Goal: Task Accomplishment & Management: Use online tool/utility

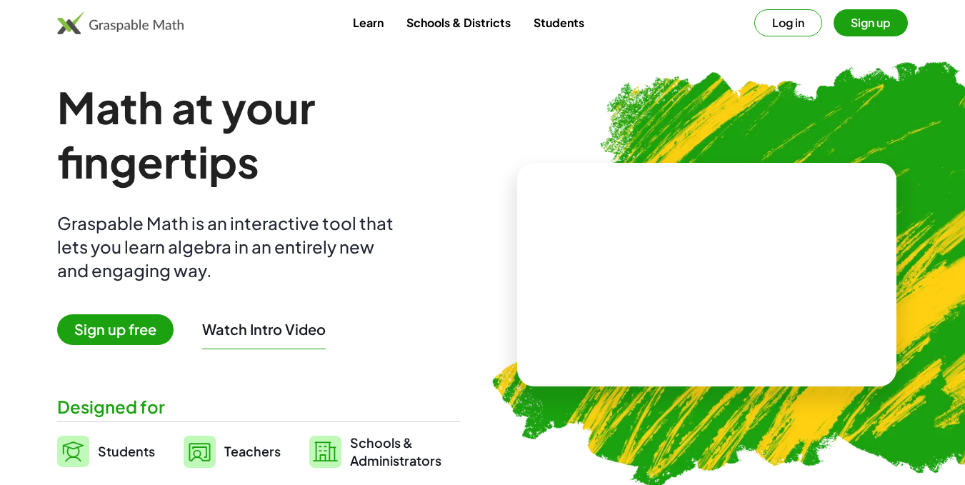
click at [804, 26] on button "Log in" at bounding box center [788, 22] width 68 height 27
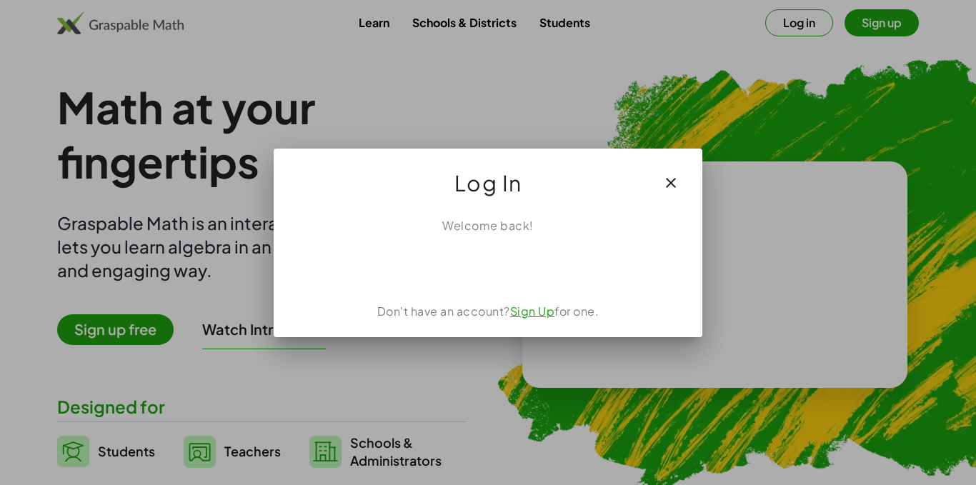
click at [532, 314] on link "Sign Up" at bounding box center [532, 311] width 45 height 15
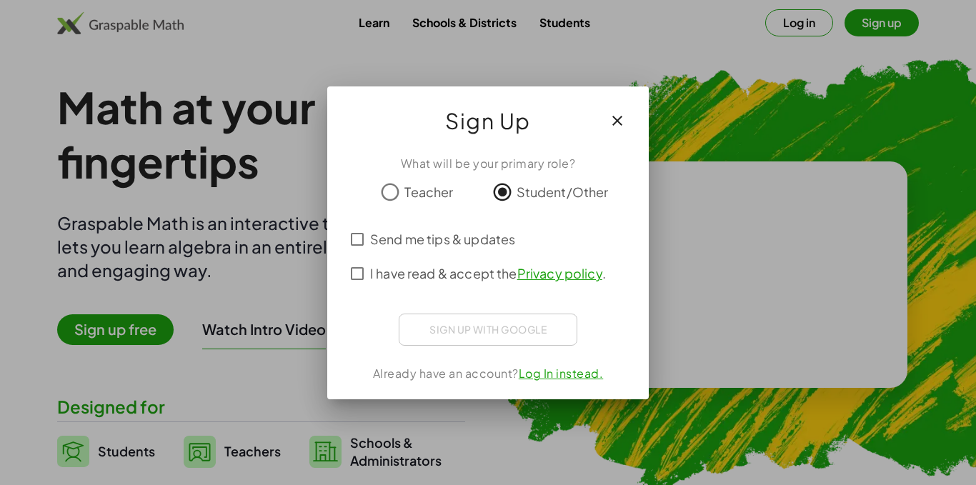
click at [551, 375] on link "Log In instead." at bounding box center [561, 373] width 85 height 15
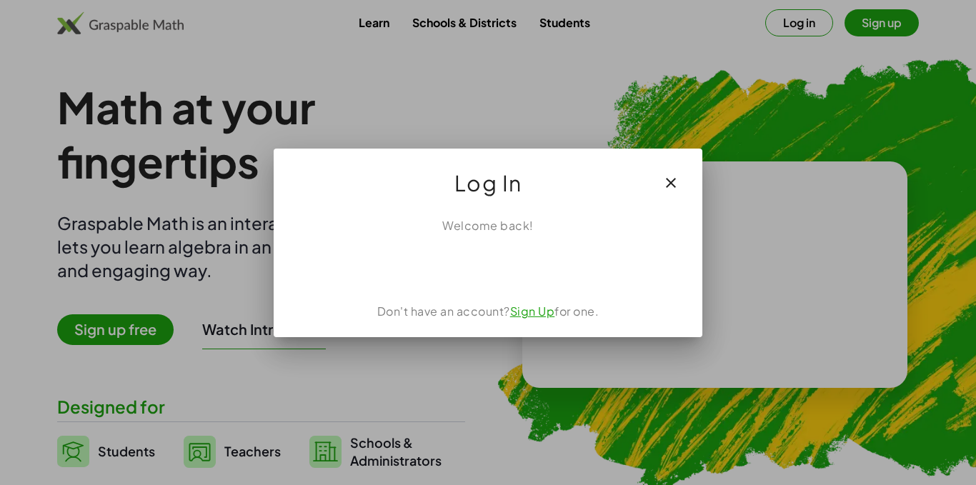
click at [750, 84] on div at bounding box center [488, 242] width 976 height 485
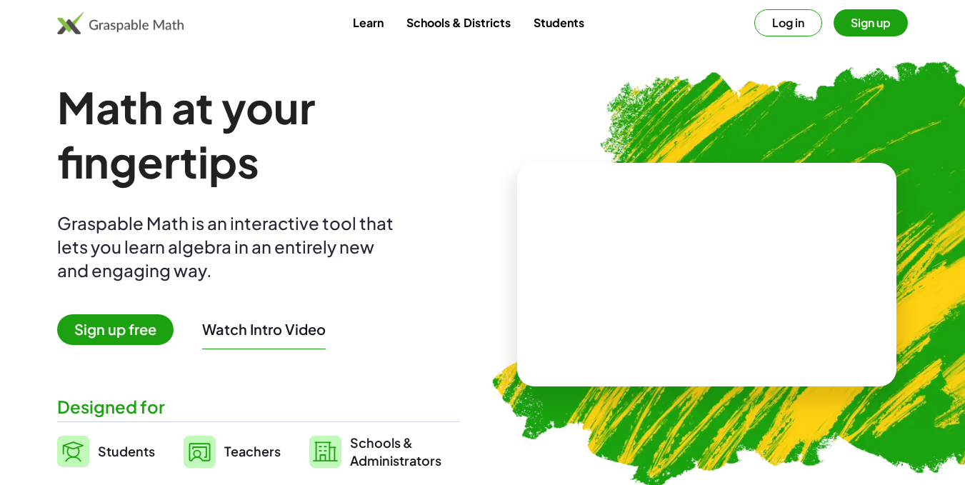
click at [786, 33] on button "Log in" at bounding box center [788, 22] width 68 height 27
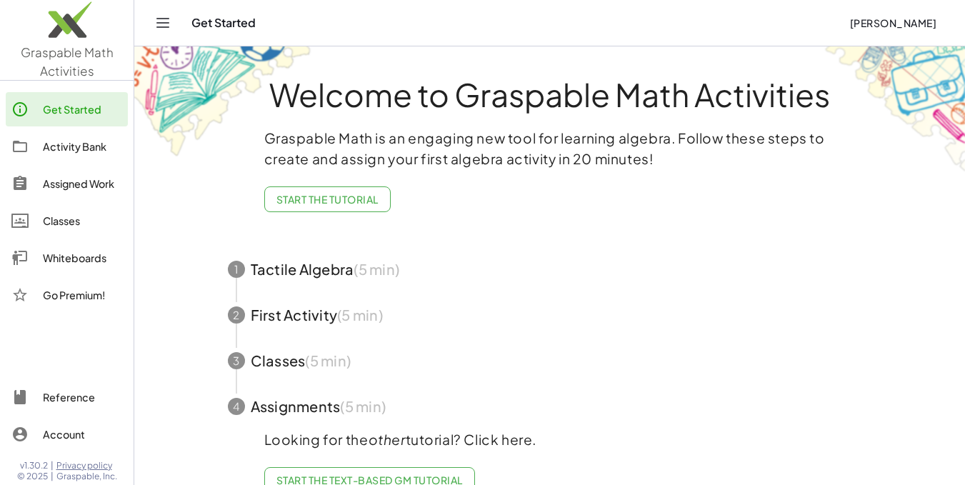
click at [209, 28] on div "Get Started" at bounding box center [514, 23] width 646 height 14
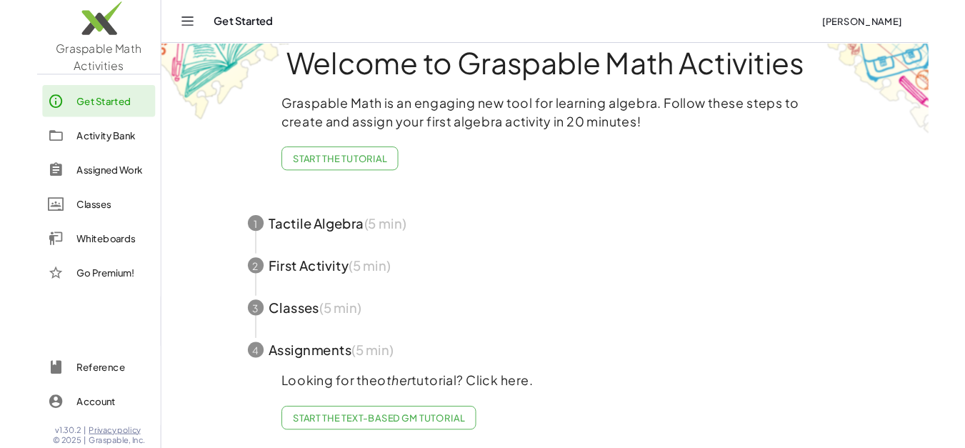
scroll to position [38, 0]
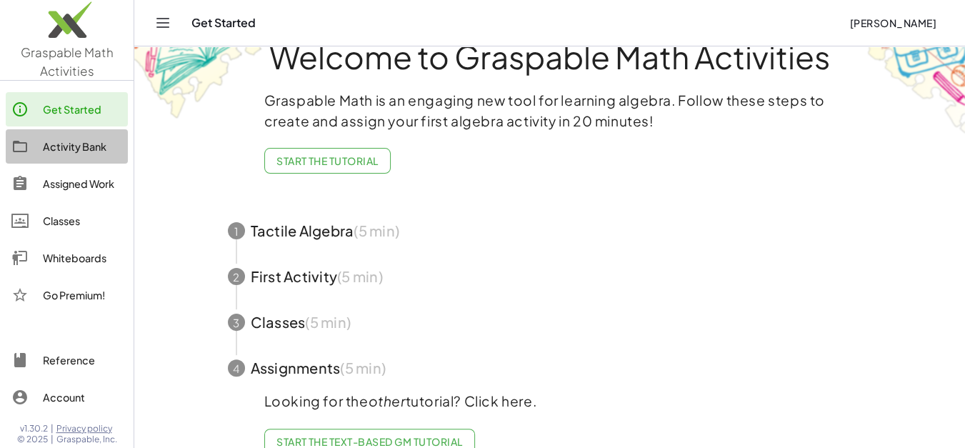
click at [84, 144] on div "Activity Bank" at bounding box center [82, 146] width 79 height 17
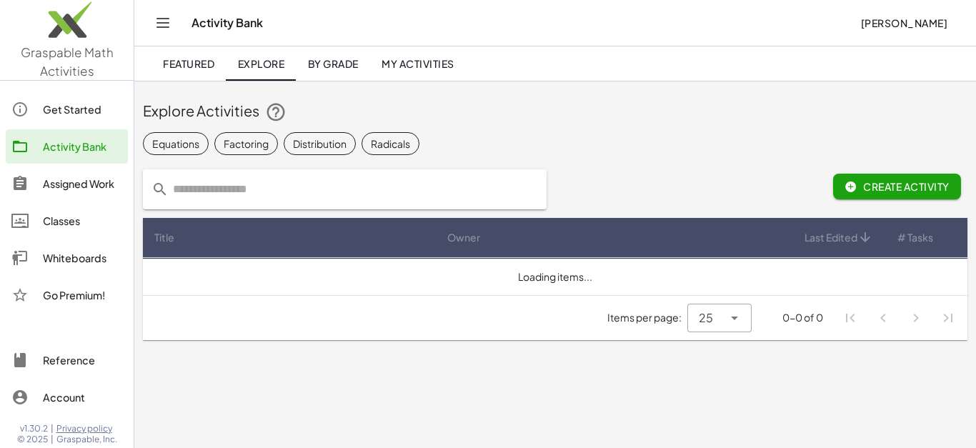
click at [78, 261] on div "Whiteboards" at bounding box center [82, 257] width 79 height 17
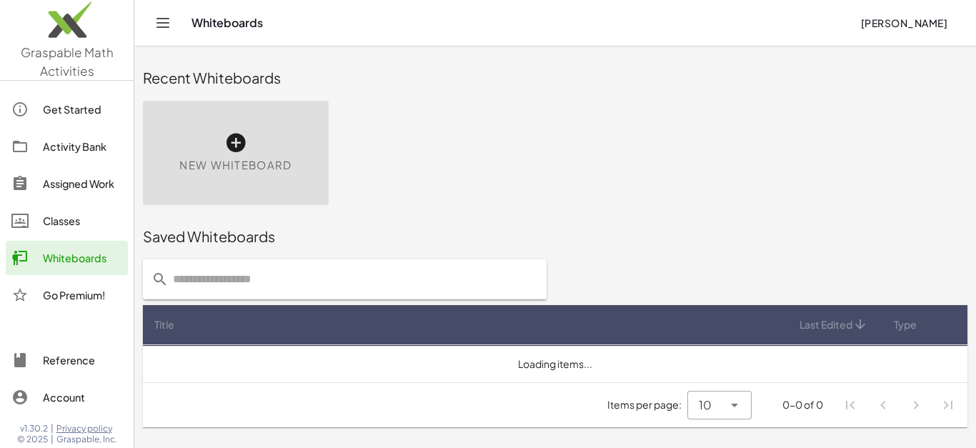
click at [273, 145] on div "New Whiteboard" at bounding box center [236, 153] width 186 height 104
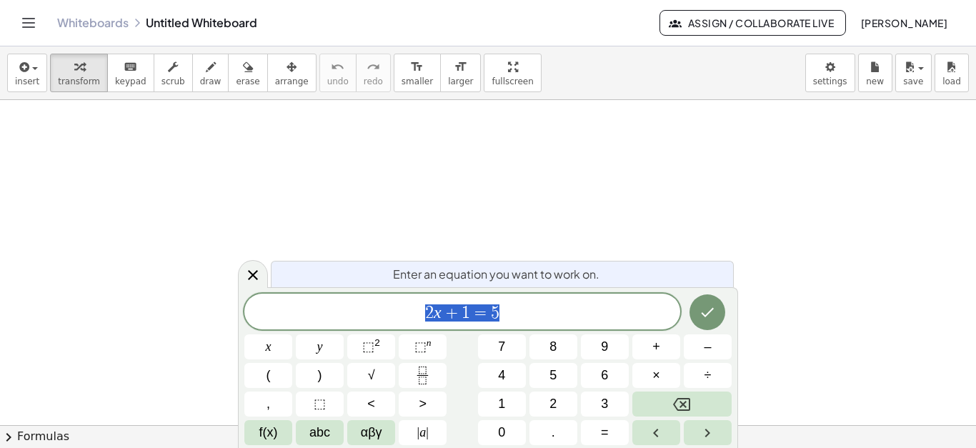
scroll to position [90, 0]
click at [295, 161] on div at bounding box center [488, 336] width 976 height 652
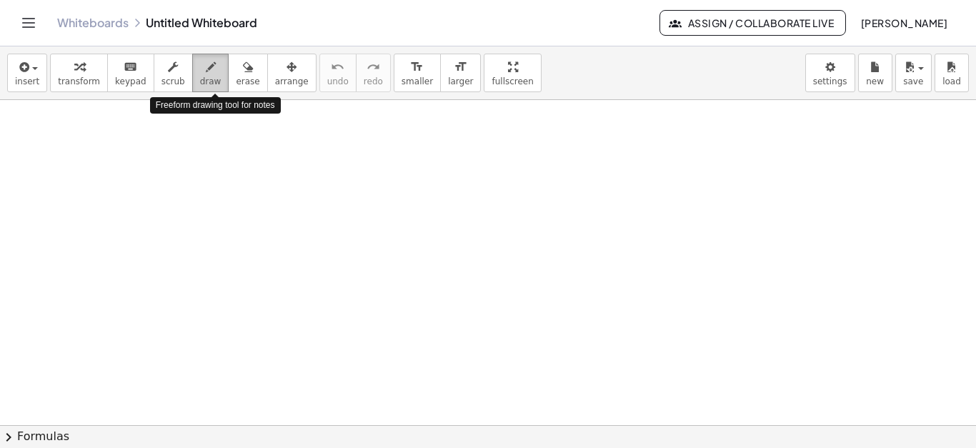
click at [211, 78] on span "draw" at bounding box center [210, 81] width 21 height 10
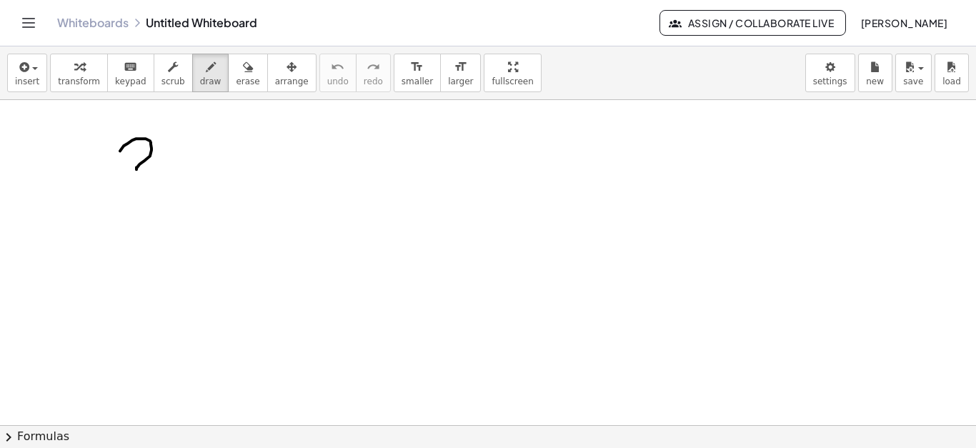
drag, startPoint x: 120, startPoint y: 150, endPoint x: 171, endPoint y: 166, distance: 54.0
click at [171, 166] on div at bounding box center [488, 336] width 976 height 652
click at [668, 167] on div at bounding box center [488, 336] width 976 height 652
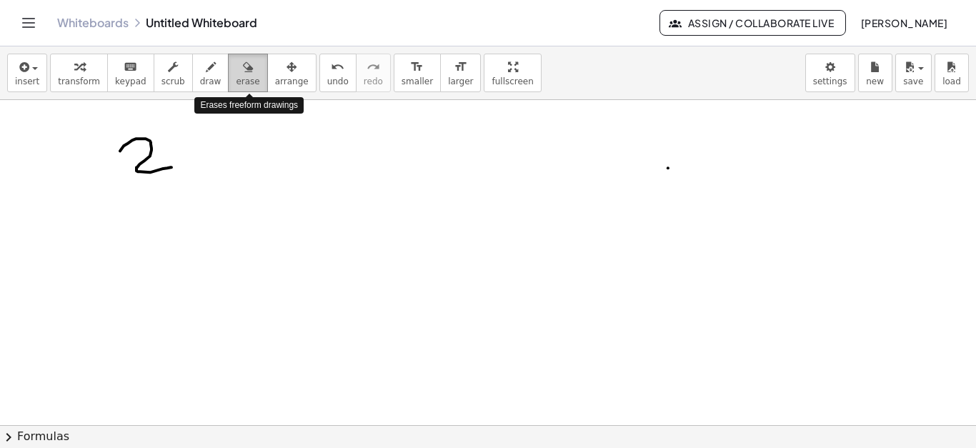
click at [252, 76] on span "erase" at bounding box center [248, 81] width 24 height 10
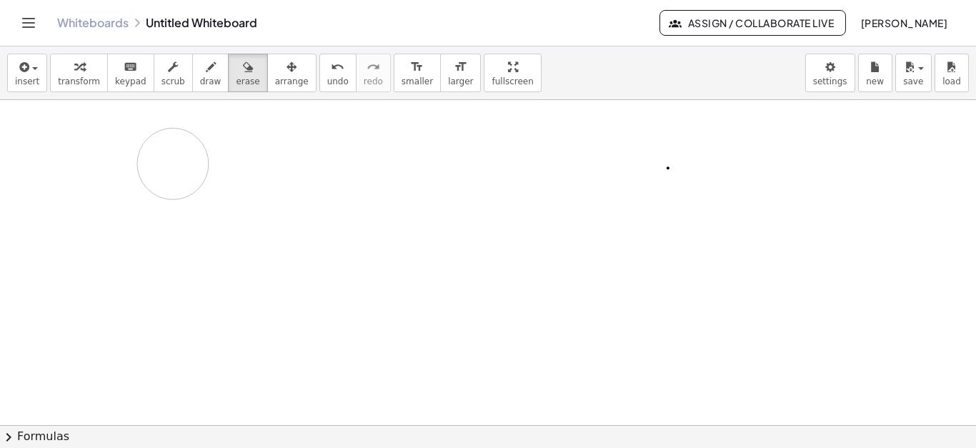
drag, startPoint x: 132, startPoint y: 149, endPoint x: 191, endPoint y: 176, distance: 64.5
click at [191, 176] on div at bounding box center [488, 336] width 976 height 652
click at [216, 80] on span "draw" at bounding box center [210, 81] width 21 height 10
drag, startPoint x: 97, startPoint y: 144, endPoint x: 106, endPoint y: 157, distance: 15.5
click at [106, 157] on div at bounding box center [488, 336] width 976 height 652
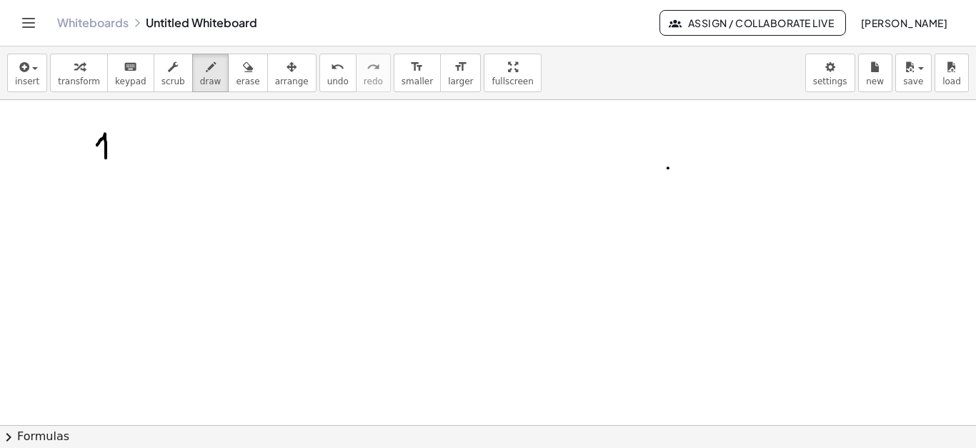
click at [115, 153] on div at bounding box center [488, 336] width 976 height 652
click at [115, 144] on div at bounding box center [488, 336] width 976 height 652
click at [249, 69] on icon "button" at bounding box center [248, 67] width 10 height 17
drag, startPoint x: 90, startPoint y: 129, endPoint x: 140, endPoint y: 132, distance: 50.1
click at [140, 132] on div at bounding box center [488, 336] width 976 height 652
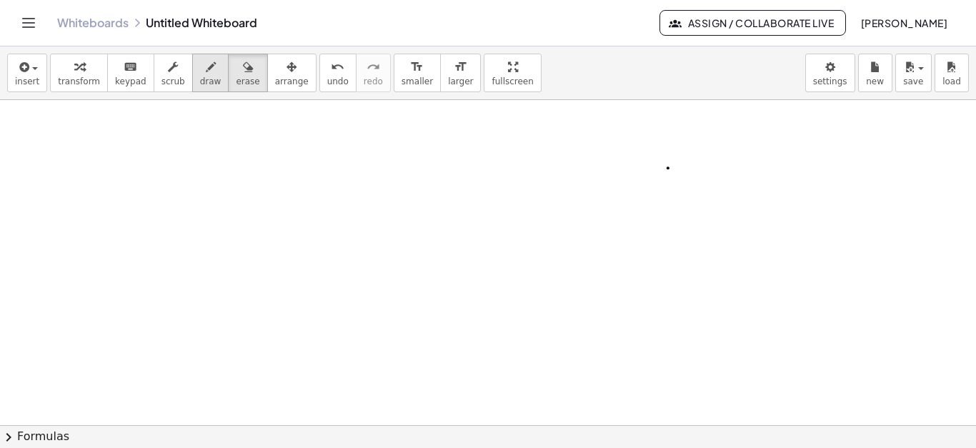
click at [209, 76] on span "draw" at bounding box center [210, 81] width 21 height 10
drag, startPoint x: 71, startPoint y: 131, endPoint x: 76, endPoint y: 154, distance: 24.1
click at [76, 154] on div at bounding box center [488, 336] width 976 height 652
click at [86, 154] on div at bounding box center [488, 336] width 976 height 652
drag, startPoint x: 116, startPoint y: 161, endPoint x: 140, endPoint y: 161, distance: 23.6
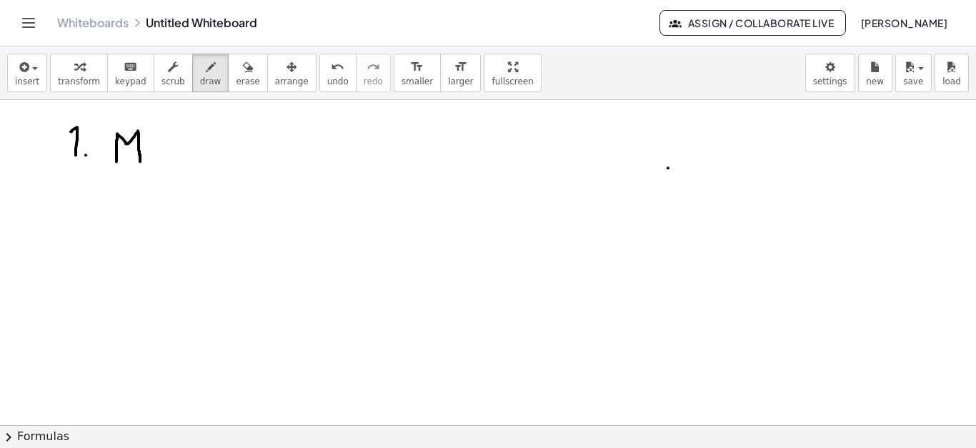
click at [140, 161] on div at bounding box center [488, 336] width 976 height 652
drag, startPoint x: 151, startPoint y: 149, endPoint x: 169, endPoint y: 146, distance: 17.4
click at [169, 146] on div at bounding box center [488, 336] width 976 height 652
drag, startPoint x: 158, startPoint y: 155, endPoint x: 167, endPoint y: 154, distance: 9.3
click at [167, 154] on div at bounding box center [488, 336] width 976 height 652
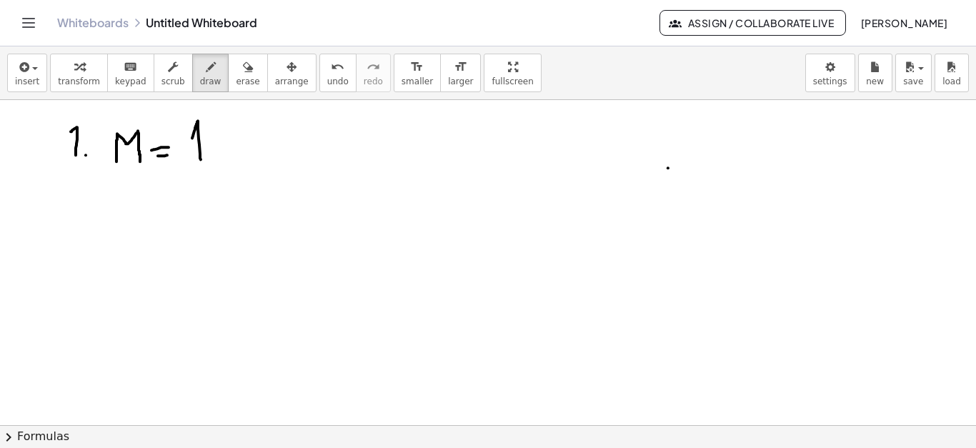
drag, startPoint x: 192, startPoint y: 137, endPoint x: 201, endPoint y: 160, distance: 24.7
click at [201, 160] on div at bounding box center [488, 336] width 976 height 652
drag, startPoint x: 219, startPoint y: 123, endPoint x: 222, endPoint y: 156, distance: 33.7
click at [222, 156] on div at bounding box center [488, 336] width 976 height 652
drag, startPoint x: 188, startPoint y: 167, endPoint x: 241, endPoint y: 164, distance: 52.9
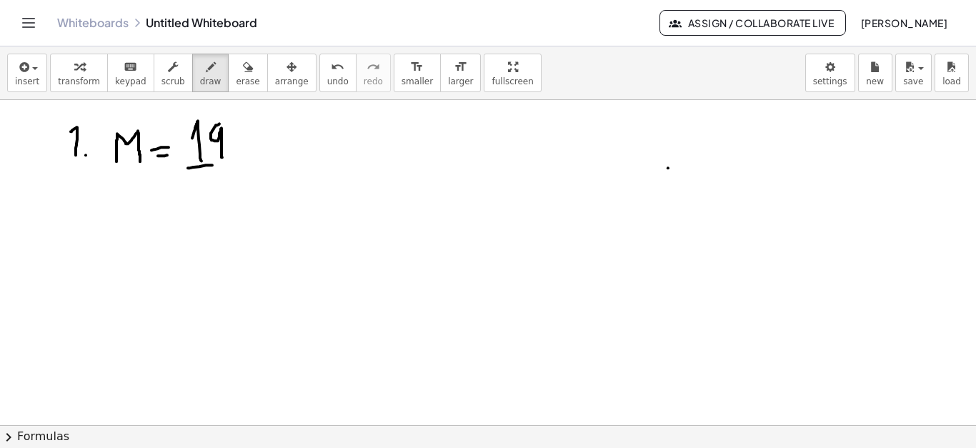
click at [241, 164] on div at bounding box center [488, 336] width 976 height 652
drag, startPoint x: 199, startPoint y: 183, endPoint x: 201, endPoint y: 213, distance: 30.1
click at [201, 213] on div at bounding box center [488, 336] width 976 height 652
click at [212, 192] on div at bounding box center [488, 336] width 976 height 652
drag, startPoint x: 212, startPoint y: 192, endPoint x: 221, endPoint y: 205, distance: 15.9
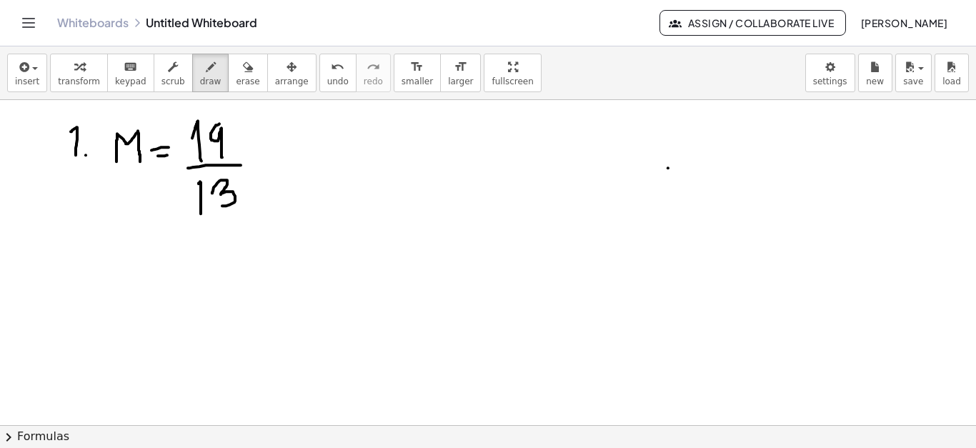
click at [221, 205] on div at bounding box center [488, 336] width 976 height 652
drag, startPoint x: 261, startPoint y: 146, endPoint x: 261, endPoint y: 165, distance: 19.3
click at [261, 165] on div at bounding box center [488, 336] width 976 height 652
drag, startPoint x: 255, startPoint y: 156, endPoint x: 274, endPoint y: 156, distance: 19.3
click at [274, 156] on div at bounding box center [488, 336] width 976 height 652
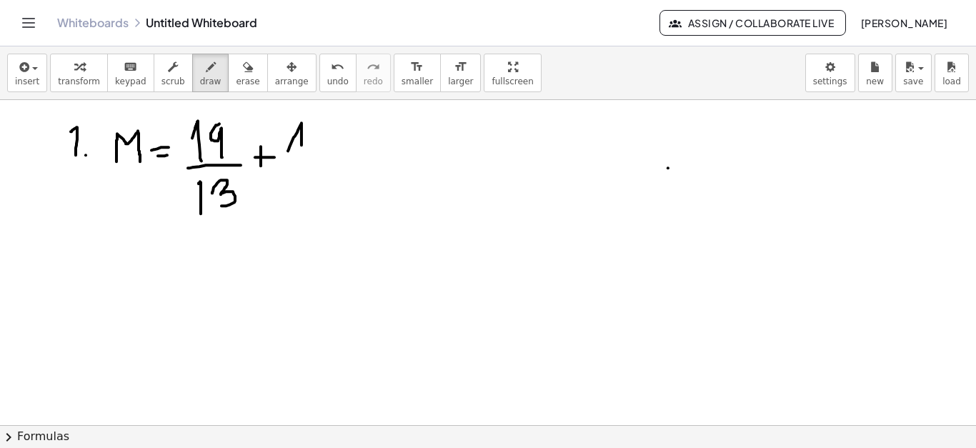
drag, startPoint x: 288, startPoint y: 150, endPoint x: 299, endPoint y: 166, distance: 19.4
click at [299, 166] on div at bounding box center [488, 336] width 976 height 652
drag, startPoint x: 313, startPoint y: 129, endPoint x: 327, endPoint y: 126, distance: 14.4
click at [327, 126] on div at bounding box center [488, 336] width 976 height 652
drag, startPoint x: 314, startPoint y: 127, endPoint x: 316, endPoint y: 155, distance: 27.9
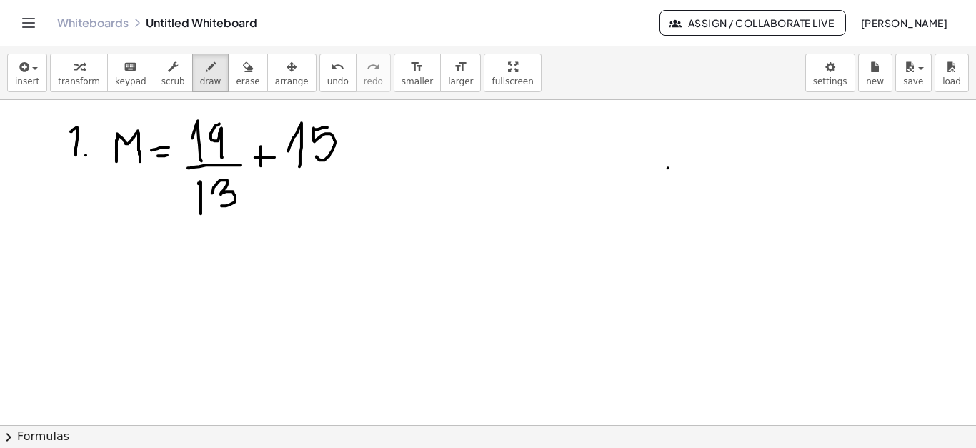
click at [316, 155] on div at bounding box center [488, 336] width 976 height 652
drag, startPoint x: 351, startPoint y: 136, endPoint x: 351, endPoint y: 159, distance: 22.9
click at [351, 159] on div at bounding box center [488, 336] width 976 height 652
drag, startPoint x: 344, startPoint y: 149, endPoint x: 360, endPoint y: 150, distance: 15.7
click at [360, 150] on div at bounding box center [488, 336] width 976 height 652
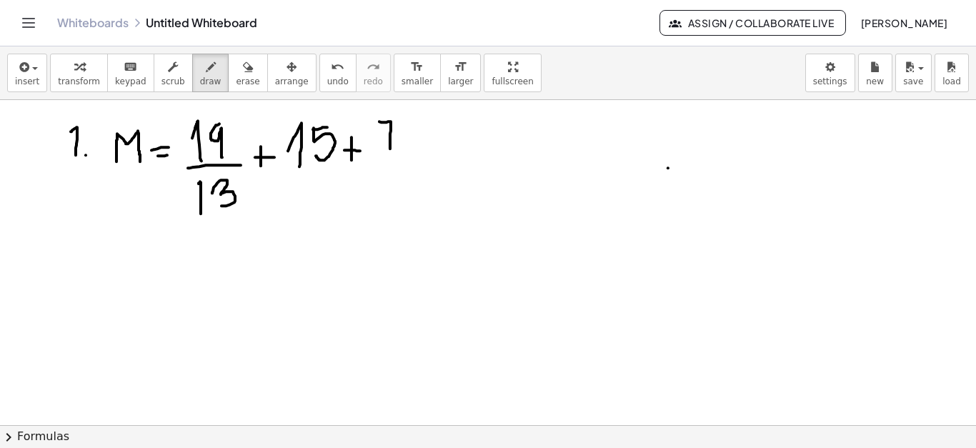
drag, startPoint x: 379, startPoint y: 121, endPoint x: 389, endPoint y: 156, distance: 36.2
click at [389, 156] on div at bounding box center [488, 336] width 976 height 652
drag, startPoint x: 383, startPoint y: 138, endPoint x: 399, endPoint y: 136, distance: 16.5
click at [399, 136] on div at bounding box center [488, 336] width 976 height 652
drag, startPoint x: 375, startPoint y: 161, endPoint x: 411, endPoint y: 166, distance: 36.7
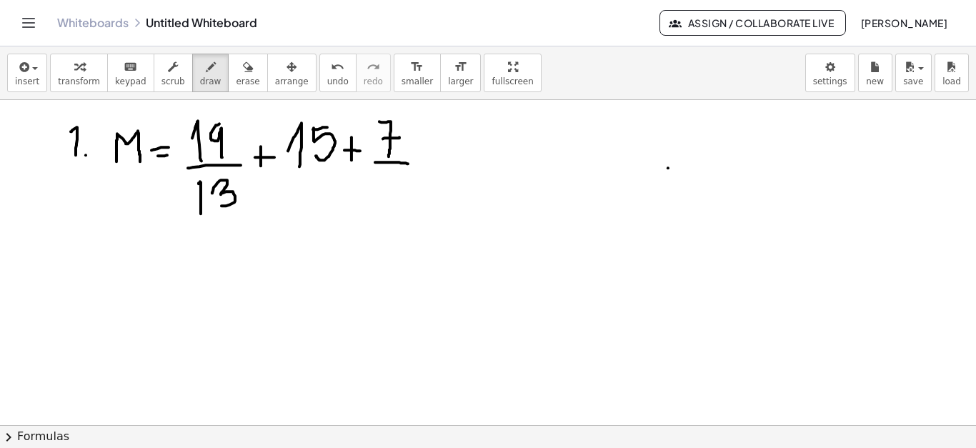
click at [411, 166] on div at bounding box center [488, 336] width 976 height 652
drag, startPoint x: 286, startPoint y: 161, endPoint x: 335, endPoint y: 166, distance: 48.9
click at [335, 166] on div at bounding box center [488, 336] width 976 height 652
drag, startPoint x: 284, startPoint y: 181, endPoint x: 286, endPoint y: 202, distance: 21.5
click at [286, 202] on div at bounding box center [488, 336] width 976 height 652
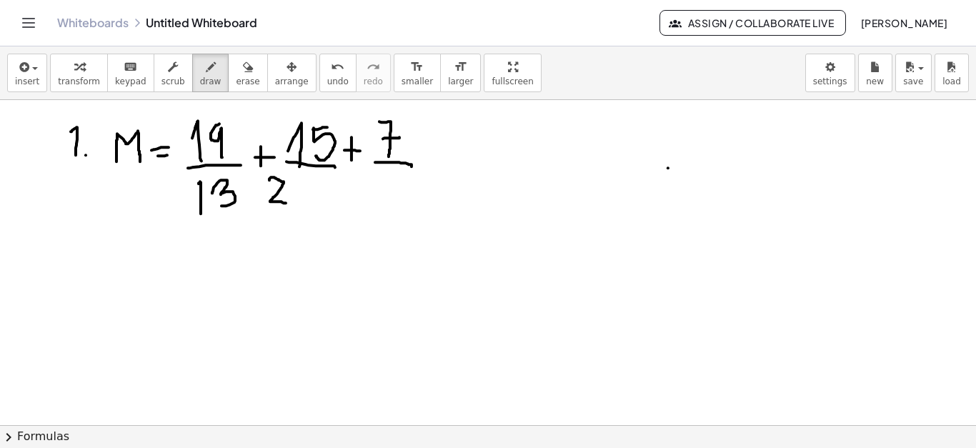
drag, startPoint x: 282, startPoint y: 181, endPoint x: 269, endPoint y: 179, distance: 12.9
click at [269, 179] on div at bounding box center [488, 336] width 976 height 652
drag, startPoint x: 297, startPoint y: 177, endPoint x: 311, endPoint y: 204, distance: 30.3
click at [311, 204] on div at bounding box center [488, 336] width 976 height 652
drag, startPoint x: 371, startPoint y: 177, endPoint x: 377, endPoint y: 209, distance: 32.8
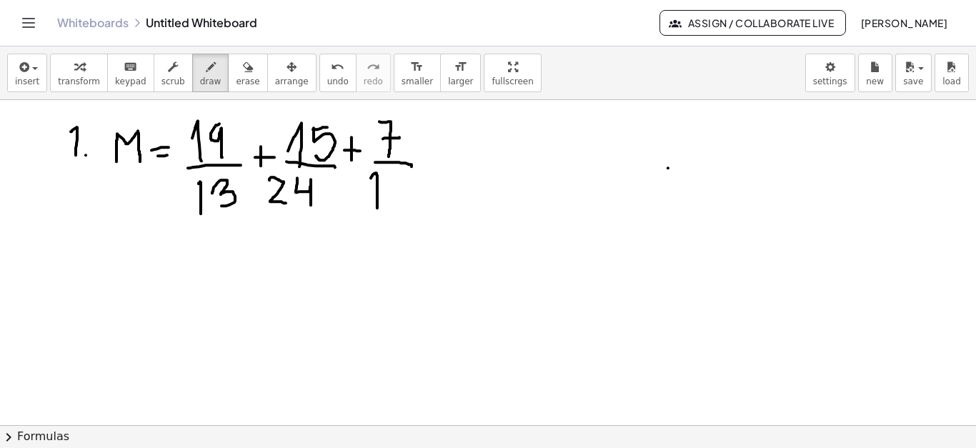
click at [377, 209] on div at bounding box center [488, 336] width 976 height 652
drag, startPoint x: 388, startPoint y: 178, endPoint x: 389, endPoint y: 207, distance: 29.3
click at [389, 207] on div at bounding box center [488, 336] width 976 height 652
drag, startPoint x: 434, startPoint y: 148, endPoint x: 432, endPoint y: 174, distance: 26.5
click at [432, 174] on div at bounding box center [488, 336] width 976 height 652
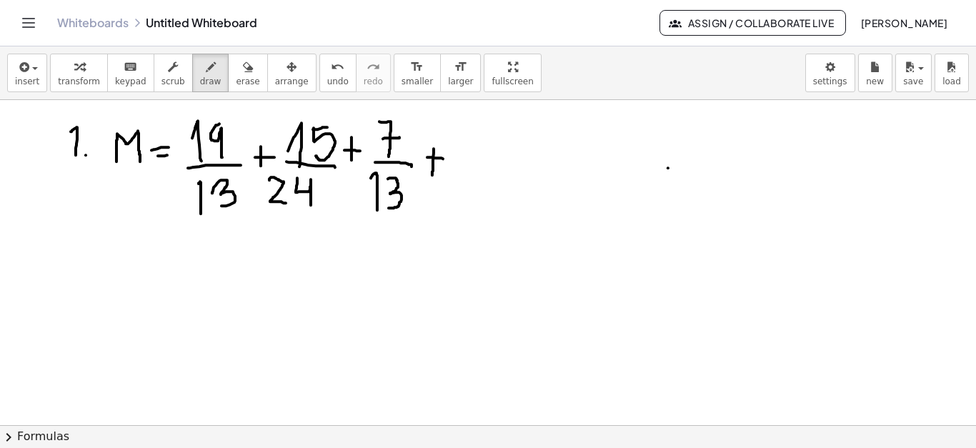
drag, startPoint x: 427, startPoint y: 156, endPoint x: 451, endPoint y: 159, distance: 24.4
click at [451, 159] on div at bounding box center [488, 336] width 976 height 652
drag, startPoint x: 469, startPoint y: 129, endPoint x: 477, endPoint y: 159, distance: 31.2
click at [477, 159] on div at bounding box center [488, 336] width 976 height 652
drag, startPoint x: 461, startPoint y: 168, endPoint x: 499, endPoint y: 166, distance: 37.2
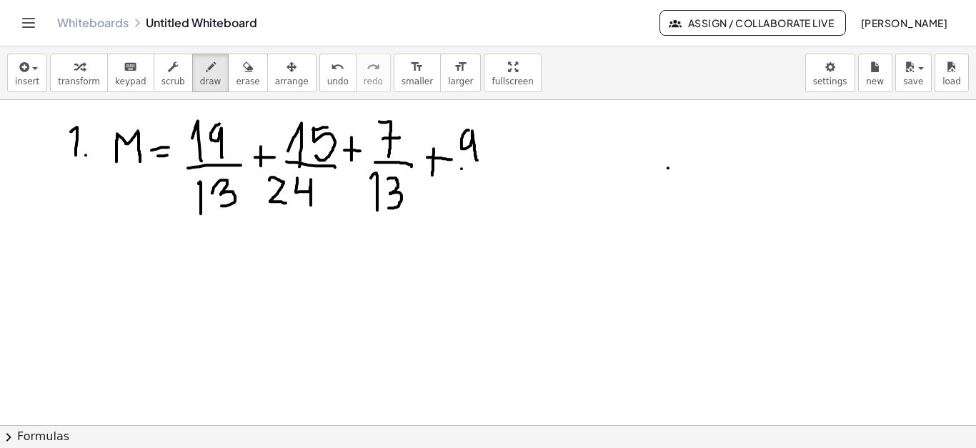
click at [499, 166] on div at bounding box center [488, 336] width 976 height 652
drag, startPoint x: 459, startPoint y: 177, endPoint x: 472, endPoint y: 205, distance: 31.0
click at [472, 205] on div at bounding box center [488, 336] width 976 height 652
drag, startPoint x: 481, startPoint y: 177, endPoint x: 490, endPoint y: 211, distance: 35.5
click at [490, 211] on div at bounding box center [488, 336] width 976 height 652
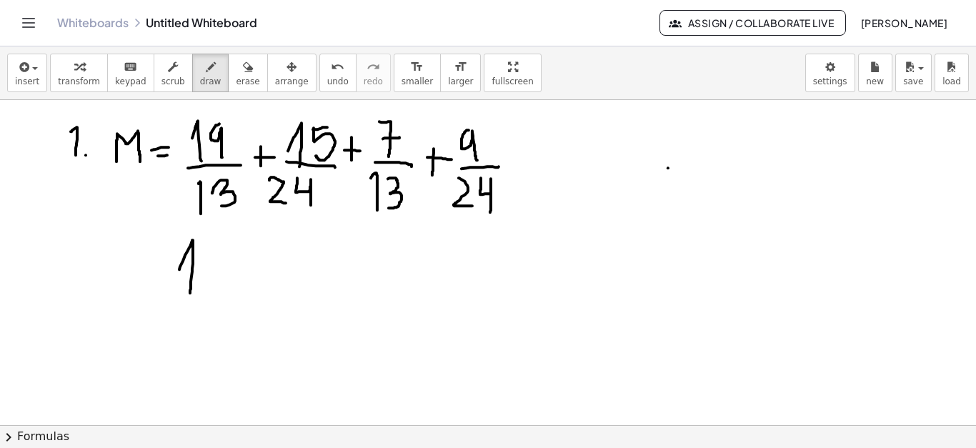
drag, startPoint x: 179, startPoint y: 269, endPoint x: 190, endPoint y: 293, distance: 26.5
click at [190, 293] on div at bounding box center [488, 336] width 976 height 652
drag, startPoint x: 224, startPoint y: 240, endPoint x: 224, endPoint y: 289, distance: 48.6
click at [224, 289] on div at bounding box center [488, 336] width 976 height 652
drag, startPoint x: 251, startPoint y: 255, endPoint x: 251, endPoint y: 282, distance: 27.2
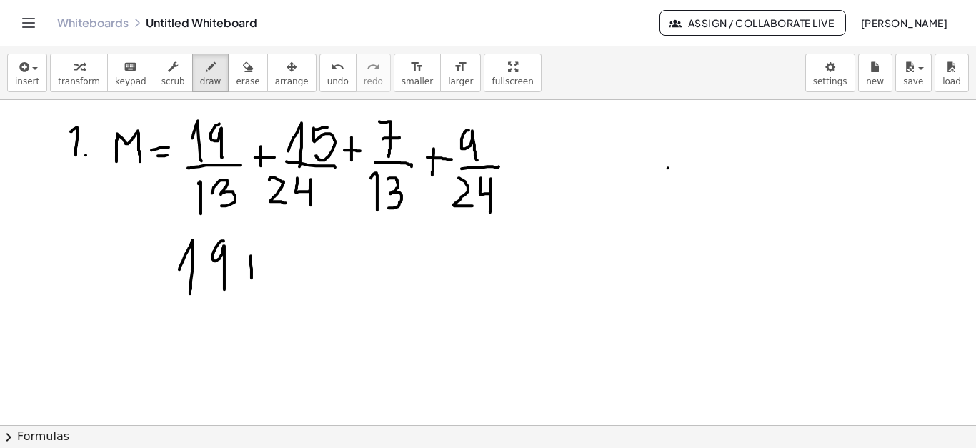
click at [251, 282] on div at bounding box center [488, 336] width 976 height 652
drag, startPoint x: 244, startPoint y: 271, endPoint x: 257, endPoint y: 271, distance: 12.9
click at [257, 271] on div at bounding box center [488, 336] width 976 height 652
drag, startPoint x: 270, startPoint y: 241, endPoint x: 281, endPoint y: 287, distance: 47.1
click at [281, 287] on div at bounding box center [488, 336] width 976 height 652
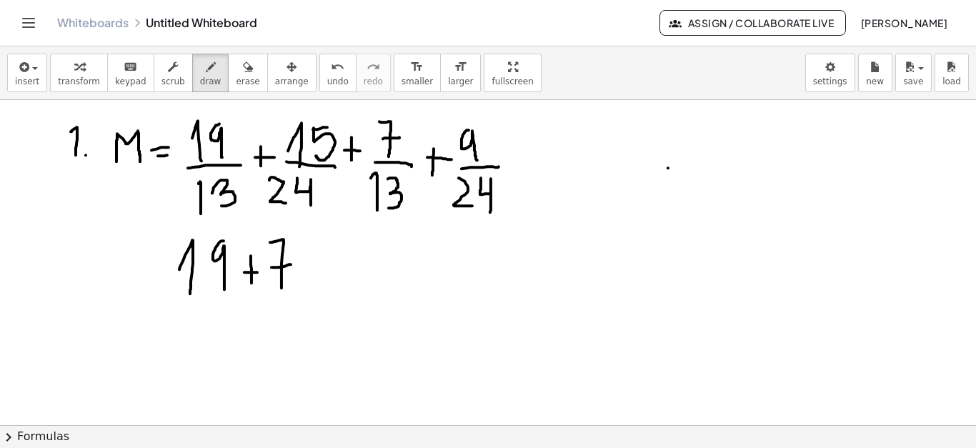
drag, startPoint x: 271, startPoint y: 266, endPoint x: 296, endPoint y: 262, distance: 24.7
click at [296, 262] on div at bounding box center [488, 336] width 976 height 652
drag, startPoint x: 176, startPoint y: 301, endPoint x: 321, endPoint y: 302, distance: 145.0
click at [321, 302] on div at bounding box center [488, 336] width 976 height 652
drag, startPoint x: 216, startPoint y: 324, endPoint x: 229, endPoint y: 361, distance: 38.4
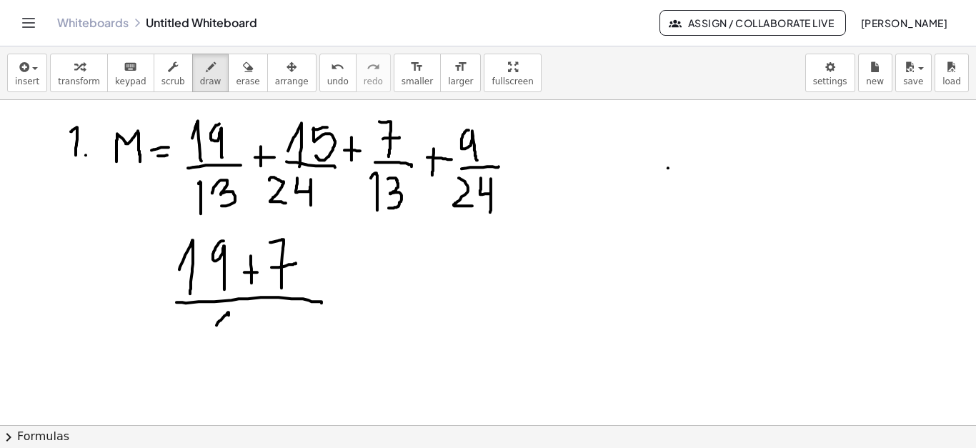
click at [229, 361] on div at bounding box center [488, 336] width 976 height 652
drag, startPoint x: 251, startPoint y: 314, endPoint x: 254, endPoint y: 349, distance: 34.5
click at [254, 349] on div at bounding box center [488, 336] width 976 height 652
drag, startPoint x: 340, startPoint y: 273, endPoint x: 344, endPoint y: 305, distance: 32.3
click at [344, 305] on div at bounding box center [488, 336] width 976 height 652
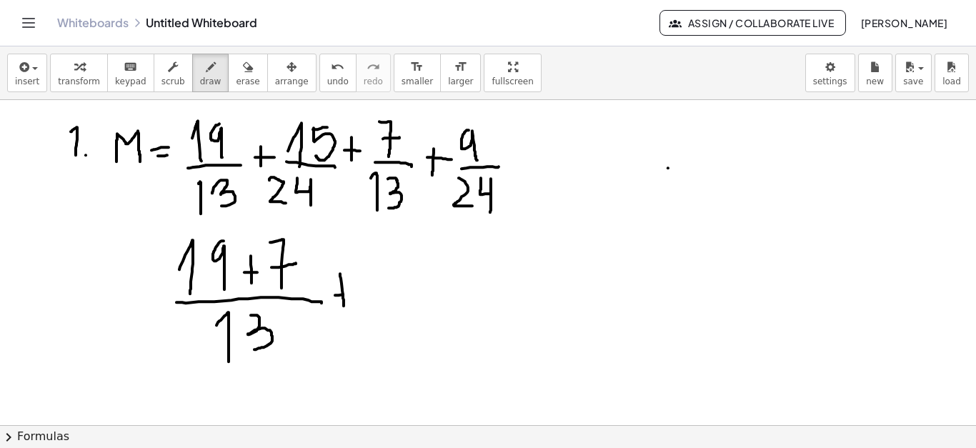
drag, startPoint x: 335, startPoint y: 294, endPoint x: 352, endPoint y: 291, distance: 17.5
click at [352, 291] on div at bounding box center [488, 336] width 976 height 652
drag, startPoint x: 407, startPoint y: 271, endPoint x: 415, endPoint y: 308, distance: 37.3
click at [415, 308] on div at bounding box center [488, 336] width 976 height 652
drag, startPoint x: 433, startPoint y: 252, endPoint x: 452, endPoint y: 248, distance: 19.8
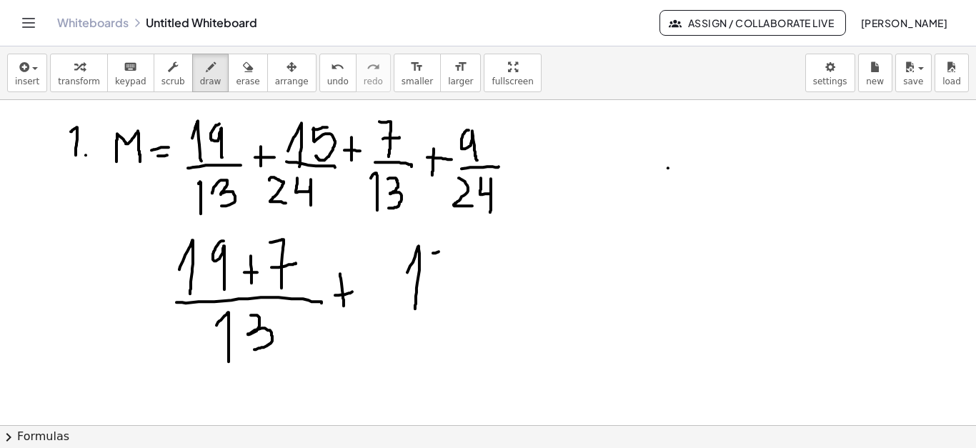
click at [452, 248] on div at bounding box center [488, 336] width 976 height 652
drag, startPoint x: 436, startPoint y: 252, endPoint x: 438, endPoint y: 286, distance: 34.3
click at [438, 286] on div at bounding box center [488, 336] width 976 height 652
drag, startPoint x: 499, startPoint y: 246, endPoint x: 497, endPoint y: 274, distance: 28.6
click at [497, 274] on div at bounding box center [488, 336] width 976 height 652
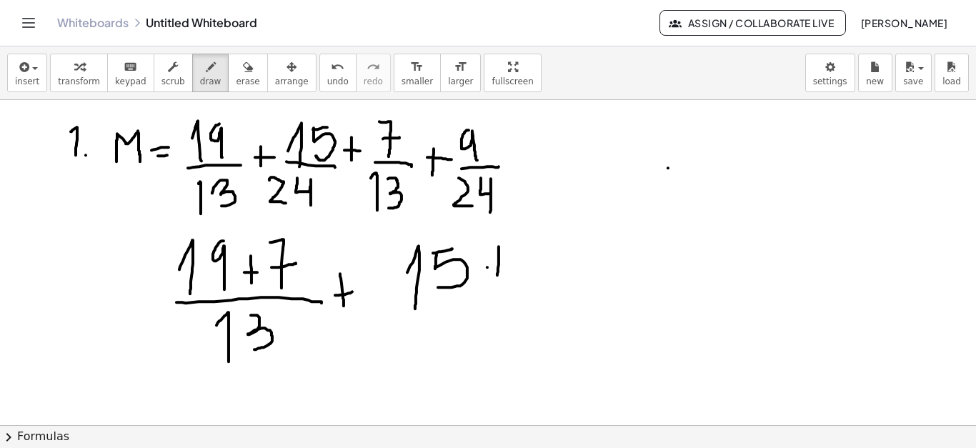
drag, startPoint x: 487, startPoint y: 266, endPoint x: 501, endPoint y: 261, distance: 14.5
click at [501, 261] on div at bounding box center [488, 336] width 976 height 652
drag, startPoint x: 543, startPoint y: 239, endPoint x: 541, endPoint y: 293, distance: 54.3
click at [541, 293] on div at bounding box center [488, 336] width 976 height 652
drag, startPoint x: 399, startPoint y: 306, endPoint x: 561, endPoint y: 306, distance: 162.1
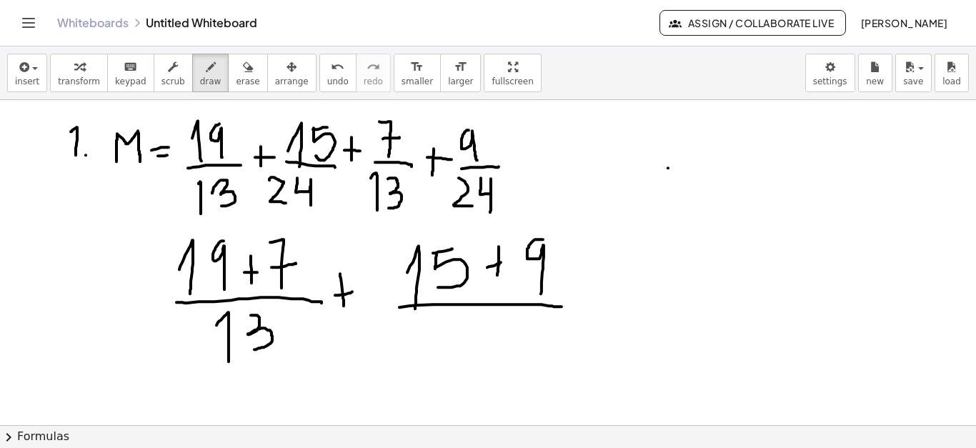
click at [561, 306] on div at bounding box center [488, 336] width 976 height 652
drag, startPoint x: 445, startPoint y: 320, endPoint x: 463, endPoint y: 351, distance: 36.1
click at [463, 351] on div at bounding box center [488, 336] width 976 height 652
drag, startPoint x: 483, startPoint y: 319, endPoint x: 496, endPoint y: 356, distance: 40.2
click at [496, 356] on div at bounding box center [488, 336] width 976 height 652
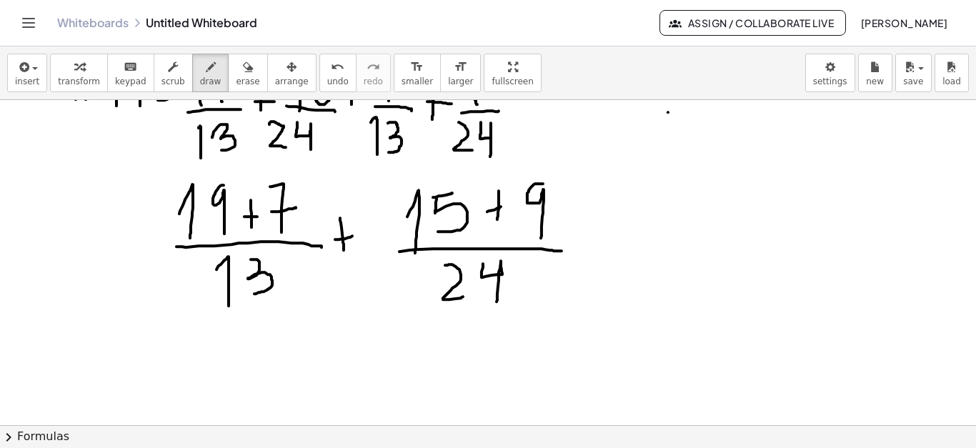
scroll to position [150, 0]
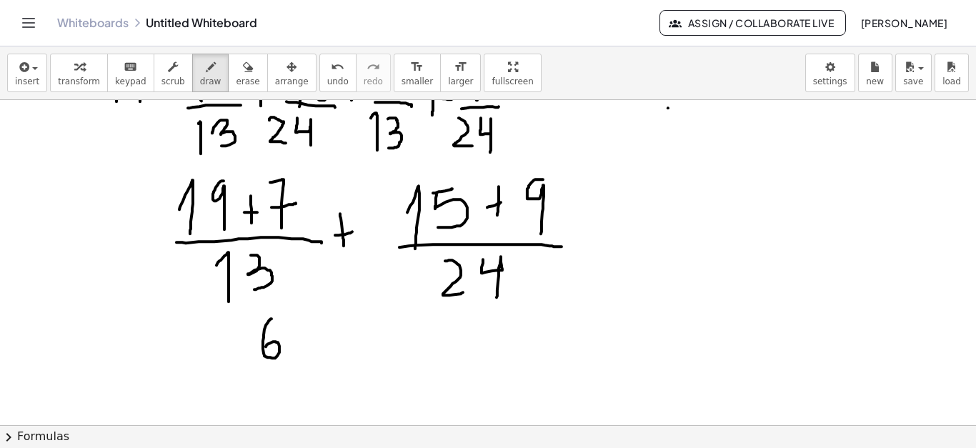
drag, startPoint x: 271, startPoint y: 318, endPoint x: 265, endPoint y: 347, distance: 30.0
click at [265, 347] on div at bounding box center [488, 276] width 976 height 652
drag, startPoint x: 224, startPoint y: 336, endPoint x: 244, endPoint y: 359, distance: 29.9
click at [244, 359] on div at bounding box center [488, 276] width 976 height 652
drag, startPoint x: 207, startPoint y: 368, endPoint x: 324, endPoint y: 367, distance: 116.4
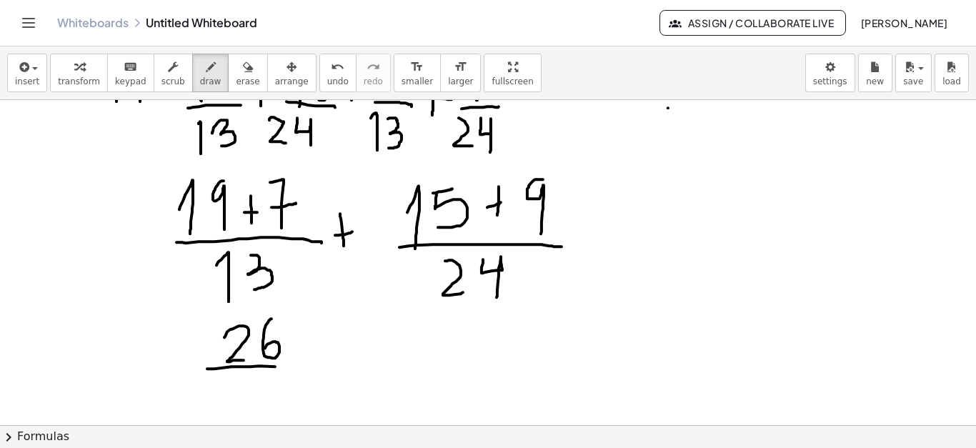
click at [324, 367] on div at bounding box center [488, 276] width 976 height 652
drag, startPoint x: 229, startPoint y: 391, endPoint x: 237, endPoint y: 419, distance: 28.3
click at [237, 419] on div at bounding box center [488, 276] width 976 height 652
drag, startPoint x: 263, startPoint y: 383, endPoint x: 266, endPoint y: 410, distance: 27.3
click at [266, 410] on div at bounding box center [488, 276] width 976 height 652
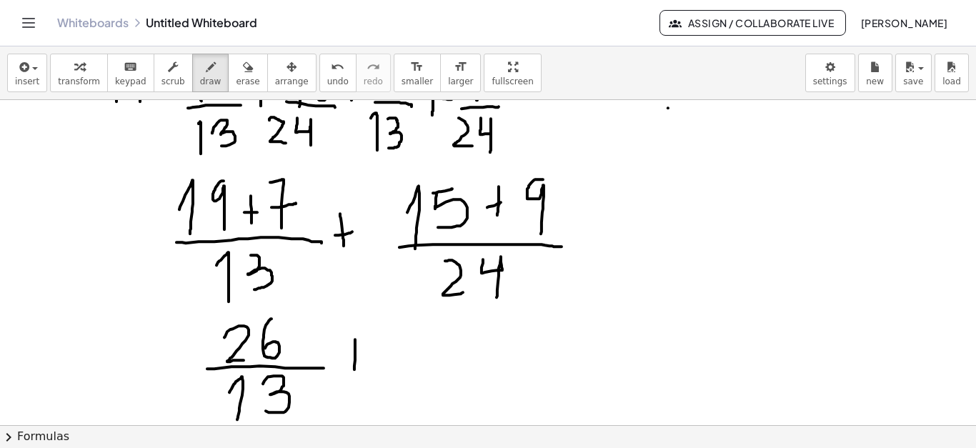
drag, startPoint x: 355, startPoint y: 339, endPoint x: 353, endPoint y: 376, distance: 37.9
click at [353, 376] on div at bounding box center [488, 276] width 976 height 652
drag, startPoint x: 339, startPoint y: 360, endPoint x: 369, endPoint y: 356, distance: 30.2
click at [369, 356] on div at bounding box center [488, 276] width 976 height 652
click at [508, 202] on div at bounding box center [488, 276] width 976 height 652
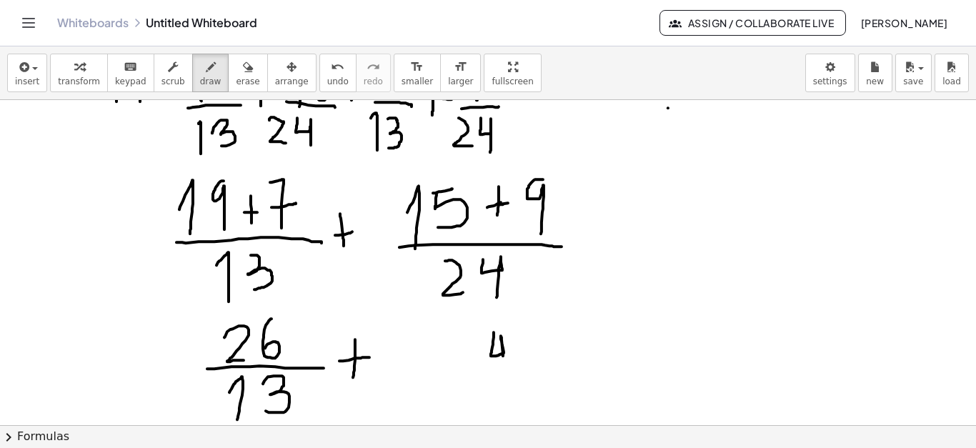
drag, startPoint x: 494, startPoint y: 331, endPoint x: 504, endPoint y: 367, distance: 37.1
click at [504, 367] on div at bounding box center [488, 276] width 976 height 652
drag, startPoint x: 449, startPoint y: 341, endPoint x: 464, endPoint y: 369, distance: 31.9
click at [464, 369] on div at bounding box center [488, 276] width 976 height 652
drag, startPoint x: 433, startPoint y: 377, endPoint x: 524, endPoint y: 371, distance: 91.6
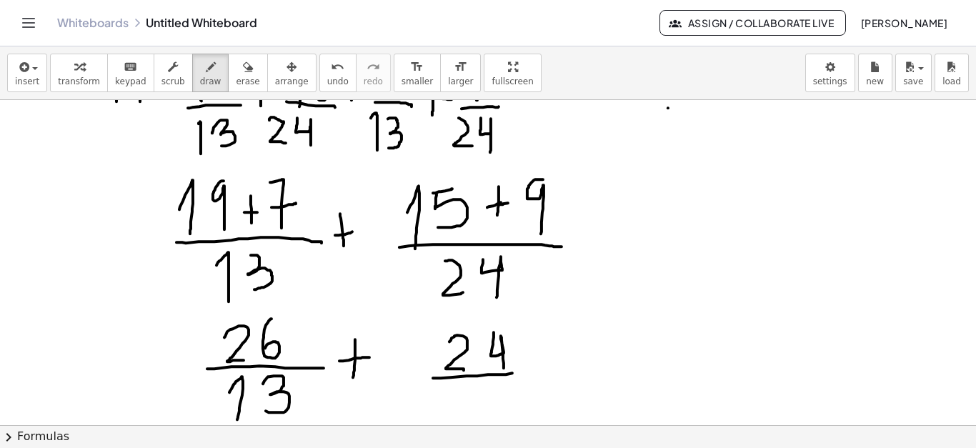
click at [524, 371] on div at bounding box center [488, 276] width 976 height 652
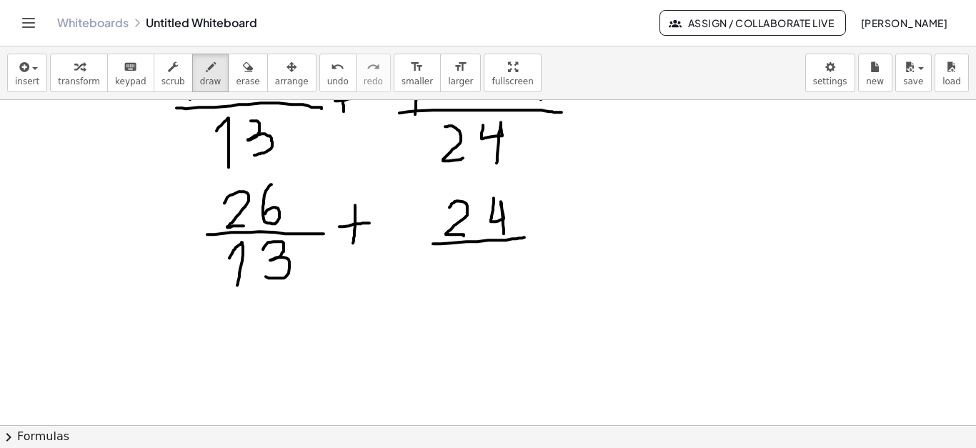
scroll to position [288, 0]
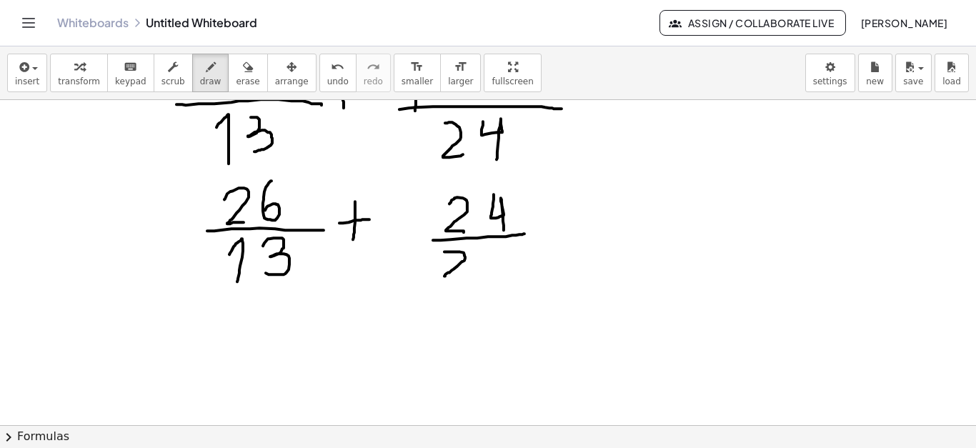
drag, startPoint x: 444, startPoint y: 251, endPoint x: 472, endPoint y: 283, distance: 42.5
click at [472, 283] on div at bounding box center [488, 138] width 976 height 652
drag, startPoint x: 490, startPoint y: 245, endPoint x: 506, endPoint y: 285, distance: 43.0
click at [506, 285] on div at bounding box center [488, 138] width 976 height 652
click at [427, 254] on div at bounding box center [488, 138] width 976 height 652
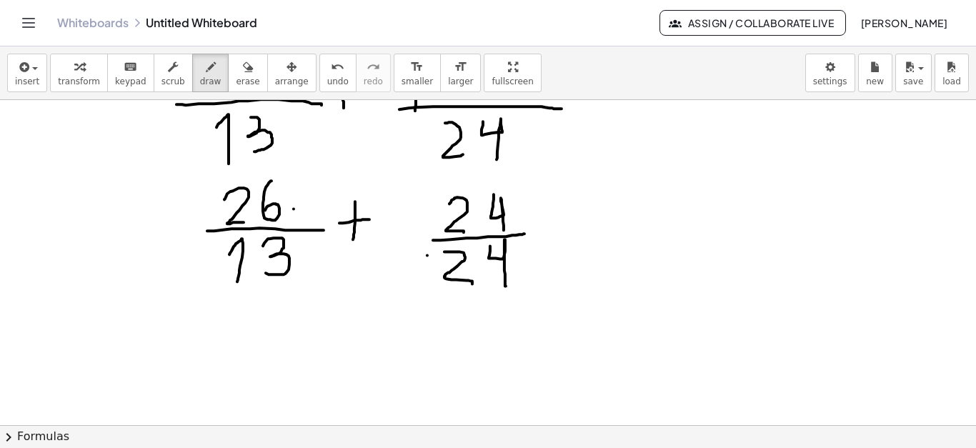
click at [294, 208] on div at bounding box center [488, 138] width 976 height 652
click at [299, 269] on div at bounding box center [488, 138] width 976 height 652
click at [426, 208] on div at bounding box center [488, 138] width 976 height 652
drag, startPoint x: 301, startPoint y: 257, endPoint x: 413, endPoint y: 269, distance: 112.7
click at [413, 269] on div at bounding box center [488, 138] width 976 height 652
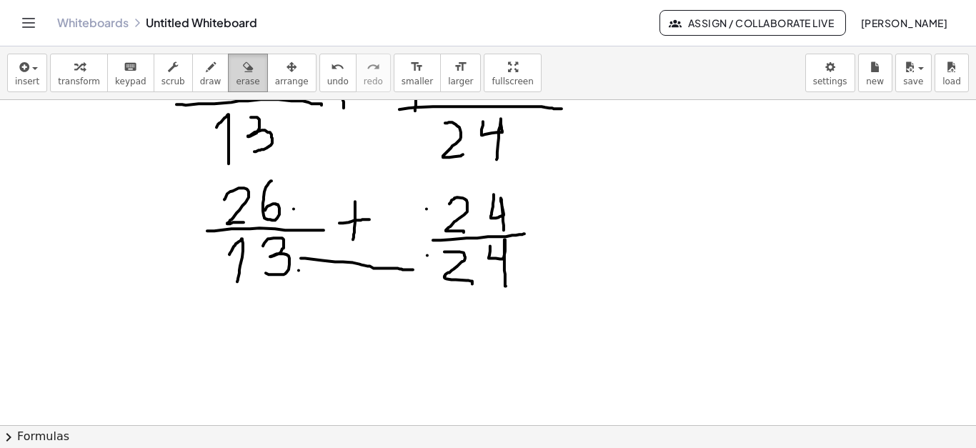
click at [252, 69] on icon "button" at bounding box center [248, 67] width 10 height 17
click at [392, 264] on div at bounding box center [488, 138] width 976 height 652
click at [336, 259] on div at bounding box center [488, 138] width 976 height 652
click at [221, 67] on div "button" at bounding box center [210, 66] width 21 height 17
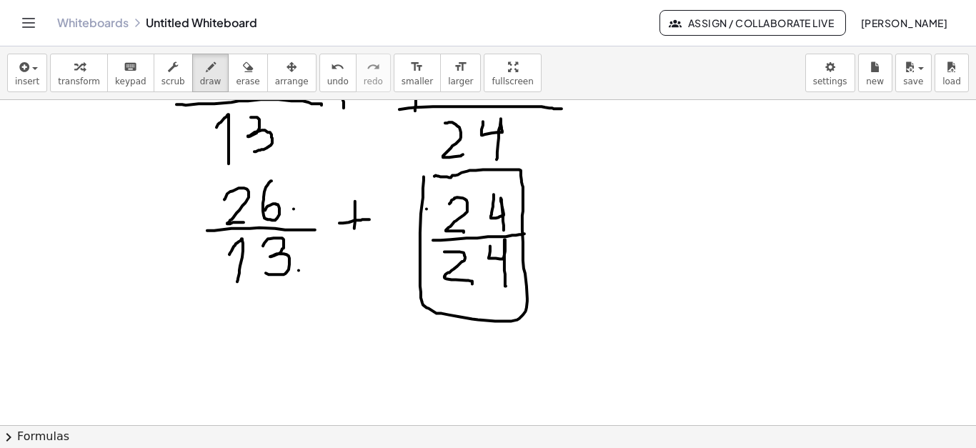
drag, startPoint x: 424, startPoint y: 176, endPoint x: 432, endPoint y: 176, distance: 8.6
click at [432, 176] on div at bounding box center [488, 138] width 976 height 652
drag, startPoint x: 656, startPoint y: 136, endPoint x: 682, endPoint y: 162, distance: 36.9
click at [682, 162] on div at bounding box center [488, 138] width 976 height 652
drag, startPoint x: 696, startPoint y: 125, endPoint x: 713, endPoint y: 173, distance: 50.8
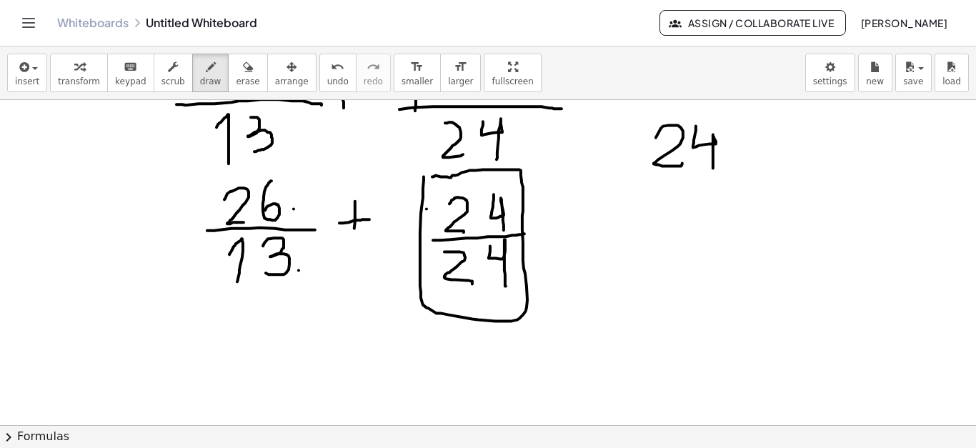
click at [713, 173] on div at bounding box center [488, 138] width 976 height 652
drag, startPoint x: 741, startPoint y: 118, endPoint x: 831, endPoint y: 165, distance: 101.6
click at [831, 165] on div at bounding box center [488, 138] width 976 height 652
drag, startPoint x: 759, startPoint y: 119, endPoint x: 786, endPoint y: 144, distance: 36.9
click at [786, 144] on div at bounding box center [488, 138] width 976 height 652
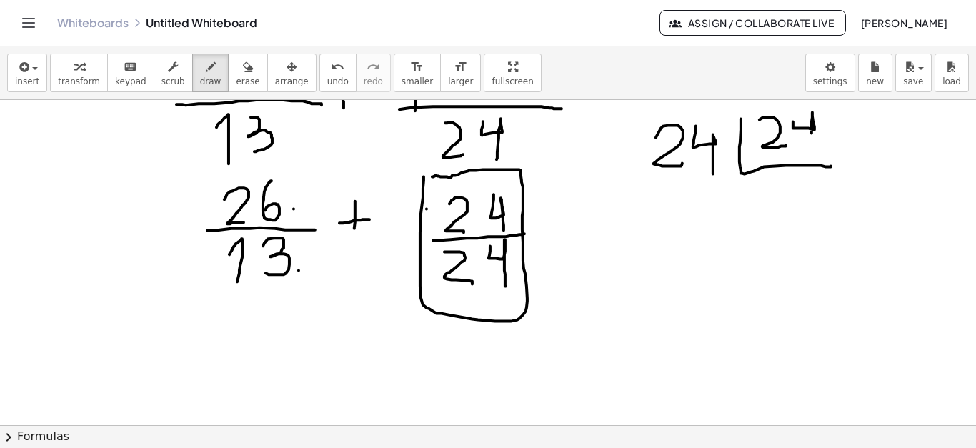
drag, startPoint x: 793, startPoint y: 121, endPoint x: 811, endPoint y: 156, distance: 39.6
click at [811, 156] on div at bounding box center [488, 138] width 976 height 652
drag, startPoint x: 752, startPoint y: 203, endPoint x: 761, endPoint y: 234, distance: 32.6
click at [761, 234] on div at bounding box center [488, 138] width 976 height 652
drag, startPoint x: 661, startPoint y: 194, endPoint x: 686, endPoint y: 227, distance: 41.4
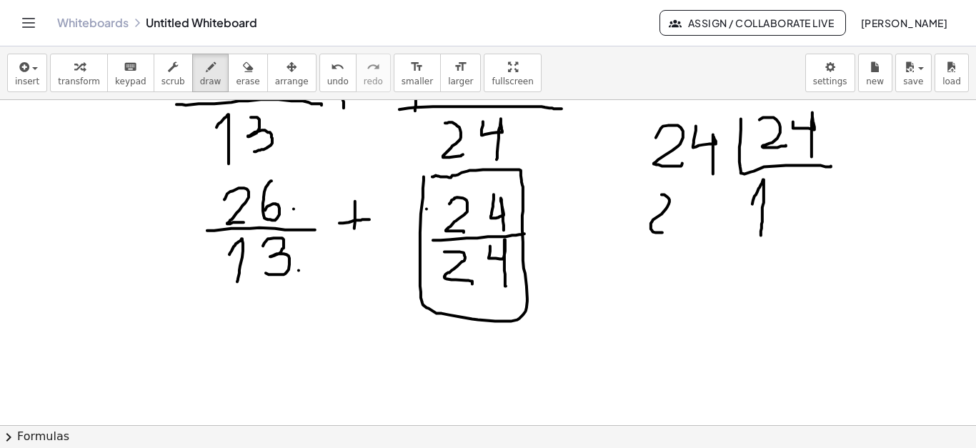
click at [686, 227] on div at bounding box center [488, 138] width 976 height 652
click at [258, 66] on div "button" at bounding box center [248, 66] width 24 height 17
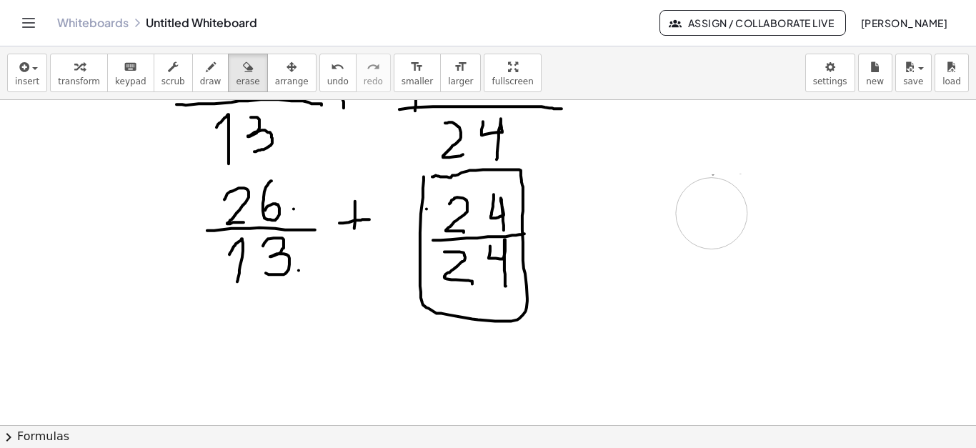
drag, startPoint x: 731, startPoint y: 135, endPoint x: 189, endPoint y: 39, distance: 551.2
click at [656, 272] on div at bounding box center [488, 138] width 976 height 652
click at [219, 79] on span "draw" at bounding box center [210, 81] width 21 height 10
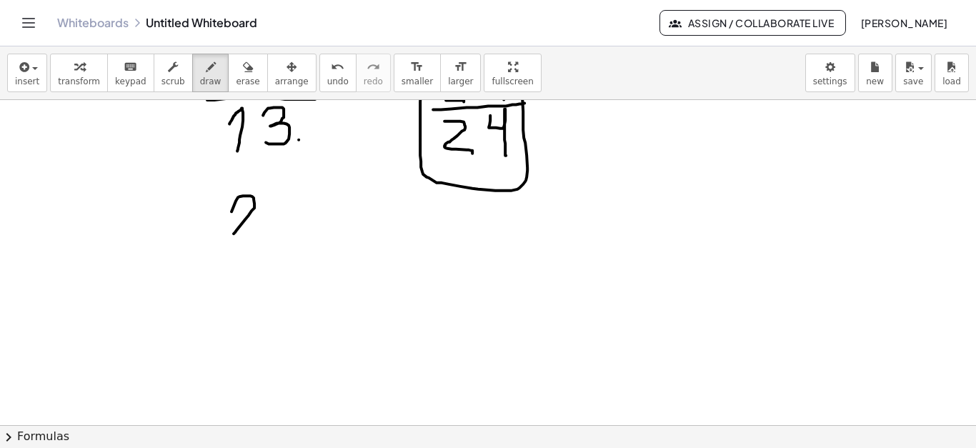
drag, startPoint x: 231, startPoint y: 210, endPoint x: 256, endPoint y: 236, distance: 36.4
click at [256, 236] on div at bounding box center [488, 170] width 976 height 978
drag, startPoint x: 296, startPoint y: 189, endPoint x: 295, endPoint y: 216, distance: 27.2
click at [295, 216] on div at bounding box center [488, 170] width 976 height 978
drag, startPoint x: 223, startPoint y: 250, endPoint x: 346, endPoint y: 237, distance: 124.2
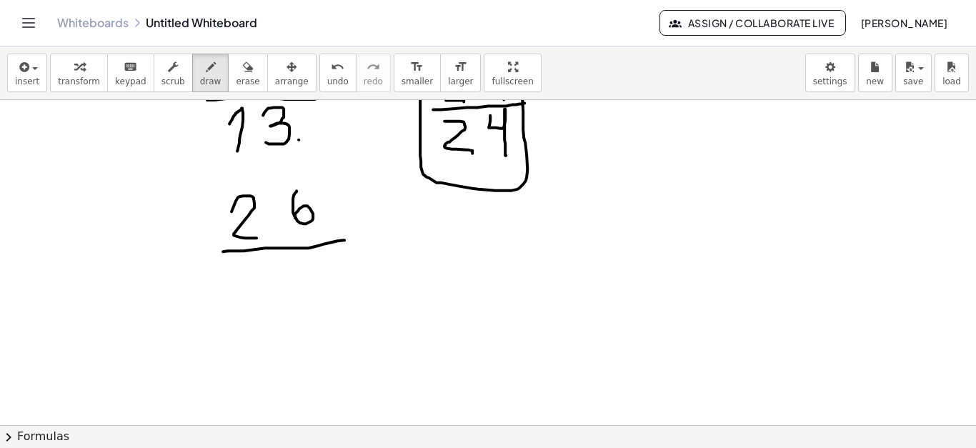
click at [346, 237] on div at bounding box center [488, 170] width 976 height 978
drag, startPoint x: 250, startPoint y: 277, endPoint x: 269, endPoint y: 313, distance: 40.3
click at [269, 313] on div at bounding box center [488, 170] width 976 height 978
drag, startPoint x: 286, startPoint y: 266, endPoint x: 289, endPoint y: 313, distance: 47.2
click at [289, 313] on div at bounding box center [488, 170] width 976 height 978
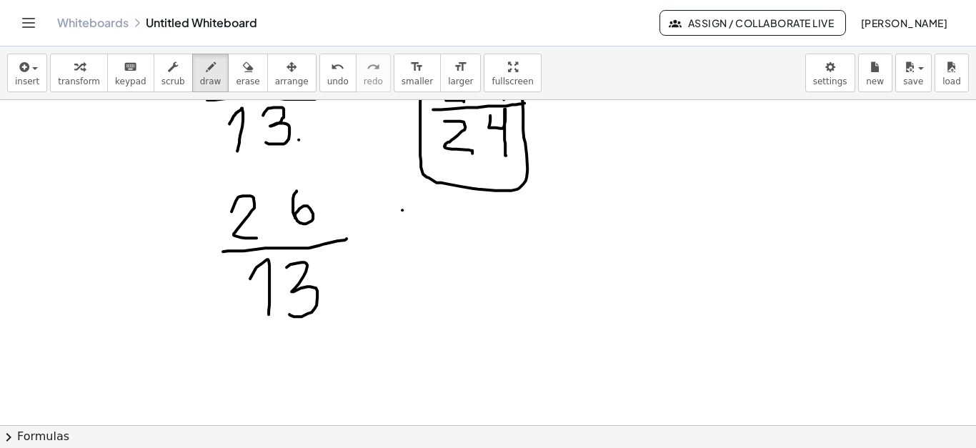
drag, startPoint x: 402, startPoint y: 209, endPoint x: 402, endPoint y: 249, distance: 40.0
click at [402, 249] on div at bounding box center [488, 170] width 976 height 978
drag, startPoint x: 392, startPoint y: 241, endPoint x: 424, endPoint y: 234, distance: 33.1
click at [424, 234] on div at bounding box center [488, 170] width 976 height 978
drag, startPoint x: 443, startPoint y: 238, endPoint x: 459, endPoint y: 276, distance: 41.3
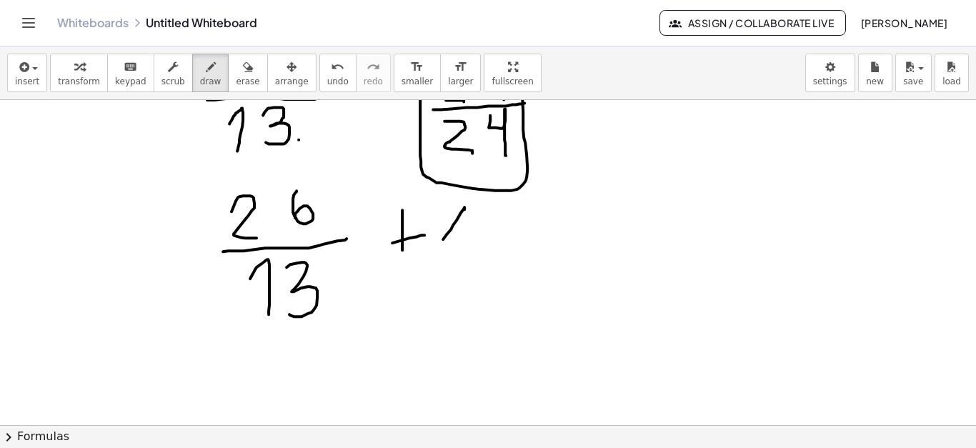
click at [459, 276] on div at bounding box center [488, 170] width 976 height 978
drag, startPoint x: 676, startPoint y: 134, endPoint x: 695, endPoint y: 173, distance: 43.8
click at [695, 173] on div at bounding box center [488, 170] width 976 height 978
drag, startPoint x: 724, startPoint y: 131, endPoint x: 716, endPoint y: 186, distance: 54.8
click at [716, 186] on div at bounding box center [488, 170] width 976 height 978
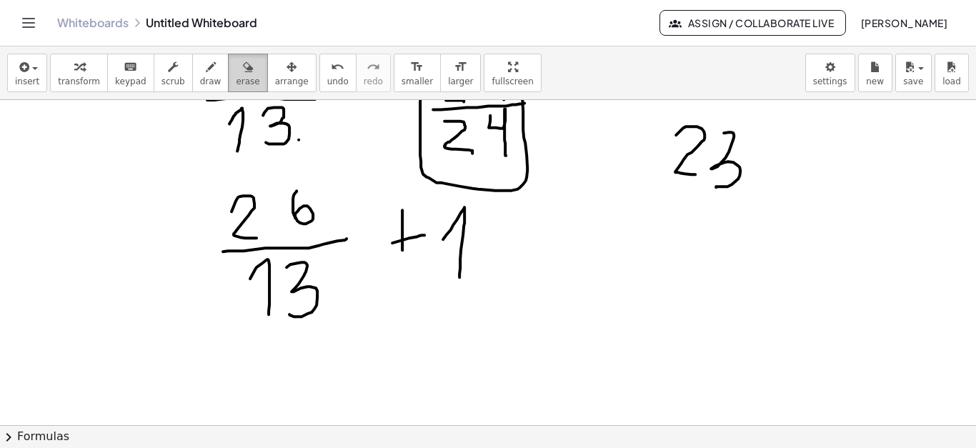
click at [244, 74] on button "erase" at bounding box center [247, 73] width 39 height 39
drag, startPoint x: 729, startPoint y: 131, endPoint x: 725, endPoint y: 184, distance: 53.0
click at [725, 184] on div at bounding box center [488, 170] width 976 height 978
click at [216, 67] on icon "button" at bounding box center [211, 67] width 10 height 17
drag, startPoint x: 692, startPoint y: 126, endPoint x: 687, endPoint y: 151, distance: 25.5
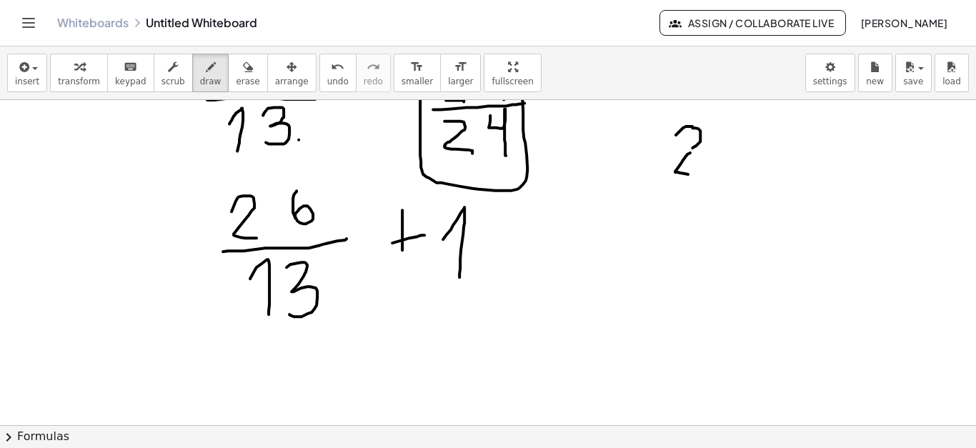
click at [687, 151] on div at bounding box center [488, 170] width 976 height 978
drag, startPoint x: 742, startPoint y: 121, endPoint x: 739, endPoint y: 152, distance: 30.9
click at [739, 152] on div at bounding box center [488, 170] width 976 height 978
drag, startPoint x: 789, startPoint y: 113, endPoint x: 845, endPoint y: 179, distance: 87.2
click at [845, 179] on div at bounding box center [488, 170] width 976 height 978
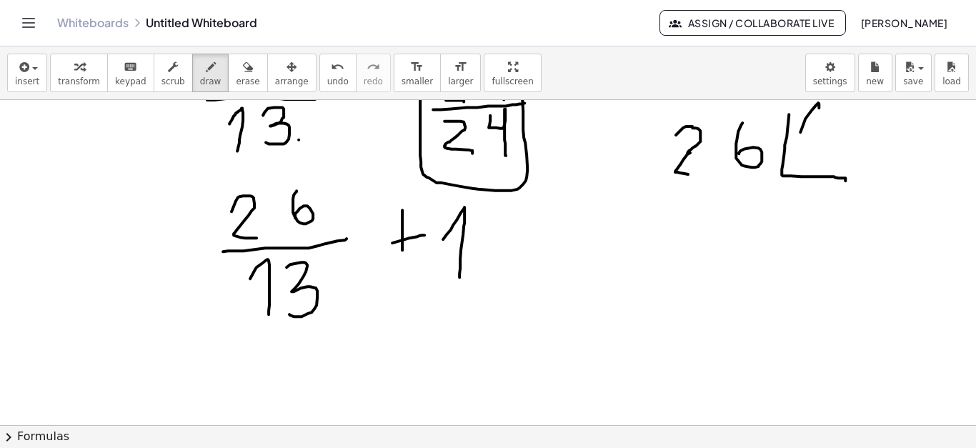
drag, startPoint x: 800, startPoint y: 131, endPoint x: 811, endPoint y: 164, distance: 34.8
click at [811, 164] on div at bounding box center [488, 170] width 976 height 978
drag, startPoint x: 830, startPoint y: 118, endPoint x: 831, endPoint y: 160, distance: 42.2
click at [831, 160] on div at bounding box center [488, 170] width 976 height 978
drag, startPoint x: 683, startPoint y: 172, endPoint x: 709, endPoint y: 174, distance: 26.5
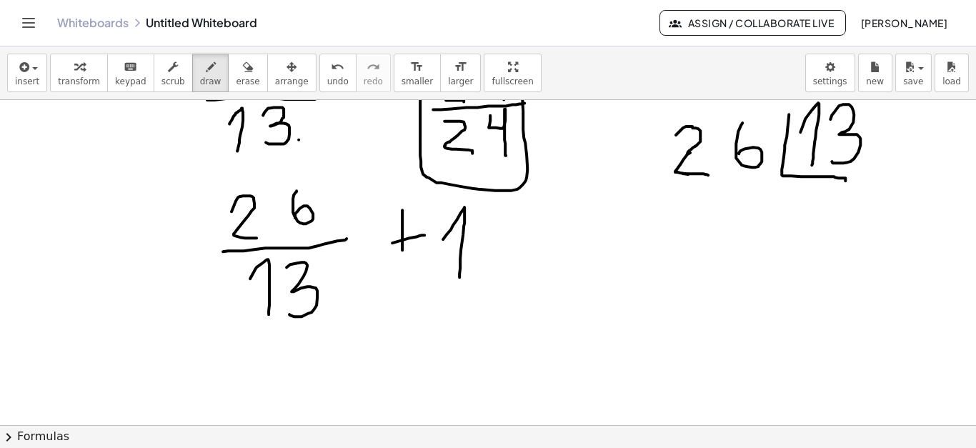
click at [709, 174] on div at bounding box center [488, 170] width 976 height 978
drag, startPoint x: 656, startPoint y: 261, endPoint x: 665, endPoint y: 311, distance: 50.1
click at [665, 311] on div at bounding box center [488, 170] width 976 height 978
drag, startPoint x: 684, startPoint y: 249, endPoint x: 685, endPoint y: 306, distance: 57.1
click at [685, 306] on div at bounding box center [488, 170] width 976 height 978
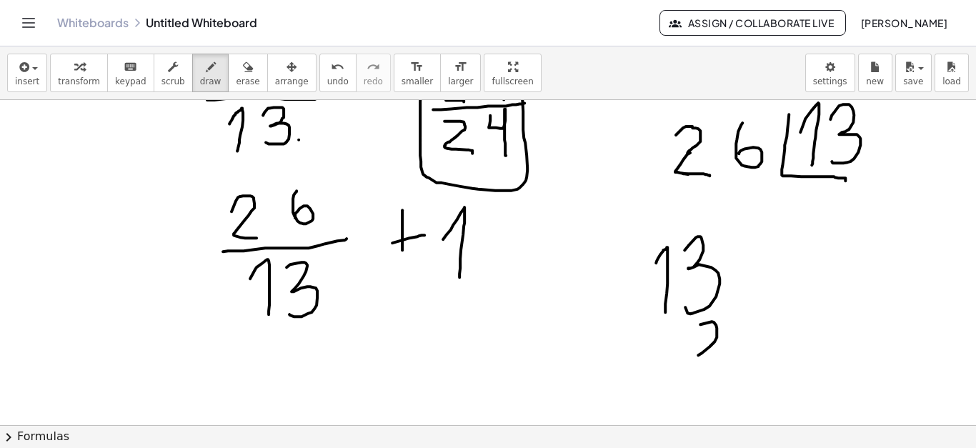
drag, startPoint x: 700, startPoint y: 323, endPoint x: 718, endPoint y: 356, distance: 37.4
click at [718, 356] on div at bounding box center [488, 170] width 976 height 978
drag, startPoint x: 651, startPoint y: 362, endPoint x: 774, endPoint y: 374, distance: 123.4
click at [774, 374] on div at bounding box center [488, 170] width 976 height 978
drag, startPoint x: 721, startPoint y: 369, endPoint x: 705, endPoint y: 402, distance: 37.1
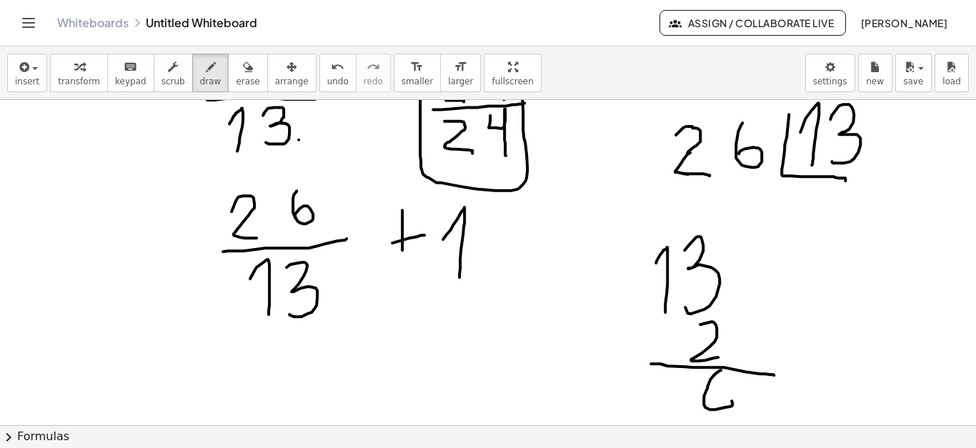
click at [705, 402] on div at bounding box center [488, 170] width 976 height 978
drag, startPoint x: 658, startPoint y: 381, endPoint x: 694, endPoint y: 413, distance: 48.0
click at [694, 413] on div at bounding box center [488, 170] width 976 height 978
drag, startPoint x: 796, startPoint y: 192, endPoint x: 814, endPoint y: 220, distance: 32.7
click at [814, 220] on div at bounding box center [488, 170] width 976 height 978
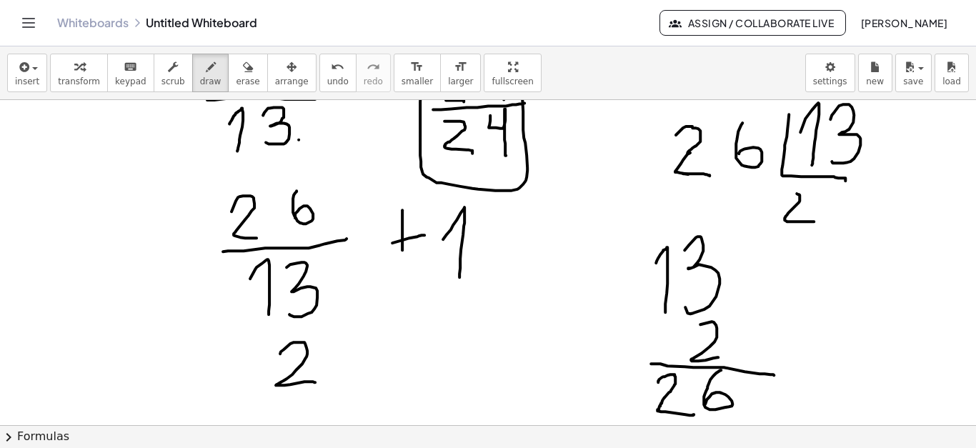
drag, startPoint x: 280, startPoint y: 352, endPoint x: 316, endPoint y: 381, distance: 46.7
click at [316, 381] on div at bounding box center [488, 170] width 976 height 978
drag, startPoint x: 389, startPoint y: 335, endPoint x: 390, endPoint y: 400, distance: 65.0
click at [390, 400] on div at bounding box center [488, 170] width 976 height 978
drag, startPoint x: 373, startPoint y: 366, endPoint x: 411, endPoint y: 364, distance: 38.6
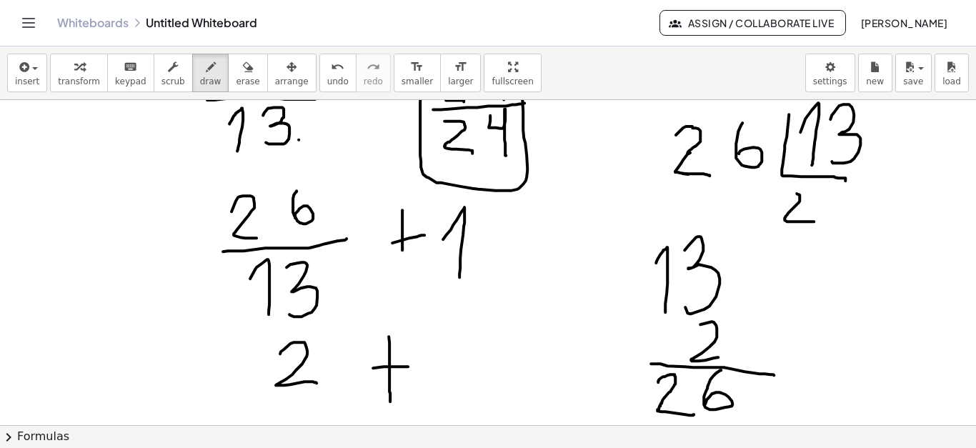
click at [411, 364] on div at bounding box center [488, 170] width 976 height 978
drag, startPoint x: 426, startPoint y: 356, endPoint x: 451, endPoint y: 381, distance: 35.4
click at [451, 381] on div at bounding box center [488, 170] width 976 height 978
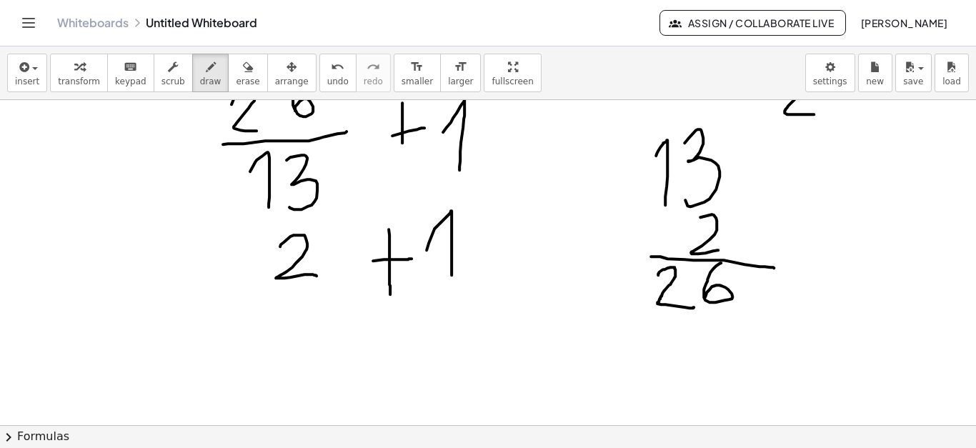
scroll to position [535, 0]
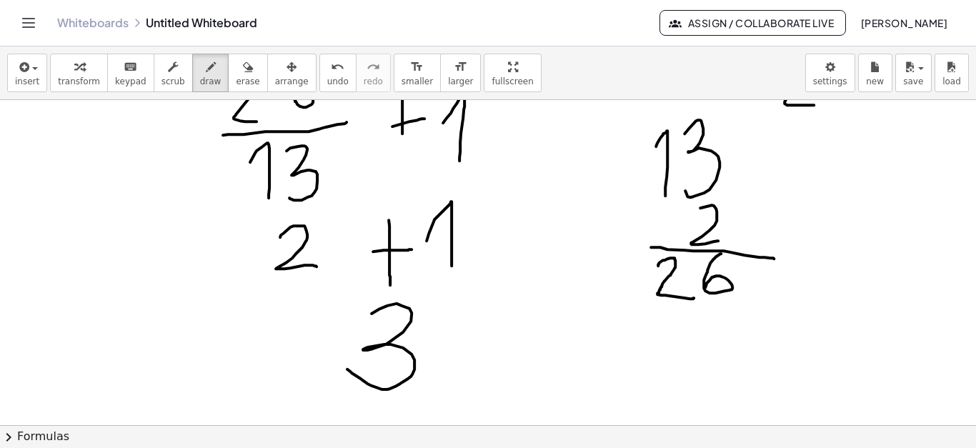
drag, startPoint x: 371, startPoint y: 312, endPoint x: 346, endPoint y: 366, distance: 60.1
click at [346, 366] on div at bounding box center [488, 54] width 976 height 978
drag, startPoint x: 216, startPoint y: 363, endPoint x: 244, endPoint y: 390, distance: 38.4
click at [244, 390] on div at bounding box center [488, 54] width 976 height 978
drag, startPoint x: 274, startPoint y: 345, endPoint x: 306, endPoint y: 344, distance: 31.5
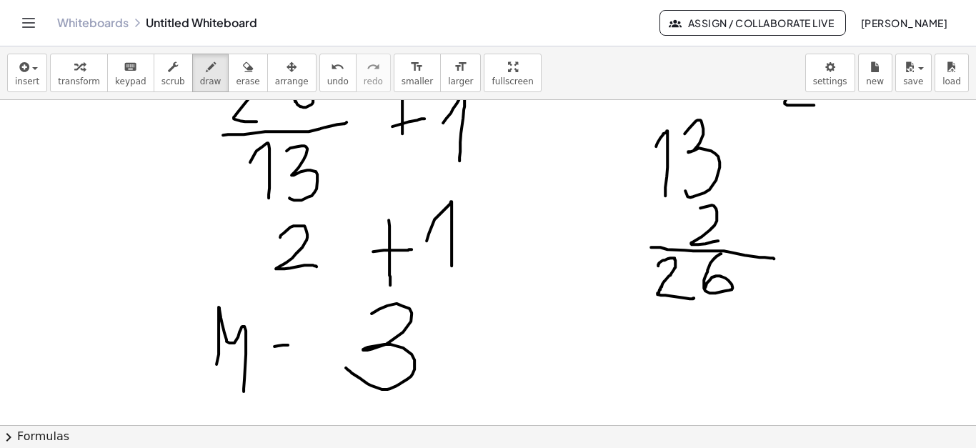
click at [306, 344] on div at bounding box center [488, 54] width 976 height 978
drag, startPoint x: 276, startPoint y: 364, endPoint x: 301, endPoint y: 365, distance: 25.0
click at [301, 365] on div at bounding box center [488, 54] width 976 height 978
click at [256, 82] on span "erase" at bounding box center [248, 81] width 24 height 10
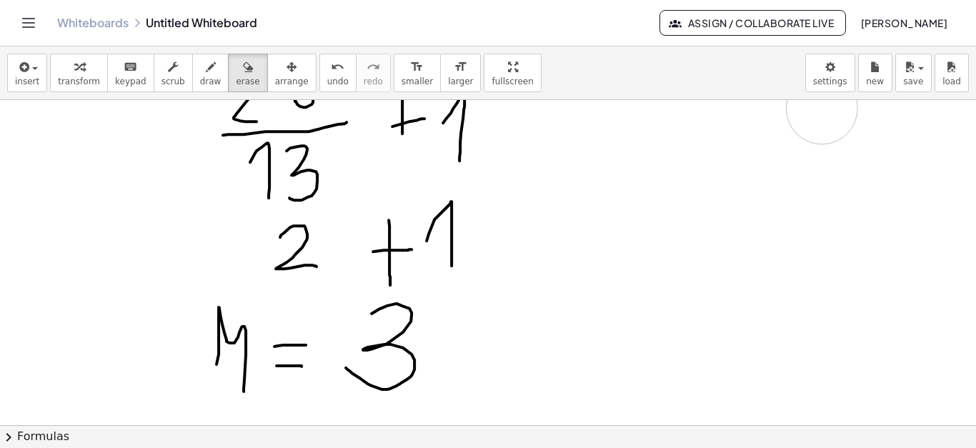
drag, startPoint x: 671, startPoint y: 156, endPoint x: 975, endPoint y: 279, distance: 327.2
click at [699, 254] on div at bounding box center [488, 54] width 976 height 978
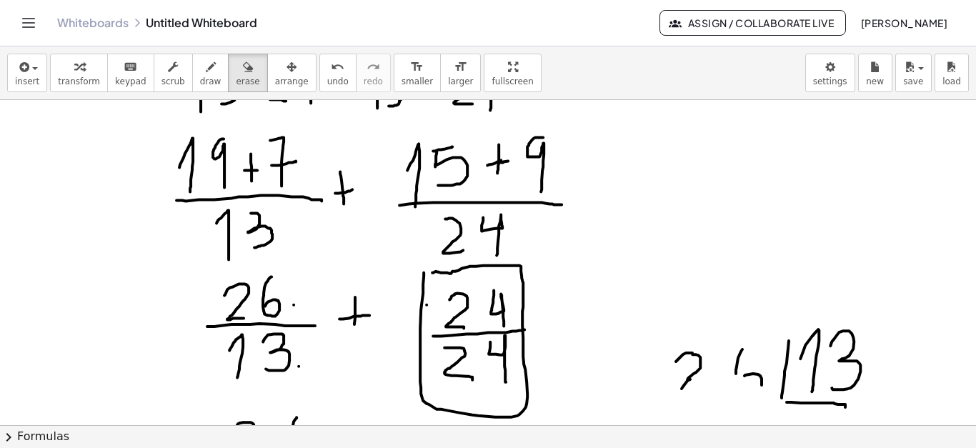
scroll to position [194, 0]
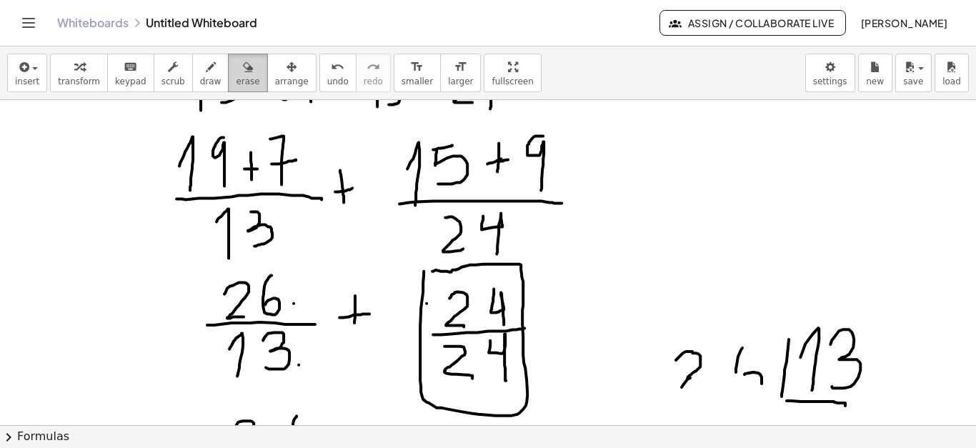
click at [243, 76] on span "erase" at bounding box center [248, 81] width 24 height 10
click at [425, 275] on div at bounding box center [488, 395] width 976 height 978
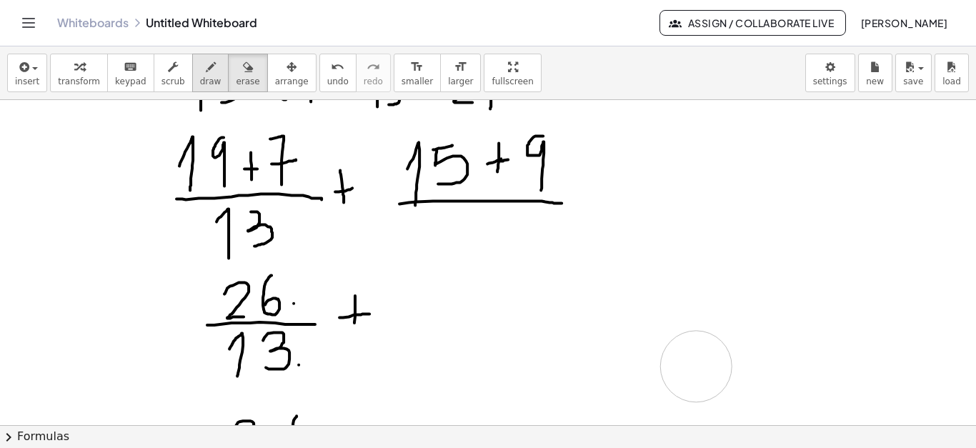
drag, startPoint x: 424, startPoint y: 321, endPoint x: 212, endPoint y: 79, distance: 320.9
click at [664, 386] on div at bounding box center [488, 395] width 976 height 978
click at [212, 80] on span "draw" at bounding box center [210, 81] width 21 height 10
drag, startPoint x: 438, startPoint y: 259, endPoint x: 462, endPoint y: 292, distance: 40.9
click at [462, 292] on div at bounding box center [488, 395] width 976 height 978
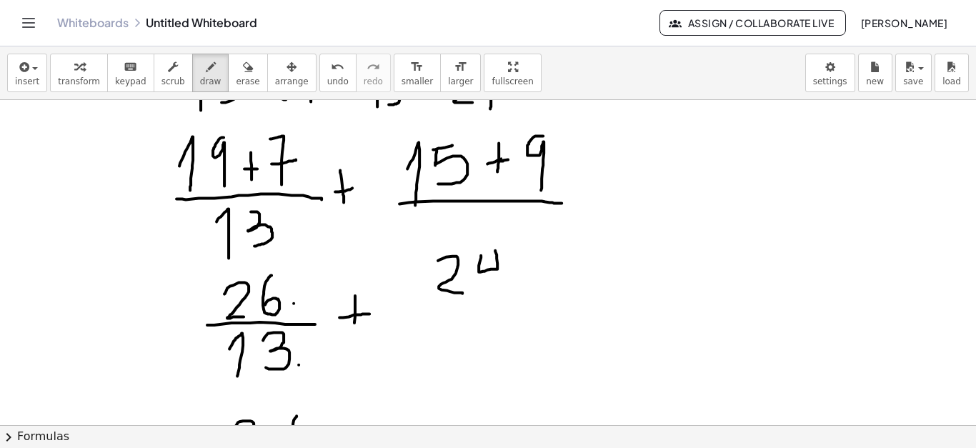
drag, startPoint x: 481, startPoint y: 254, endPoint x: 494, endPoint y: 294, distance: 41.6
click at [494, 294] on div at bounding box center [488, 395] width 976 height 978
click at [257, 66] on div "button" at bounding box center [248, 66] width 24 height 17
drag, startPoint x: 478, startPoint y: 263, endPoint x: 457, endPoint y: 284, distance: 29.3
click at [457, 284] on div at bounding box center [488, 395] width 976 height 978
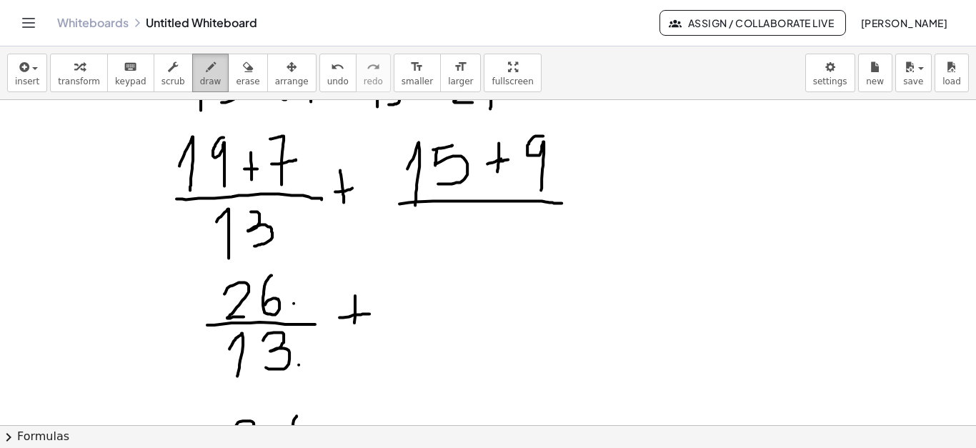
click at [221, 65] on div "button" at bounding box center [210, 66] width 21 height 17
drag, startPoint x: 444, startPoint y: 216, endPoint x: 468, endPoint y: 246, distance: 38.6
click at [468, 246] on div at bounding box center [488, 395] width 976 height 978
drag, startPoint x: 486, startPoint y: 210, endPoint x: 500, endPoint y: 250, distance: 42.2
click at [500, 250] on div at bounding box center [488, 395] width 976 height 978
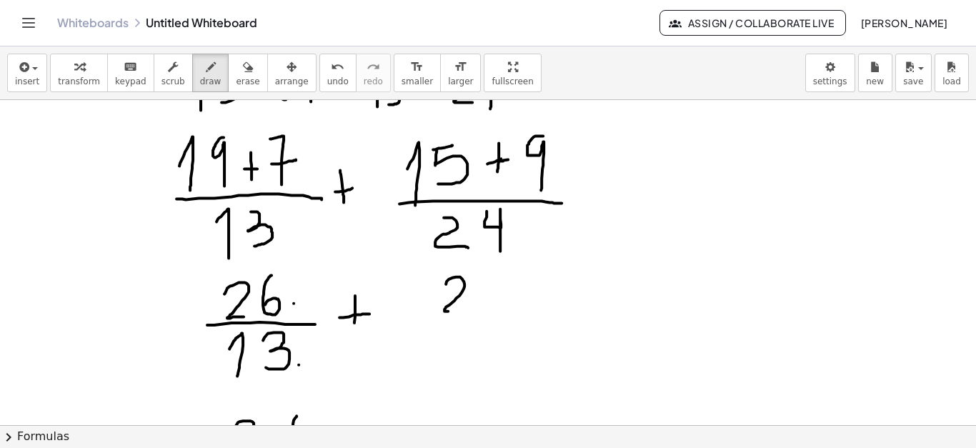
drag, startPoint x: 446, startPoint y: 283, endPoint x: 469, endPoint y: 309, distance: 34.9
click at [469, 309] on div at bounding box center [488, 395] width 976 height 978
drag, startPoint x: 482, startPoint y: 284, endPoint x: 495, endPoint y: 316, distance: 34.0
click at [495, 316] on div at bounding box center [488, 395] width 976 height 978
drag, startPoint x: 431, startPoint y: 323, endPoint x: 520, endPoint y: 321, distance: 88.6
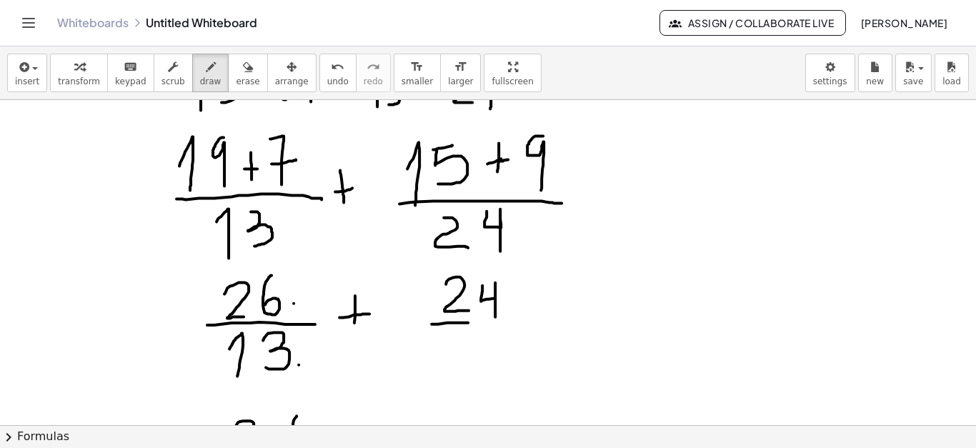
click at [520, 321] on div at bounding box center [488, 395] width 976 height 978
drag, startPoint x: 448, startPoint y: 343, endPoint x: 473, endPoint y: 368, distance: 35.4
click at [473, 368] on div at bounding box center [488, 395] width 976 height 978
drag, startPoint x: 481, startPoint y: 333, endPoint x: 498, endPoint y: 390, distance: 59.5
click at [498, 390] on div at bounding box center [488, 395] width 976 height 978
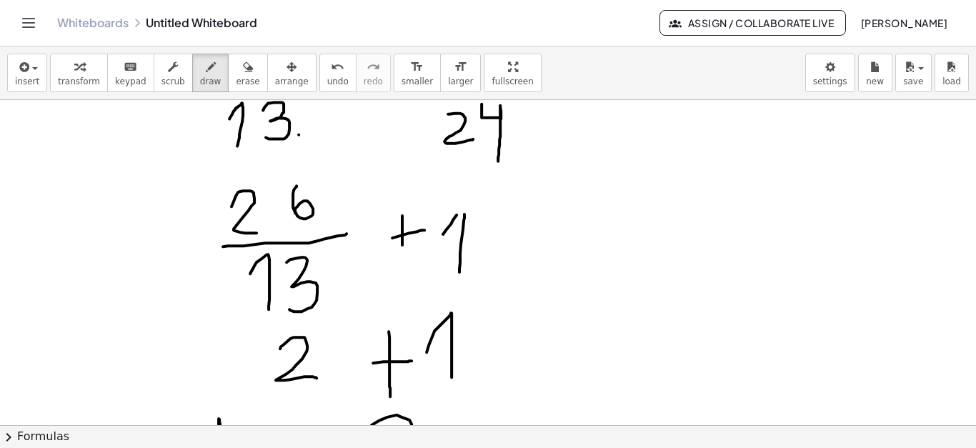
scroll to position [451, 0]
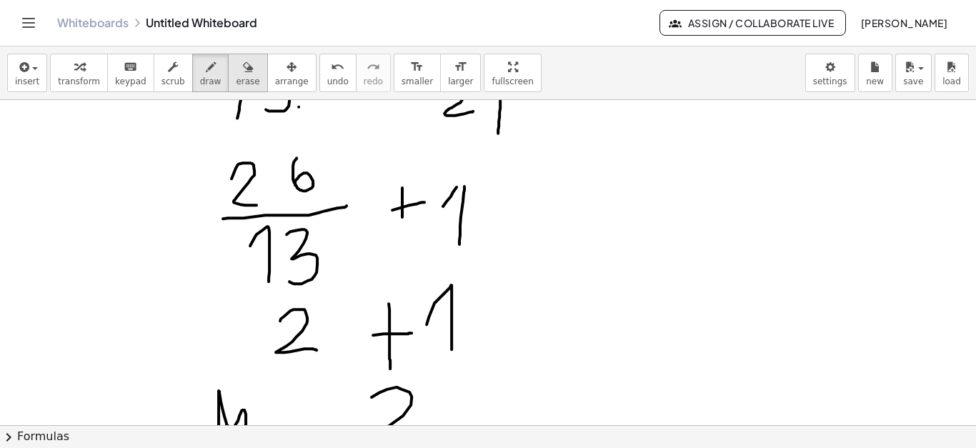
click at [249, 78] on span "erase" at bounding box center [248, 81] width 24 height 10
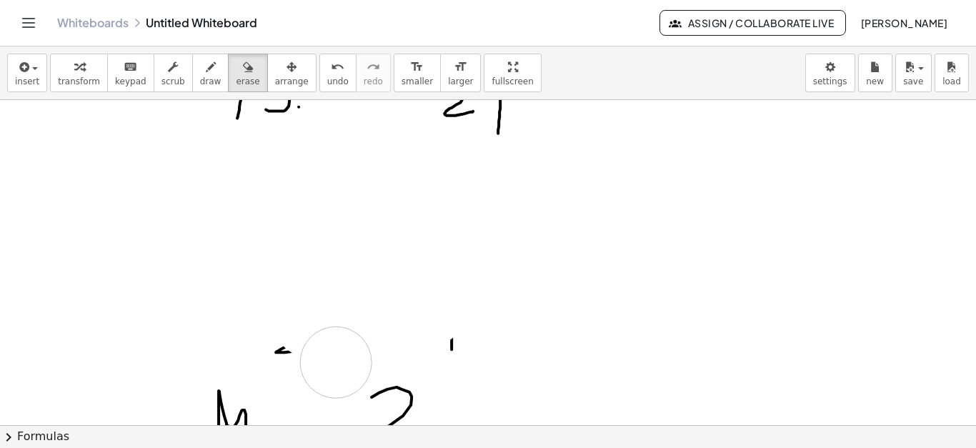
drag, startPoint x: 274, startPoint y: 177, endPoint x: 314, endPoint y: 344, distance: 171.2
click at [314, 344] on div at bounding box center [488, 138] width 976 height 978
drag, startPoint x: 314, startPoint y: 344, endPoint x: 453, endPoint y: 355, distance: 139.7
click at [453, 355] on div at bounding box center [488, 138] width 976 height 978
click at [214, 74] on icon "button" at bounding box center [211, 67] width 10 height 17
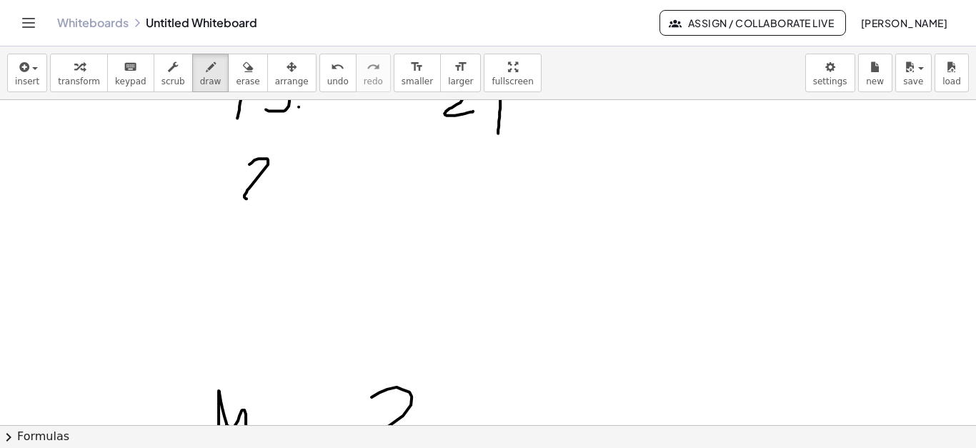
drag, startPoint x: 249, startPoint y: 163, endPoint x: 274, endPoint y: 204, distance: 48.4
click at [274, 204] on div at bounding box center [488, 138] width 976 height 978
drag, startPoint x: 449, startPoint y: 174, endPoint x: 459, endPoint y: 211, distance: 38.3
click at [459, 211] on div at bounding box center [488, 138] width 976 height 978
drag, startPoint x: 368, startPoint y: 166, endPoint x: 364, endPoint y: 209, distance: 43.7
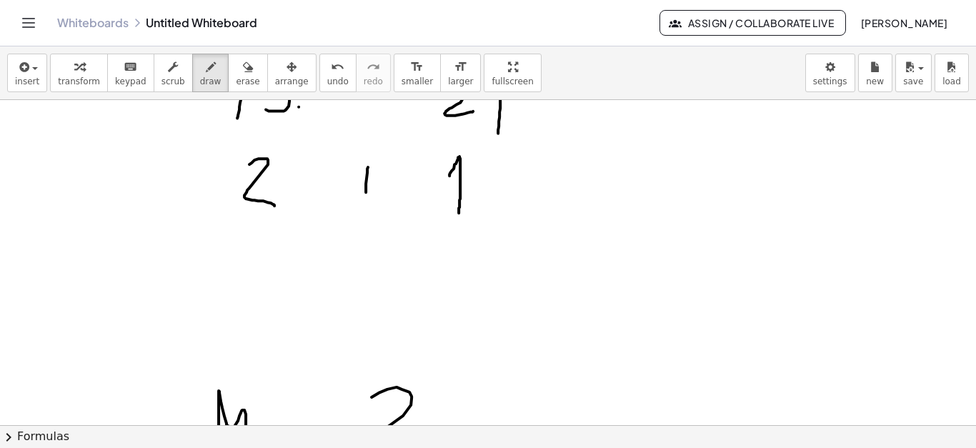
click at [364, 209] on div at bounding box center [488, 138] width 976 height 978
drag, startPoint x: 350, startPoint y: 187, endPoint x: 381, endPoint y: 187, distance: 30.7
click at [381, 187] on div at bounding box center [488, 138] width 976 height 978
drag, startPoint x: 197, startPoint y: 294, endPoint x: 235, endPoint y: 297, distance: 38.0
click at [235, 297] on div at bounding box center [488, 138] width 976 height 978
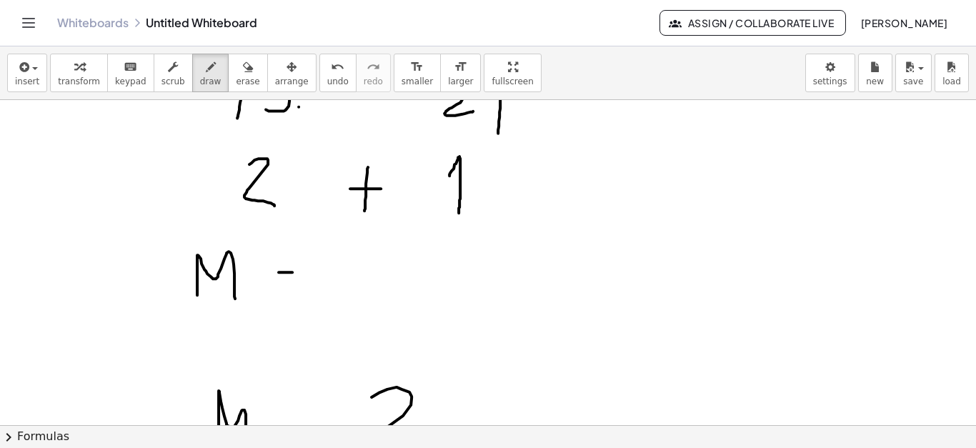
drag, startPoint x: 279, startPoint y: 271, endPoint x: 317, endPoint y: 269, distance: 38.6
click at [317, 269] on div at bounding box center [488, 138] width 976 height 978
drag, startPoint x: 284, startPoint y: 288, endPoint x: 331, endPoint y: 289, distance: 47.1
click at [331, 289] on div at bounding box center [488, 138] width 976 height 978
drag, startPoint x: 389, startPoint y: 241, endPoint x: 382, endPoint y: 286, distance: 45.5
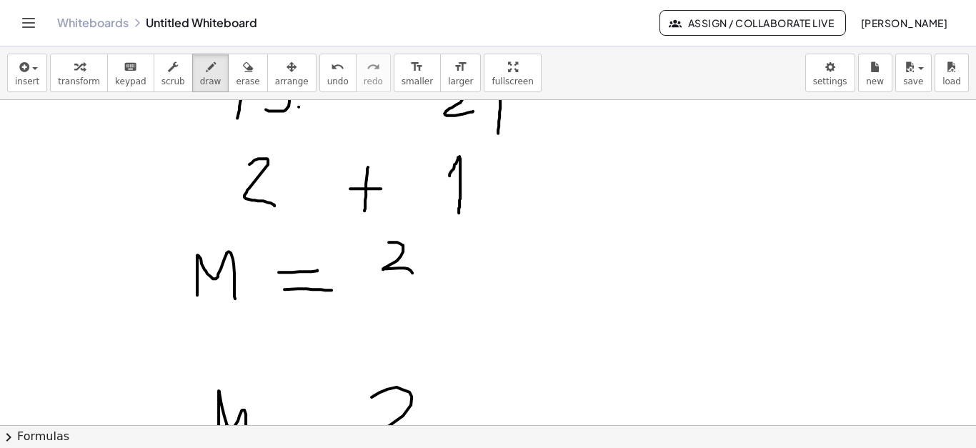
click at [382, 286] on div at bounding box center [488, 138] width 976 height 978
click at [246, 69] on icon "button" at bounding box center [248, 67] width 10 height 17
drag, startPoint x: 215, startPoint y: 426, endPoint x: 201, endPoint y: 401, distance: 28.4
click at [201, 401] on div "insert select one: Math Expression Function Text Youtube Video Graphing Geometr…" at bounding box center [488, 246] width 976 height 401
drag, startPoint x: 201, startPoint y: 401, endPoint x: 386, endPoint y: 413, distance: 184.6
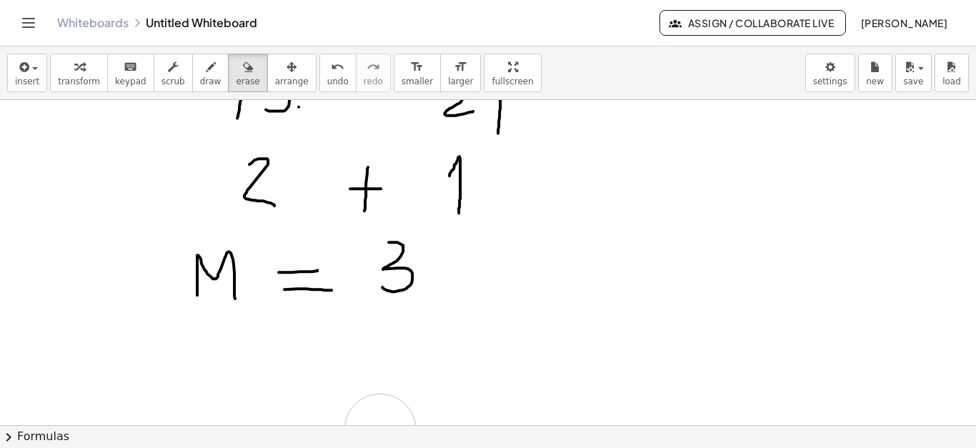
click at [386, 413] on div at bounding box center [488, 138] width 976 height 978
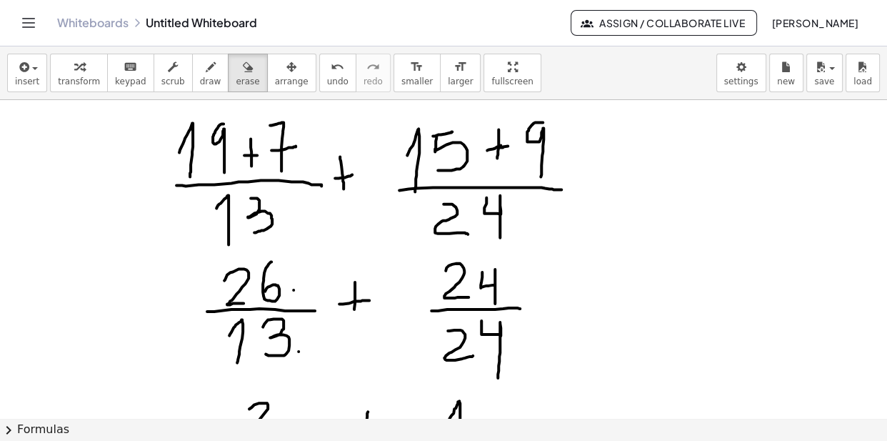
scroll to position [209, 0]
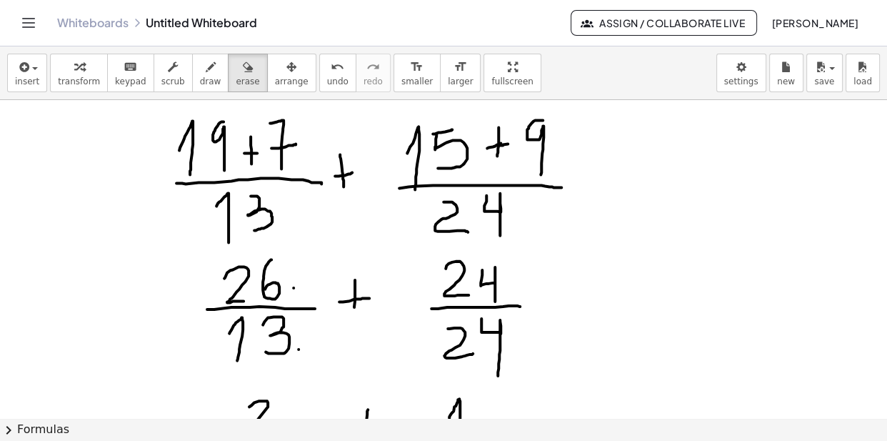
click at [624, 164] on div at bounding box center [443, 380] width 887 height 978
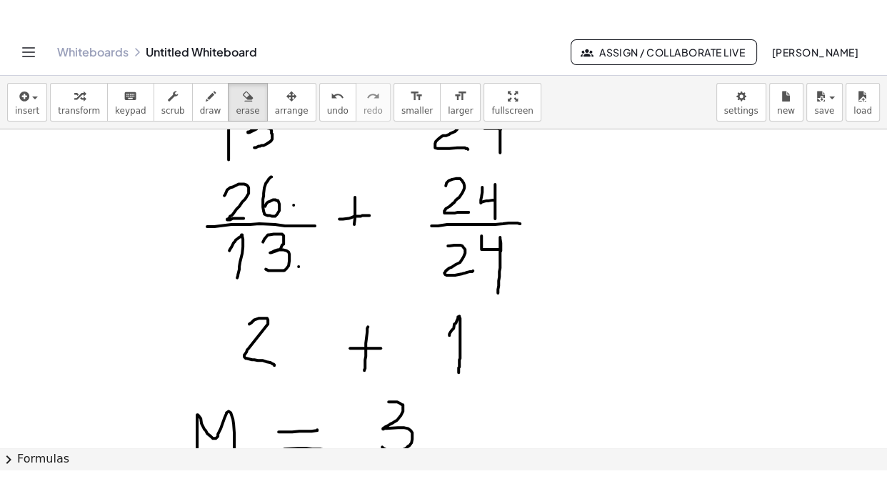
scroll to position [358, 0]
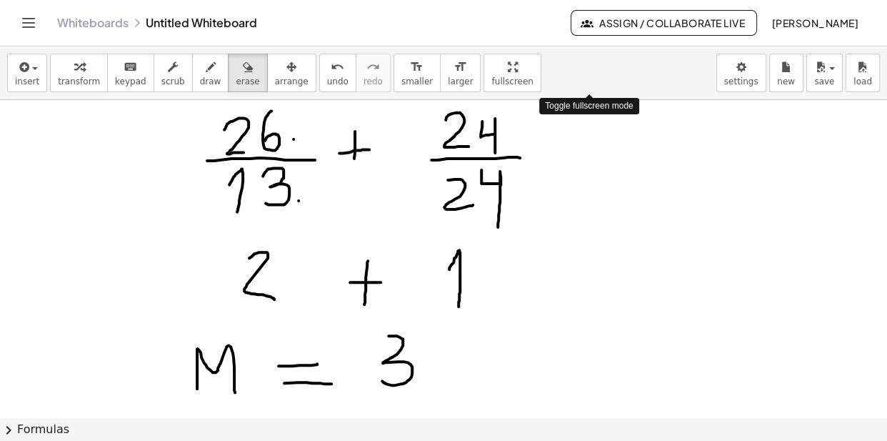
drag, startPoint x: 578, startPoint y: 84, endPoint x: 578, endPoint y: 141, distance: 56.4
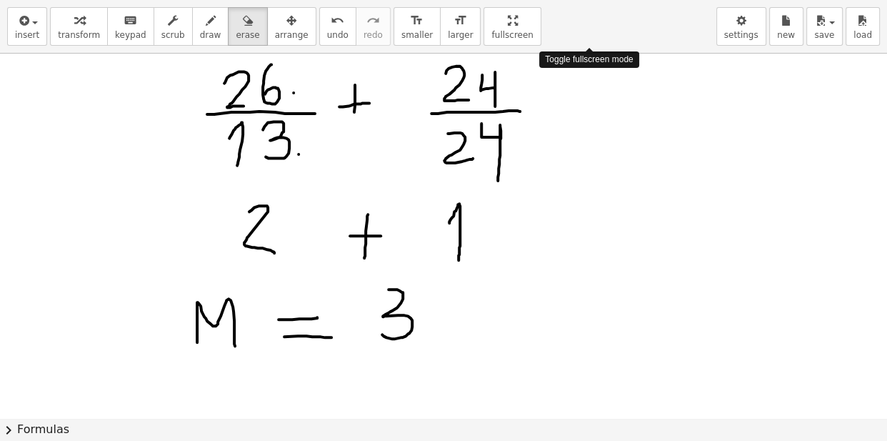
click at [578, 141] on div "insert select one: Math Expression Function Text Youtube Video Graphing Geometr…" at bounding box center [443, 220] width 887 height 441
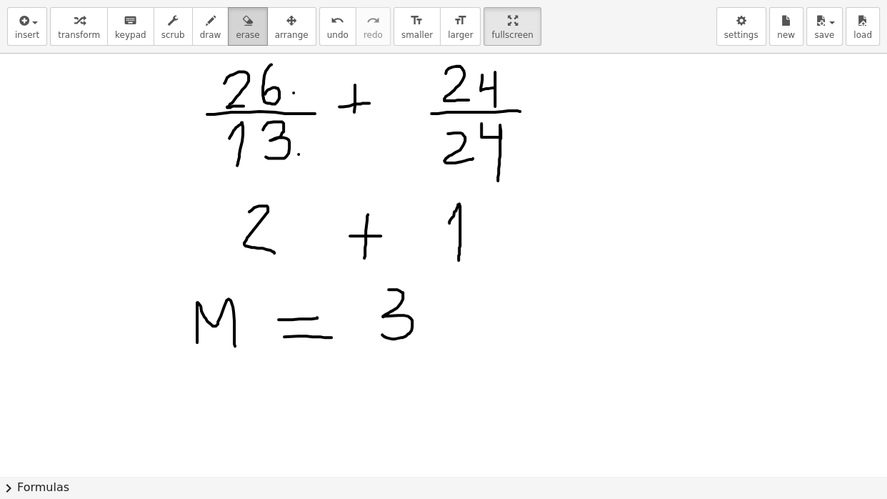
click at [253, 27] on icon "button" at bounding box center [248, 20] width 10 height 17
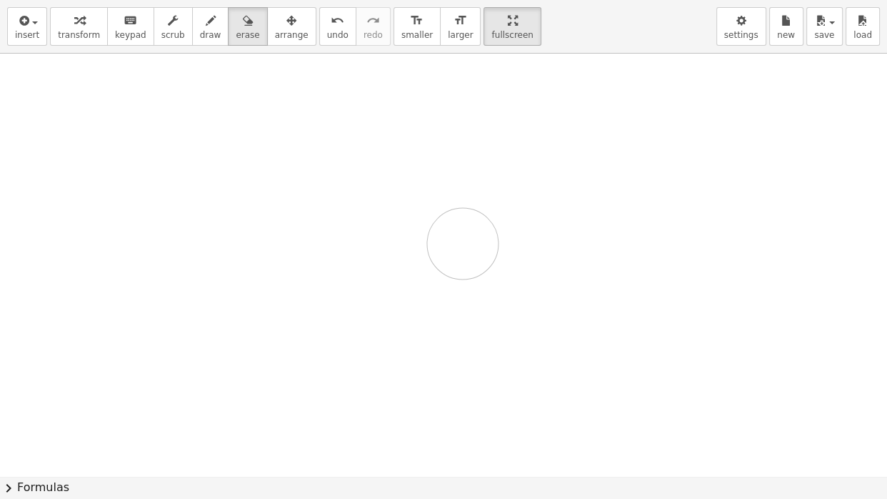
drag, startPoint x: 253, startPoint y: 111, endPoint x: 886, endPoint y: 292, distance: 658.1
click at [769, 319] on div at bounding box center [443, 185] width 887 height 978
drag, startPoint x: 207, startPoint y: 183, endPoint x: 395, endPoint y: 218, distance: 191.1
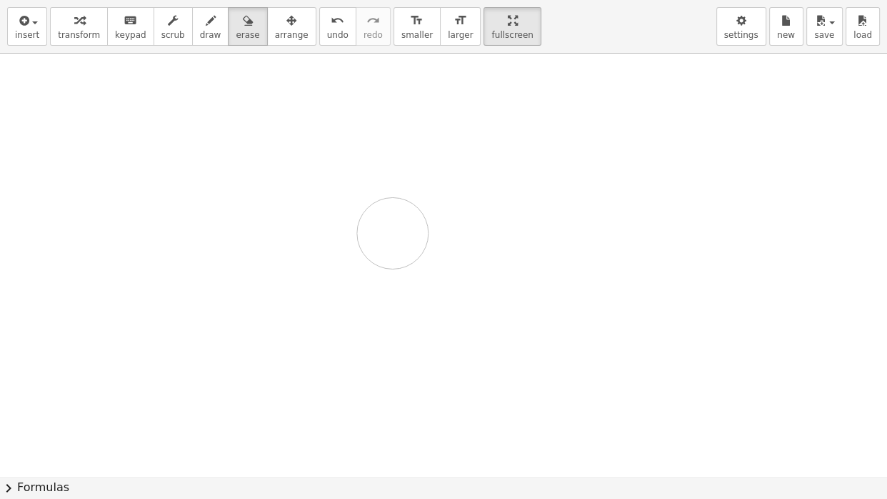
click at [395, 218] on div at bounding box center [443, 26] width 887 height 1267
click at [219, 39] on span "draw" at bounding box center [210, 35] width 21 height 10
drag, startPoint x: 143, startPoint y: 103, endPoint x: 168, endPoint y: 156, distance: 59.1
click at [168, 156] on div at bounding box center [443, 26] width 887 height 1267
drag, startPoint x: 197, startPoint y: 107, endPoint x: 206, endPoint y: 111, distance: 9.9
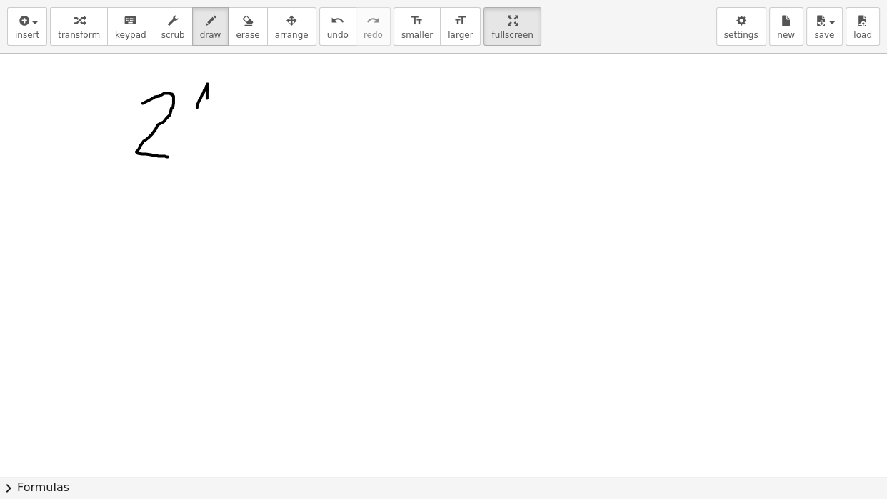
click at [206, 111] on div at bounding box center [443, 26] width 887 height 1267
drag, startPoint x: 188, startPoint y: 120, endPoint x: 219, endPoint y: 117, distance: 30.8
click at [219, 117] on div at bounding box center [443, 26] width 887 height 1267
drag, startPoint x: 194, startPoint y: 130, endPoint x: 194, endPoint y: 155, distance: 25.0
click at [194, 155] on div at bounding box center [443, 26] width 887 height 1267
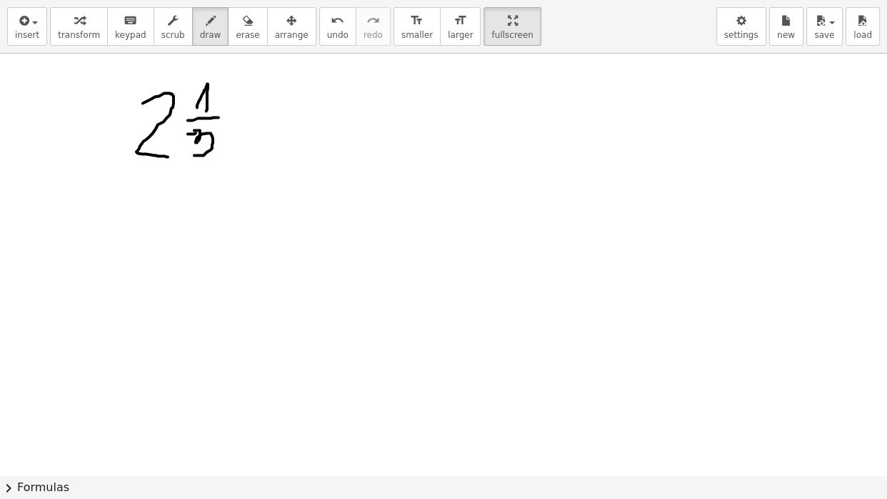
drag, startPoint x: 196, startPoint y: 133, endPoint x: 188, endPoint y: 134, distance: 8.0
click at [188, 134] on div at bounding box center [443, 26] width 887 height 1267
drag, startPoint x: 294, startPoint y: 81, endPoint x: 311, endPoint y: 104, distance: 28.0
click at [311, 104] on div at bounding box center [443, 26] width 887 height 1267
drag, startPoint x: 279, startPoint y: 109, endPoint x: 330, endPoint y: 107, distance: 51.5
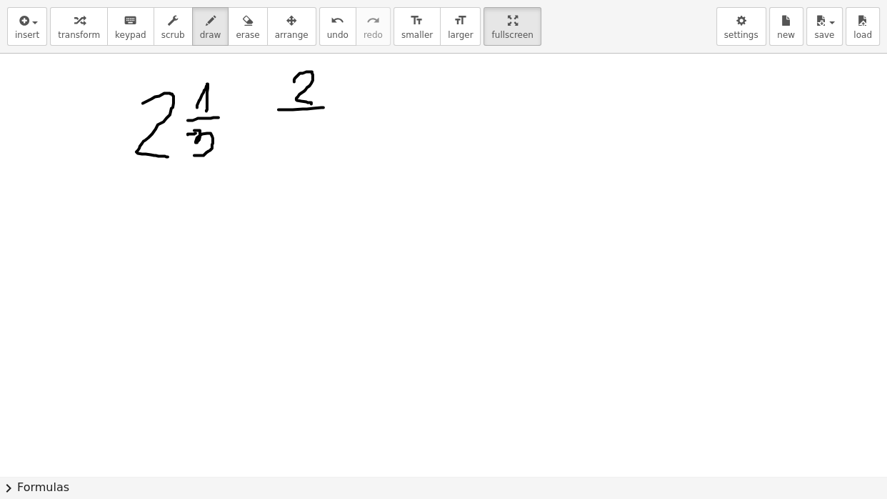
click at [330, 107] on div at bounding box center [443, 26] width 887 height 1267
drag, startPoint x: 300, startPoint y: 125, endPoint x: 306, endPoint y: 161, distance: 36.2
click at [306, 161] on div at bounding box center [443, 26] width 887 height 1267
drag, startPoint x: 364, startPoint y: 89, endPoint x: 361, endPoint y: 121, distance: 32.2
click at [361, 121] on div at bounding box center [443, 26] width 887 height 1267
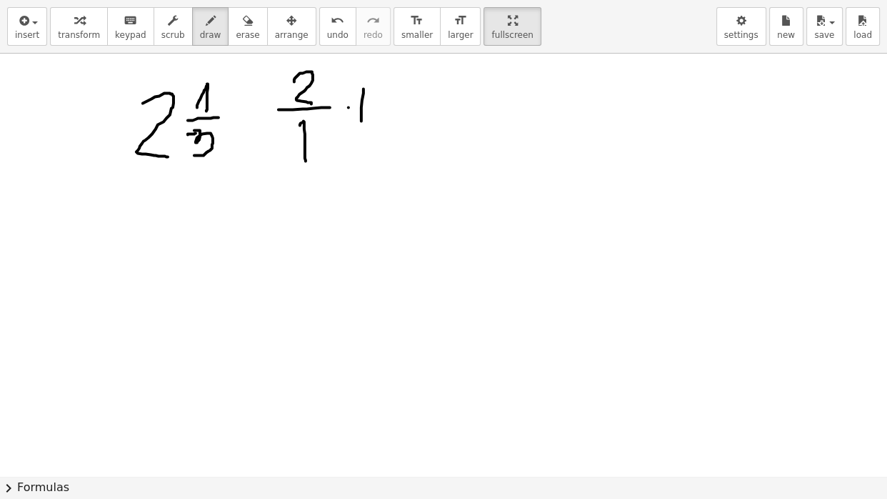
drag, startPoint x: 349, startPoint y: 107, endPoint x: 371, endPoint y: 105, distance: 22.2
click at [371, 105] on div at bounding box center [443, 26] width 887 height 1267
drag, startPoint x: 402, startPoint y: 86, endPoint x: 401, endPoint y: 124, distance: 37.9
click at [401, 124] on div at bounding box center [443, 26] width 887 height 1267
drag, startPoint x: 388, startPoint y: 130, endPoint x: 421, endPoint y: 131, distance: 33.6
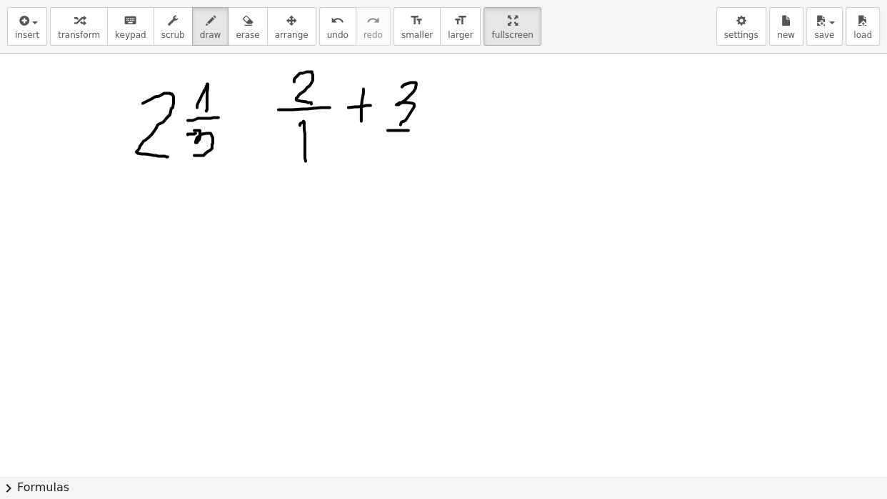
click at [421, 131] on div at bounding box center [443, 26] width 887 height 1267
drag, startPoint x: 406, startPoint y: 144, endPoint x: 394, endPoint y: 185, distance: 43.4
click at [394, 185] on div at bounding box center [443, 26] width 887 height 1267
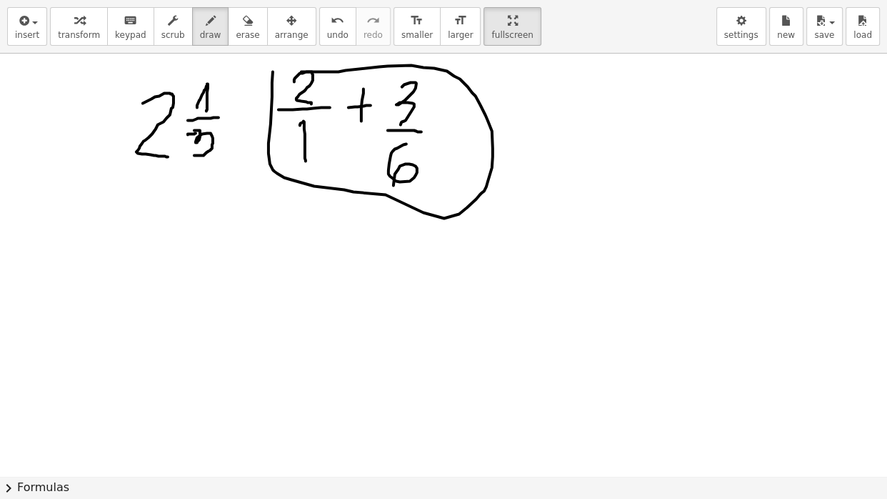
click at [276, 76] on div at bounding box center [443, 26] width 887 height 1267
drag, startPoint x: 314, startPoint y: 155, endPoint x: 376, endPoint y: 106, distance: 78.3
click at [376, 106] on div at bounding box center [443, 26] width 887 height 1267
drag, startPoint x: 333, startPoint y: 91, endPoint x: 383, endPoint y: 149, distance: 76.5
click at [383, 149] on div at bounding box center [443, 26] width 887 height 1267
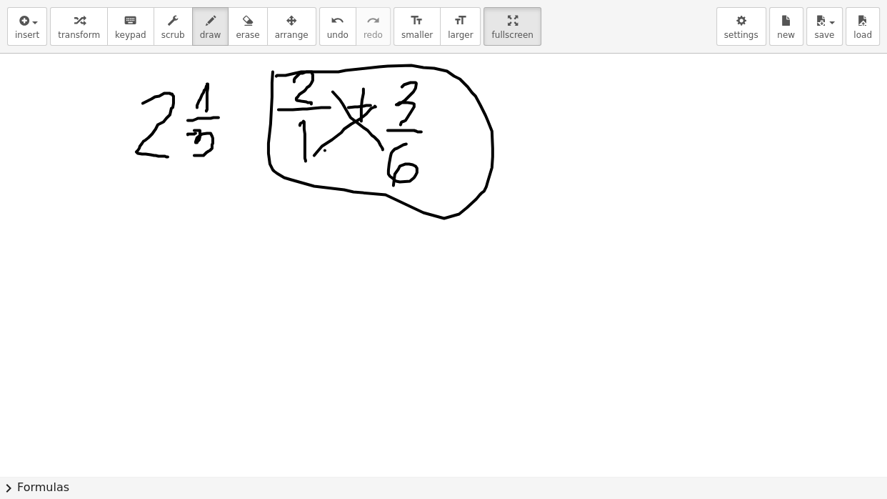
drag, startPoint x: 325, startPoint y: 150, endPoint x: 393, endPoint y: 161, distance: 68.7
click at [393, 161] on div at bounding box center [443, 26] width 887 height 1267
drag, startPoint x: 524, startPoint y: 130, endPoint x: 734, endPoint y: 134, distance: 210.0
click at [734, 134] on div at bounding box center [443, 26] width 887 height 1267
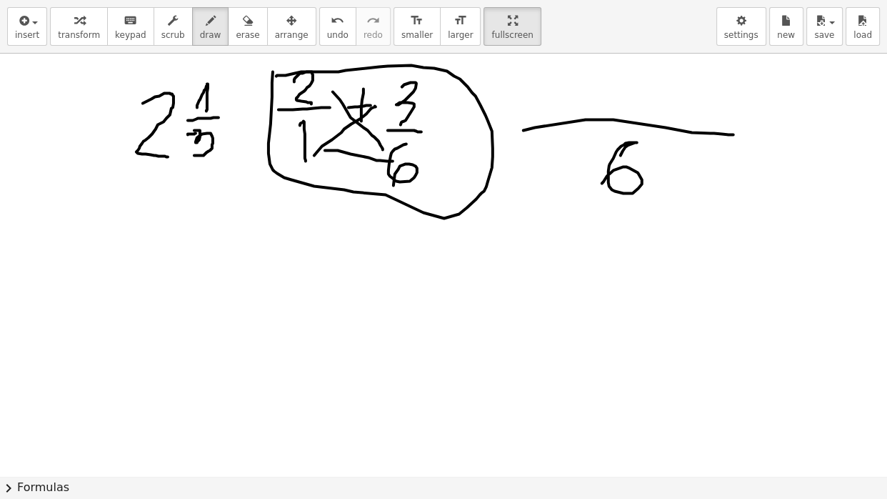
drag, startPoint x: 621, startPoint y: 155, endPoint x: 601, endPoint y: 184, distance: 35.1
click at [601, 184] on div at bounding box center [443, 26] width 887 height 1267
drag, startPoint x: 539, startPoint y: 89, endPoint x: 542, endPoint y: 113, distance: 23.8
click at [542, 113] on div at bounding box center [443, 26] width 887 height 1267
drag, startPoint x: 559, startPoint y: 81, endPoint x: 590, endPoint y: 103, distance: 37.9
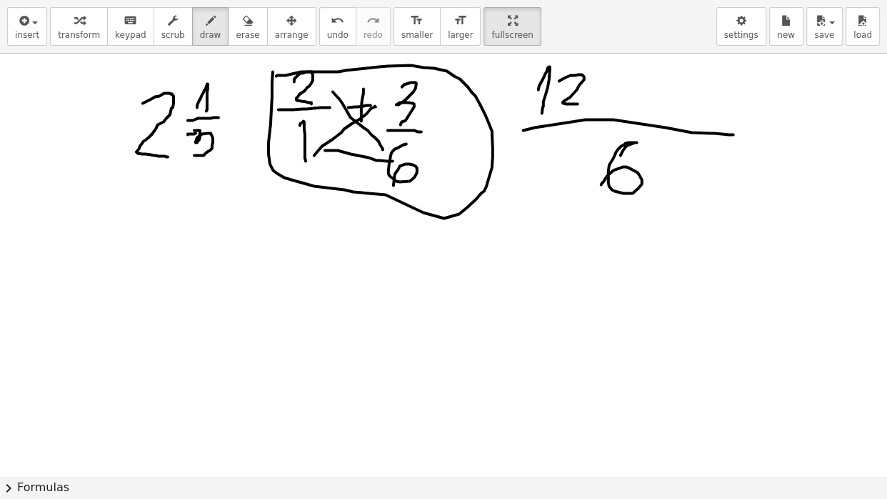
click at [590, 103] on div at bounding box center [443, 26] width 887 height 1267
drag, startPoint x: 628, startPoint y: 78, endPoint x: 626, endPoint y: 103, distance: 25.1
click at [626, 103] on div at bounding box center [443, 26] width 887 height 1267
drag, startPoint x: 615, startPoint y: 94, endPoint x: 639, endPoint y: 95, distance: 24.3
click at [639, 95] on div at bounding box center [443, 26] width 887 height 1267
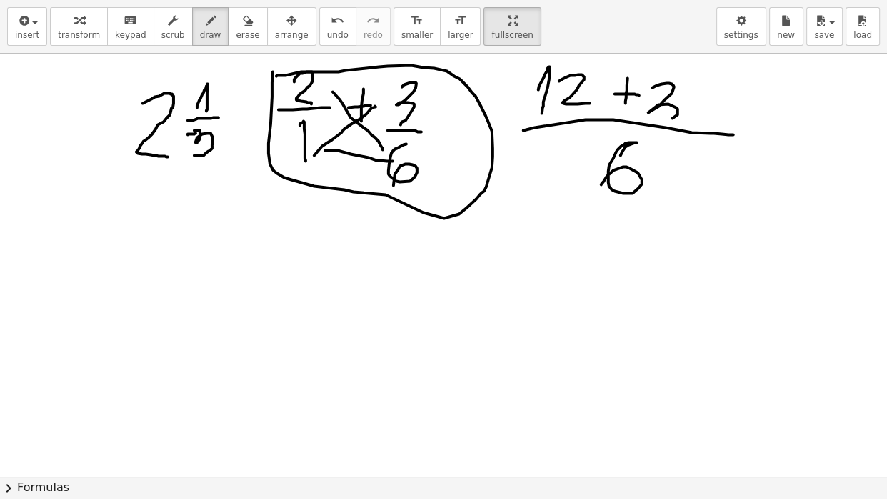
drag, startPoint x: 653, startPoint y: 87, endPoint x: 646, endPoint y: 114, distance: 28.1
click at [646, 114] on div at bounding box center [443, 26] width 887 height 1267
drag, startPoint x: 599, startPoint y: 232, endPoint x: 609, endPoint y: 297, distance: 65.8
click at [609, 297] on div at bounding box center [443, 26] width 887 height 1267
drag, startPoint x: 641, startPoint y: 236, endPoint x: 635, endPoint y: 276, distance: 41.2
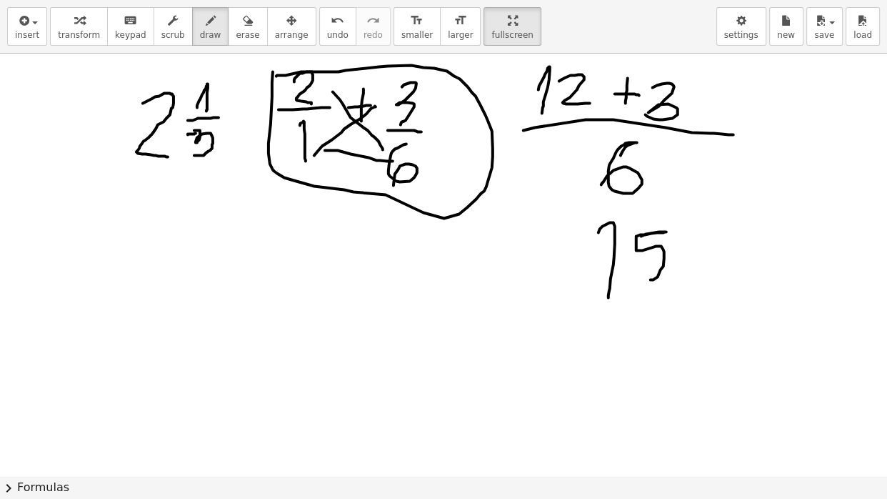
click at [635, 276] on div at bounding box center [443, 26] width 887 height 1267
drag, startPoint x: 593, startPoint y: 300, endPoint x: 692, endPoint y: 293, distance: 99.5
click at [692, 293] on div at bounding box center [443, 26] width 887 height 1267
drag, startPoint x: 649, startPoint y: 309, endPoint x: 621, endPoint y: 373, distance: 69.4
click at [621, 373] on div at bounding box center [443, 26] width 887 height 1267
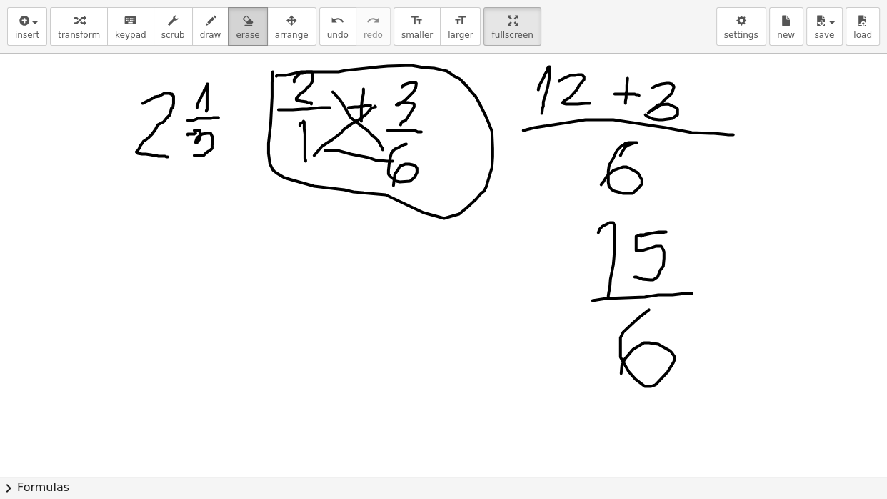
click at [254, 30] on span "erase" at bounding box center [248, 35] width 24 height 10
click at [281, 82] on div at bounding box center [443, 26] width 887 height 1267
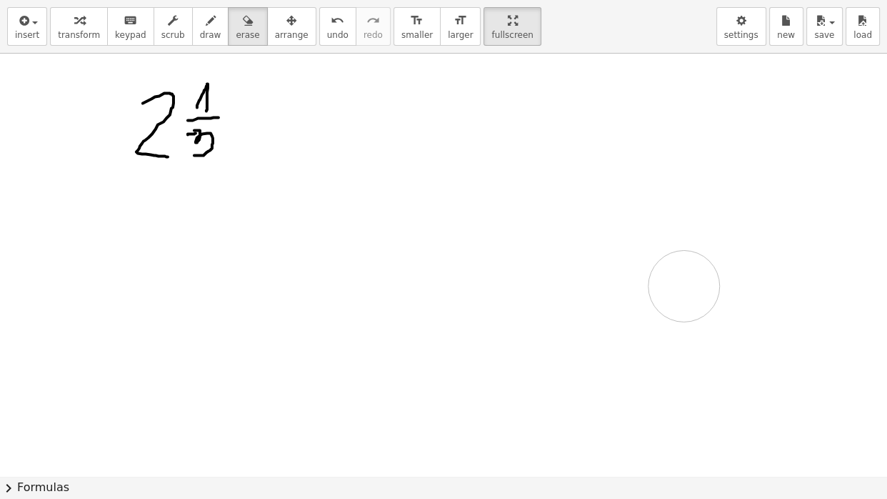
drag, startPoint x: 281, startPoint y: 82, endPoint x: 377, endPoint y: 69, distance: 96.6
click at [681, 292] on div at bounding box center [443, 26] width 887 height 1267
click at [216, 21] on icon "button" at bounding box center [211, 20] width 10 height 17
drag, startPoint x: 201, startPoint y: 153, endPoint x: 199, endPoint y: 166, distance: 13.7
click at [199, 166] on div at bounding box center [443, 26] width 887 height 1267
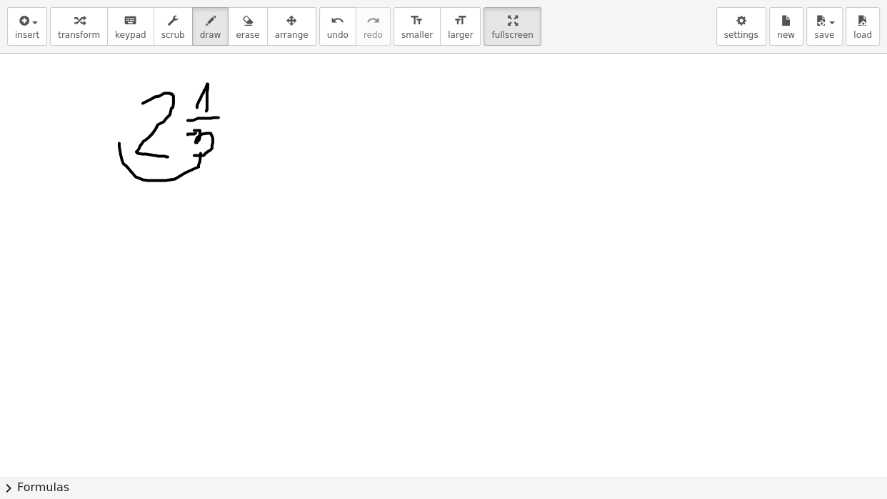
drag, startPoint x: 199, startPoint y: 166, endPoint x: 128, endPoint y: 134, distance: 77.7
click at [128, 134] on div at bounding box center [443, 26] width 887 height 1267
drag, startPoint x: 121, startPoint y: 176, endPoint x: 107, endPoint y: 209, distance: 35.8
click at [107, 209] on div at bounding box center [443, 26] width 887 height 1267
drag, startPoint x: 101, startPoint y: 192, endPoint x: 125, endPoint y: 207, distance: 28.5
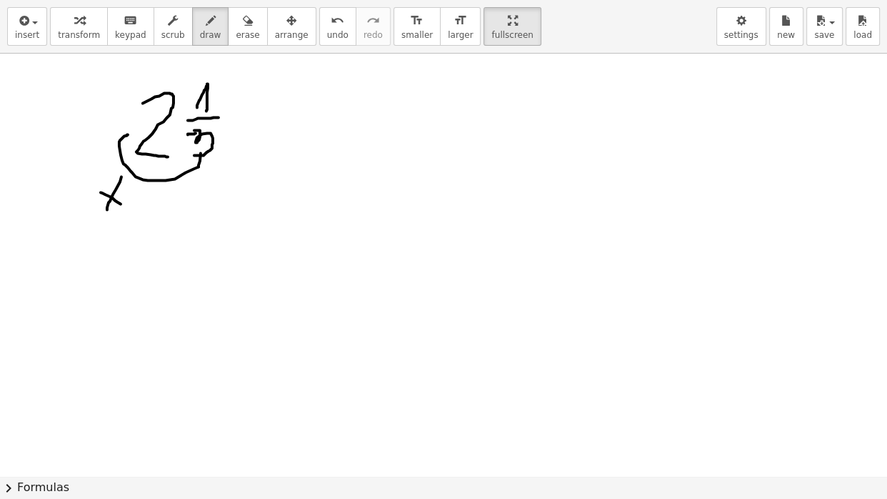
click at [125, 207] on div at bounding box center [443, 26] width 887 height 1267
drag, startPoint x: 414, startPoint y: 110, endPoint x: 402, endPoint y: 146, distance: 38.2
click at [402, 146] on div at bounding box center [443, 26] width 887 height 1267
drag, startPoint x: 386, startPoint y: 101, endPoint x: 461, endPoint y: 96, distance: 74.4
click at [461, 96] on div at bounding box center [443, 26] width 887 height 1267
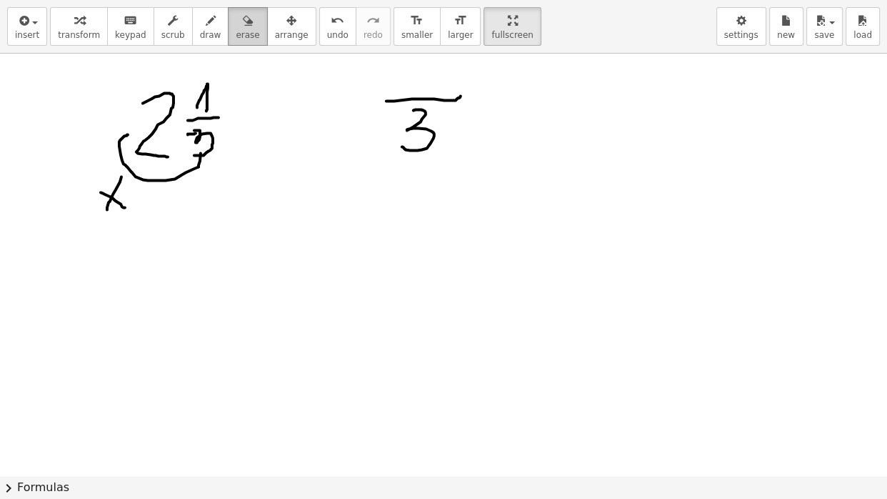
click at [255, 30] on span "erase" at bounding box center [248, 35] width 24 height 10
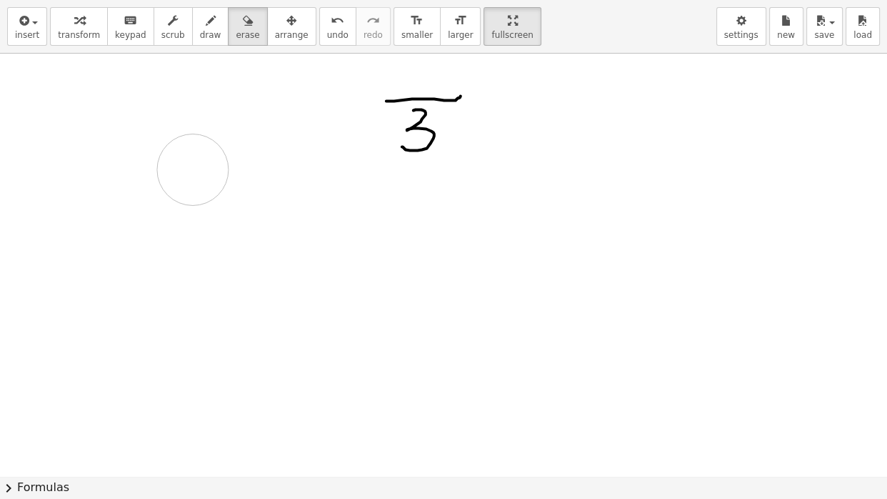
drag, startPoint x: 164, startPoint y: 166, endPoint x: 190, endPoint y: 147, distance: 32.3
click at [190, 147] on div at bounding box center [443, 26] width 887 height 1267
click at [216, 30] on span "draw" at bounding box center [210, 35] width 21 height 10
drag, startPoint x: 117, startPoint y: 101, endPoint x: 135, endPoint y: 149, distance: 51.7
click at [135, 149] on div at bounding box center [443, 26] width 887 height 1267
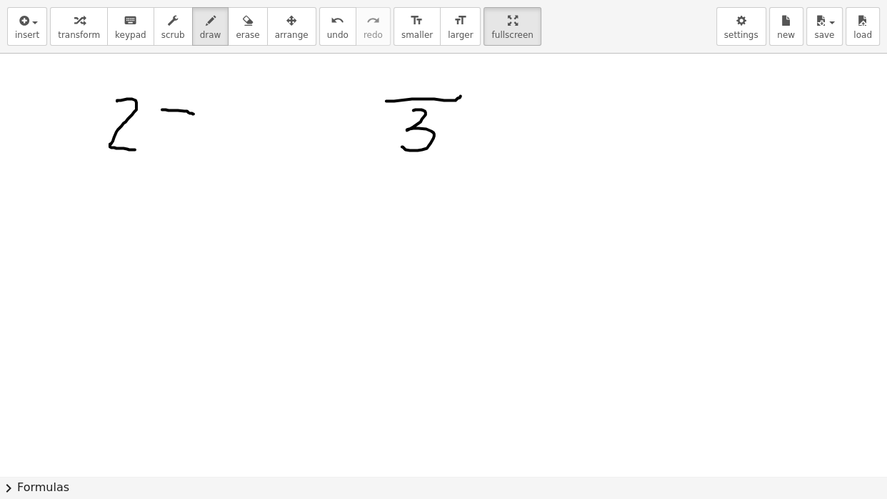
drag, startPoint x: 162, startPoint y: 109, endPoint x: 196, endPoint y: 114, distance: 34.6
click at [196, 114] on div at bounding box center [443, 26] width 887 height 1267
drag, startPoint x: 170, startPoint y: 86, endPoint x: 179, endPoint y: 93, distance: 10.7
click at [179, 93] on div at bounding box center [443, 26] width 887 height 1267
drag, startPoint x: 169, startPoint y: 120, endPoint x: 158, endPoint y: 159, distance: 40.7
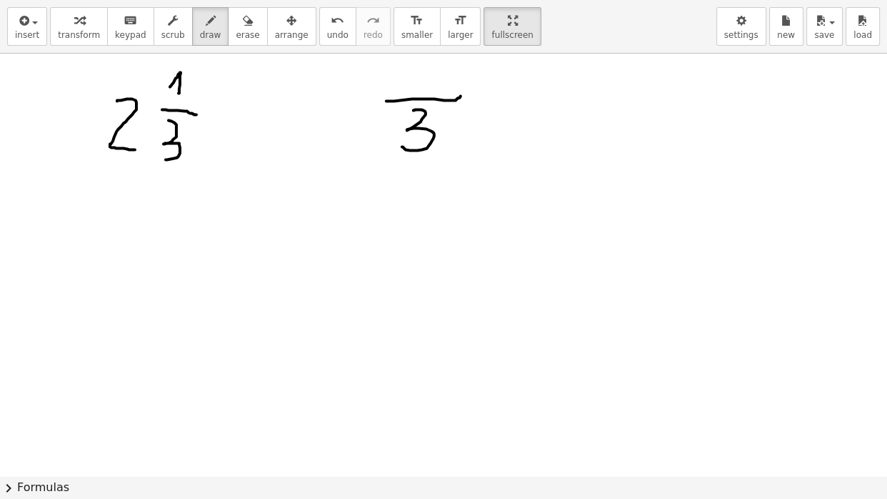
click at [158, 159] on div at bounding box center [443, 26] width 887 height 1267
drag, startPoint x: 404, startPoint y: 73, endPoint x: 419, endPoint y: 89, distance: 21.7
click at [419, 89] on div at bounding box center [443, 26] width 887 height 1267
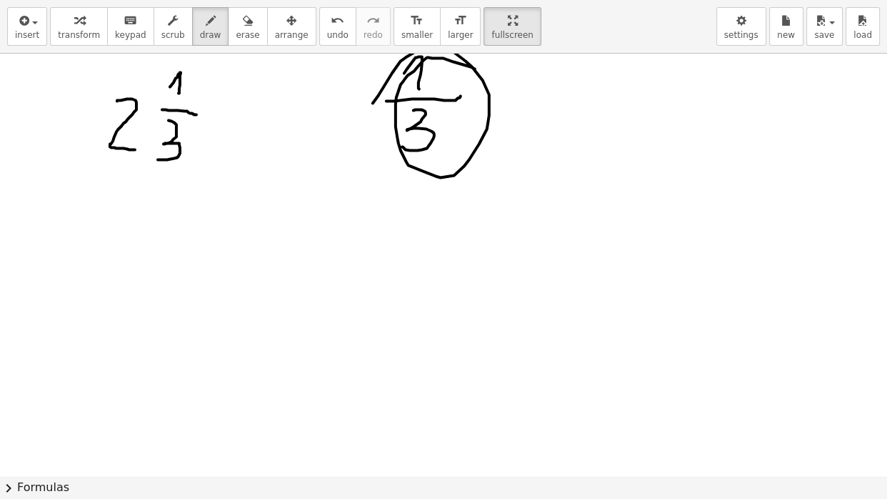
drag, startPoint x: 475, startPoint y: 69, endPoint x: 371, endPoint y: 114, distance: 112.9
click at [371, 114] on div at bounding box center [443, 26] width 887 height 1267
click at [253, 23] on icon "button" at bounding box center [248, 20] width 10 height 17
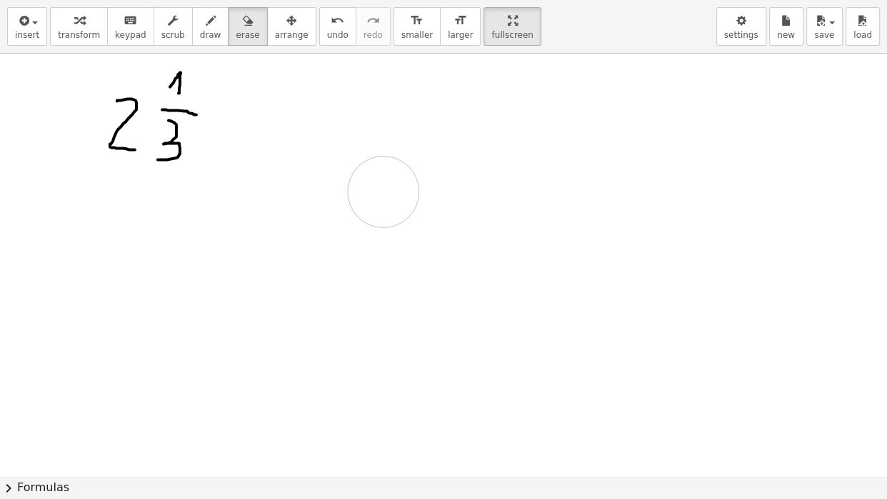
drag, startPoint x: 447, startPoint y: 85, endPoint x: 382, endPoint y: 200, distance: 132.1
click at [382, 200] on div at bounding box center [443, 26] width 887 height 1267
click at [221, 24] on div "button" at bounding box center [210, 19] width 21 height 17
drag, startPoint x: 239, startPoint y: 107, endPoint x: 248, endPoint y: 107, distance: 8.6
click at [248, 107] on div at bounding box center [443, 26] width 887 height 1267
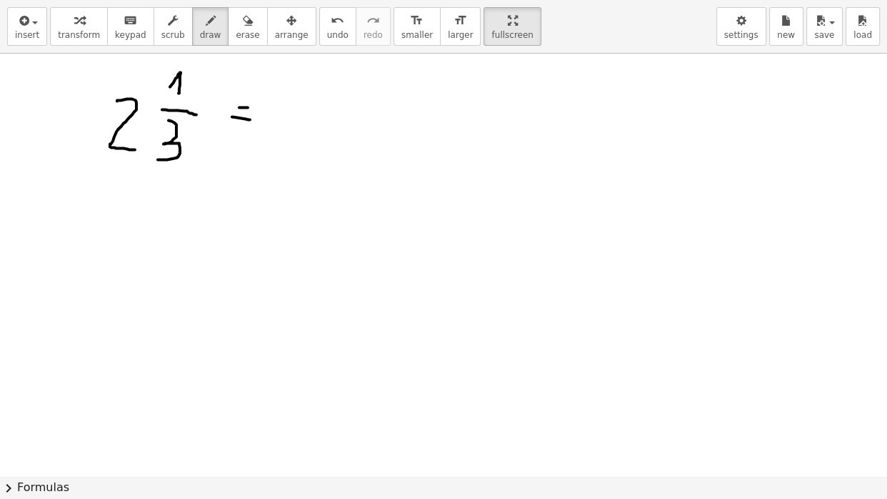
drag, startPoint x: 232, startPoint y: 116, endPoint x: 250, endPoint y: 119, distance: 18.1
click at [250, 119] on div at bounding box center [443, 26] width 887 height 1267
click at [243, 26] on div "button" at bounding box center [248, 19] width 24 height 17
drag, startPoint x: 236, startPoint y: 87, endPoint x: 236, endPoint y: 149, distance: 62.1
click at [236, 149] on div at bounding box center [443, 26] width 887 height 1267
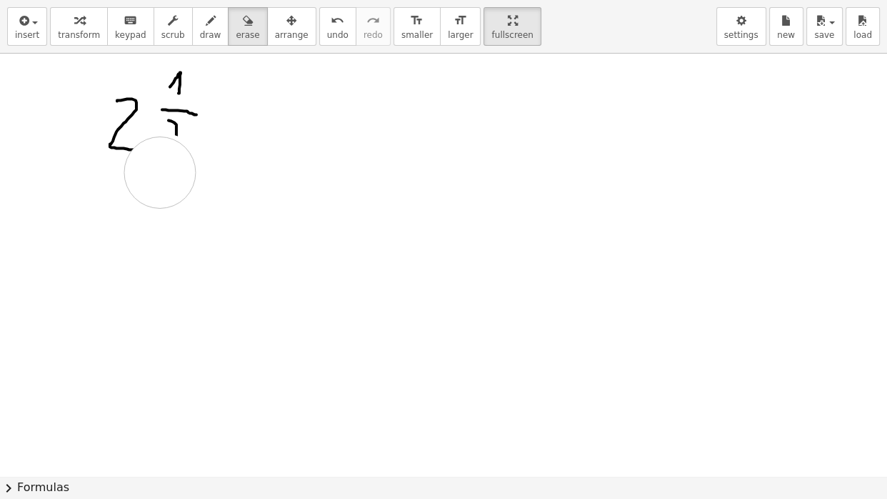
click at [160, 172] on div at bounding box center [443, 26] width 887 height 1267
click at [210, 21] on div "button" at bounding box center [210, 19] width 21 height 17
drag, startPoint x: 174, startPoint y: 131, endPoint x: 156, endPoint y: 149, distance: 25.3
click at [156, 149] on div at bounding box center [443, 26] width 887 height 1267
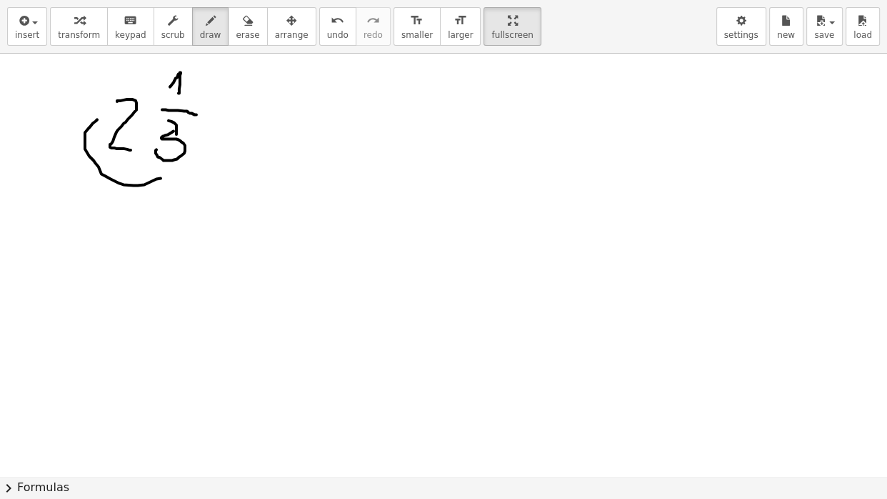
drag, startPoint x: 161, startPoint y: 178, endPoint x: 98, endPoint y: 120, distance: 85.4
click at [98, 120] on div at bounding box center [443, 26] width 887 height 1267
drag, startPoint x: 108, startPoint y: 197, endPoint x: 84, endPoint y: 217, distance: 30.9
click at [84, 217] on div at bounding box center [443, 26] width 887 height 1267
drag, startPoint x: 89, startPoint y: 200, endPoint x: 109, endPoint y: 234, distance: 40.1
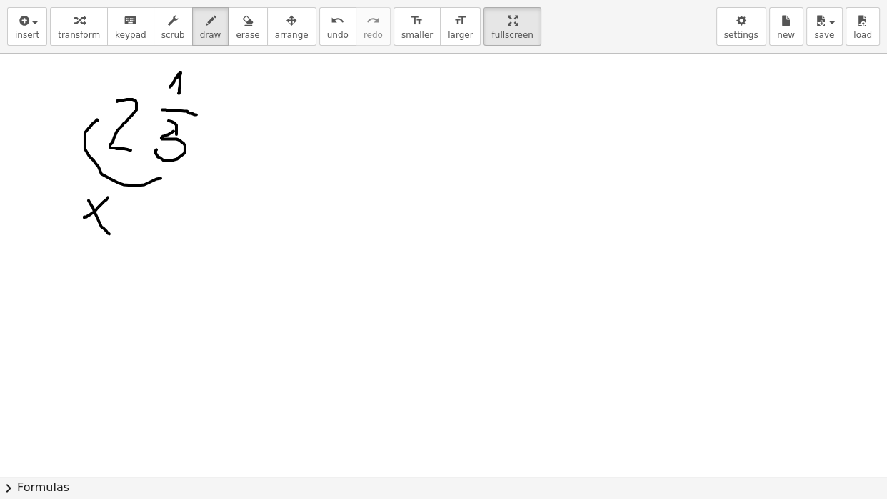
click at [109, 234] on div at bounding box center [443, 26] width 887 height 1267
drag, startPoint x: 114, startPoint y: 85, endPoint x: 162, endPoint y: 70, distance: 50.1
click at [162, 70] on div at bounding box center [443, 26] width 887 height 1267
drag, startPoint x: 99, startPoint y: 59, endPoint x: 100, endPoint y: 87, distance: 28.6
click at [100, 87] on div at bounding box center [443, 26] width 887 height 1267
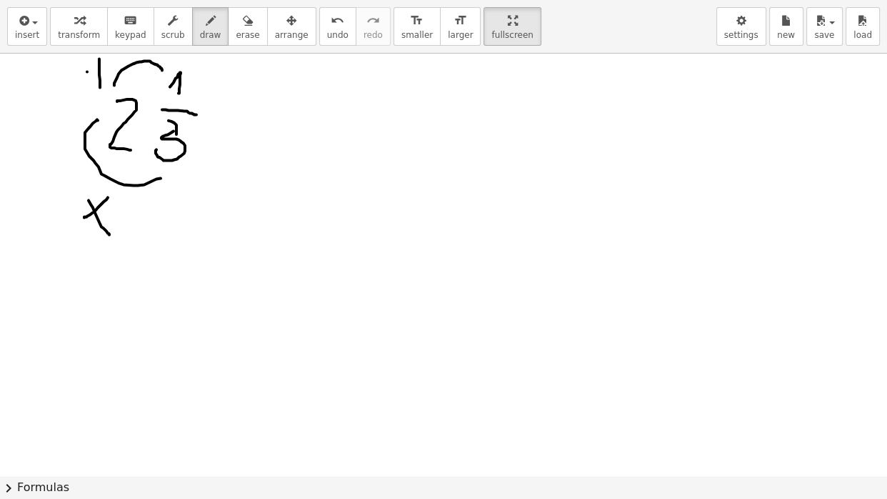
drag, startPoint x: 87, startPoint y: 71, endPoint x: 102, endPoint y: 69, distance: 15.3
click at [102, 69] on div at bounding box center [443, 26] width 887 height 1267
drag, startPoint x: 168, startPoint y: 286, endPoint x: 156, endPoint y: 334, distance: 49.9
click at [156, 334] on div at bounding box center [443, 26] width 887 height 1267
drag, startPoint x: 136, startPoint y: 279, endPoint x: 213, endPoint y: 279, distance: 77.1
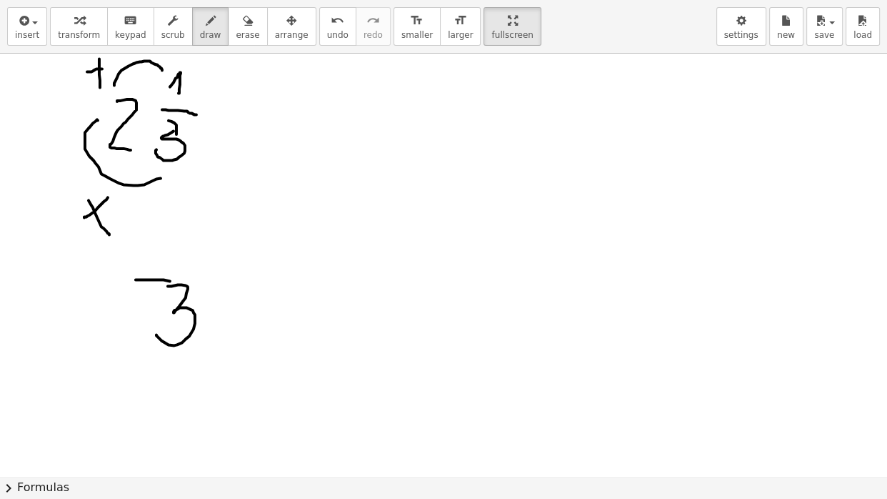
click at [213, 279] on div at bounding box center [443, 26] width 887 height 1267
drag, startPoint x: 119, startPoint y: 127, endPoint x: 166, endPoint y: 75, distance: 70.8
click at [166, 75] on div at bounding box center [443, 26] width 887 height 1267
drag, startPoint x: 154, startPoint y: 214, endPoint x: 167, endPoint y: 271, distance: 58.0
click at [167, 271] on div at bounding box center [443, 26] width 887 height 1267
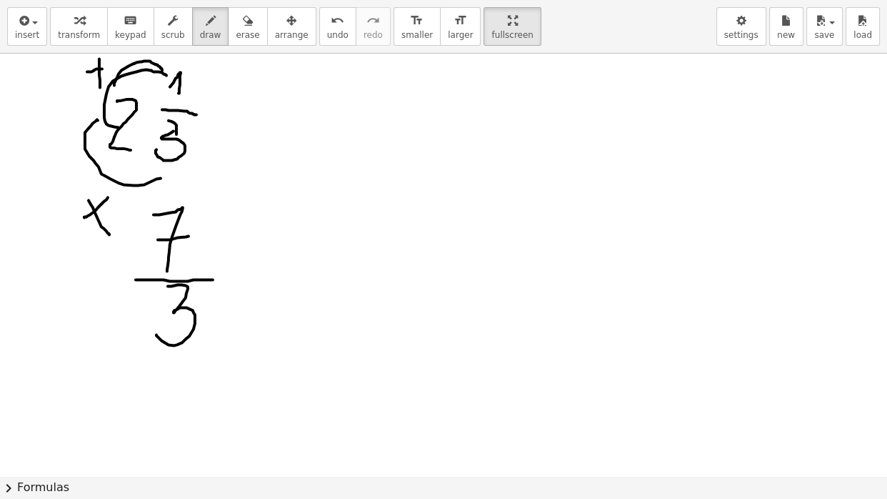
drag, startPoint x: 158, startPoint y: 239, endPoint x: 191, endPoint y: 234, distance: 33.2
click at [191, 234] on div at bounding box center [443, 26] width 887 height 1267
drag, startPoint x: 281, startPoint y: 266, endPoint x: 279, endPoint y: 297, distance: 30.8
click at [279, 297] on div at bounding box center [443, 26] width 887 height 1267
drag, startPoint x: 269, startPoint y: 279, endPoint x: 296, endPoint y: 279, distance: 27.9
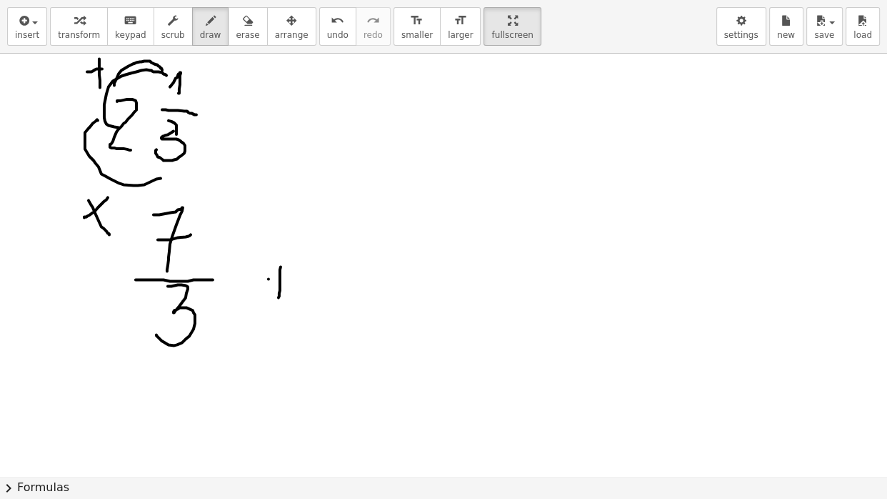
click at [296, 279] on div at bounding box center [443, 26] width 887 height 1267
drag, startPoint x: 287, startPoint y: 88, endPoint x: 271, endPoint y: 135, distance: 49.7
click at [271, 135] on div at bounding box center [443, 26] width 887 height 1267
drag, startPoint x: 344, startPoint y: 107, endPoint x: 393, endPoint y: 105, distance: 48.6
click at [393, 105] on div at bounding box center [443, 26] width 887 height 1267
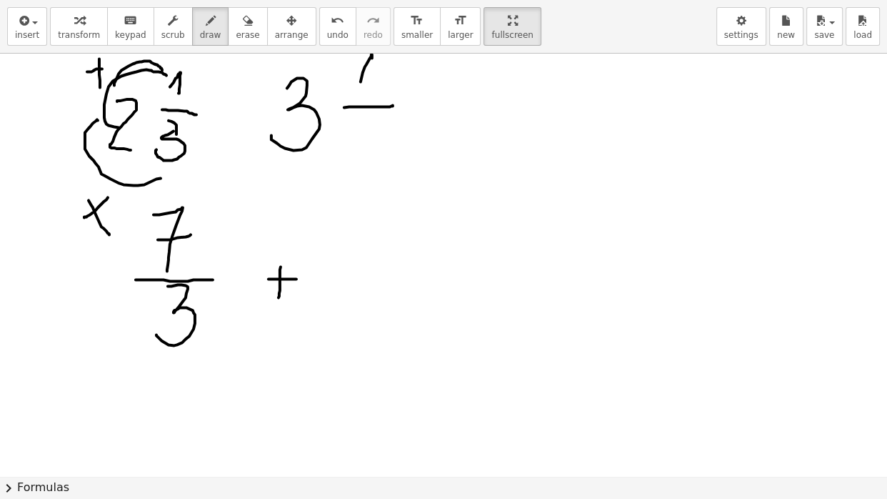
drag, startPoint x: 361, startPoint y: 81, endPoint x: 367, endPoint y: 87, distance: 8.6
click at [367, 87] on div at bounding box center [443, 26] width 887 height 1267
drag, startPoint x: 361, startPoint y: 121, endPoint x: 349, endPoint y: 155, distance: 35.5
click at [349, 155] on div at bounding box center [443, 26] width 887 height 1267
drag, startPoint x: 340, startPoint y: 276, endPoint x: 400, endPoint y: 271, distance: 60.1
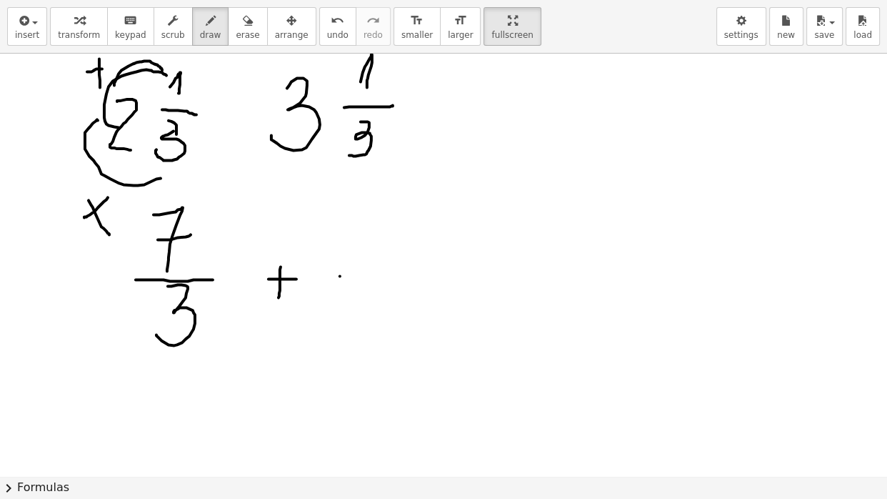
click at [400, 271] on div at bounding box center [443, 26] width 887 height 1267
drag, startPoint x: 353, startPoint y: 291, endPoint x: 346, endPoint y: 333, distance: 42.0
click at [346, 333] on div at bounding box center [443, 26] width 887 height 1267
drag, startPoint x: 334, startPoint y: 236, endPoint x: 346, endPoint y: 273, distance: 39.1
click at [346, 273] on div at bounding box center [443, 26] width 887 height 1267
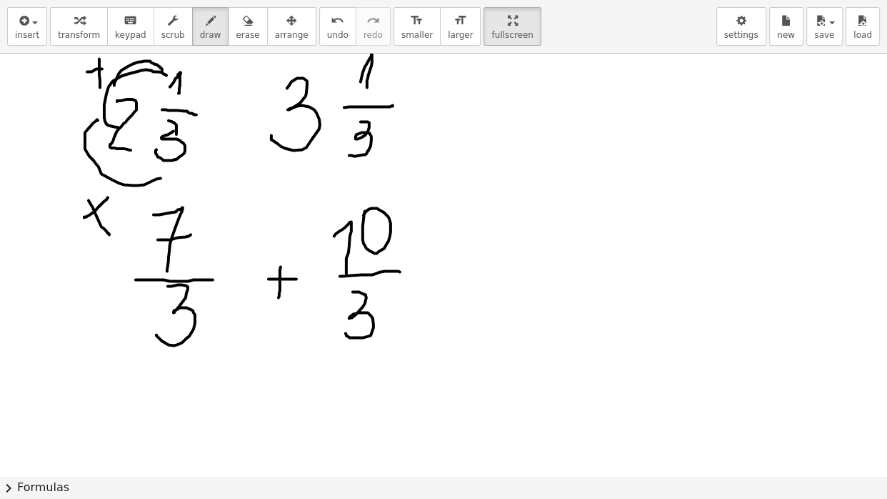
click at [364, 217] on div at bounding box center [443, 26] width 887 height 1267
drag, startPoint x: 458, startPoint y: 239, endPoint x: 454, endPoint y: 286, distance: 47.3
click at [454, 286] on div at bounding box center [443, 26] width 887 height 1267
drag, startPoint x: 445, startPoint y: 261, endPoint x: 469, endPoint y: 258, distance: 23.8
click at [469, 258] on div at bounding box center [443, 26] width 887 height 1267
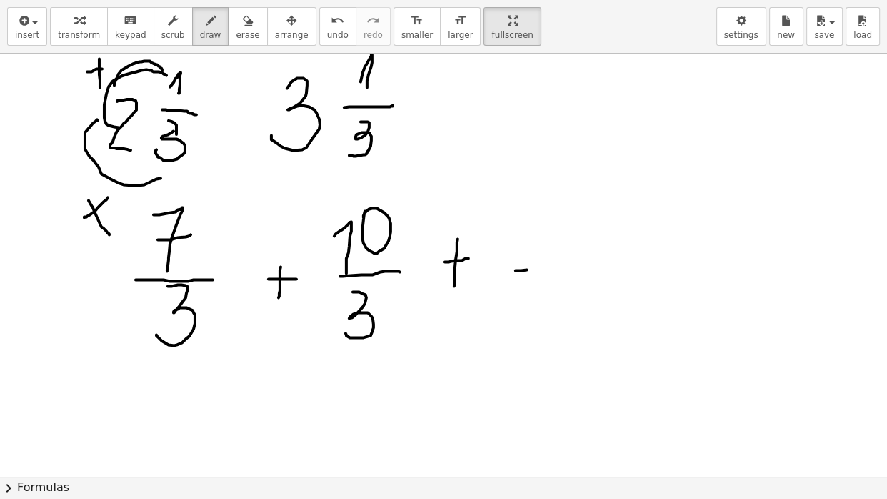
drag, startPoint x: 516, startPoint y: 270, endPoint x: 574, endPoint y: 267, distance: 57.9
click at [574, 267] on div at bounding box center [443, 26] width 887 height 1267
drag, startPoint x: 524, startPoint y: 228, endPoint x: 534, endPoint y: 252, distance: 26.5
click at [534, 252] on div at bounding box center [443, 26] width 887 height 1267
drag, startPoint x: 544, startPoint y: 211, endPoint x: 551, endPoint y: 257, distance: 46.3
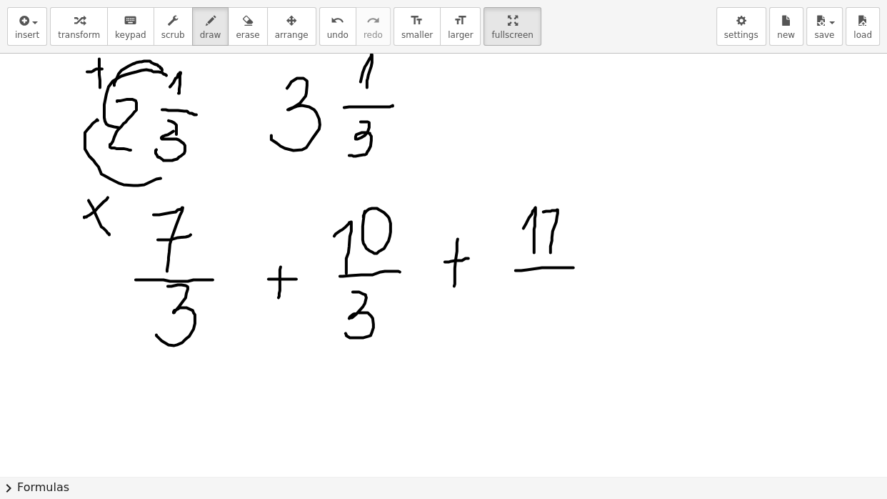
click at [551, 257] on div at bounding box center [443, 26] width 887 height 1267
drag, startPoint x: 544, startPoint y: 232, endPoint x: 569, endPoint y: 229, distance: 25.9
click at [569, 229] on div at bounding box center [443, 26] width 887 height 1267
drag, startPoint x: 527, startPoint y: 289, endPoint x: 521, endPoint y: 322, distance: 34.1
click at [521, 322] on div at bounding box center [443, 26] width 887 height 1267
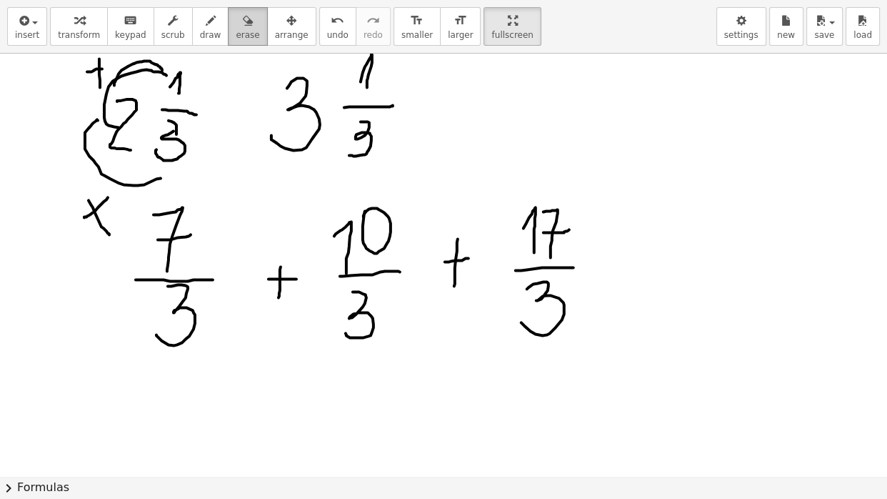
click at [249, 34] on span "erase" at bounding box center [248, 35] width 24 height 10
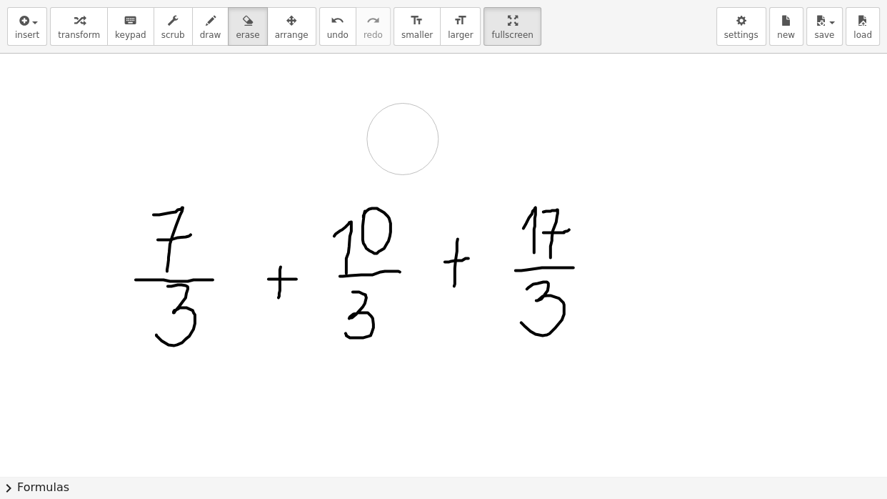
drag, startPoint x: 137, startPoint y: 114, endPoint x: 246, endPoint y: 96, distance: 110.7
click at [399, 88] on div at bounding box center [443, 26] width 887 height 1267
click at [221, 30] on span "draw" at bounding box center [210, 35] width 21 height 10
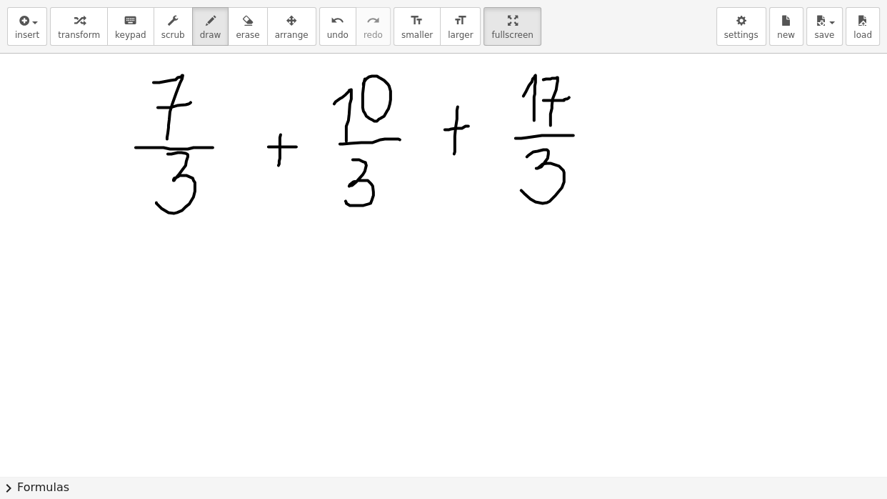
scroll to position [807, 0]
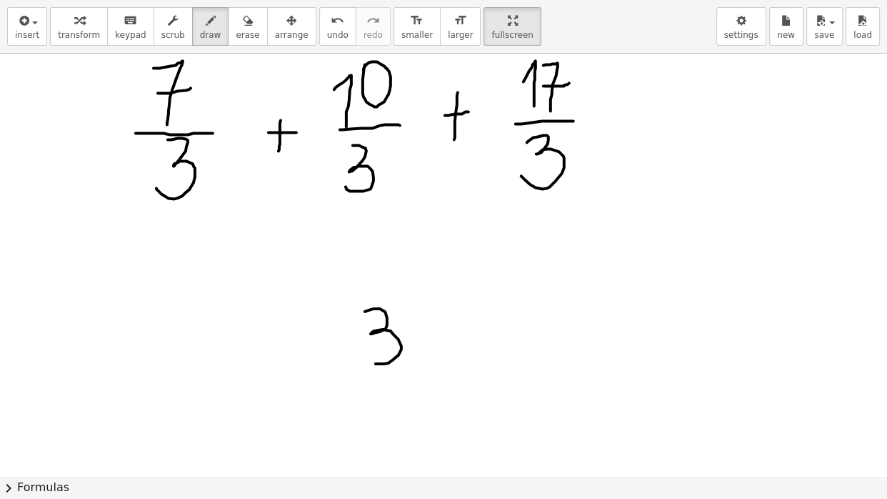
drag, startPoint x: 365, startPoint y: 311, endPoint x: 352, endPoint y: 352, distance: 42.7
drag, startPoint x: 168, startPoint y: 306, endPoint x: 476, endPoint y: 321, distance: 308.2
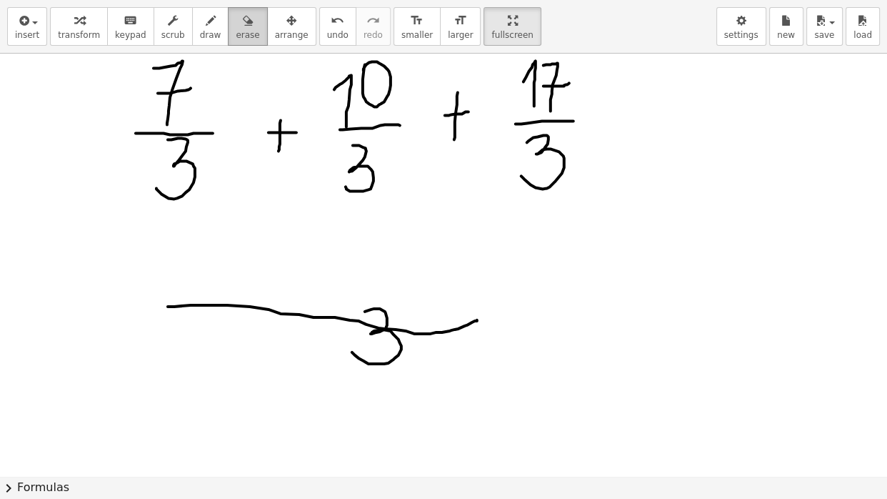
click at [251, 36] on span "erase" at bounding box center [248, 35] width 24 height 10
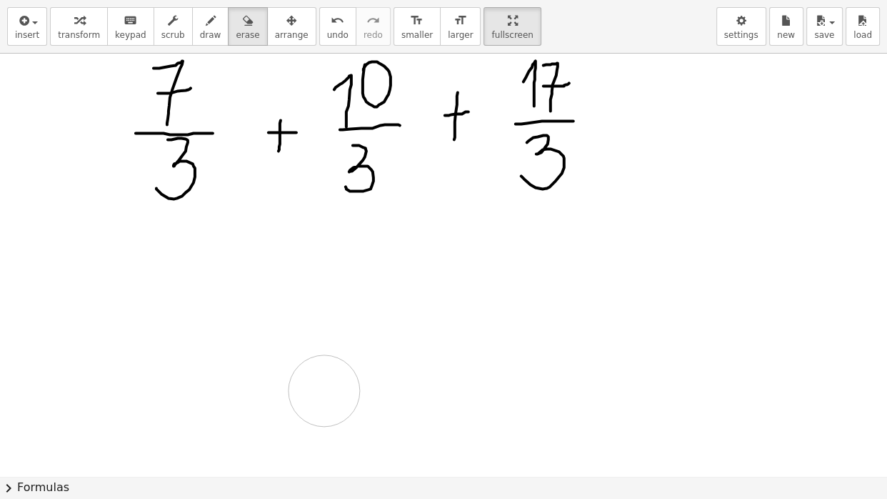
drag, startPoint x: 171, startPoint y: 309, endPoint x: 296, endPoint y: 409, distance: 160.6
click at [214, 21] on icon "button" at bounding box center [211, 20] width 10 height 17
drag, startPoint x: 324, startPoint y: 355, endPoint x: 300, endPoint y: 402, distance: 52.7
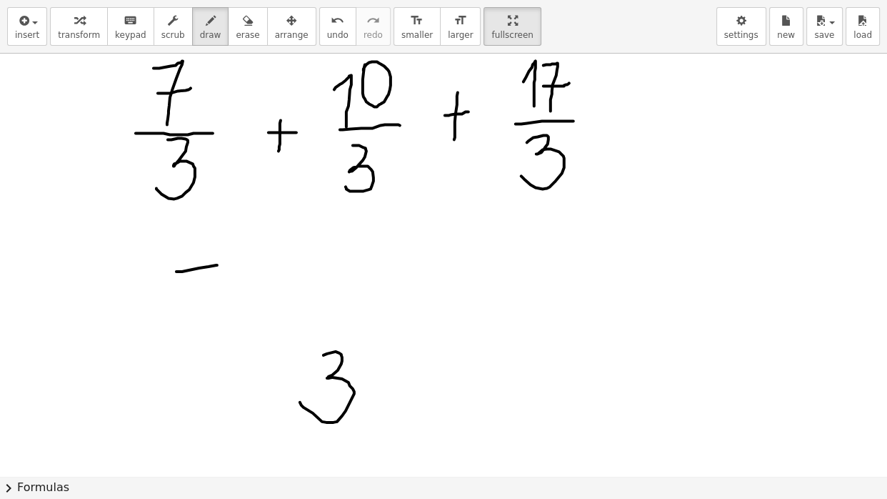
drag, startPoint x: 176, startPoint y: 271, endPoint x: 212, endPoint y: 331, distance: 69.8
drag, startPoint x: 199, startPoint y: 295, endPoint x: 246, endPoint y: 298, distance: 47.2
drag, startPoint x: 294, startPoint y: 267, endPoint x: 289, endPoint y: 313, distance: 46.0
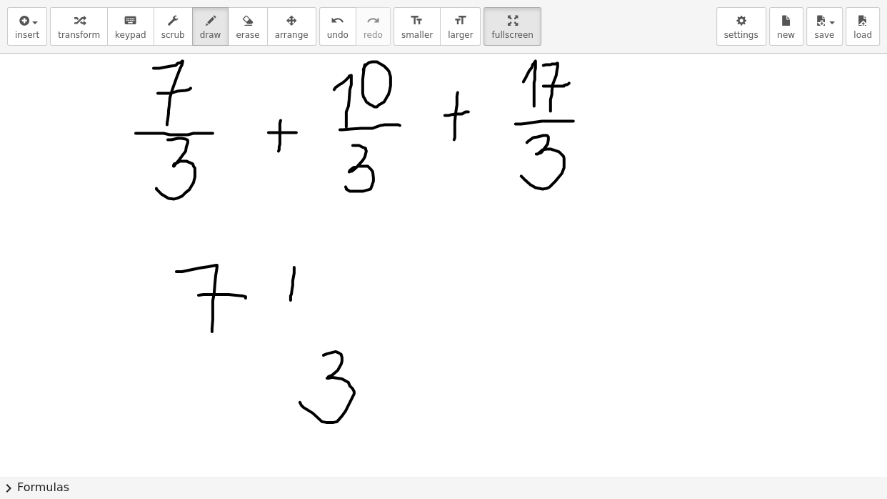
drag, startPoint x: 271, startPoint y: 292, endPoint x: 335, endPoint y: 290, distance: 63.6
drag, startPoint x: 361, startPoint y: 285, endPoint x: 374, endPoint y: 316, distance: 34.0
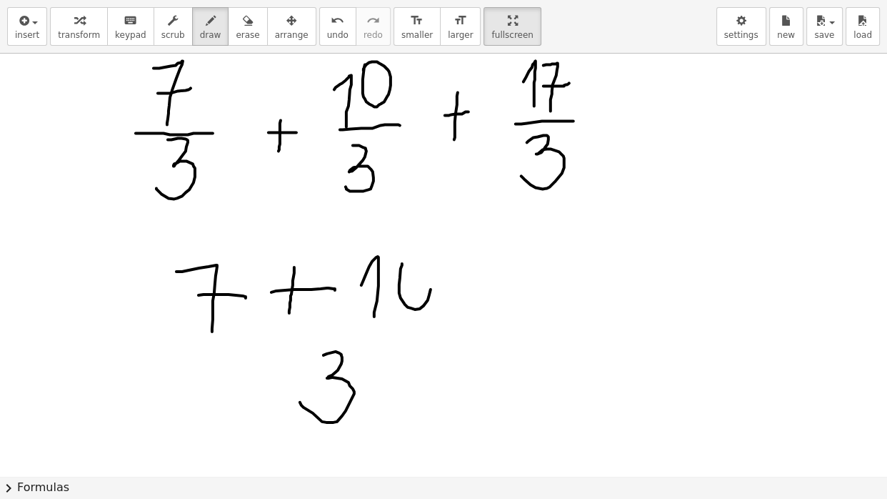
drag, startPoint x: 488, startPoint y: 262, endPoint x: 484, endPoint y: 308, distance: 45.8
drag, startPoint x: 469, startPoint y: 279, endPoint x: 501, endPoint y: 280, distance: 32.1
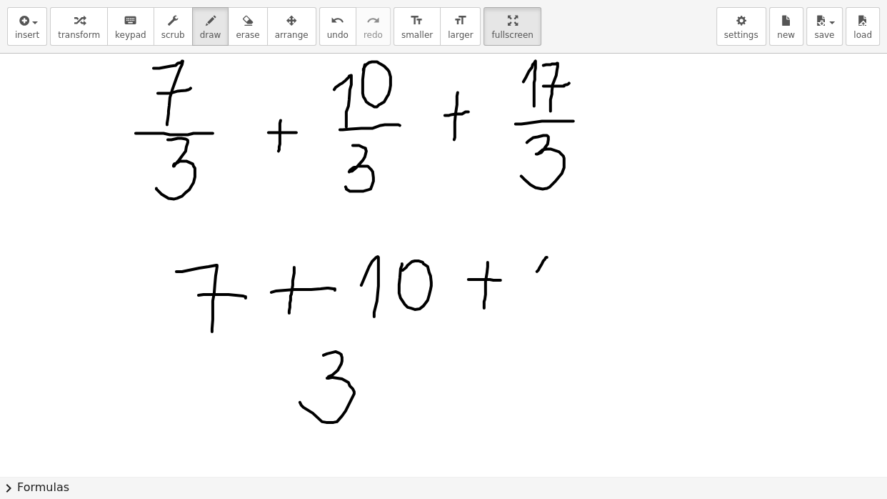
drag, startPoint x: 537, startPoint y: 271, endPoint x: 549, endPoint y: 327, distance: 56.9
drag, startPoint x: 571, startPoint y: 259, endPoint x: 598, endPoint y: 319, distance: 64.9
drag, startPoint x: 583, startPoint y: 289, endPoint x: 624, endPoint y: 286, distance: 40.8
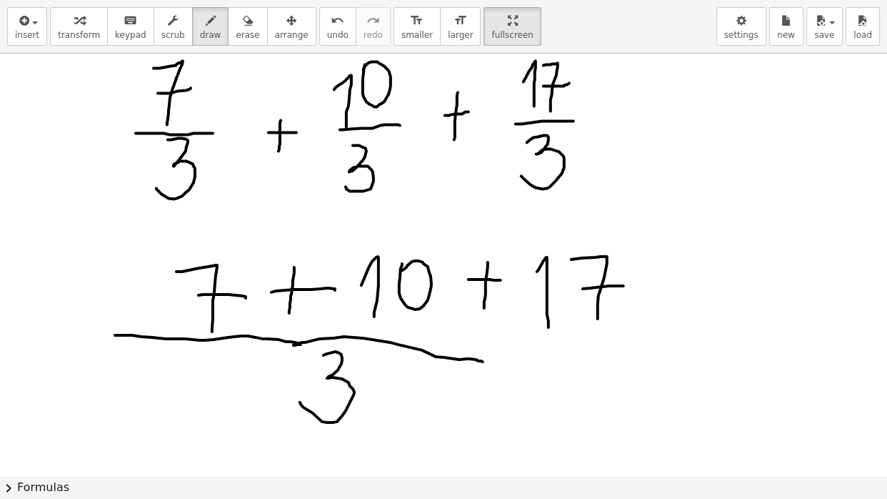
drag, startPoint x: 115, startPoint y: 335, endPoint x: 482, endPoint y: 361, distance: 368.1
drag, startPoint x: 482, startPoint y: 361, endPoint x: 629, endPoint y: 341, distance: 147.9
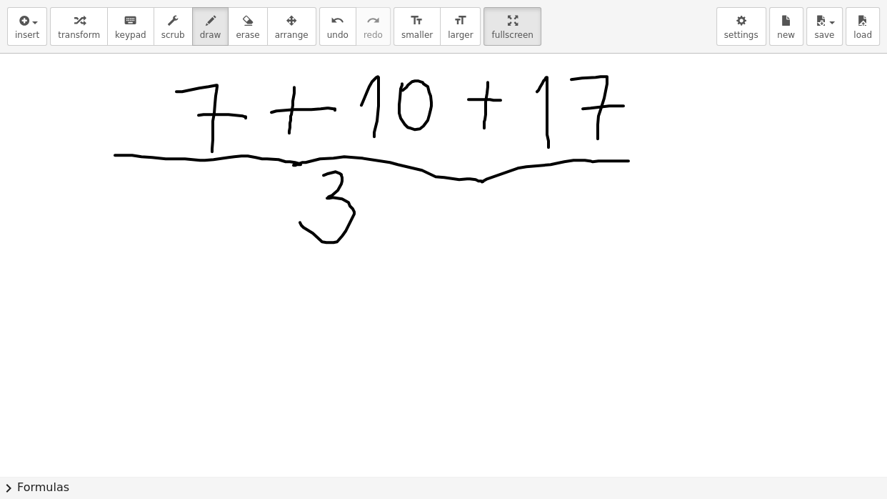
scroll to position [1004, 0]
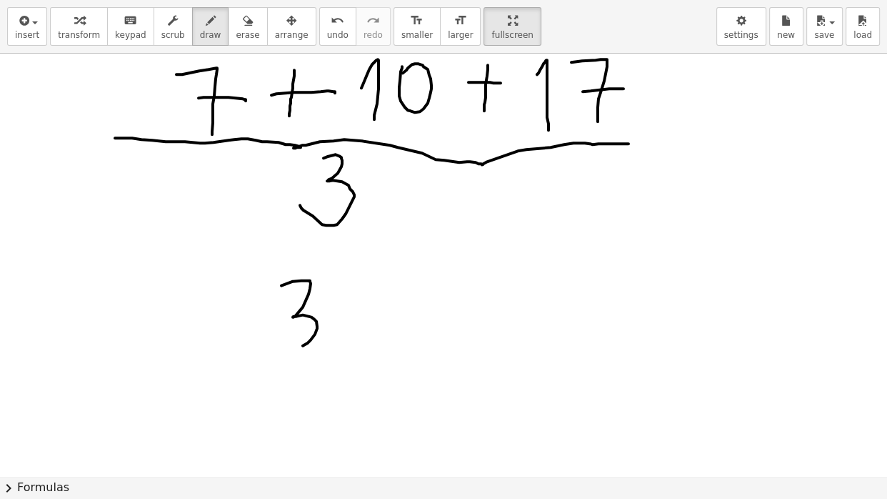
drag, startPoint x: 281, startPoint y: 285, endPoint x: 279, endPoint y: 339, distance: 53.6
drag, startPoint x: 335, startPoint y: 279, endPoint x: 358, endPoint y: 345, distance: 69.6
drag, startPoint x: 268, startPoint y: 364, endPoint x: 407, endPoint y: 365, distance: 139.3
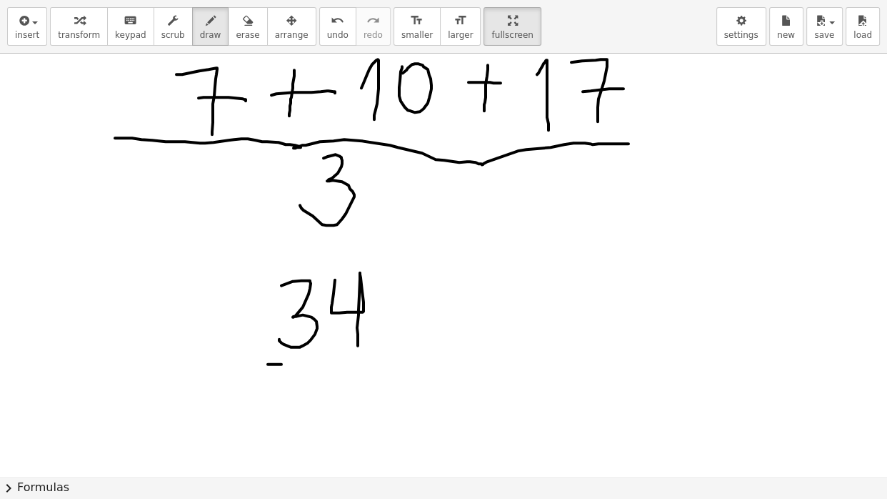
drag, startPoint x: 307, startPoint y: 383, endPoint x: 294, endPoint y: 434, distance: 52.3
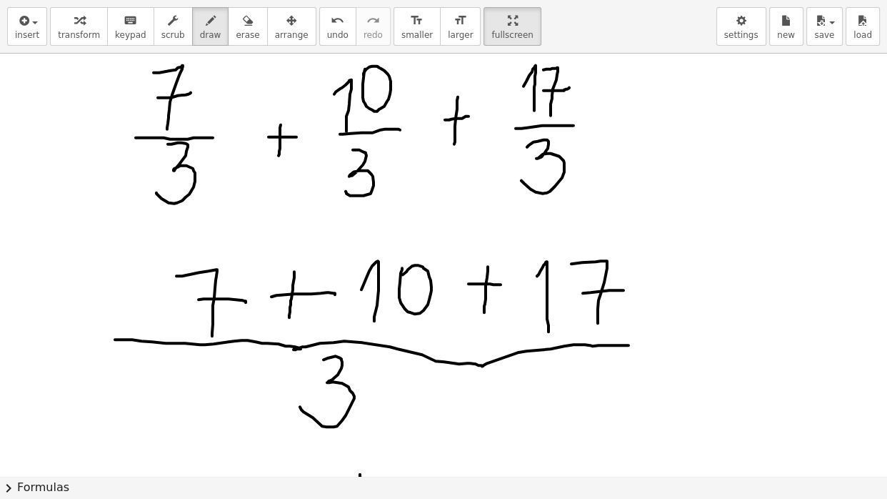
scroll to position [806, 0]
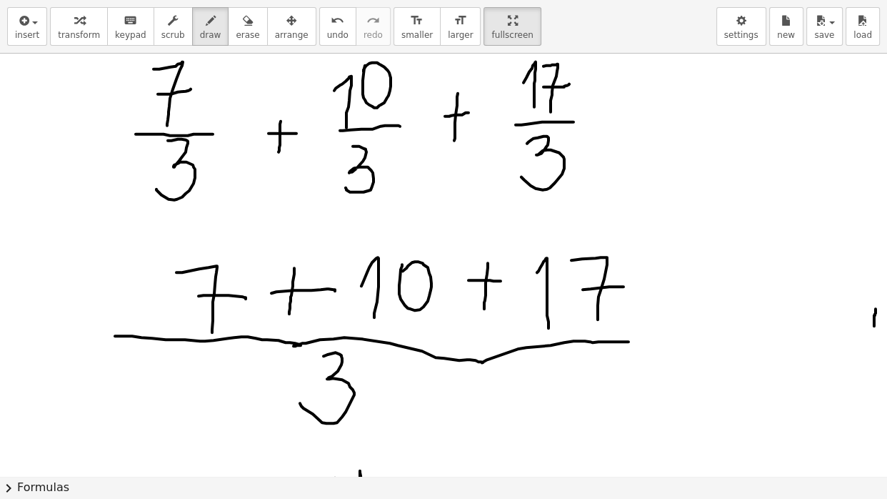
drag, startPoint x: 876, startPoint y: 309, endPoint x: 874, endPoint y: 327, distance: 18.6
click at [874, 327] on div at bounding box center [443, 92] width 887 height 1690
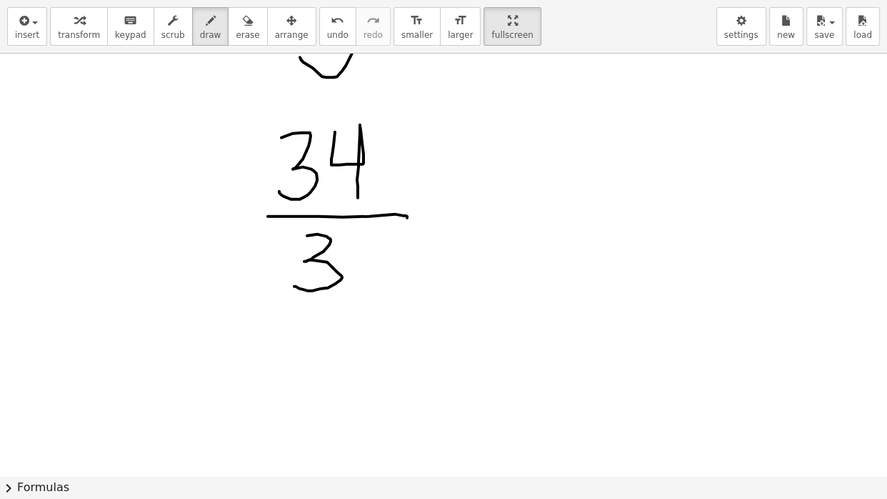
scroll to position [1155, 0]
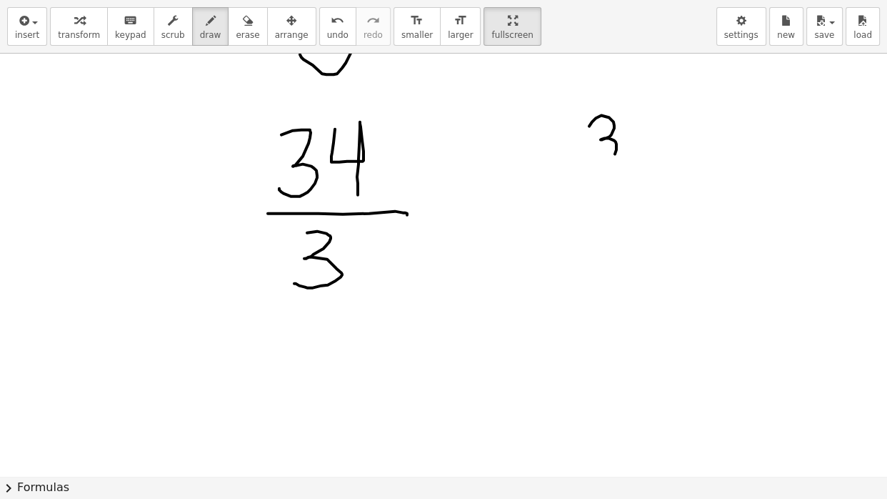
drag, startPoint x: 589, startPoint y: 126, endPoint x: 581, endPoint y: 161, distance: 36.7
drag, startPoint x: 632, startPoint y: 121, endPoint x: 649, endPoint y: 179, distance: 59.5
drag, startPoint x: 684, startPoint y: 109, endPoint x: 805, endPoint y: 174, distance: 136.8
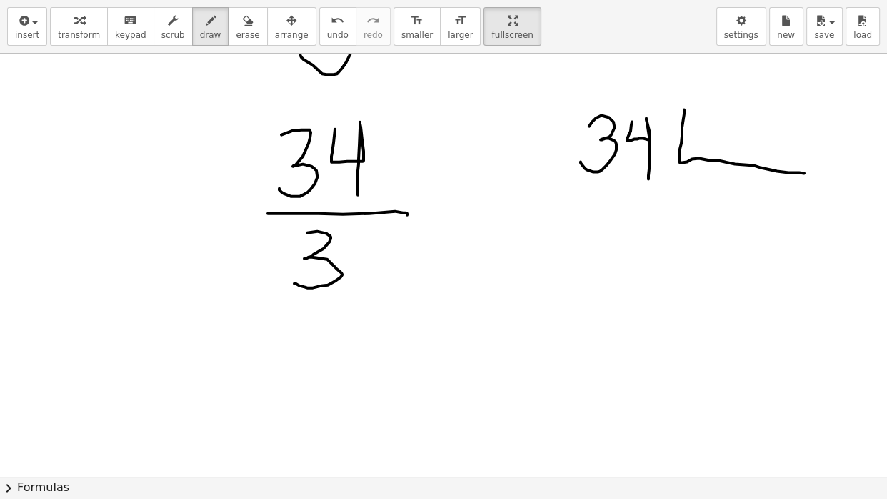
drag, startPoint x: 709, startPoint y: 102, endPoint x: 713, endPoint y: 139, distance: 37.4
drag, startPoint x: 694, startPoint y: 191, endPoint x: 701, endPoint y: 214, distance: 24.8
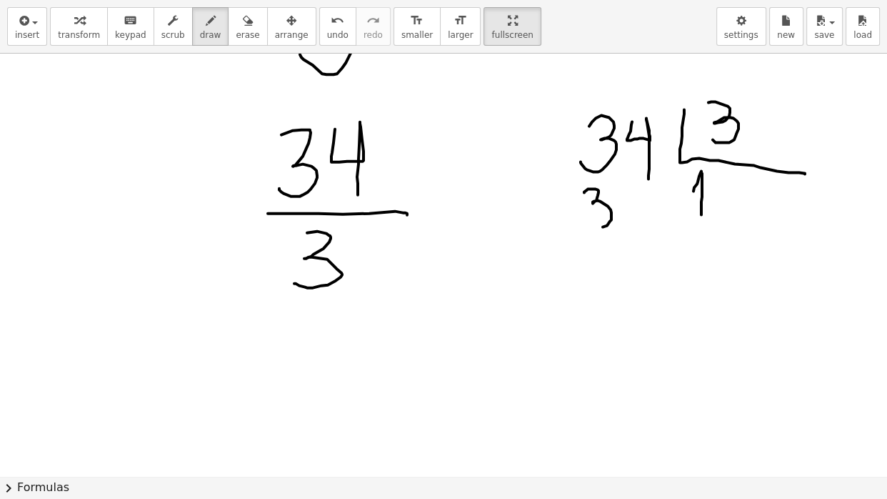
drag, startPoint x: 584, startPoint y: 192, endPoint x: 581, endPoint y: 223, distance: 30.8
drag, startPoint x: 581, startPoint y: 239, endPoint x: 613, endPoint y: 236, distance: 31.6
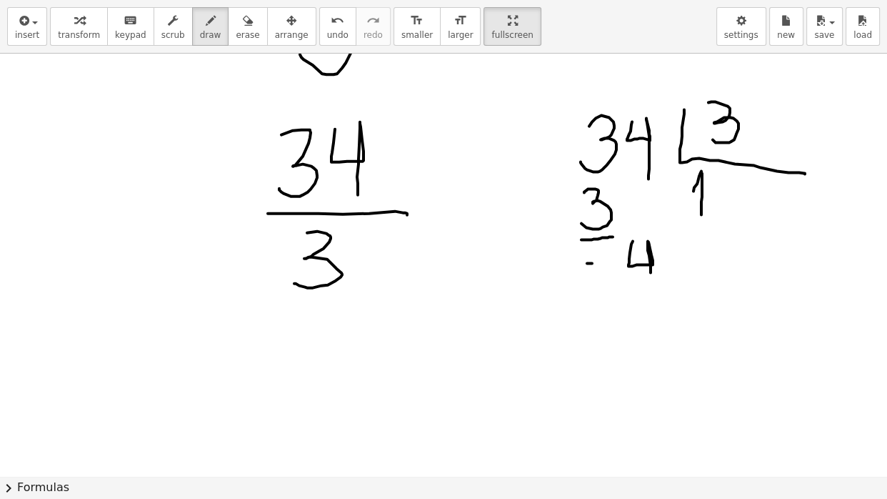
drag, startPoint x: 633, startPoint y: 241, endPoint x: 651, endPoint y: 284, distance: 47.1
drag, startPoint x: 724, startPoint y: 186, endPoint x: 733, endPoint y: 211, distance: 26.7
drag, startPoint x: 631, startPoint y: 301, endPoint x: 633, endPoint y: 334, distance: 32.9
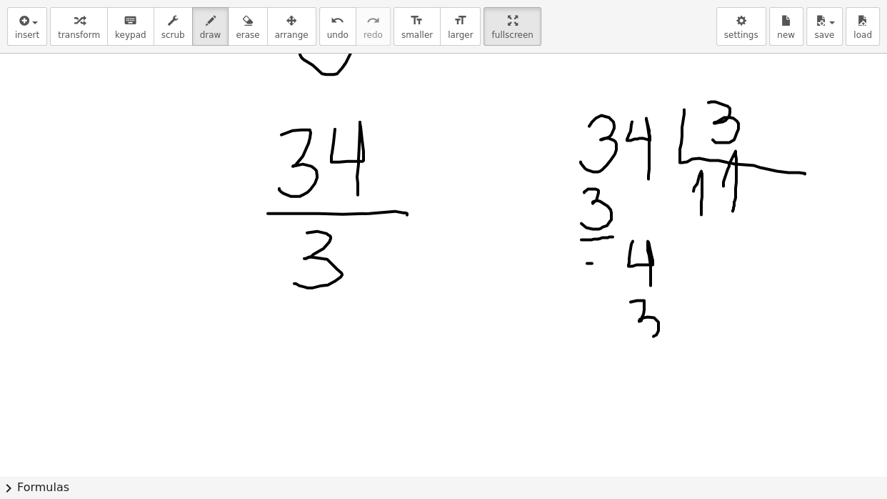
drag, startPoint x: 617, startPoint y: 355, endPoint x: 684, endPoint y: 350, distance: 66.6
drag, startPoint x: 643, startPoint y: 389, endPoint x: 654, endPoint y: 412, distance: 25.9
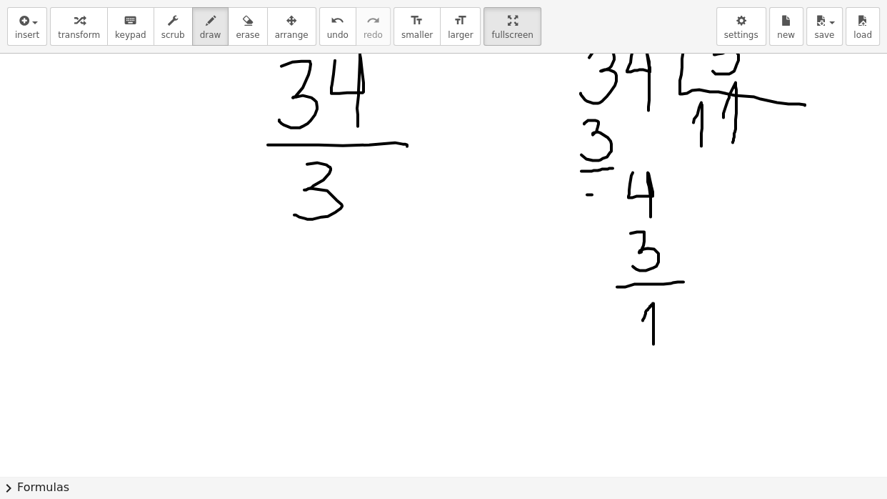
scroll to position [1246, 0]
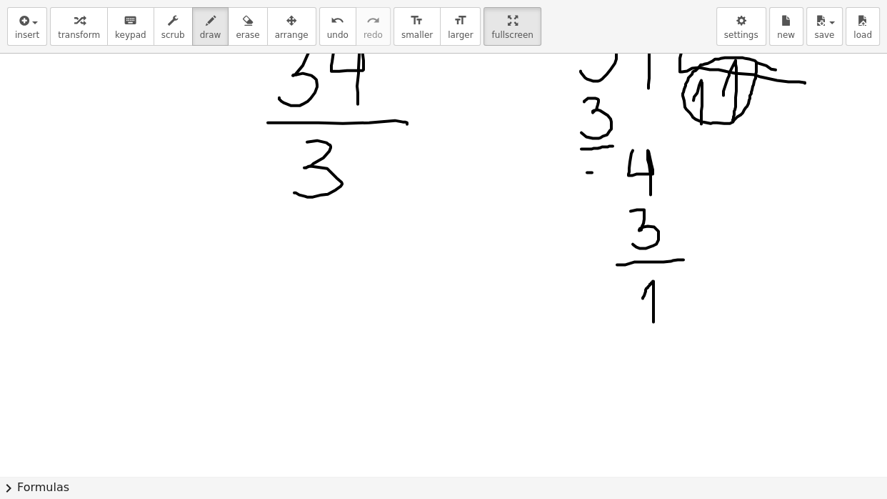
drag, startPoint x: 776, startPoint y: 69, endPoint x: 756, endPoint y: 57, distance: 22.8
drag, startPoint x: 207, startPoint y: 311, endPoint x: 221, endPoint y: 364, distance: 55.4
drag, startPoint x: 239, startPoint y: 305, endPoint x: 253, endPoint y: 360, distance: 56.8
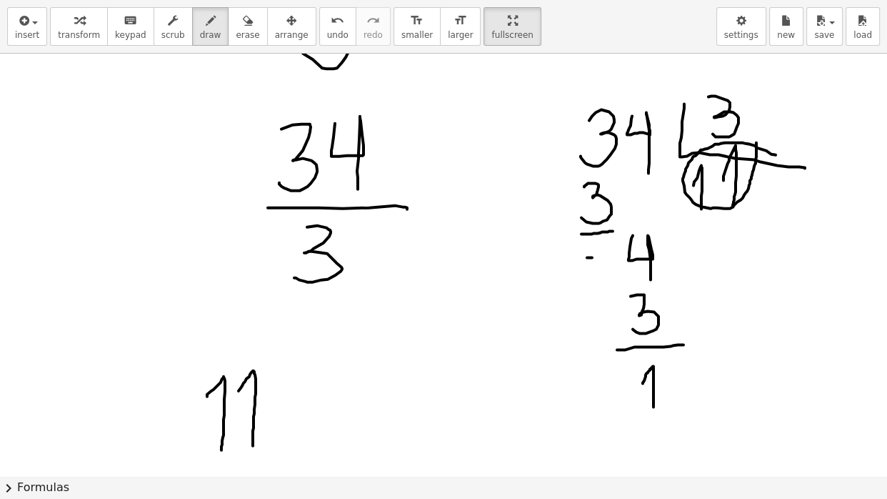
scroll to position [1169, 0]
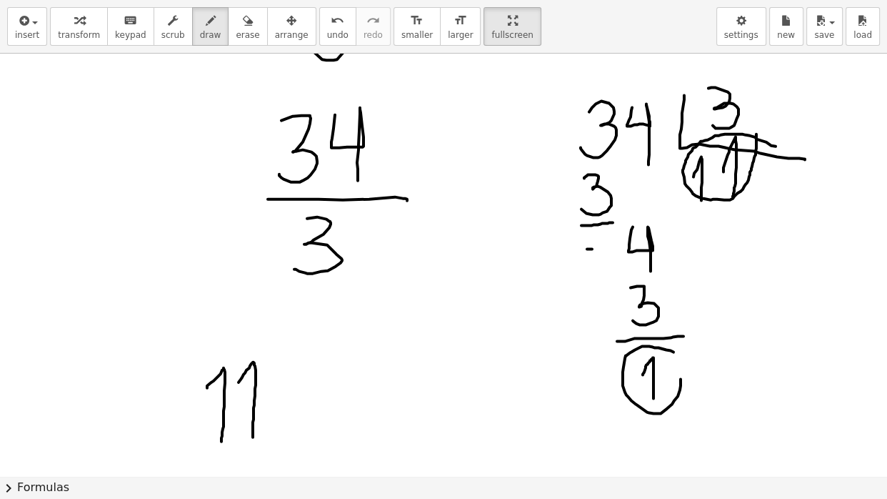
drag, startPoint x: 674, startPoint y: 351, endPoint x: 667, endPoint y: 355, distance: 7.4
drag, startPoint x: 296, startPoint y: 368, endPoint x: 314, endPoint y: 374, distance: 18.1
drag, startPoint x: 282, startPoint y: 393, endPoint x: 340, endPoint y: 393, distance: 57.9
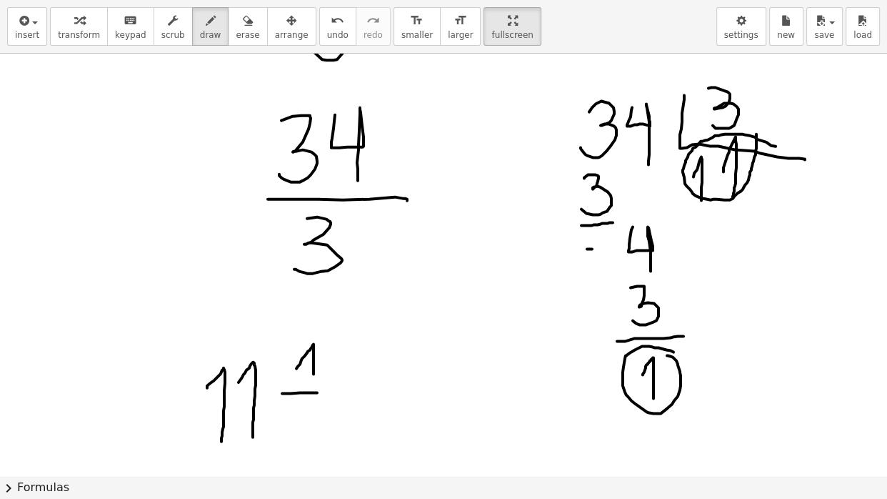
drag, startPoint x: 764, startPoint y: 85, endPoint x: 707, endPoint y: 81, distance: 56.6
drag, startPoint x: 293, startPoint y: 405, endPoint x: 294, endPoint y: 432, distance: 27.2
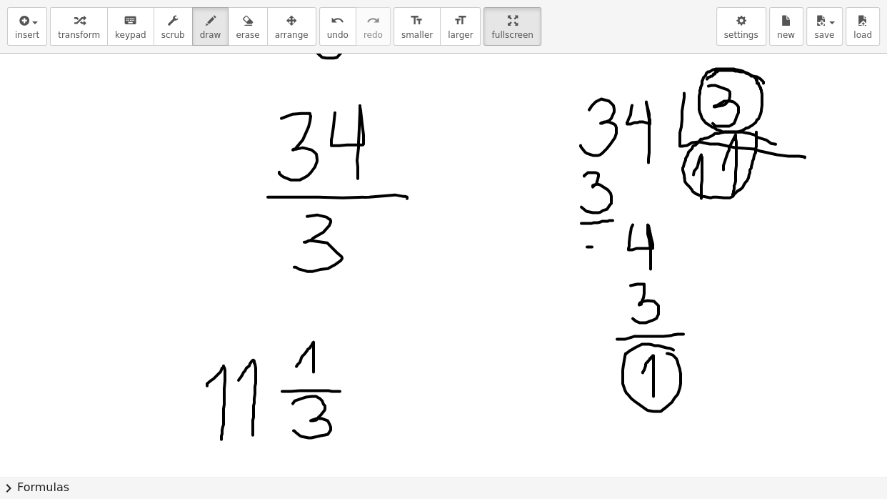
scroll to position [1177, 0]
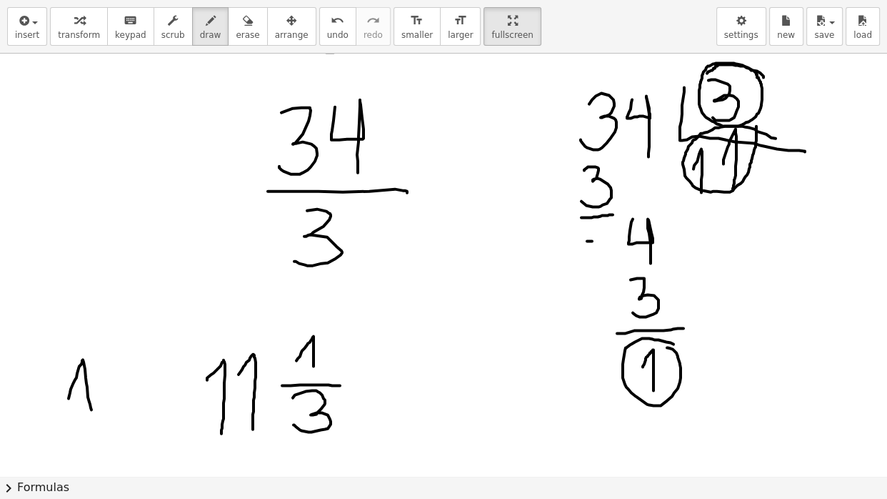
drag, startPoint x: 69, startPoint y: 398, endPoint x: 91, endPoint y: 411, distance: 26.6
drag, startPoint x: 73, startPoint y: 386, endPoint x: 83, endPoint y: 386, distance: 10.0
drag, startPoint x: 133, startPoint y: 384, endPoint x: 157, endPoint y: 385, distance: 24.3
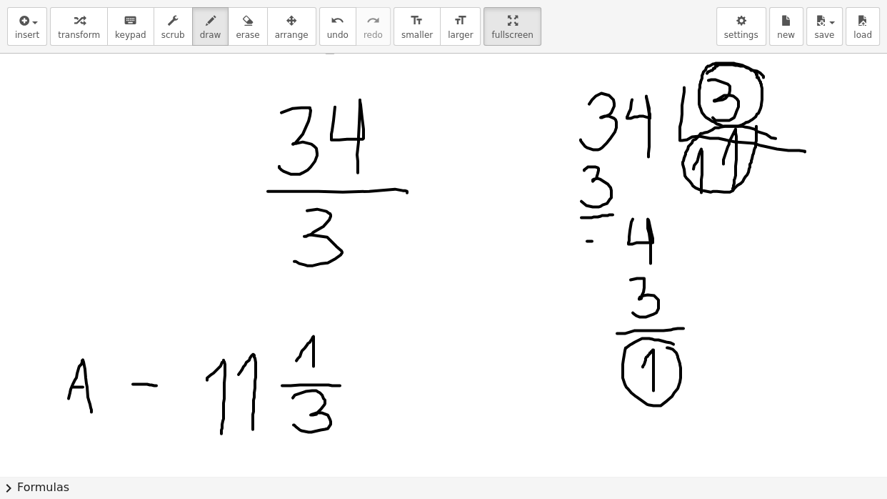
drag, startPoint x: 134, startPoint y: 394, endPoint x: 164, endPoint y: 398, distance: 29.6
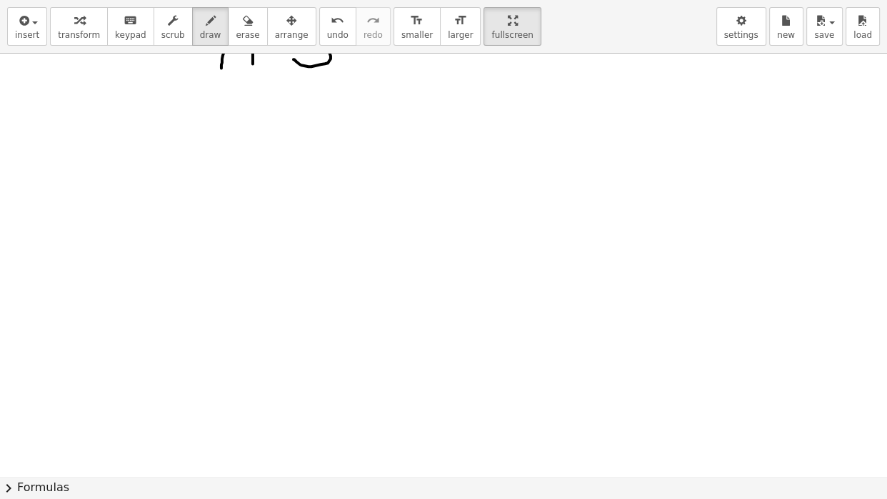
scroll to position [1563, 0]
click at [214, 24] on icon "button" at bounding box center [211, 20] width 10 height 17
drag, startPoint x: 197, startPoint y: 69, endPoint x: 206, endPoint y: 67, distance: 8.7
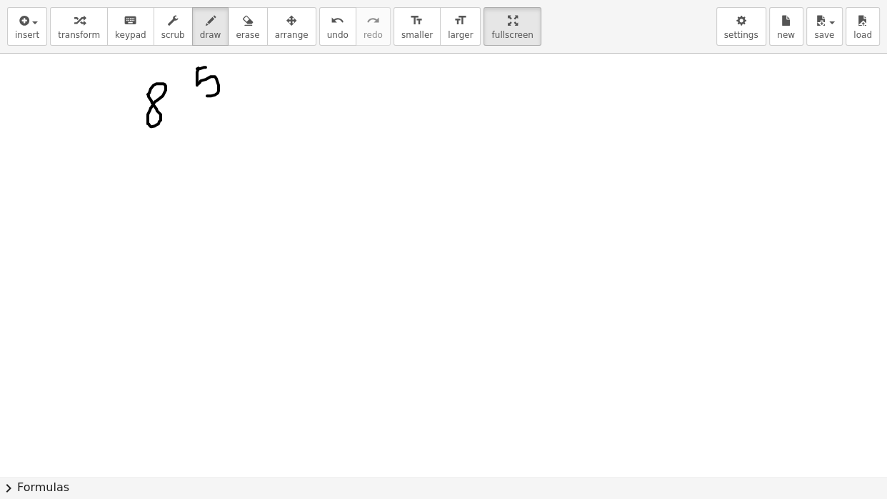
drag, startPoint x: 199, startPoint y: 68, endPoint x: 202, endPoint y: 94, distance: 26.7
drag, startPoint x: 181, startPoint y: 104, endPoint x: 224, endPoint y: 102, distance: 42.2
drag, startPoint x: 195, startPoint y: 112, endPoint x: 199, endPoint y: 156, distance: 44.5
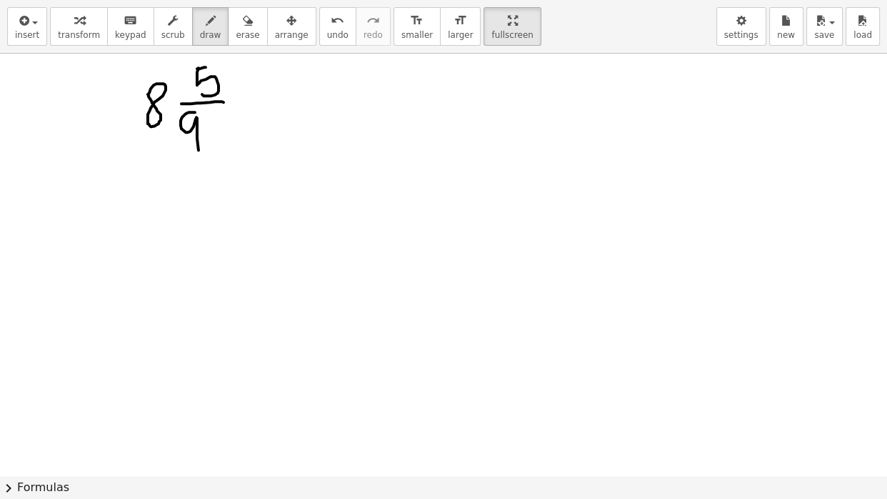
drag, startPoint x: 171, startPoint y: 230, endPoint x: 217, endPoint y: 226, distance: 46.6
drag, startPoint x: 330, startPoint y: 86, endPoint x: 342, endPoint y: 141, distance: 55.6
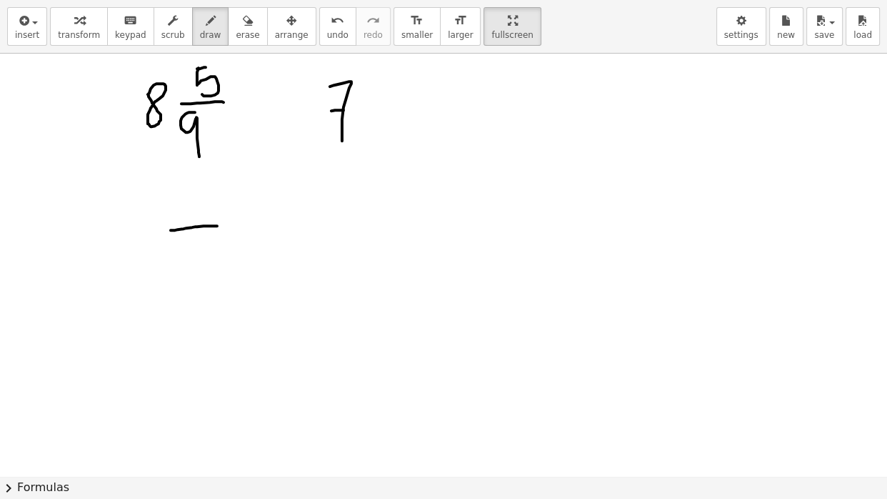
drag, startPoint x: 331, startPoint y: 111, endPoint x: 359, endPoint y: 107, distance: 27.4
drag, startPoint x: 378, startPoint y: 89, endPoint x: 392, endPoint y: 119, distance: 33.2
drag, startPoint x: 414, startPoint y: 94, endPoint x: 414, endPoint y: 131, distance: 37.1
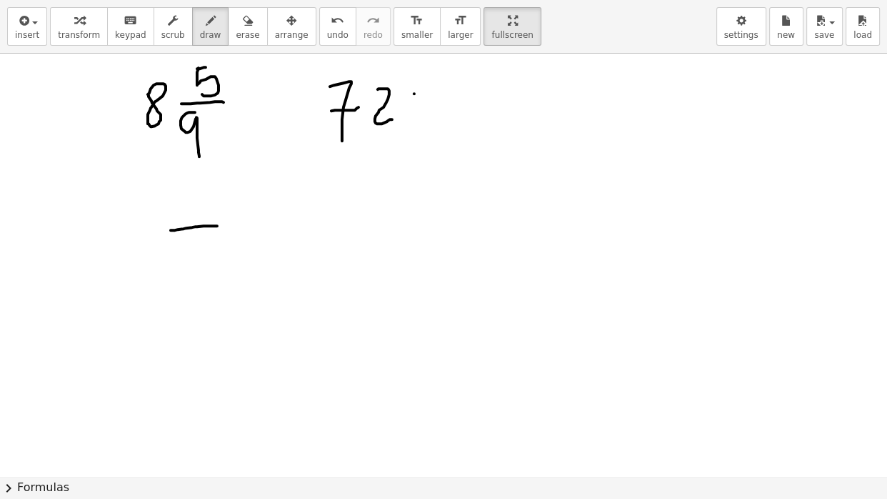
drag, startPoint x: 406, startPoint y: 116, endPoint x: 431, endPoint y: 112, distance: 26.1
drag, startPoint x: 447, startPoint y: 96, endPoint x: 471, endPoint y: 91, distance: 24.8
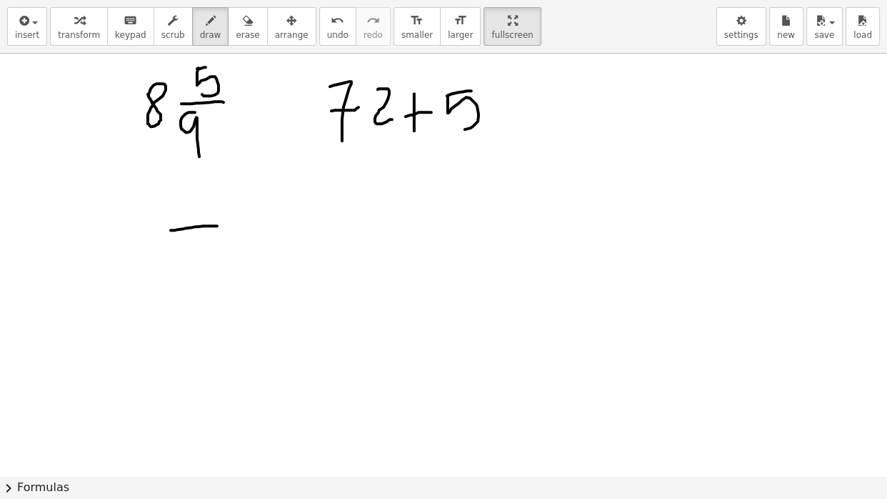
drag, startPoint x: 448, startPoint y: 96, endPoint x: 459, endPoint y: 129, distance: 34.6
drag, startPoint x: 156, startPoint y: 180, endPoint x: 164, endPoint y: 217, distance: 38.0
drag, startPoint x: 159, startPoint y: 194, endPoint x: 170, endPoint y: 193, distance: 11.5
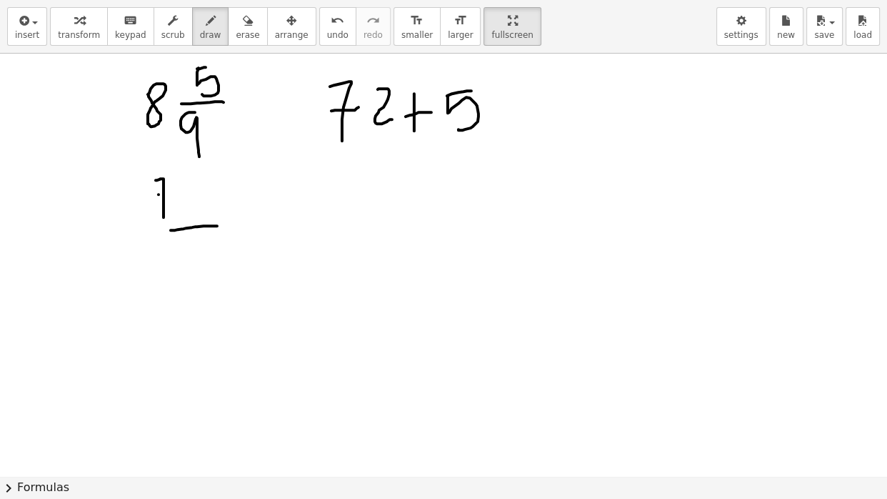
drag, startPoint x: 186, startPoint y: 183, endPoint x: 206, endPoint y: 213, distance: 36.1
drag, startPoint x: 200, startPoint y: 193, endPoint x: 211, endPoint y: 193, distance: 11.4
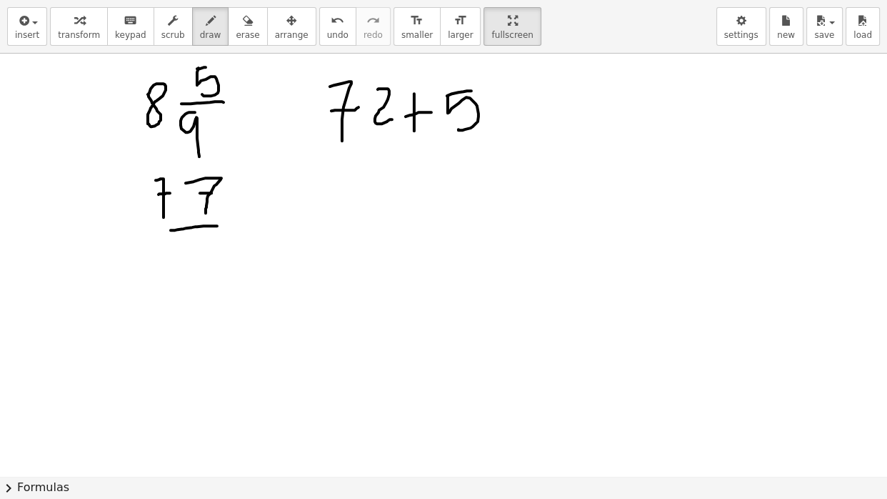
drag, startPoint x: 210, startPoint y: 194, endPoint x: 221, endPoint y: 191, distance: 10.9
drag, startPoint x: 199, startPoint y: 240, endPoint x: 201, endPoint y: 290, distance: 50.0
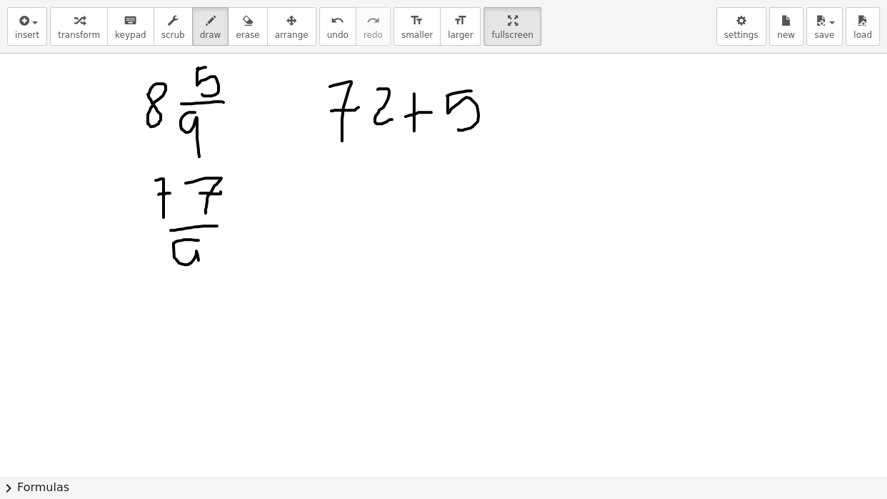
drag, startPoint x: 156, startPoint y: 229, endPoint x: 192, endPoint y: 223, distance: 36.3
drag, startPoint x: 264, startPoint y: 203, endPoint x: 262, endPoint y: 229, distance: 25.8
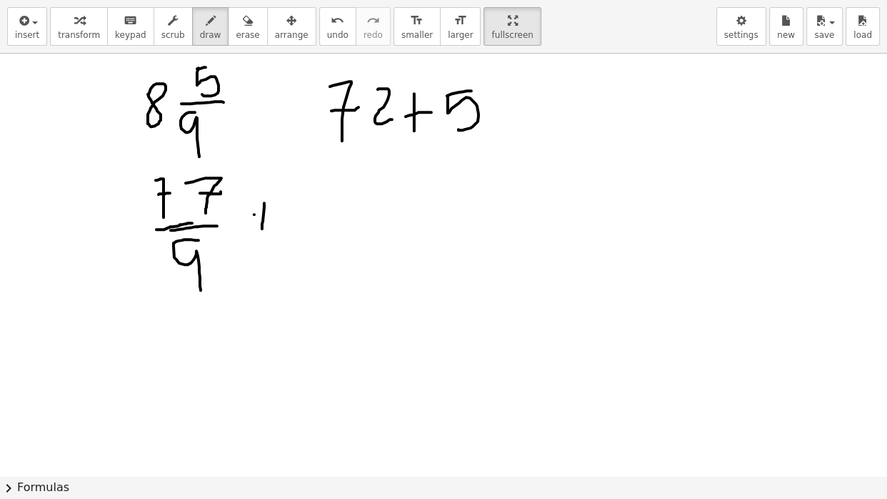
drag, startPoint x: 254, startPoint y: 214, endPoint x: 278, endPoint y: 213, distance: 23.6
click at [246, 23] on div "button" at bounding box center [248, 19] width 24 height 17
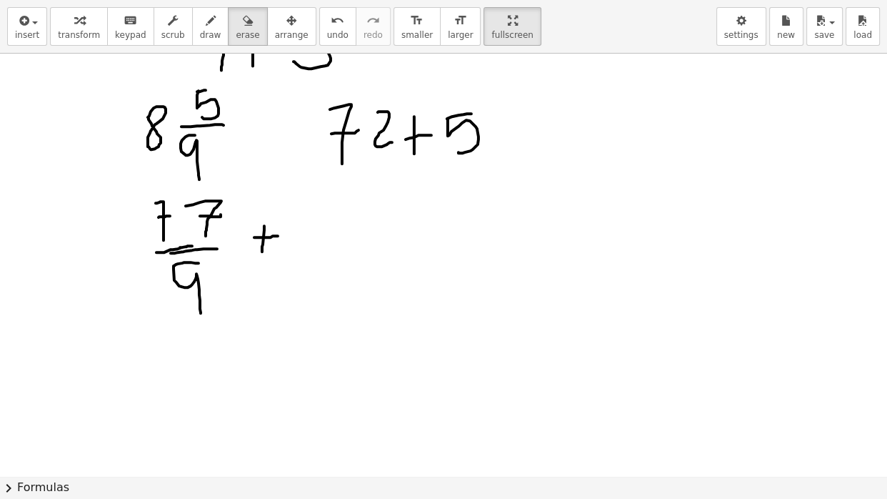
drag, startPoint x: 221, startPoint y: 51, endPoint x: 169, endPoint y: 104, distance: 74.8
click at [169, 104] on div "insert select one: Math Expression Function Text Youtube Video Graphing Geometr…" at bounding box center [443, 249] width 887 height 499
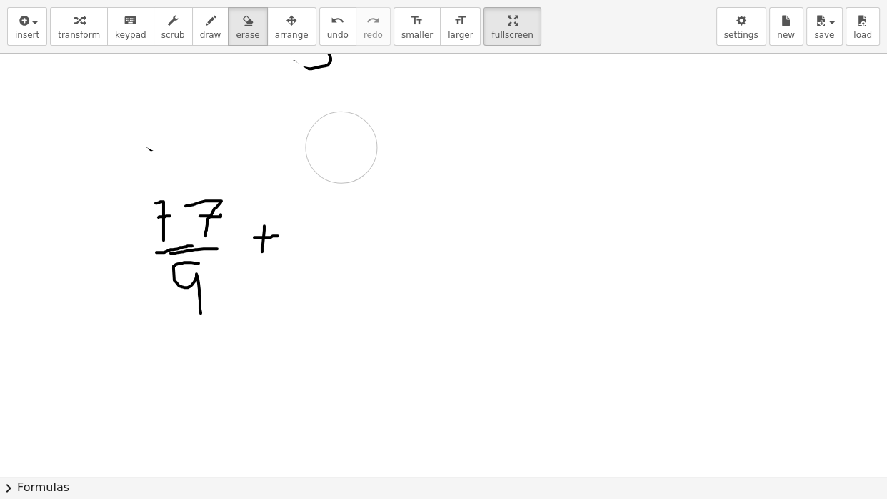
drag, startPoint x: 169, startPoint y: 104, endPoint x: 342, endPoint y: 74, distance: 175.4
drag, startPoint x: 342, startPoint y: 74, endPoint x: 356, endPoint y: 64, distance: 16.9
click at [221, 30] on span "draw" at bounding box center [210, 35] width 21 height 10
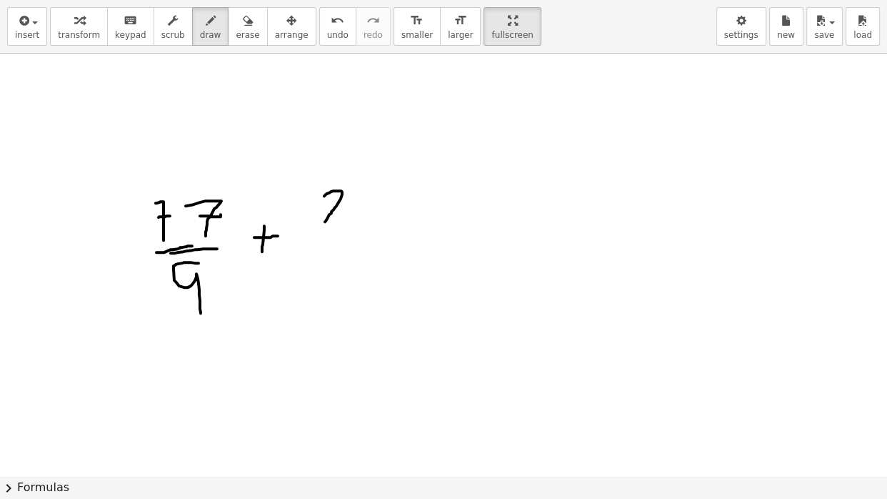
drag, startPoint x: 324, startPoint y: 196, endPoint x: 344, endPoint y: 226, distance: 36.1
drag, startPoint x: 370, startPoint y: 186, endPoint x: 371, endPoint y: 226, distance: 40.0
drag, startPoint x: 321, startPoint y: 241, endPoint x: 386, endPoint y: 241, distance: 65.0
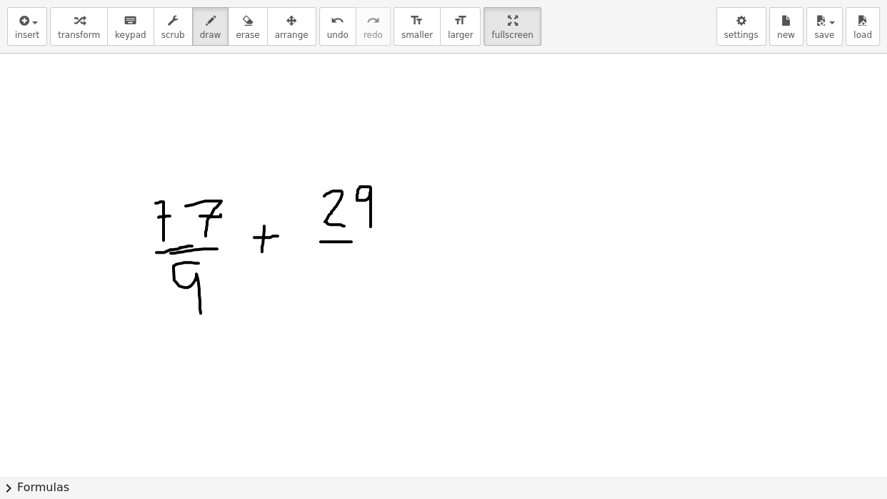
drag, startPoint x: 355, startPoint y: 259, endPoint x: 354, endPoint y: 299, distance: 40.7
drag, startPoint x: 421, startPoint y: 218, endPoint x: 456, endPoint y: 221, distance: 35.2
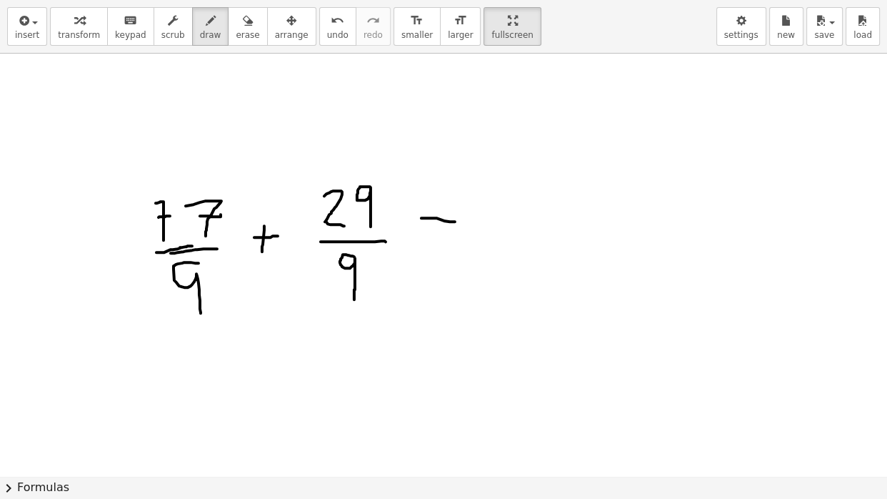
drag, startPoint x: 515, startPoint y: 241, endPoint x: 586, endPoint y: 235, distance: 71.7
drag, startPoint x: 508, startPoint y: 173, endPoint x: 521, endPoint y: 232, distance: 60.8
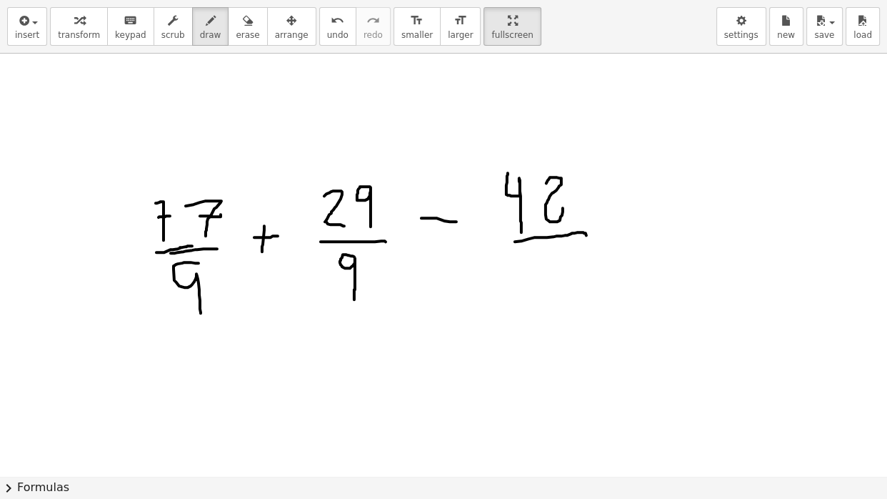
drag, startPoint x: 553, startPoint y: 253, endPoint x: 554, endPoint y: 299, distance: 46.4
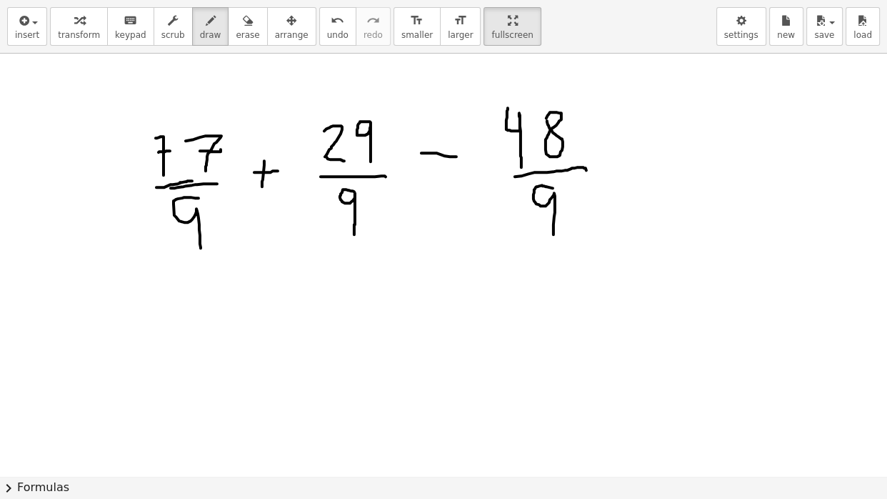
scroll to position [1608, 0]
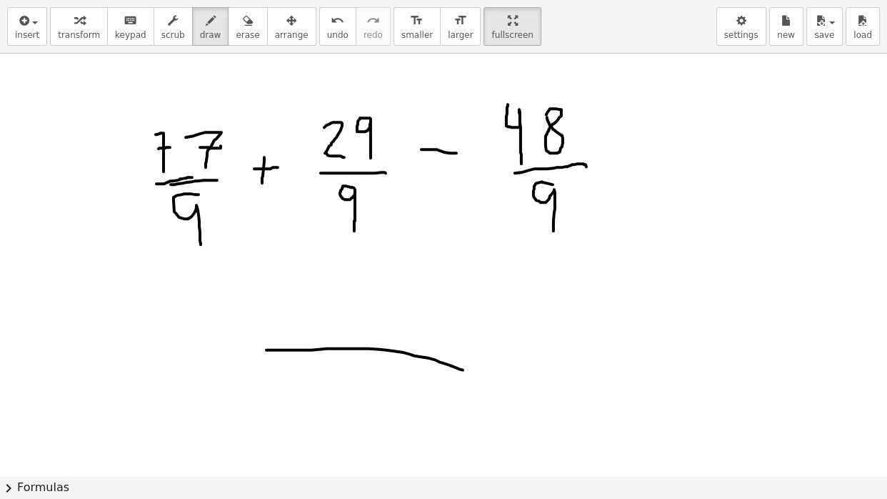
drag, startPoint x: 266, startPoint y: 349, endPoint x: 493, endPoint y: 374, distance: 227.7
click at [253, 21] on icon "button" at bounding box center [248, 20] width 10 height 17
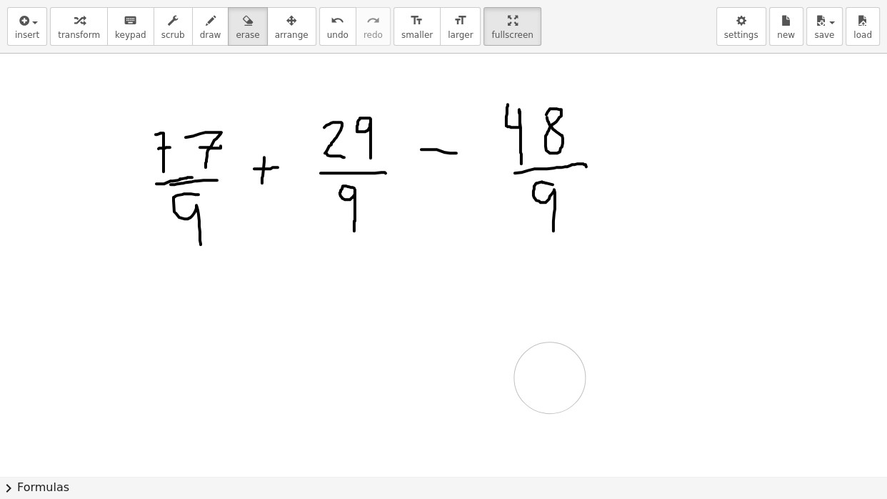
drag, startPoint x: 261, startPoint y: 355, endPoint x: 553, endPoint y: 378, distance: 293.0
click at [214, 23] on icon "button" at bounding box center [211, 20] width 10 height 17
drag, startPoint x: 383, startPoint y: 359, endPoint x: 381, endPoint y: 409, distance: 50.0
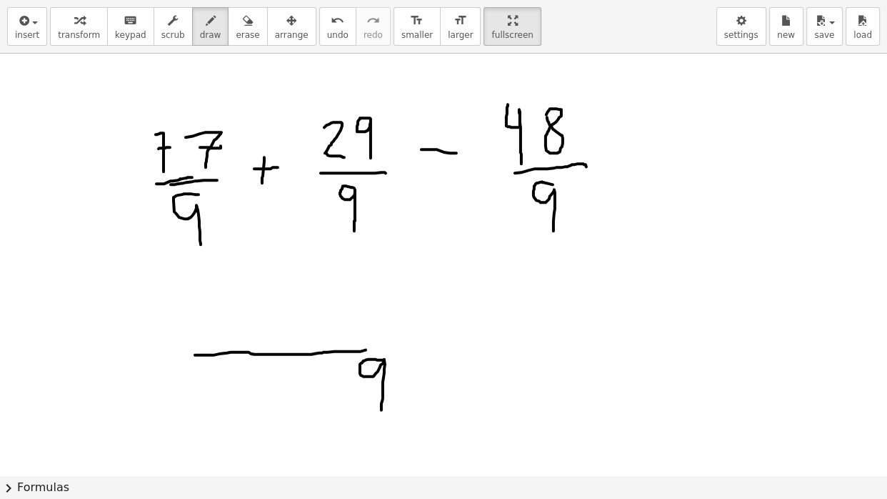
drag, startPoint x: 195, startPoint y: 354, endPoint x: 385, endPoint y: 353, distance: 190.0
drag, startPoint x: 385, startPoint y: 353, endPoint x: 589, endPoint y: 356, distance: 203.6
drag, startPoint x: 190, startPoint y: 282, endPoint x: 211, endPoint y: 334, distance: 55.7
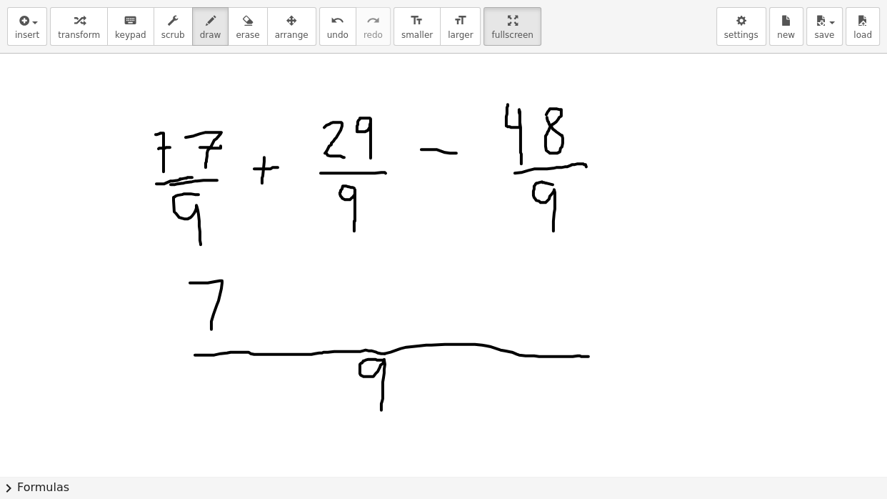
drag, startPoint x: 207, startPoint y: 300, endPoint x: 234, endPoint y: 301, distance: 26.5
drag, startPoint x: 252, startPoint y: 287, endPoint x: 267, endPoint y: 339, distance: 54.3
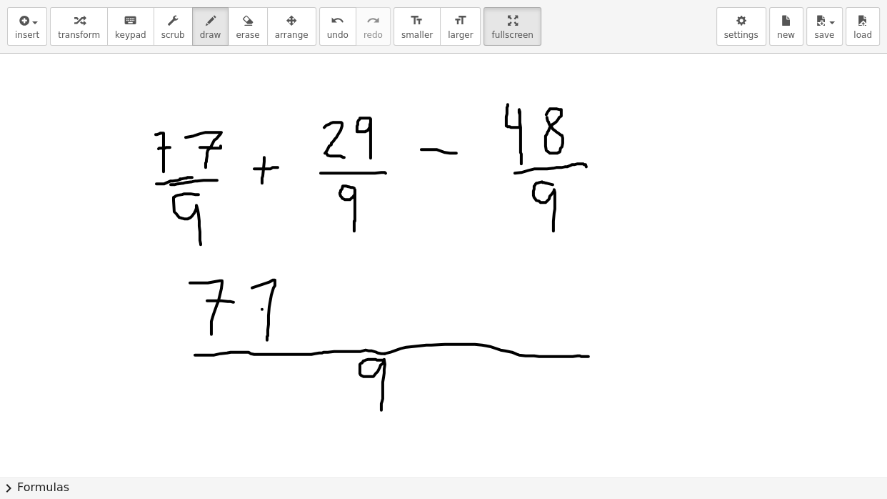
drag, startPoint x: 262, startPoint y: 309, endPoint x: 281, endPoint y: 309, distance: 19.3
drag, startPoint x: 306, startPoint y: 299, endPoint x: 339, endPoint y: 328, distance: 44.1
click at [259, 26] on div "button" at bounding box center [248, 19] width 24 height 17
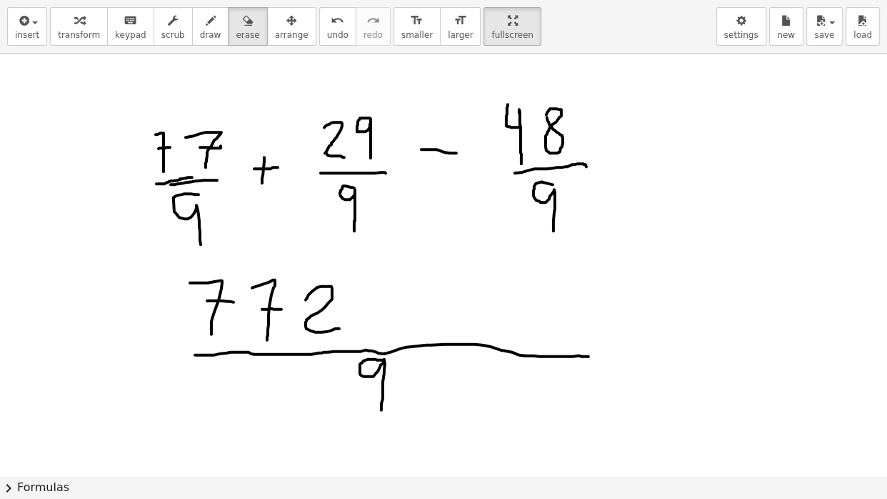
click at [221, 31] on span "draw" at bounding box center [210, 35] width 21 height 10
drag, startPoint x: 319, startPoint y: 282, endPoint x: 314, endPoint y: 333, distance: 51.0
drag, startPoint x: 308, startPoint y: 309, endPoint x: 343, endPoint y: 308, distance: 35.0
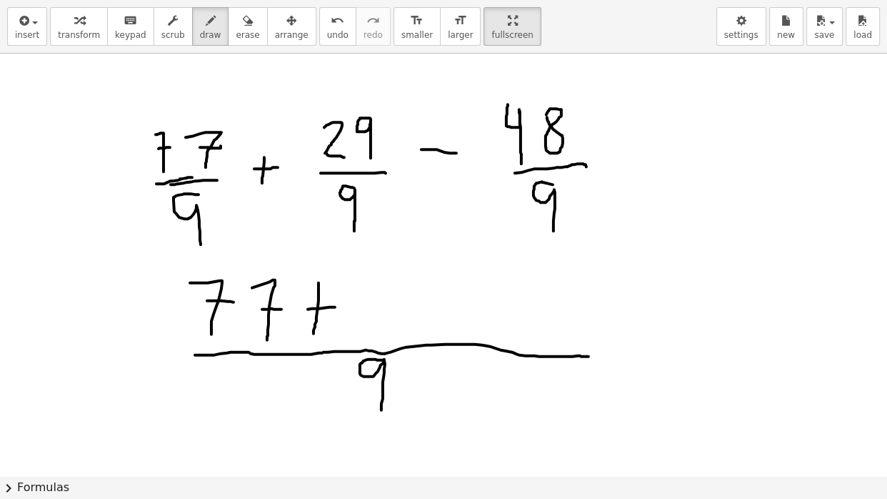
drag, startPoint x: 363, startPoint y: 282, endPoint x: 378, endPoint y: 323, distance: 43.4
drag, startPoint x: 424, startPoint y: 275, endPoint x: 417, endPoint y: 334, distance: 59.6
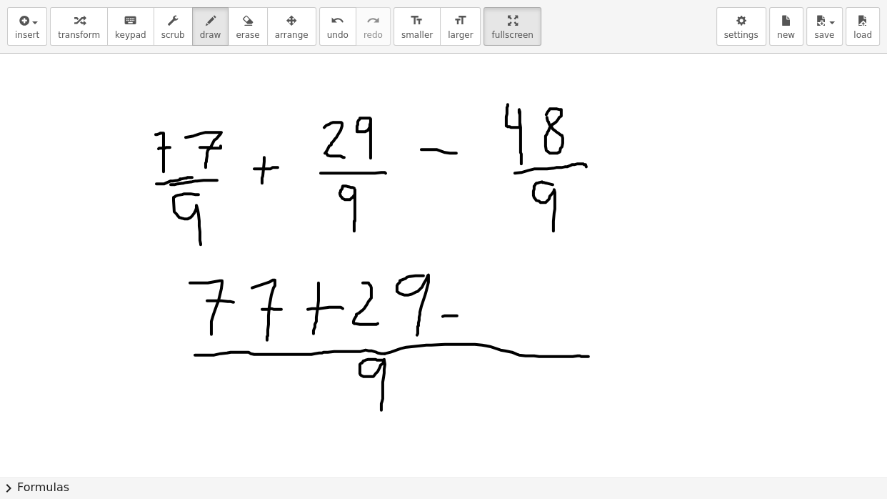
drag, startPoint x: 443, startPoint y: 316, endPoint x: 466, endPoint y: 315, distance: 22.9
drag, startPoint x: 496, startPoint y: 271, endPoint x: 503, endPoint y: 336, distance: 65.3
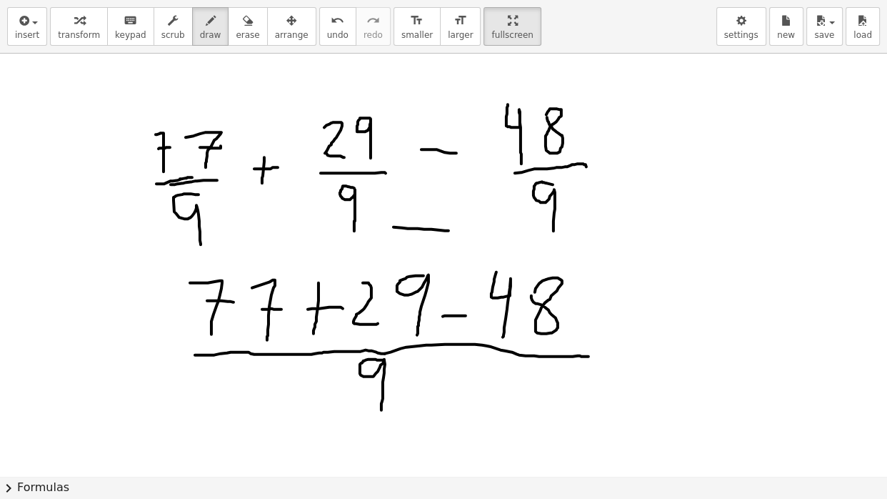
drag, startPoint x: 449, startPoint y: 230, endPoint x: 360, endPoint y: 228, distance: 88.6
drag, startPoint x: 358, startPoint y: 214, endPoint x: 389, endPoint y: 250, distance: 47.6
click at [253, 25] on icon "button" at bounding box center [248, 20] width 10 height 17
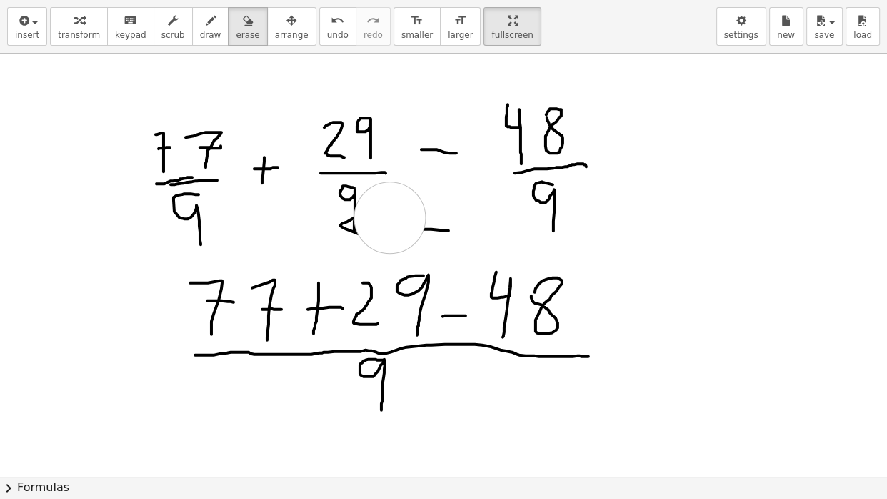
click at [216, 25] on icon "button" at bounding box center [211, 20] width 10 height 17
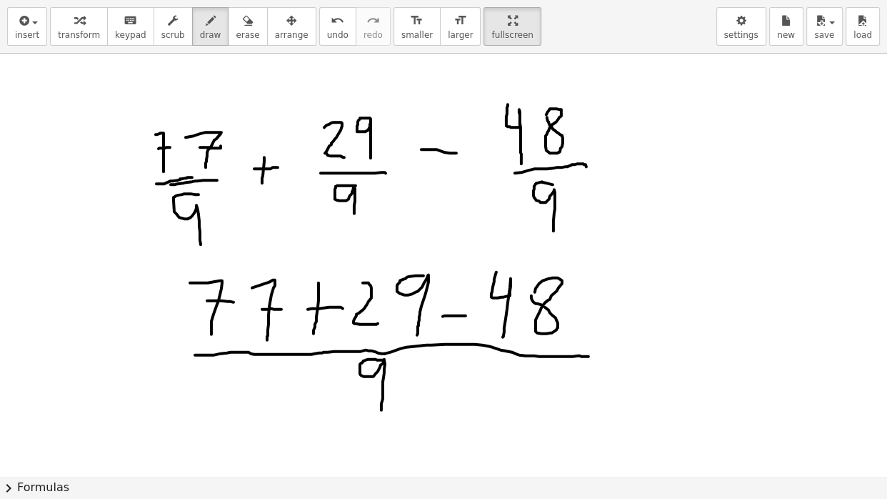
drag, startPoint x: 356, startPoint y: 185, endPoint x: 354, endPoint y: 213, distance: 27.9
drag, startPoint x: 354, startPoint y: 213, endPoint x: 353, endPoint y: 228, distance: 15.1
click at [241, 33] on span "erase" at bounding box center [248, 35] width 24 height 10
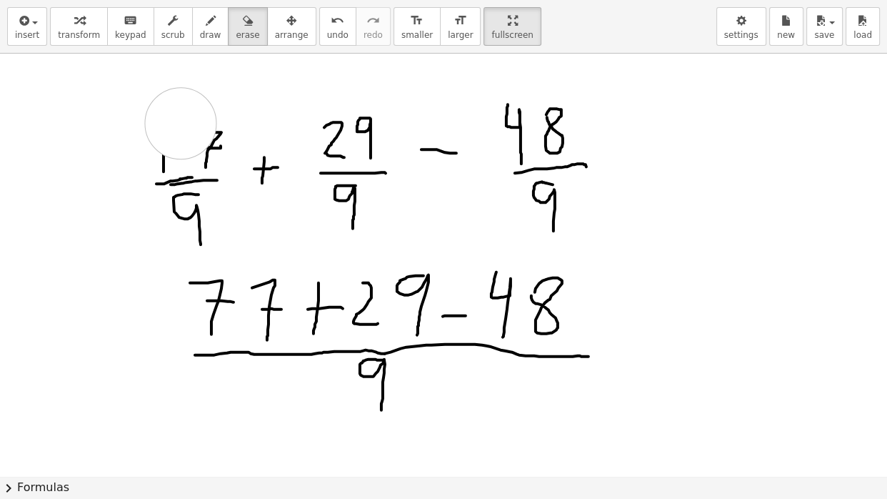
click at [214, 37] on span "draw" at bounding box center [210, 35] width 21 height 10
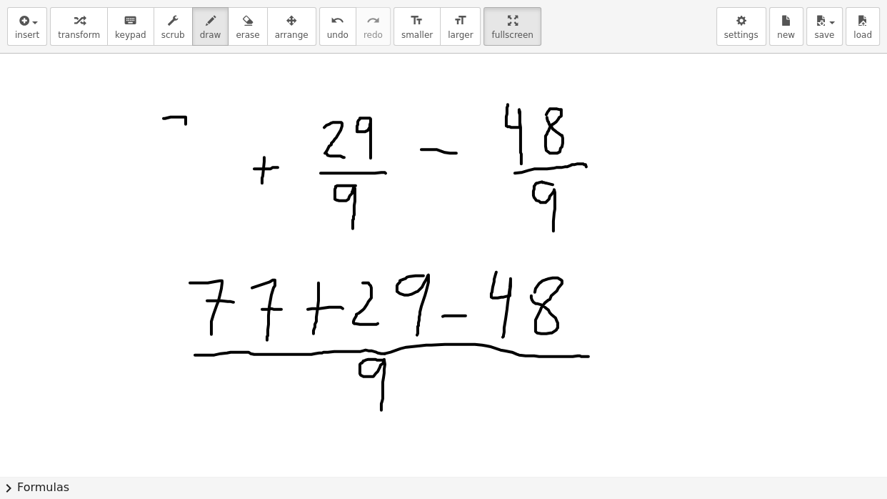
drag, startPoint x: 164, startPoint y: 118, endPoint x: 179, endPoint y: 151, distance: 37.1
drag, startPoint x: 174, startPoint y: 134, endPoint x: 191, endPoint y: 139, distance: 17.7
drag, startPoint x: 209, startPoint y: 119, endPoint x: 221, endPoint y: 158, distance: 41.1
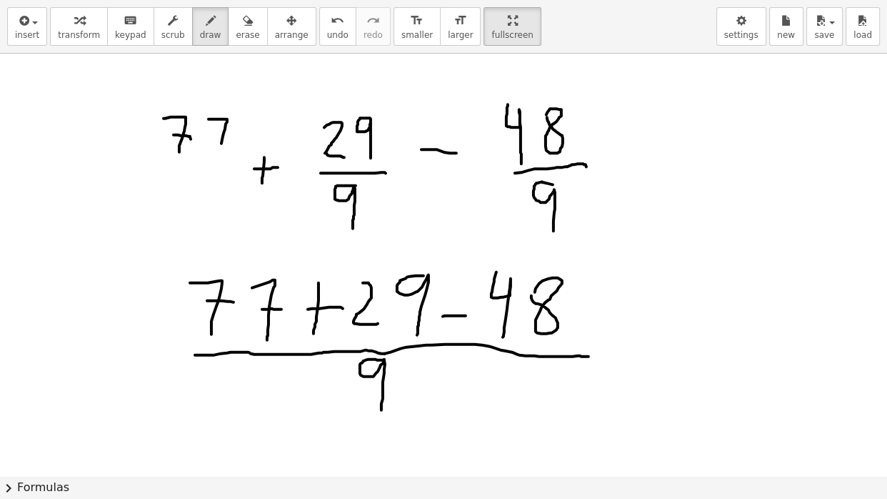
drag, startPoint x: 211, startPoint y: 135, endPoint x: 236, endPoint y: 136, distance: 24.3
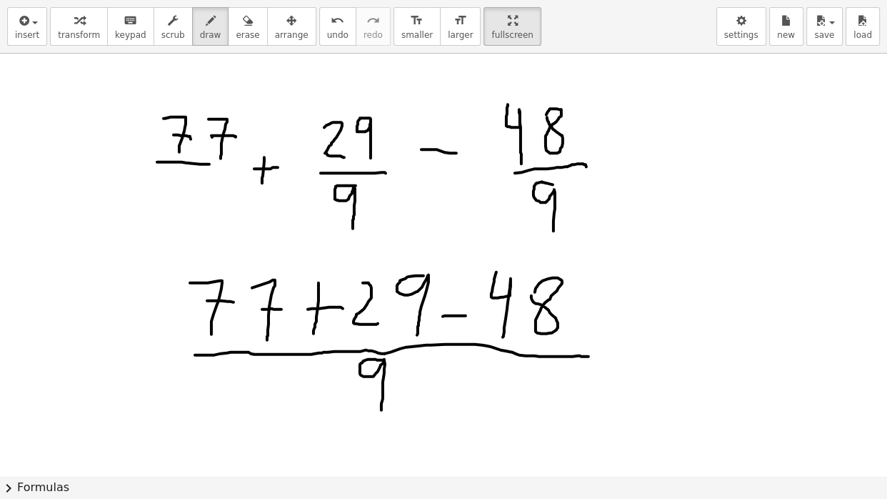
drag, startPoint x: 157, startPoint y: 161, endPoint x: 224, endPoint y: 165, distance: 67.2
drag, startPoint x: 189, startPoint y: 172, endPoint x: 194, endPoint y: 211, distance: 38.8
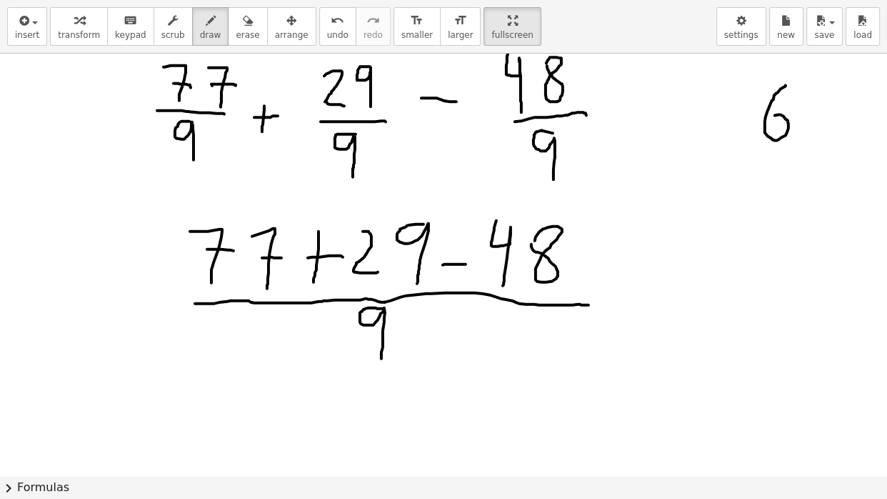
drag, startPoint x: 786, startPoint y: 85, endPoint x: 766, endPoint y: 125, distance: 44.7
drag, startPoint x: 710, startPoint y: 56, endPoint x: 707, endPoint y: 74, distance: 17.4
drag, startPoint x: 689, startPoint y: 103, endPoint x: 696, endPoint y: 144, distance: 41.3
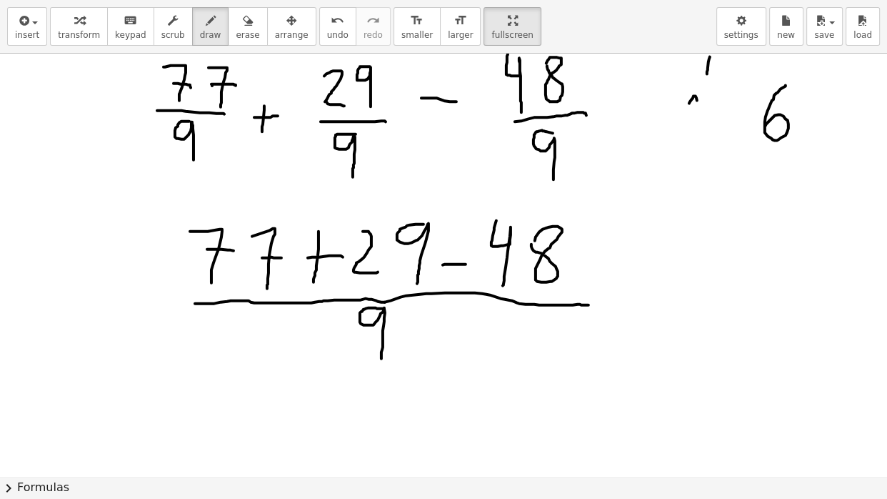
drag, startPoint x: 733, startPoint y: 96, endPoint x: 731, endPoint y: 104, distance: 8.0
drag, startPoint x: 818, startPoint y: 115, endPoint x: 849, endPoint y: 114, distance: 31.5
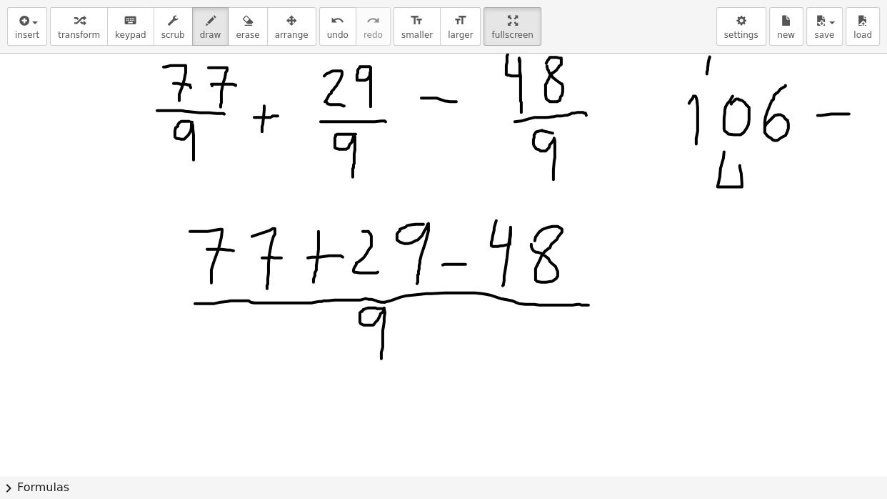
drag, startPoint x: 724, startPoint y: 151, endPoint x: 739, endPoint y: 222, distance: 72.1
drag, startPoint x: 761, startPoint y: 164, endPoint x: 754, endPoint y: 161, distance: 7.7
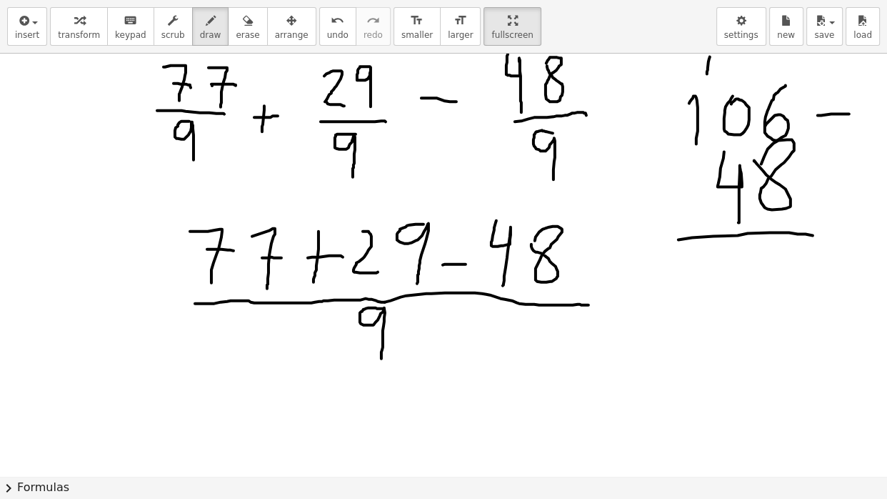
drag, startPoint x: 679, startPoint y: 239, endPoint x: 826, endPoint y: 231, distance: 148.1
drag, startPoint x: 736, startPoint y: 72, endPoint x: 737, endPoint y: 94, distance: 22.2
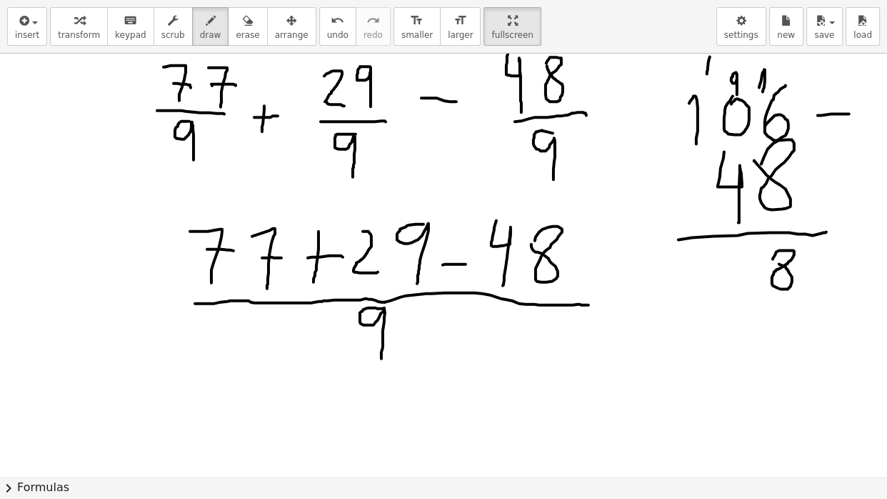
drag, startPoint x: 729, startPoint y: 246, endPoint x: 724, endPoint y: 273, distance: 26.9
drag, startPoint x: 686, startPoint y: 258, endPoint x: 697, endPoint y: 258, distance: 11.4
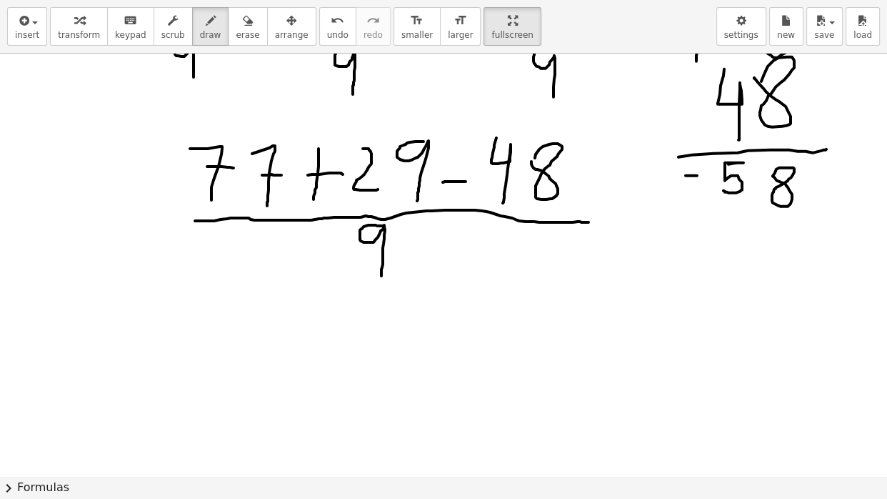
scroll to position [1756, 0]
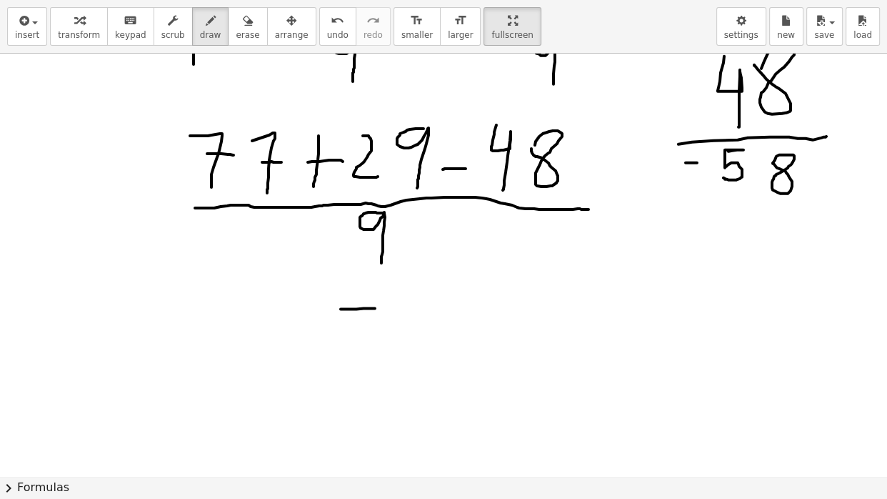
drag, startPoint x: 341, startPoint y: 309, endPoint x: 382, endPoint y: 308, distance: 41.4
drag, startPoint x: 339, startPoint y: 310, endPoint x: 331, endPoint y: 347, distance: 38.0
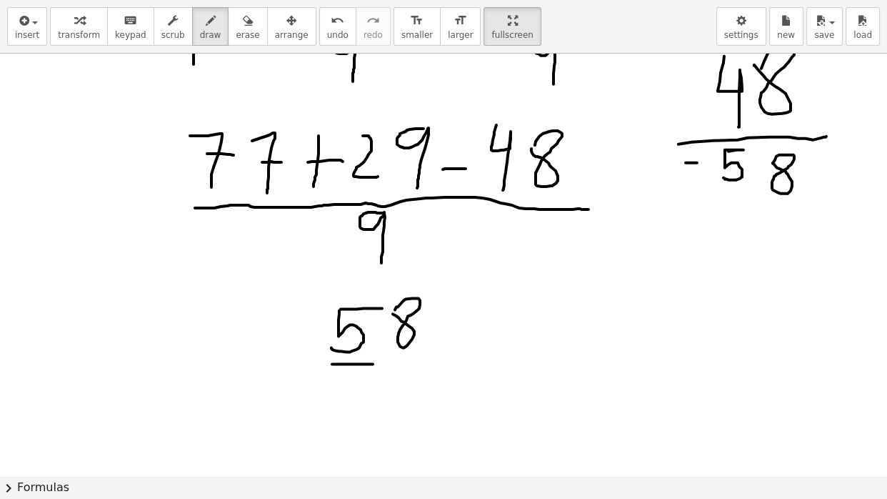
drag, startPoint x: 332, startPoint y: 364, endPoint x: 405, endPoint y: 366, distance: 72.9
drag, startPoint x: 371, startPoint y: 377, endPoint x: 373, endPoint y: 421, distance: 43.6
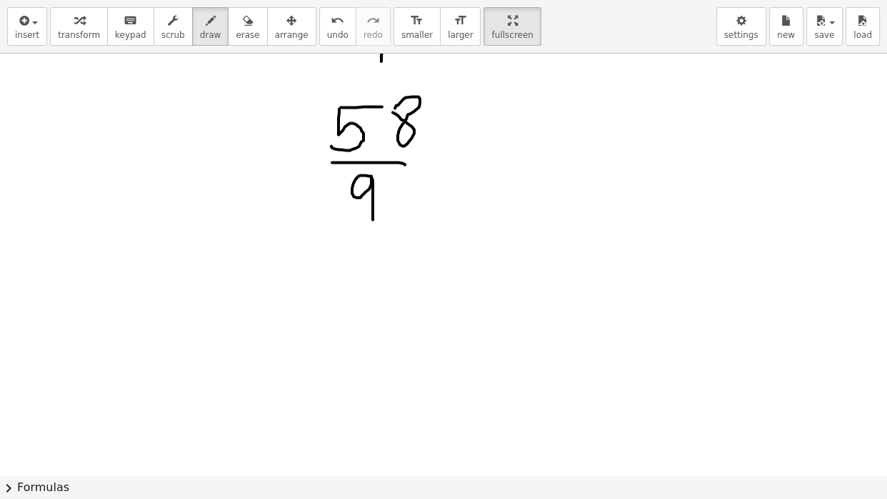
scroll to position [1916, 0]
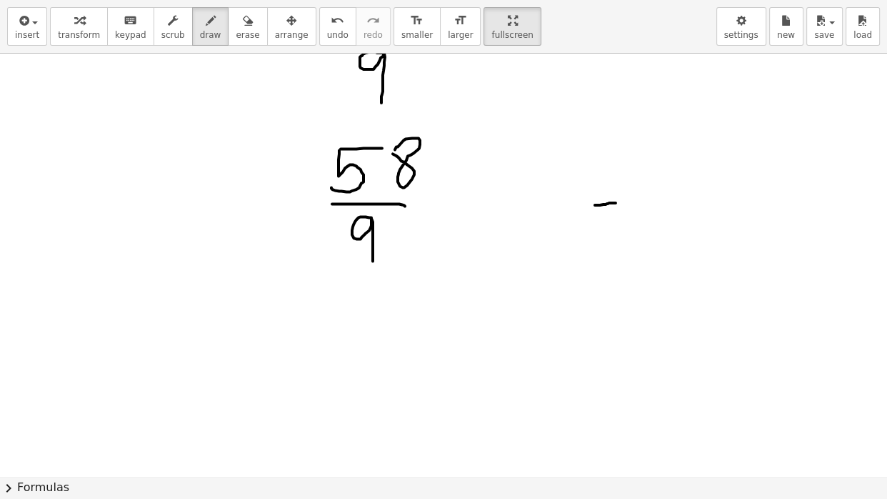
drag, startPoint x: 595, startPoint y: 204, endPoint x: 617, endPoint y: 201, distance: 22.3
drag, startPoint x: 593, startPoint y: 206, endPoint x: 589, endPoint y: 226, distance: 19.8
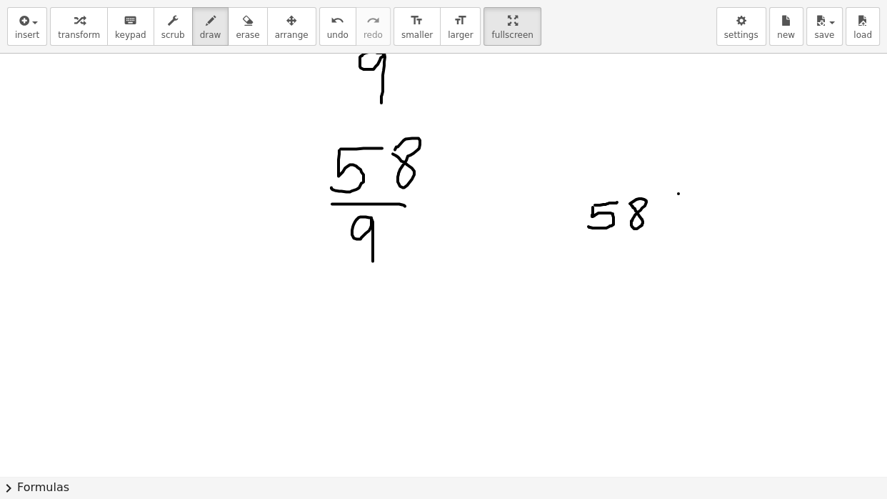
drag, startPoint x: 679, startPoint y: 193, endPoint x: 739, endPoint y: 219, distance: 65.9
drag, startPoint x: 711, startPoint y: 184, endPoint x: 713, endPoint y: 211, distance: 27.2
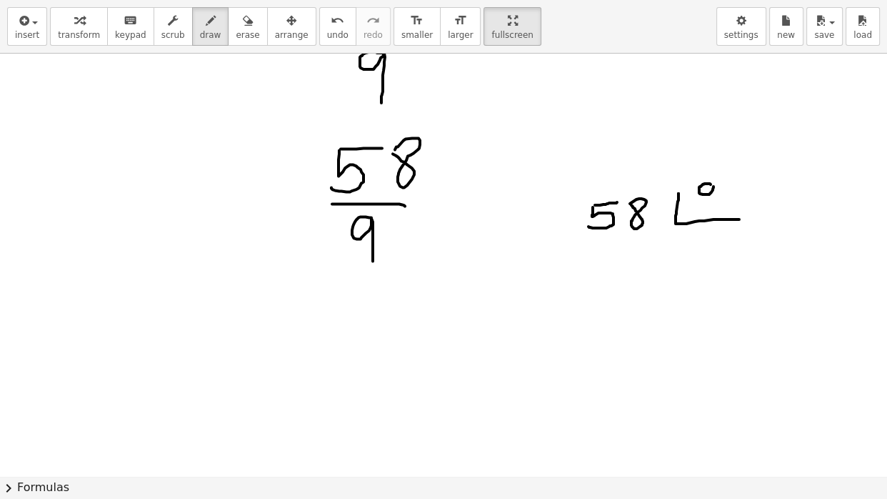
drag, startPoint x: 704, startPoint y: 226, endPoint x: 696, endPoint y: 236, distance: 12.3
drag, startPoint x: 696, startPoint y: 236, endPoint x: 693, endPoint y: 255, distance: 19.6
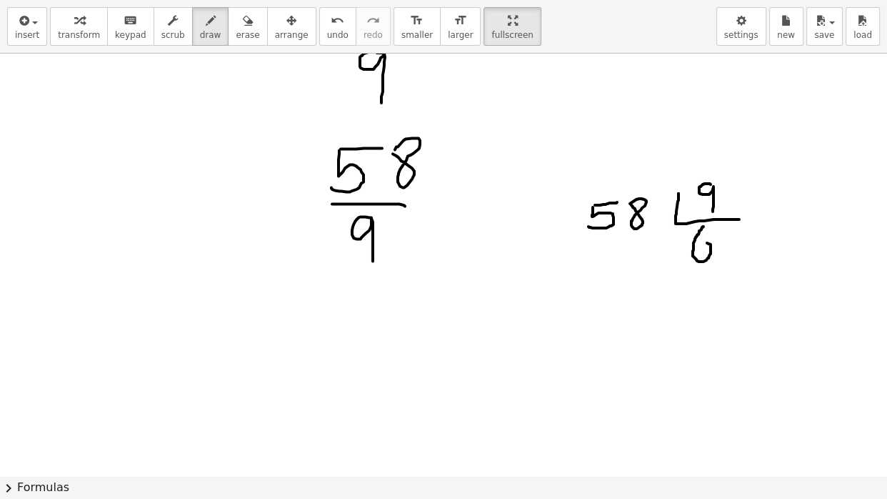
drag, startPoint x: 594, startPoint y: 241, endPoint x: 605, endPoint y: 241, distance: 10.7
drag, startPoint x: 589, startPoint y: 243, endPoint x: 581, endPoint y: 262, distance: 20.8
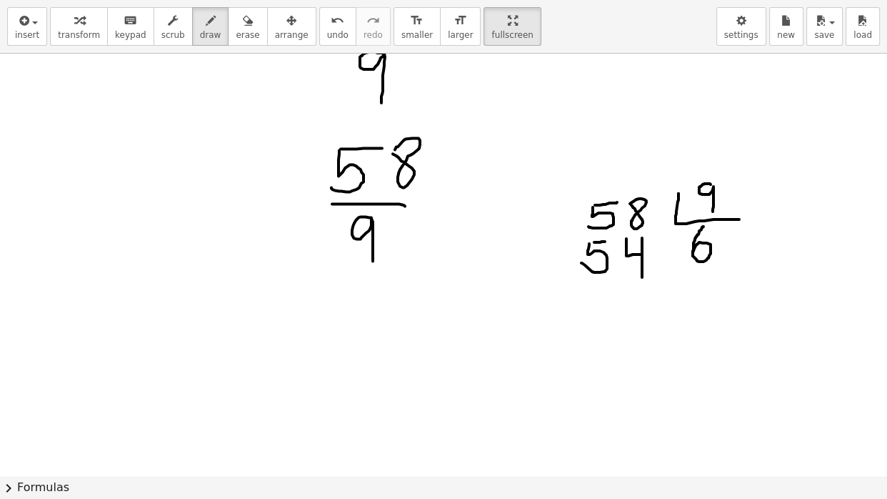
drag, startPoint x: 626, startPoint y: 238, endPoint x: 643, endPoint y: 278, distance: 43.2
drag, startPoint x: 578, startPoint y: 281, endPoint x: 656, endPoint y: 279, distance: 78.6
drag, startPoint x: 577, startPoint y: 301, endPoint x: 594, endPoint y: 300, distance: 17.2
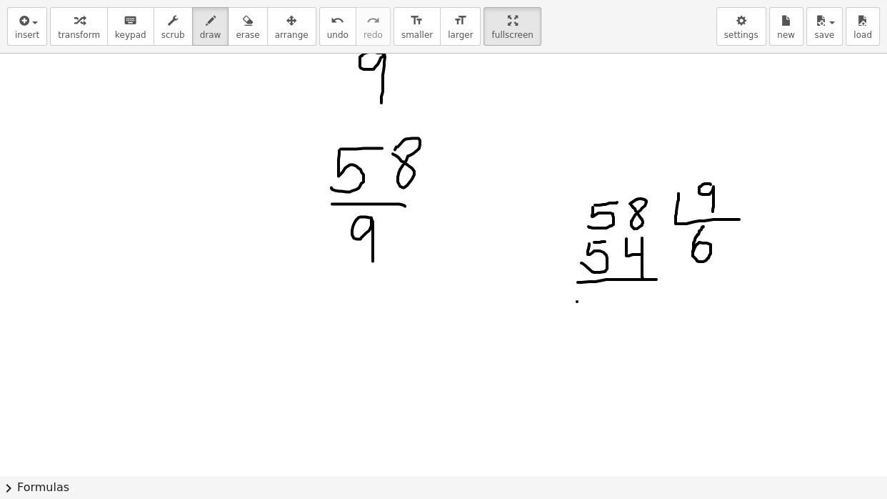
drag, startPoint x: 619, startPoint y: 294, endPoint x: 636, endPoint y: 341, distance: 50.4
drag, startPoint x: 137, startPoint y: 306, endPoint x: 164, endPoint y: 341, distance: 43.9
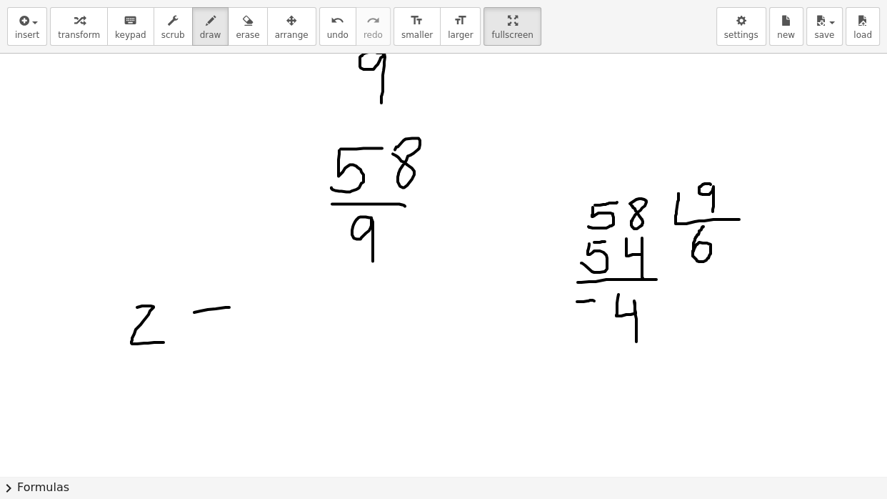
drag, startPoint x: 194, startPoint y: 311, endPoint x: 231, endPoint y: 306, distance: 37.5
drag, startPoint x: 199, startPoint y: 326, endPoint x: 242, endPoint y: 322, distance: 43.1
drag, startPoint x: 326, startPoint y: 284, endPoint x: 289, endPoint y: 336, distance: 64.6
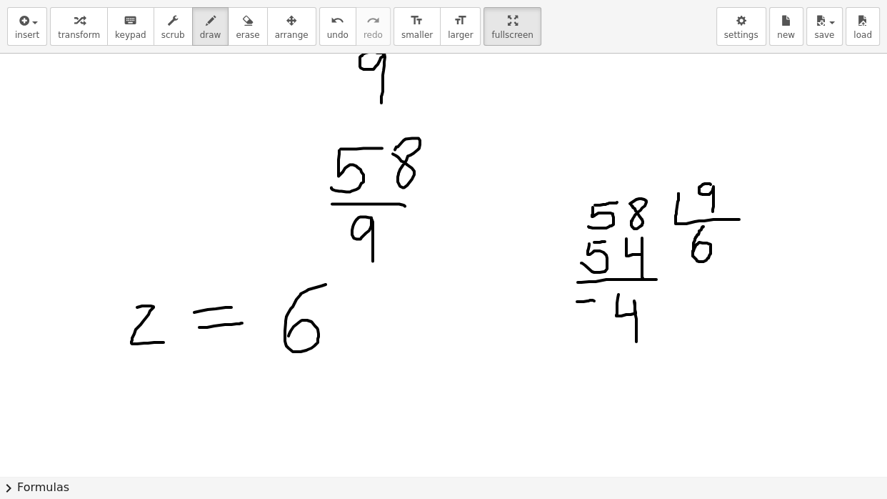
drag, startPoint x: 367, startPoint y: 286, endPoint x: 366, endPoint y: 296, distance: 10.8
drag, startPoint x: 366, startPoint y: 296, endPoint x: 376, endPoint y: 306, distance: 14.2
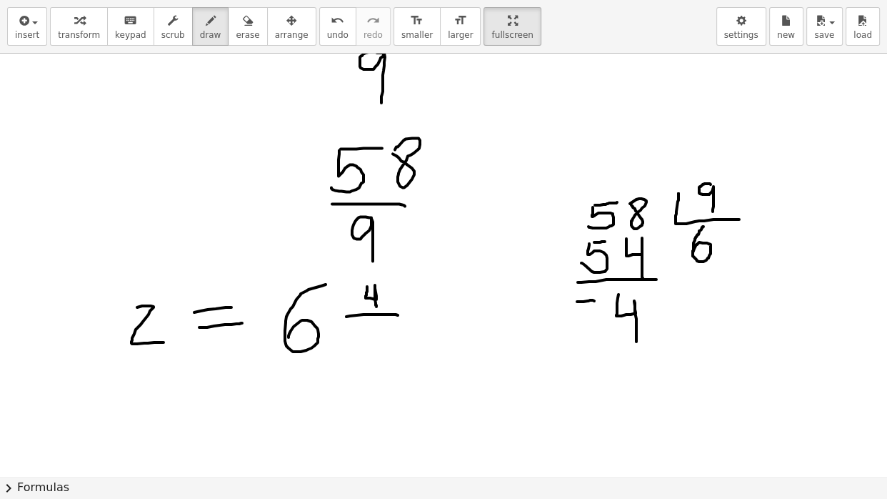
drag, startPoint x: 346, startPoint y: 316, endPoint x: 399, endPoint y: 316, distance: 52.1
drag, startPoint x: 374, startPoint y: 325, endPoint x: 376, endPoint y: 366, distance: 41.5
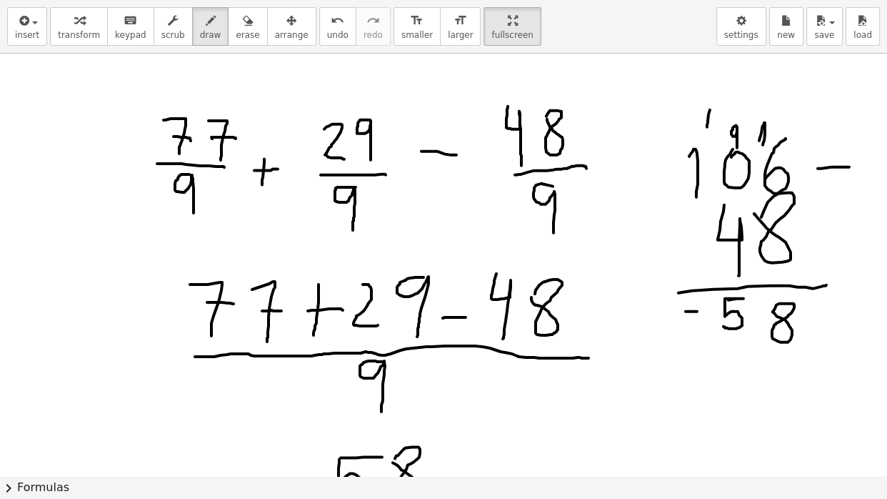
scroll to position [1636, 0]
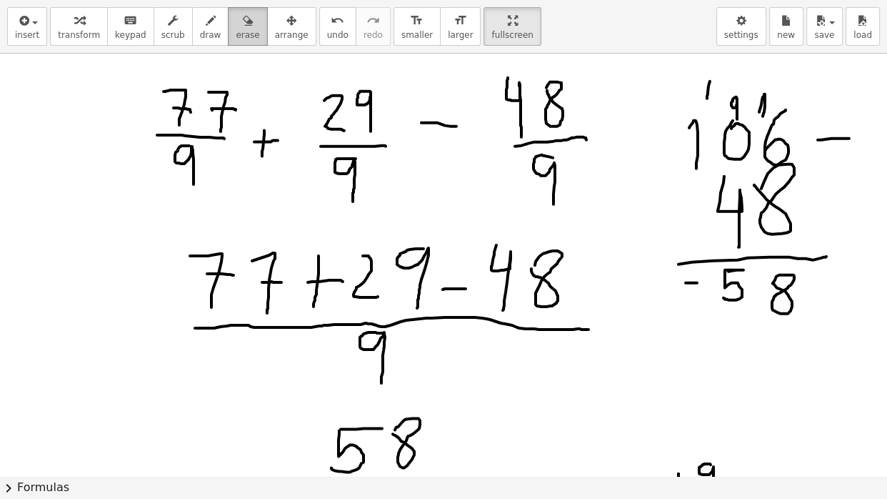
click at [254, 37] on span "erase" at bounding box center [248, 35] width 24 height 10
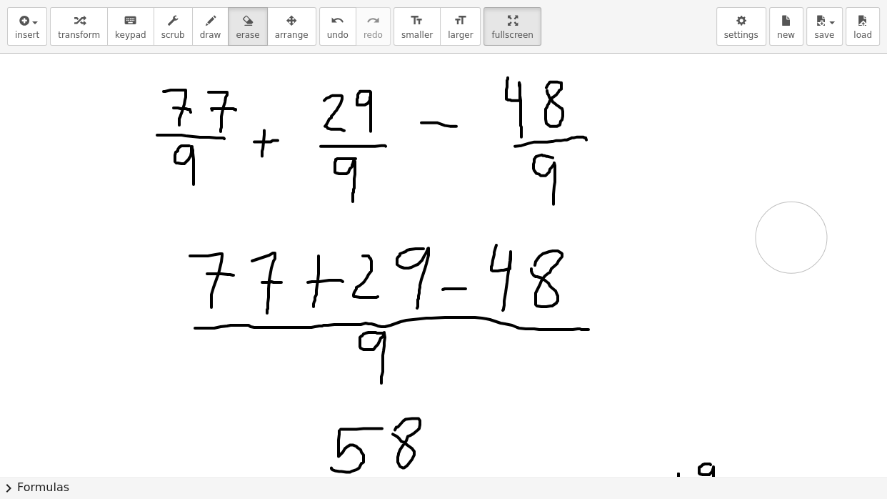
drag, startPoint x: 723, startPoint y: 119, endPoint x: 790, endPoint y: 234, distance: 133.8
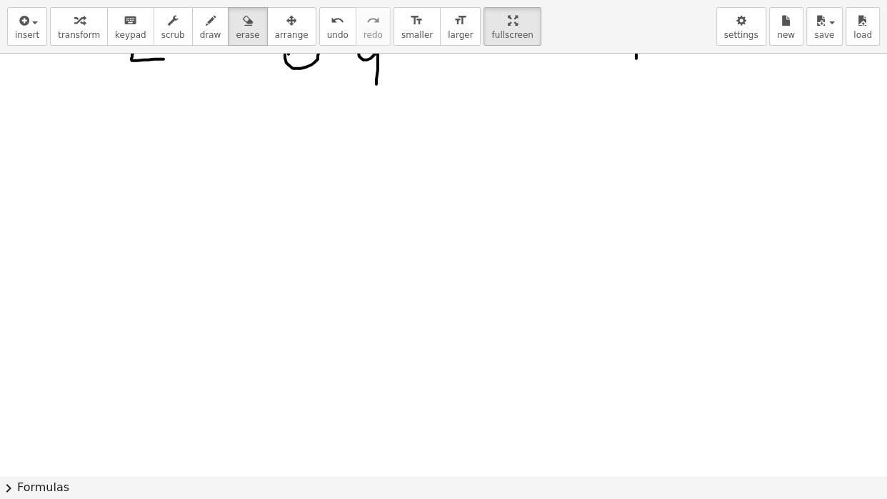
scroll to position [2213, 0]
click at [207, 24] on div "button" at bounding box center [210, 19] width 21 height 17
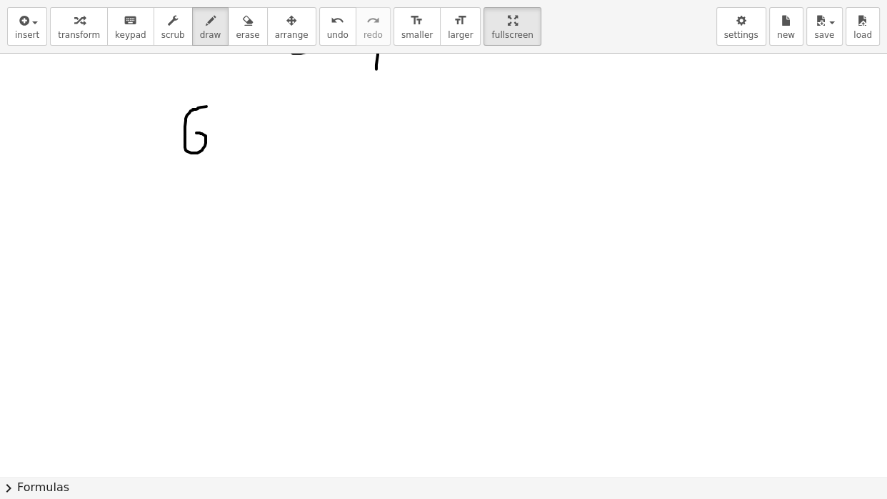
drag, startPoint x: 206, startPoint y: 106, endPoint x: 191, endPoint y: 140, distance: 36.8
drag, startPoint x: 216, startPoint y: 128, endPoint x: 258, endPoint y: 122, distance: 42.5
drag, startPoint x: 229, startPoint y: 99, endPoint x: 244, endPoint y: 116, distance: 22.2
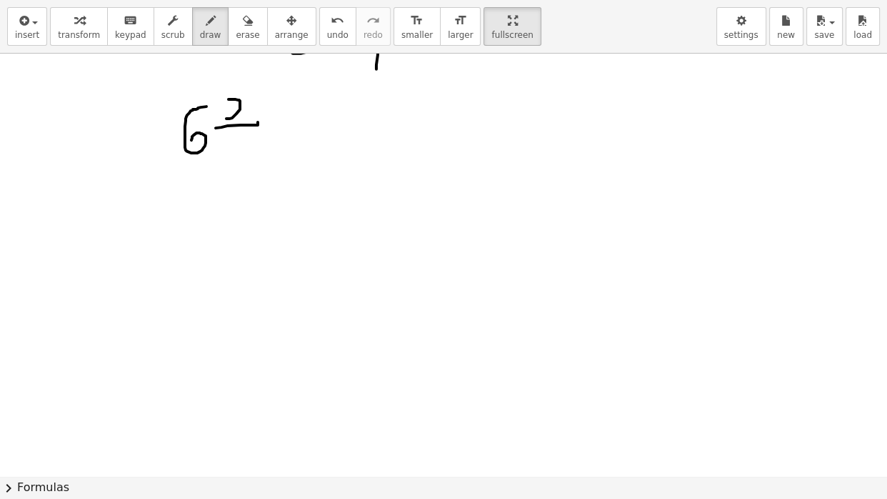
drag, startPoint x: 226, startPoint y: 144, endPoint x: 231, endPoint y: 185, distance: 41.6
drag, startPoint x: 161, startPoint y: 235, endPoint x: 166, endPoint y: 301, distance: 65.9
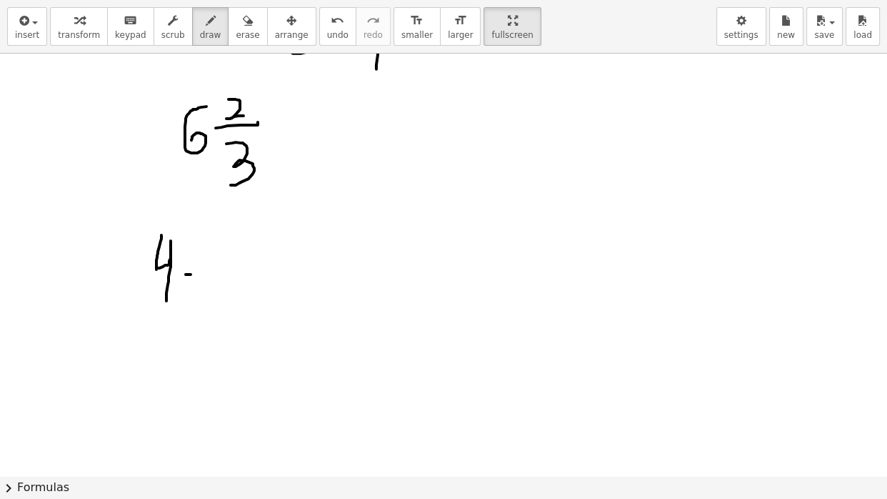
drag, startPoint x: 186, startPoint y: 274, endPoint x: 206, endPoint y: 274, distance: 20.7
drag, startPoint x: 238, startPoint y: 227, endPoint x: 242, endPoint y: 264, distance: 37.4
drag, startPoint x: 231, startPoint y: 271, endPoint x: 271, endPoint y: 273, distance: 40.8
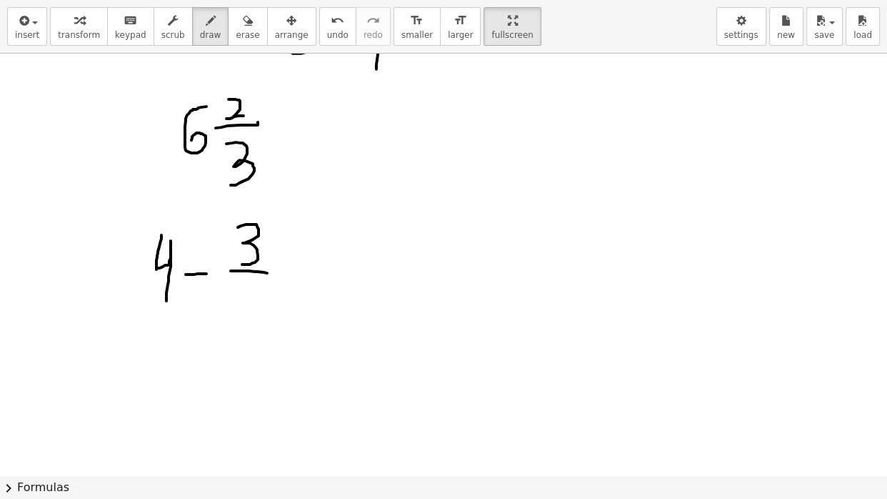
drag, startPoint x: 249, startPoint y: 279, endPoint x: 233, endPoint y: 306, distance: 32.3
drag, startPoint x: 140, startPoint y: 293, endPoint x: 192, endPoint y: 290, distance: 52.2
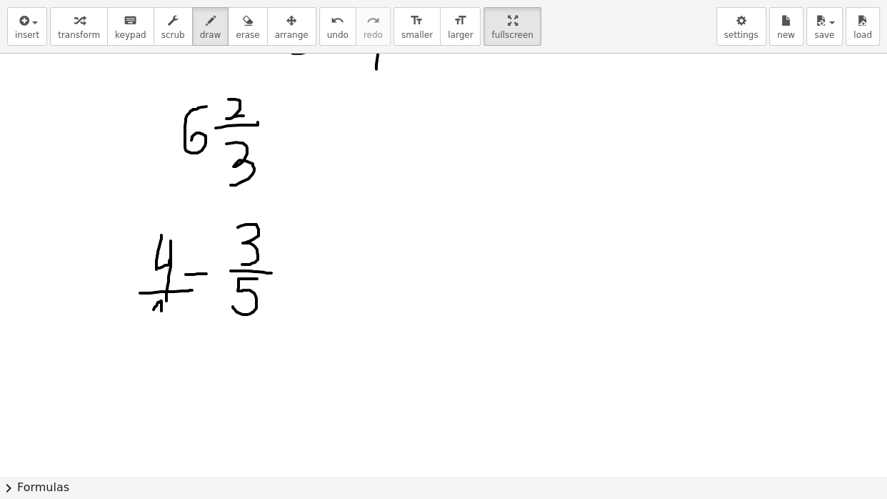
drag, startPoint x: 154, startPoint y: 309, endPoint x: 161, endPoint y: 342, distance: 33.6
drag, startPoint x: 341, startPoint y: 257, endPoint x: 363, endPoint y: 259, distance: 21.5
drag, startPoint x: 335, startPoint y: 269, endPoint x: 360, endPoint y: 274, distance: 25.6
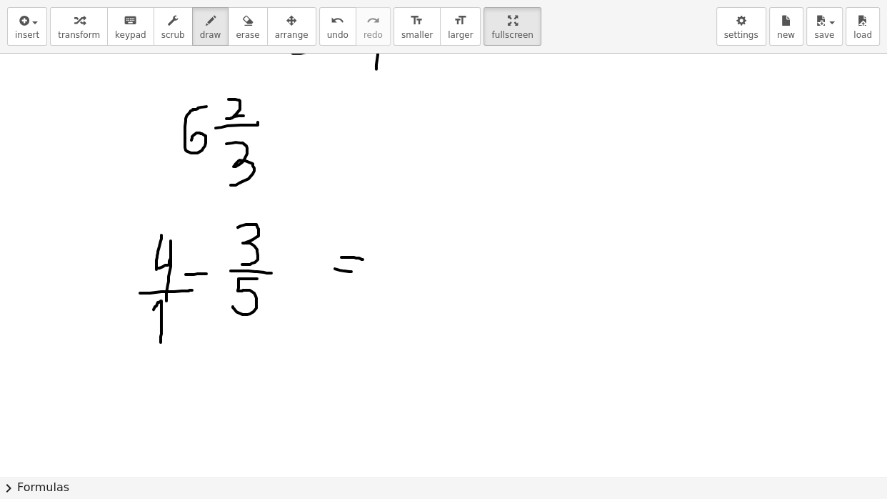
drag, startPoint x: 409, startPoint y: 266, endPoint x: 536, endPoint y: 271, distance: 127.2
drag, startPoint x: 459, startPoint y: 283, endPoint x: 456, endPoint y: 307, distance: 24.4
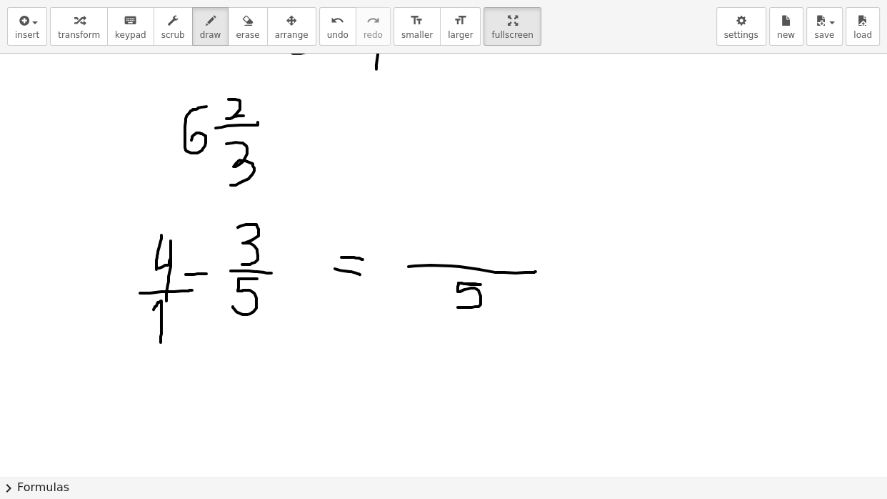
drag, startPoint x: 406, startPoint y: 214, endPoint x: 429, endPoint y: 243, distance: 36.1
drag, startPoint x: 534, startPoint y: 270, endPoint x: 587, endPoint y: 273, distance: 53.6
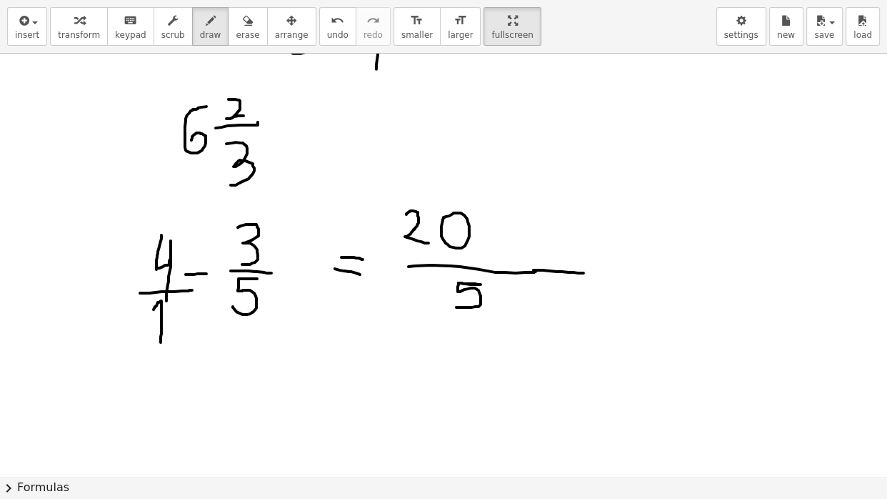
drag, startPoint x: 532, startPoint y: 214, endPoint x: 537, endPoint y: 254, distance: 40.3
drag, startPoint x: 485, startPoint y: 244, endPoint x: 507, endPoint y: 244, distance: 22.2
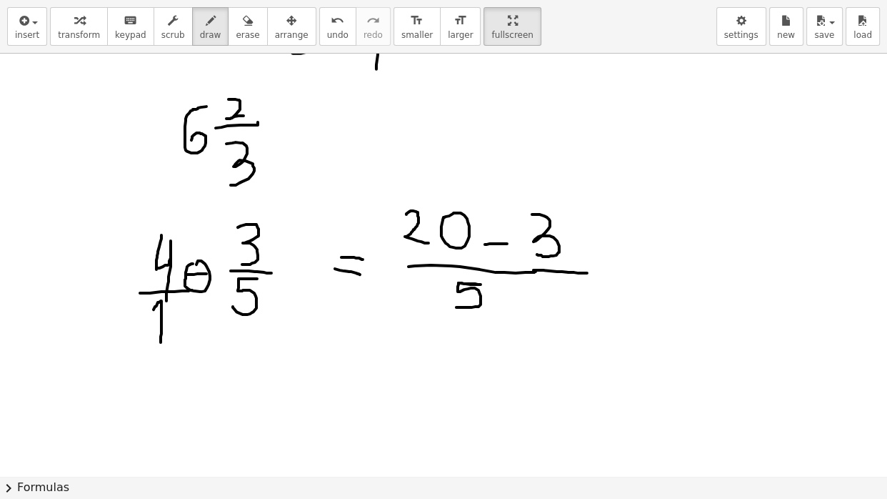
drag, startPoint x: 621, startPoint y: 251, endPoint x: 637, endPoint y: 251, distance: 16.4
drag, startPoint x: 621, startPoint y: 265, endPoint x: 646, endPoint y: 267, distance: 25.1
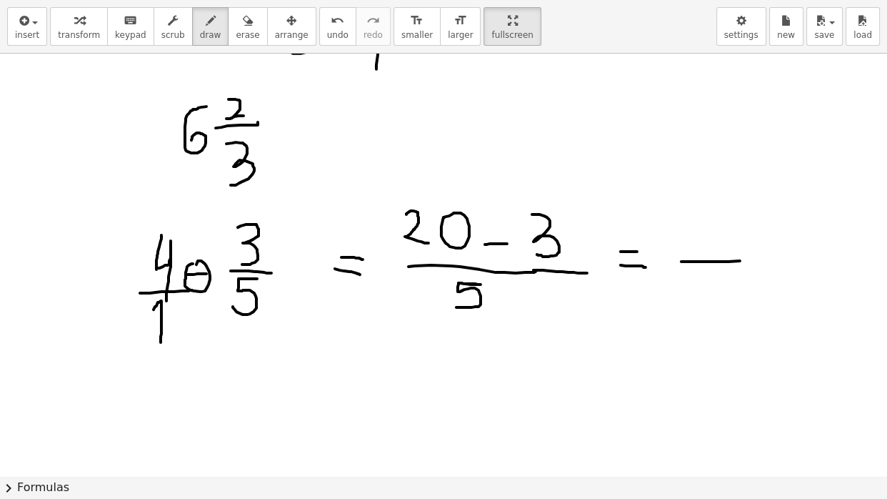
drag, startPoint x: 681, startPoint y: 261, endPoint x: 771, endPoint y: 259, distance: 90.0
drag, startPoint x: 716, startPoint y: 274, endPoint x: 711, endPoint y: 301, distance: 28.3
drag, startPoint x: 685, startPoint y: 216, endPoint x: 692, endPoint y: 250, distance: 34.3
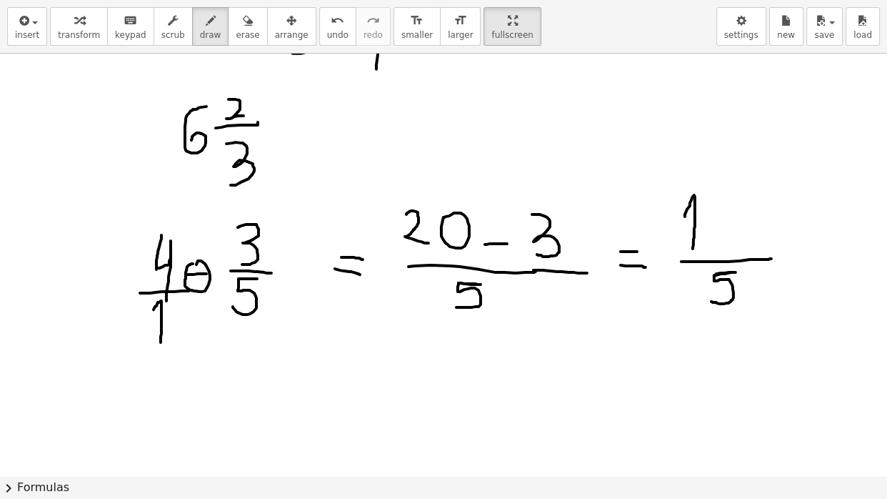
drag, startPoint x: 715, startPoint y: 204, endPoint x: 735, endPoint y: 246, distance: 46.0
drag, startPoint x: 731, startPoint y: 229, endPoint x: 761, endPoint y: 223, distance: 31.4
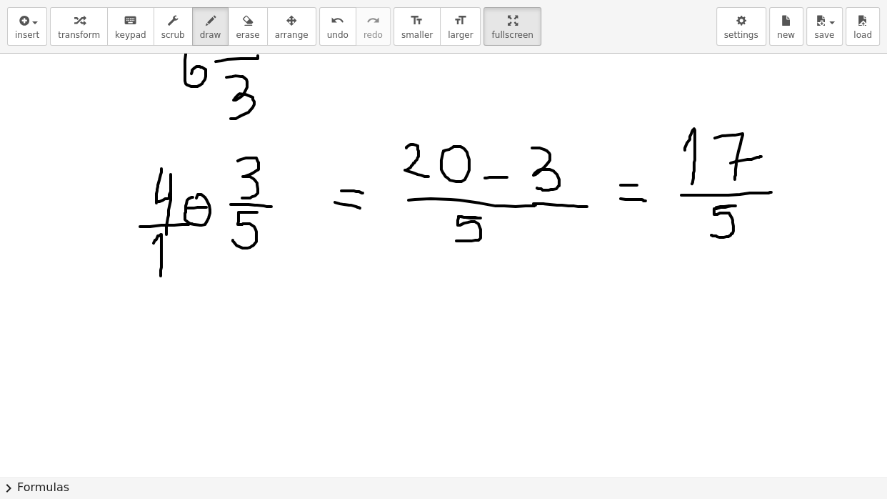
scroll to position [2323, 0]
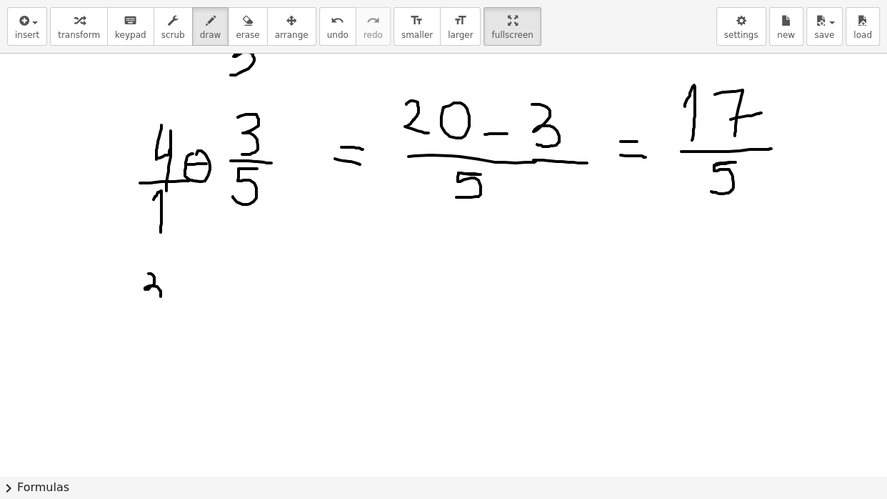
drag, startPoint x: 149, startPoint y: 273, endPoint x: 145, endPoint y: 302, distance: 29.5
drag, startPoint x: 135, startPoint y: 307, endPoint x: 179, endPoint y: 314, distance: 44.9
drag, startPoint x: 141, startPoint y: 327, endPoint x: 147, endPoint y: 364, distance: 36.9
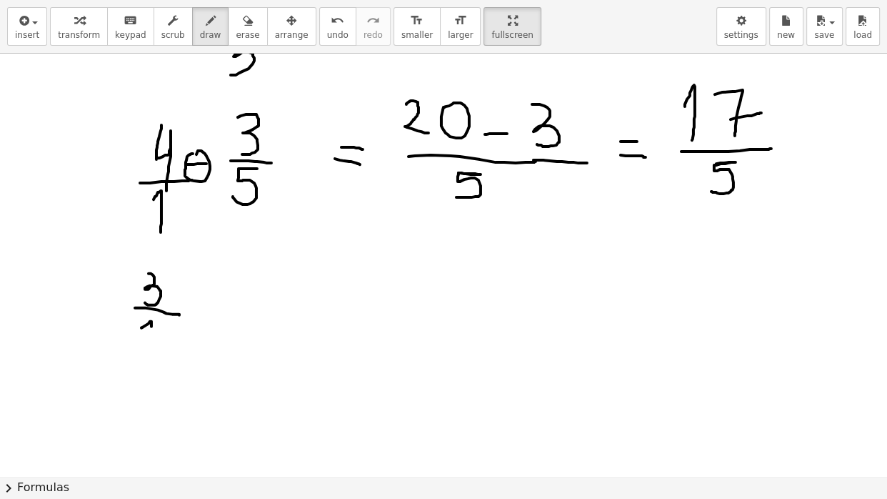
drag, startPoint x: 194, startPoint y: 300, endPoint x: 211, endPoint y: 300, distance: 17.9
drag, startPoint x: 230, startPoint y: 271, endPoint x: 244, endPoint y: 287, distance: 21.2
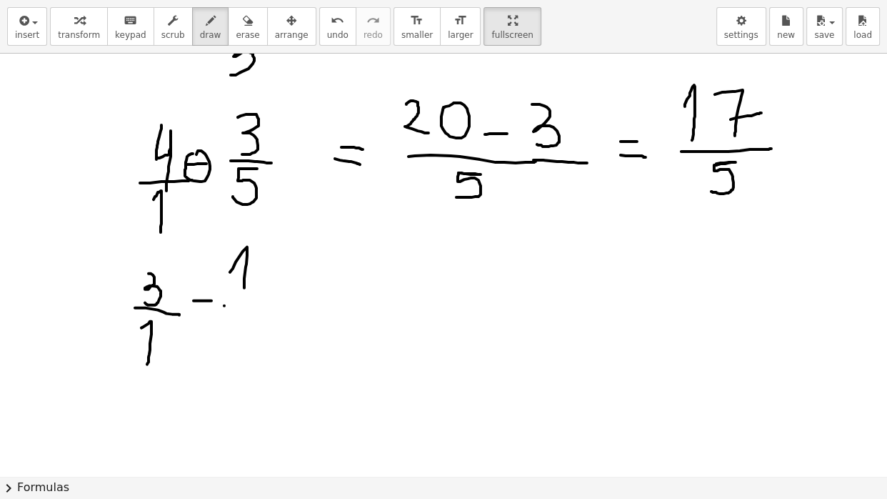
drag, startPoint x: 224, startPoint y: 305, endPoint x: 263, endPoint y: 305, distance: 38.6
drag, startPoint x: 231, startPoint y: 316, endPoint x: 245, endPoint y: 365, distance: 50.4
drag, startPoint x: 302, startPoint y: 285, endPoint x: 316, endPoint y: 285, distance: 13.6
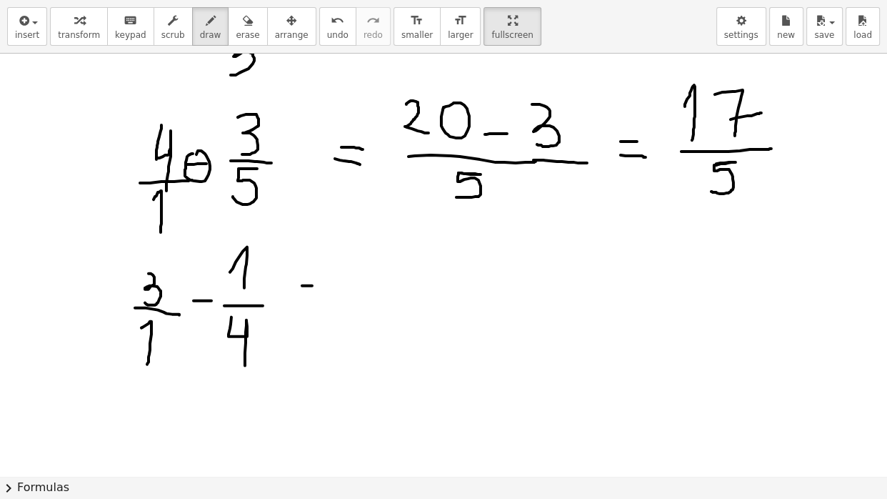
drag, startPoint x: 299, startPoint y: 294, endPoint x: 314, endPoint y: 296, distance: 14.4
drag, startPoint x: 374, startPoint y: 296, endPoint x: 522, endPoint y: 296, distance: 148.6
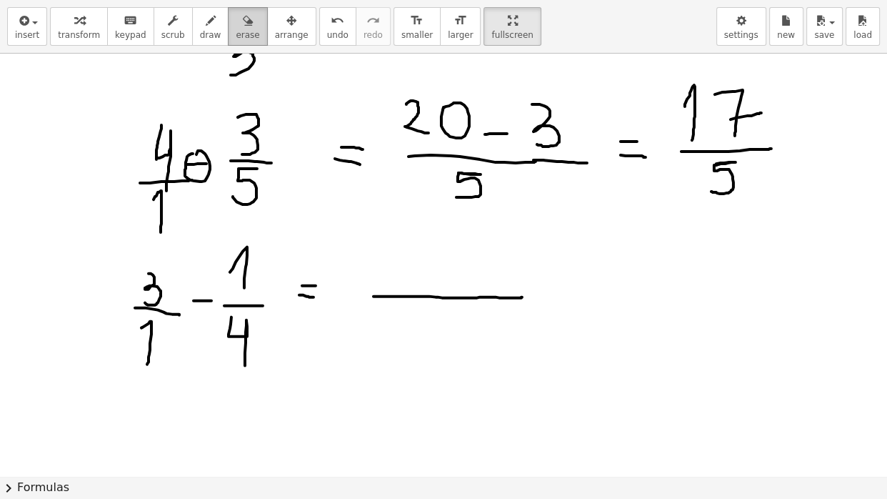
click at [259, 33] on span "erase" at bounding box center [248, 35] width 24 height 10
drag, startPoint x: 190, startPoint y: 141, endPoint x: 243, endPoint y: 14, distance: 137.7
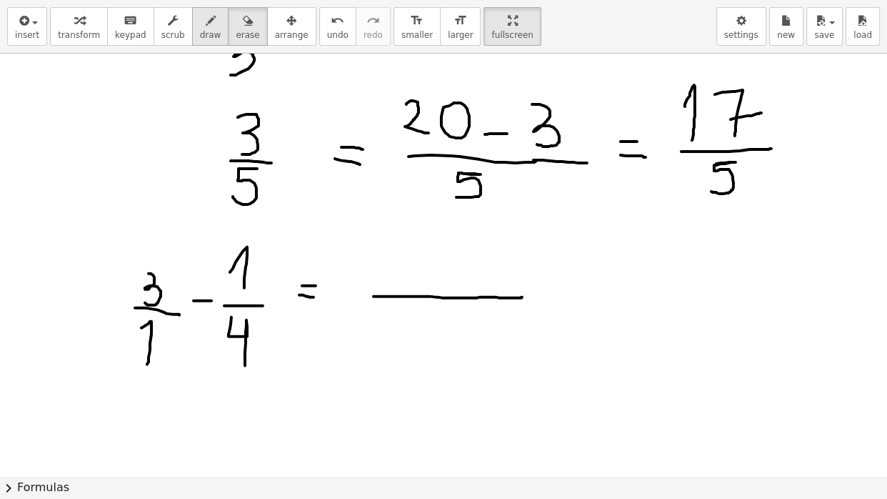
click at [216, 21] on icon "button" at bounding box center [211, 20] width 10 height 17
drag, startPoint x: 134, startPoint y: 116, endPoint x: 150, endPoint y: 149, distance: 37.1
drag, startPoint x: 121, startPoint y: 160, endPoint x: 154, endPoint y: 159, distance: 32.9
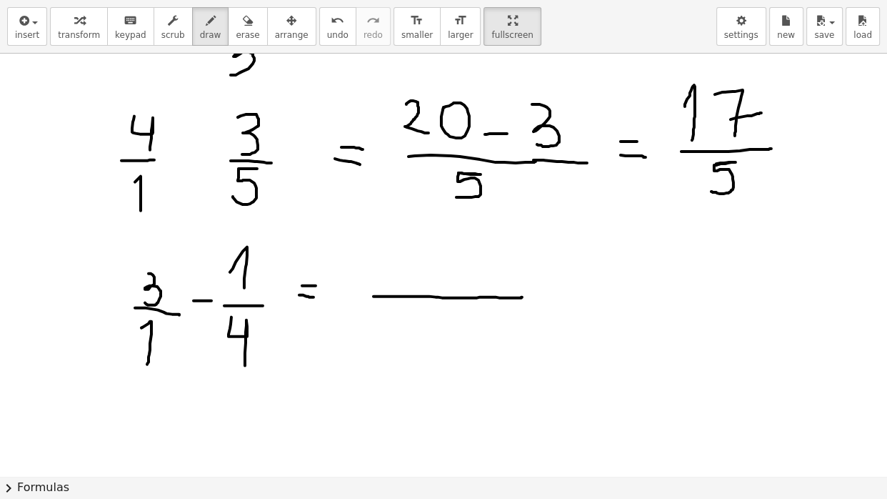
drag, startPoint x: 135, startPoint y: 181, endPoint x: 141, endPoint y: 210, distance: 29.1
drag, startPoint x: 179, startPoint y: 150, endPoint x: 190, endPoint y: 149, distance: 10.7
drag, startPoint x: 429, startPoint y: 311, endPoint x: 449, endPoint y: 353, distance: 46.3
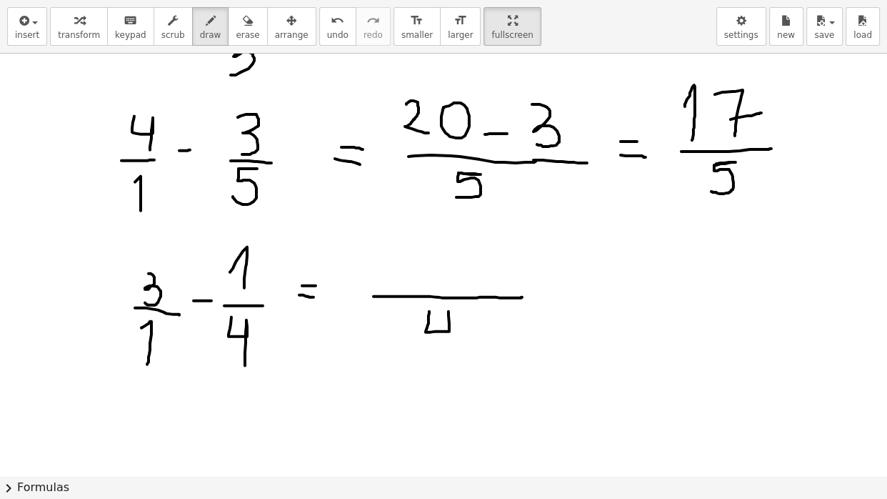
drag, startPoint x: 366, startPoint y: 256, endPoint x: 375, endPoint y: 280, distance: 26.0
drag, startPoint x: 395, startPoint y: 249, endPoint x: 416, endPoint y: 277, distance: 35.7
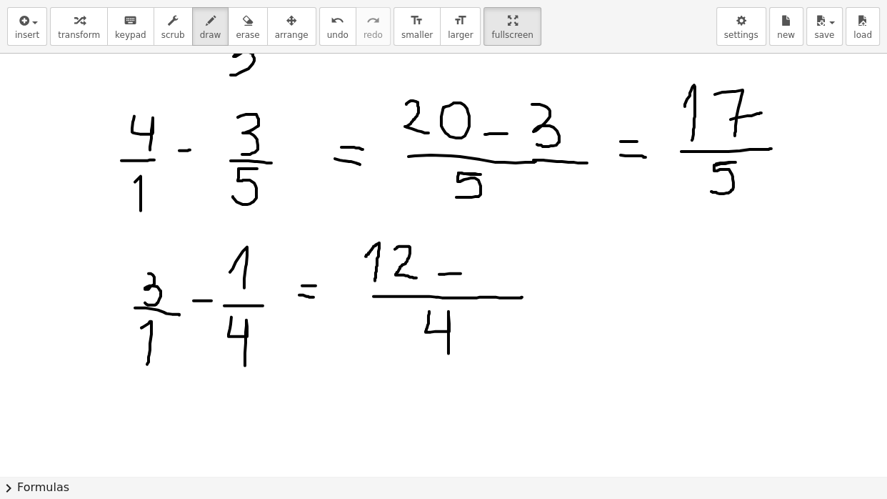
drag, startPoint x: 439, startPoint y: 274, endPoint x: 462, endPoint y: 273, distance: 22.9
drag, startPoint x: 493, startPoint y: 251, endPoint x: 502, endPoint y: 279, distance: 29.4
drag, startPoint x: 566, startPoint y: 299, endPoint x: 594, endPoint y: 293, distance: 28.4
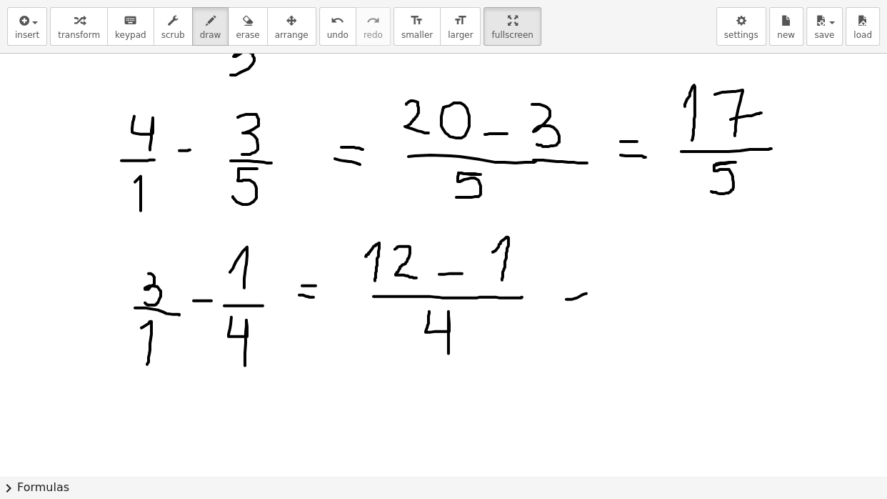
drag, startPoint x: 565, startPoint y: 284, endPoint x: 599, endPoint y: 279, distance: 33.9
drag, startPoint x: 638, startPoint y: 288, endPoint x: 716, endPoint y: 286, distance: 77.9
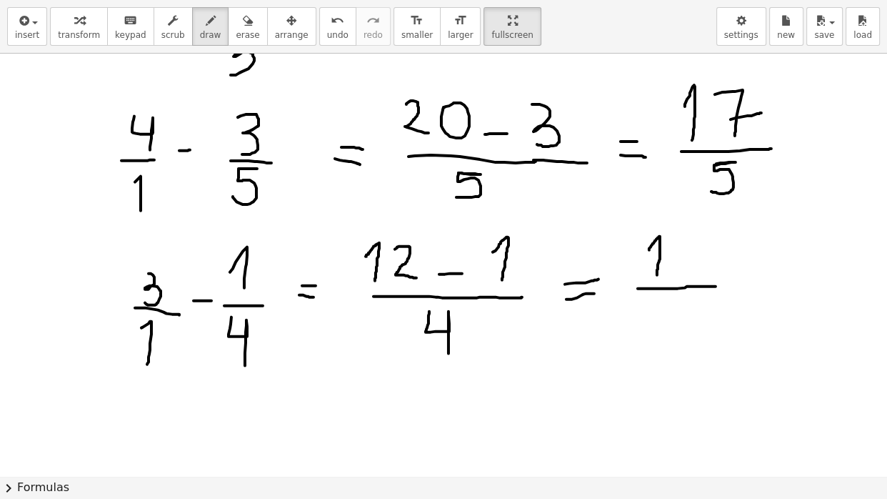
drag, startPoint x: 649, startPoint y: 249, endPoint x: 657, endPoint y: 277, distance: 28.9
drag, startPoint x: 673, startPoint y: 241, endPoint x: 681, endPoint y: 268, distance: 27.8
drag, startPoint x: 660, startPoint y: 303, endPoint x: 678, endPoint y: 352, distance: 52.4
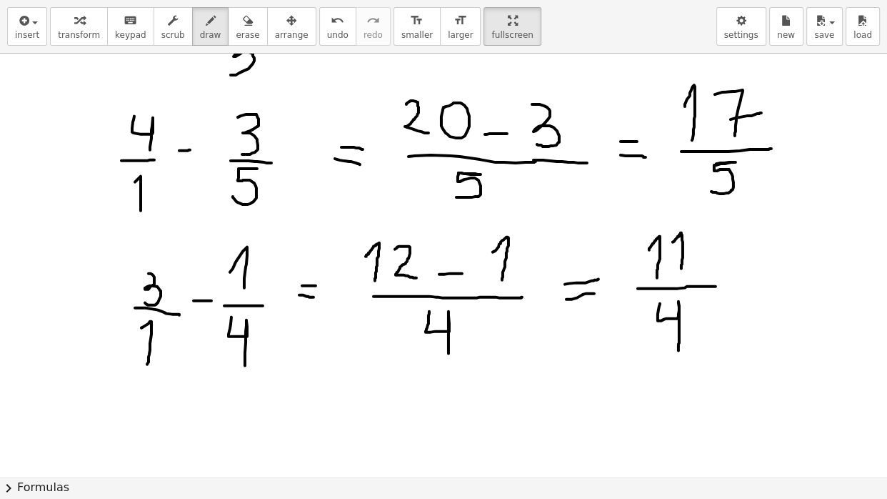
drag, startPoint x: 26, startPoint y: 163, endPoint x: 49, endPoint y: 187, distance: 32.9
drag, startPoint x: 67, startPoint y: 157, endPoint x: 86, endPoint y: 157, distance: 18.6
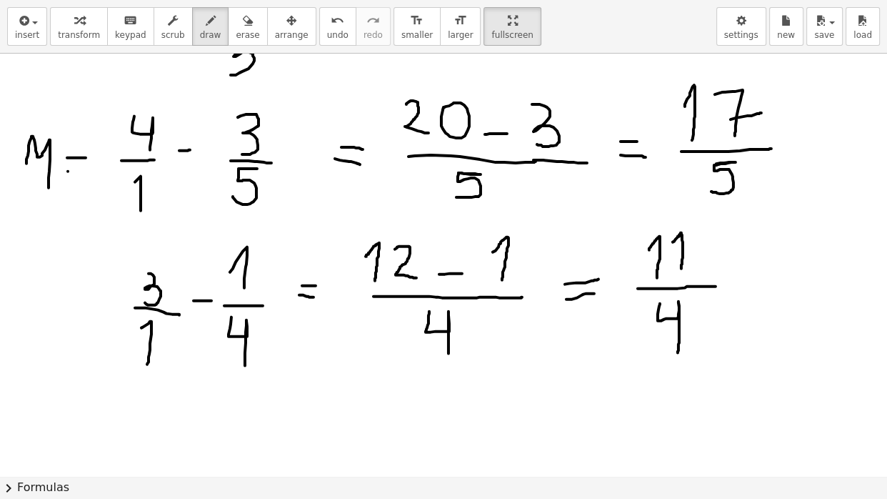
drag, startPoint x: 68, startPoint y: 171, endPoint x: 93, endPoint y: 176, distance: 25.5
drag, startPoint x: 26, startPoint y: 327, endPoint x: 57, endPoint y: 285, distance: 52.1
drag, startPoint x: 64, startPoint y: 314, endPoint x: 90, endPoint y: 313, distance: 25.8
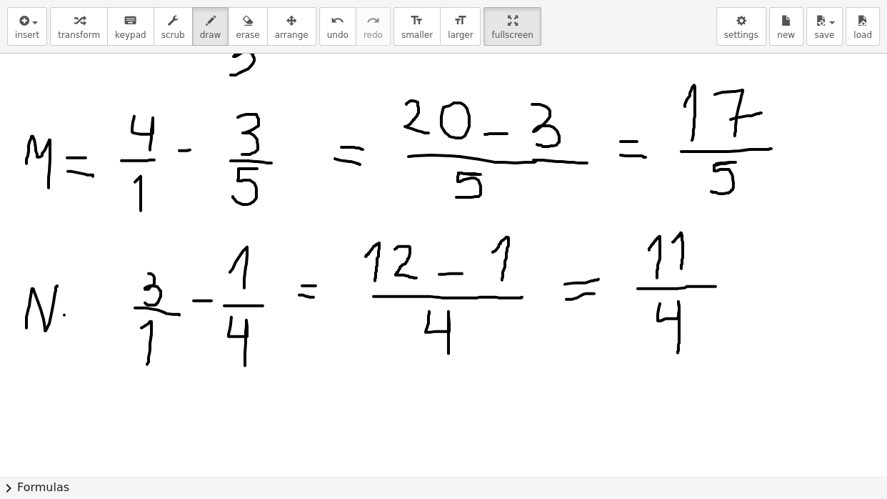
drag, startPoint x: 74, startPoint y: 294, endPoint x: 101, endPoint y: 294, distance: 26.4
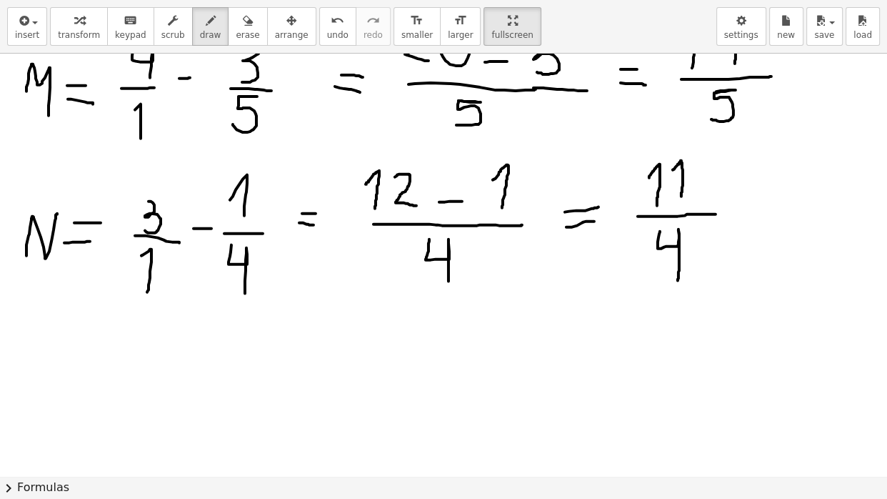
scroll to position [2434, 0]
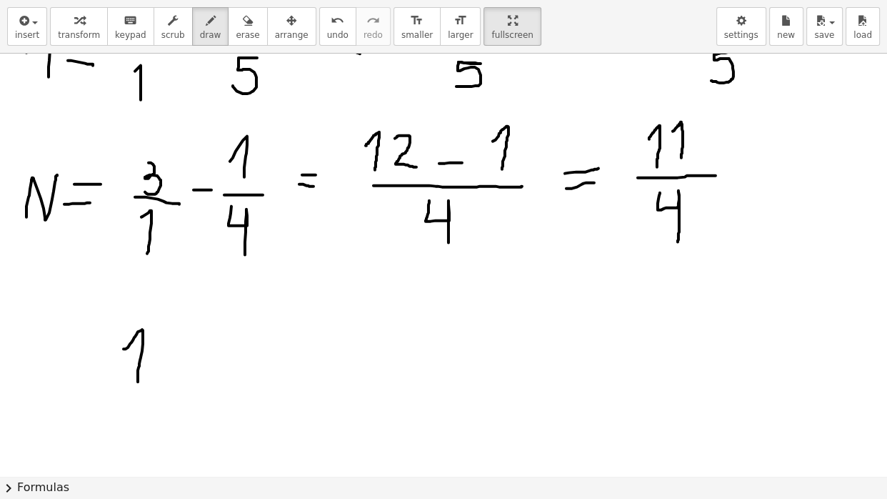
drag, startPoint x: 124, startPoint y: 349, endPoint x: 138, endPoint y: 383, distance: 37.1
drag, startPoint x: 162, startPoint y: 328, endPoint x: 171, endPoint y: 366, distance: 38.8
click at [185, 16] on div "button" at bounding box center [173, 19] width 24 height 17
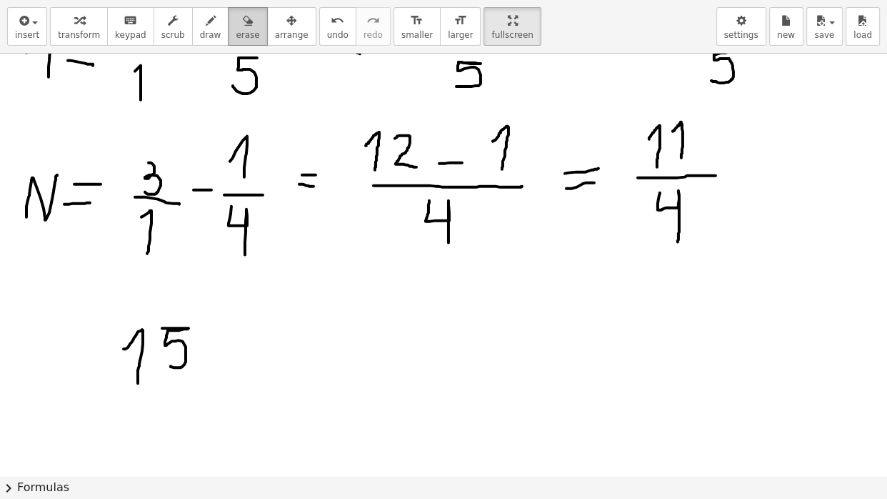
click at [253, 24] on icon "button" at bounding box center [248, 20] width 10 height 17
drag, startPoint x: 130, startPoint y: 334, endPoint x: 195, endPoint y: 214, distance: 135.8
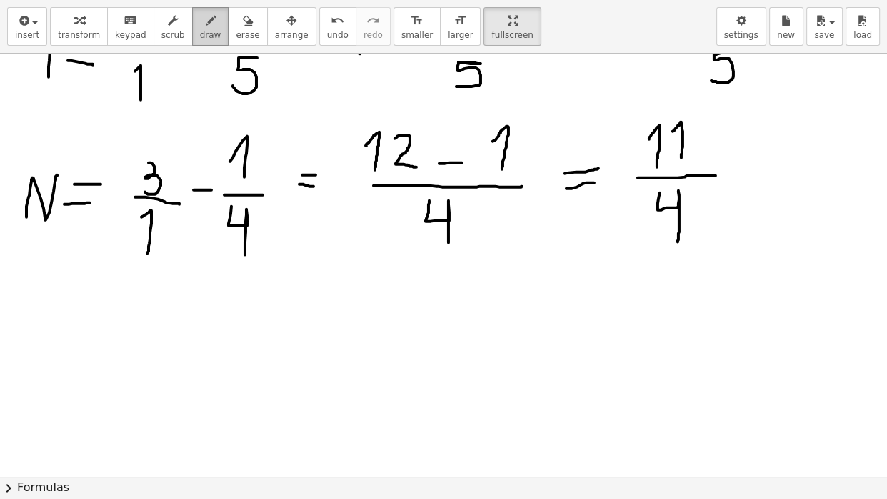
click at [214, 36] on span "draw" at bounding box center [210, 35] width 21 height 10
drag, startPoint x: 180, startPoint y: 352, endPoint x: 210, endPoint y: 346, distance: 30.7
drag, startPoint x: 251, startPoint y: 337, endPoint x: 284, endPoint y: 336, distance: 33.6
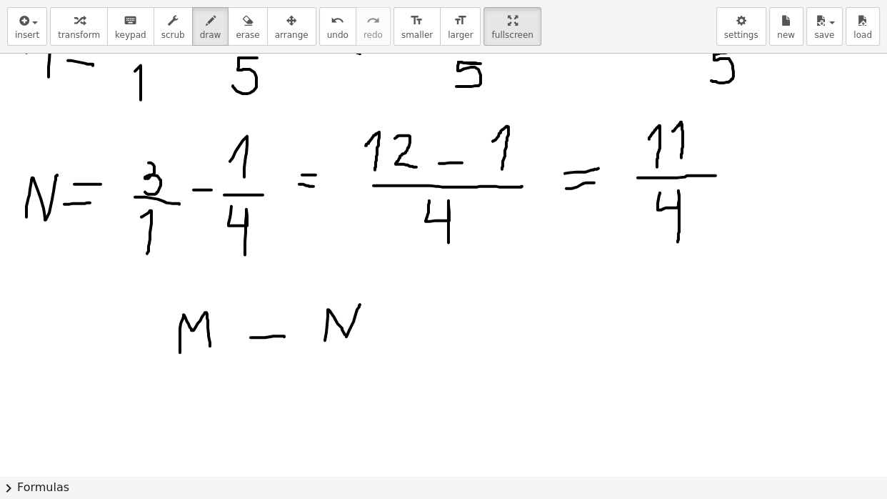
drag, startPoint x: 325, startPoint y: 340, endPoint x: 360, endPoint y: 304, distance: 50.0
drag, startPoint x: 152, startPoint y: 391, endPoint x: 167, endPoint y: 422, distance: 34.2
drag, startPoint x: 188, startPoint y: 385, endPoint x: 211, endPoint y: 427, distance: 48.3
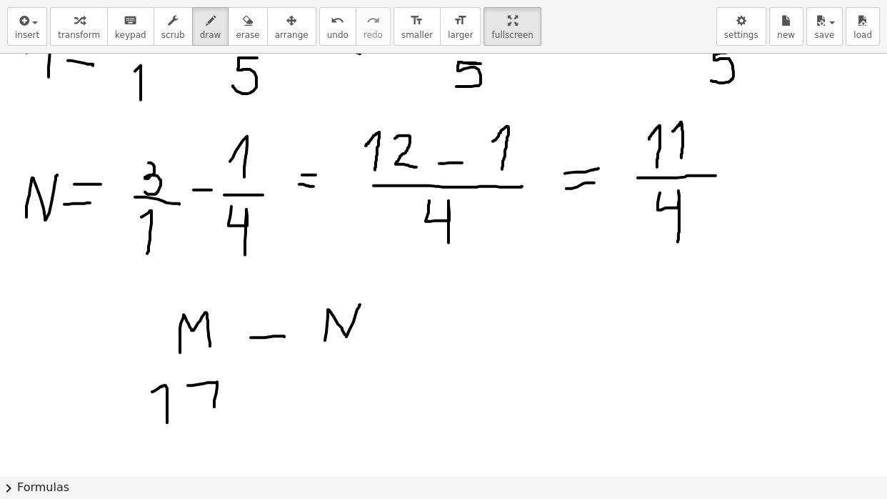
drag, startPoint x: 203, startPoint y: 404, endPoint x: 244, endPoint y: 403, distance: 41.4
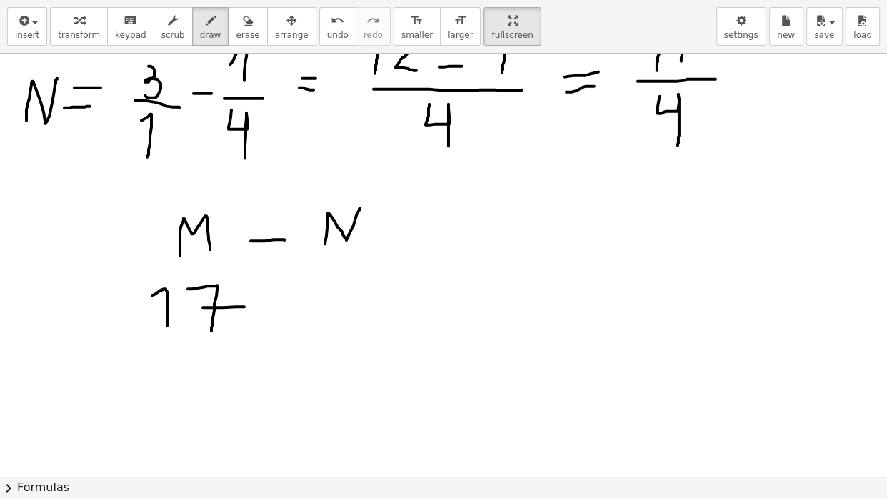
scroll to position [2561, 0]
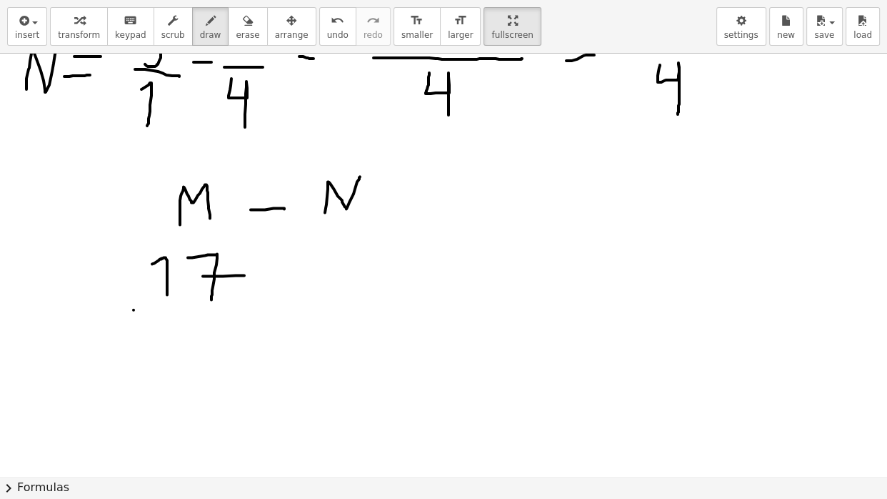
drag, startPoint x: 134, startPoint y: 310, endPoint x: 269, endPoint y: 324, distance: 135.7
drag, startPoint x: 176, startPoint y: 319, endPoint x: 166, endPoint y: 359, distance: 42.1
drag, startPoint x: 304, startPoint y: 290, endPoint x: 323, endPoint y: 291, distance: 19.3
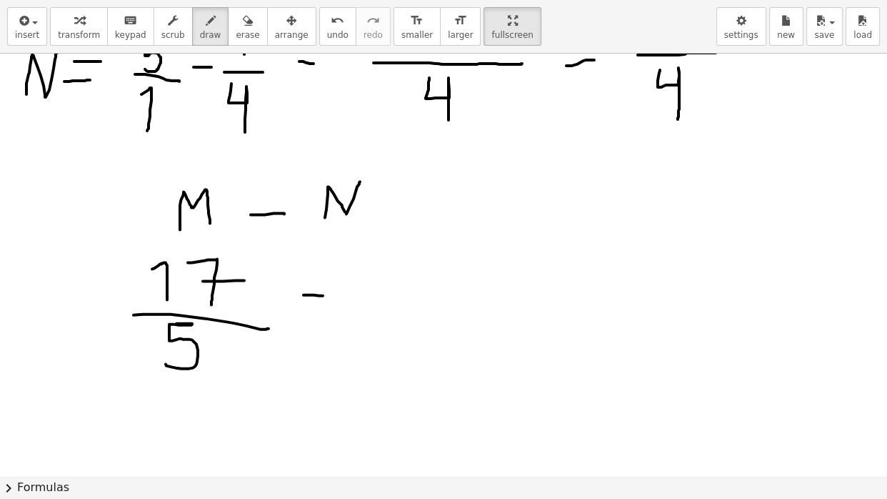
scroll to position [2572, 0]
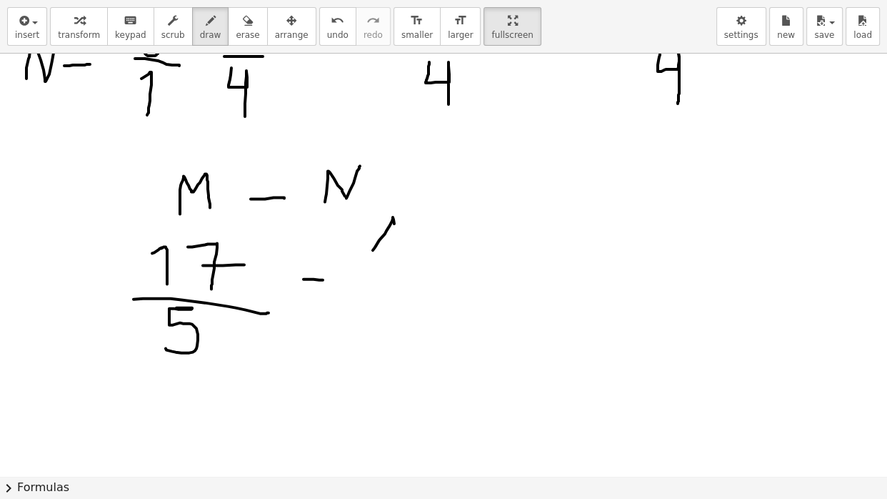
drag, startPoint x: 373, startPoint y: 250, endPoint x: 393, endPoint y: 279, distance: 34.9
drag, startPoint x: 412, startPoint y: 243, endPoint x: 426, endPoint y: 271, distance: 31.3
drag, startPoint x: 359, startPoint y: 290, endPoint x: 450, endPoint y: 293, distance: 90.8
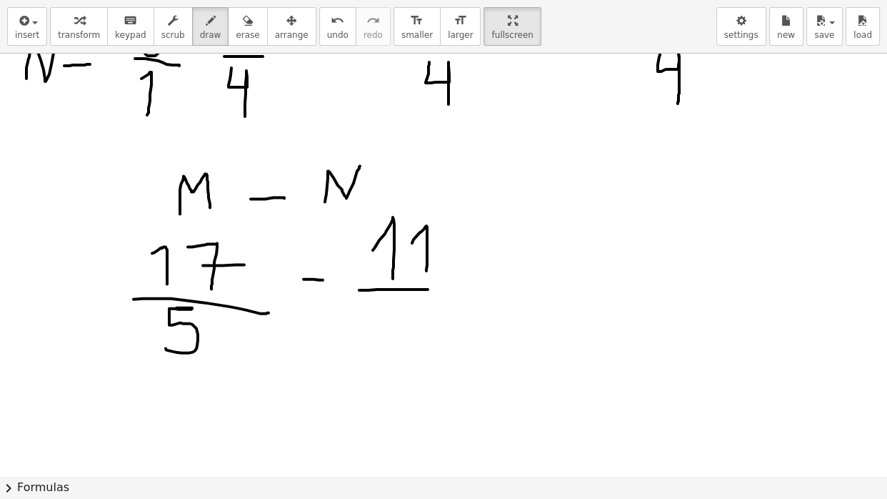
drag, startPoint x: 393, startPoint y: 305, endPoint x: 414, endPoint y: 362, distance: 60.8
drag, startPoint x: 506, startPoint y: 275, endPoint x: 550, endPoint y: 271, distance: 43.7
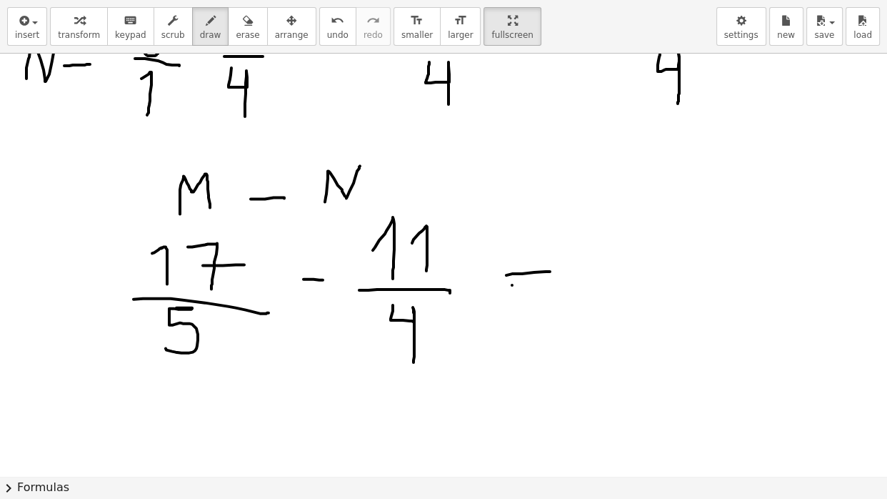
drag, startPoint x: 512, startPoint y: 285, endPoint x: 555, endPoint y: 278, distance: 43.4
drag, startPoint x: 647, startPoint y: 286, endPoint x: 829, endPoint y: 281, distance: 181.5
drag, startPoint x: 594, startPoint y: 285, endPoint x: 646, endPoint y: 286, distance: 51.4
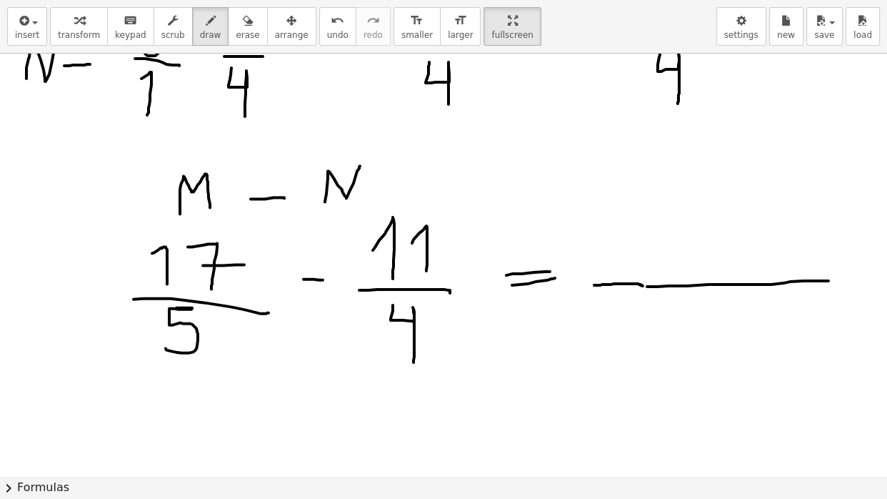
drag, startPoint x: 675, startPoint y: 308, endPoint x: 712, endPoint y: 346, distance: 53.5
drag, startPoint x: 546, startPoint y: 122, endPoint x: 557, endPoint y: 144, distance: 24.0
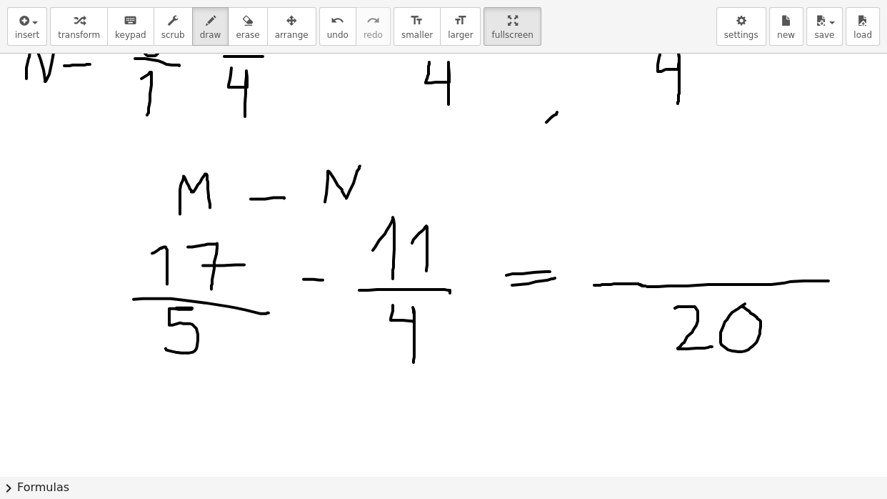
drag, startPoint x: 573, startPoint y: 113, endPoint x: 586, endPoint y: 138, distance: 28.4
drag, startPoint x: 581, startPoint y: 129, endPoint x: 601, endPoint y: 129, distance: 19.3
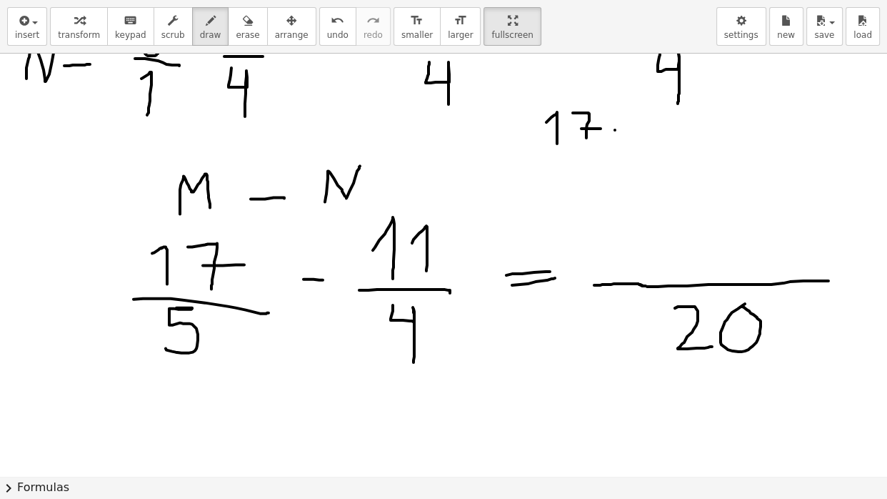
drag, startPoint x: 556, startPoint y: 148, endPoint x: 574, endPoint y: 167, distance: 26.8
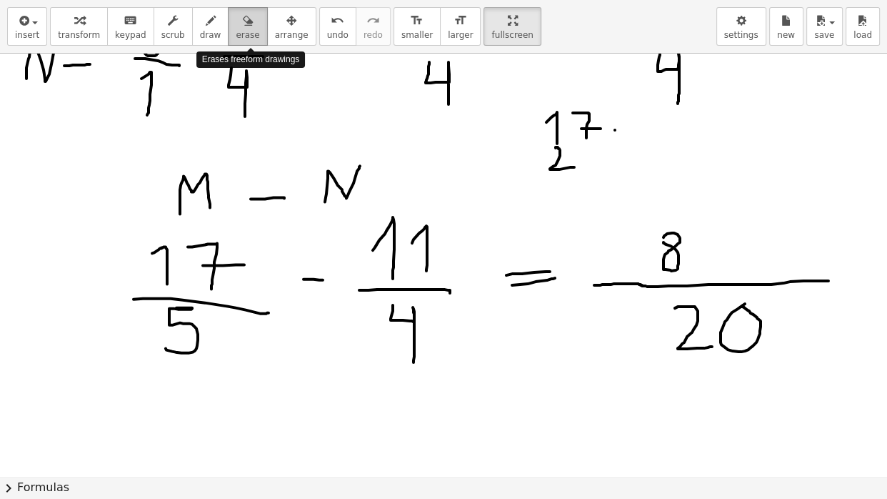
click at [259, 19] on div "button" at bounding box center [248, 19] width 24 height 17
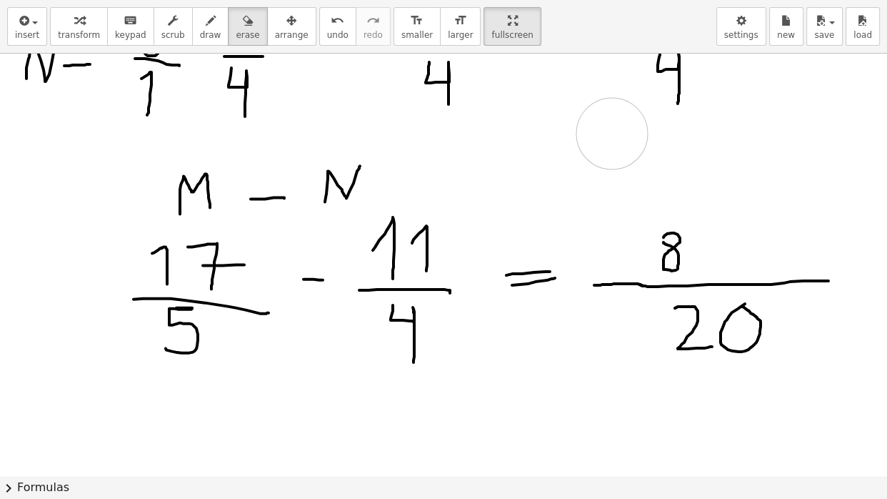
drag, startPoint x: 564, startPoint y: 129, endPoint x: 486, endPoint y: 84, distance: 89.9
click at [221, 22] on div "button" at bounding box center [210, 19] width 21 height 17
drag, startPoint x: 629, startPoint y: 226, endPoint x: 621, endPoint y: 264, distance: 38.5
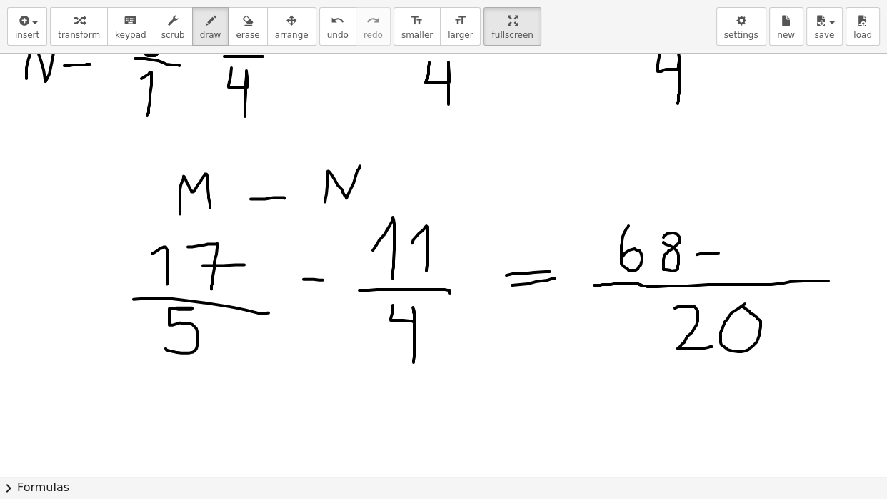
drag, startPoint x: 697, startPoint y: 254, endPoint x: 727, endPoint y: 252, distance: 30.1
drag, startPoint x: 754, startPoint y: 219, endPoint x: 754, endPoint y: 256, distance: 37.1
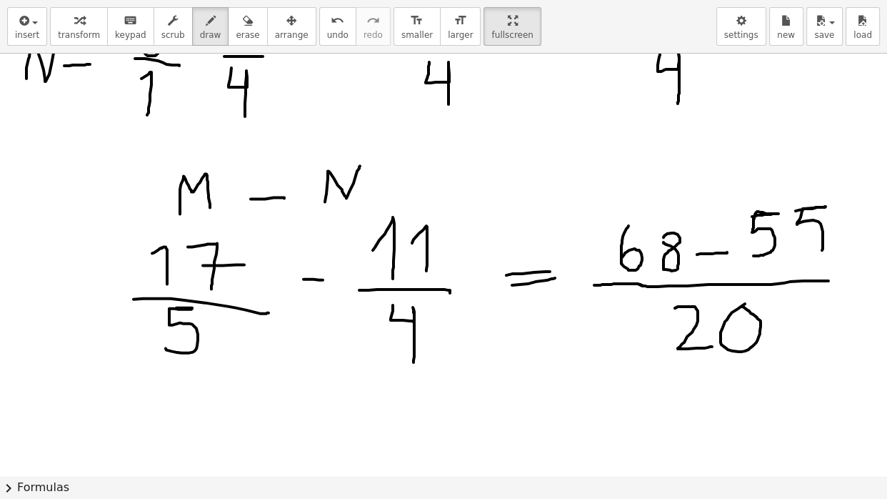
drag, startPoint x: 796, startPoint y: 211, endPoint x: 797, endPoint y: 254, distance: 43.6
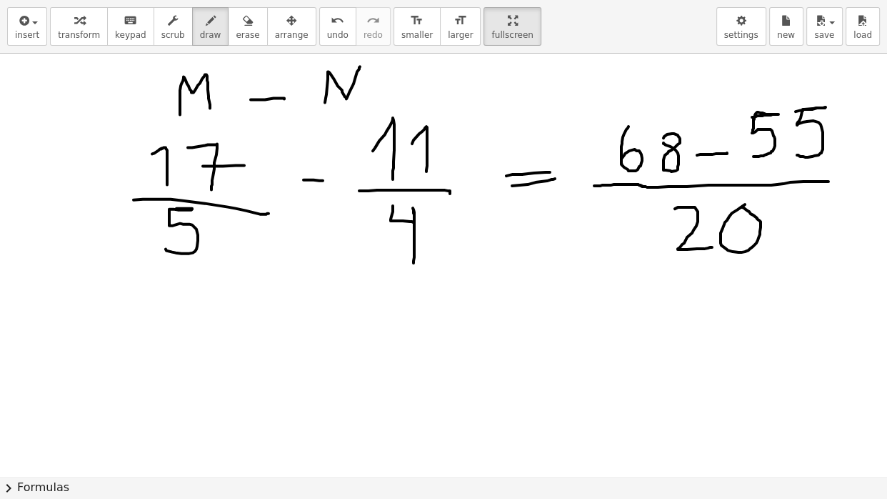
scroll to position [2693, 0]
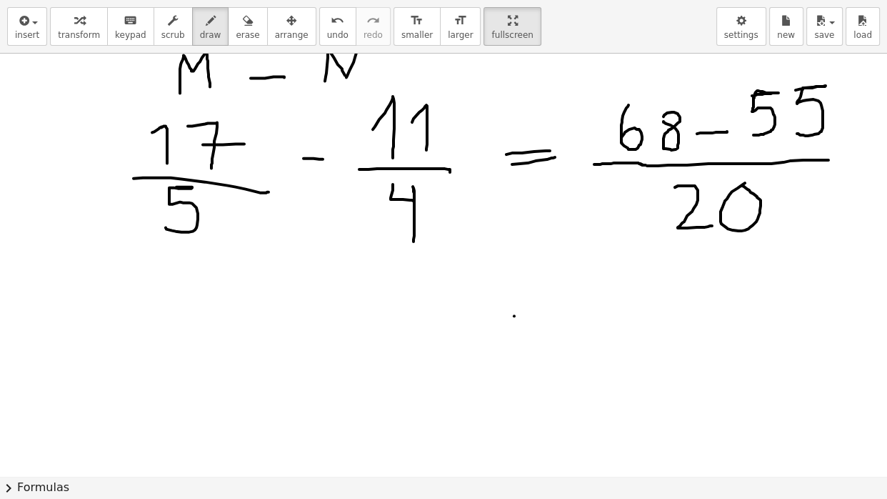
drag, startPoint x: 514, startPoint y: 316, endPoint x: 555, endPoint y: 313, distance: 40.8
drag, startPoint x: 517, startPoint y: 333, endPoint x: 564, endPoint y: 328, distance: 47.4
drag, startPoint x: 617, startPoint y: 302, endPoint x: 629, endPoint y: 331, distance: 31.0
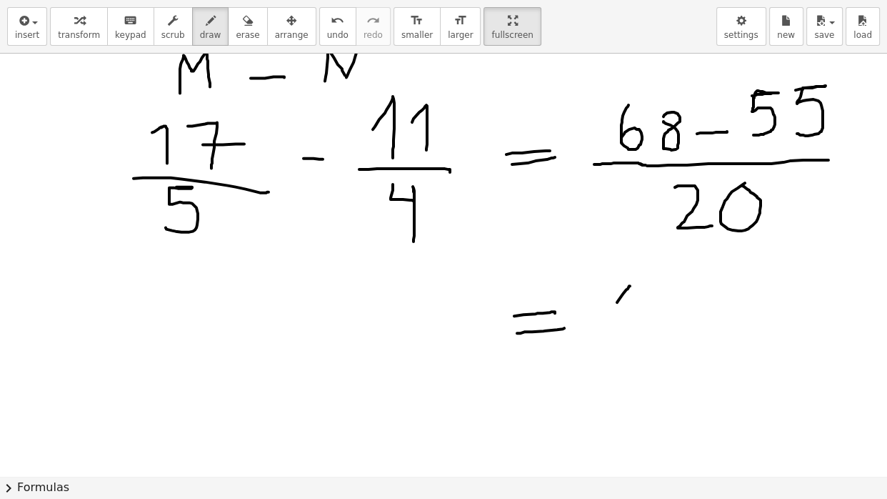
drag, startPoint x: 654, startPoint y: 291, endPoint x: 646, endPoint y: 326, distance: 36.4
drag, startPoint x: 614, startPoint y: 334, endPoint x: 682, endPoint y: 333, distance: 68.6
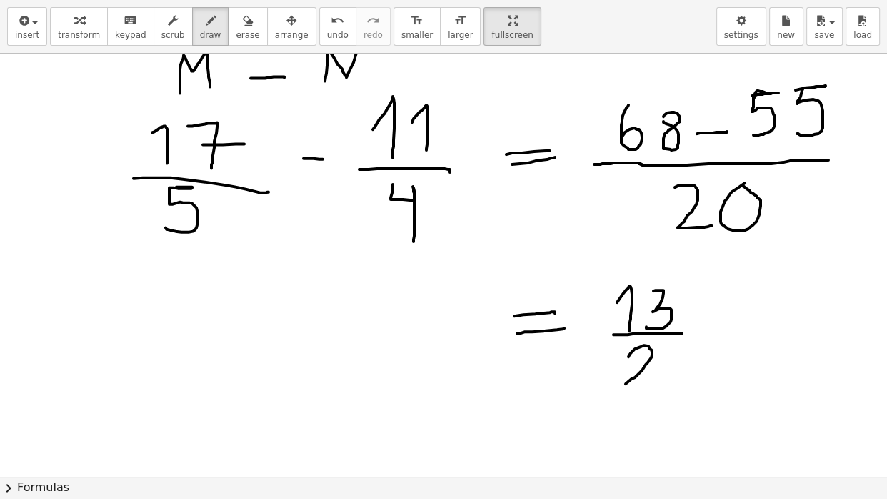
drag, startPoint x: 629, startPoint y: 356, endPoint x: 656, endPoint y: 385, distance: 39.4
drag, startPoint x: 669, startPoint y: 348, endPoint x: 664, endPoint y: 356, distance: 9.9
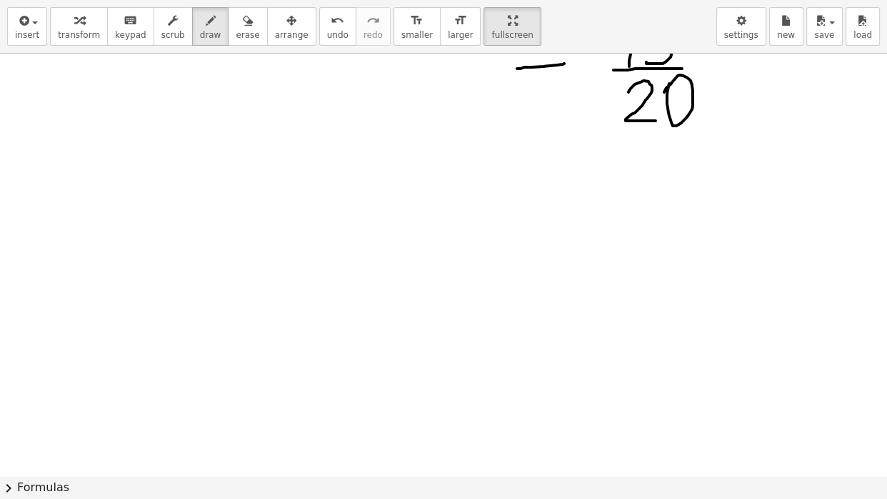
scroll to position [2963, 0]
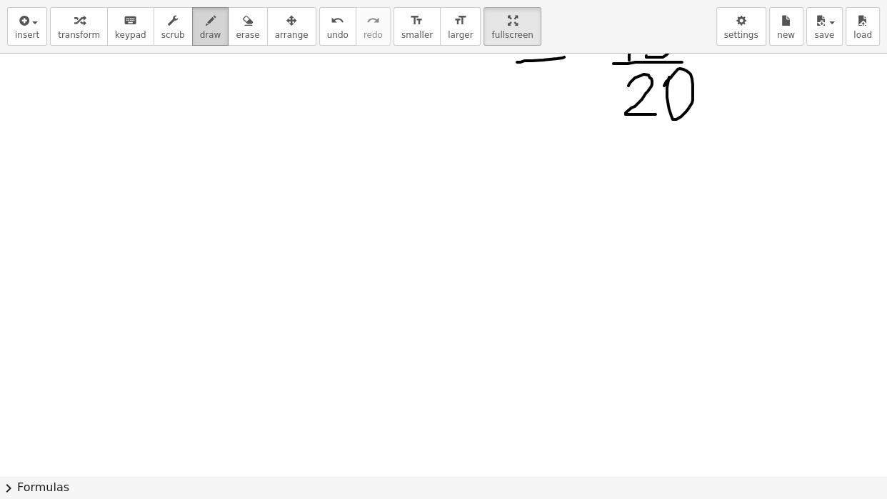
click at [219, 31] on span "draw" at bounding box center [210, 35] width 21 height 10
drag, startPoint x: 109, startPoint y: 151, endPoint x: 86, endPoint y: 181, distance: 38.7
drag, startPoint x: 66, startPoint y: 197, endPoint x: 119, endPoint y: 199, distance: 52.9
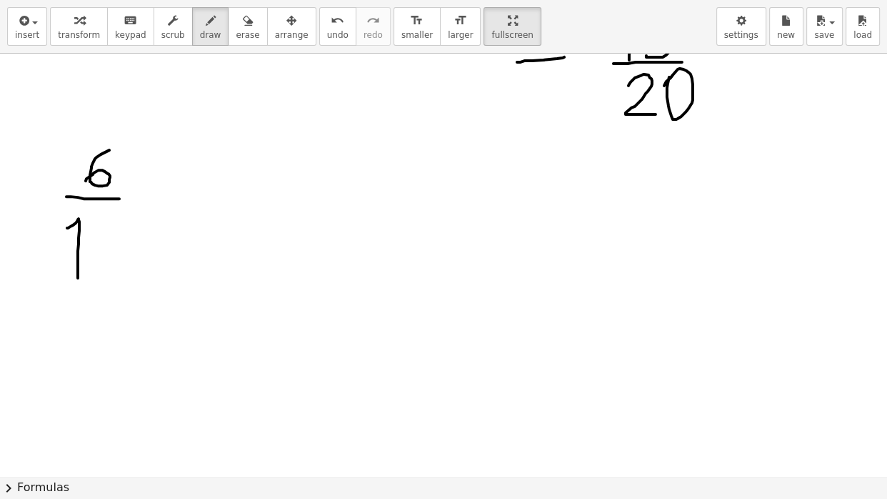
drag, startPoint x: 67, startPoint y: 229, endPoint x: 78, endPoint y: 280, distance: 52.5
drag, startPoint x: 179, startPoint y: 175, endPoint x: 176, endPoint y: 216, distance: 40.8
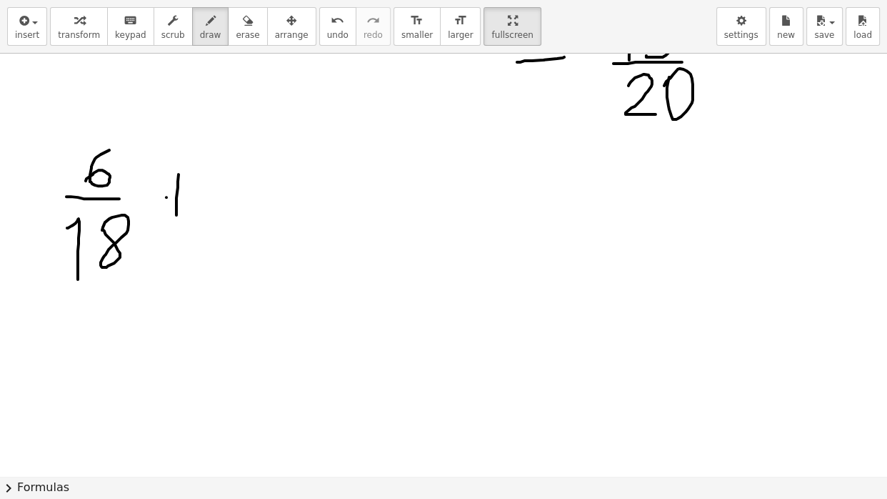
drag, startPoint x: 166, startPoint y: 198, endPoint x: 189, endPoint y: 196, distance: 23.0
drag, startPoint x: 255, startPoint y: 166, endPoint x: 254, endPoint y: 206, distance: 40.0
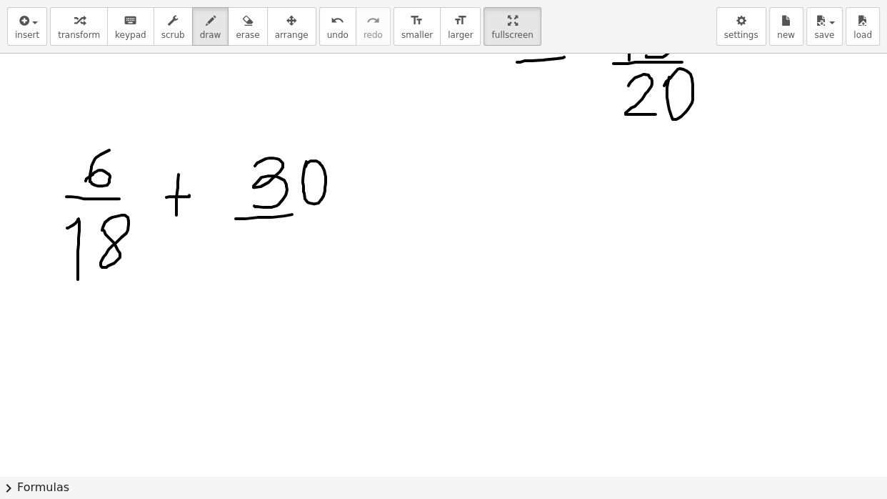
drag, startPoint x: 236, startPoint y: 219, endPoint x: 316, endPoint y: 214, distance: 80.1
drag, startPoint x: 316, startPoint y: 214, endPoint x: 342, endPoint y: 214, distance: 26.4
drag, startPoint x: 256, startPoint y: 230, endPoint x: 279, endPoint y: 299, distance: 72.1
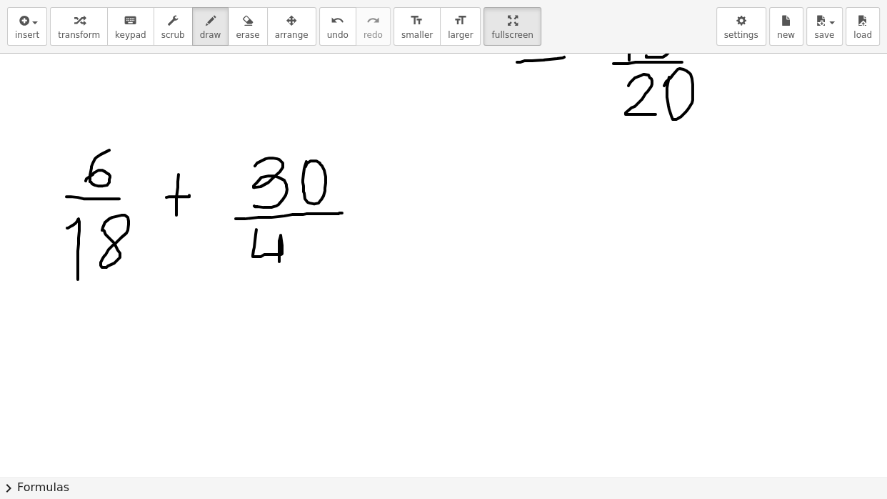
drag, startPoint x: 303, startPoint y: 232, endPoint x: 311, endPoint y: 274, distance: 43.0
drag, startPoint x: 396, startPoint y: 174, endPoint x: 391, endPoint y: 219, distance: 45.2
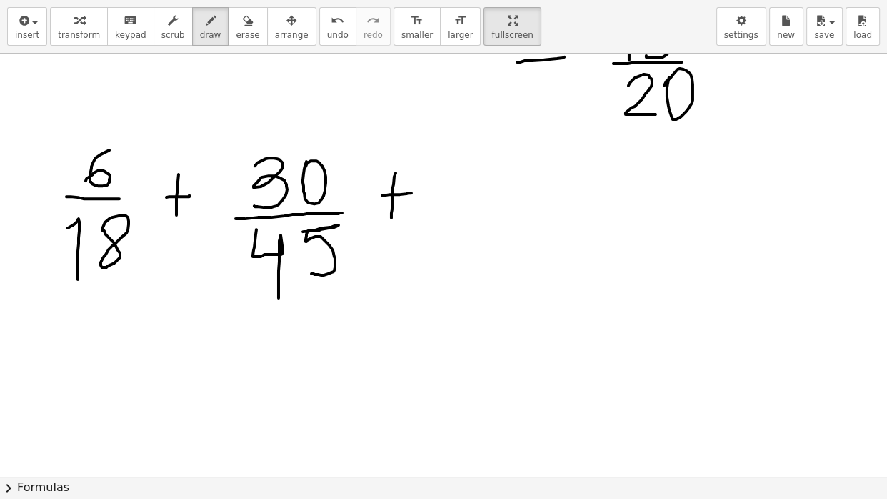
drag, startPoint x: 382, startPoint y: 196, endPoint x: 413, endPoint y: 194, distance: 30.8
drag, startPoint x: 461, startPoint y: 162, endPoint x: 482, endPoint y: 190, distance: 34.7
drag, startPoint x: 496, startPoint y: 166, endPoint x: 515, endPoint y: 216, distance: 53.6
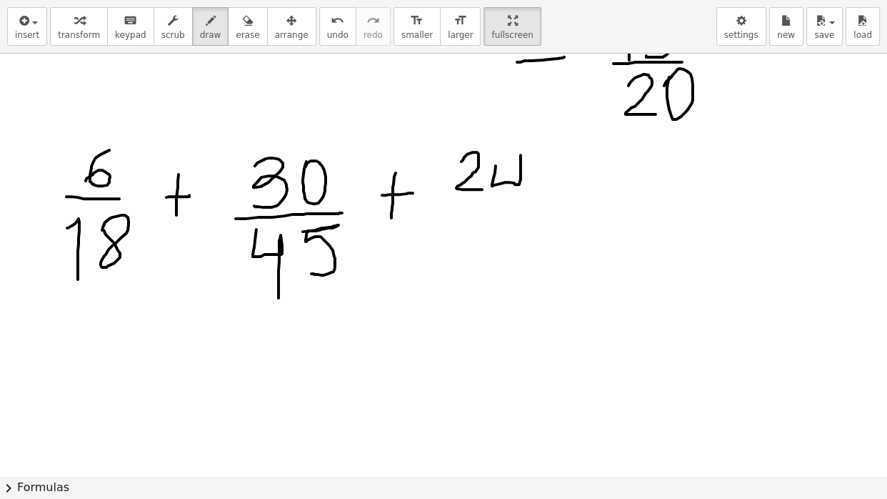
drag, startPoint x: 444, startPoint y: 213, endPoint x: 553, endPoint y: 212, distance: 108.6
drag, startPoint x: 461, startPoint y: 225, endPoint x: 470, endPoint y: 278, distance: 53.7
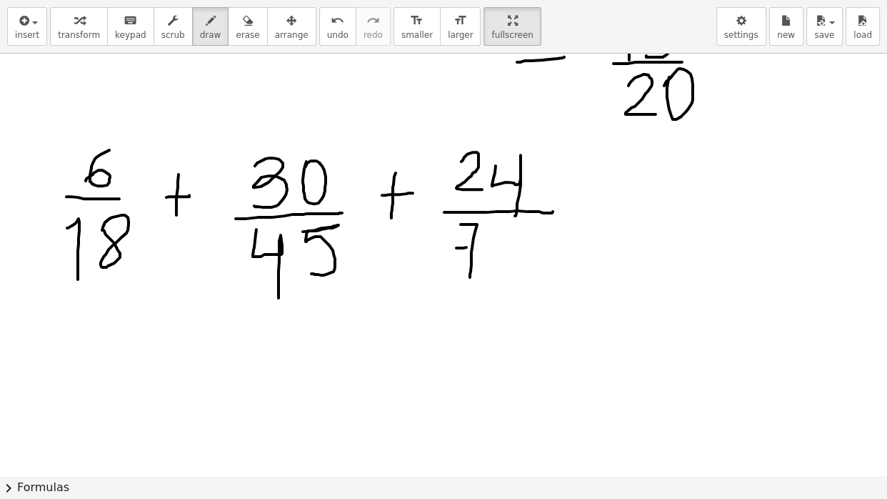
drag, startPoint x: 456, startPoint y: 249, endPoint x: 486, endPoint y: 247, distance: 29.3
drag, startPoint x: 505, startPoint y: 236, endPoint x: 558, endPoint y: 276, distance: 66.3
drag, startPoint x: 705, startPoint y: 182, endPoint x: 691, endPoint y: 230, distance: 49.9
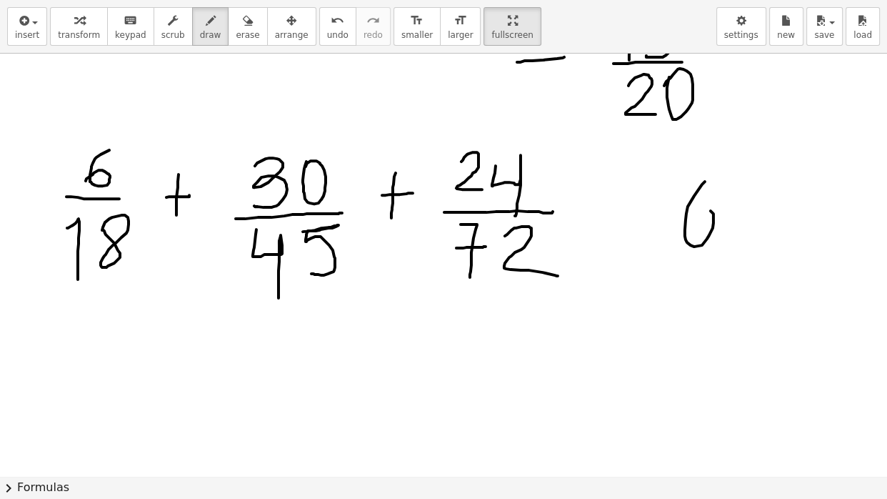
drag, startPoint x: 741, startPoint y: 182, endPoint x: 786, endPoint y: 237, distance: 71.5
drag, startPoint x: 751, startPoint y: 193, endPoint x: 784, endPoint y: 223, distance: 44.0
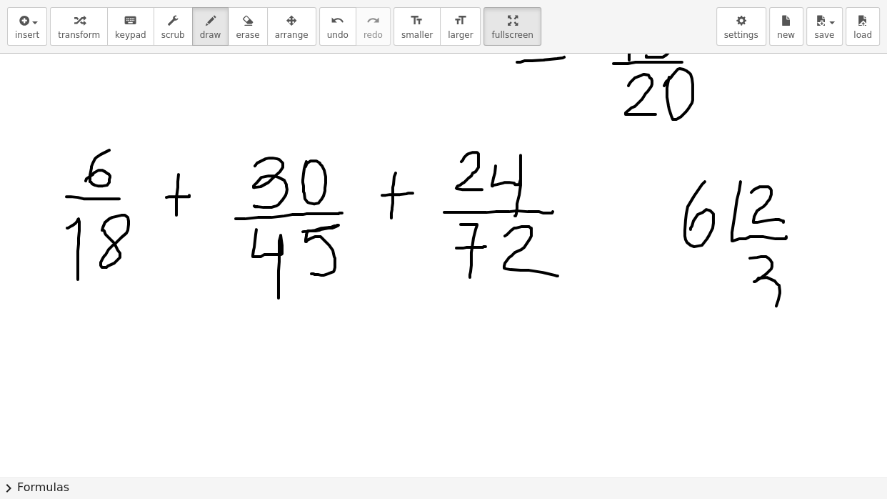
drag, startPoint x: 750, startPoint y: 259, endPoint x: 735, endPoint y: 306, distance: 50.1
drag, startPoint x: 72, startPoint y: 179, endPoint x: 135, endPoint y: 136, distance: 76.5
drag, startPoint x: 79, startPoint y: 86, endPoint x: 81, endPoint y: 124, distance: 37.2
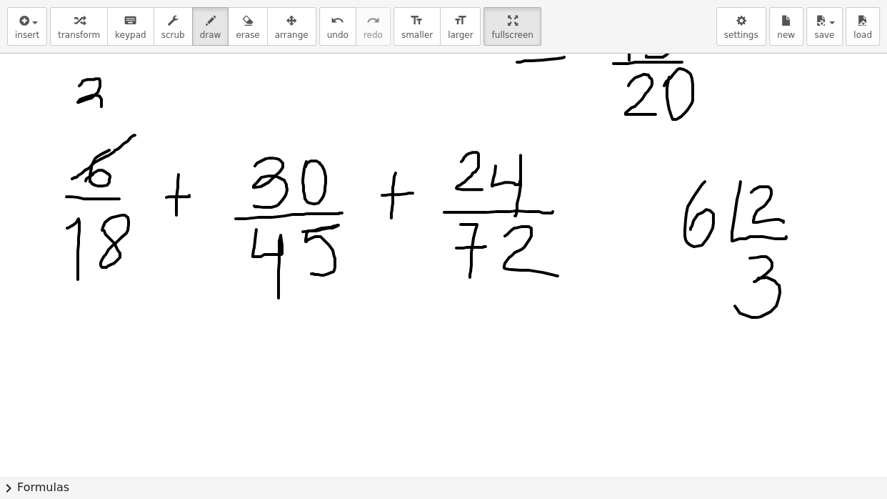
drag, startPoint x: 58, startPoint y: 271, endPoint x: 141, endPoint y: 201, distance: 108.5
drag, startPoint x: 93, startPoint y: 302, endPoint x: 94, endPoint y: 357, distance: 55.0
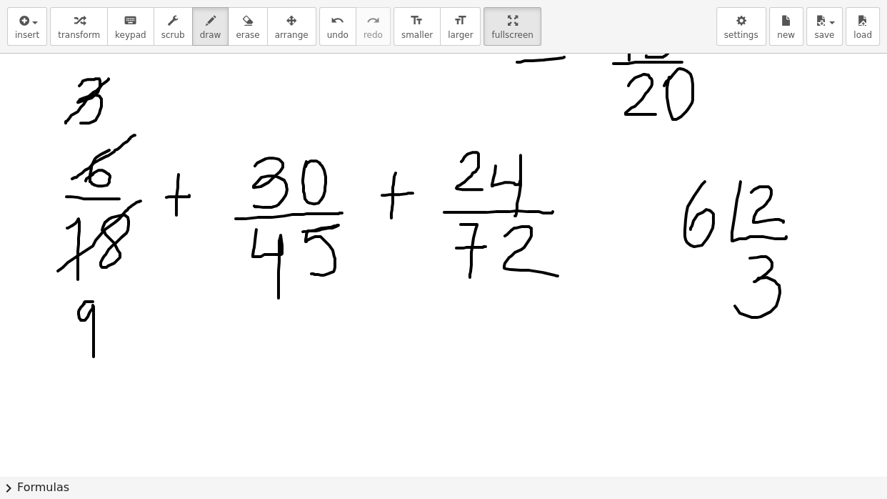
drag, startPoint x: 66, startPoint y: 124, endPoint x: 113, endPoint y: 76, distance: 67.2
drag, startPoint x: 141, startPoint y: 80, endPoint x: 148, endPoint y: 101, distance: 22.4
drag, startPoint x: 70, startPoint y: 334, endPoint x: 126, endPoint y: 276, distance: 80.3
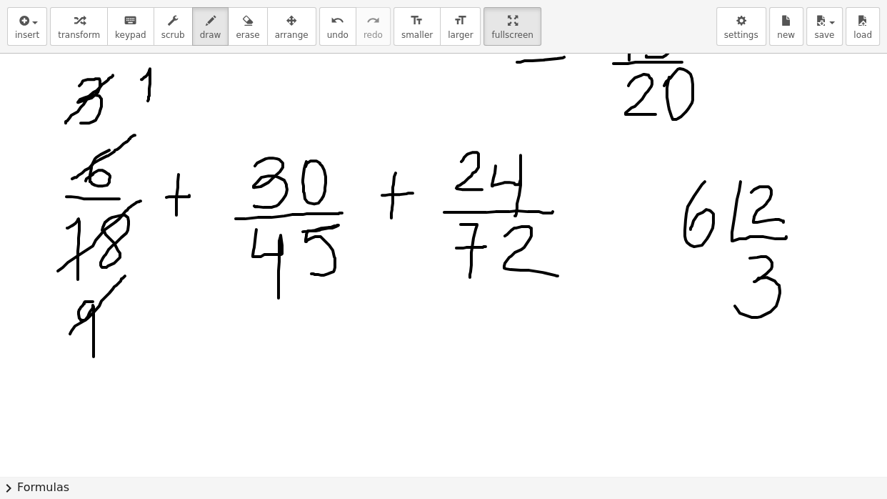
drag, startPoint x: 126, startPoint y: 329, endPoint x: 126, endPoint y: 359, distance: 30.0
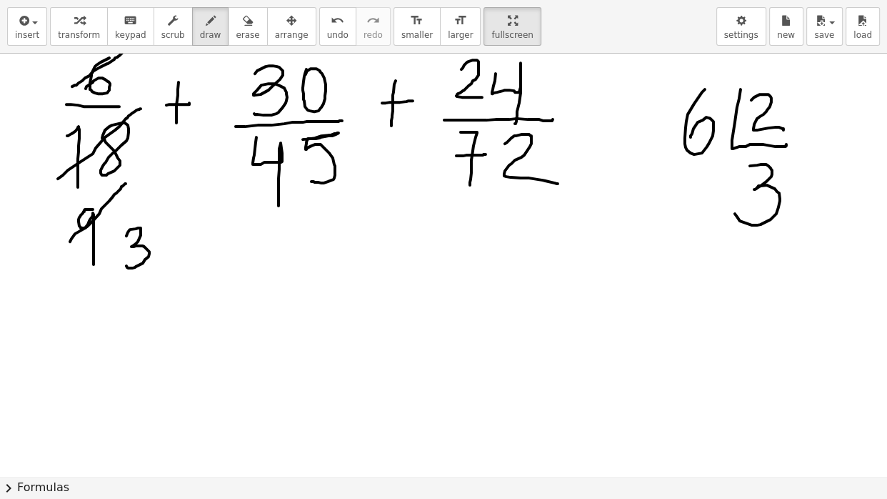
scroll to position [3062, 0]
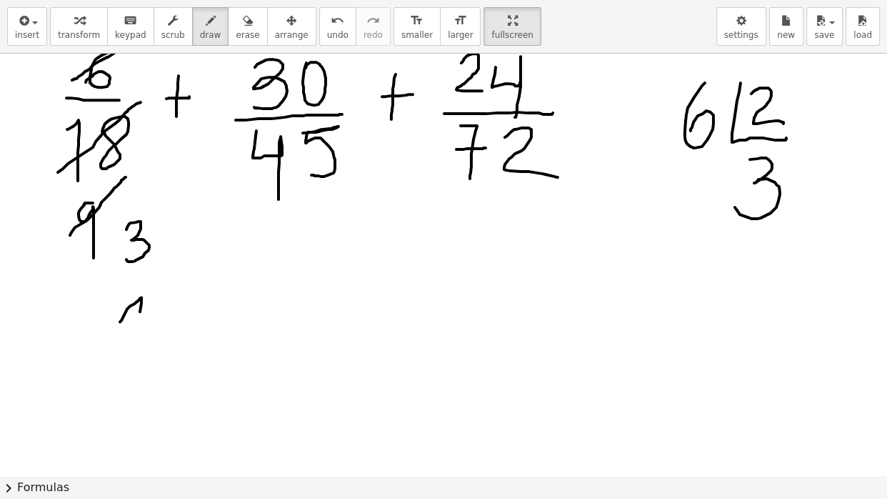
drag, startPoint x: 120, startPoint y: 322, endPoint x: 136, endPoint y: 337, distance: 21.7
drag, startPoint x: 106, startPoint y: 349, endPoint x: 159, endPoint y: 344, distance: 53.2
drag, startPoint x: 121, startPoint y: 360, endPoint x: 118, endPoint y: 394, distance: 34.5
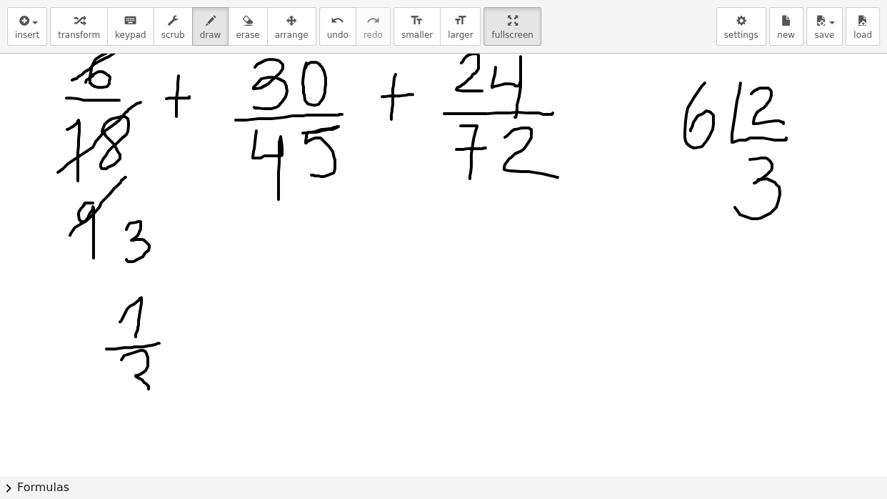
drag, startPoint x: 200, startPoint y: 307, endPoint x: 194, endPoint y: 346, distance: 39.7
drag, startPoint x: 187, startPoint y: 333, endPoint x: 227, endPoint y: 325, distance: 40.8
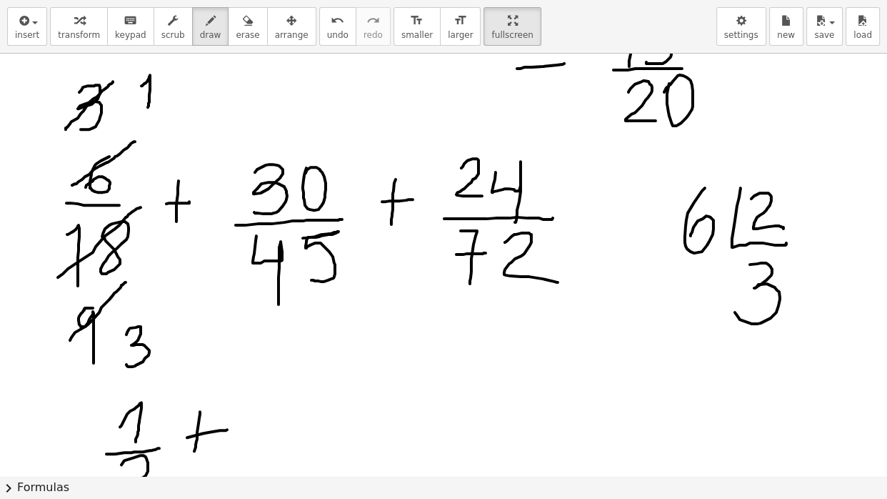
scroll to position [2932, 0]
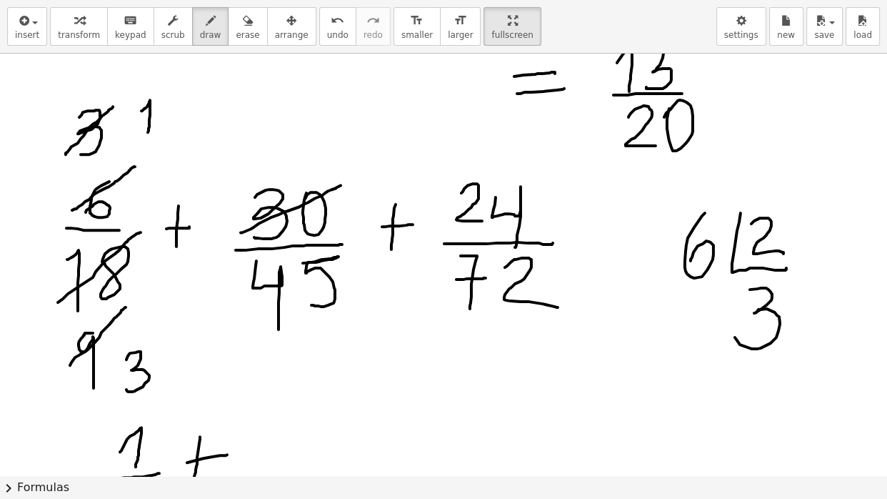
drag, startPoint x: 241, startPoint y: 233, endPoint x: 342, endPoint y: 185, distance: 112.1
drag, startPoint x: 291, startPoint y: 121, endPoint x: 285, endPoint y: 134, distance: 14.4
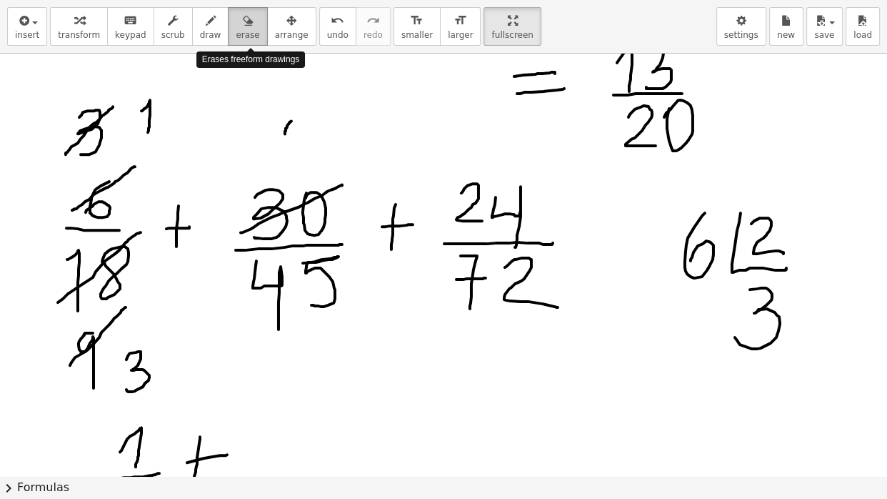
click at [249, 31] on span "erase" at bounding box center [248, 35] width 24 height 10
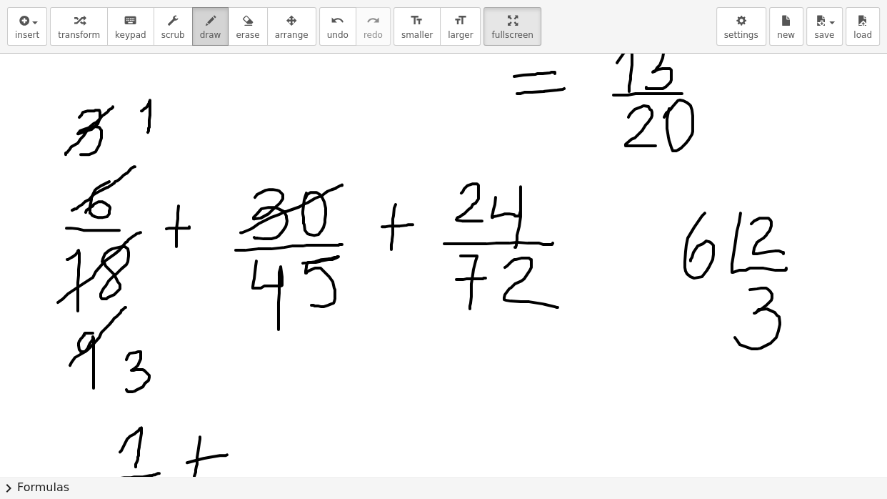
click at [219, 35] on span "draw" at bounding box center [210, 35] width 21 height 10
drag, startPoint x: 296, startPoint y: 123, endPoint x: 275, endPoint y: 156, distance: 39.4
drag, startPoint x: 260, startPoint y: 318, endPoint x: 339, endPoint y: 265, distance: 95.3
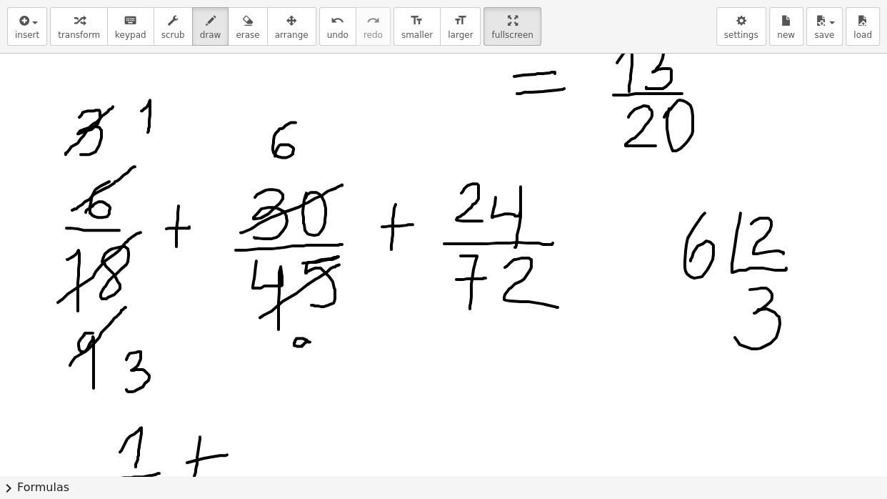
click at [246, 21] on icon "button" at bounding box center [248, 20] width 10 height 17
click at [214, 25] on icon "button" at bounding box center [211, 20] width 10 height 17
drag, startPoint x: 279, startPoint y: 305, endPoint x: 279, endPoint y: 314, distance: 8.6
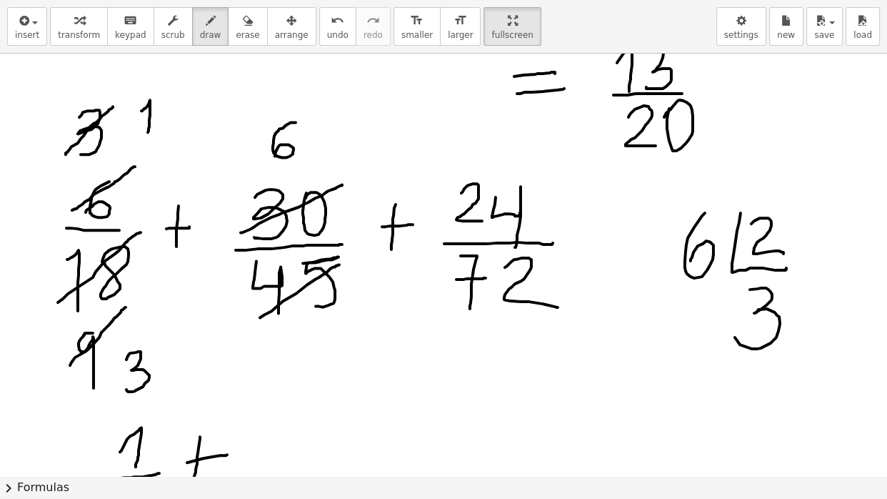
drag, startPoint x: 298, startPoint y: 337, endPoint x: 297, endPoint y: 365, distance: 27.9
drag, startPoint x: 267, startPoint y: 148, endPoint x: 310, endPoint y: 132, distance: 45.6
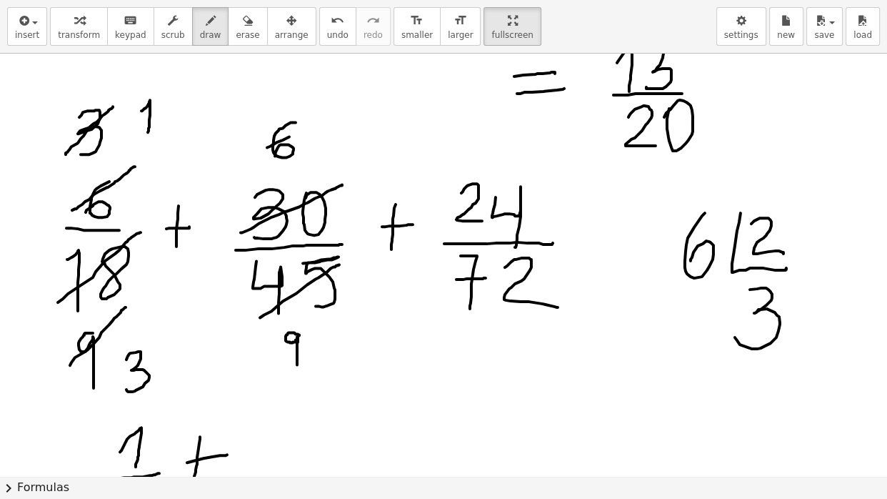
drag, startPoint x: 295, startPoint y: 86, endPoint x: 309, endPoint y: 99, distance: 19.7
drag, startPoint x: 281, startPoint y: 351, endPoint x: 316, endPoint y: 333, distance: 39.3
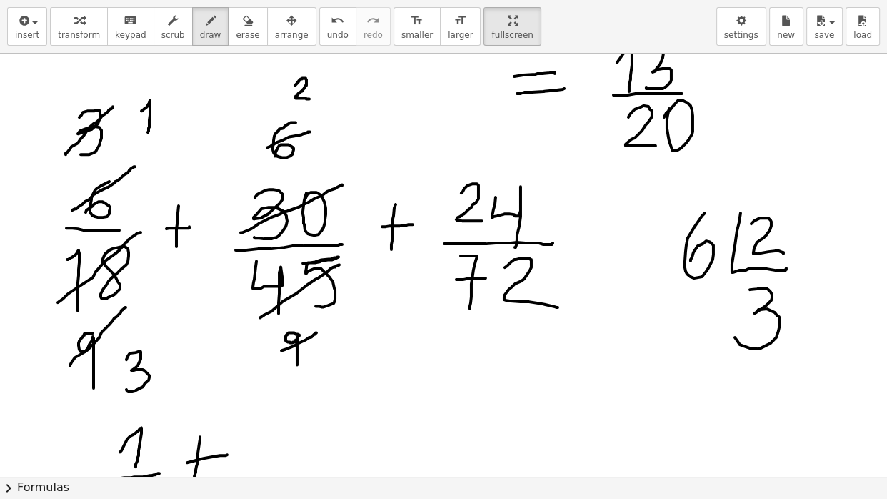
drag, startPoint x: 291, startPoint y: 377, endPoint x: 286, endPoint y: 391, distance: 15.1
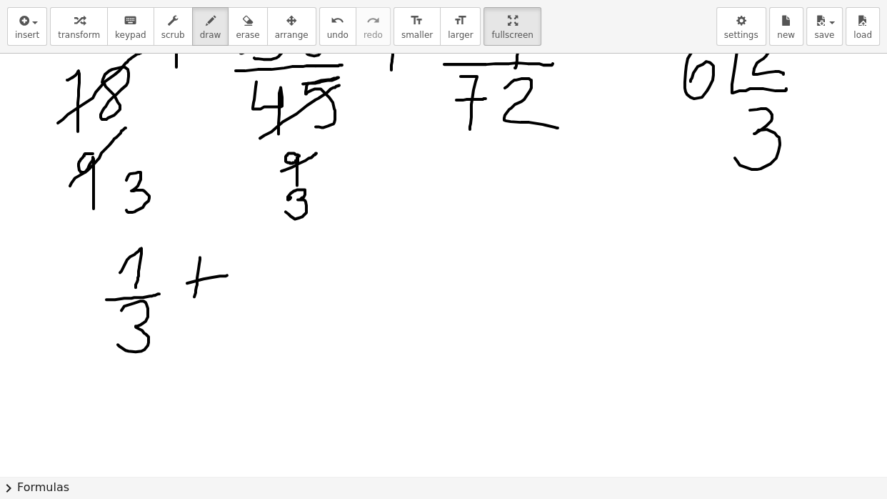
scroll to position [3129, 0]
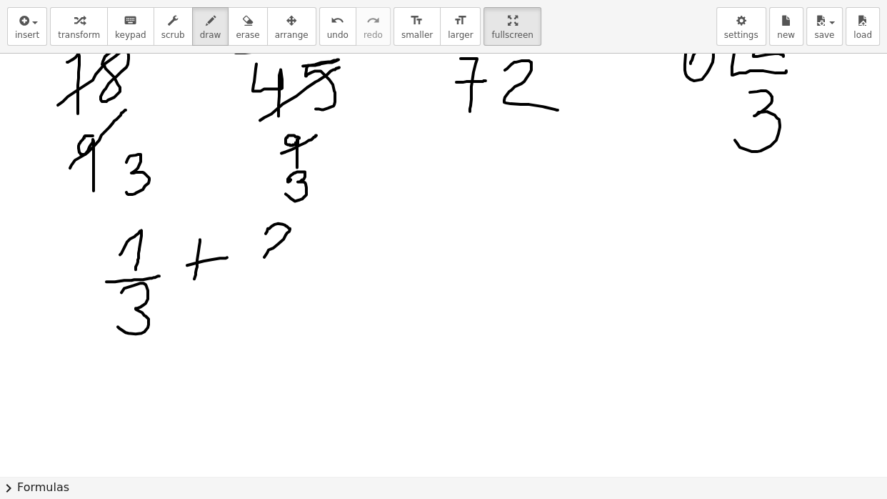
drag, startPoint x: 266, startPoint y: 234, endPoint x: 285, endPoint y: 255, distance: 28.8
drag, startPoint x: 251, startPoint y: 269, endPoint x: 315, endPoint y: 264, distance: 63.8
drag, startPoint x: 263, startPoint y: 281, endPoint x: 247, endPoint y: 317, distance: 39.0
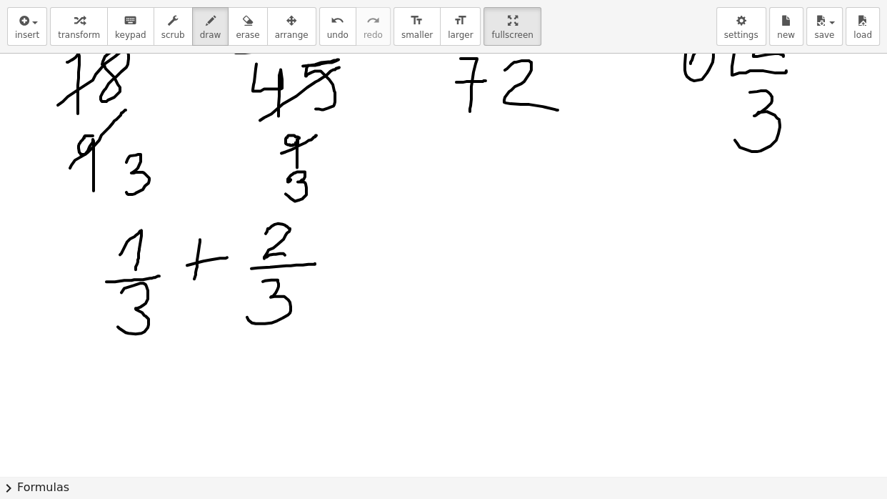
drag, startPoint x: 369, startPoint y: 228, endPoint x: 364, endPoint y: 272, distance: 44.6
drag, startPoint x: 356, startPoint y: 256, endPoint x: 389, endPoint y: 252, distance: 33.1
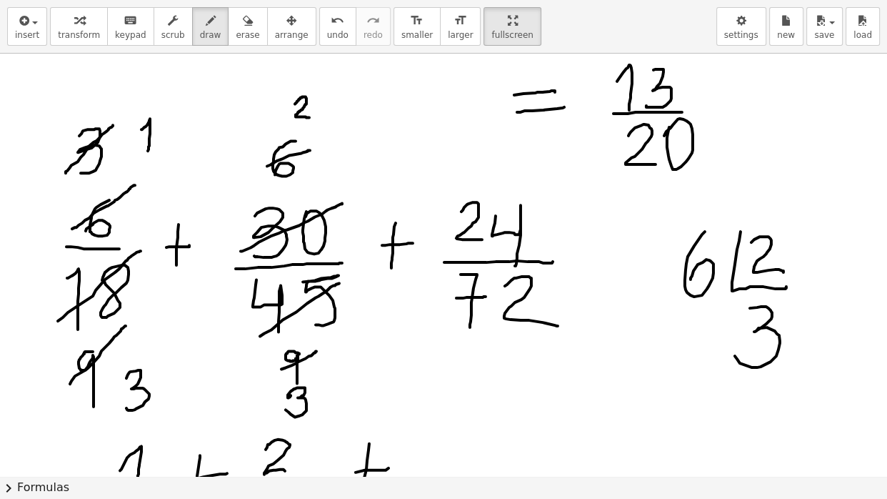
scroll to position [2950, 0]
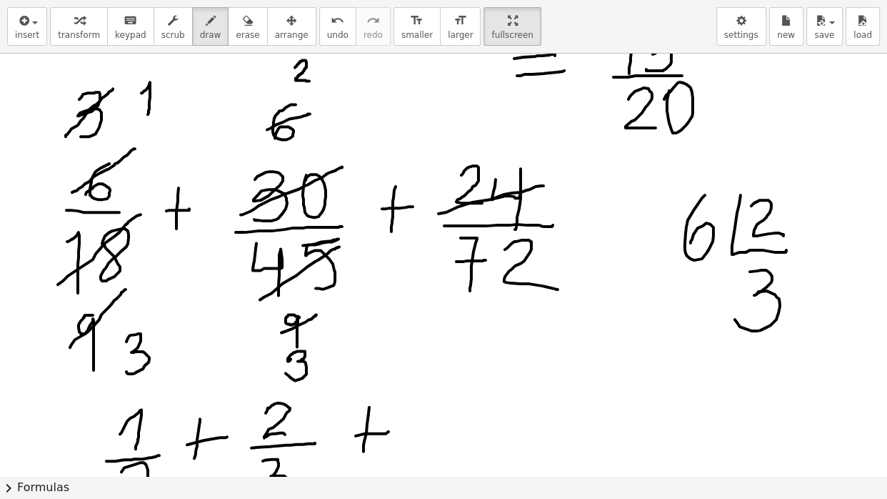
drag, startPoint x: 439, startPoint y: 214, endPoint x: 549, endPoint y: 183, distance: 114.9
drag, startPoint x: 464, startPoint y: 121, endPoint x: 474, endPoint y: 136, distance: 17.0
drag, startPoint x: 489, startPoint y: 112, endPoint x: 502, endPoint y: 130, distance: 22.4
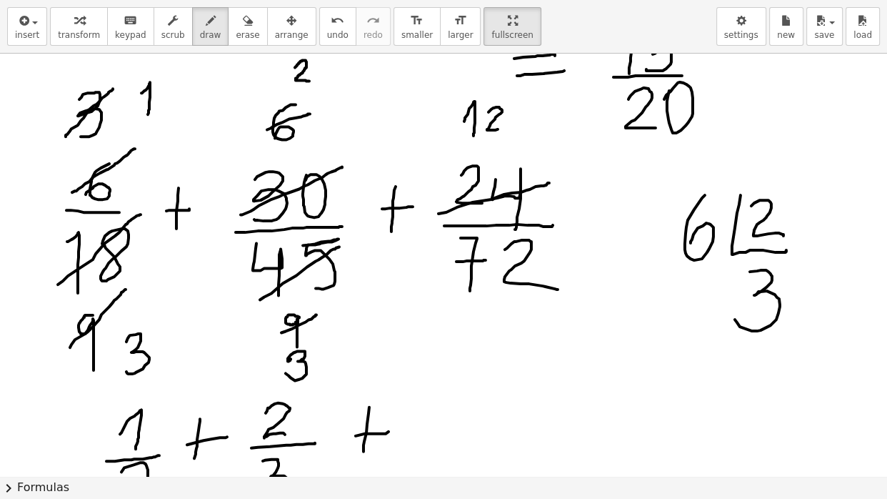
click at [257, 24] on div "button" at bounding box center [248, 19] width 24 height 17
click at [221, 26] on div "button" at bounding box center [210, 19] width 21 height 17
drag, startPoint x: 471, startPoint y: 307, endPoint x: 471, endPoint y: 329, distance: 21.4
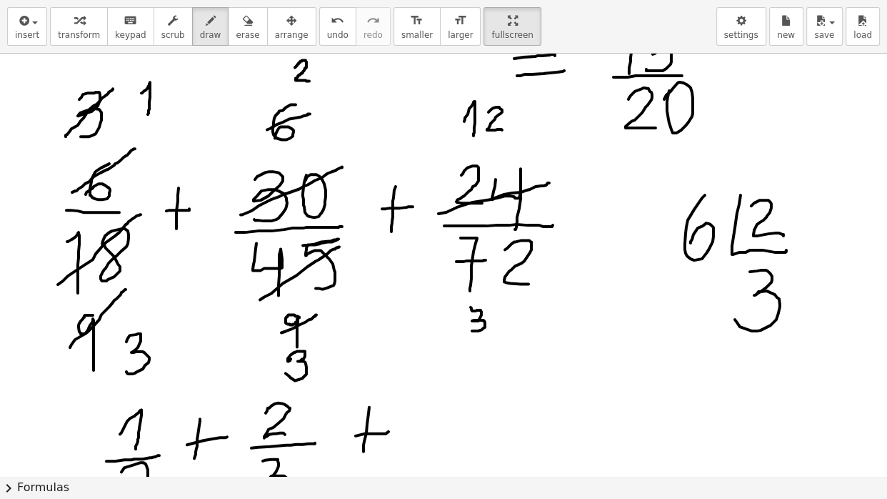
drag, startPoint x: 502, startPoint y: 301, endPoint x: 504, endPoint y: 326, distance: 24.4
drag, startPoint x: 460, startPoint y: 136, endPoint x: 531, endPoint y: 109, distance: 75.7
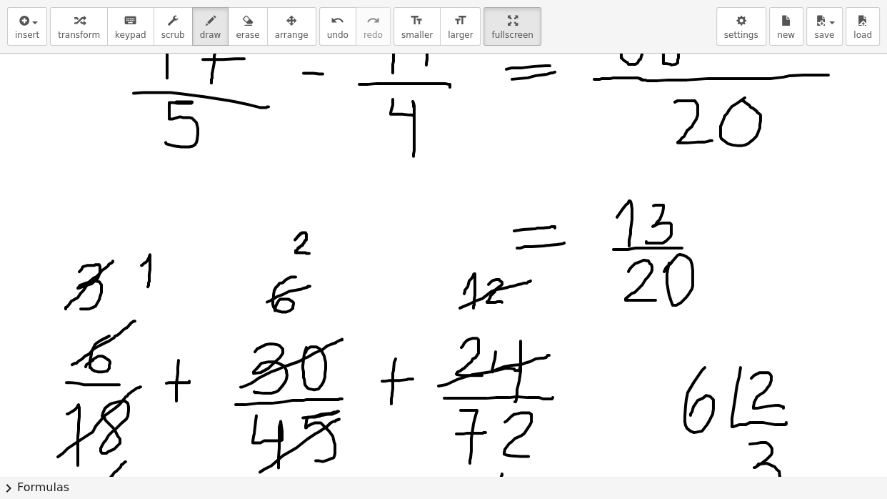
scroll to position [2790, 0]
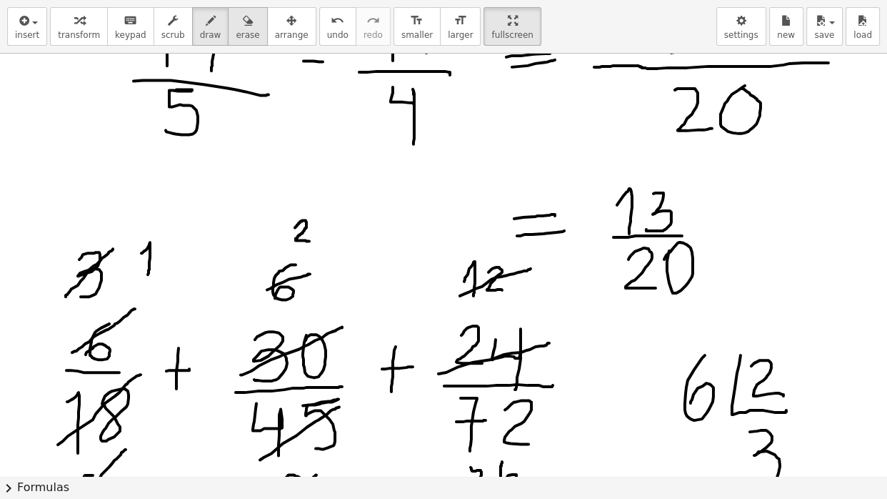
click at [259, 21] on div "button" at bounding box center [248, 19] width 24 height 17
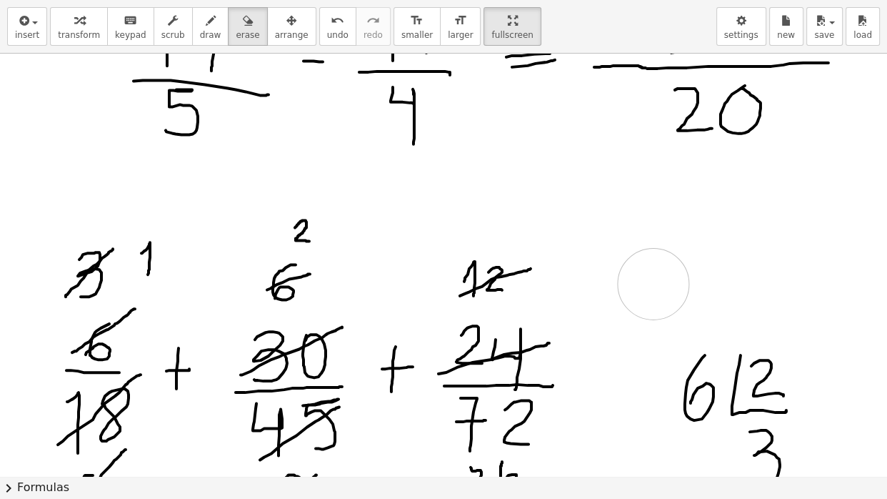
drag, startPoint x: 692, startPoint y: 201, endPoint x: 385, endPoint y: 146, distance: 311.9
click at [214, 32] on span "draw" at bounding box center [210, 35] width 21 height 10
drag, startPoint x: 493, startPoint y: 224, endPoint x: 475, endPoint y: 243, distance: 26.3
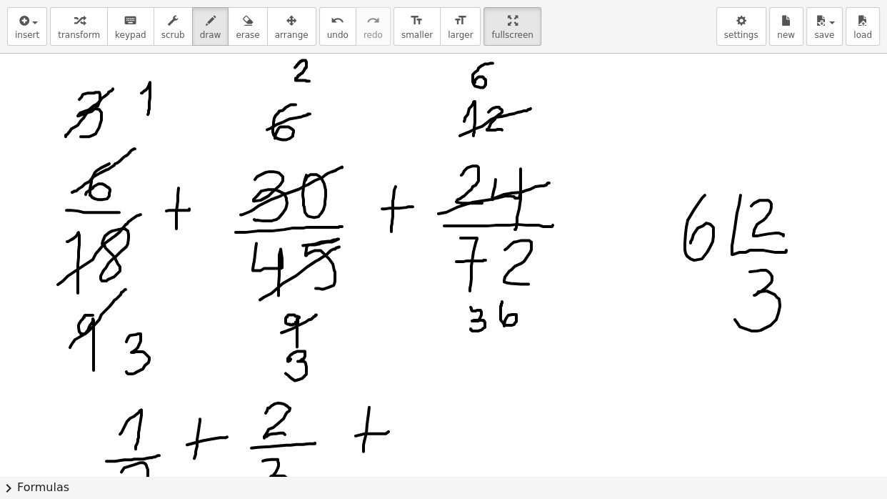
scroll to position [2957, 0]
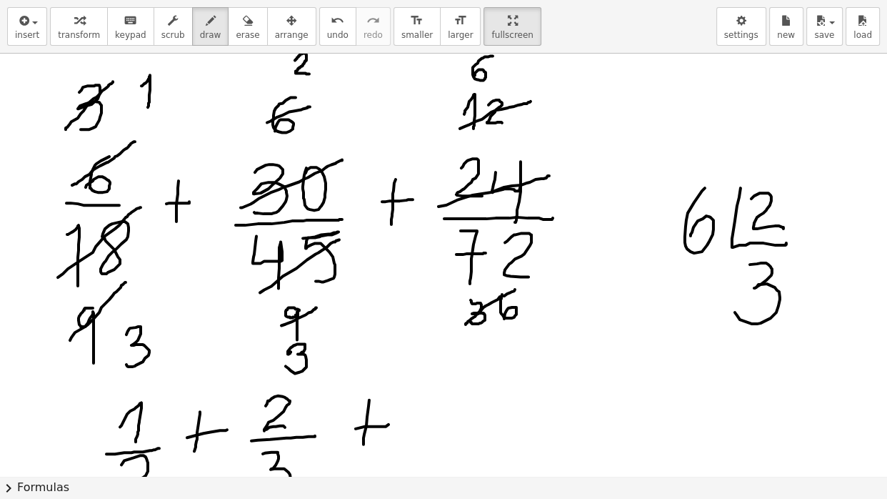
drag, startPoint x: 515, startPoint y: 290, endPoint x: 465, endPoint y: 327, distance: 62.3
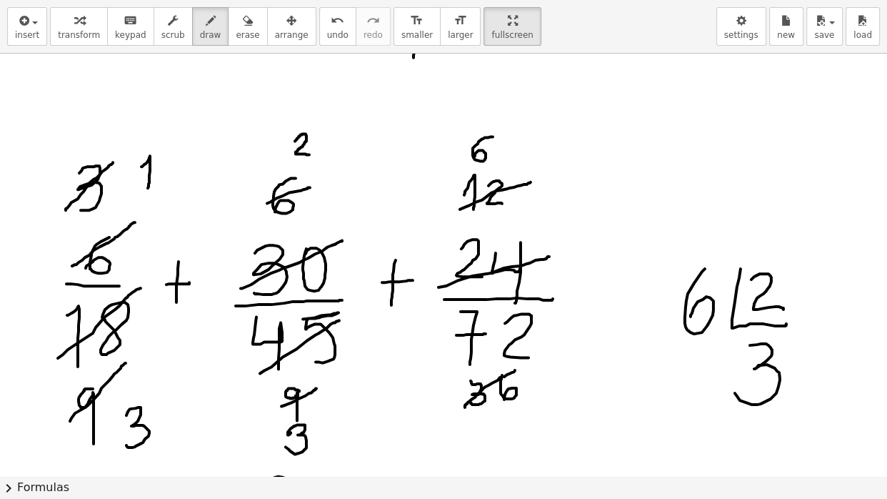
scroll to position [2883, 0]
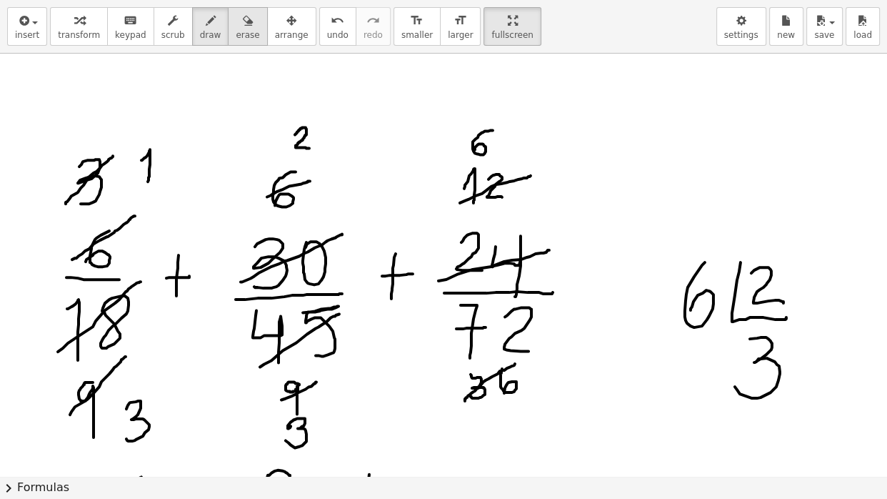
click at [251, 43] on button "erase" at bounding box center [247, 26] width 39 height 39
drag, startPoint x: 477, startPoint y: 147, endPoint x: 452, endPoint y: 190, distance: 49.6
click at [216, 20] on icon "button" at bounding box center [211, 20] width 10 height 17
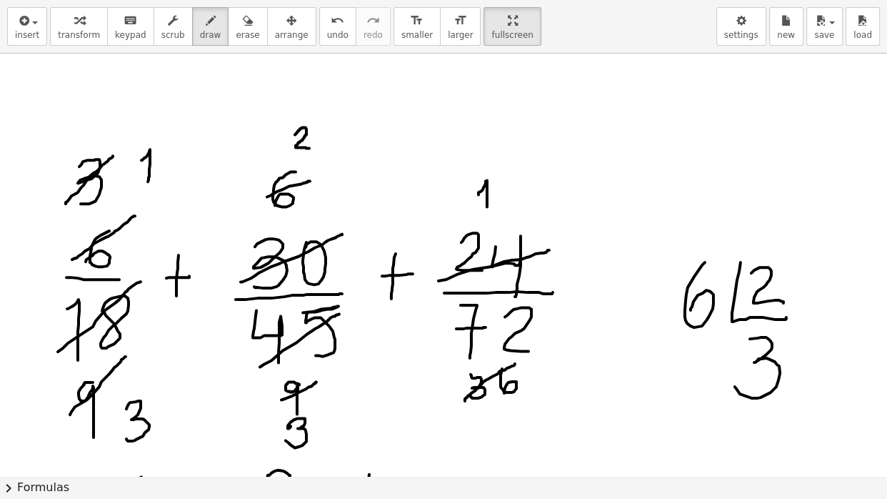
drag, startPoint x: 479, startPoint y: 195, endPoint x: 487, endPoint y: 207, distance: 14.9
drag, startPoint x: 499, startPoint y: 184, endPoint x: 518, endPoint y: 204, distance: 28.3
drag, startPoint x: 526, startPoint y: 179, endPoint x: 454, endPoint y: 214, distance: 80.2
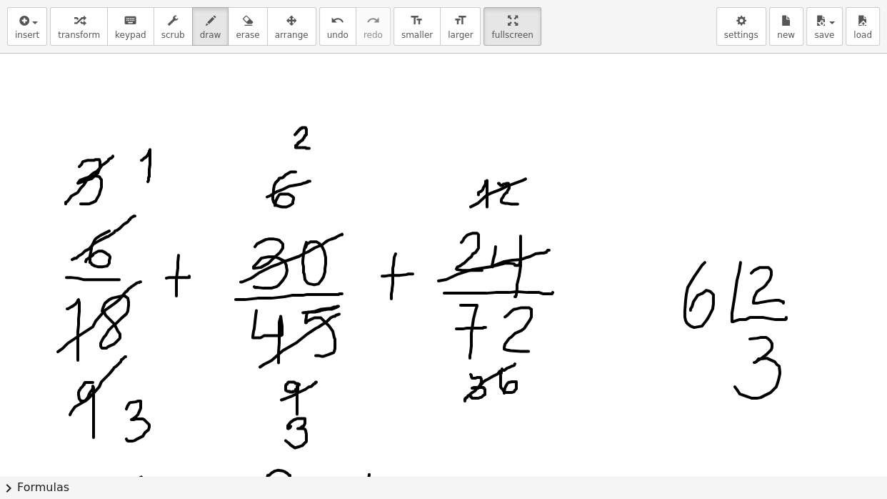
drag, startPoint x: 488, startPoint y: 123, endPoint x: 495, endPoint y: 150, distance: 28.1
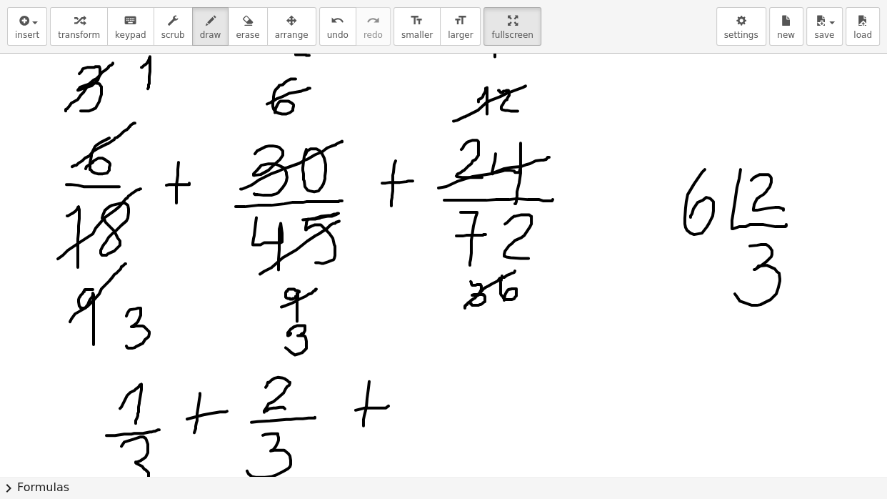
scroll to position [3013, 0]
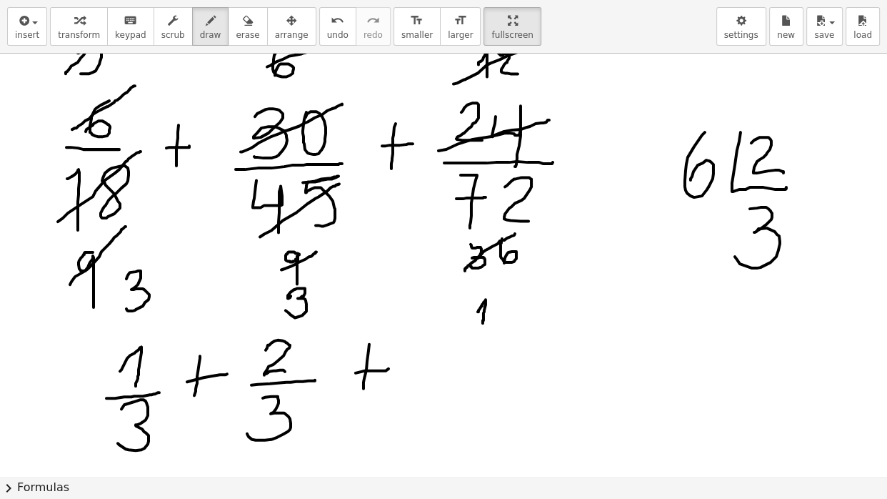
drag, startPoint x: 478, startPoint y: 312, endPoint x: 483, endPoint y: 324, distance: 12.5
drag, startPoint x: 494, startPoint y: 304, endPoint x: 514, endPoint y: 323, distance: 27.3
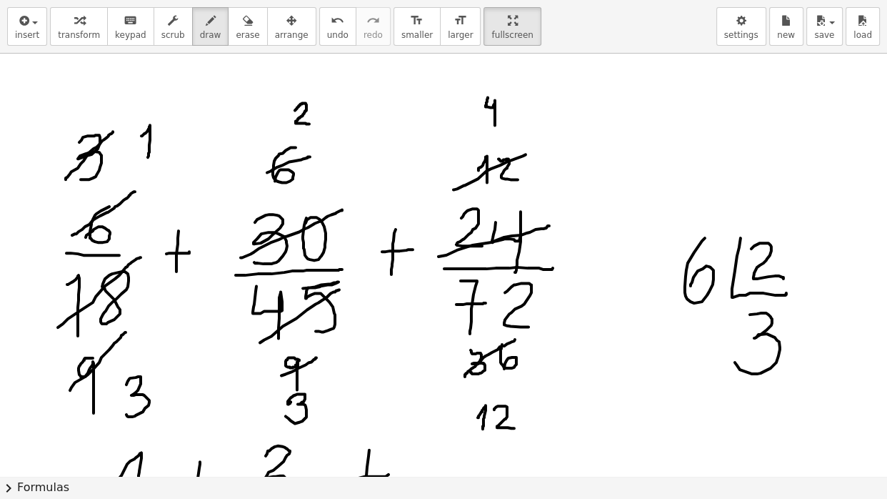
scroll to position [2913, 0]
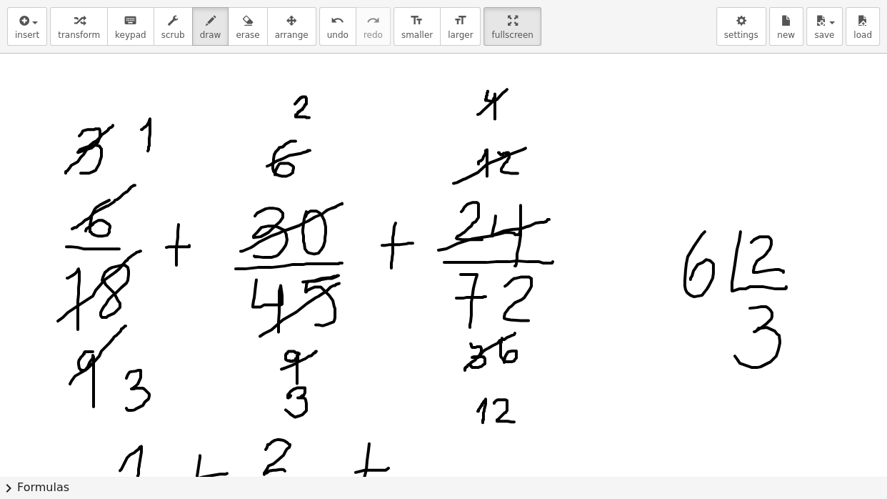
drag, startPoint x: 478, startPoint y: 115, endPoint x: 515, endPoint y: 85, distance: 47.7
drag, startPoint x: 532, startPoint y: 88, endPoint x: 536, endPoint y: 96, distance: 8.9
drag, startPoint x: 521, startPoint y: 387, endPoint x: 461, endPoint y: 427, distance: 72.1
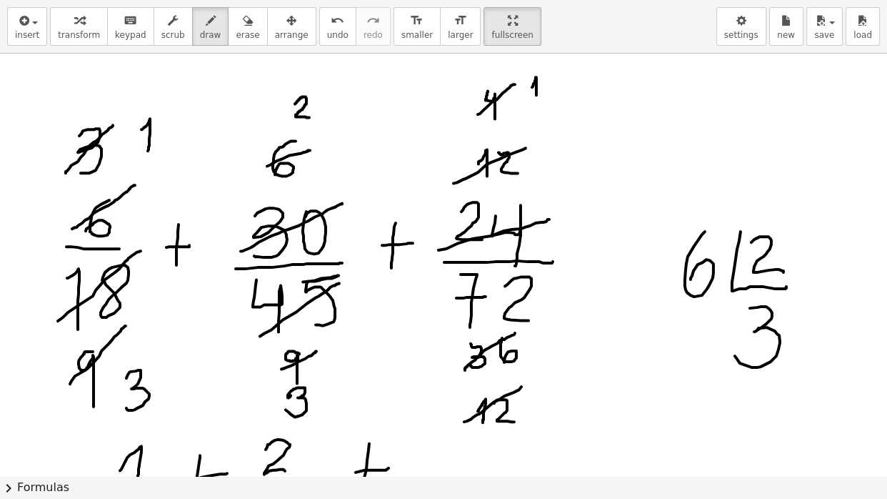
drag, startPoint x: 536, startPoint y: 410, endPoint x: 535, endPoint y: 429, distance: 18.6
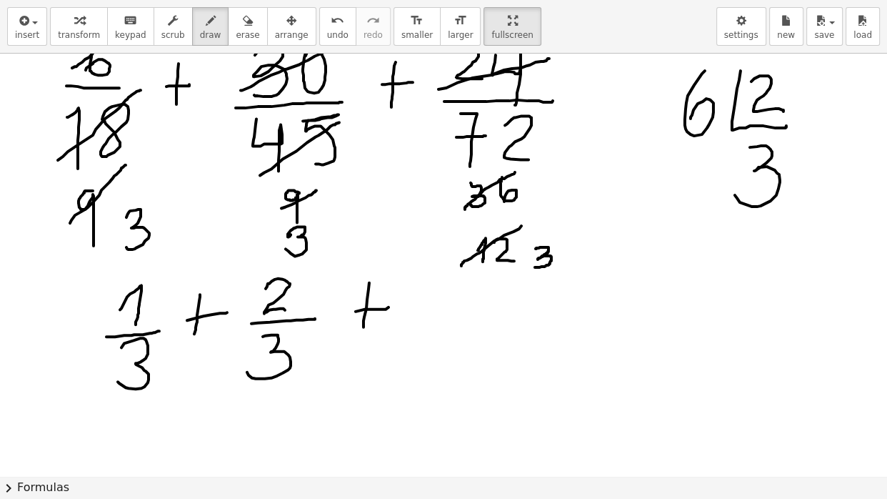
scroll to position [3093, 0]
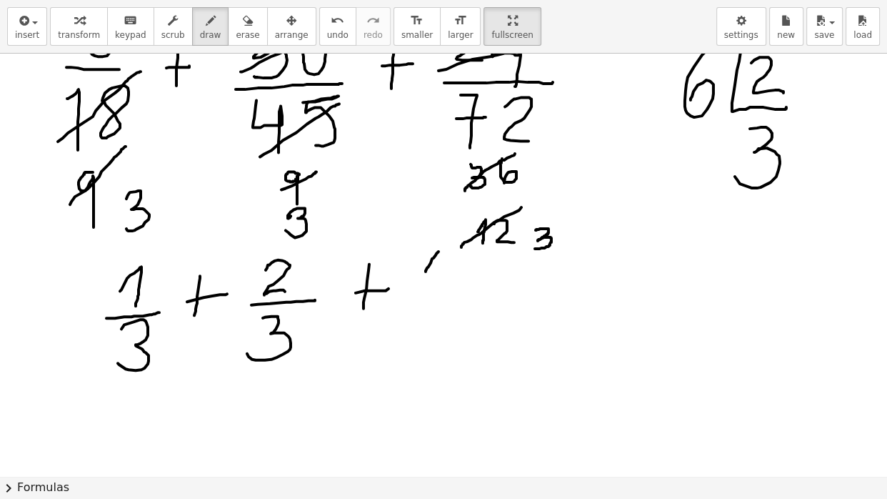
drag, startPoint x: 426, startPoint y: 272, endPoint x: 439, endPoint y: 280, distance: 15.1
drag, startPoint x: 419, startPoint y: 294, endPoint x: 464, endPoint y: 291, distance: 44.4
drag, startPoint x: 427, startPoint y: 309, endPoint x: 414, endPoint y: 345, distance: 38.9
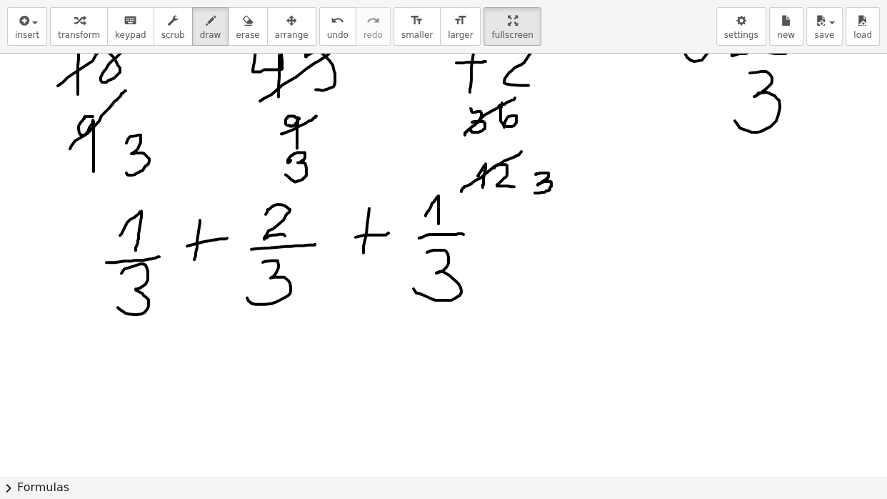
scroll to position [3167, 0]
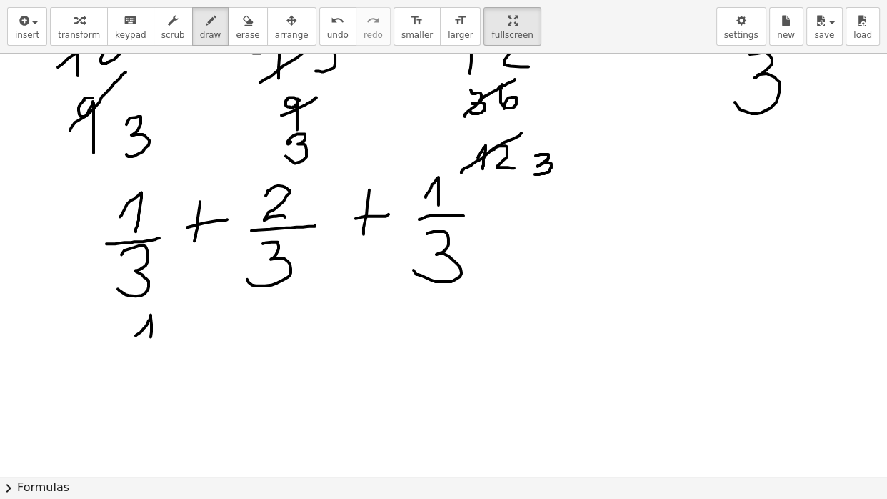
drag, startPoint x: 136, startPoint y: 336, endPoint x: 150, endPoint y: 353, distance: 22.3
drag, startPoint x: 119, startPoint y: 365, endPoint x: 164, endPoint y: 361, distance: 44.5
drag, startPoint x: 139, startPoint y: 380, endPoint x: 141, endPoint y: 406, distance: 26.5
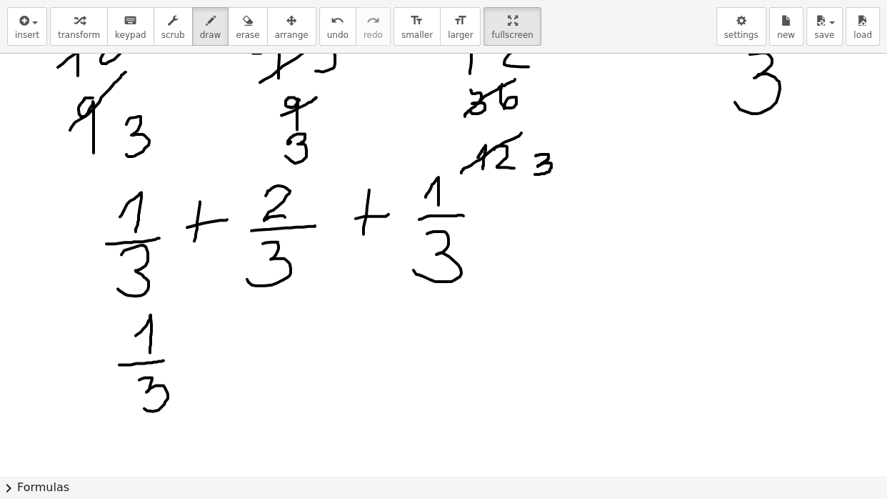
click at [249, 21] on icon "button" at bounding box center [248, 20] width 10 height 17
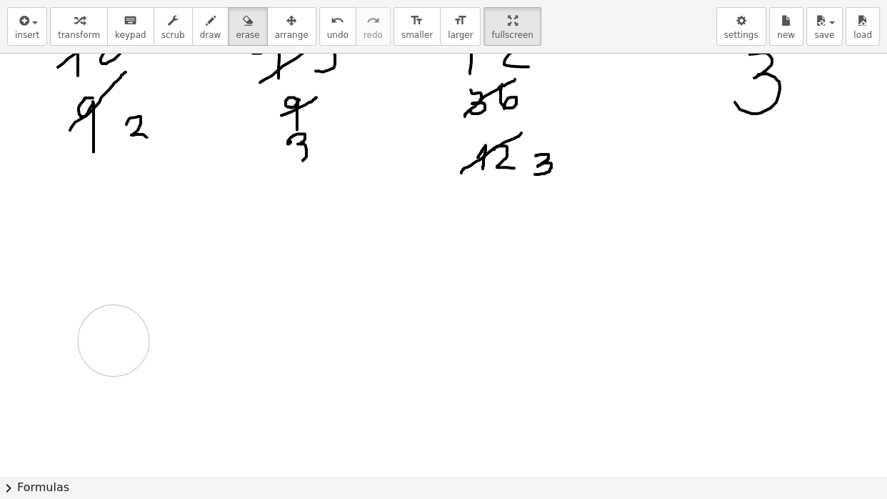
drag, startPoint x: 273, startPoint y: 182, endPoint x: 149, endPoint y: 332, distance: 194.8
click at [216, 21] on icon "button" at bounding box center [211, 20] width 10 height 17
click at [221, 30] on span "draw" at bounding box center [210, 35] width 21 height 10
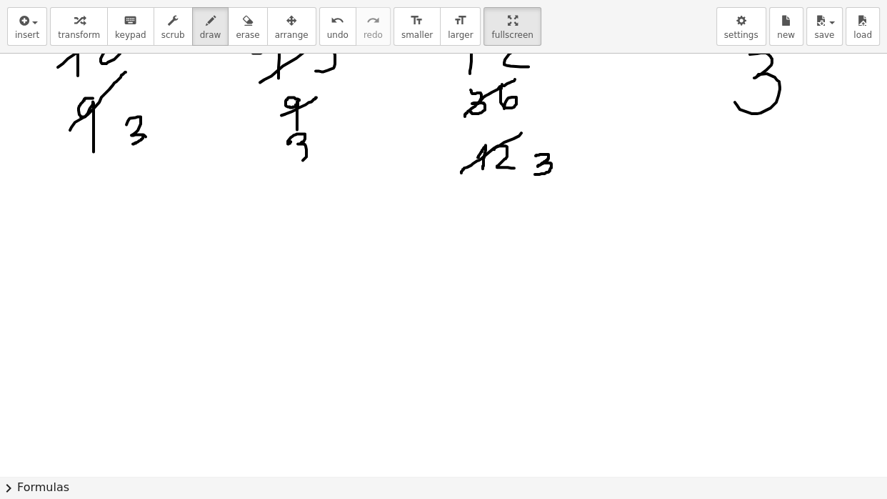
drag, startPoint x: 143, startPoint y: 137, endPoint x: 129, endPoint y: 145, distance: 15.7
drag, startPoint x: 141, startPoint y: 227, endPoint x: 159, endPoint y: 261, distance: 37.7
drag, startPoint x: 136, startPoint y: 275, endPoint x: 172, endPoint y: 271, distance: 35.9
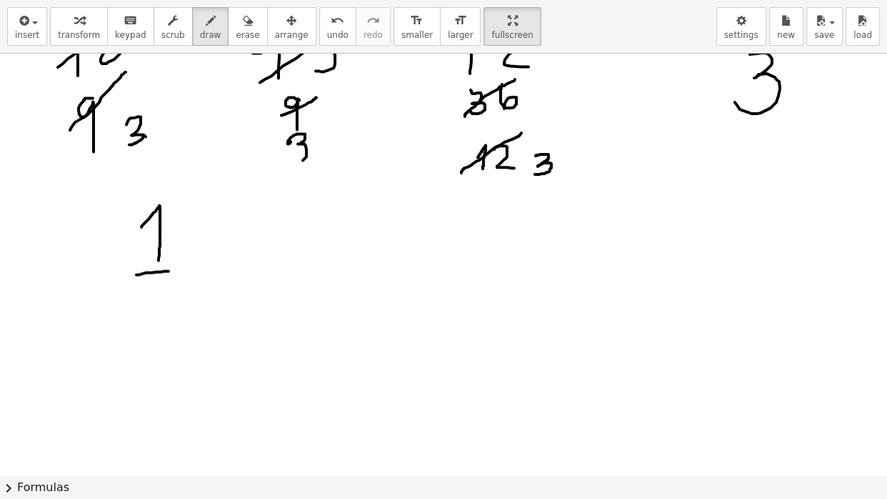
drag, startPoint x: 147, startPoint y: 297, endPoint x: 151, endPoint y: 334, distance: 37.3
drag, startPoint x: 226, startPoint y: 232, endPoint x: 225, endPoint y: 274, distance: 42.2
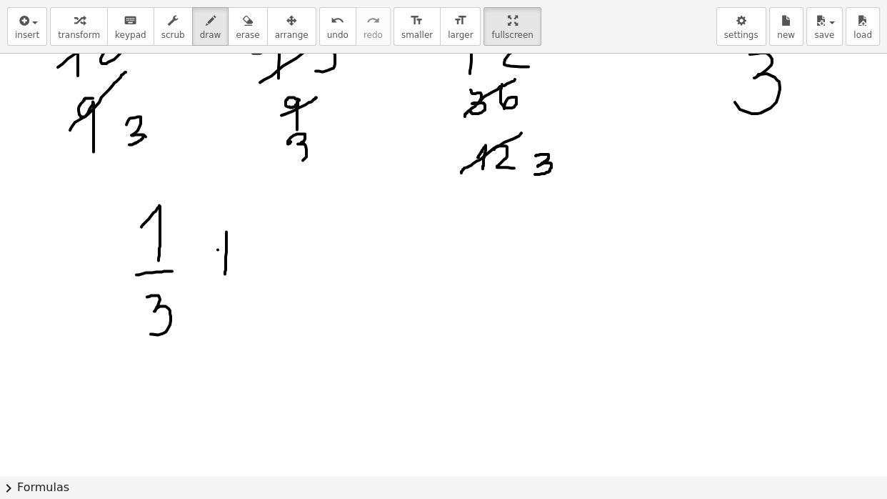
drag, startPoint x: 218, startPoint y: 250, endPoint x: 233, endPoint y: 250, distance: 15.0
drag, startPoint x: 280, startPoint y: 230, endPoint x: 319, endPoint y: 251, distance: 44.4
drag, startPoint x: 281, startPoint y: 266, endPoint x: 340, endPoint y: 259, distance: 59.7
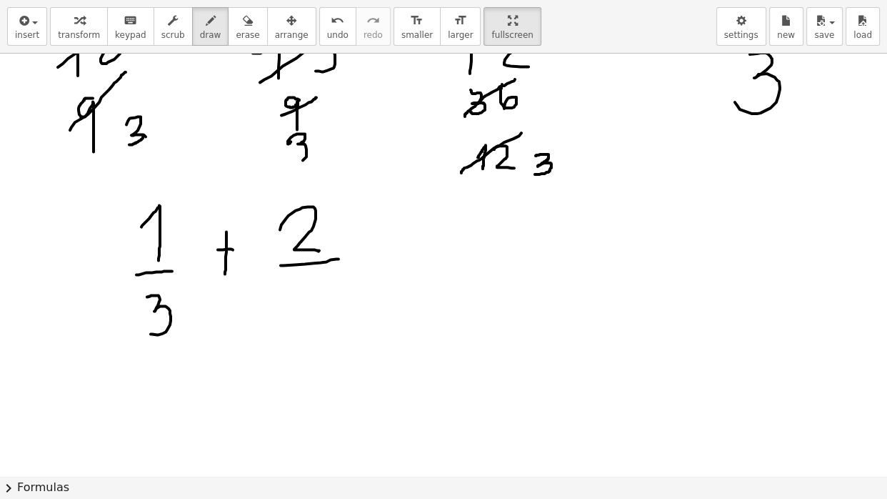
drag, startPoint x: 302, startPoint y: 288, endPoint x: 306, endPoint y: 331, distance: 43.1
drag, startPoint x: 383, startPoint y: 236, endPoint x: 383, endPoint y: 264, distance: 27.9
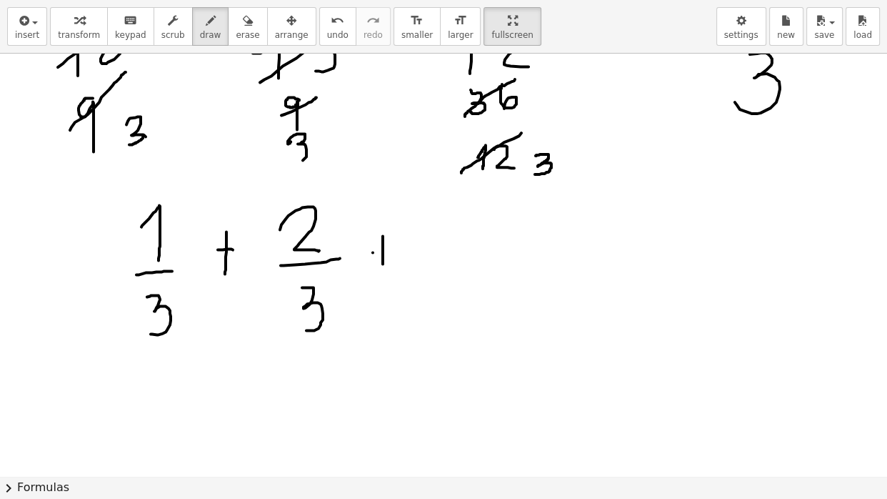
drag, startPoint x: 373, startPoint y: 253, endPoint x: 400, endPoint y: 250, distance: 27.3
drag, startPoint x: 444, startPoint y: 225, endPoint x: 461, endPoint y: 242, distance: 23.7
drag, startPoint x: 447, startPoint y: 256, endPoint x: 484, endPoint y: 253, distance: 36.5
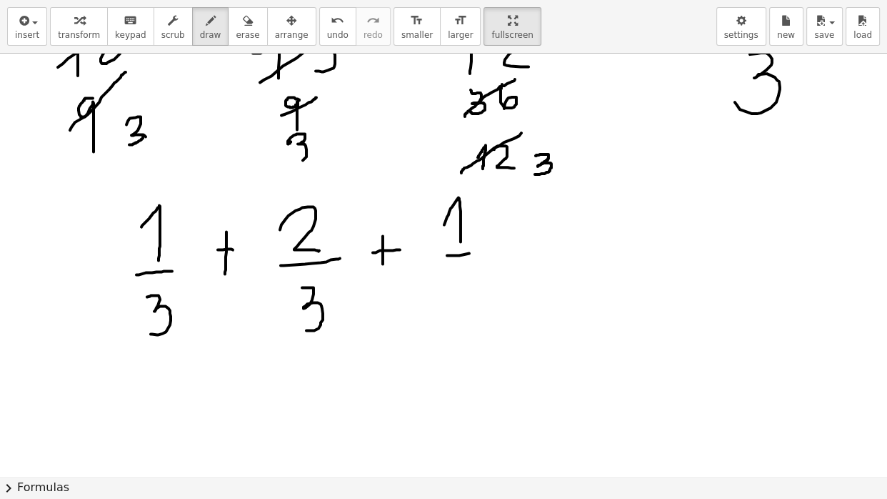
drag, startPoint x: 457, startPoint y: 276, endPoint x: 450, endPoint y: 312, distance: 37.1
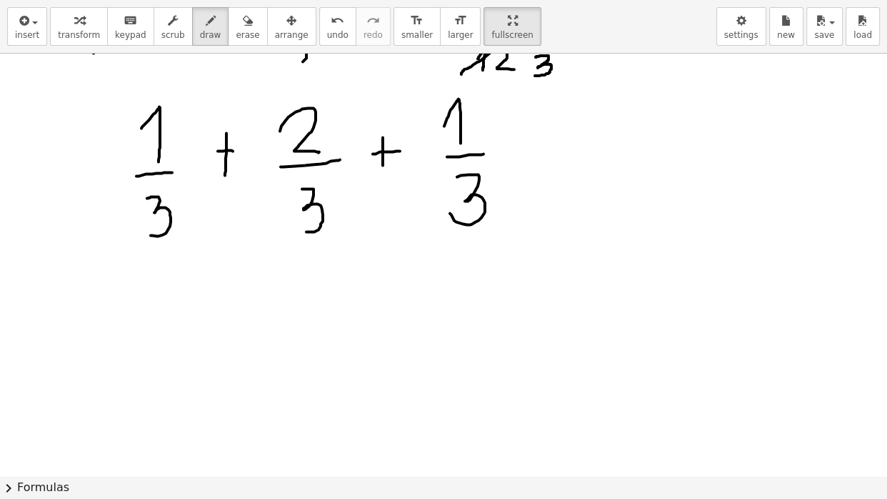
scroll to position [3290, 0]
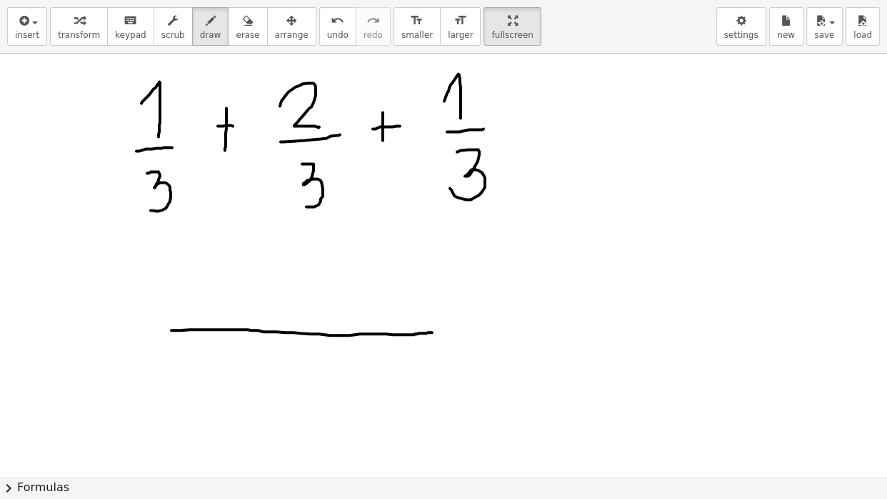
drag, startPoint x: 171, startPoint y: 331, endPoint x: 442, endPoint y: 339, distance: 270.8
drag, startPoint x: 300, startPoint y: 357, endPoint x: 301, endPoint y: 386, distance: 29.3
drag, startPoint x: 184, startPoint y: 285, endPoint x: 193, endPoint y: 312, distance: 28.5
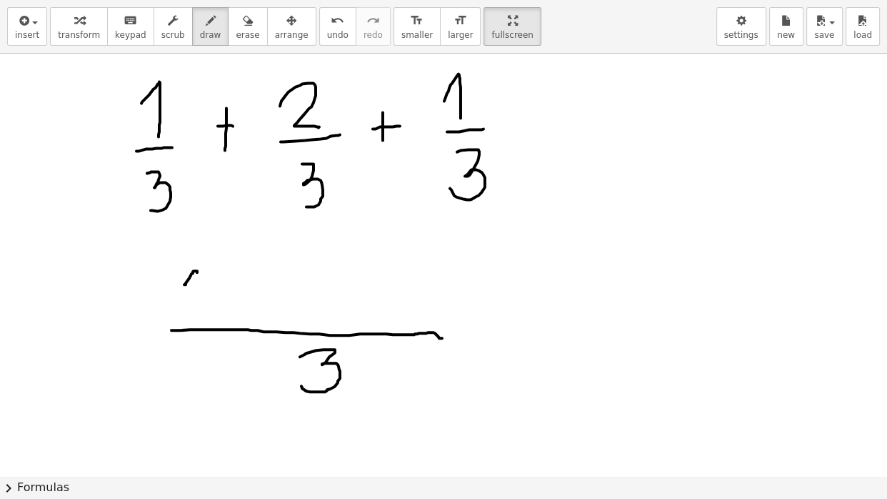
drag, startPoint x: 239, startPoint y: 284, endPoint x: 238, endPoint y: 316, distance: 32.1
drag, startPoint x: 226, startPoint y: 300, endPoint x: 259, endPoint y: 297, distance: 33.0
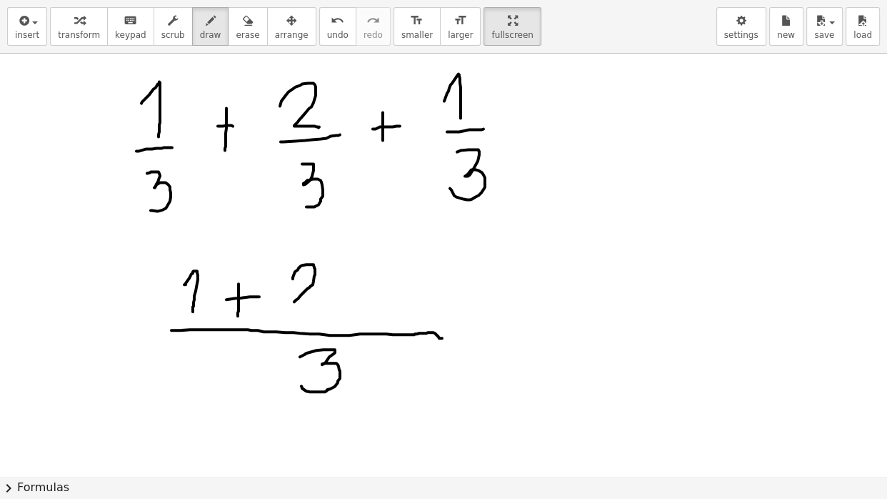
drag, startPoint x: 293, startPoint y: 279, endPoint x: 318, endPoint y: 306, distance: 36.9
drag, startPoint x: 369, startPoint y: 280, endPoint x: 364, endPoint y: 314, distance: 34.5
drag, startPoint x: 357, startPoint y: 302, endPoint x: 384, endPoint y: 297, distance: 27.6
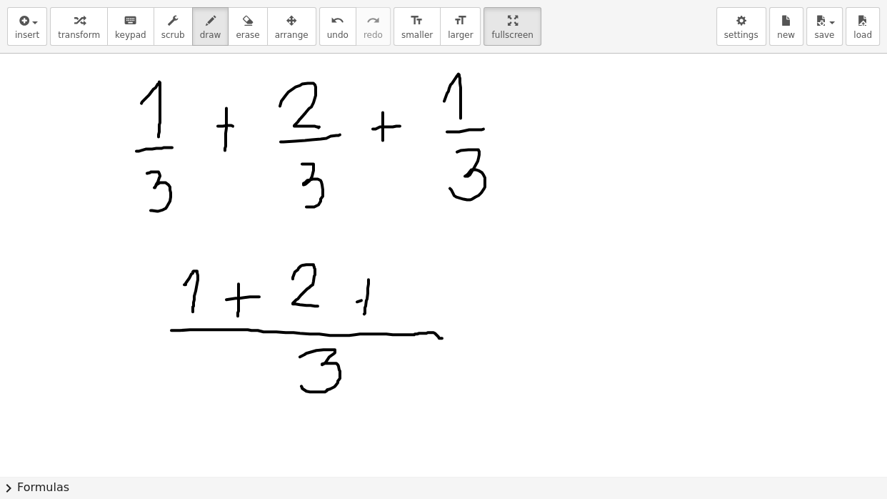
drag, startPoint x: 400, startPoint y: 291, endPoint x: 415, endPoint y: 309, distance: 23.9
drag, startPoint x: 509, startPoint y: 318, endPoint x: 531, endPoint y: 318, distance: 22.1
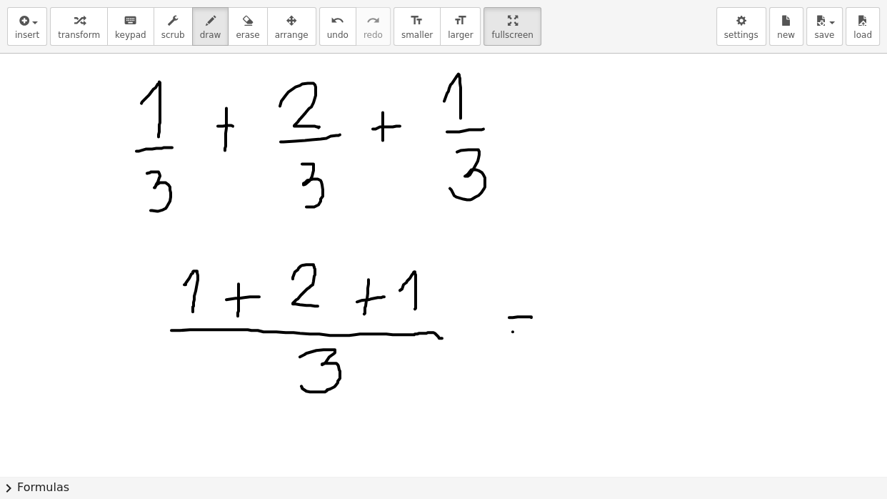
drag, startPoint x: 513, startPoint y: 332, endPoint x: 531, endPoint y: 333, distance: 18.6
drag, startPoint x: 617, startPoint y: 264, endPoint x: 633, endPoint y: 318, distance: 55.8
drag, startPoint x: 586, startPoint y: 334, endPoint x: 664, endPoint y: 324, distance: 78.5
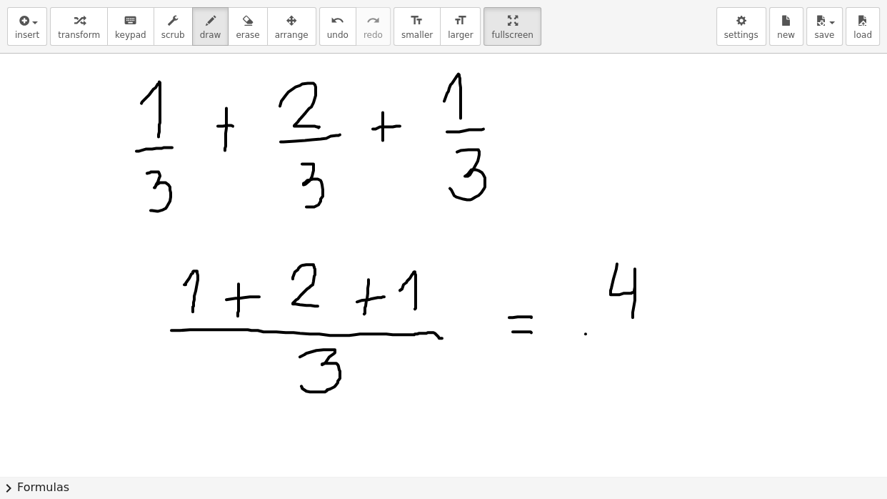
drag, startPoint x: 616, startPoint y: 342, endPoint x: 614, endPoint y: 376, distance: 33.7
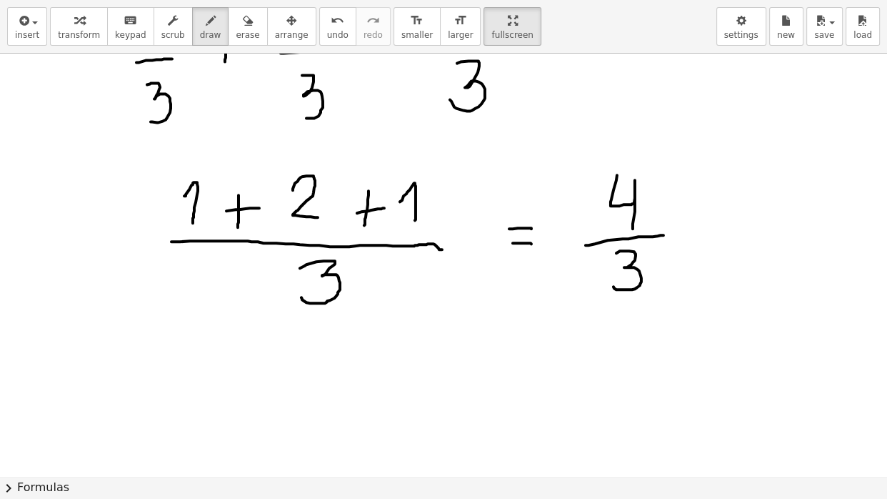
scroll to position [3421, 0]
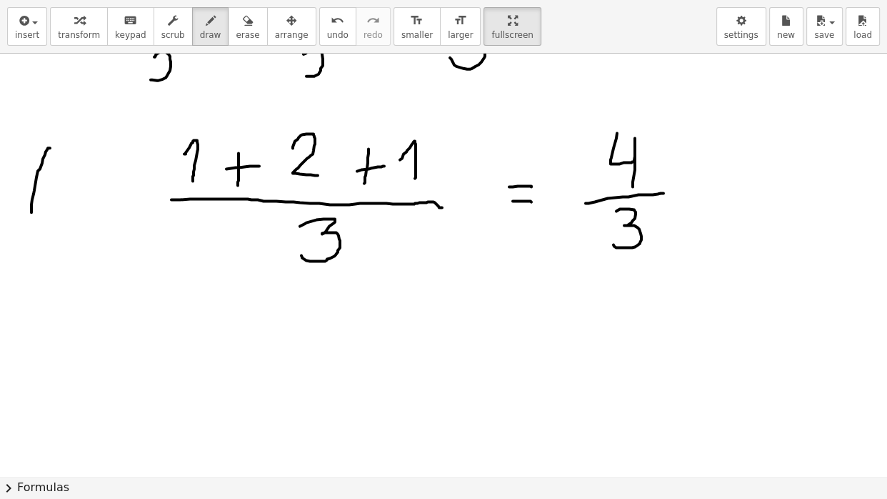
drag, startPoint x: 31, startPoint y: 213, endPoint x: 57, endPoint y: 204, distance: 27.3
drag, startPoint x: 36, startPoint y: 186, endPoint x: 51, endPoint y: 185, distance: 15.7
drag, startPoint x: 90, startPoint y: 178, endPoint x: 124, endPoint y: 175, distance: 33.7
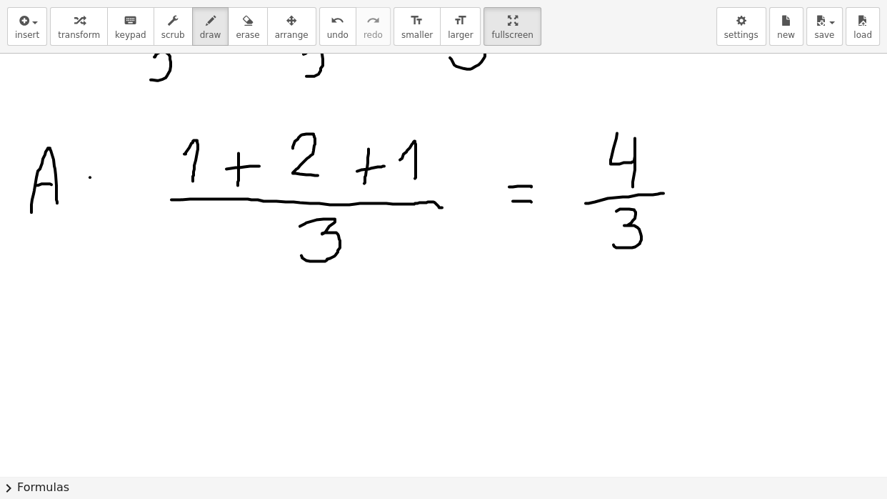
drag, startPoint x: 97, startPoint y: 193, endPoint x: 126, endPoint y: 191, distance: 29.4
drag, startPoint x: 54, startPoint y: 364, endPoint x: 73, endPoint y: 396, distance: 36.5
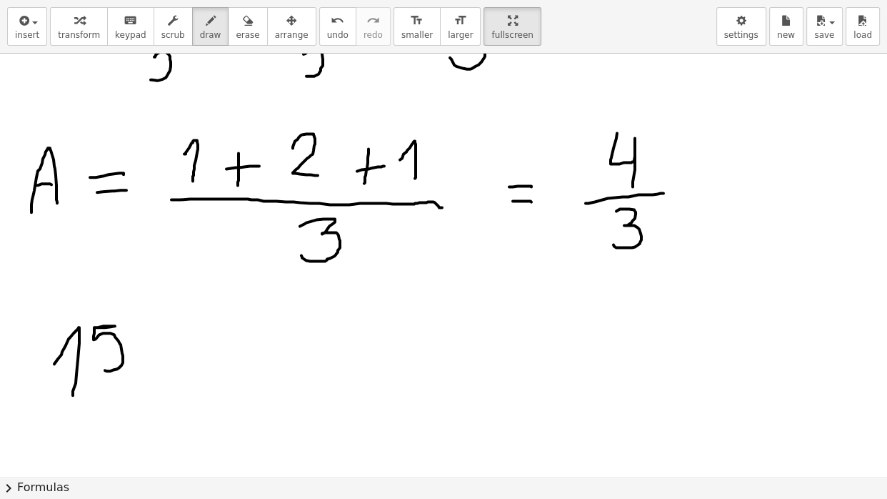
drag, startPoint x: 94, startPoint y: 328, endPoint x: 102, endPoint y: 368, distance: 40.8
drag, startPoint x: 42, startPoint y: 389, endPoint x: 145, endPoint y: 386, distance: 102.9
drag, startPoint x: 89, startPoint y: 410, endPoint x: 109, endPoint y: 440, distance: 36.5
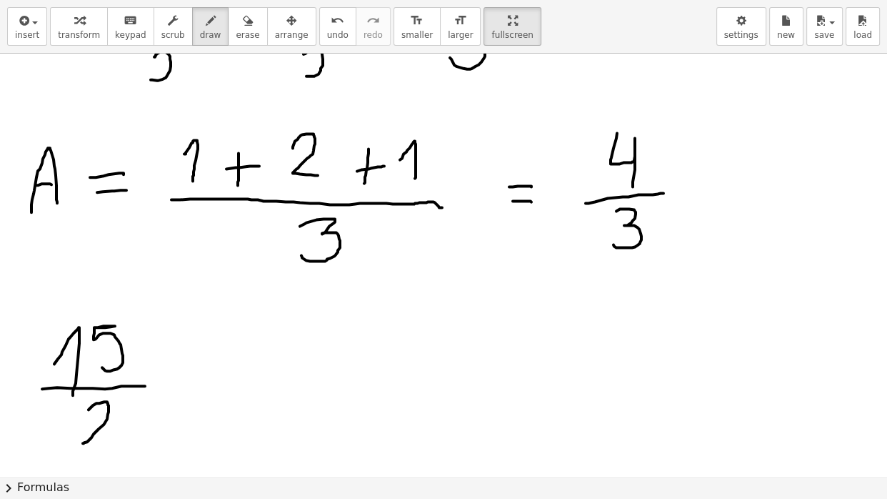
drag, startPoint x: 183, startPoint y: 369, endPoint x: 203, endPoint y: 369, distance: 20.0
drag, startPoint x: 186, startPoint y: 377, endPoint x: 203, endPoint y: 379, distance: 17.2
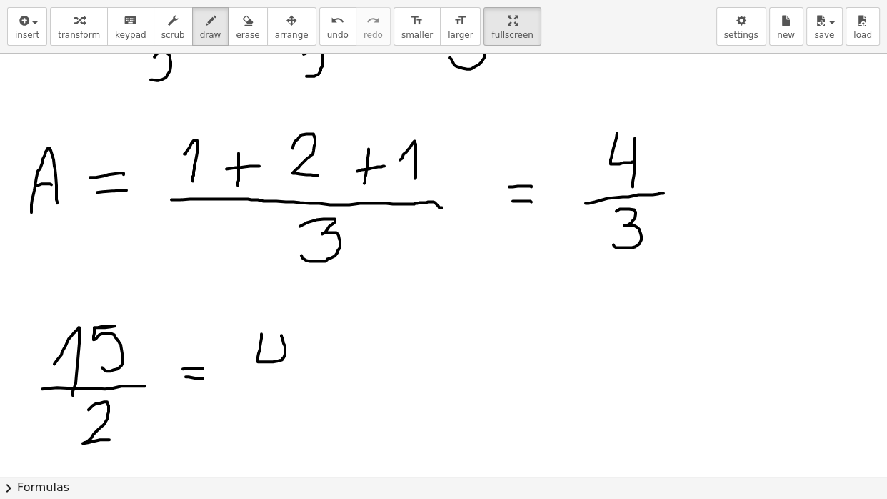
drag, startPoint x: 261, startPoint y: 334, endPoint x: 279, endPoint y: 375, distance: 44.2
drag, startPoint x: 236, startPoint y: 392, endPoint x: 305, endPoint y: 386, distance: 69.5
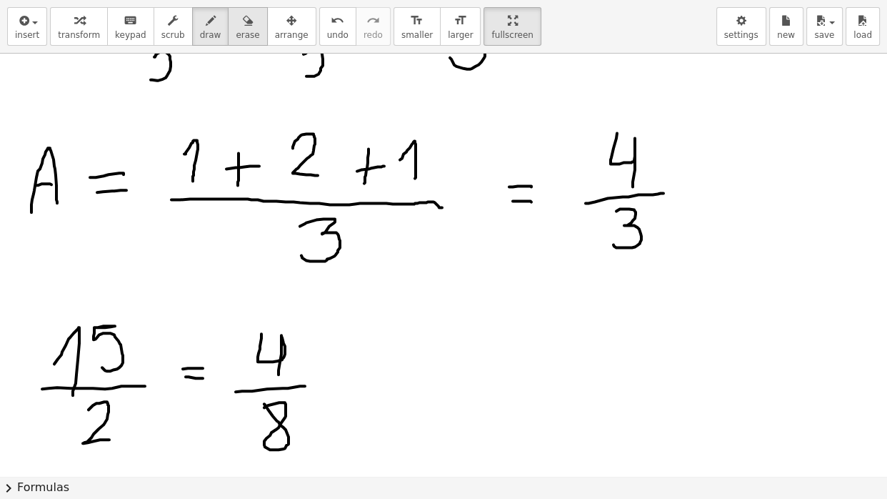
click at [257, 44] on button "erase" at bounding box center [247, 26] width 39 height 39
click at [211, 30] on span "draw" at bounding box center [210, 35] width 21 height 10
drag, startPoint x: 197, startPoint y: 349, endPoint x: 195, endPoint y: 401, distance: 52.2
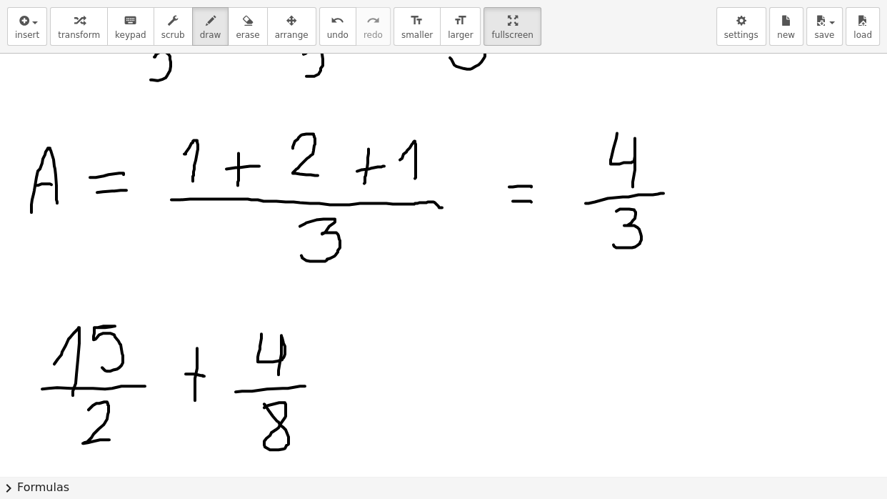
drag, startPoint x: 186, startPoint y: 374, endPoint x: 206, endPoint y: 376, distance: 20.1
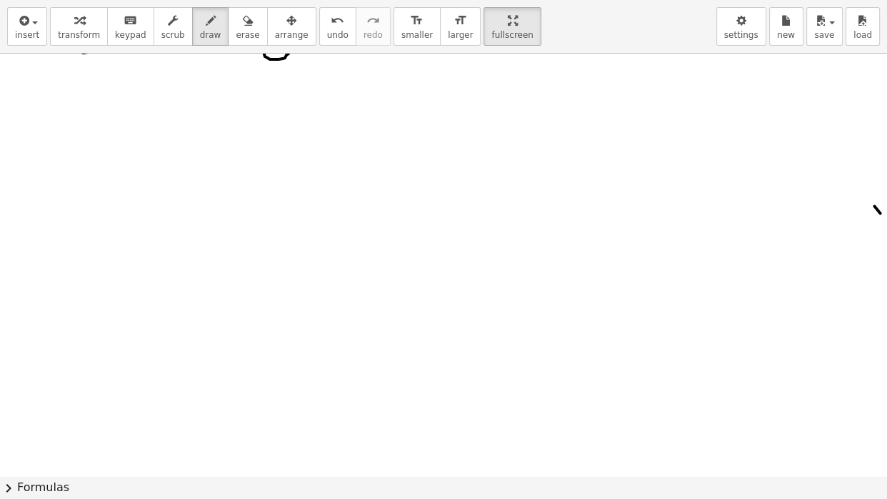
scroll to position [3568, 0]
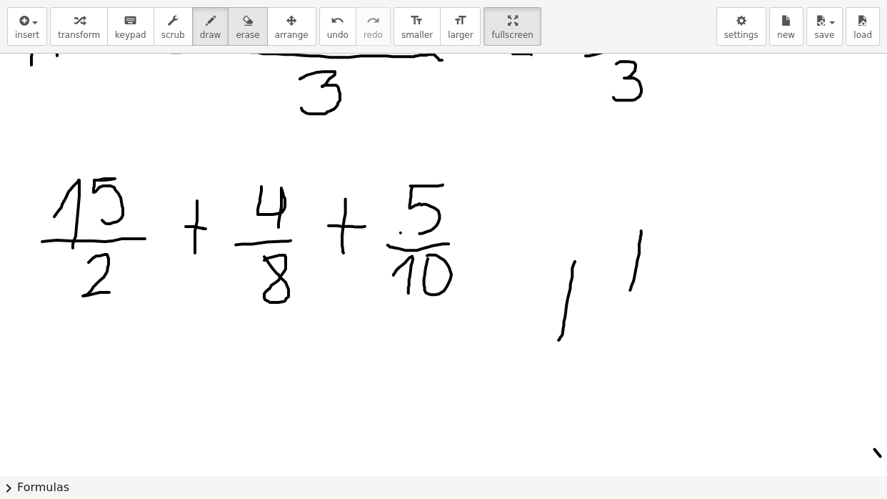
click at [257, 27] on div "button" at bounding box center [248, 19] width 24 height 17
drag, startPoint x: 582, startPoint y: 243, endPoint x: 880, endPoint y: 386, distance: 330.6
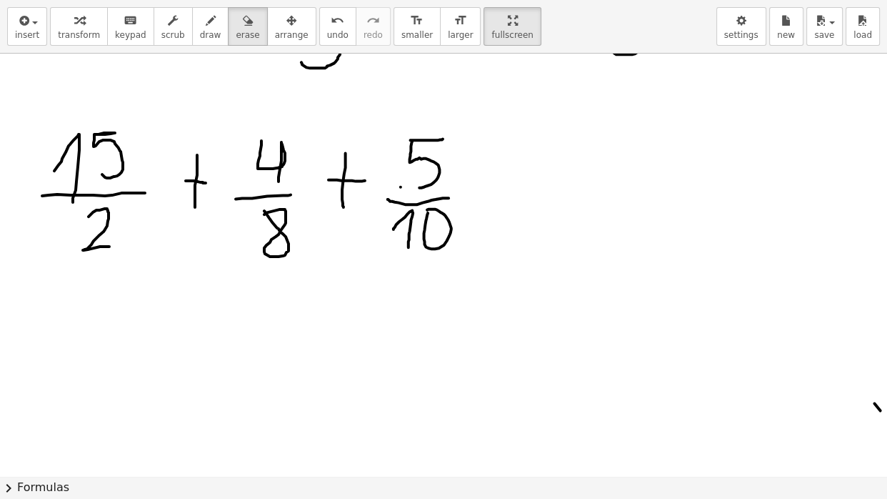
scroll to position [3630, 0]
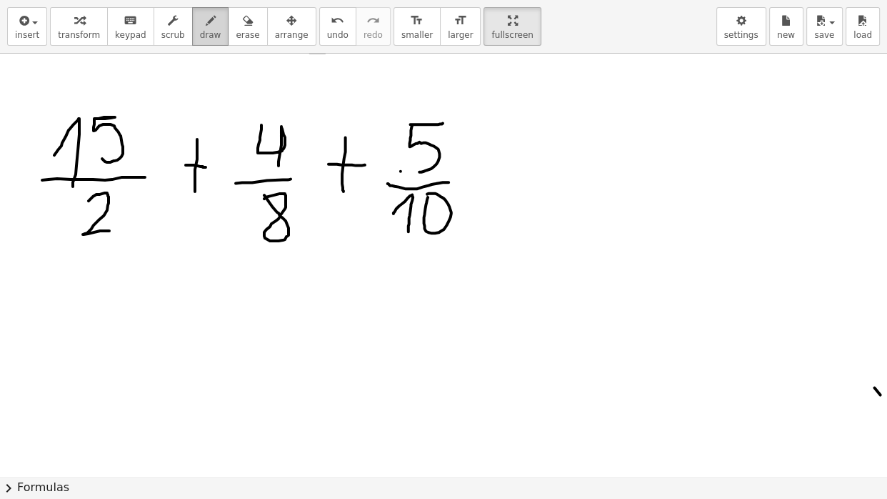
click at [221, 21] on div "button" at bounding box center [210, 19] width 21 height 17
drag, startPoint x: 148, startPoint y: 386, endPoint x: 157, endPoint y: 424, distance: 39.0
drag, startPoint x: 198, startPoint y: 370, endPoint x: 185, endPoint y: 402, distance: 34.6
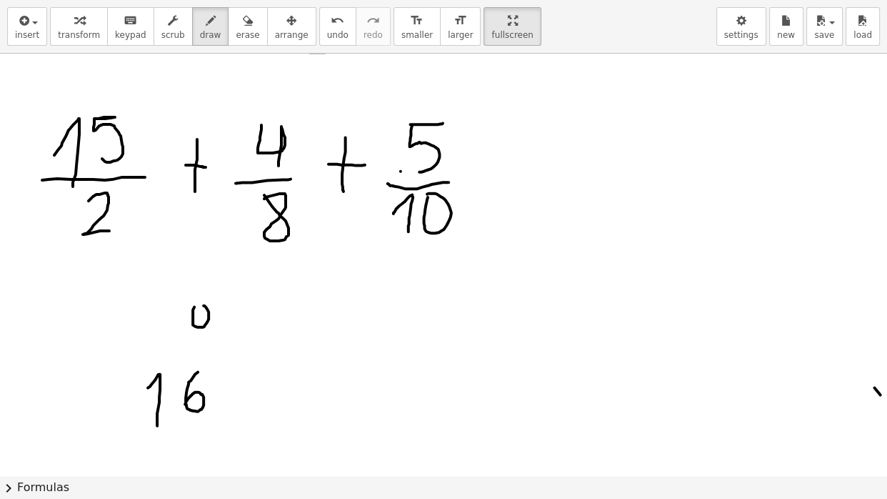
drag, startPoint x: 129, startPoint y: 306, endPoint x: 143, endPoint y: 336, distance: 32.3
drag, startPoint x: 161, startPoint y: 300, endPoint x: 174, endPoint y: 324, distance: 26.8
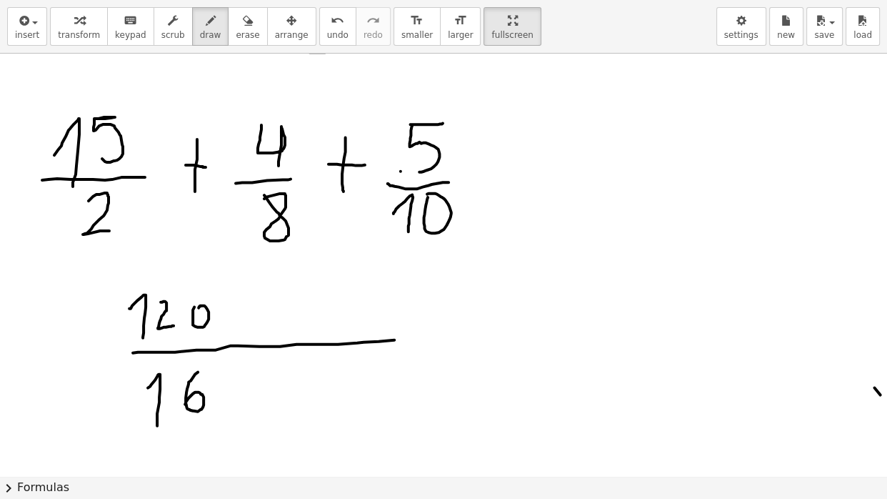
drag, startPoint x: 133, startPoint y: 351, endPoint x: 451, endPoint y: 349, distance: 318.6
drag, startPoint x: 252, startPoint y: 294, endPoint x: 251, endPoint y: 318, distance: 23.6
drag, startPoint x: 246, startPoint y: 313, endPoint x: 263, endPoint y: 311, distance: 17.3
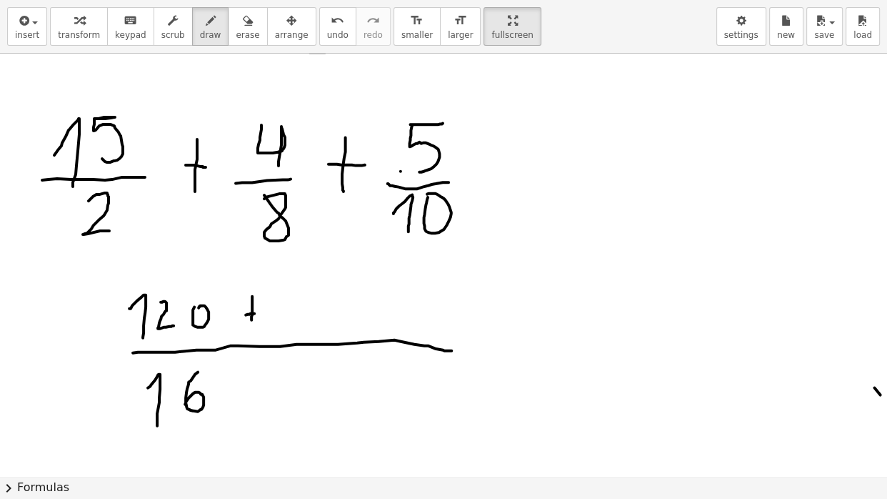
click at [179, 40] on button "scrub" at bounding box center [173, 26] width 39 height 39
click at [248, 28] on icon "button" at bounding box center [248, 20] width 10 height 17
drag, startPoint x: 145, startPoint y: 394, endPoint x: 201, endPoint y: 406, distance: 57.0
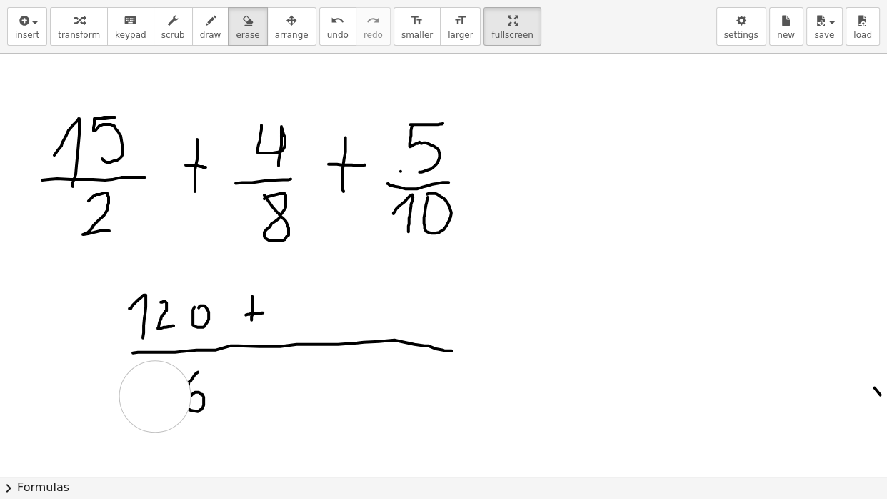
click at [209, 24] on div "button" at bounding box center [210, 19] width 21 height 17
drag, startPoint x: 241, startPoint y: 392, endPoint x: 259, endPoint y: 411, distance: 26.8
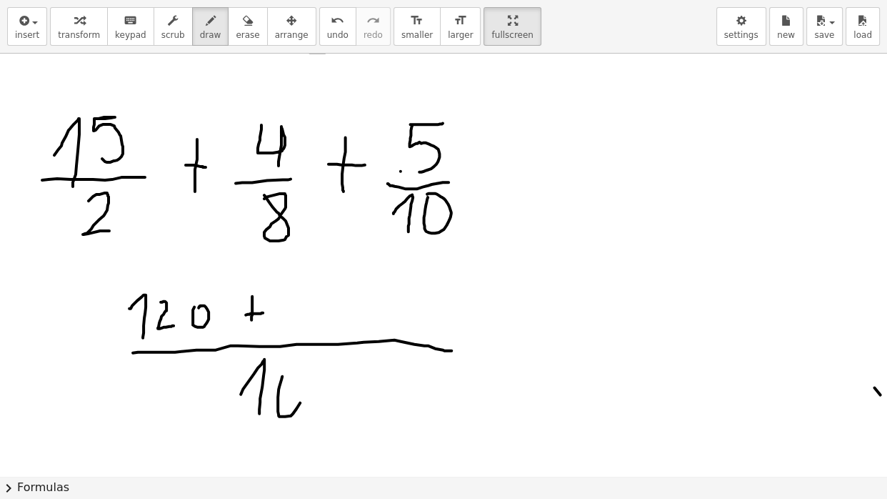
drag, startPoint x: 282, startPoint y: 374, endPoint x: 279, endPoint y: 406, distance: 32.3
drag, startPoint x: 544, startPoint y: 309, endPoint x: 541, endPoint y: 356, distance: 46.5
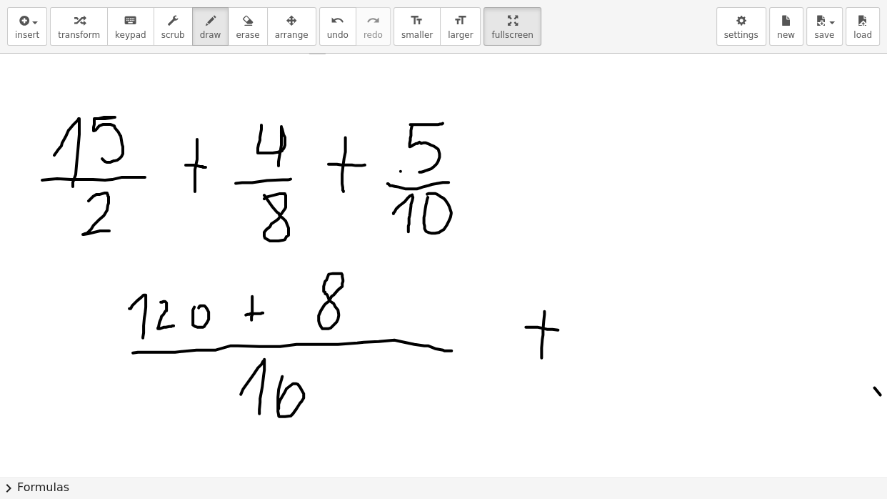
drag, startPoint x: 526, startPoint y: 325, endPoint x: 568, endPoint y: 328, distance: 42.2
drag, startPoint x: 618, startPoint y: 296, endPoint x: 622, endPoint y: 328, distance: 32.4
drag, startPoint x: 592, startPoint y: 342, endPoint x: 663, endPoint y: 338, distance: 70.8
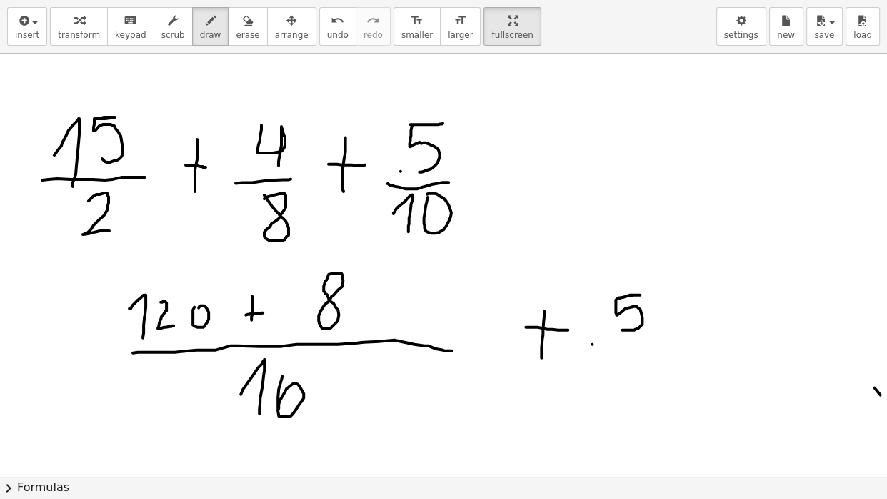
drag, startPoint x: 599, startPoint y: 367, endPoint x: 611, endPoint y: 396, distance: 31.4
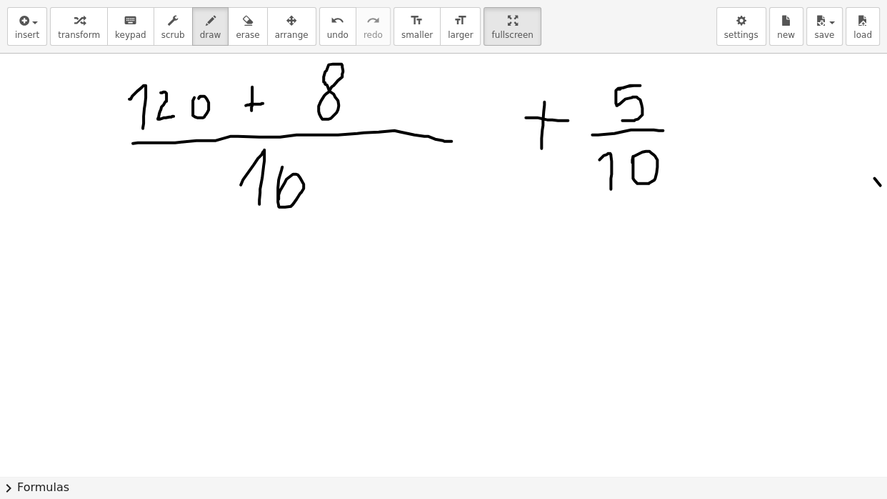
scroll to position [3847, 0]
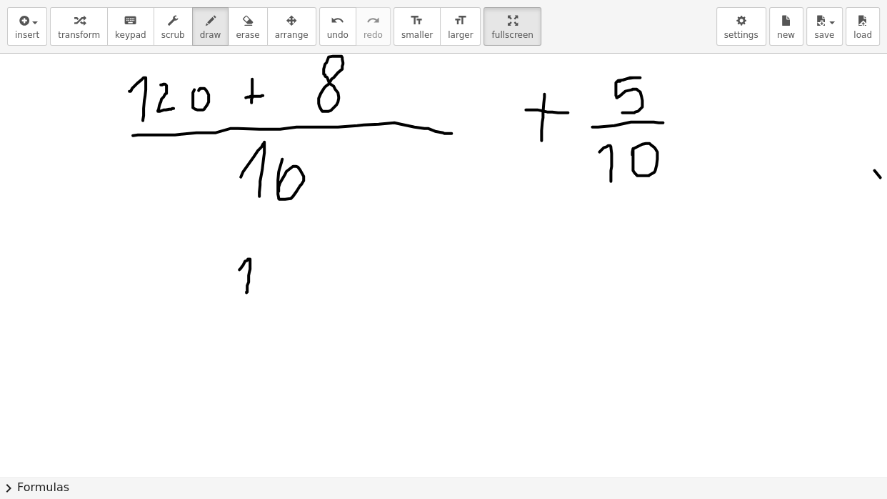
drag, startPoint x: 239, startPoint y: 268, endPoint x: 246, endPoint y: 291, distance: 23.9
drag, startPoint x: 277, startPoint y: 256, endPoint x: 292, endPoint y: 286, distance: 32.9
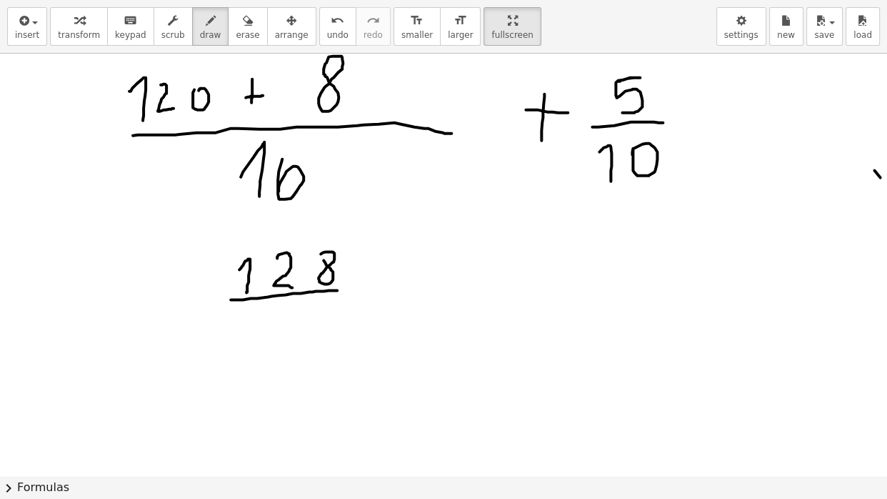
drag, startPoint x: 231, startPoint y: 298, endPoint x: 341, endPoint y: 287, distance: 110.5
drag, startPoint x: 262, startPoint y: 319, endPoint x: 274, endPoint y: 346, distance: 29.1
drag, startPoint x: 304, startPoint y: 306, endPoint x: 295, endPoint y: 337, distance: 32.8
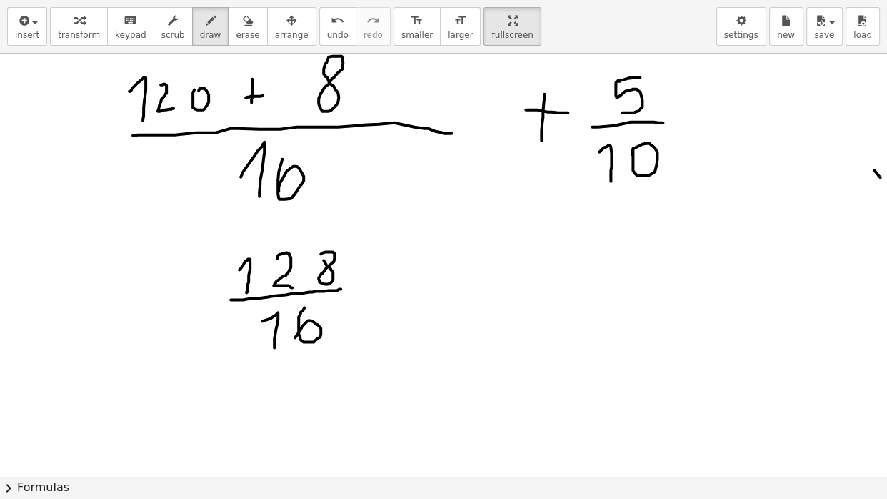
drag, startPoint x: 394, startPoint y: 252, endPoint x: 391, endPoint y: 284, distance: 32.3
drag, startPoint x: 386, startPoint y: 270, endPoint x: 401, endPoint y: 267, distance: 15.3
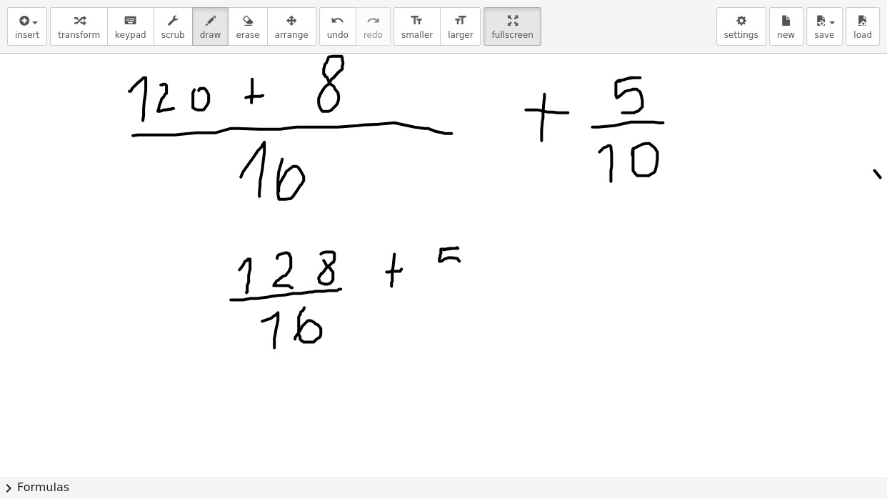
drag, startPoint x: 444, startPoint y: 248, endPoint x: 441, endPoint y: 278, distance: 30.1
drag, startPoint x: 425, startPoint y: 288, endPoint x: 489, endPoint y: 290, distance: 63.6
drag, startPoint x: 429, startPoint y: 316, endPoint x: 425, endPoint y: 356, distance: 39.4
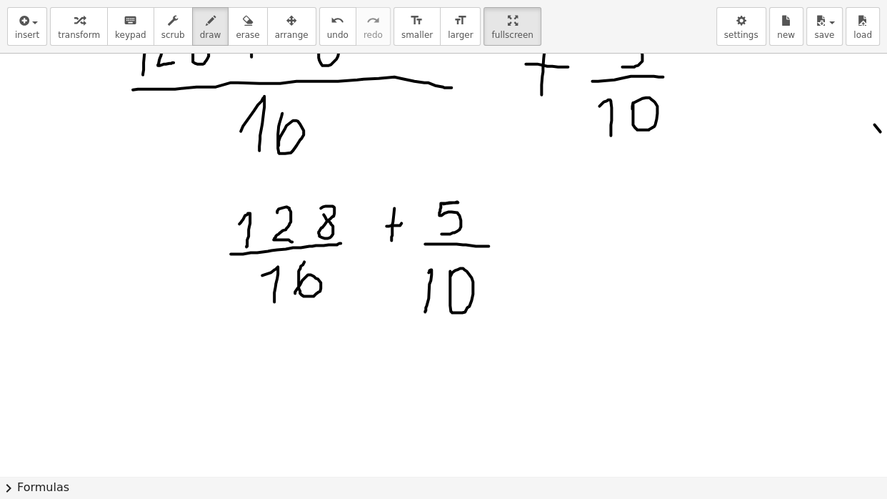
scroll to position [3916, 0]
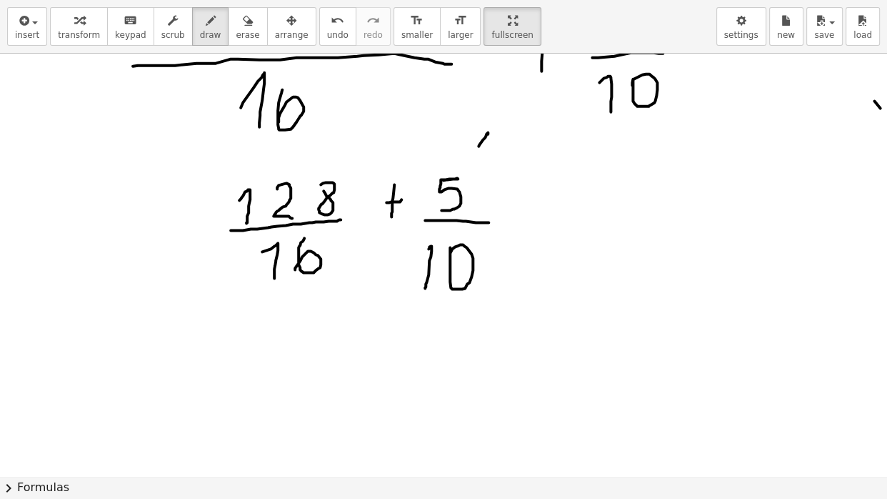
drag, startPoint x: 479, startPoint y: 144, endPoint x: 484, endPoint y: 159, distance: 15.4
drag, startPoint x: 501, startPoint y: 259, endPoint x: 520, endPoint y: 281, distance: 28.4
drag, startPoint x: 278, startPoint y: 324, endPoint x: 272, endPoint y: 356, distance: 31.9
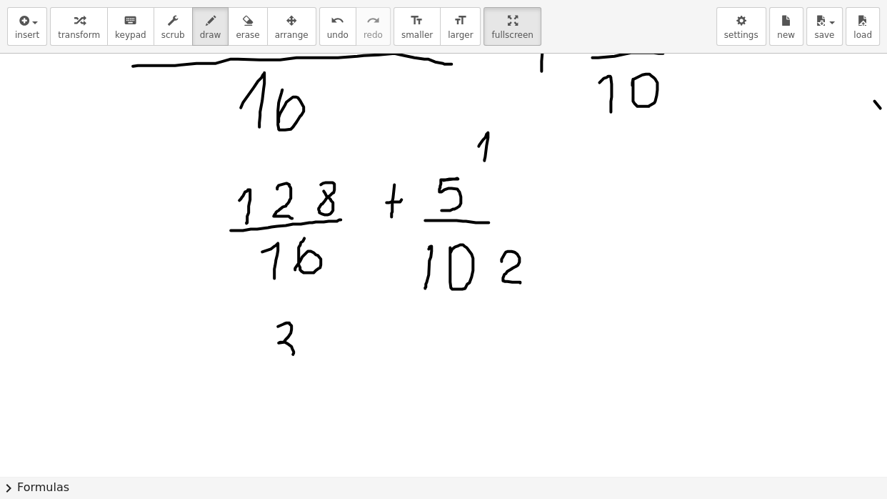
drag, startPoint x: 305, startPoint y: 331, endPoint x: 335, endPoint y: 361, distance: 41.9
drag, startPoint x: 271, startPoint y: 376, endPoint x: 340, endPoint y: 379, distance: 69.3
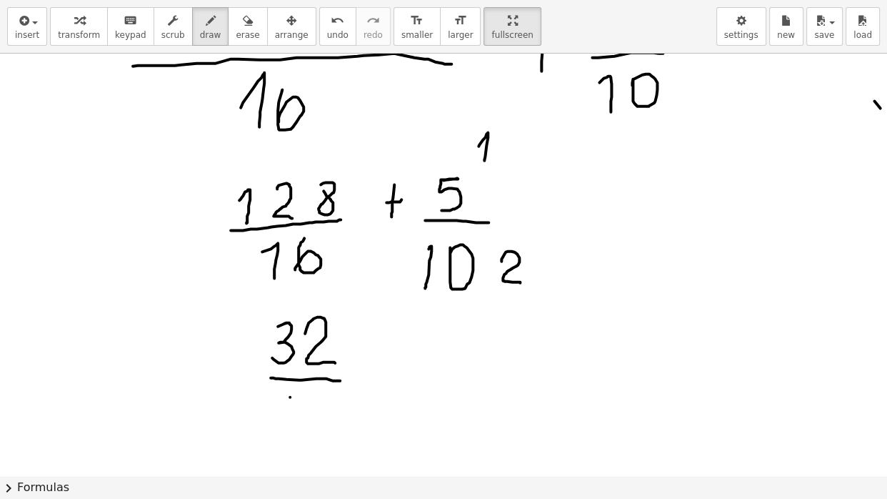
drag, startPoint x: 310, startPoint y: 169, endPoint x: 257, endPoint y: 222, distance: 75.3
drag, startPoint x: 328, startPoint y: 236, endPoint x: 263, endPoint y: 279, distance: 77.5
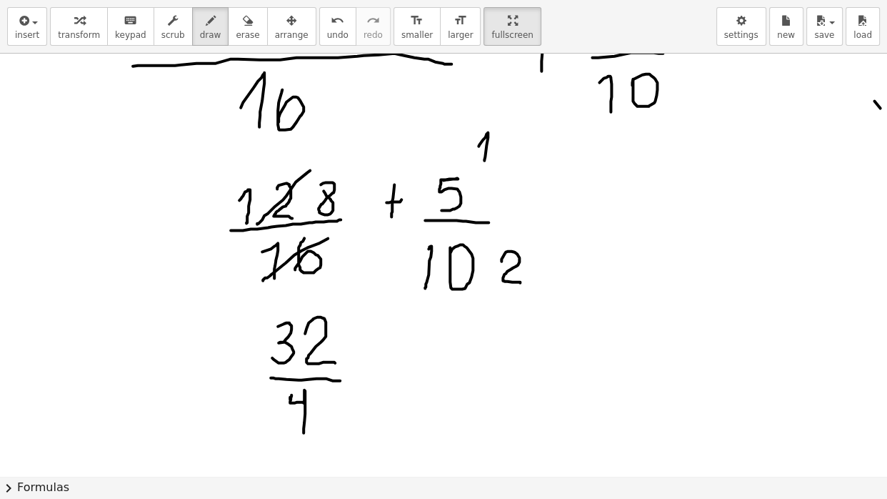
drag, startPoint x: 291, startPoint y: 393, endPoint x: 304, endPoint y: 431, distance: 39.8
drag, startPoint x: 381, startPoint y: 354, endPoint x: 378, endPoint y: 381, distance: 27.4
drag, startPoint x: 372, startPoint y: 371, endPoint x: 386, endPoint y: 370, distance: 14.4
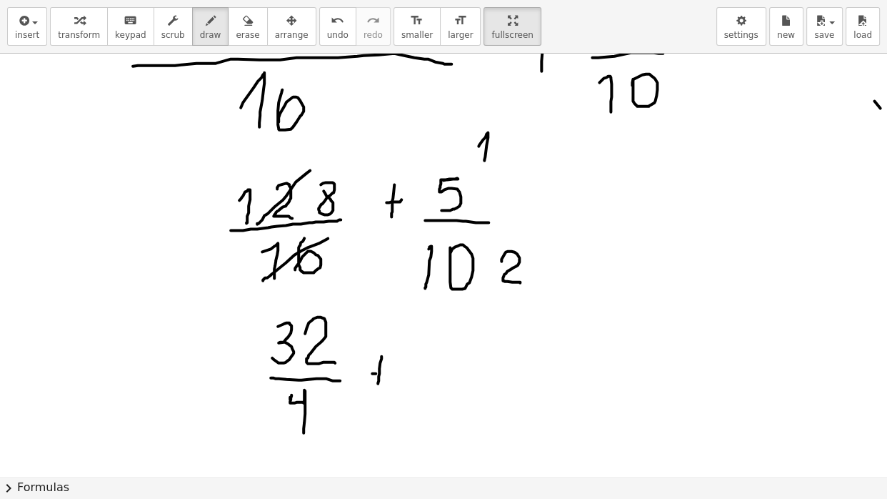
drag, startPoint x: 436, startPoint y: 341, endPoint x: 443, endPoint y: 367, distance: 27.4
drag, startPoint x: 419, startPoint y: 381, endPoint x: 451, endPoint y: 383, distance: 32.2
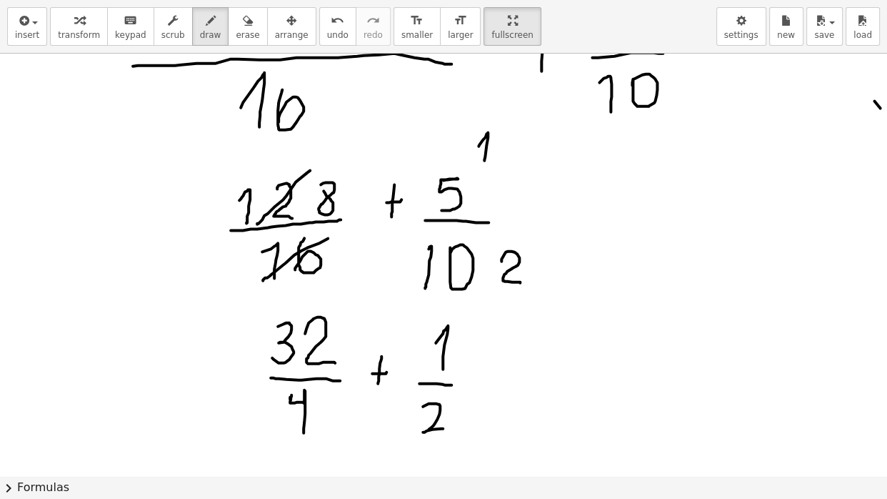
drag, startPoint x: 423, startPoint y: 404, endPoint x: 449, endPoint y: 427, distance: 34.4
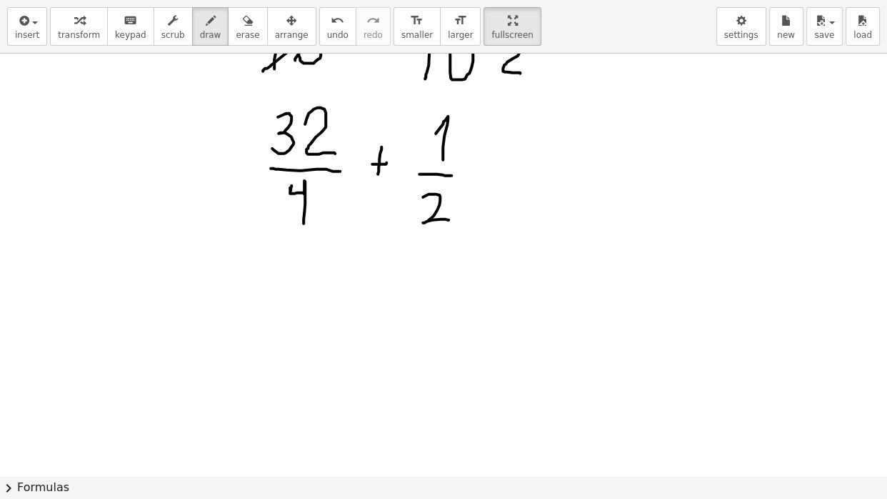
scroll to position [4133, 0]
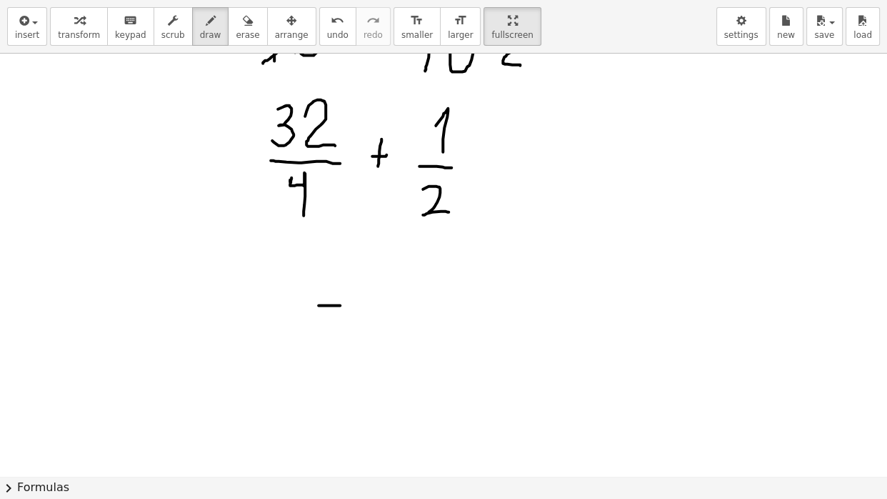
drag, startPoint x: 319, startPoint y: 304, endPoint x: 393, endPoint y: 306, distance: 74.3
drag, startPoint x: 349, startPoint y: 317, endPoint x: 339, endPoint y: 324, distance: 11.7
drag, startPoint x: 349, startPoint y: 344, endPoint x: 335, endPoint y: 346, distance: 13.6
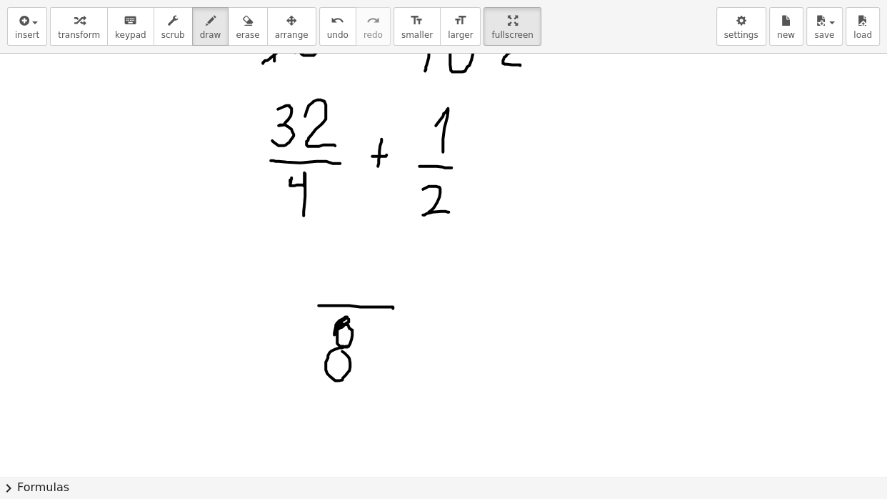
drag, startPoint x: 282, startPoint y: 306, endPoint x: 324, endPoint y: 305, distance: 41.4
drag, startPoint x: 315, startPoint y: 255, endPoint x: 326, endPoint y: 288, distance: 34.6
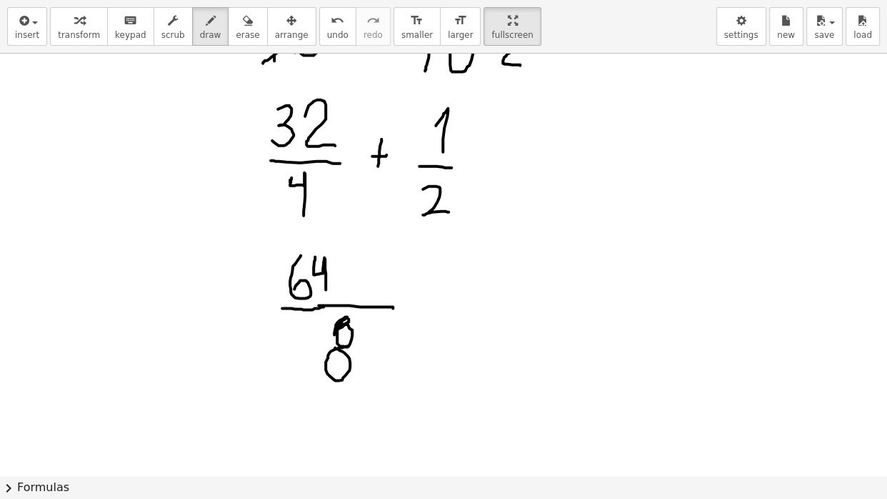
drag, startPoint x: 301, startPoint y: 254, endPoint x: 294, endPoint y: 290, distance: 37.1
drag, startPoint x: 351, startPoint y: 254, endPoint x: 344, endPoint y: 301, distance: 47.7
drag, startPoint x: 339, startPoint y: 271, endPoint x: 358, endPoint y: 274, distance: 18.7
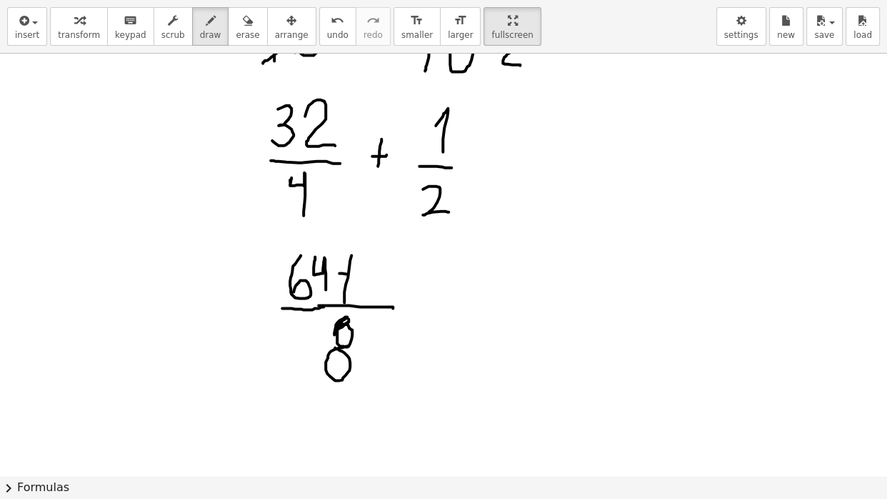
drag, startPoint x: 379, startPoint y: 256, endPoint x: 382, endPoint y: 303, distance: 46.6
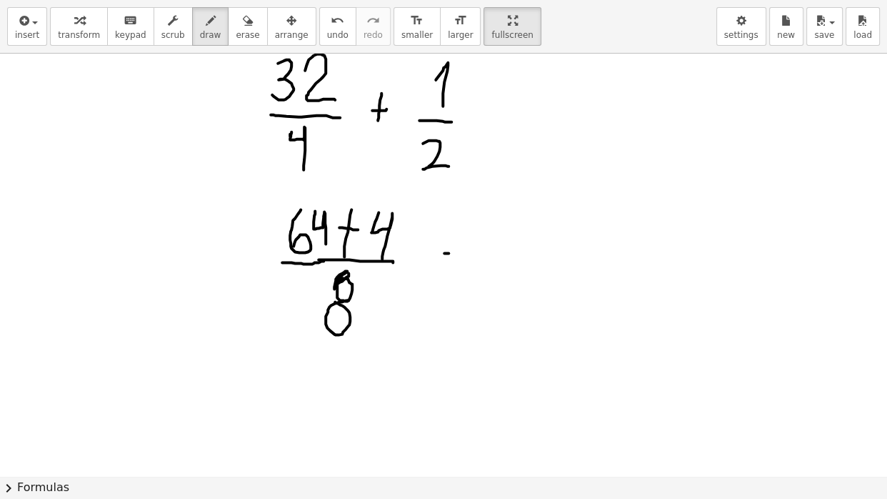
scroll to position [4187, 0]
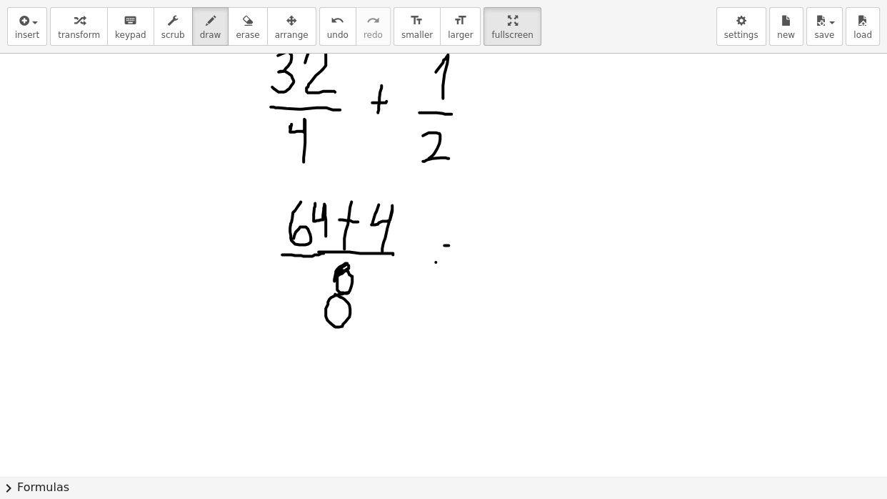
drag, startPoint x: 436, startPoint y: 260, endPoint x: 460, endPoint y: 260, distance: 24.3
drag, startPoint x: 519, startPoint y: 197, endPoint x: 501, endPoint y: 229, distance: 36.1
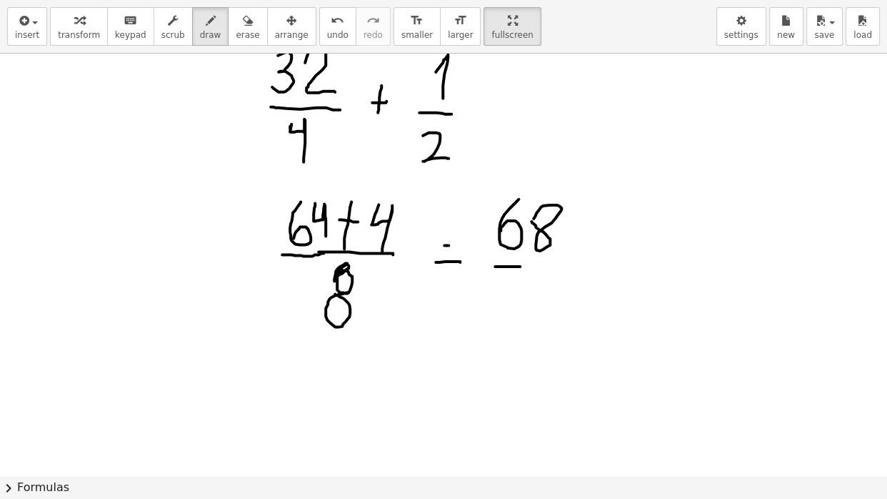
drag, startPoint x: 495, startPoint y: 264, endPoint x: 574, endPoint y: 259, distance: 79.5
drag, startPoint x: 439, startPoint y: 242, endPoint x: 457, endPoint y: 243, distance: 17.9
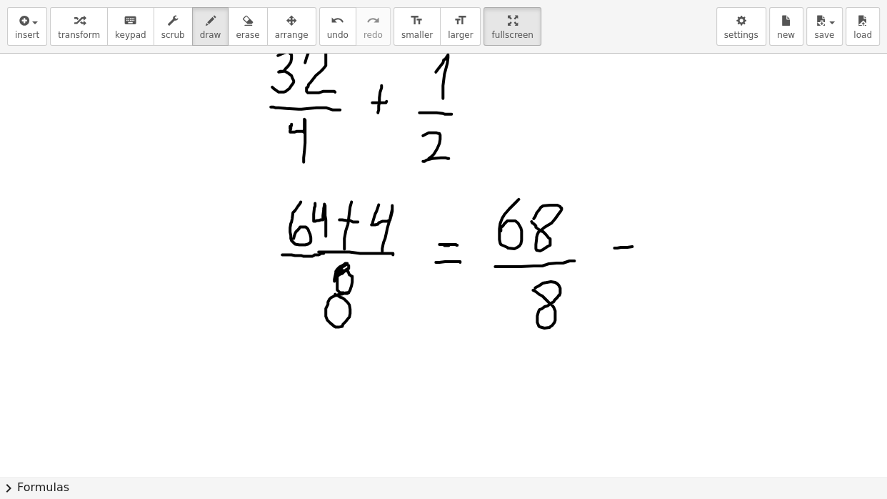
drag, startPoint x: 614, startPoint y: 246, endPoint x: 636, endPoint y: 243, distance: 21.6
drag, startPoint x: 609, startPoint y: 258, endPoint x: 634, endPoint y: 257, distance: 25.0
drag, startPoint x: 574, startPoint y: 206, endPoint x: 489, endPoint y: 246, distance: 93.3
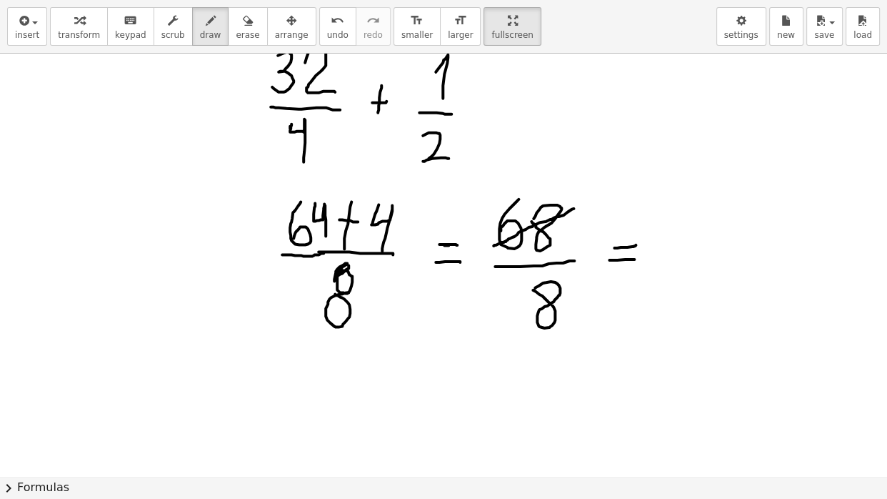
drag, startPoint x: 576, startPoint y: 282, endPoint x: 522, endPoint y: 319, distance: 64.8
drag, startPoint x: 664, startPoint y: 257, endPoint x: 740, endPoint y: 254, distance: 76.5
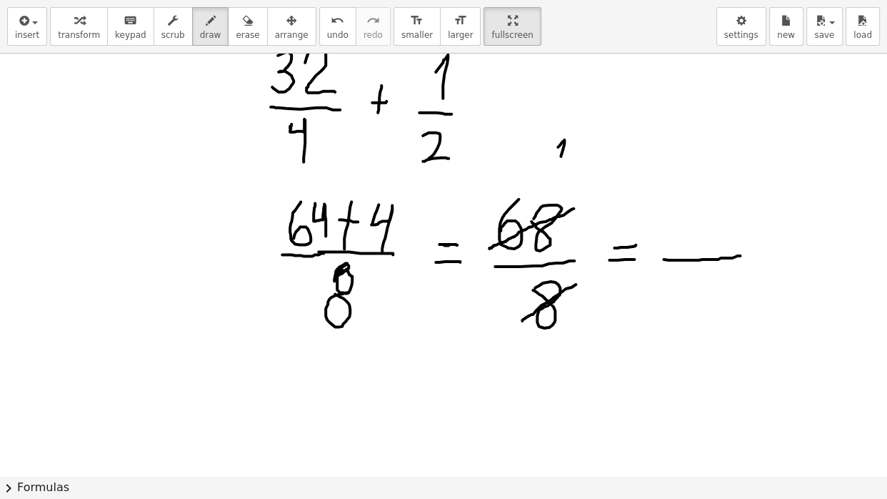
drag, startPoint x: 558, startPoint y: 145, endPoint x: 557, endPoint y: 169, distance: 24.3
drag, startPoint x: 575, startPoint y: 145, endPoint x: 577, endPoint y: 181, distance: 36.5
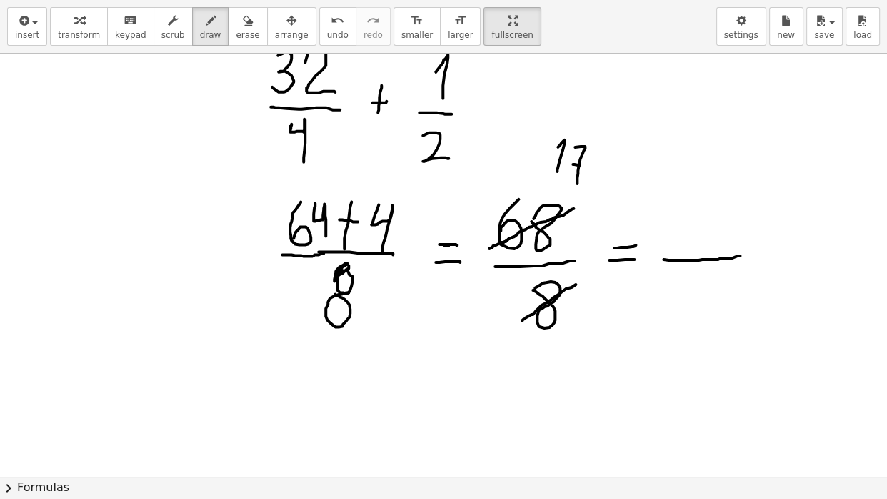
drag, startPoint x: 670, startPoint y: 215, endPoint x: 682, endPoint y: 245, distance: 32.4
drag, startPoint x: 694, startPoint y: 204, endPoint x: 703, endPoint y: 247, distance: 43.7
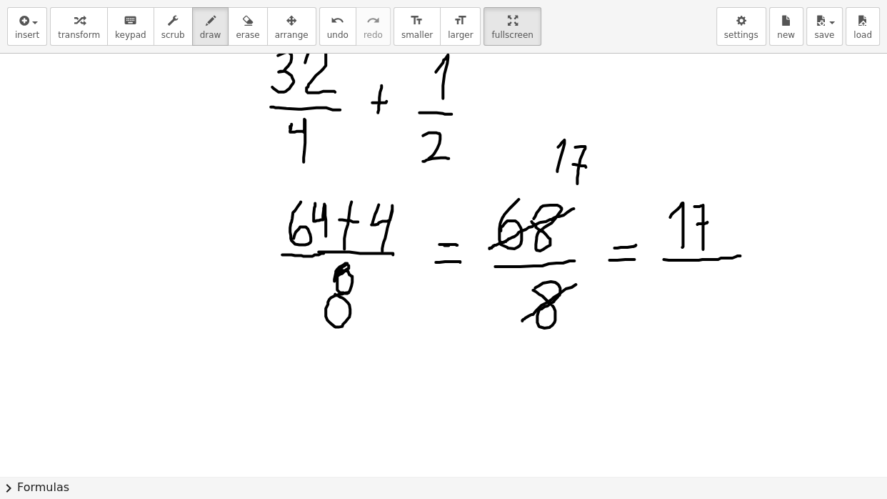
drag, startPoint x: 697, startPoint y: 222, endPoint x: 711, endPoint y: 221, distance: 14.3
drag, startPoint x: 770, startPoint y: 64, endPoint x: 751, endPoint y: 89, distance: 31.6
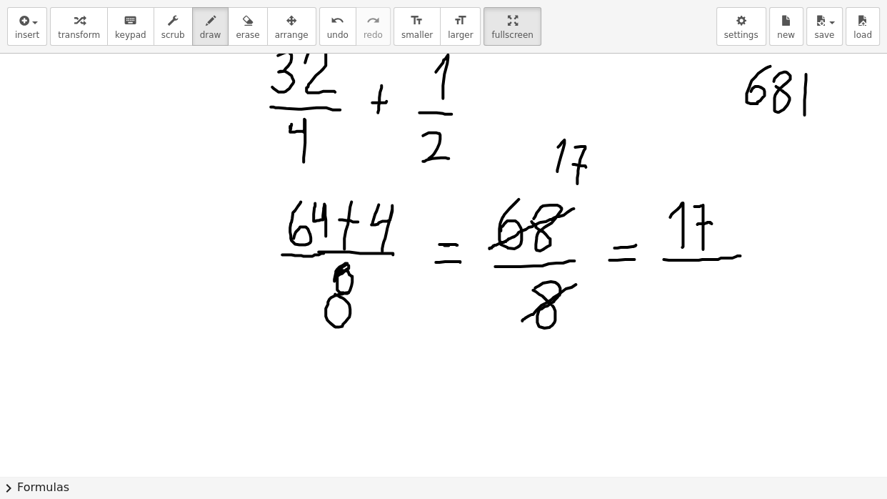
drag, startPoint x: 806, startPoint y: 72, endPoint x: 847, endPoint y: 104, distance: 52.0
drag, startPoint x: 824, startPoint y: 74, endPoint x: 834, endPoint y: 101, distance: 29.6
drag, startPoint x: 809, startPoint y: 131, endPoint x: 813, endPoint y: 148, distance: 17.7
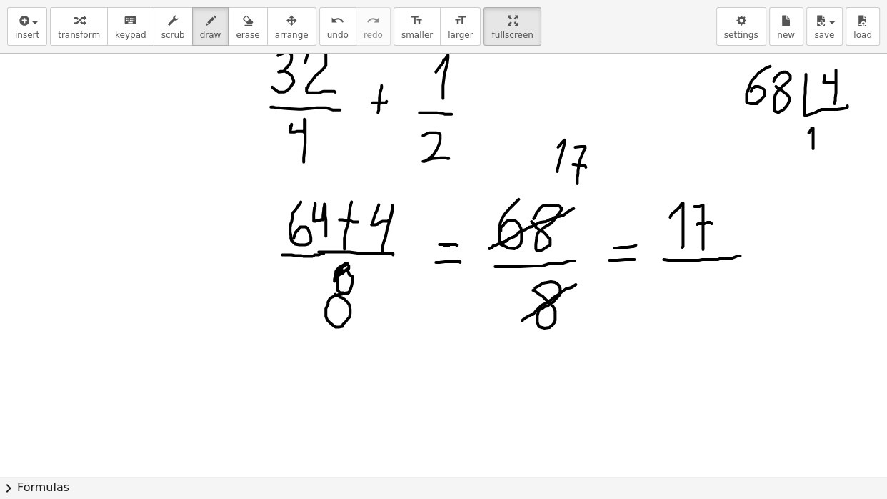
drag, startPoint x: 742, startPoint y: 120, endPoint x: 753, endPoint y: 134, distance: 17.9
drag, startPoint x: 729, startPoint y: 144, endPoint x: 760, endPoint y: 147, distance: 31.6
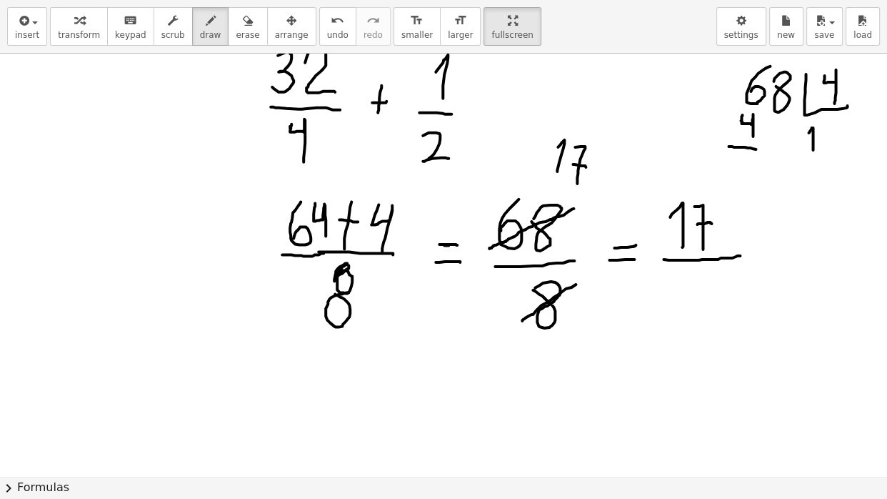
drag, startPoint x: 744, startPoint y: 161, endPoint x: 758, endPoint y: 180, distance: 23.4
drag, startPoint x: 822, startPoint y: 122, endPoint x: 836, endPoint y: 149, distance: 29.7
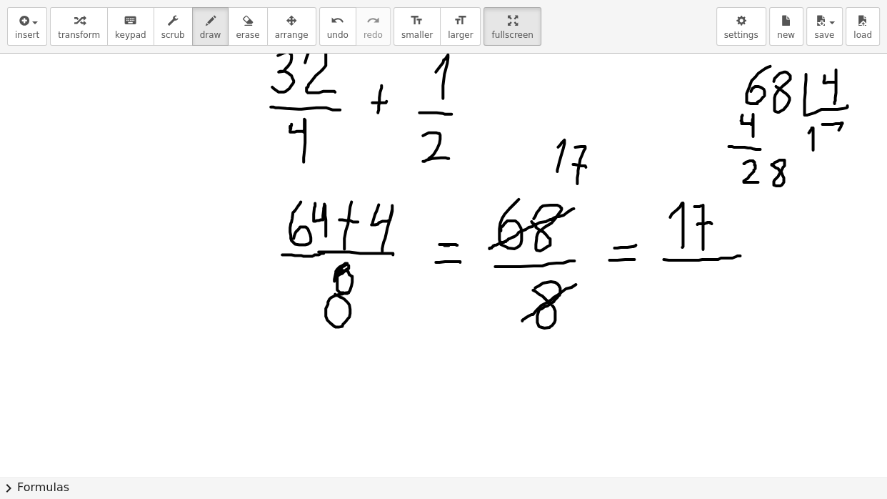
drag, startPoint x: 829, startPoint y: 136, endPoint x: 842, endPoint y: 136, distance: 13.6
drag, startPoint x: 747, startPoint y: 191, endPoint x: 767, endPoint y: 216, distance: 32.6
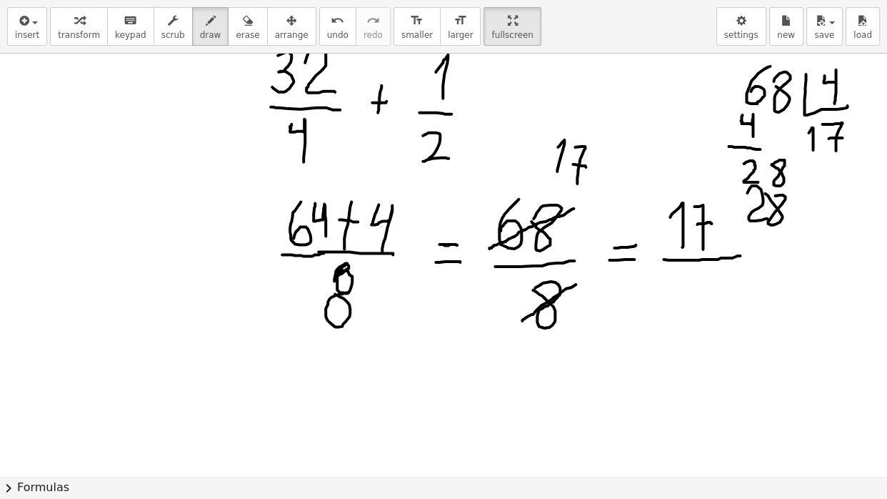
drag, startPoint x: 775, startPoint y: 194, endPoint x: 764, endPoint y: 191, distance: 11.1
drag, startPoint x: 855, startPoint y: 114, endPoint x: 846, endPoint y: 114, distance: 9.3
click at [257, 25] on div "button" at bounding box center [248, 19] width 24 height 17
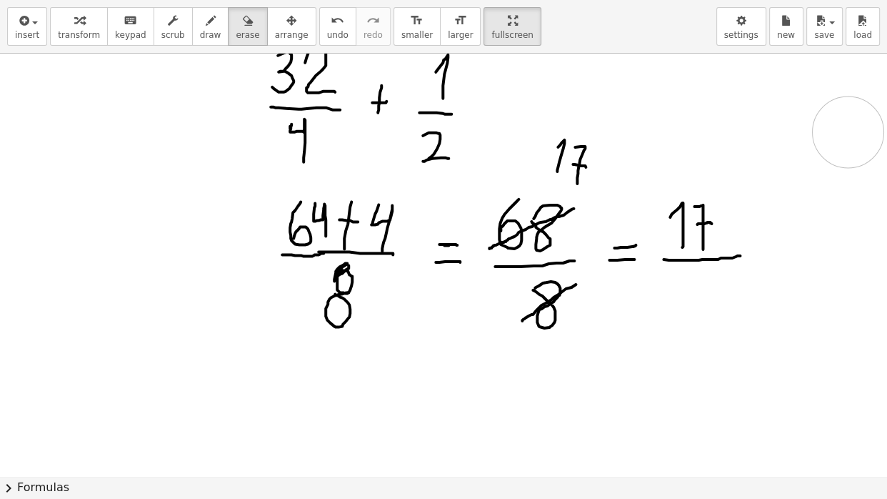
drag, startPoint x: 751, startPoint y: 69, endPoint x: 849, endPoint y: 134, distance: 116.5
click at [209, 24] on div "button" at bounding box center [210, 19] width 21 height 17
drag, startPoint x: 689, startPoint y: 281, endPoint x: 714, endPoint y: 309, distance: 37.9
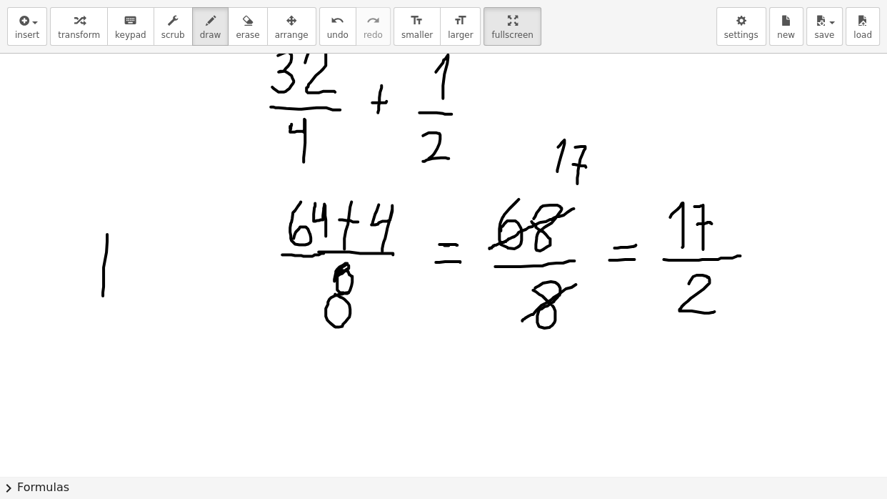
drag, startPoint x: 107, startPoint y: 232, endPoint x: 102, endPoint y: 298, distance: 65.9
drag, startPoint x: 107, startPoint y: 231, endPoint x: 100, endPoint y: 286, distance: 55.5
drag, startPoint x: 143, startPoint y: 256, endPoint x: 175, endPoint y: 254, distance: 32.2
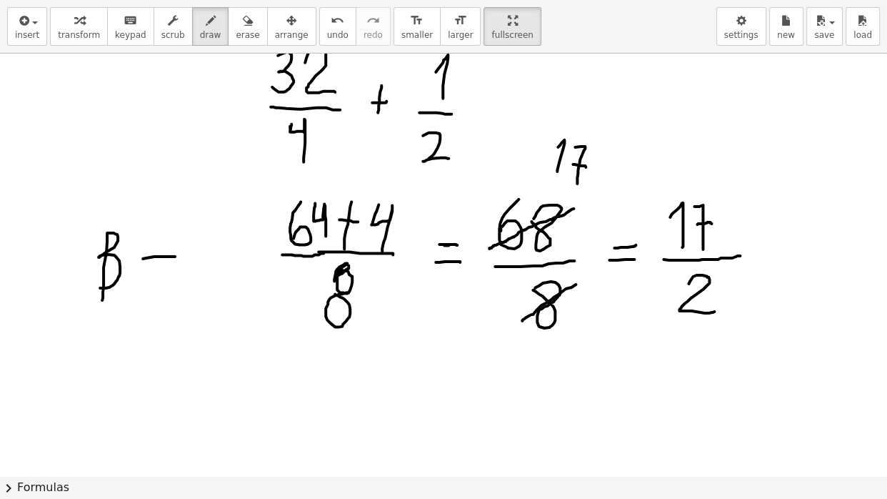
drag, startPoint x: 151, startPoint y: 271, endPoint x: 206, endPoint y: 271, distance: 54.3
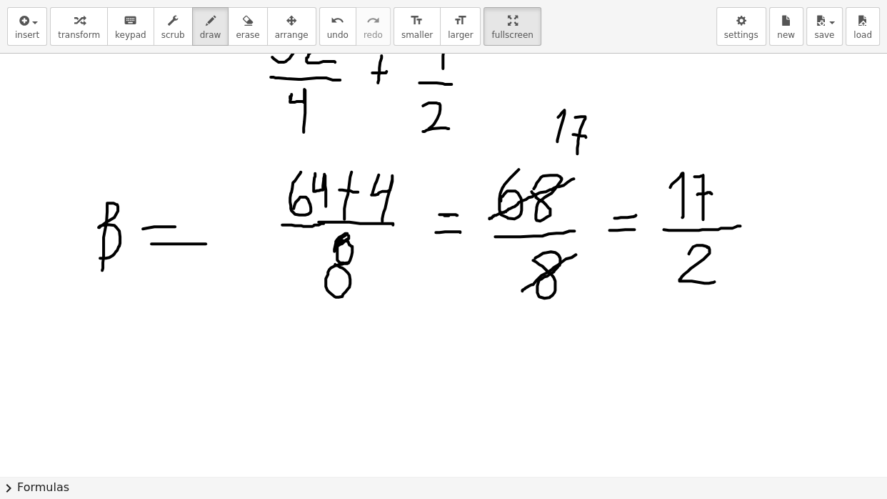
scroll to position [4378, 0]
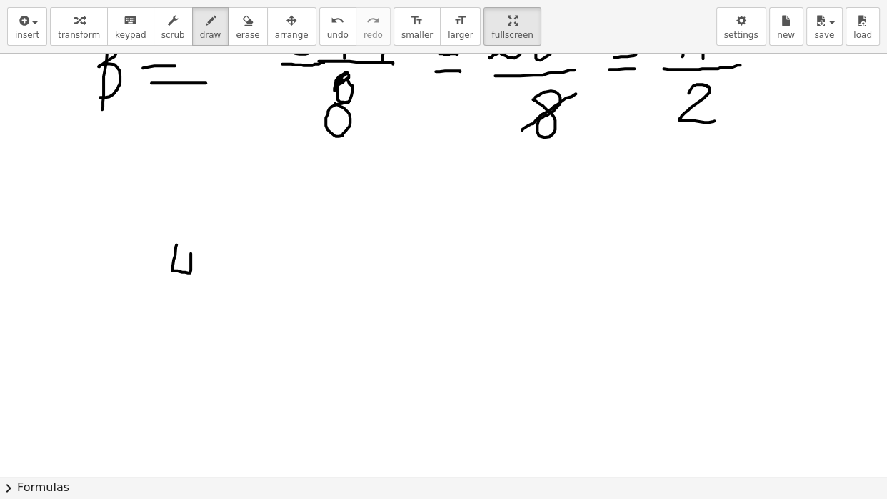
drag, startPoint x: 176, startPoint y: 243, endPoint x: 191, endPoint y: 307, distance: 65.8
drag, startPoint x: 139, startPoint y: 314, endPoint x: 224, endPoint y: 318, distance: 85.1
drag, startPoint x: 164, startPoint y: 340, endPoint x: 166, endPoint y: 379, distance: 38.6
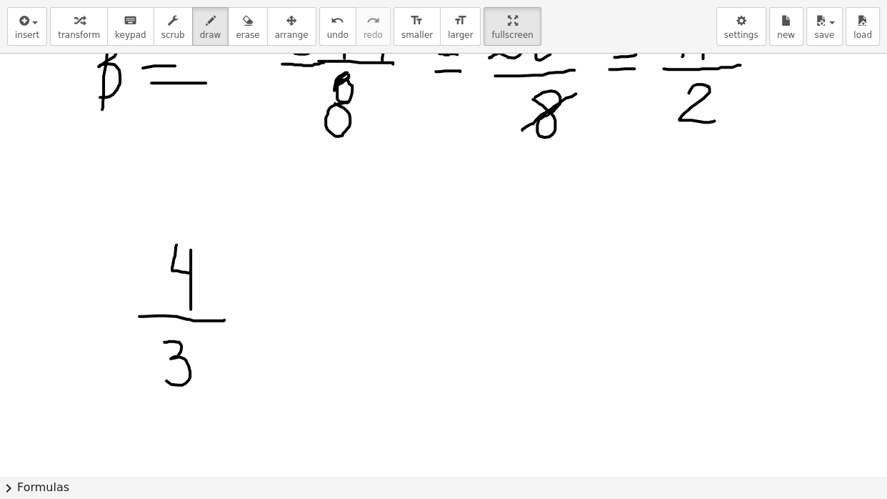
drag, startPoint x: 270, startPoint y: 290, endPoint x: 267, endPoint y: 335, distance: 45.1
drag, startPoint x: 255, startPoint y: 311, endPoint x: 286, endPoint y: 316, distance: 31.0
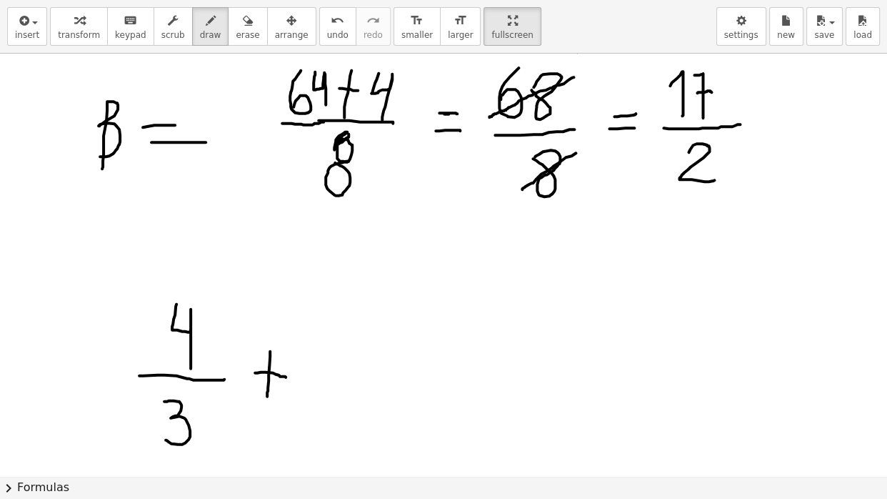
scroll to position [4301, 0]
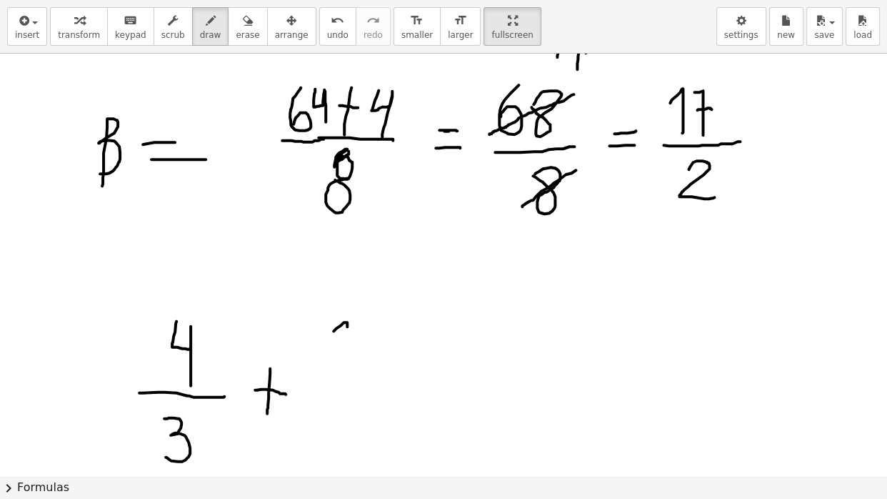
drag, startPoint x: 334, startPoint y: 329, endPoint x: 344, endPoint y: 363, distance: 35.7
drag, startPoint x: 366, startPoint y: 307, endPoint x: 385, endPoint y: 356, distance: 52.3
drag, startPoint x: 370, startPoint y: 339, endPoint x: 403, endPoint y: 336, distance: 33.0
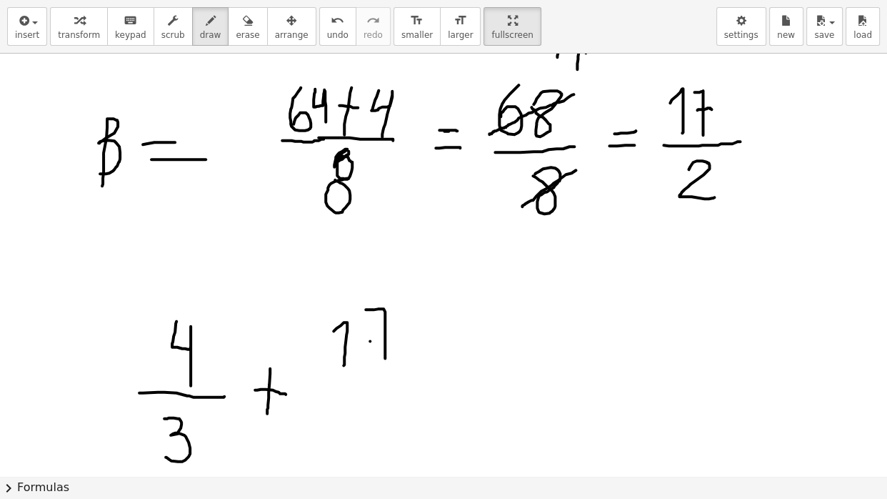
drag, startPoint x: 321, startPoint y: 383, endPoint x: 417, endPoint y: 384, distance: 95.7
drag, startPoint x: 356, startPoint y: 408, endPoint x: 396, endPoint y: 444, distance: 53.6
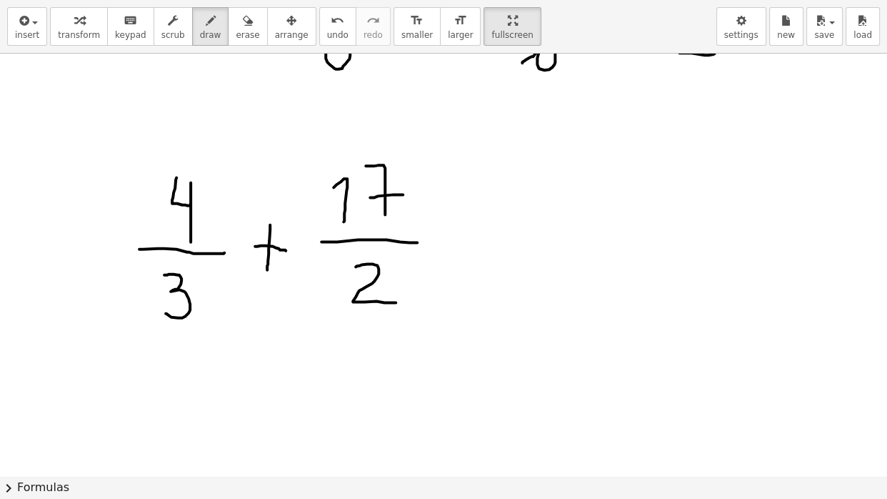
scroll to position [4470, 0]
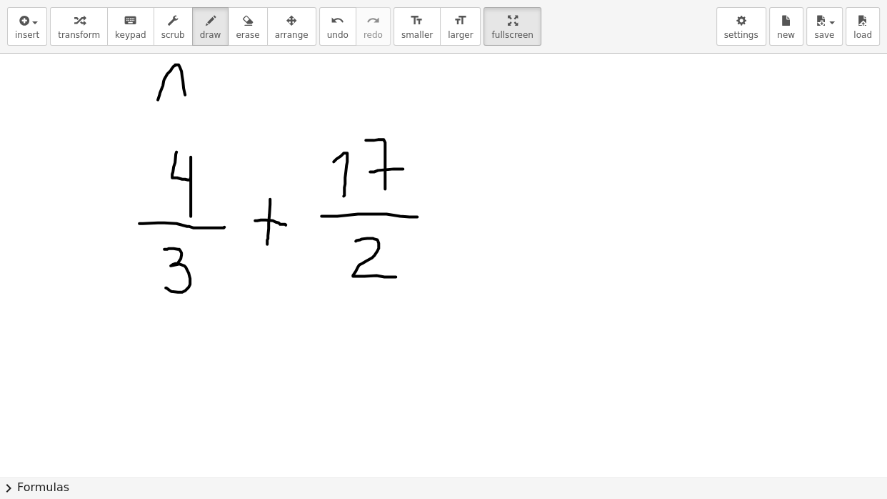
drag, startPoint x: 158, startPoint y: 98, endPoint x: 186, endPoint y: 101, distance: 28.8
drag, startPoint x: 167, startPoint y: 89, endPoint x: 186, endPoint y: 90, distance: 19.3
drag, startPoint x: 247, startPoint y: 66, endPoint x: 246, endPoint y: 91, distance: 25.7
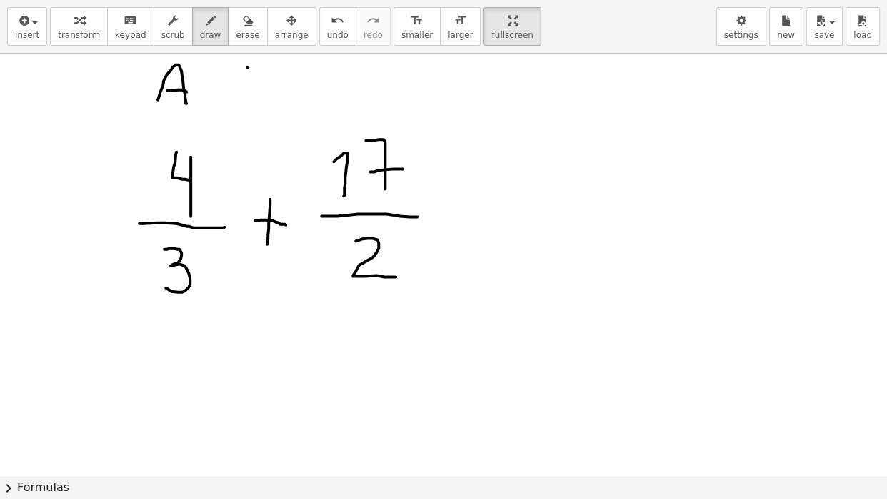
drag, startPoint x: 238, startPoint y: 79, endPoint x: 284, endPoint y: 77, distance: 46.5
drag, startPoint x: 314, startPoint y: 64, endPoint x: 311, endPoint y: 106, distance: 42.2
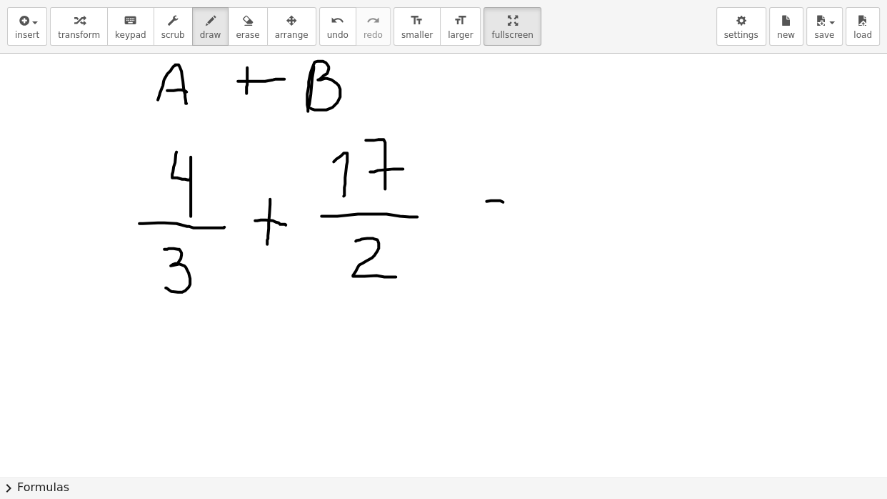
drag, startPoint x: 486, startPoint y: 199, endPoint x: 504, endPoint y: 200, distance: 17.9
drag, startPoint x: 482, startPoint y: 222, endPoint x: 529, endPoint y: 219, distance: 46.5
drag, startPoint x: 572, startPoint y: 214, endPoint x: 843, endPoint y: 204, distance: 270.9
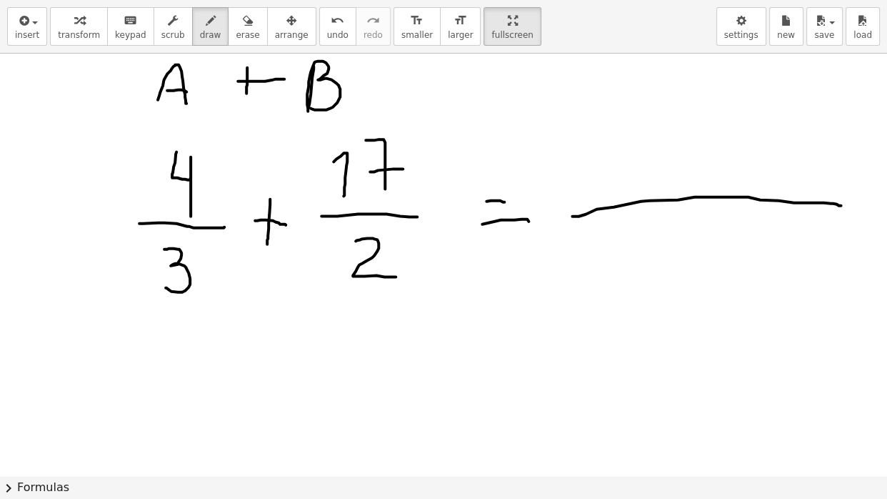
drag, startPoint x: 714, startPoint y: 222, endPoint x: 694, endPoint y: 256, distance: 39.7
drag, startPoint x: 702, startPoint y: 136, endPoint x: 701, endPoint y: 181, distance: 45.0
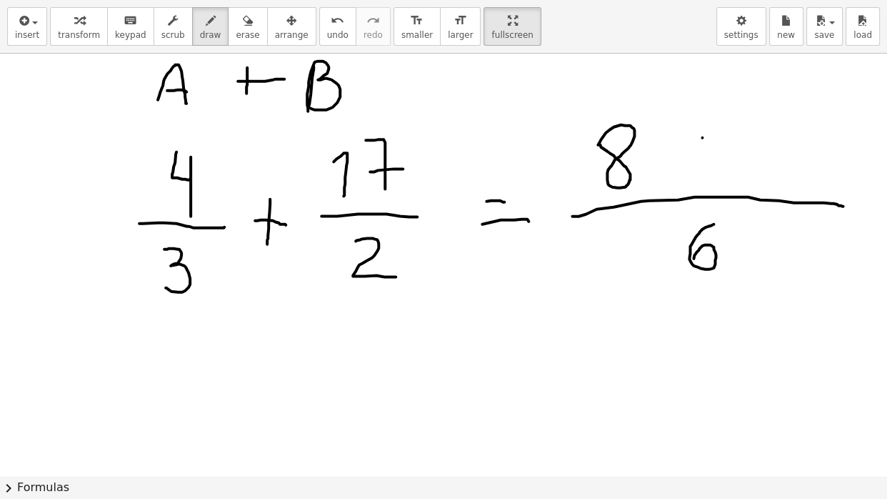
drag, startPoint x: 689, startPoint y: 161, endPoint x: 719, endPoint y: 159, distance: 30.0
drag, startPoint x: 821, startPoint y: 136, endPoint x: 829, endPoint y: 175, distance: 39.9
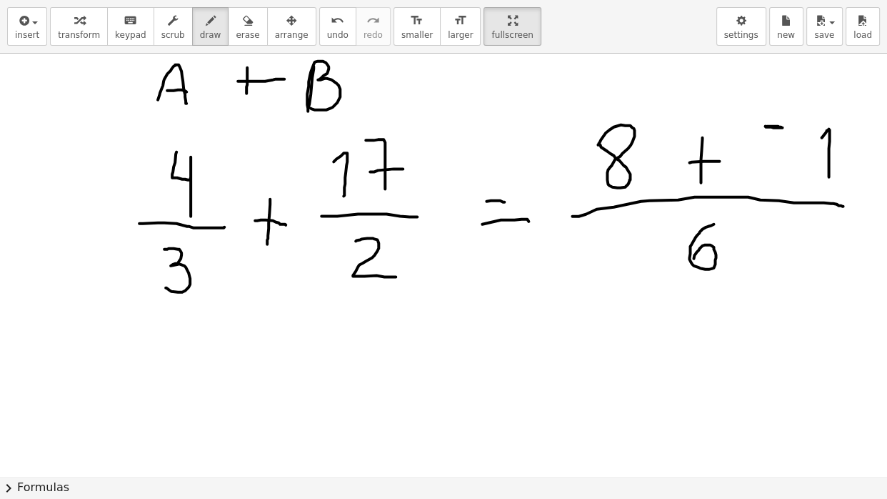
drag, startPoint x: 765, startPoint y: 124, endPoint x: 766, endPoint y: 166, distance: 41.4
drag, startPoint x: 496, startPoint y: 329, endPoint x: 518, endPoint y: 331, distance: 22.3
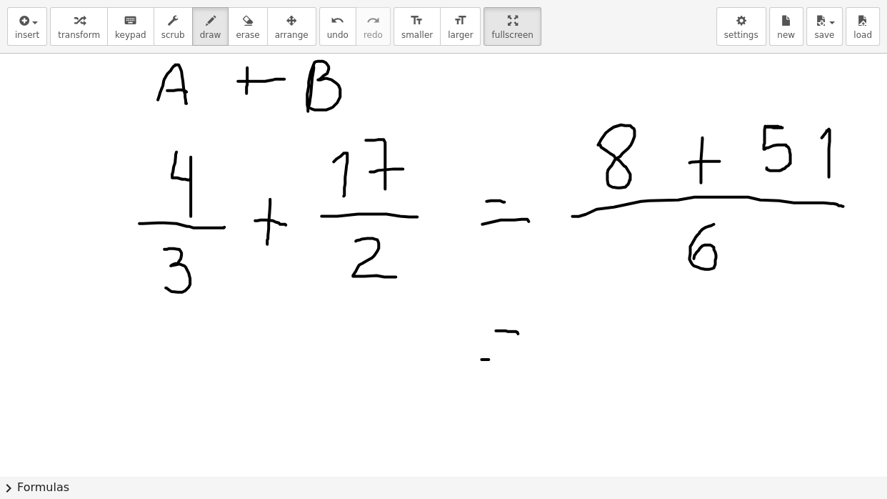
drag, startPoint x: 481, startPoint y: 357, endPoint x: 514, endPoint y: 358, distance: 32.9
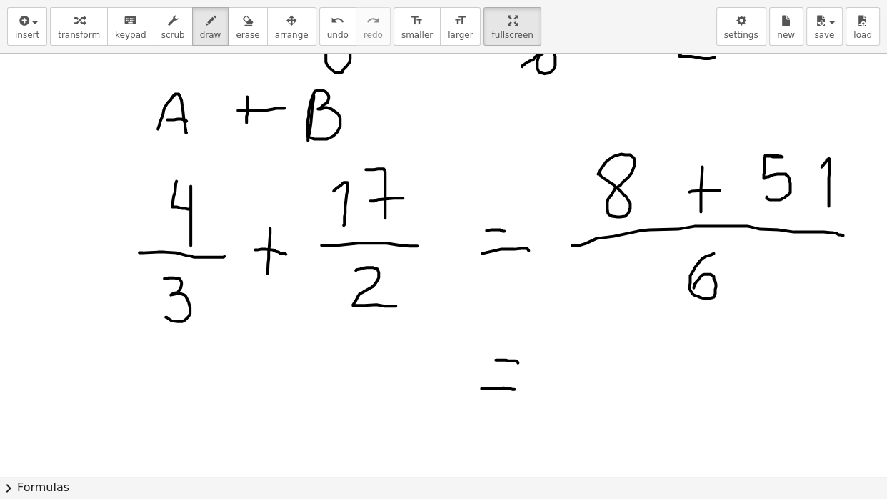
scroll to position [4450, 0]
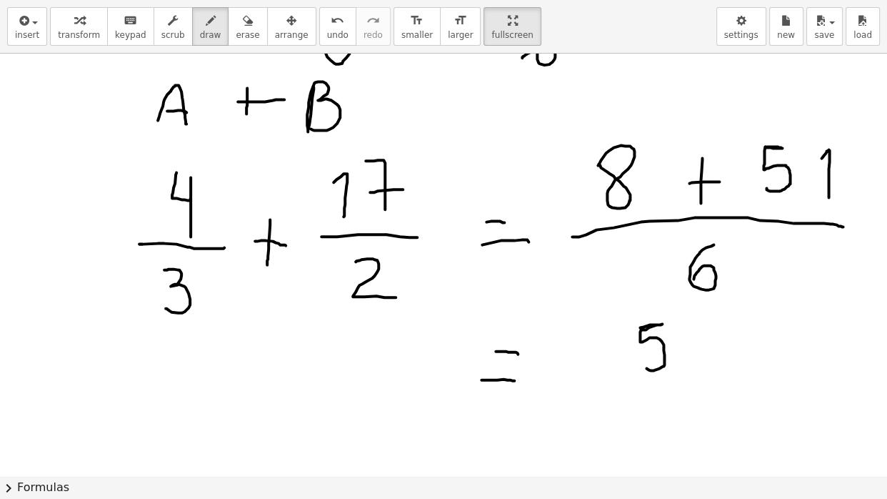
drag, startPoint x: 640, startPoint y: 325, endPoint x: 639, endPoint y: 364, distance: 38.6
drag, startPoint x: 707, startPoint y: 324, endPoint x: 706, endPoint y: 364, distance: 39.3
drag, startPoint x: 634, startPoint y: 380, endPoint x: 714, endPoint y: 379, distance: 80.0
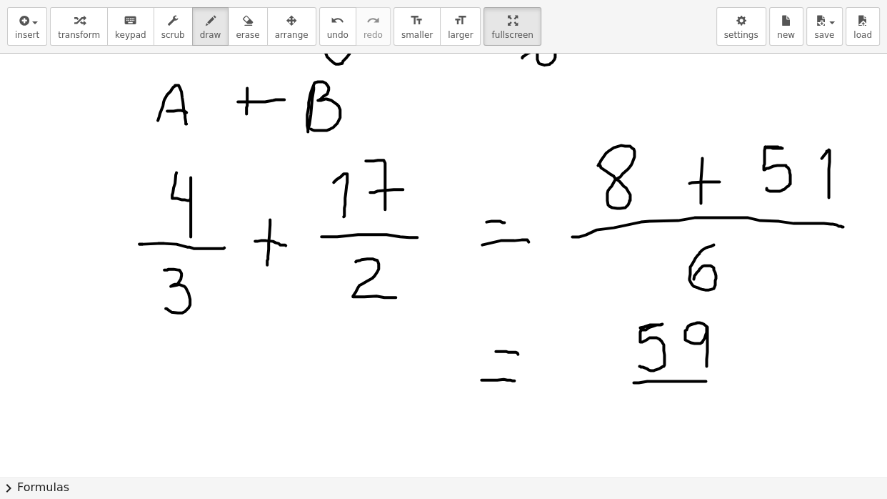
drag, startPoint x: 680, startPoint y: 393, endPoint x: 666, endPoint y: 431, distance: 40.5
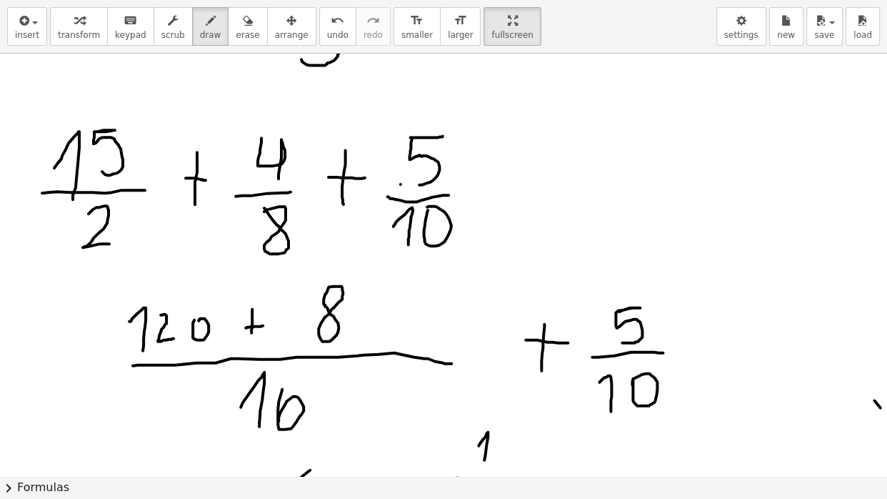
scroll to position [3626, 0]
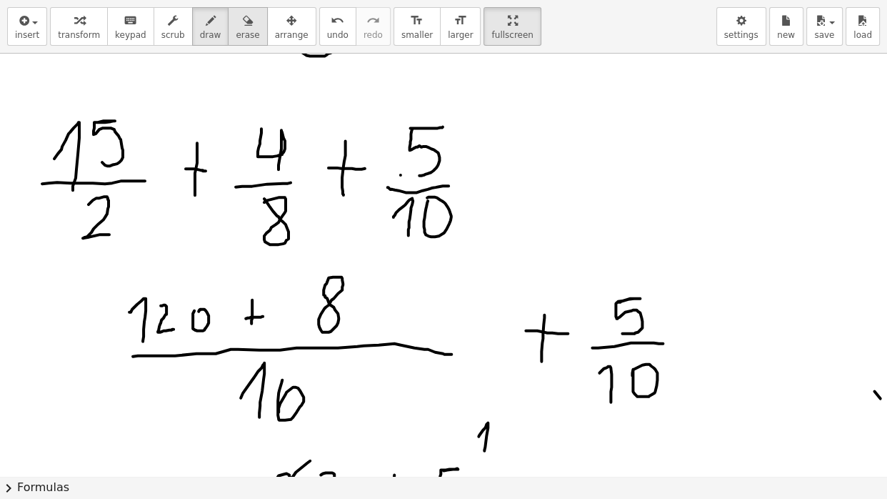
click at [252, 33] on span "erase" at bounding box center [248, 35] width 24 height 10
click at [219, 33] on span "draw" at bounding box center [210, 35] width 21 height 10
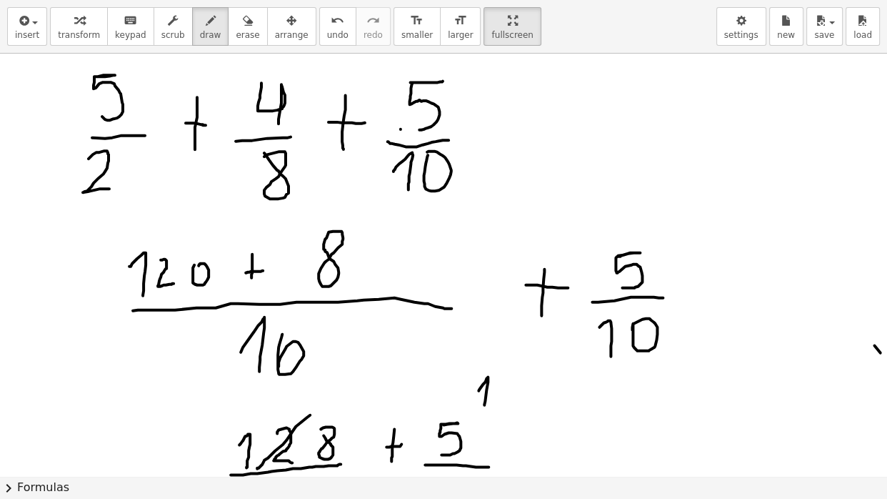
scroll to position [3672, 0]
click at [193, 33] on button "scrub" at bounding box center [173, 26] width 39 height 39
click at [249, 26] on icon "button" at bounding box center [248, 20] width 10 height 17
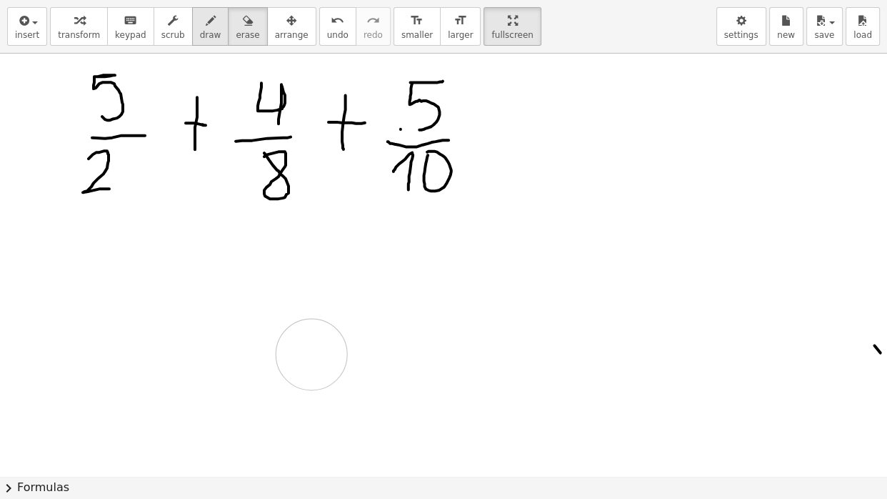
drag, startPoint x: 165, startPoint y: 329, endPoint x: 216, endPoint y: 31, distance: 301.5
click at [216, 28] on icon "button" at bounding box center [211, 20] width 10 height 17
click at [216, 31] on span "draw" at bounding box center [210, 35] width 21 height 10
click at [212, 31] on span "draw" at bounding box center [210, 35] width 21 height 10
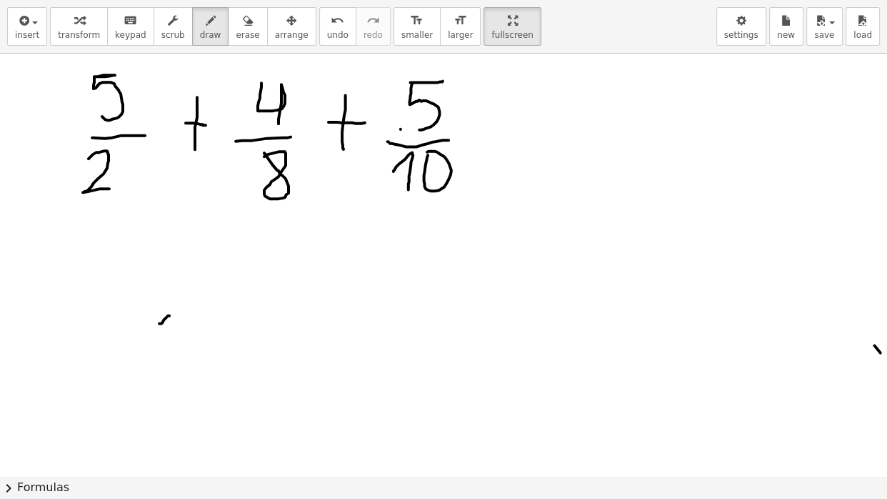
drag, startPoint x: 159, startPoint y: 321, endPoint x: 168, endPoint y: 354, distance: 34.0
drag, startPoint x: 206, startPoint y: 304, endPoint x: 186, endPoint y: 340, distance: 40.6
drag, startPoint x: 91, startPoint y: 294, endPoint x: 257, endPoint y: 289, distance: 166.5
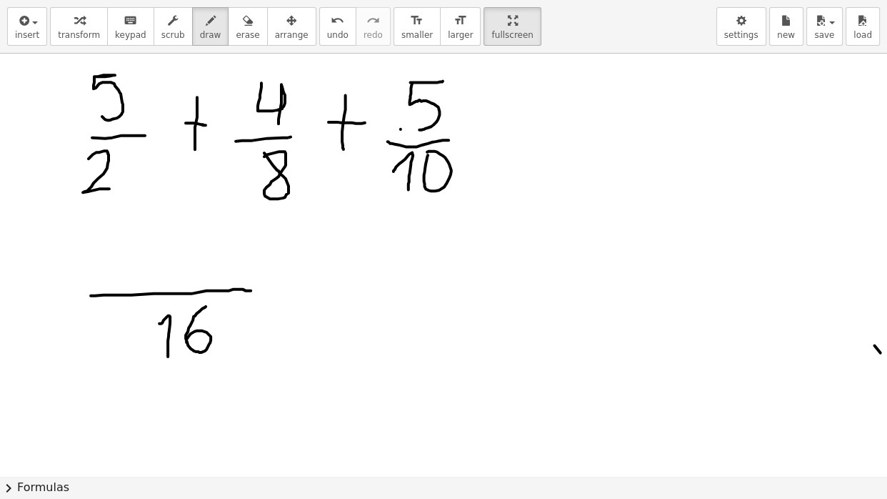
drag, startPoint x: 89, startPoint y: 242, endPoint x: 104, endPoint y: 281, distance: 41.4
drag, startPoint x: 168, startPoint y: 244, endPoint x: 166, endPoint y: 279, distance: 34.3
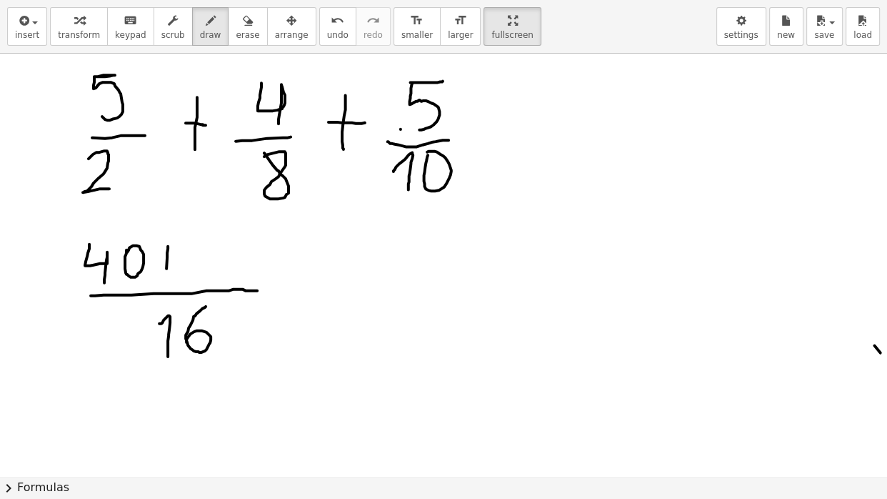
drag, startPoint x: 159, startPoint y: 262, endPoint x: 183, endPoint y: 259, distance: 23.8
drag, startPoint x: 210, startPoint y: 251, endPoint x: 209, endPoint y: 243, distance: 8.7
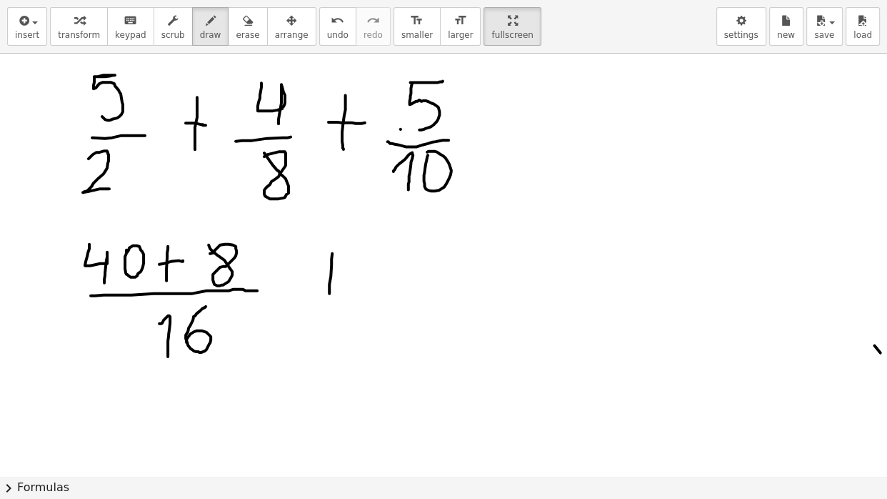
drag, startPoint x: 332, startPoint y: 251, endPoint x: 329, endPoint y: 295, distance: 43.7
drag, startPoint x: 321, startPoint y: 277, endPoint x: 344, endPoint y: 277, distance: 22.9
drag, startPoint x: 414, startPoint y: 251, endPoint x: 409, endPoint y: 278, distance: 27.5
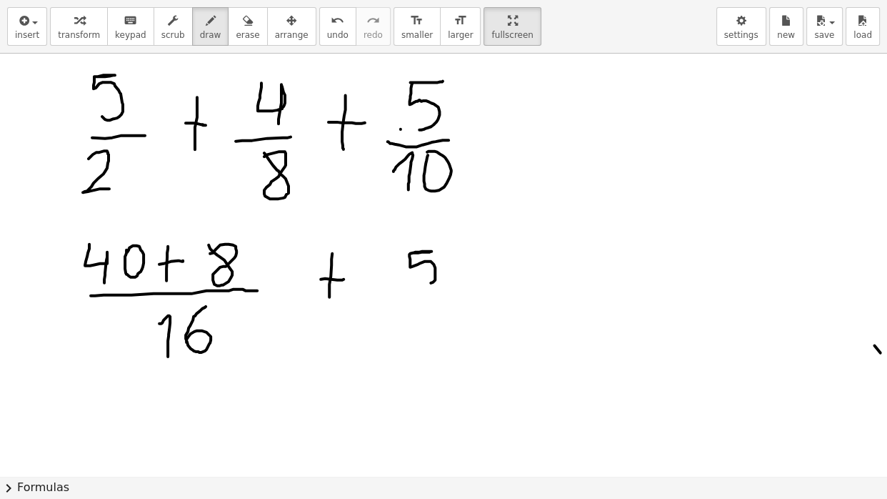
drag, startPoint x: 392, startPoint y: 296, endPoint x: 466, endPoint y: 296, distance: 73.6
drag, startPoint x: 389, startPoint y: 328, endPoint x: 403, endPoint y: 352, distance: 27.8
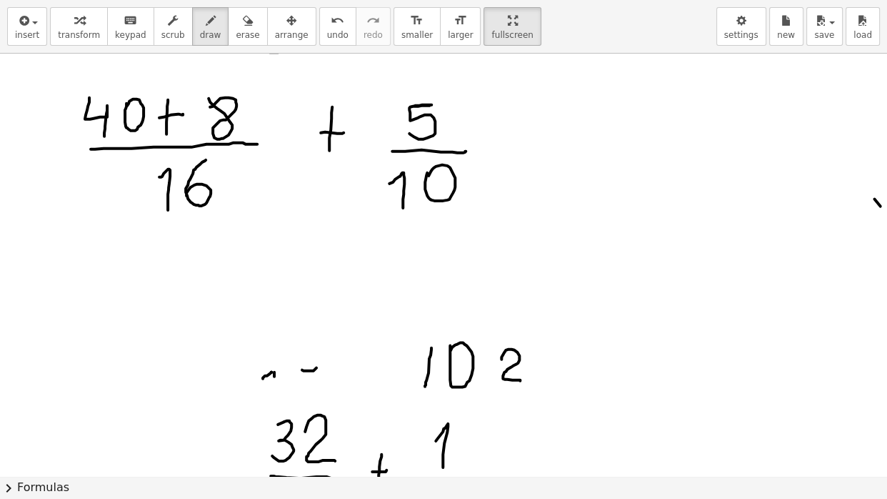
scroll to position [3828, 0]
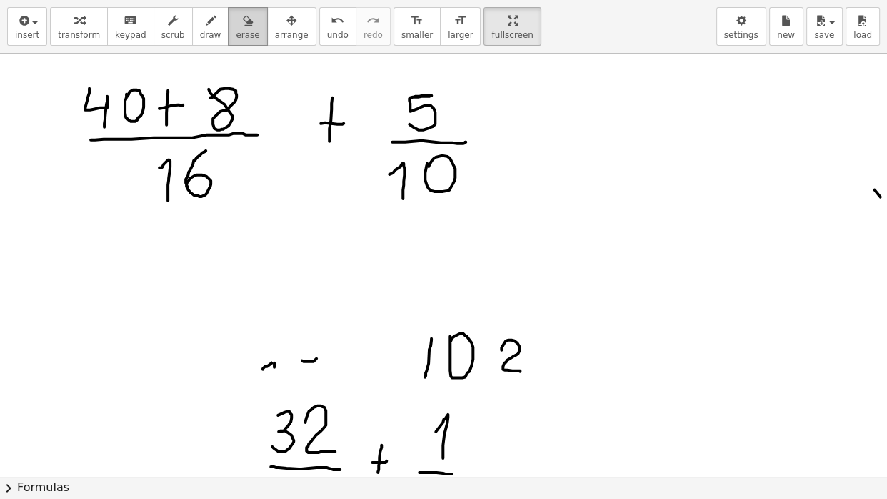
click at [250, 17] on icon "button" at bounding box center [248, 20] width 10 height 17
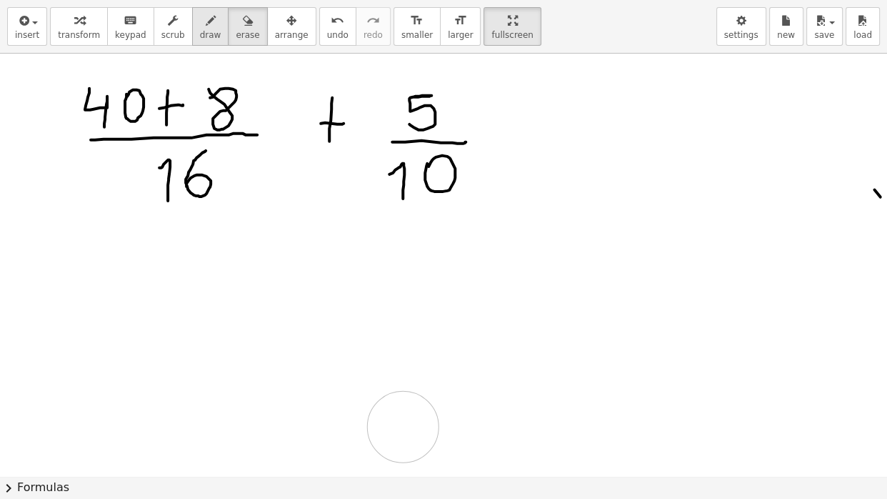
drag, startPoint x: 274, startPoint y: 360, endPoint x: 216, endPoint y: 25, distance: 339.8
click at [216, 25] on icon "button" at bounding box center [211, 20] width 10 height 17
drag, startPoint x: 146, startPoint y: 254, endPoint x: 159, endPoint y: 291, distance: 39.5
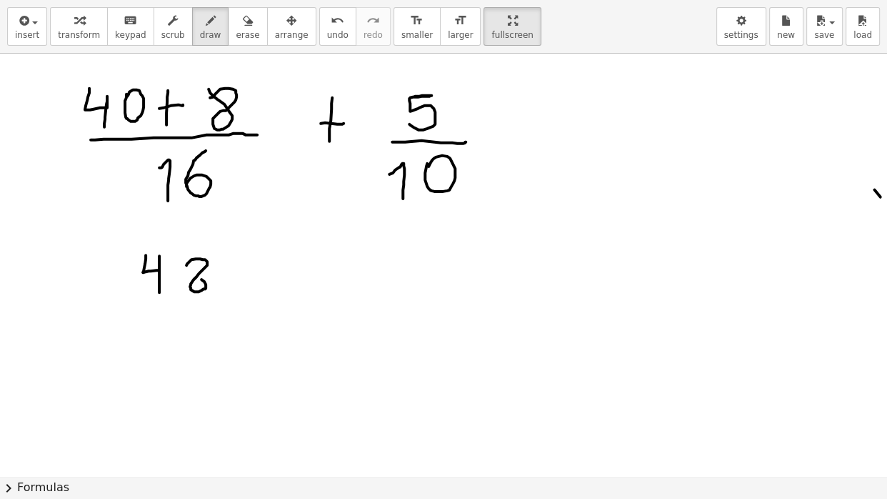
drag, startPoint x: 125, startPoint y: 305, endPoint x: 232, endPoint y: 304, distance: 107.1
drag, startPoint x: 146, startPoint y: 329, endPoint x: 156, endPoint y: 356, distance: 28.3
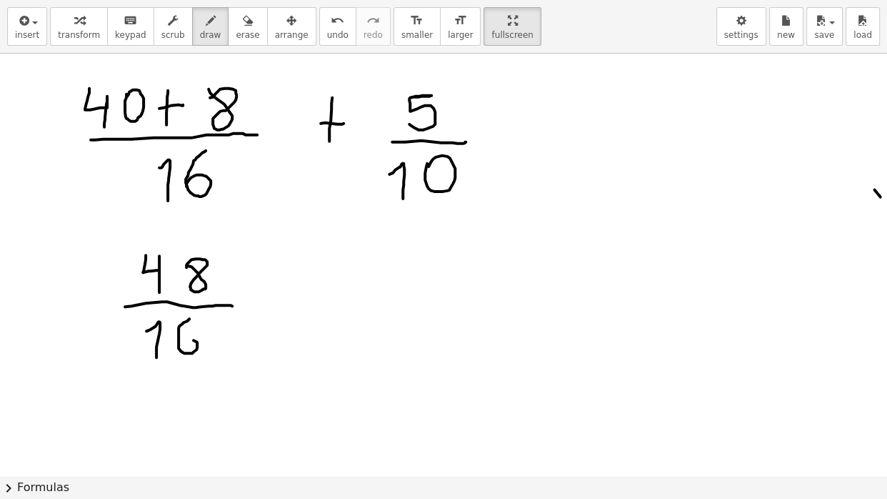
drag, startPoint x: 189, startPoint y: 317, endPoint x: 181, endPoint y: 344, distance: 28.5
drag, startPoint x: 301, startPoint y: 250, endPoint x: 299, endPoint y: 281, distance: 31.5
drag, startPoint x: 291, startPoint y: 274, endPoint x: 310, endPoint y: 274, distance: 19.3
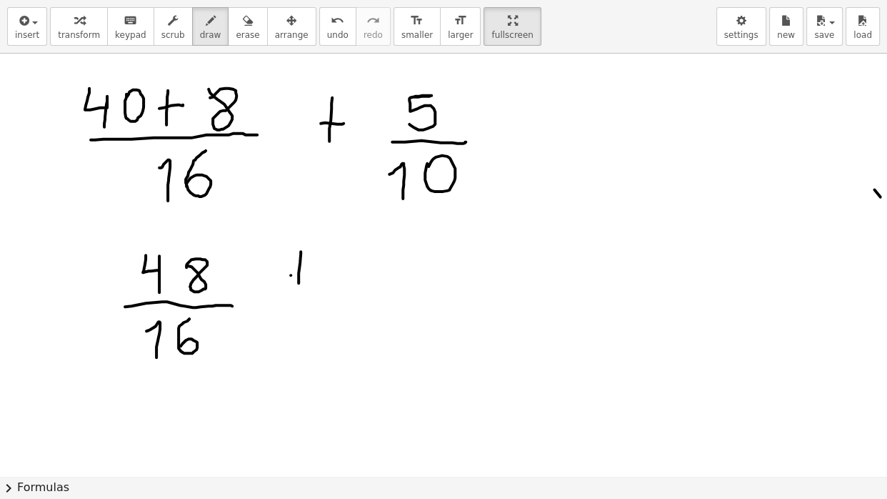
drag, startPoint x: 379, startPoint y: 250, endPoint x: 369, endPoint y: 278, distance: 29.8
drag, startPoint x: 341, startPoint y: 297, endPoint x: 417, endPoint y: 300, distance: 75.8
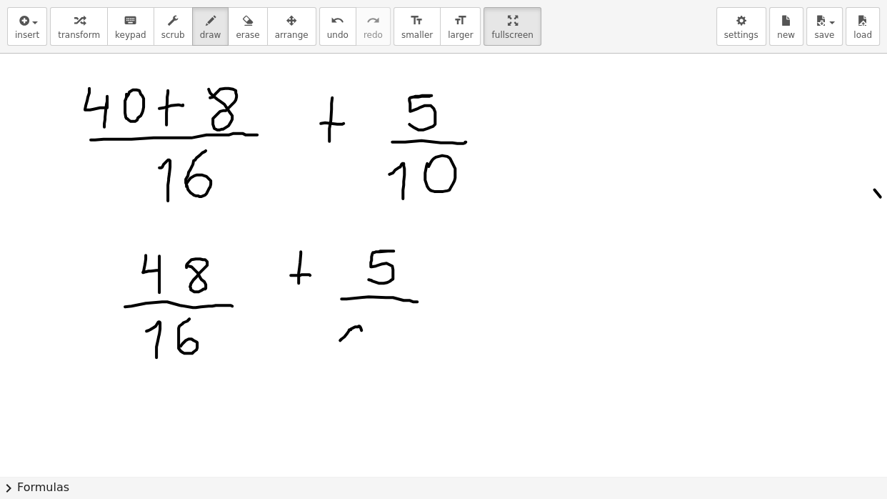
drag, startPoint x: 340, startPoint y: 339, endPoint x: 361, endPoint y: 359, distance: 29.3
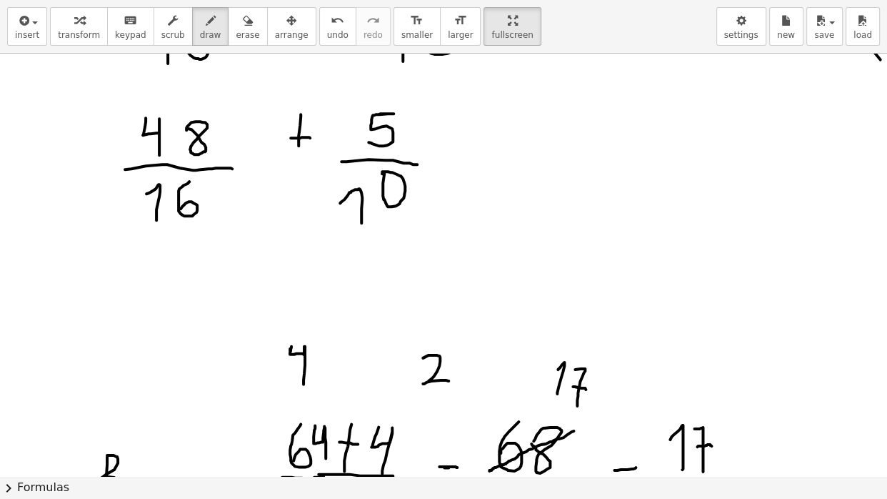
scroll to position [3974, 0]
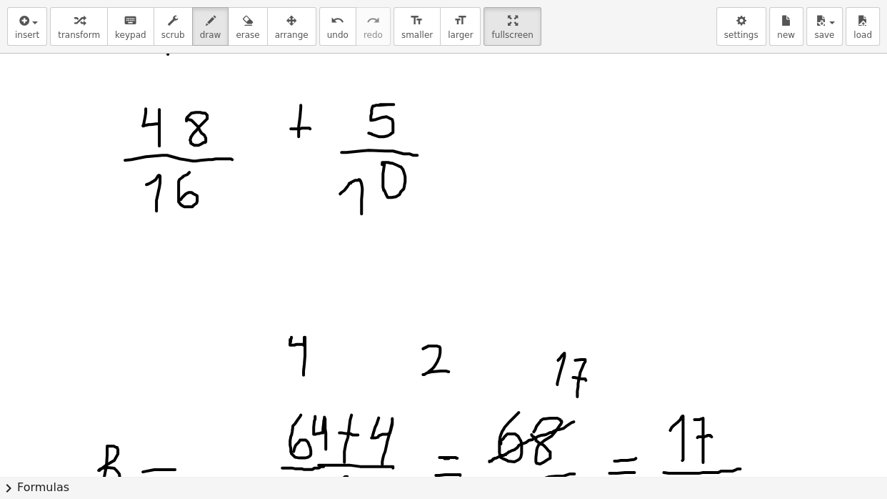
click at [246, 31] on span "erase" at bounding box center [248, 35] width 24 height 10
drag, startPoint x: 308, startPoint y: 450, endPoint x: 288, endPoint y: 369, distance: 83.1
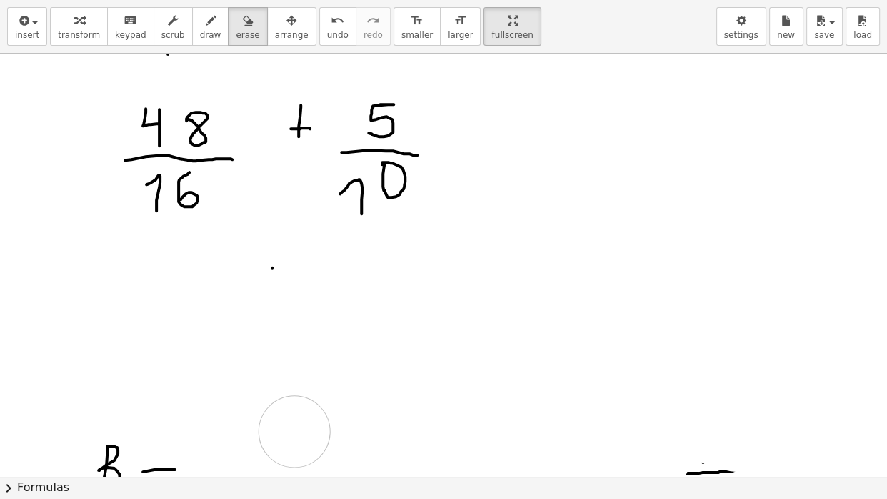
drag, startPoint x: 288, startPoint y: 369, endPoint x: 164, endPoint y: 454, distance: 150.0
drag, startPoint x: 164, startPoint y: 454, endPoint x: 100, endPoint y: 453, distance: 64.3
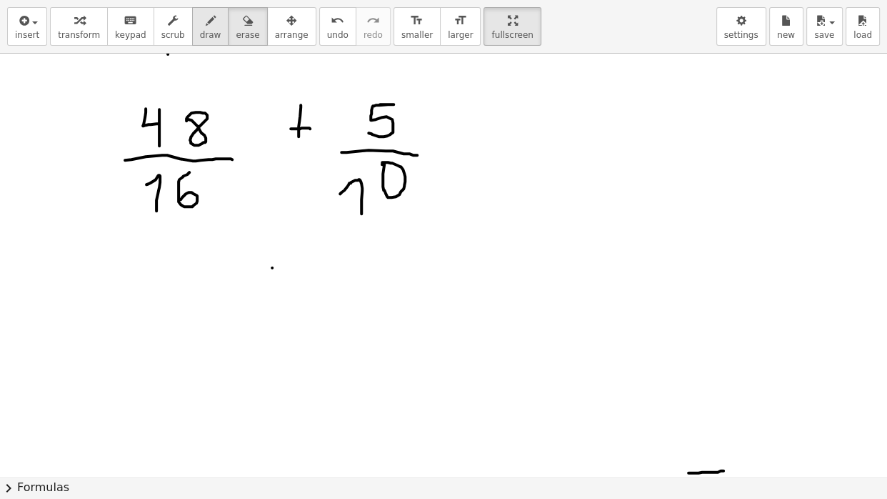
click at [216, 14] on icon "button" at bounding box center [211, 20] width 10 height 17
drag, startPoint x: 186, startPoint y: 261, endPoint x: 187, endPoint y: 295, distance: 34.3
drag, startPoint x: 274, startPoint y: 267, endPoint x: 270, endPoint y: 311, distance: 44.4
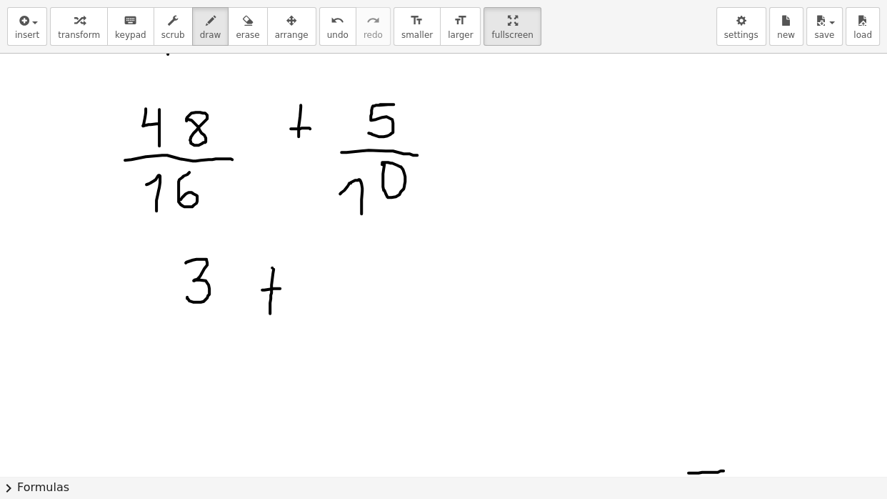
drag, startPoint x: 262, startPoint y: 288, endPoint x: 280, endPoint y: 286, distance: 17.9
drag, startPoint x: 351, startPoint y: 259, endPoint x: 347, endPoint y: 284, distance: 25.3
drag, startPoint x: 321, startPoint y: 306, endPoint x: 386, endPoint y: 301, distance: 65.2
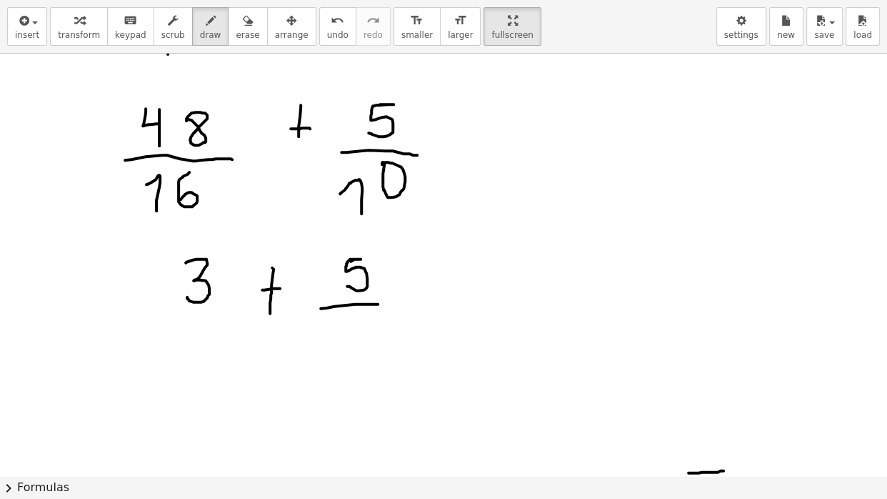
drag, startPoint x: 334, startPoint y: 336, endPoint x: 345, endPoint y: 359, distance: 26.2
drag, startPoint x: 361, startPoint y: 331, endPoint x: 356, endPoint y: 342, distance: 12.5
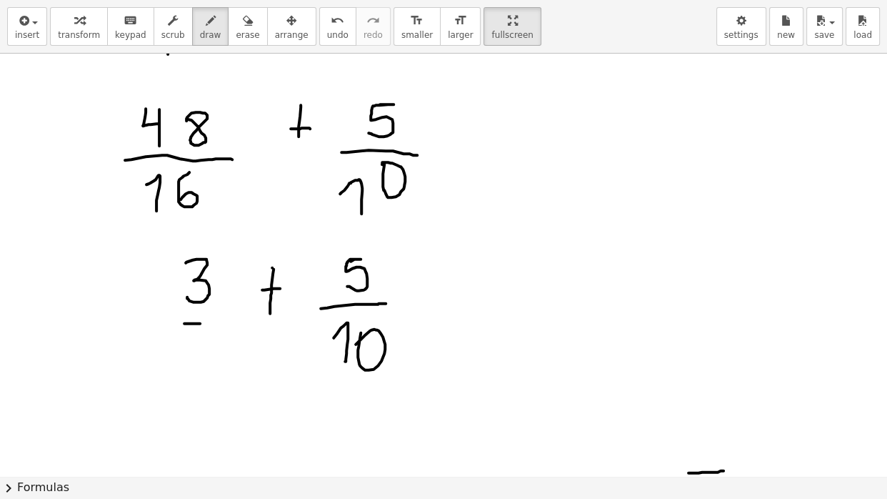
drag, startPoint x: 184, startPoint y: 321, endPoint x: 204, endPoint y: 322, distance: 19.3
drag, startPoint x: 199, startPoint y: 323, endPoint x: 224, endPoint y: 321, distance: 24.4
drag, startPoint x: 196, startPoint y: 344, endPoint x: 205, endPoint y: 373, distance: 30.0
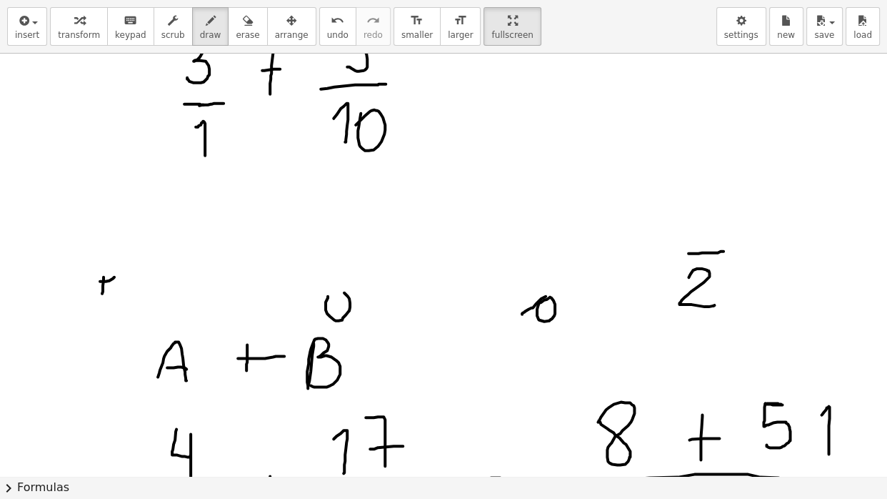
scroll to position [4111, 0]
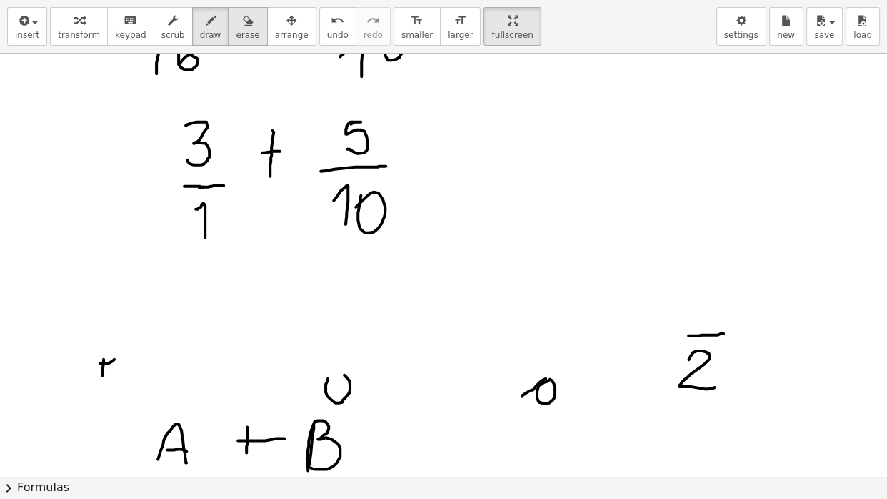
click at [255, 21] on div "button" at bounding box center [248, 19] width 24 height 17
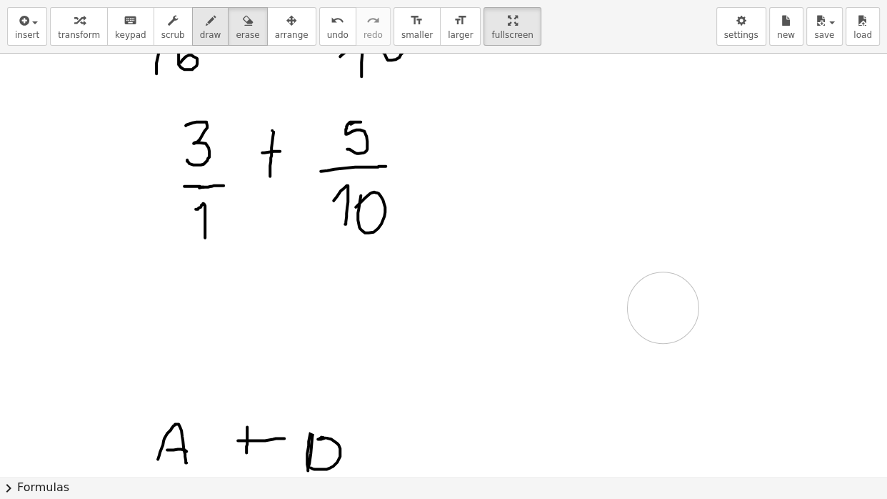
drag, startPoint x: 110, startPoint y: 339, endPoint x: 201, endPoint y: 27, distance: 324.5
click at [202, 27] on button "draw" at bounding box center [210, 26] width 37 height 39
drag, startPoint x: 436, startPoint y: 154, endPoint x: 451, endPoint y: 154, distance: 15.0
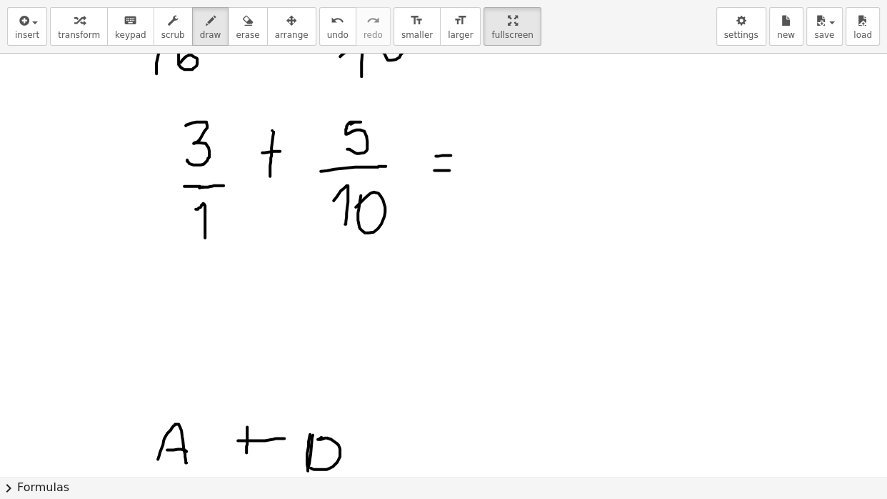
drag, startPoint x: 434, startPoint y: 169, endPoint x: 450, endPoint y: 170, distance: 15.8
drag, startPoint x: 500, startPoint y: 173, endPoint x: 681, endPoint y: 167, distance: 180.8
drag, startPoint x: 544, startPoint y: 214, endPoint x: 555, endPoint y: 233, distance: 22.1
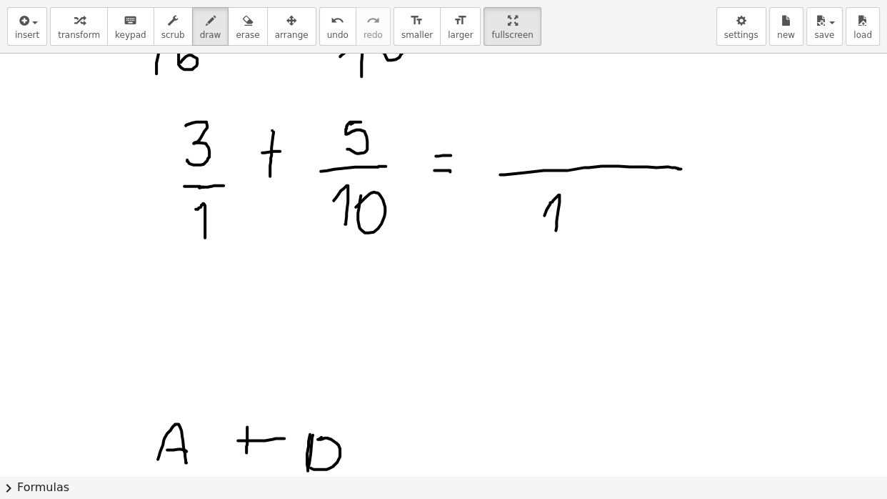
drag, startPoint x: 501, startPoint y: 113, endPoint x: 507, endPoint y: 140, distance: 27.7
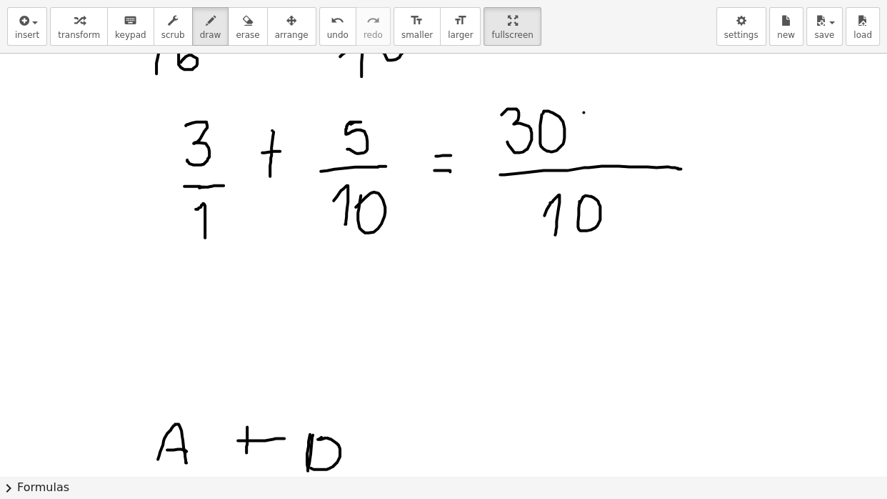
drag, startPoint x: 584, startPoint y: 111, endPoint x: 584, endPoint y: 146, distance: 35.0
drag, startPoint x: 574, startPoint y: 133, endPoint x: 597, endPoint y: 130, distance: 23.7
drag, startPoint x: 621, startPoint y: 117, endPoint x: 619, endPoint y: 147, distance: 30.1
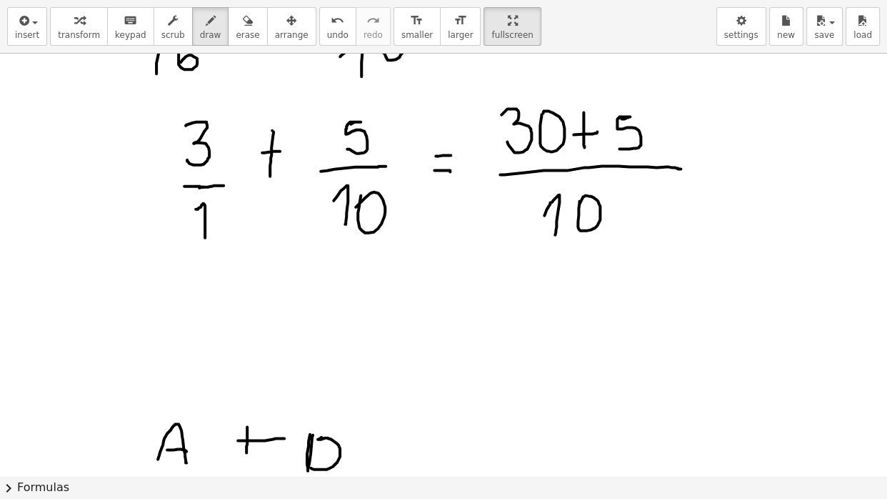
drag, startPoint x: 426, startPoint y: 299, endPoint x: 445, endPoint y: 297, distance: 18.6
drag, startPoint x: 423, startPoint y: 324, endPoint x: 443, endPoint y: 321, distance: 20.2
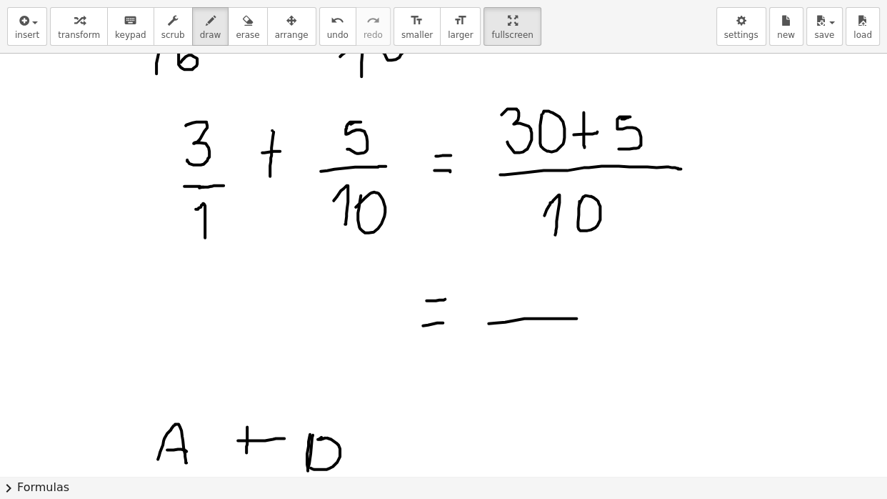
drag, startPoint x: 489, startPoint y: 321, endPoint x: 680, endPoint y: 310, distance: 191.8
drag, startPoint x: 529, startPoint y: 267, endPoint x: 529, endPoint y: 306, distance: 39.3
drag, startPoint x: 581, startPoint y: 269, endPoint x: 581, endPoint y: 293, distance: 24.3
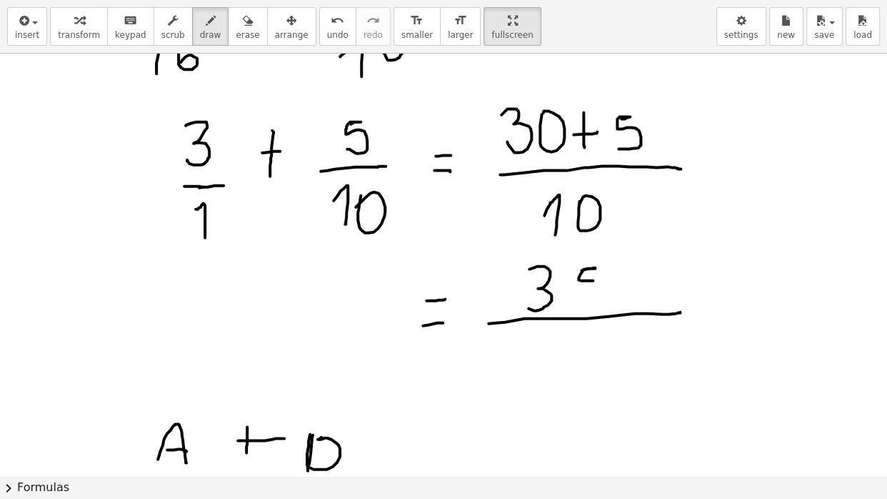
drag, startPoint x: 541, startPoint y: 349, endPoint x: 566, endPoint y: 374, distance: 34.9
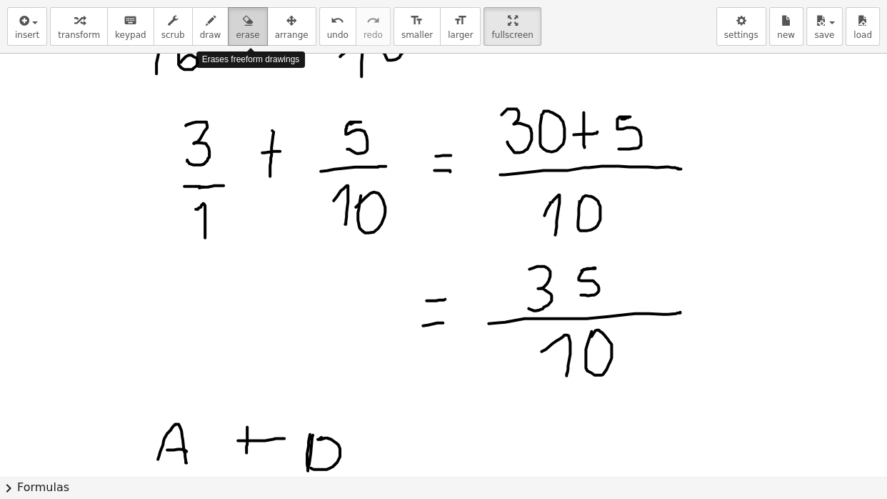
click at [256, 21] on div "button" at bounding box center [248, 19] width 24 height 17
drag, startPoint x: 664, startPoint y: 291, endPoint x: 667, endPoint y: 344, distance: 52.9
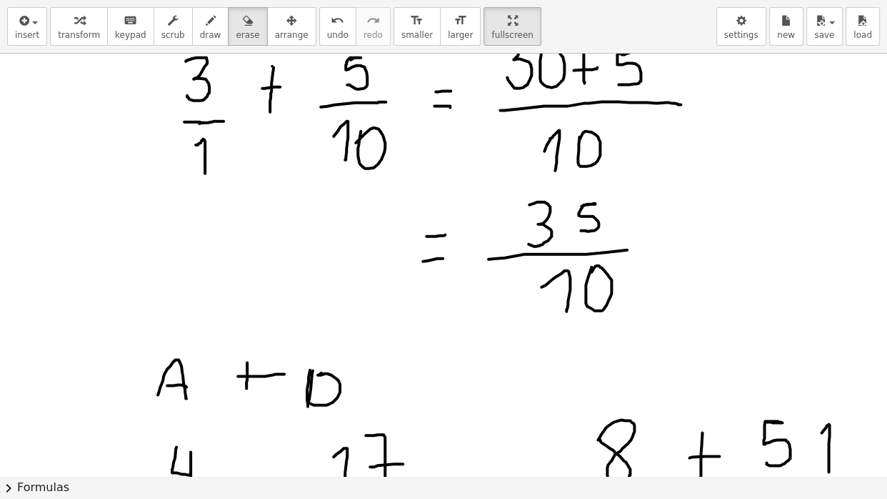
scroll to position [4313, 0]
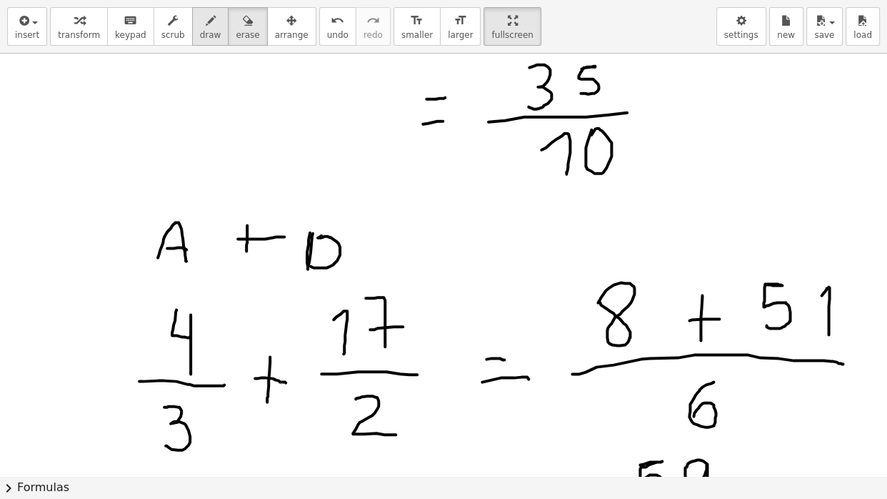
click at [221, 23] on div "button" at bounding box center [210, 19] width 21 height 17
drag, startPoint x: 669, startPoint y: 101, endPoint x: 686, endPoint y: 100, distance: 17.2
drag, startPoint x: 671, startPoint y: 118, endPoint x: 688, endPoint y: 115, distance: 17.4
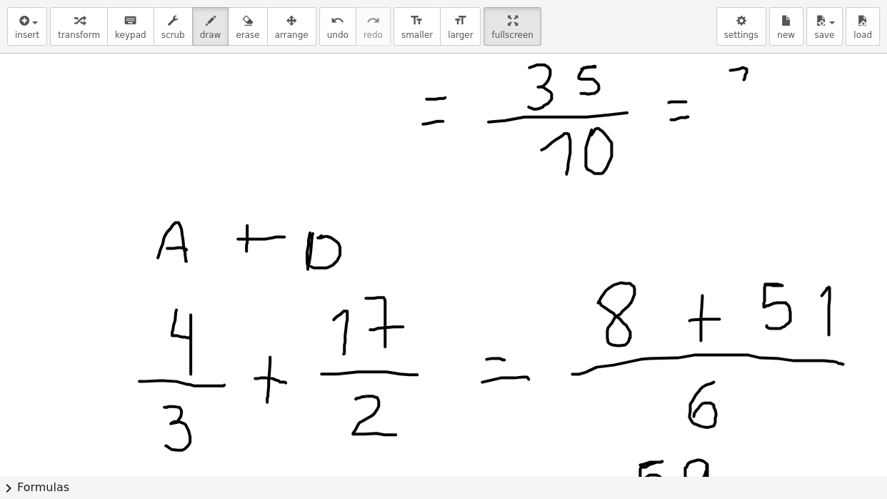
drag, startPoint x: 730, startPoint y: 69, endPoint x: 743, endPoint y: 94, distance: 28.1
drag, startPoint x: 732, startPoint y: 82, endPoint x: 746, endPoint y: 82, distance: 13.6
drag, startPoint x: 721, startPoint y: 113, endPoint x: 770, endPoint y: 110, distance: 49.4
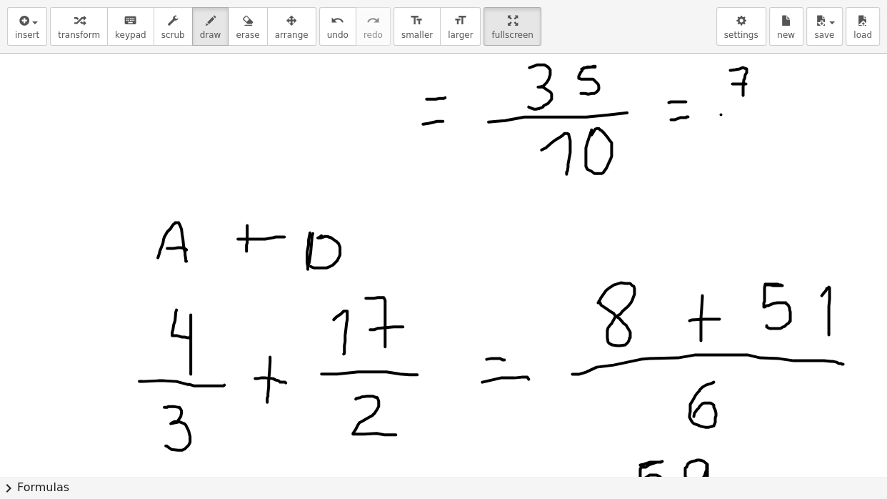
drag
click at [249, 21] on icon "button" at bounding box center [248, 20] width 10 height 17
click at [210, 36] on span "draw" at bounding box center [210, 35] width 21 height 10
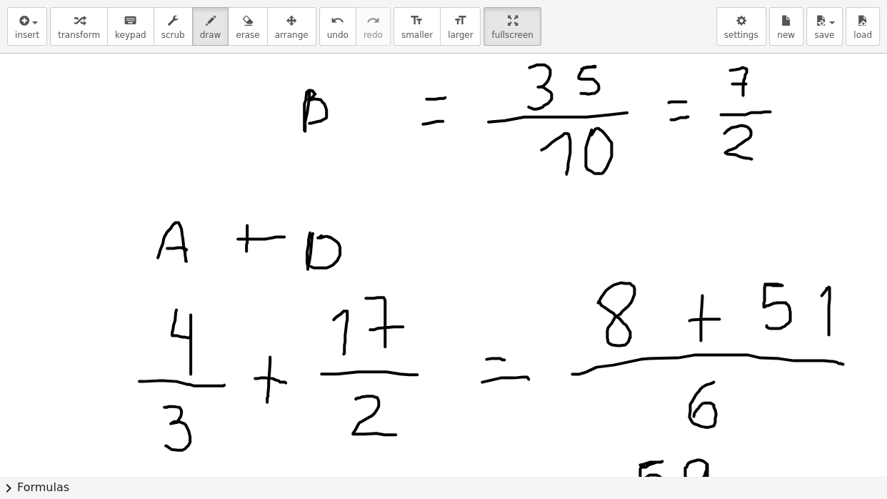
drag, startPoint x: 309, startPoint y: 89, endPoint x: 306, endPoint y: 119, distance: 30.8
click at [243, 27] on div "button" at bounding box center [248, 19] width 24 height 17
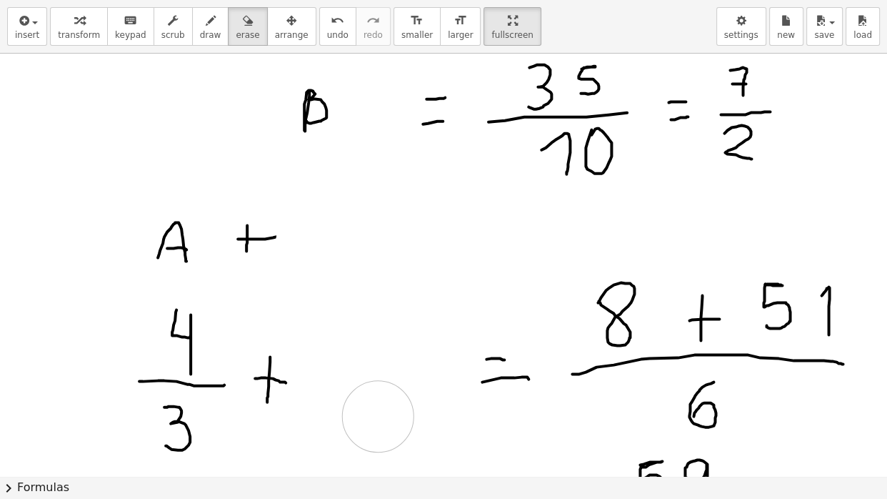
drag, startPoint x: 311, startPoint y: 241, endPoint x: 487, endPoint y: 371, distance: 219.0
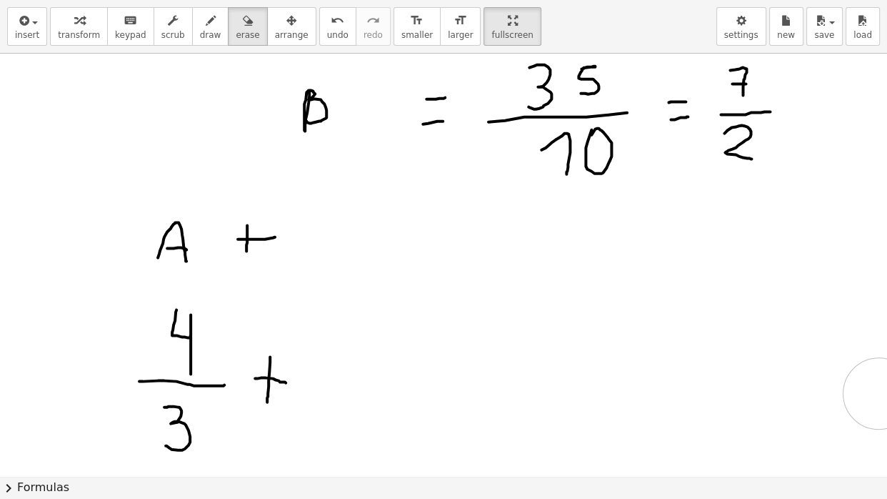
drag, startPoint x: 487, startPoint y: 371, endPoint x: 879, endPoint y: 391, distance: 391.9
click at [879, 391] on div "×" at bounding box center [443, 265] width 887 height 422
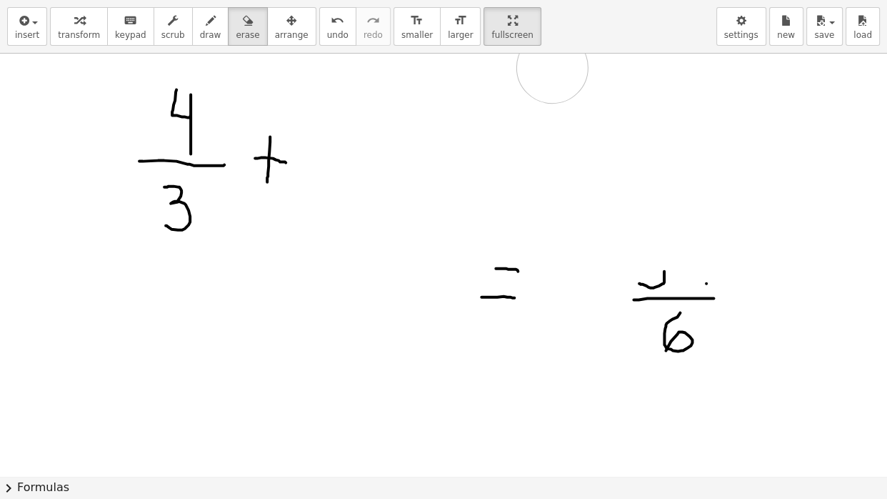
drag, startPoint x: 486, startPoint y: 290, endPoint x: 526, endPoint y: 273, distance: 43.5
drag, startPoint x: 486, startPoint y: 269, endPoint x: 702, endPoint y: 337, distance: 226.3
drag, startPoint x: 690, startPoint y: 339, endPoint x: 764, endPoint y: 372, distance: 81.5
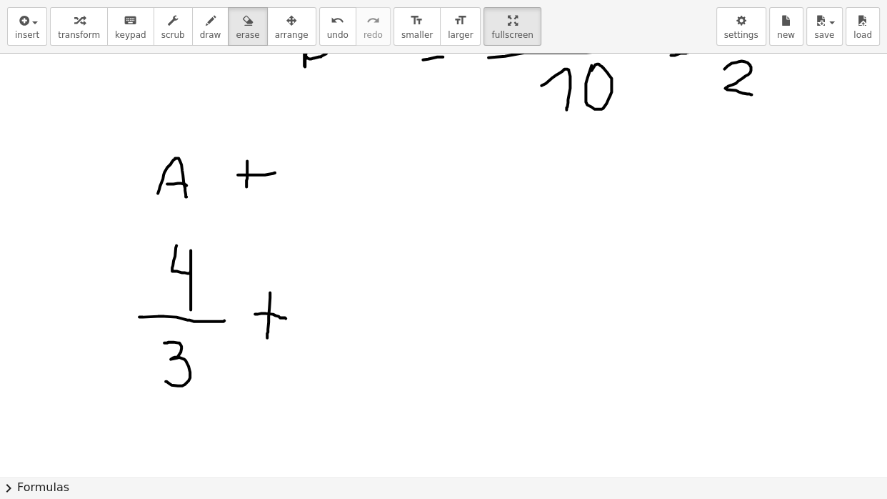
scroll to position [4313, 0]
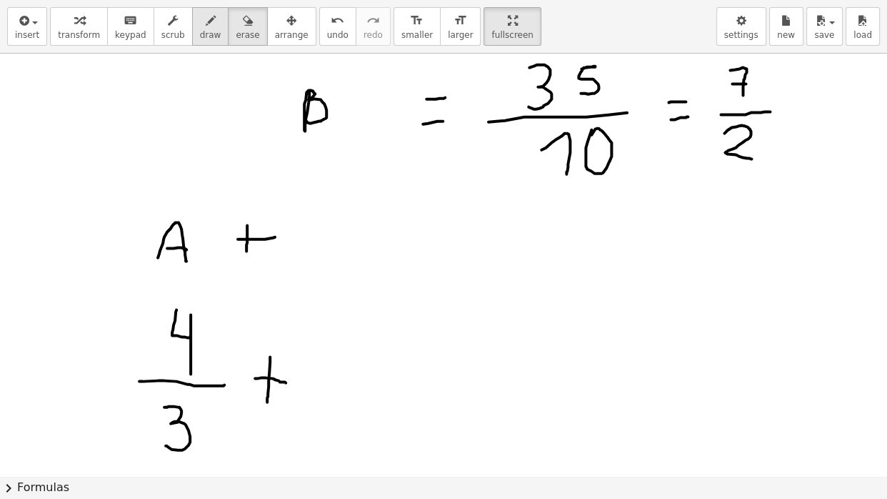
click at [216, 21] on icon "button" at bounding box center [211, 20] width 10 height 17
drag, startPoint x: 294, startPoint y: 206, endPoint x: 294, endPoint y: 240, distance: 33.6
drag, startPoint x: 340, startPoint y: 335, endPoint x: 364, endPoint y: 370, distance: 42.6
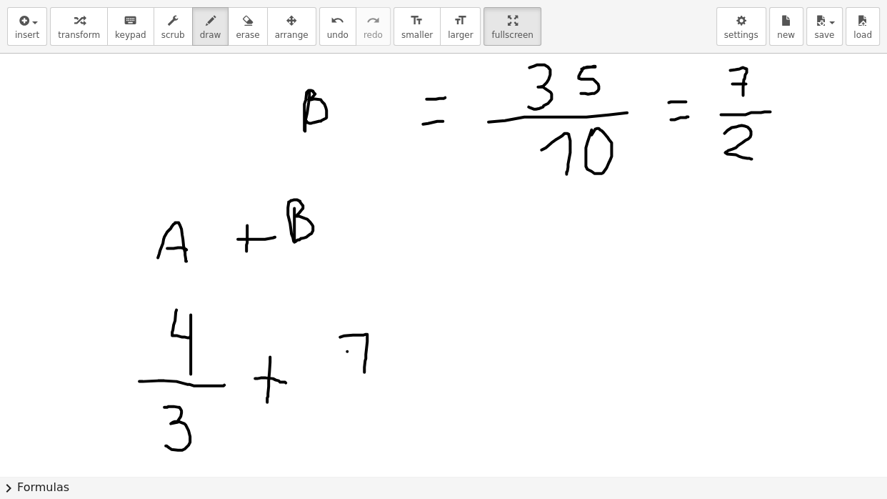
drag, startPoint x: 347, startPoint y: 349, endPoint x: 382, endPoint y: 350, distance: 35.0
drag, startPoint x: 359, startPoint y: 392, endPoint x: 385, endPoint y: 429, distance: 44.6
drag, startPoint x: 341, startPoint y: 375, endPoint x: 401, endPoint y: 376, distance: 60.7
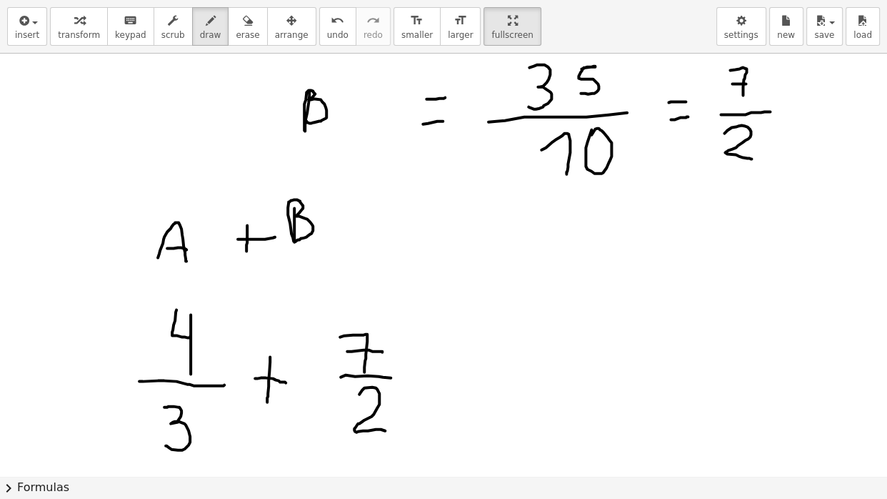
drag, startPoint x: 450, startPoint y: 369, endPoint x: 474, endPoint y: 365, distance: 23.8
drag, startPoint x: 445, startPoint y: 385, endPoint x: 489, endPoint y: 385, distance: 43.6
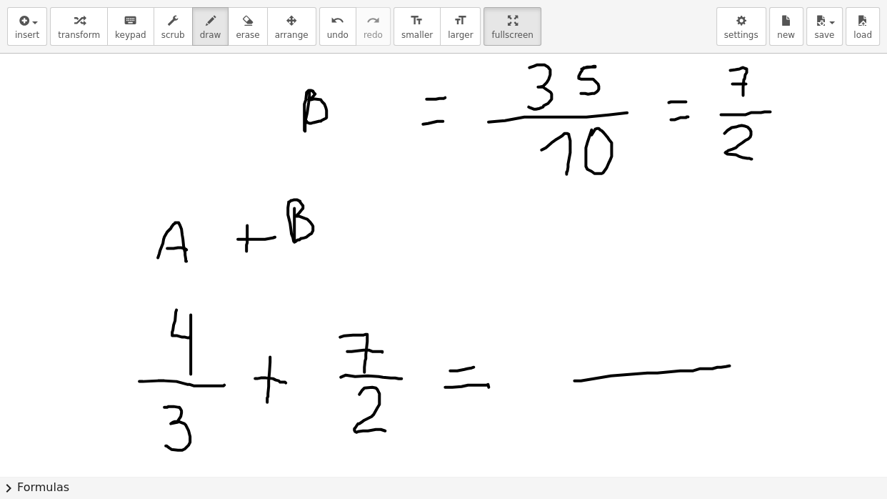
drag, startPoint x: 574, startPoint y: 379, endPoint x: 734, endPoint y: 362, distance: 160.8
drag, startPoint x: 669, startPoint y: 393, endPoint x: 646, endPoint y: 430, distance: 43.6
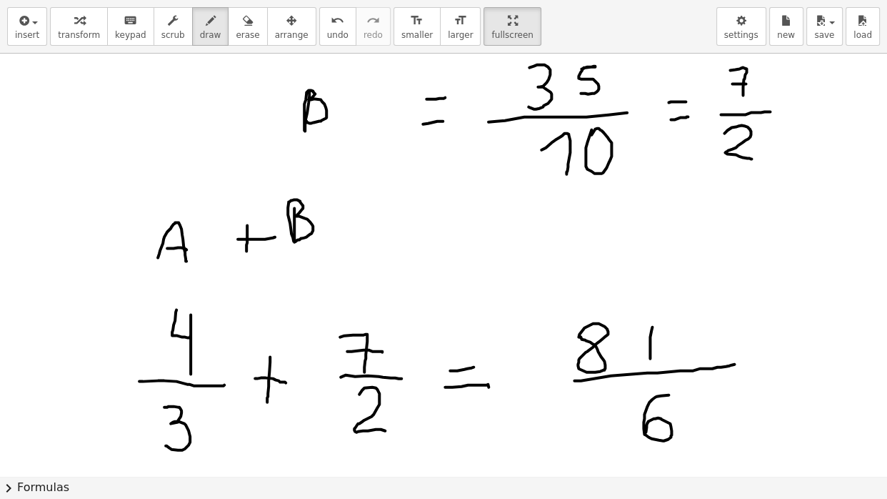
drag, startPoint x: 652, startPoint y: 325, endPoint x: 651, endPoint y: 356, distance: 31.5
drag, startPoint x: 639, startPoint y: 348, endPoint x: 657, endPoint y: 348, distance: 18.6
drag, startPoint x: 681, startPoint y: 319, endPoint x: 714, endPoint y: 344, distance: 41.9
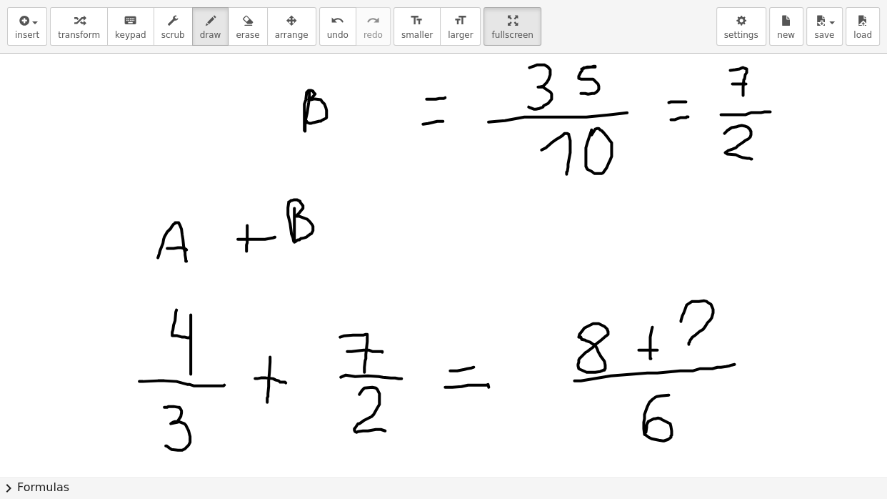
drag, startPoint x: 736, startPoint y: 309, endPoint x: 747, endPoint y: 349, distance: 41.6
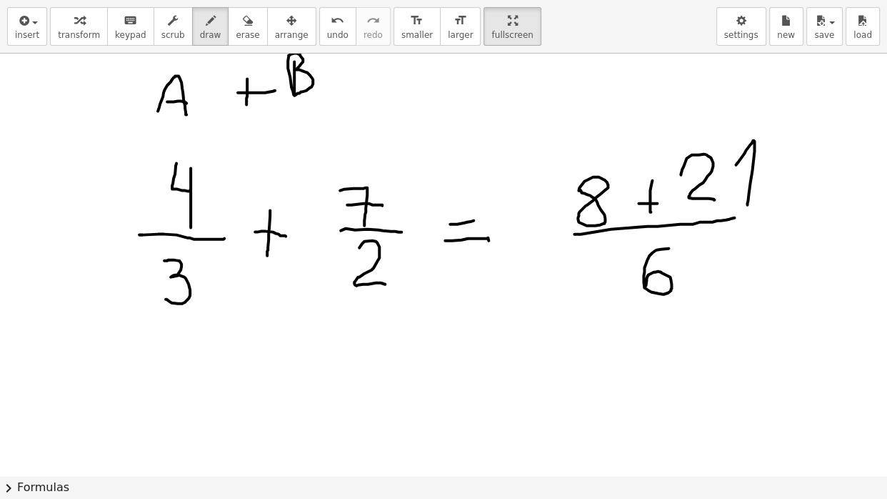
scroll to position [4495, 0]
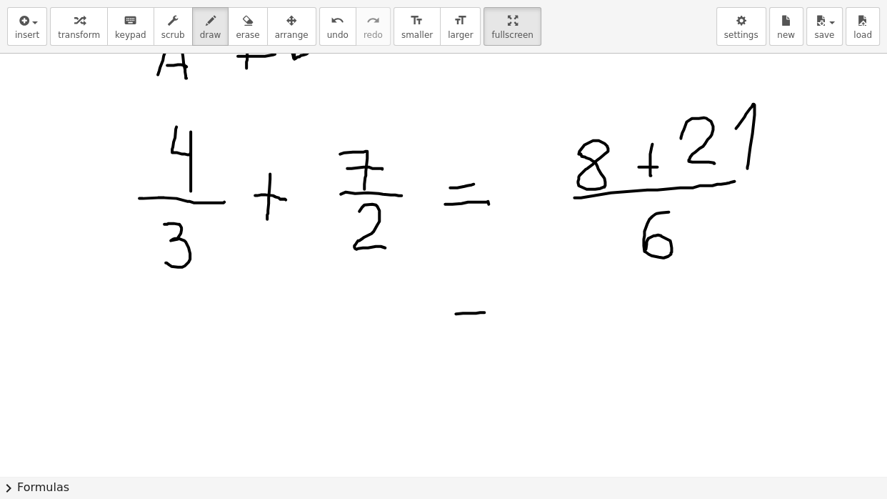
drag, startPoint x: 456, startPoint y: 311, endPoint x: 484, endPoint y: 312, distance: 28.6
drag, startPoint x: 458, startPoint y: 332, endPoint x: 479, endPoint y: 333, distance: 20.7
drag, startPoint x: 560, startPoint y: 319, endPoint x: 610, endPoint y: 337, distance: 53.3
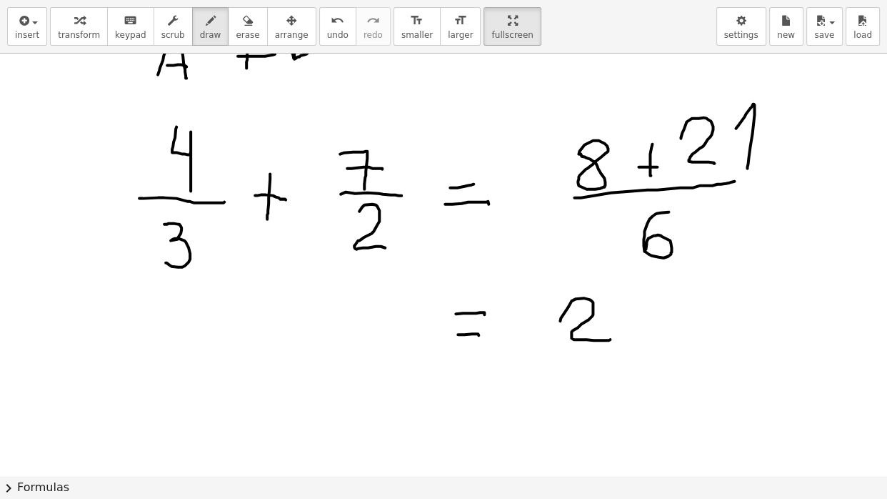
drag, startPoint x: 641, startPoint y: 301, endPoint x: 642, endPoint y: 335, distance: 33.6
drag, startPoint x: 564, startPoint y: 349, endPoint x: 641, endPoint y: 350, distance: 77.1
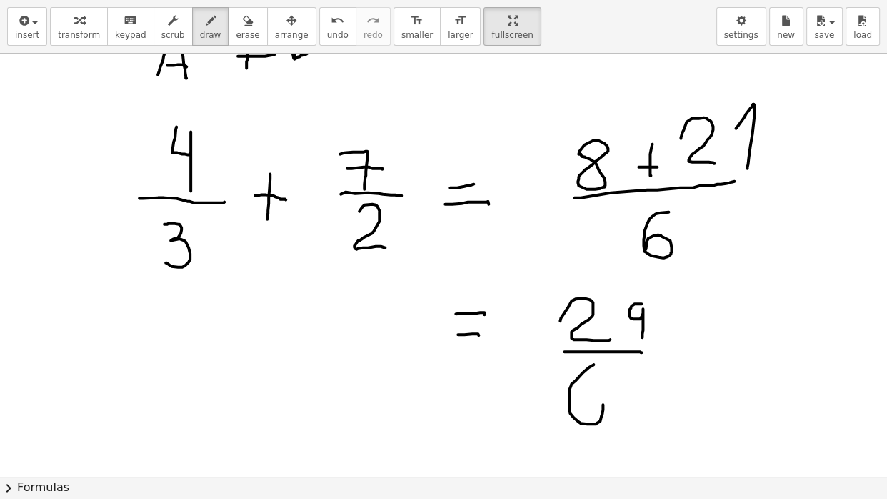
drag, startPoint x: 594, startPoint y: 362, endPoint x: 576, endPoint y: 407, distance: 48.2
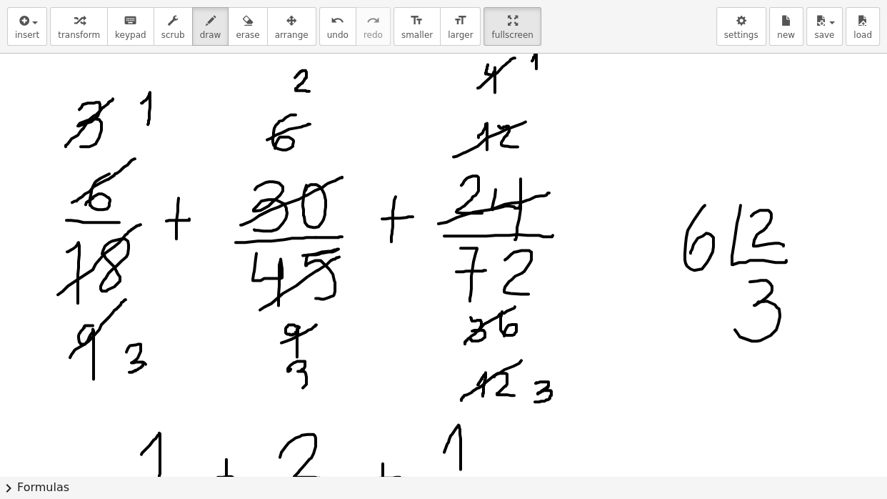
scroll to position [2949, 0]
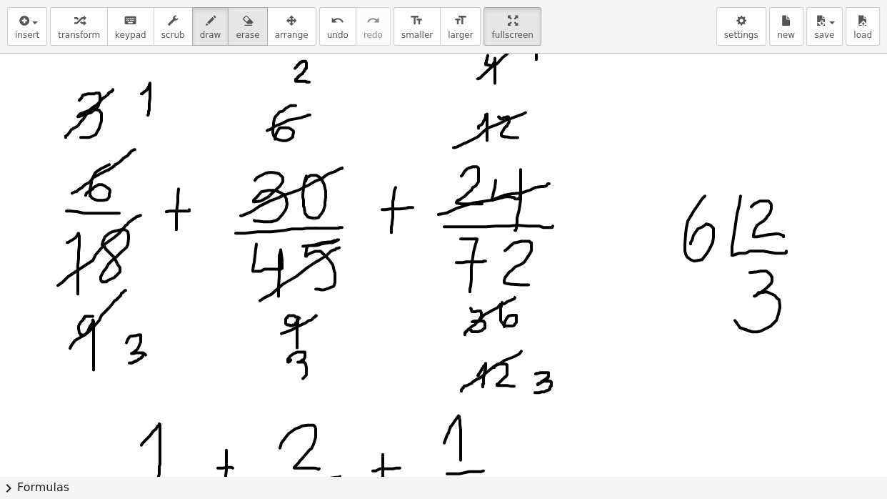
click at [257, 35] on span "erase" at bounding box center [248, 35] width 24 height 10
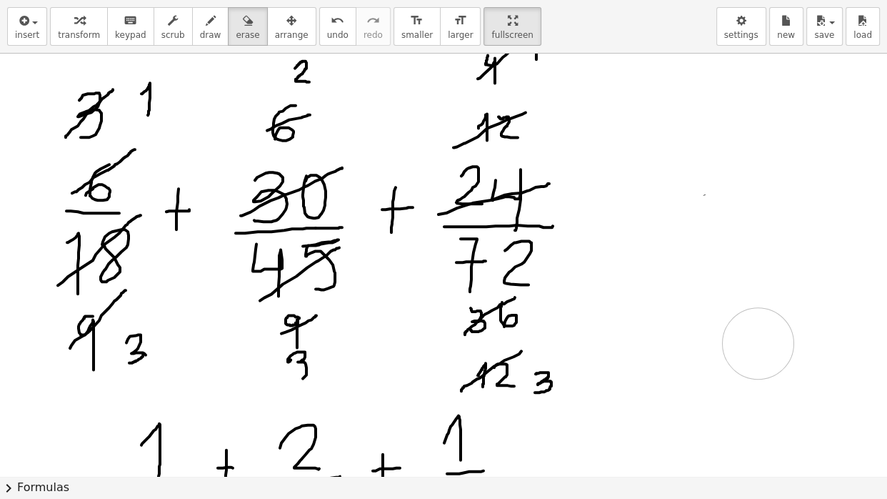
drag, startPoint x: 741, startPoint y: 226, endPoint x: 886, endPoint y: 286, distance: 156.9
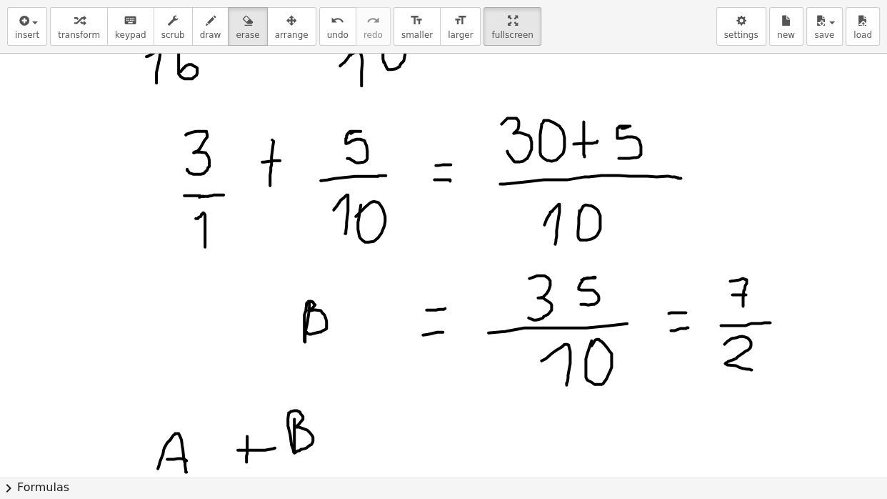
scroll to position [4038, 0]
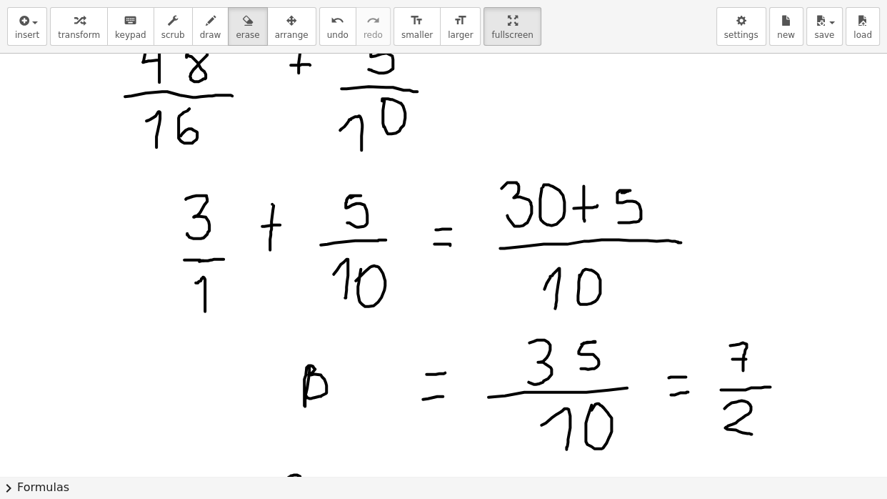
click at [216, 36] on span "draw" at bounding box center [210, 35] width 21 height 10
drag, startPoint x: 336, startPoint y: 354, endPoint x: 334, endPoint y: 394, distance: 40.0
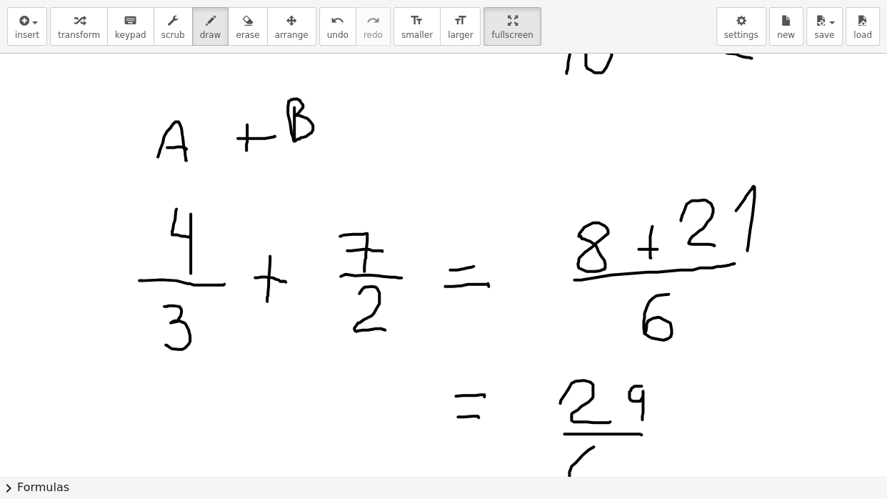
scroll to position [4450, 0]
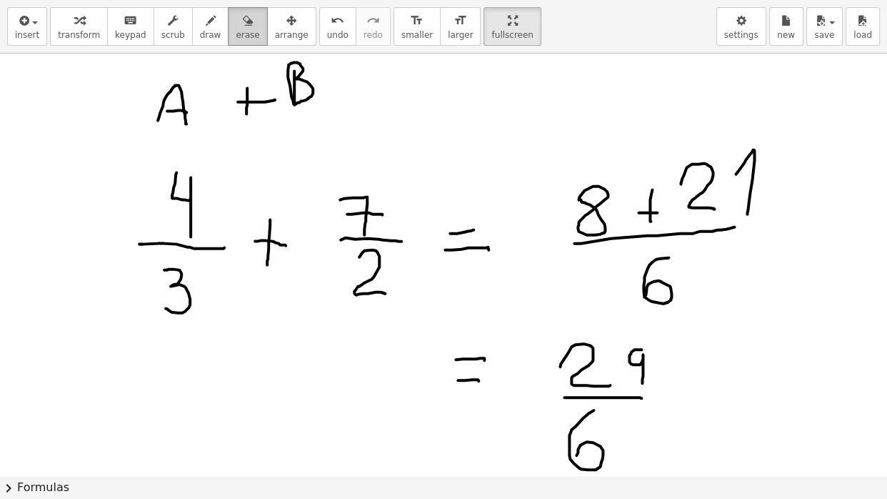
click at [256, 31] on span "erase" at bounding box center [248, 35] width 24 height 10
click at [216, 29] on icon "button" at bounding box center [211, 20] width 10 height 17
drag, startPoint x: 290, startPoint y: 81, endPoint x: 291, endPoint y: 114, distance: 33.6
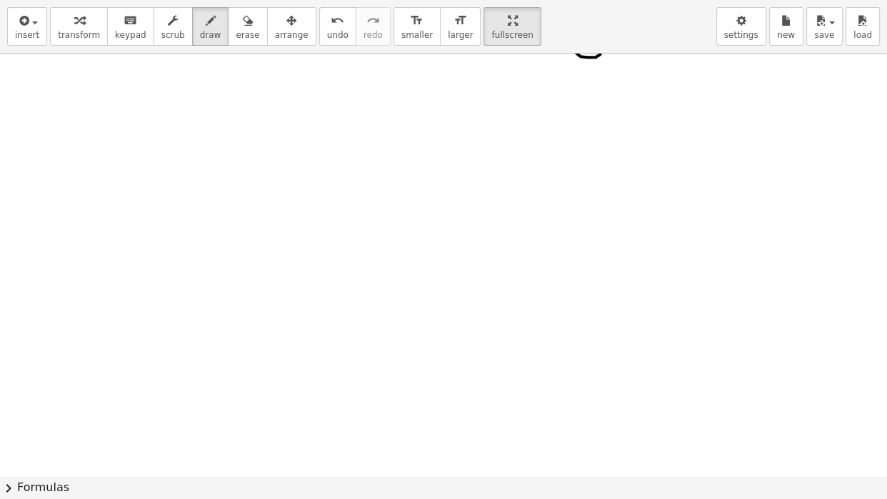
scroll to position [4880, 0]
drag, startPoint x: 133, startPoint y: 116, endPoint x: 125, endPoint y: 171, distance: 55.6
drag, startPoint x: 199, startPoint y: 113, endPoint x: 209, endPoint y: 129, distance: 19.2
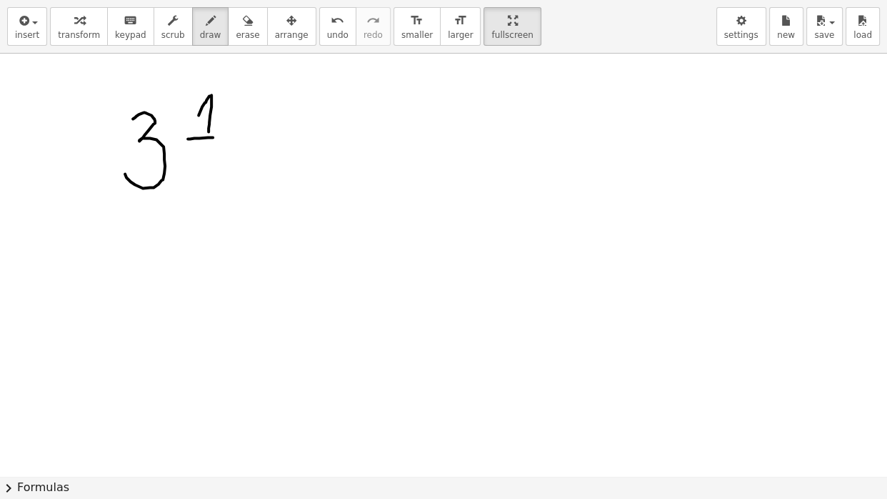
drag, startPoint x: 188, startPoint y: 136, endPoint x: 229, endPoint y: 134, distance: 40.8
drag, startPoint x: 199, startPoint y: 149, endPoint x: 196, endPoint y: 179, distance: 30.1
drag, startPoint x: 262, startPoint y: 136, endPoint x: 308, endPoint y: 131, distance: 46.0
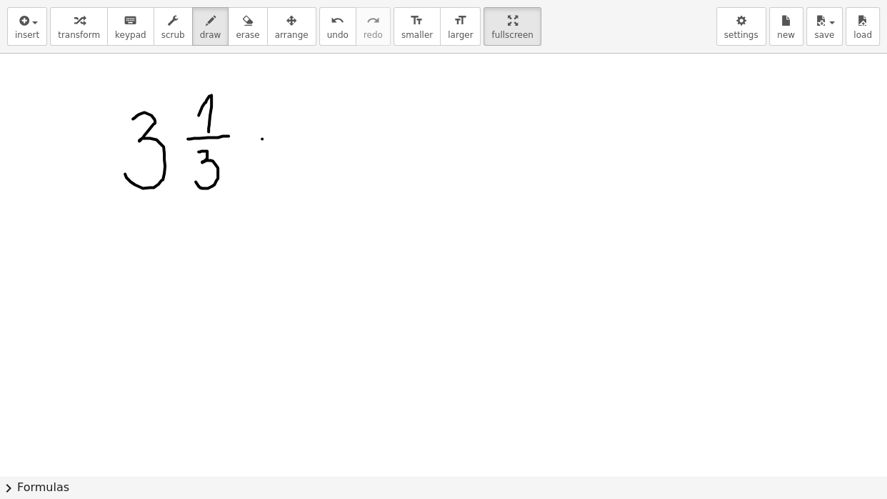
drag, startPoint x: 370, startPoint y: 108, endPoint x: 362, endPoint y: 107, distance: 7.9
drag, startPoint x: 421, startPoint y: 111, endPoint x: 426, endPoint y: 130, distance: 19.1
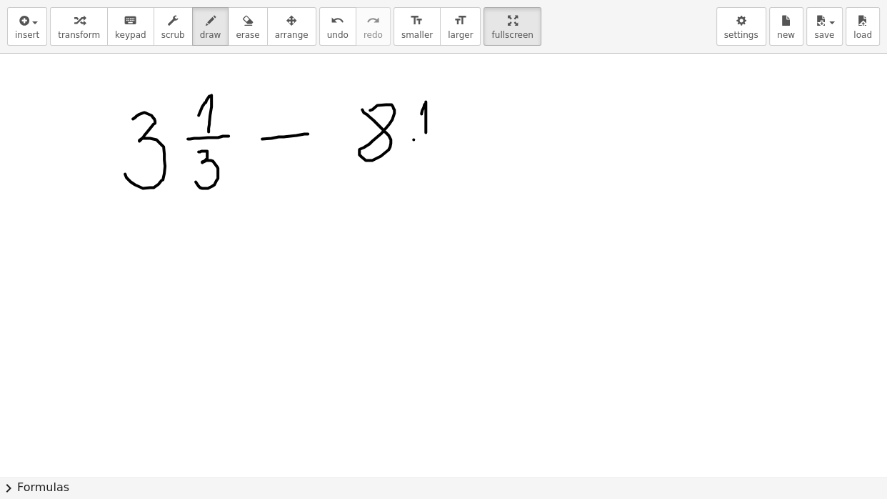
drag, startPoint x: 414, startPoint y: 137, endPoint x: 441, endPoint y: 136, distance: 27.9
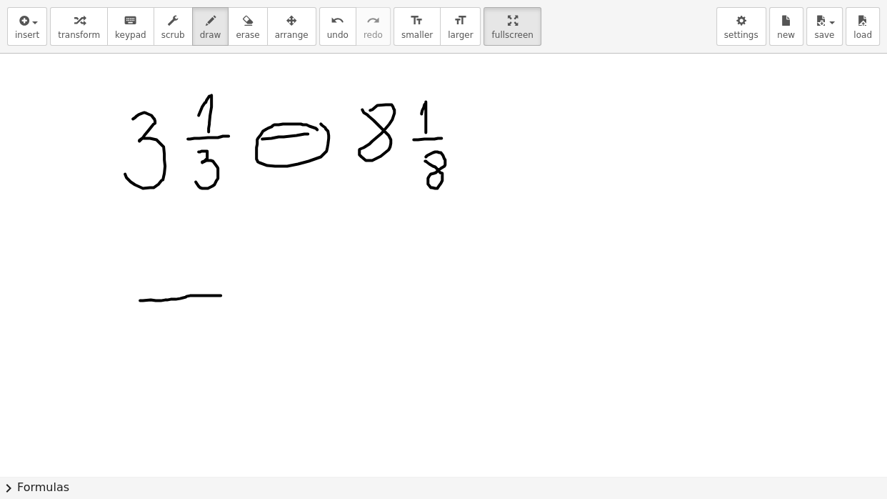
drag, startPoint x: 140, startPoint y: 298, endPoint x: 221, endPoint y: 293, distance: 81.6
drag, startPoint x: 202, startPoint y: 195, endPoint x: 122, endPoint y: 149, distance: 92.1
drag, startPoint x: 133, startPoint y: 201, endPoint x: 119, endPoint y: 229, distance: 30.7
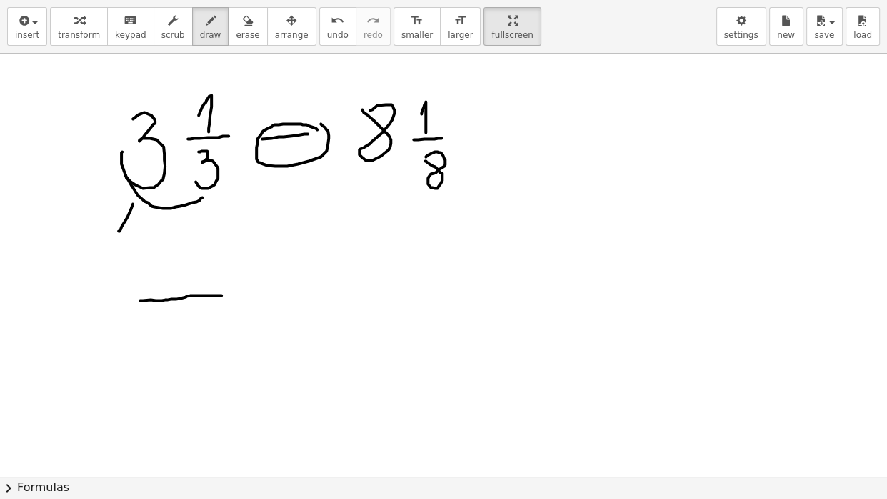
drag, startPoint x: 116, startPoint y: 210, endPoint x: 128, endPoint y: 216, distance: 12.8
drag, startPoint x: 180, startPoint y: 309, endPoint x: 179, endPoint y: 378, distance: 69.3
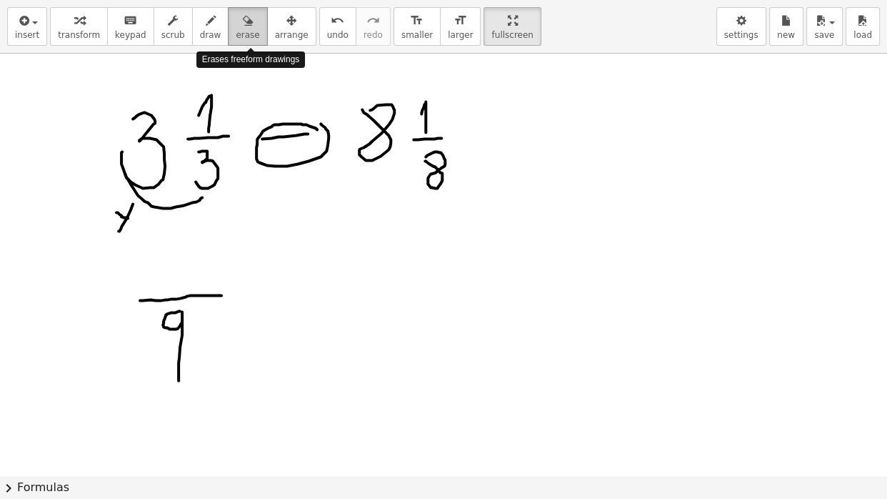
click at [253, 26] on icon "button" at bounding box center [248, 20] width 10 height 17
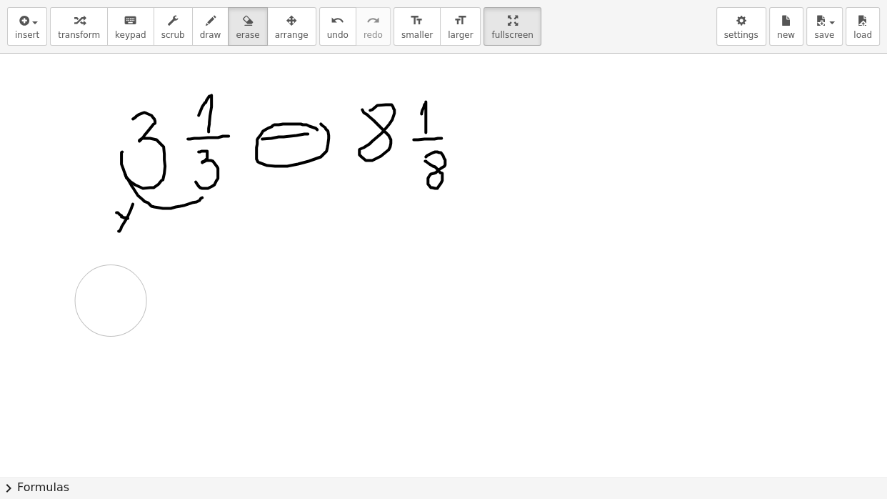
drag, startPoint x: 171, startPoint y: 317, endPoint x: 111, endPoint y: 298, distance: 63.7
click at [221, 34] on span "draw" at bounding box center [210, 35] width 21 height 10
drag, startPoint x: 159, startPoint y: 256, endPoint x: 161, endPoint y: 289, distance: 32.2
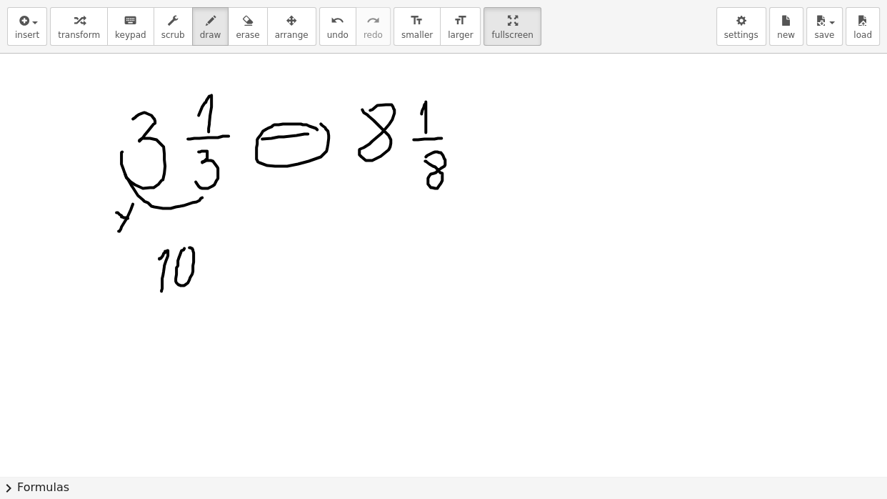
drag, startPoint x: 143, startPoint y: 294, endPoint x: 193, endPoint y: 294, distance: 50.0
drag, startPoint x: 161, startPoint y: 312, endPoint x: 149, endPoint y: 343, distance: 33.3
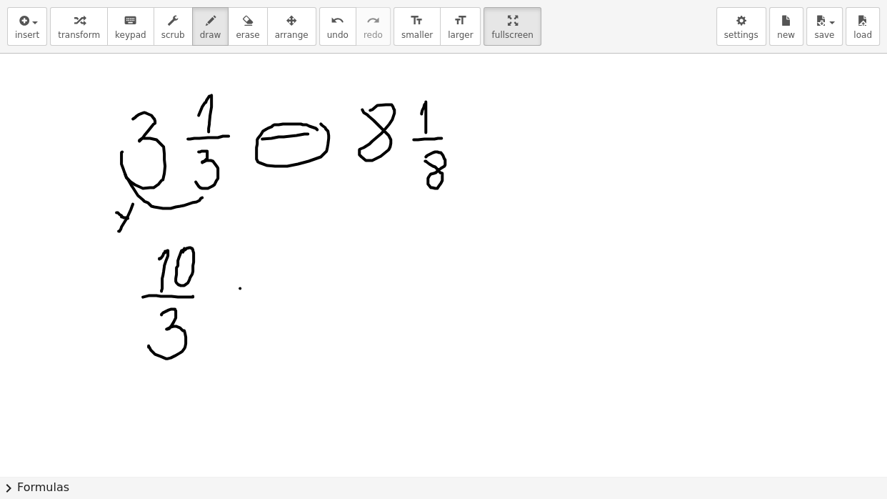
drag, startPoint x: 240, startPoint y: 286, endPoint x: 264, endPoint y: 288, distance: 24.4
drag, startPoint x: 306, startPoint y: 289, endPoint x: 352, endPoint y: 288, distance: 46.4
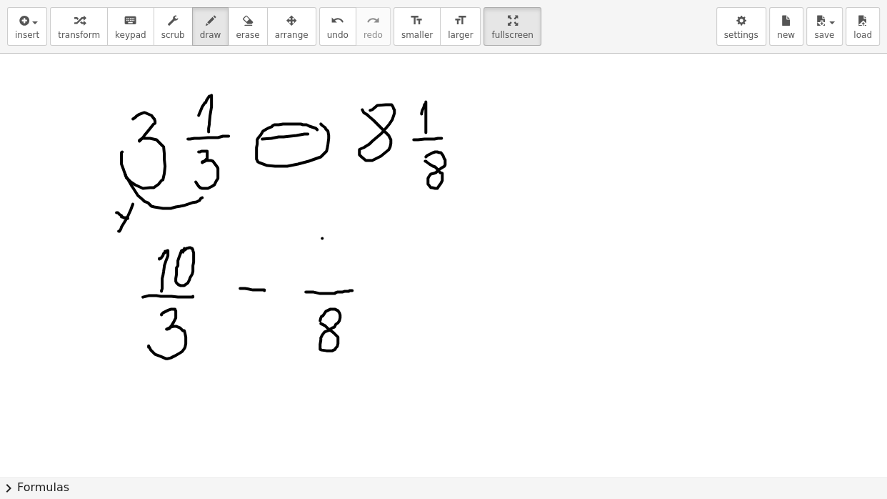
drag, startPoint x: 351, startPoint y: 289, endPoint x: 374, endPoint y: 290, distance: 22.2
drag, startPoint x: 321, startPoint y: 236, endPoint x: 316, endPoint y: 256, distance: 19.9
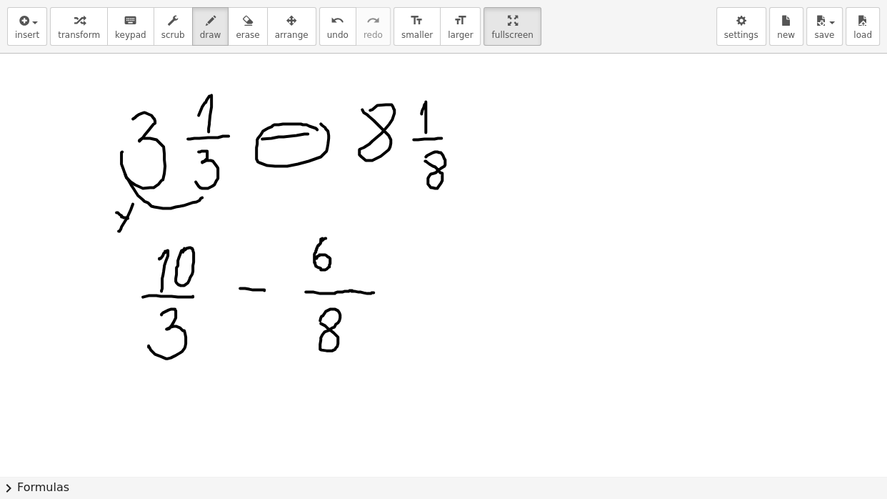
drag, startPoint x: 321, startPoint y: 239, endPoint x: 327, endPoint y: 235, distance: 7.4
drag, startPoint x: 344, startPoint y: 246, endPoint x: 341, endPoint y: 273, distance: 27.2
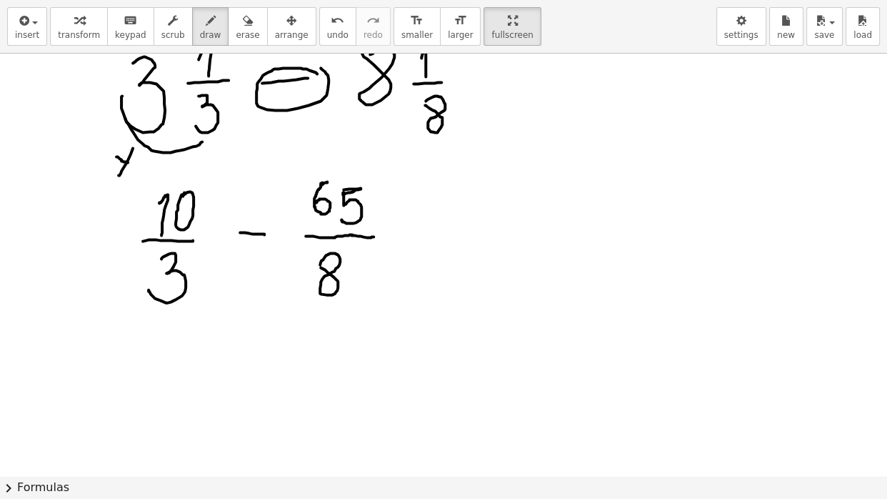
scroll to position [4953, 0]
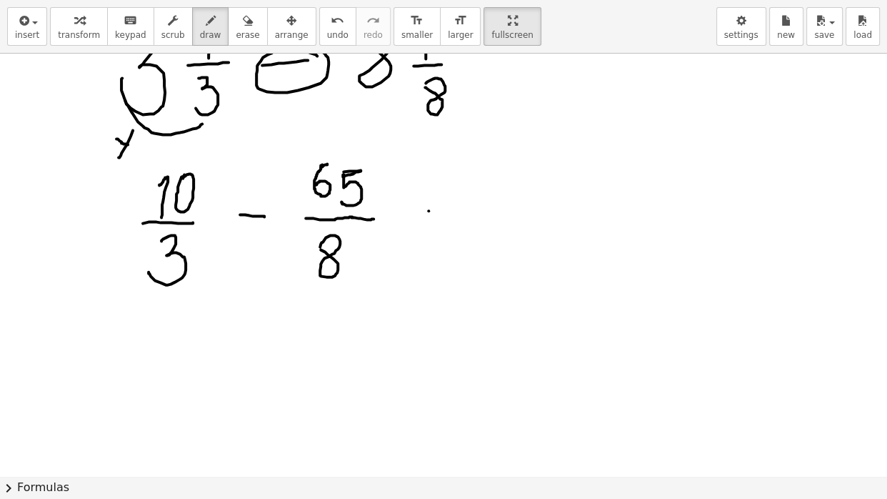
drag, startPoint x: 429, startPoint y: 209, endPoint x: 456, endPoint y: 212, distance: 28.1
drag, startPoint x: 421, startPoint y: 231, endPoint x: 448, endPoint y: 233, distance: 27.2
drag, startPoint x: 500, startPoint y: 212, endPoint x: 769, endPoint y: 200, distance: 268.8
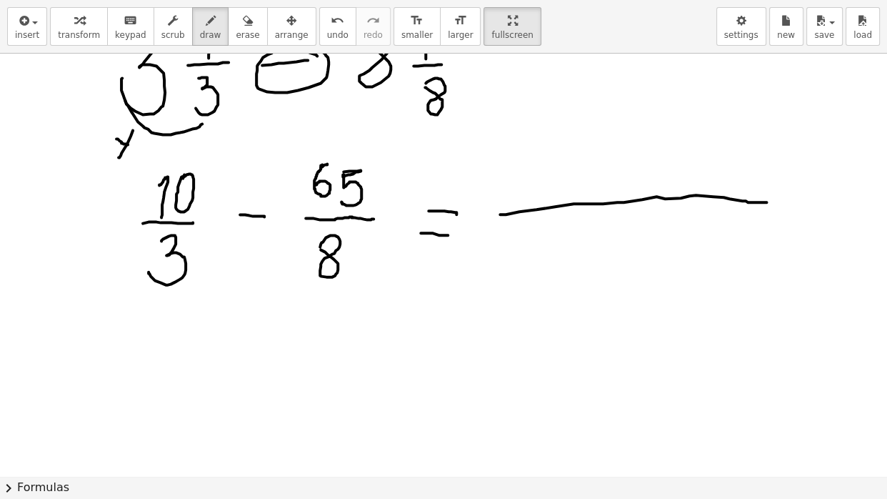
drag, startPoint x: 611, startPoint y: 244, endPoint x: 631, endPoint y: 269, distance: 32.6
drag, startPoint x: 646, startPoint y: 227, endPoint x: 656, endPoint y: 266, distance: 40.0
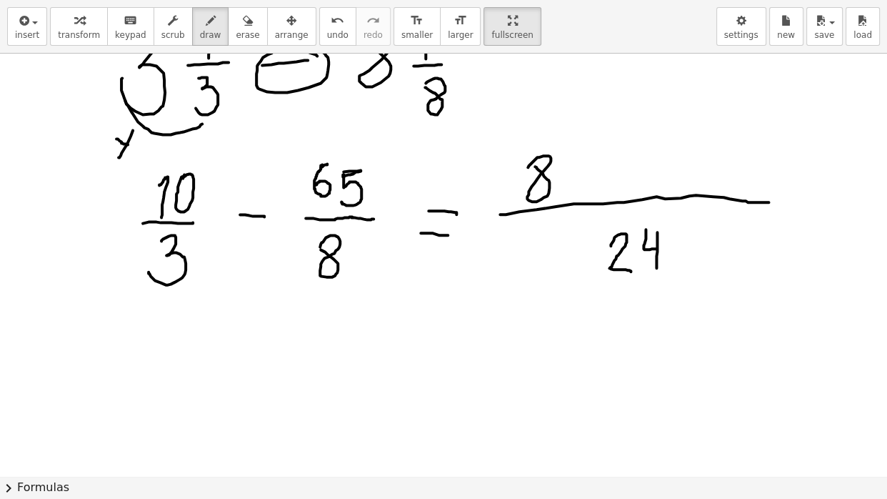
drag, startPoint x: 568, startPoint y: 157, endPoint x: 560, endPoint y: 161, distance: 8.9
drag, startPoint x: 604, startPoint y: 168, endPoint x: 651, endPoint y: 157, distance: 47.6
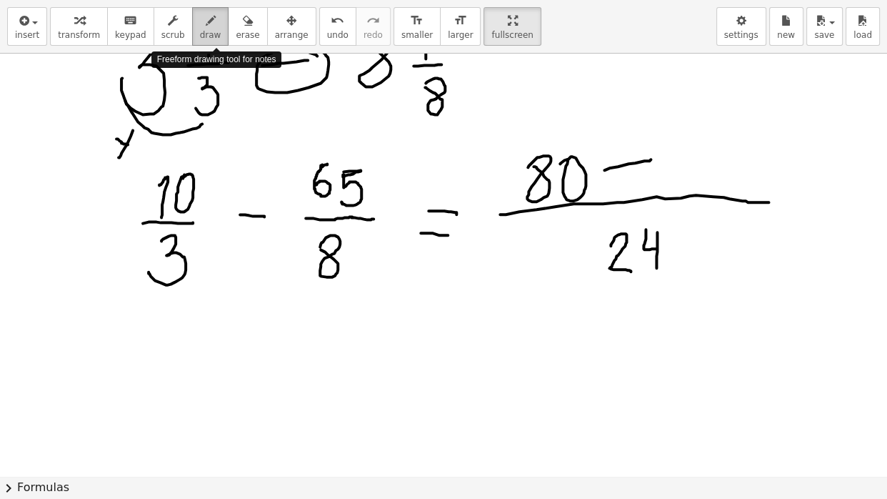
click at [221, 27] on div "button" at bounding box center [210, 19] width 21 height 17
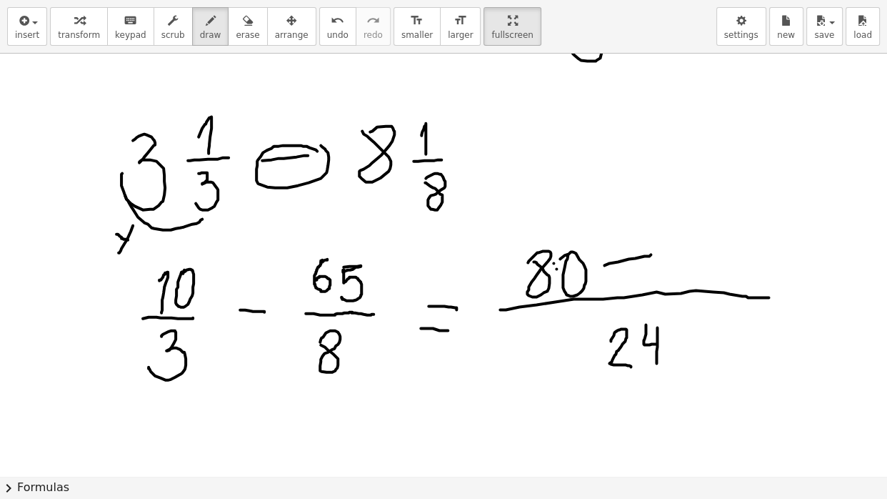
scroll to position [4927, 0]
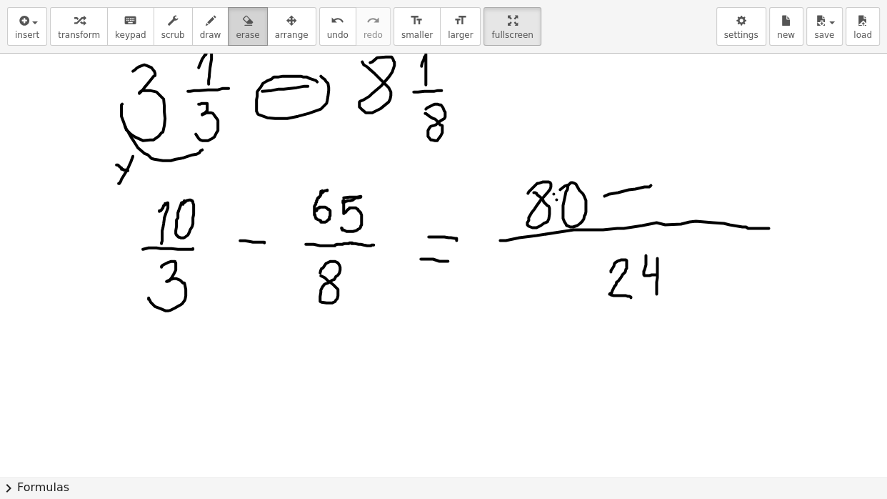
click at [250, 29] on icon "button" at bounding box center [248, 20] width 10 height 17
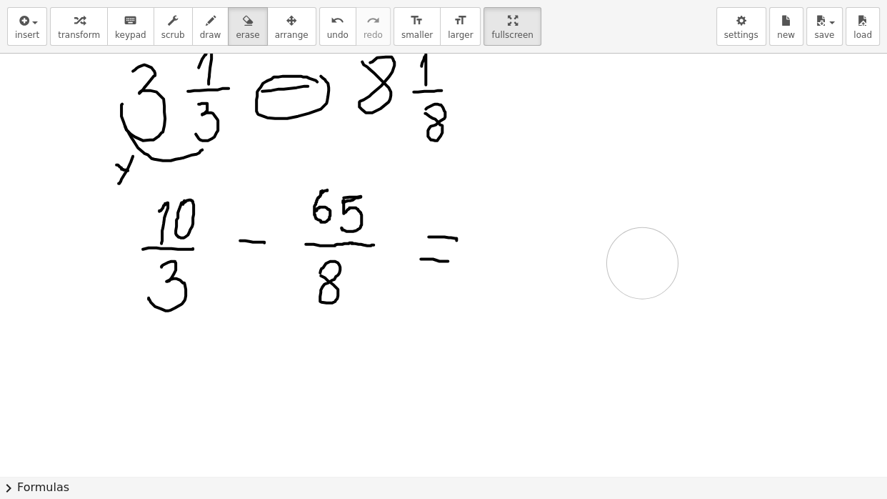
drag, startPoint x: 541, startPoint y: 203, endPoint x: 233, endPoint y: 229, distance: 309.0
drag, startPoint x: 440, startPoint y: 228, endPoint x: 434, endPoint y: 300, distance: 72.4
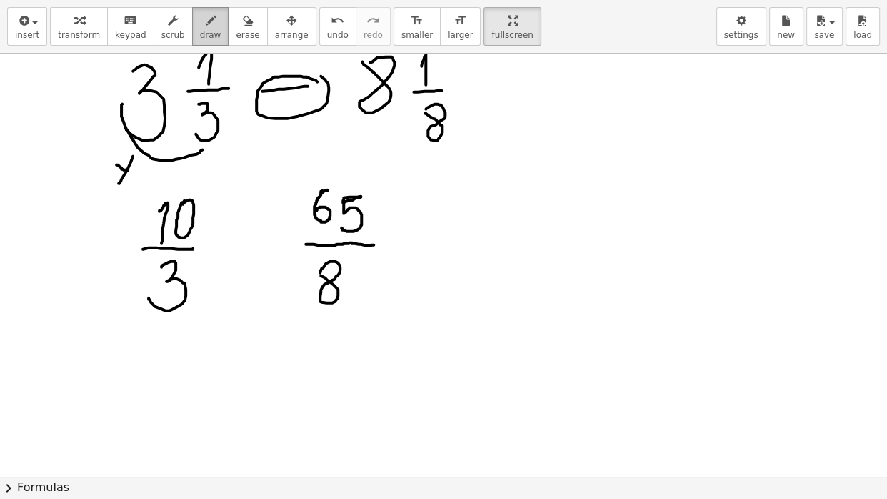
click at [211, 14] on icon "button" at bounding box center [211, 20] width 10 height 17
drag, startPoint x: 448, startPoint y: 222, endPoint x: 471, endPoint y: 221, distance: 23.6
drag, startPoint x: 516, startPoint y: 200, endPoint x: 523, endPoint y: 228, distance: 28.8
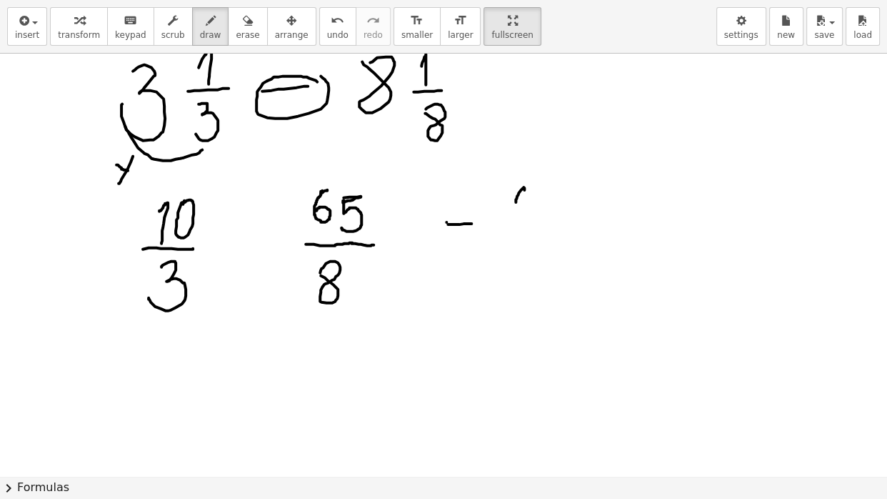
drag, startPoint x: 542, startPoint y: 192, endPoint x: 539, endPoint y: 200, distance: 8.4
drag, startPoint x: 496, startPoint y: 246, endPoint x: 564, endPoint y: 245, distance: 67.2
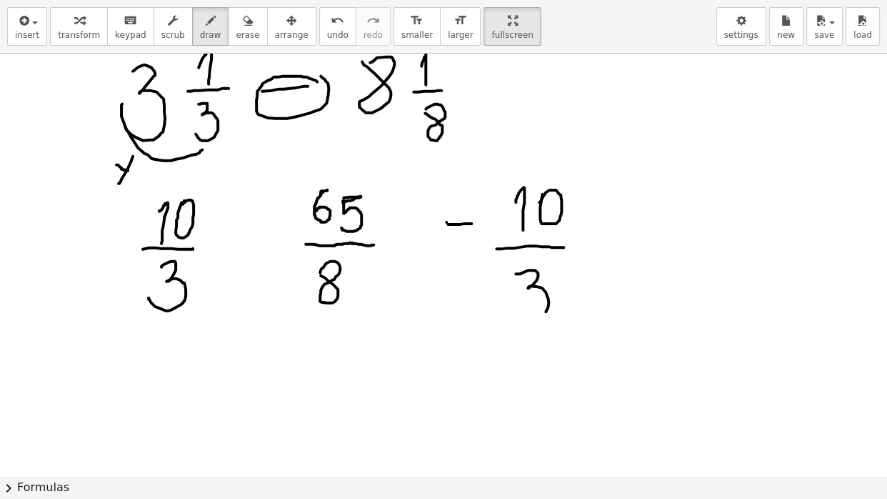
drag, startPoint x: 516, startPoint y: 271, endPoint x: 511, endPoint y: 302, distance: 31.1
click at [250, 24] on icon "button" at bounding box center [248, 20] width 10 height 17
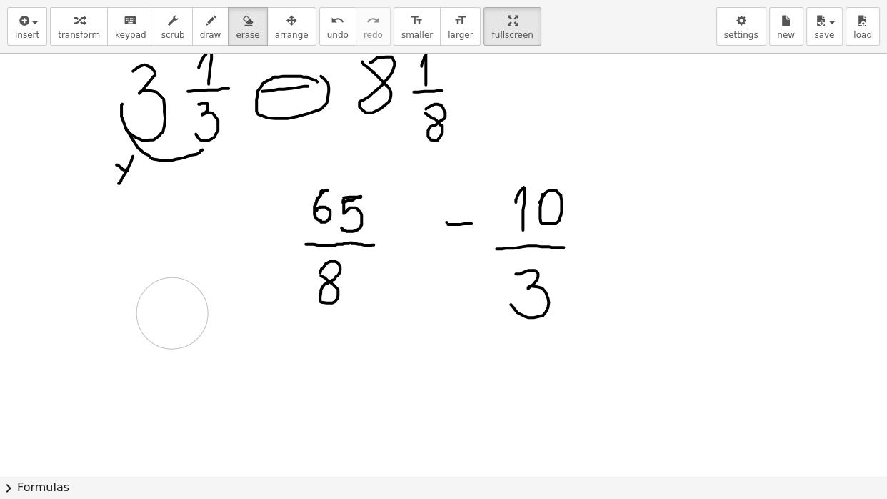
drag, startPoint x: 169, startPoint y: 210, endPoint x: 302, endPoint y: 356, distance: 197.7
click at [216, 30] on span "draw" at bounding box center [210, 35] width 21 height 10
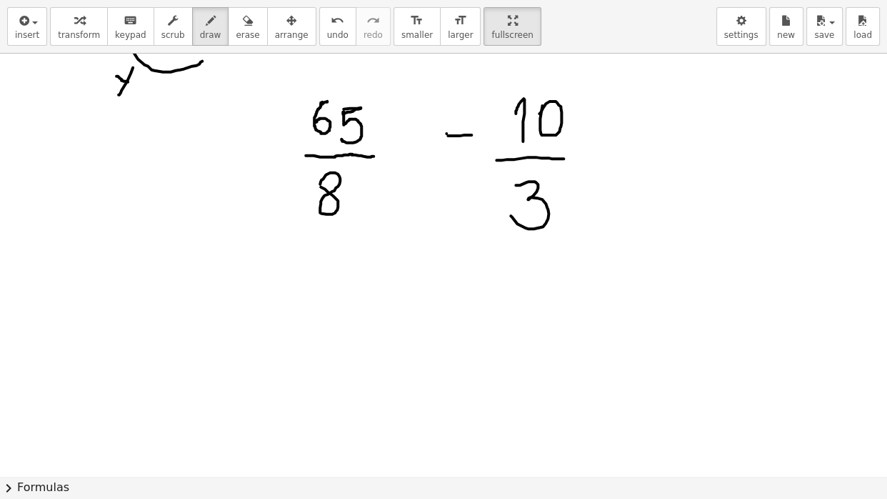
scroll to position [5085, 0]
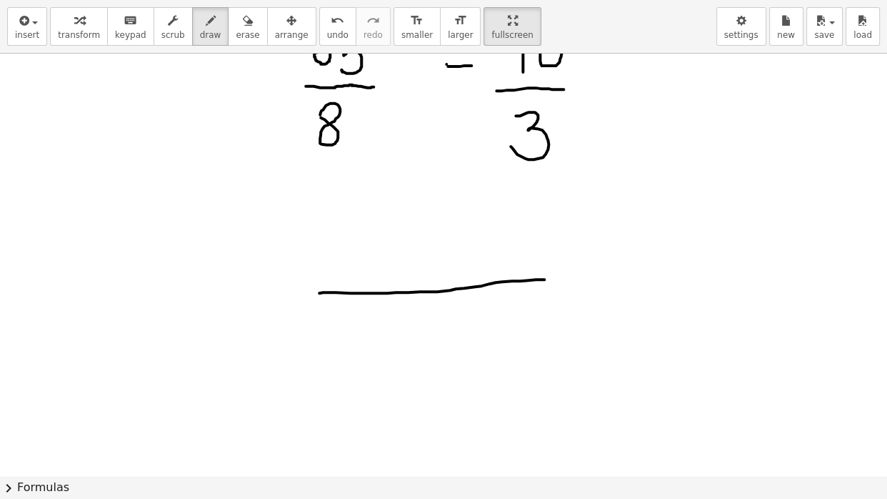
drag, startPoint x: 319, startPoint y: 291, endPoint x: 578, endPoint y: 277, distance: 258.9
drag, startPoint x: 420, startPoint y: 313, endPoint x: 457, endPoint y: 334, distance: 42.9
drag, startPoint x: 475, startPoint y: 305, endPoint x: 486, endPoint y: 341, distance: 37.3
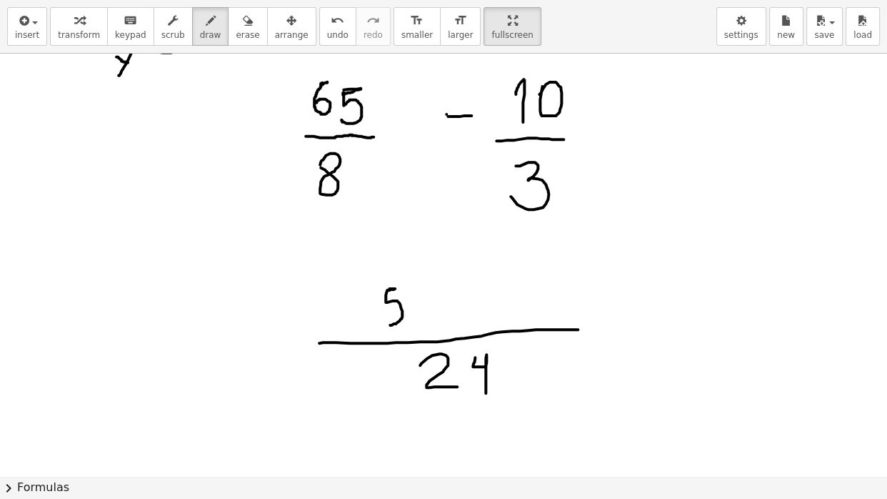
drag, startPoint x: 389, startPoint y: 286, endPoint x: 385, endPoint y: 323, distance: 37.4
drag, startPoint x: 334, startPoint y: 299, endPoint x: 336, endPoint y: 326, distance: 27.2
drag, startPoint x: 365, startPoint y: 293, endPoint x: 365, endPoint y: 331, distance: 38.6
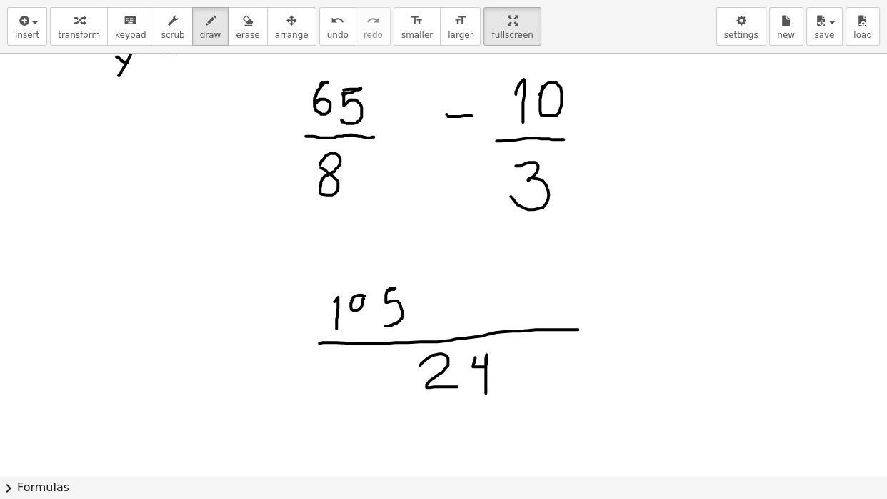
drag, startPoint x: 424, startPoint y: 311, endPoint x: 450, endPoint y: 307, distance: 26.7
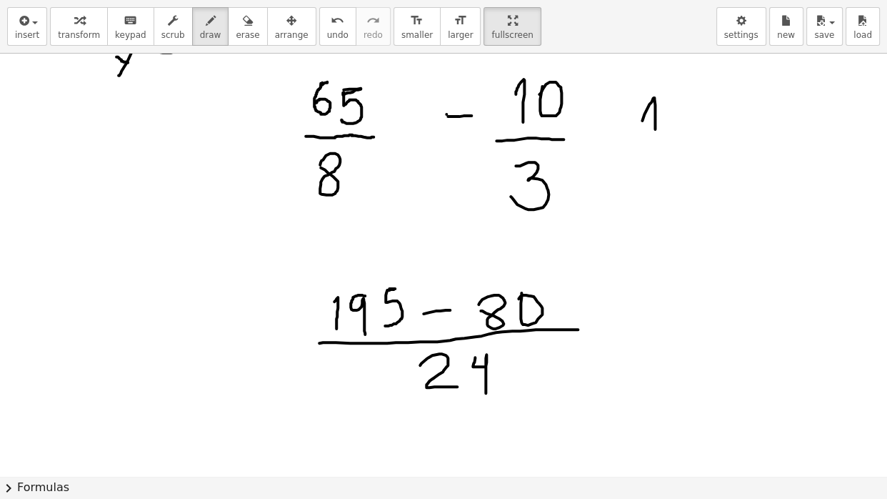
drag, startPoint x: 642, startPoint y: 118, endPoint x: 656, endPoint y: 141, distance: 27.6
drag, startPoint x: 686, startPoint y: 112, endPoint x: 696, endPoint y: 174, distance: 62.2
drag, startPoint x: 710, startPoint y: 123, endPoint x: 723, endPoint y: 164, distance: 42.7
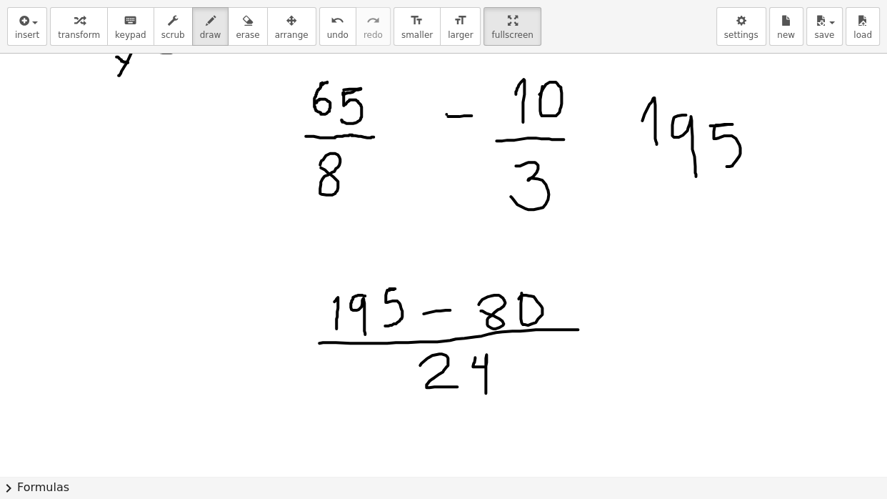
drag, startPoint x: 723, startPoint y: 188, endPoint x: 714, endPoint y: 186, distance: 8.8
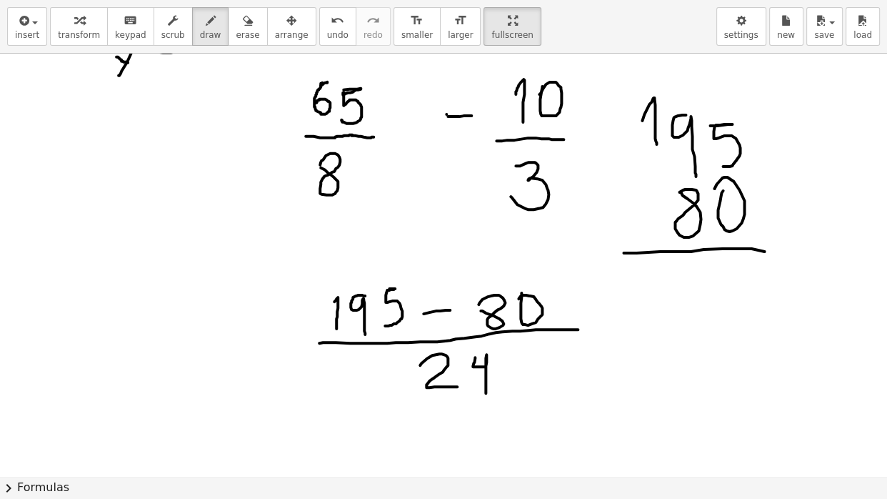
drag, startPoint x: 624, startPoint y: 250, endPoint x: 798, endPoint y: 253, distance: 174.3
drag, startPoint x: 769, startPoint y: 137, endPoint x: 786, endPoint y: 136, distance: 17.2
drag, startPoint x: 730, startPoint y: 261, endPoint x: 731, endPoint y: 286, distance: 24.3
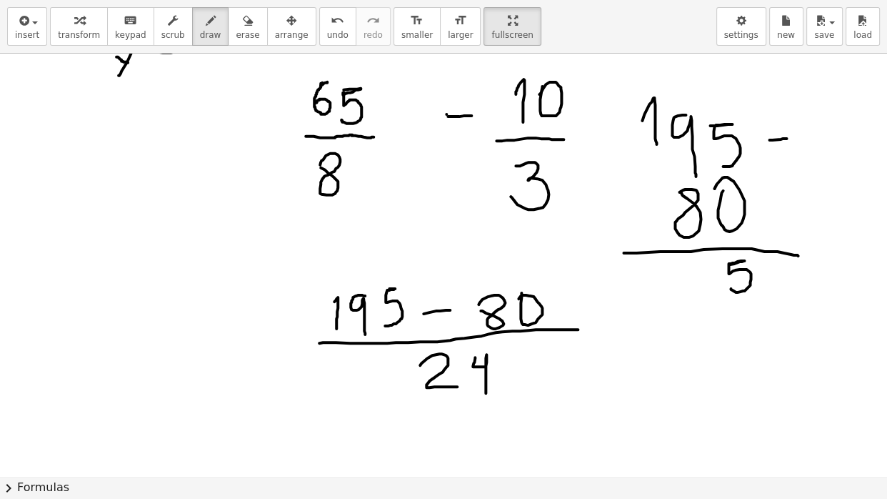
drag, startPoint x: 684, startPoint y: 286, endPoint x: 697, endPoint y: 293, distance: 14.7
drag, startPoint x: 652, startPoint y: 283, endPoint x: 663, endPoint y: 312, distance: 31.2
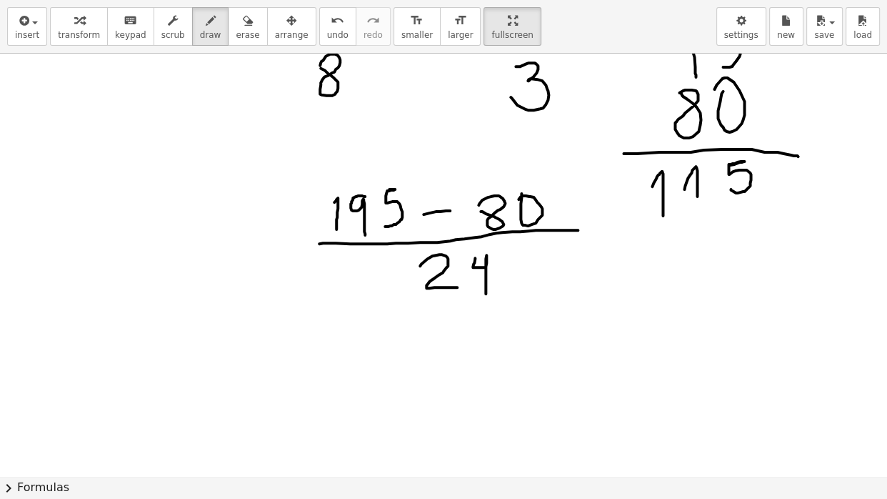
scroll to position [5154, 0]
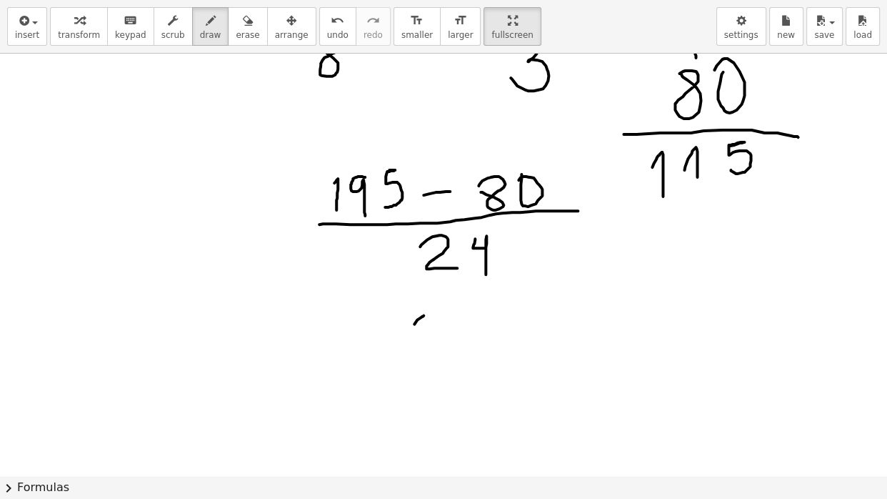
drag, startPoint x: 414, startPoint y: 321, endPoint x: 425, endPoint y: 350, distance: 30.5
drag, startPoint x: 441, startPoint y: 326, endPoint x: 451, endPoint y: 341, distance: 18.6
drag, startPoint x: 470, startPoint y: 316, endPoint x: 468, endPoint y: 343, distance: 26.5
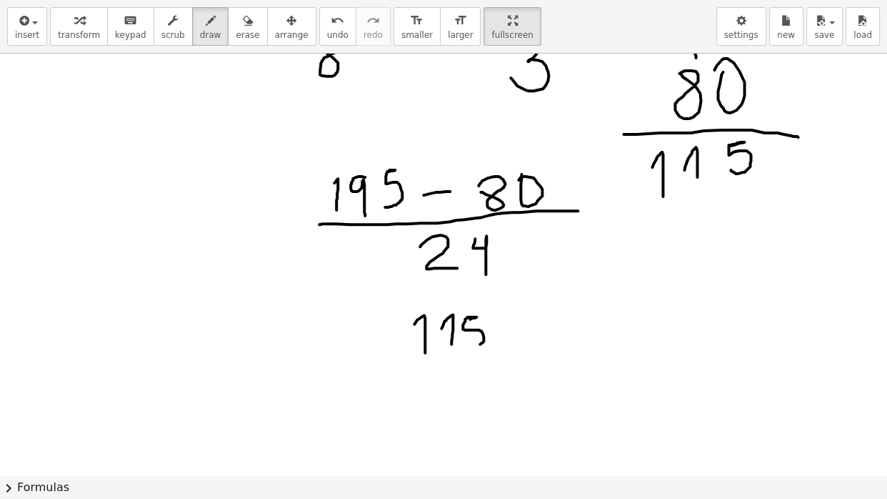
drag, startPoint x: 403, startPoint y: 358, endPoint x: 479, endPoint y: 354, distance: 76.5
drag, startPoint x: 415, startPoint y: 376, endPoint x: 439, endPoint y: 393, distance: 28.7
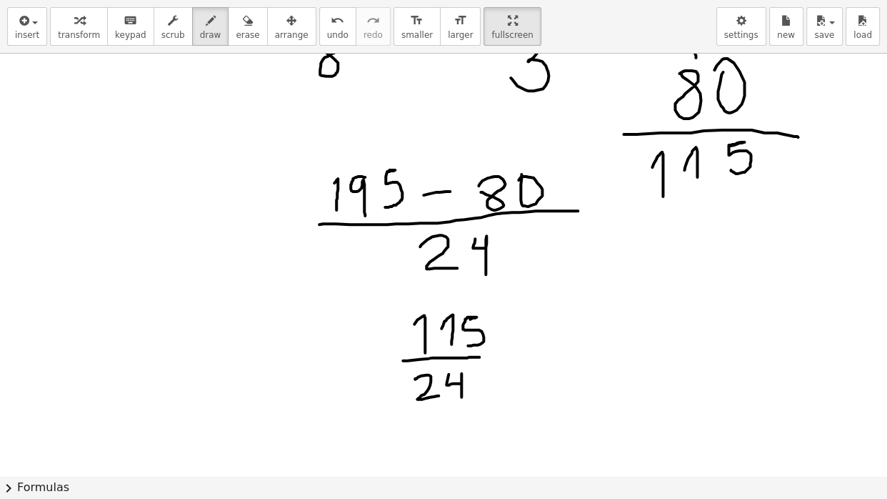
drag, startPoint x: 449, startPoint y: 371, endPoint x: 461, endPoint y: 402, distance: 33.3
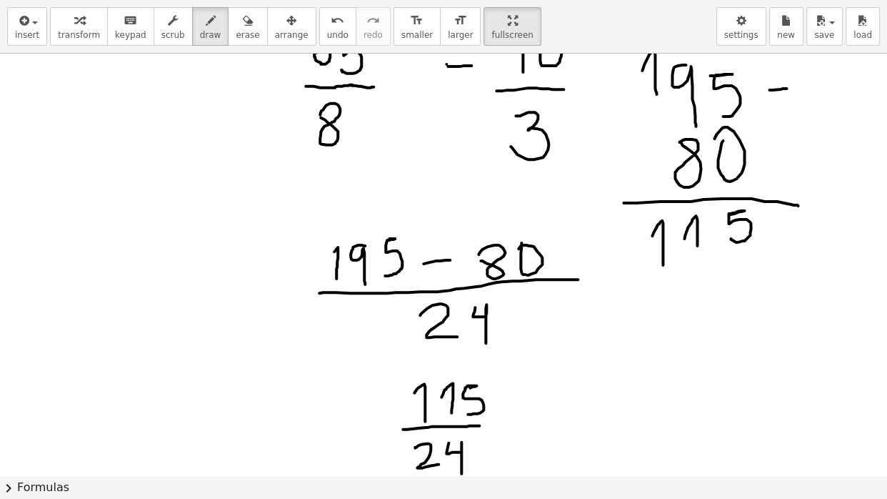
scroll to position [5016, 0]
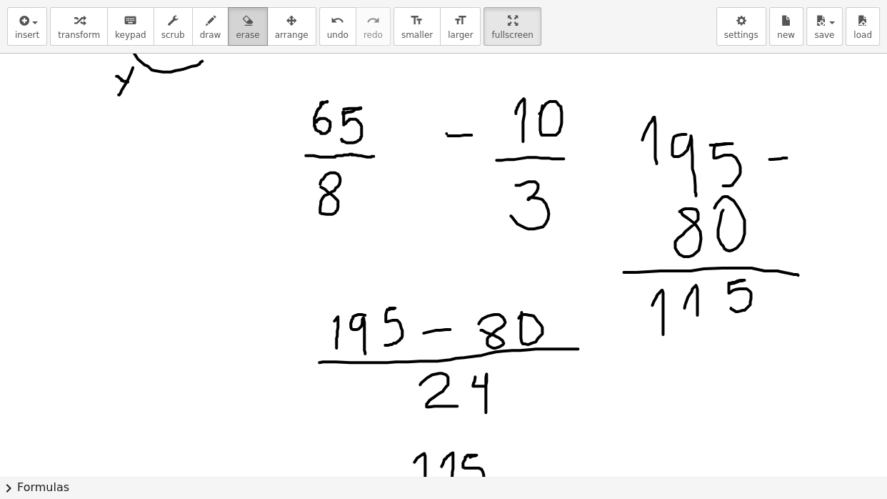
click at [253, 22] on icon "button" at bounding box center [248, 20] width 10 height 17
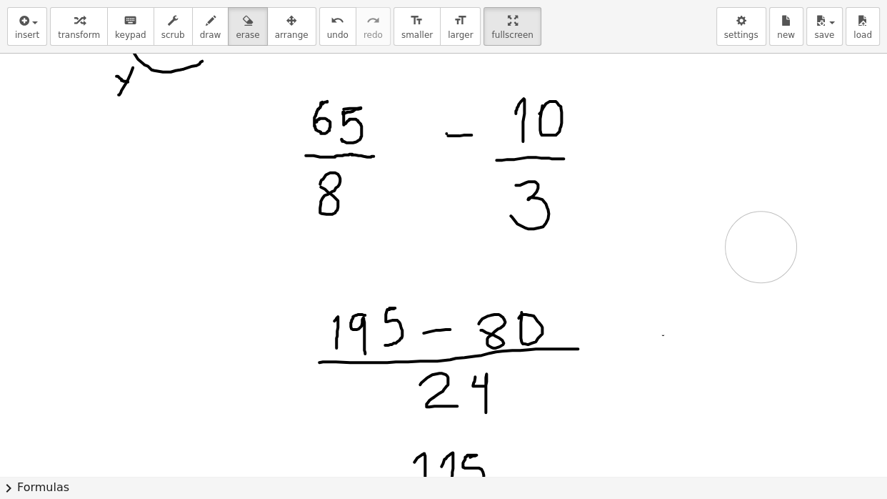
drag, startPoint x: 679, startPoint y: 92, endPoint x: 884, endPoint y: 404, distance: 373.2
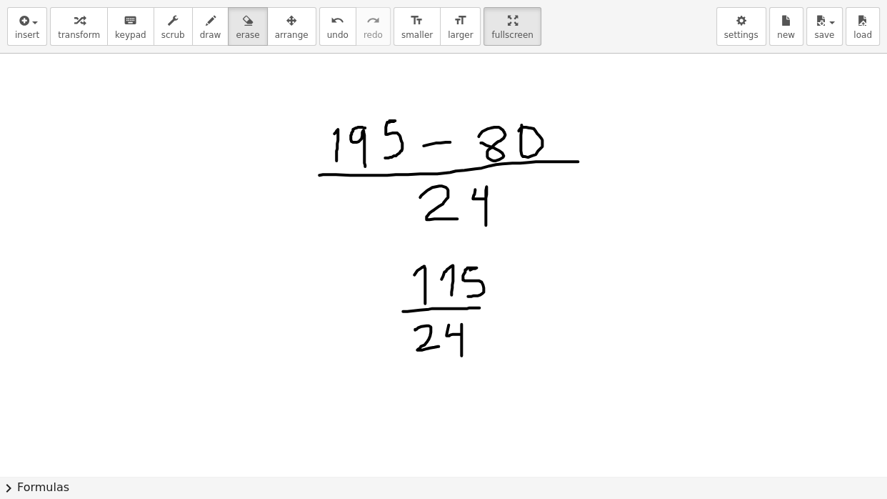
scroll to position [5223, 0]
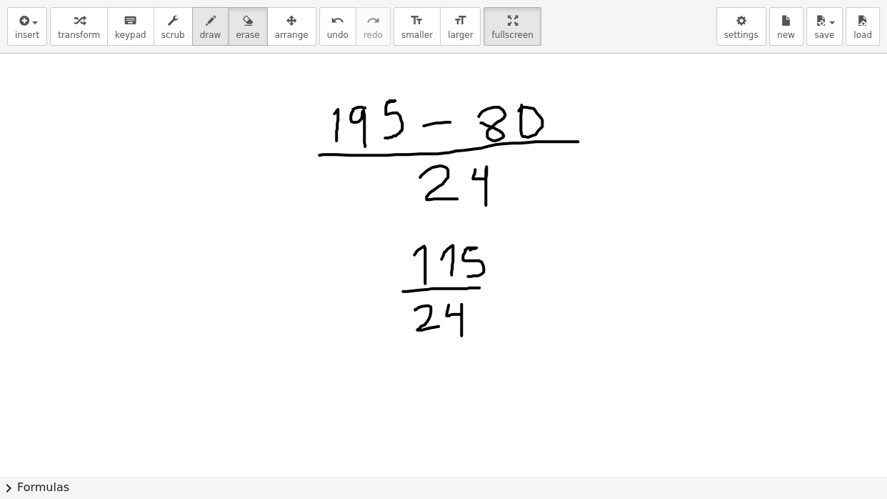
click at [216, 25] on icon "button" at bounding box center [211, 20] width 10 height 17
drag, startPoint x: 674, startPoint y: 250, endPoint x: 689, endPoint y: 271, distance: 25.2
drag, startPoint x: 706, startPoint y: 221, endPoint x: 715, endPoint y: 258, distance: 38.1
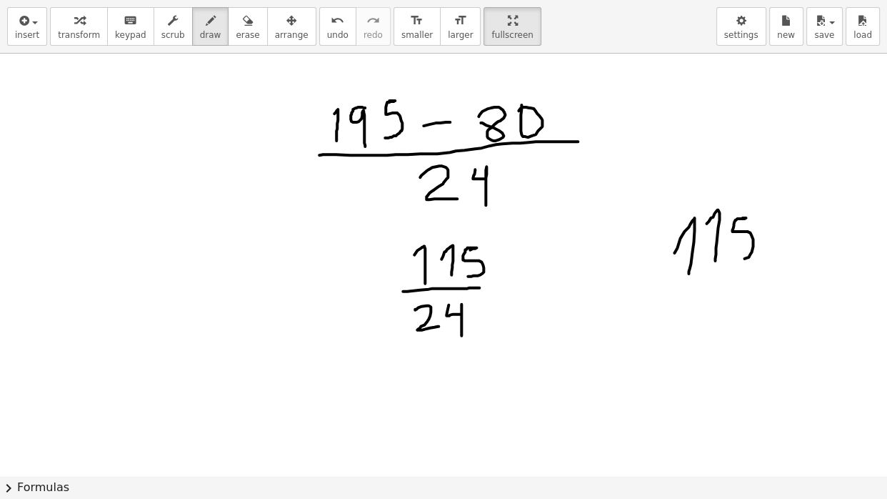
drag, startPoint x: 738, startPoint y: 216, endPoint x: 728, endPoint y: 253, distance: 38.5
drag, startPoint x: 771, startPoint y: 211, endPoint x: 831, endPoint y: 271, distance: 85.4
drag, startPoint x: 782, startPoint y: 222, endPoint x: 796, endPoint y: 246, distance: 27.6
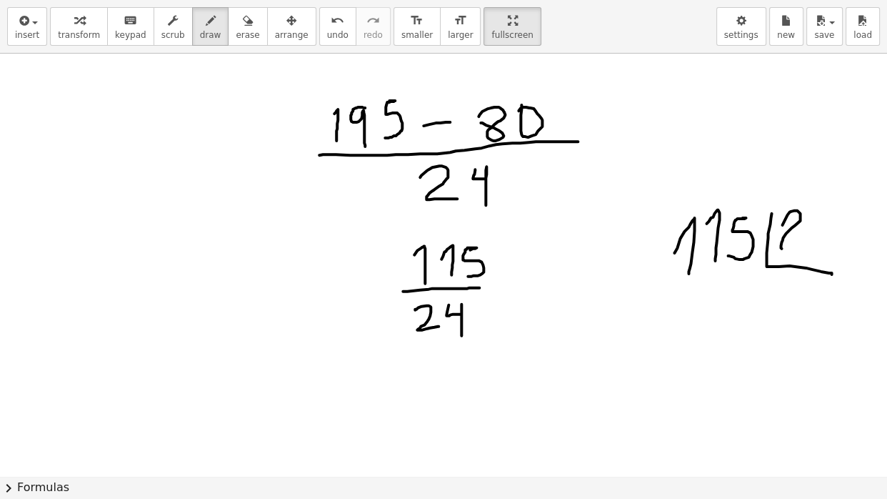
drag, startPoint x: 806, startPoint y: 218, endPoint x: 821, endPoint y: 254, distance: 38.7
drag, startPoint x: 684, startPoint y: 202, endPoint x: 743, endPoint y: 203, distance: 59.3
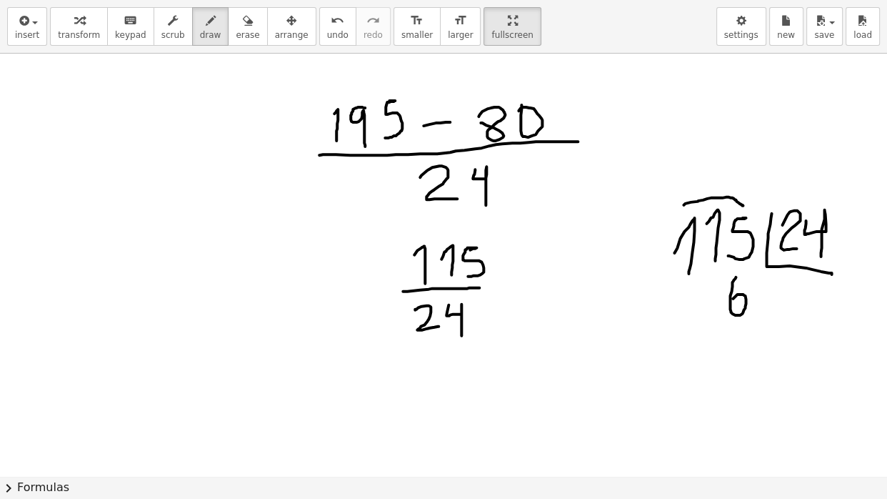
drag, startPoint x: 736, startPoint y: 274, endPoint x: 732, endPoint y: 306, distance: 32.3
drag, startPoint x: 716, startPoint y: 284, endPoint x: 714, endPoint y: 322, distance: 37.9
drag, startPoint x: 684, startPoint y: 329, endPoint x: 746, endPoint y: 326, distance: 62.2
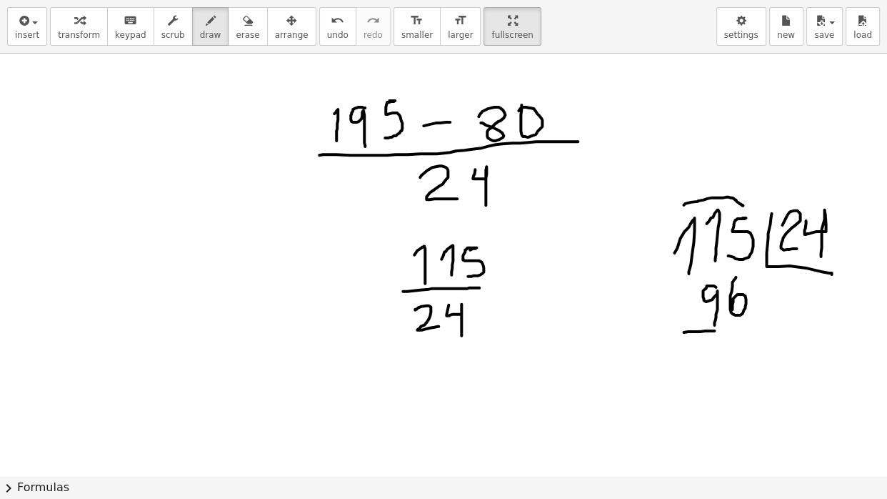
drag, startPoint x: 786, startPoint y: 279, endPoint x: 797, endPoint y: 318, distance: 40.2
drag, startPoint x: 714, startPoint y: 220, endPoint x: 735, endPoint y: 218, distance: 21.5
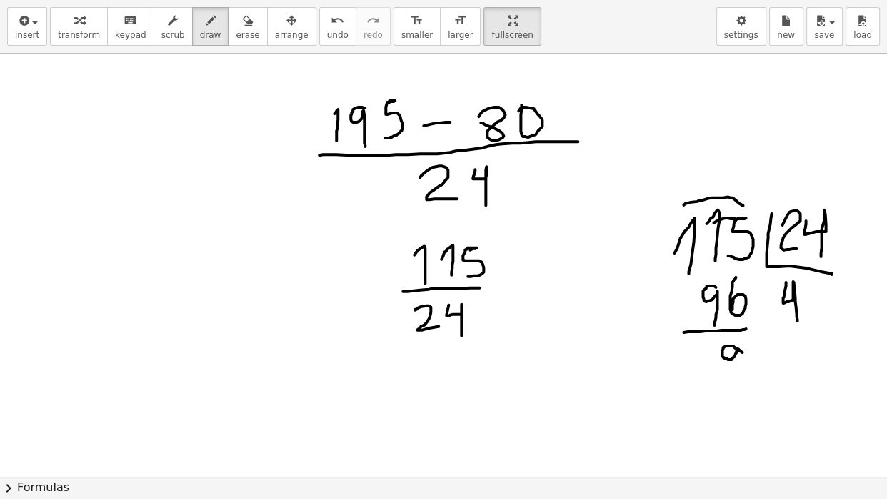
drag, startPoint x: 742, startPoint y: 349, endPoint x: 740, endPoint y: 381, distance: 31.5
drag, startPoint x: 693, startPoint y: 349, endPoint x: 701, endPoint y: 371, distance: 23.7
drag, startPoint x: 701, startPoint y: 371, endPoint x: 701, endPoint y: 380, distance: 8.6
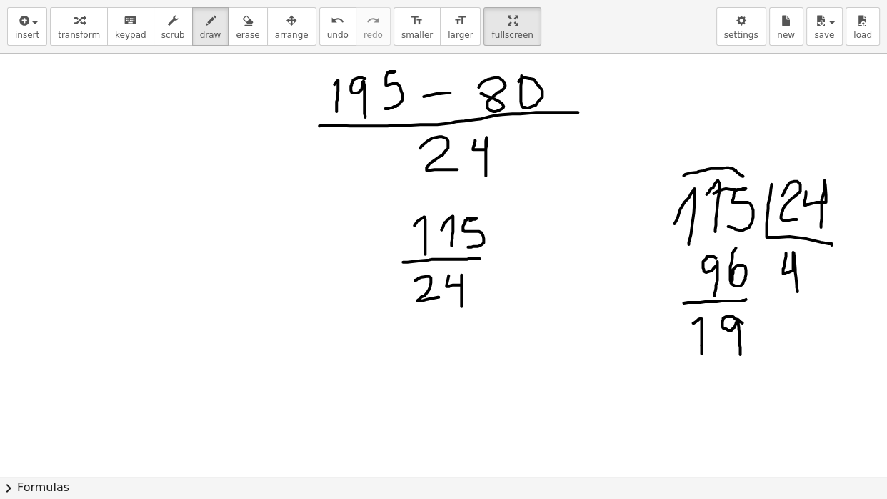
scroll to position [5272, 0]
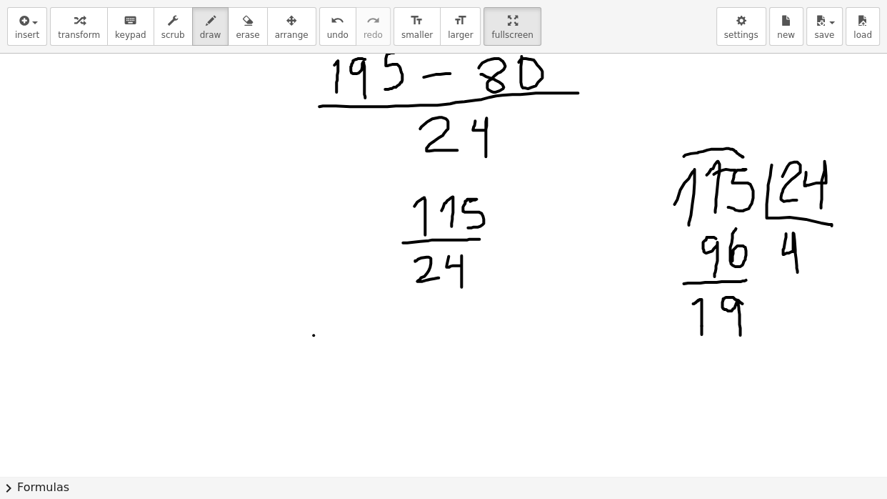
drag, startPoint x: 314, startPoint y: 332, endPoint x: 329, endPoint y: 412, distance: 81.4
drag, startPoint x: 362, startPoint y: 338, endPoint x: 371, endPoint y: 326, distance: 14.3
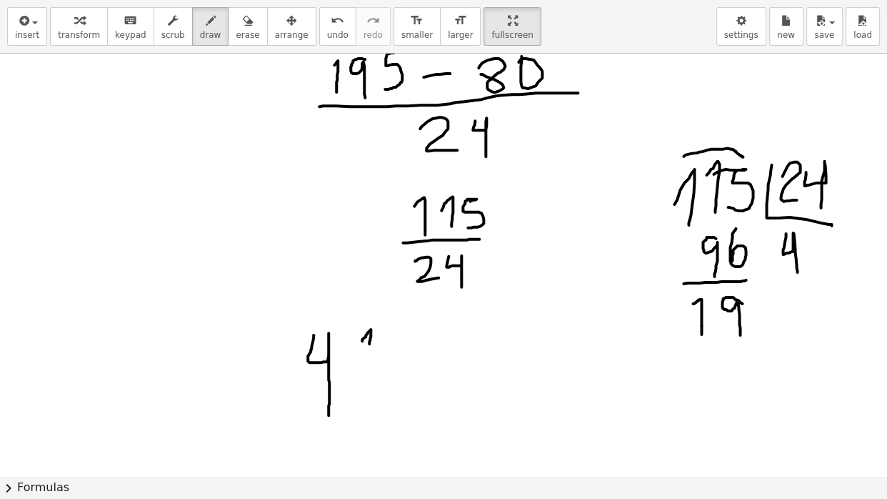
drag, startPoint x: 371, startPoint y: 326, endPoint x: 368, endPoint y: 351, distance: 25.2
drag, startPoint x: 391, startPoint y: 331, endPoint x: 391, endPoint y: 355, distance: 24.3
drag, startPoint x: 351, startPoint y: 370, endPoint x: 407, endPoint y: 366, distance: 56.6
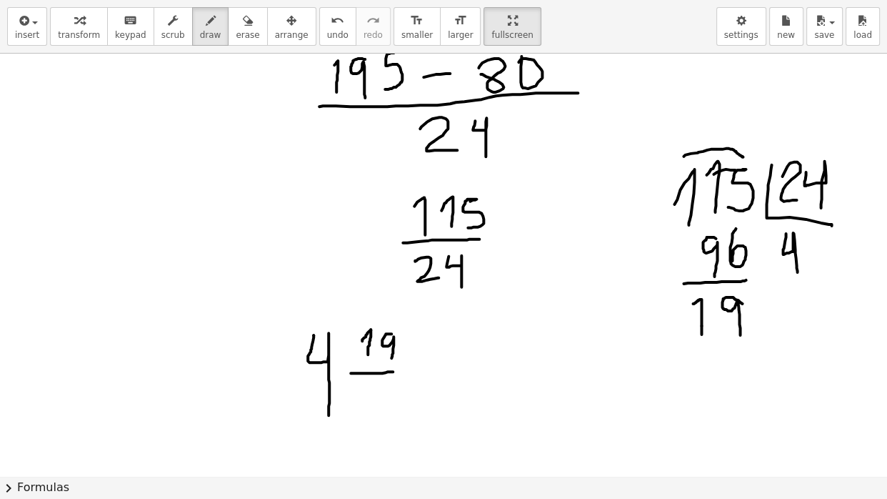
drag, startPoint x: 365, startPoint y: 388, endPoint x: 367, endPoint y: 408, distance: 20.1
drag, startPoint x: 364, startPoint y: 396, endPoint x: 351, endPoint y: 388, distance: 15.7
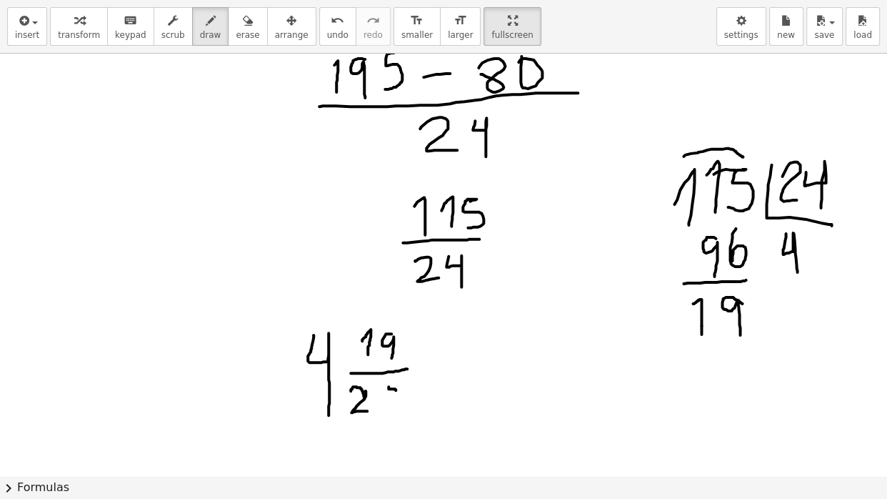
drag, startPoint x: 389, startPoint y: 384, endPoint x: 396, endPoint y: 388, distance: 8.3
click at [252, 38] on span "erase" at bounding box center [248, 35] width 24 height 10
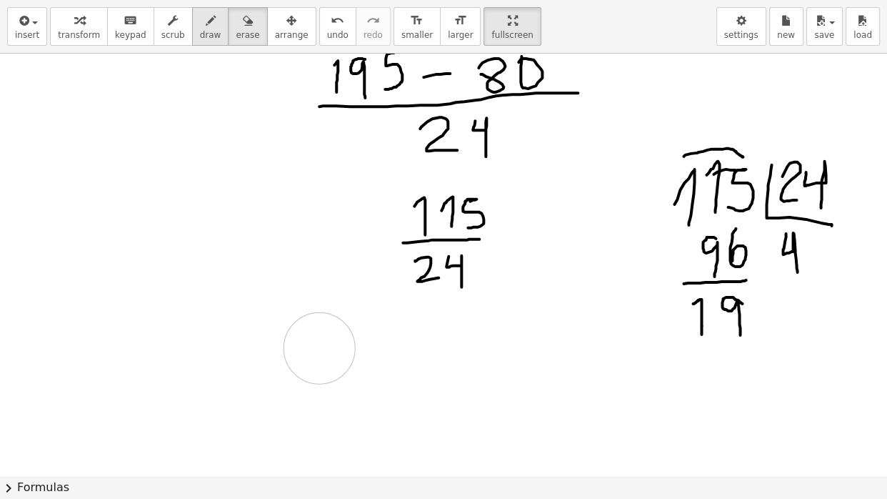
drag, startPoint x: 361, startPoint y: 374, endPoint x: 211, endPoint y: 36, distance: 369.6
click at [211, 36] on span "draw" at bounding box center [210, 35] width 21 height 10
drag, startPoint x: 320, startPoint y: 337, endPoint x: 335, endPoint y: 412, distance: 76.5
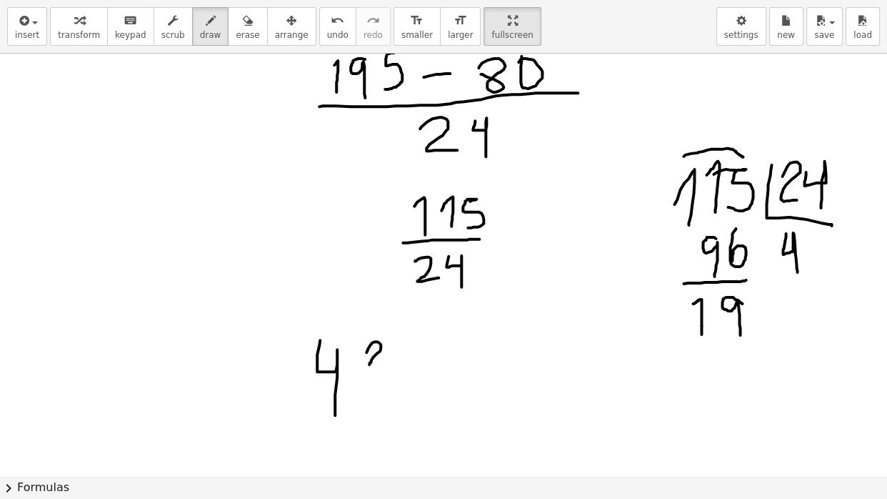
drag, startPoint x: 366, startPoint y: 349, endPoint x: 369, endPoint y: 362, distance: 13.2
click at [261, 32] on button "erase" at bounding box center [247, 26] width 39 height 39
click at [216, 27] on icon "button" at bounding box center [211, 20] width 10 height 17
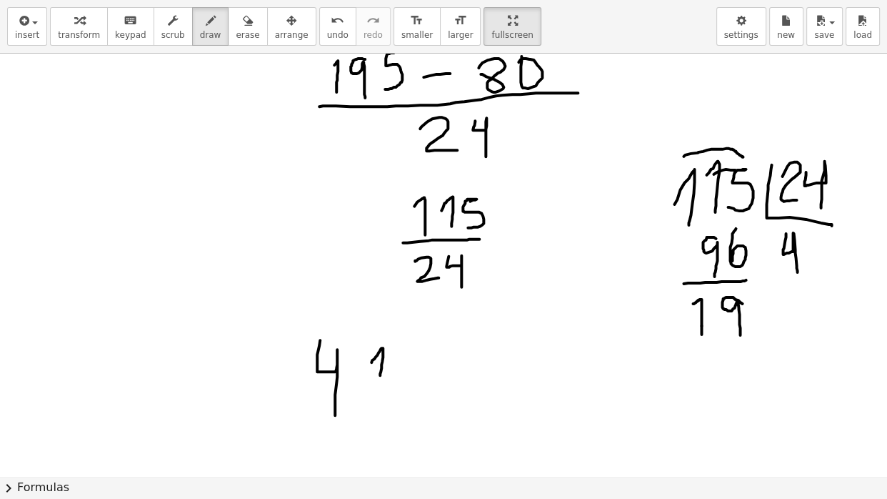
drag, startPoint x: 371, startPoint y: 359, endPoint x: 380, endPoint y: 372, distance: 15.5
drag, startPoint x: 404, startPoint y: 342, endPoint x: 406, endPoint y: 369, distance: 26.5
drag, startPoint x: 364, startPoint y: 381, endPoint x: 418, endPoint y: 379, distance: 53.6
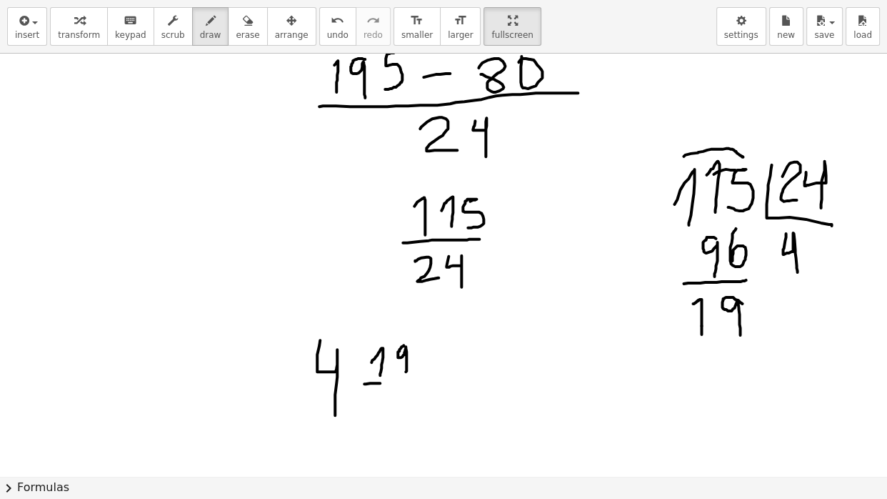
drag, startPoint x: 369, startPoint y: 395, endPoint x: 387, endPoint y: 411, distance: 24.3
drag, startPoint x: 395, startPoint y: 394, endPoint x: 407, endPoint y: 426, distance: 34.4
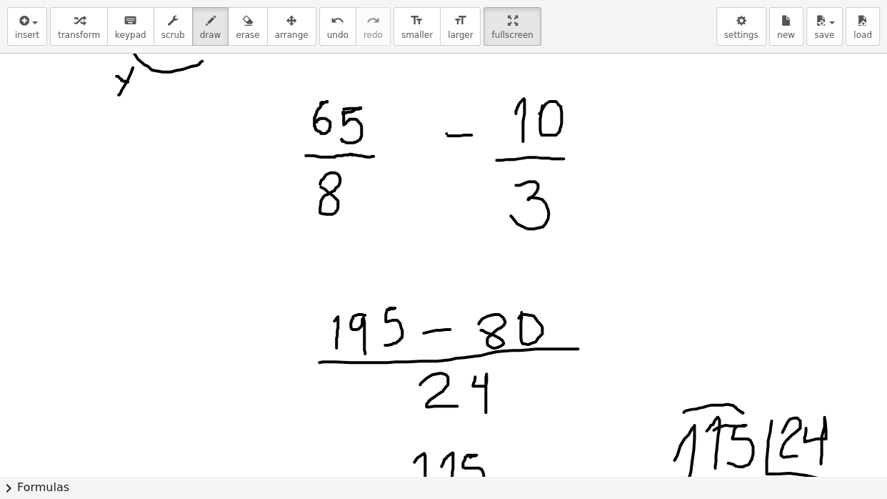
scroll to position [5026, 0]
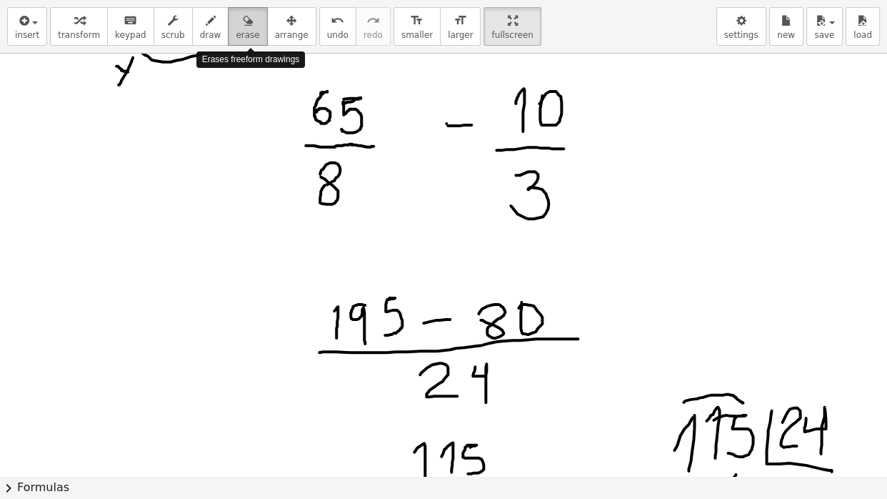
click at [250, 21] on icon "button" at bounding box center [248, 20] width 10 height 17
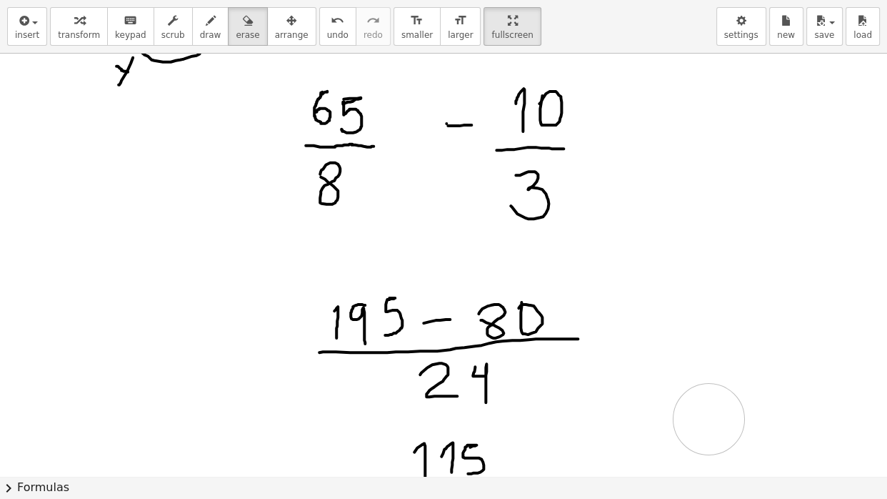
drag, startPoint x: 708, startPoint y: 414, endPoint x: 885, endPoint y: 406, distance: 177.3
click at [216, 28] on icon "button" at bounding box center [211, 20] width 10 height 17
drag, startPoint x: 237, startPoint y: 328, endPoint x: 268, endPoint y: 329, distance: 30.7
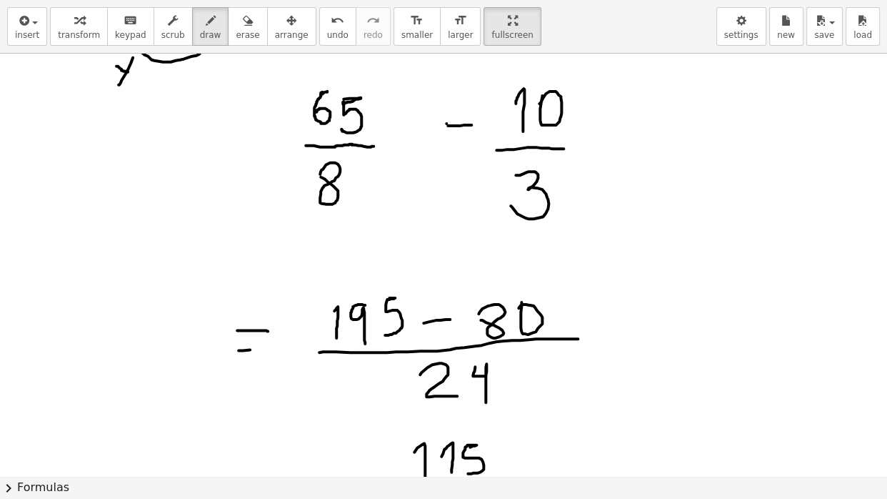
drag, startPoint x: 239, startPoint y: 348, endPoint x: 269, endPoint y: 348, distance: 30.7
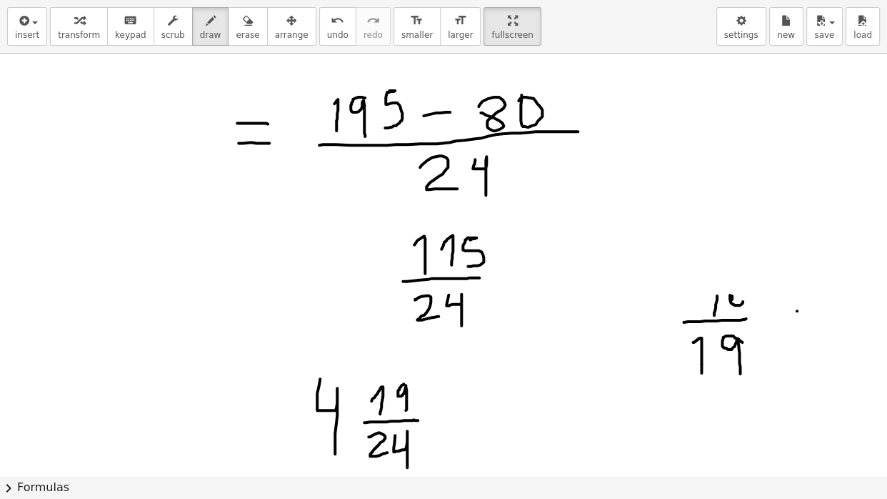
scroll to position [5242, 0]
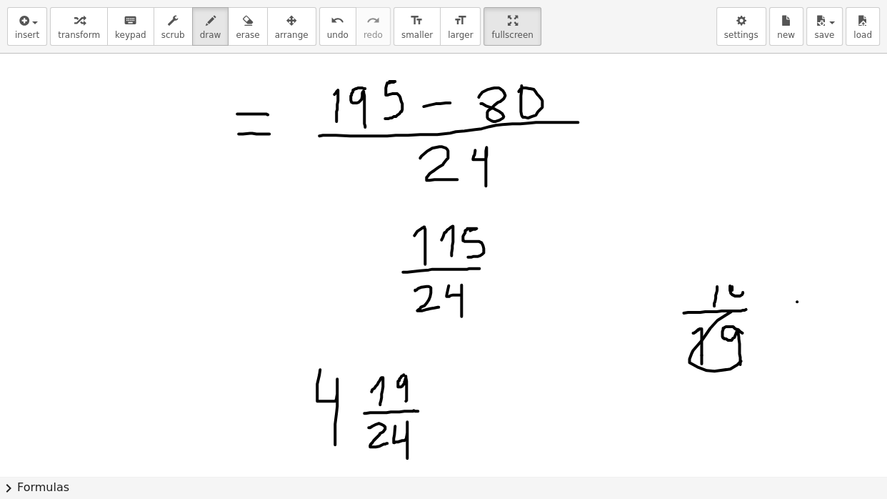
drag, startPoint x: 731, startPoint y: 309, endPoint x: 691, endPoint y: 344, distance: 53.1
click at [251, 26] on icon "button" at bounding box center [248, 20] width 10 height 17
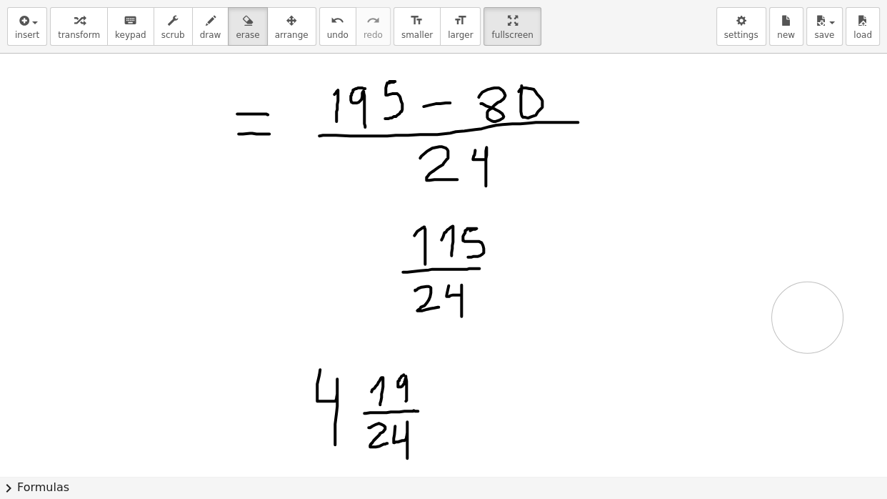
drag, startPoint x: 763, startPoint y: 277, endPoint x: 807, endPoint y: 314, distance: 57.8
click at [229, 21] on button "draw" at bounding box center [210, 26] width 37 height 39
drag, startPoint x: 344, startPoint y: 256, endPoint x: 365, endPoint y: 257, distance: 20.8
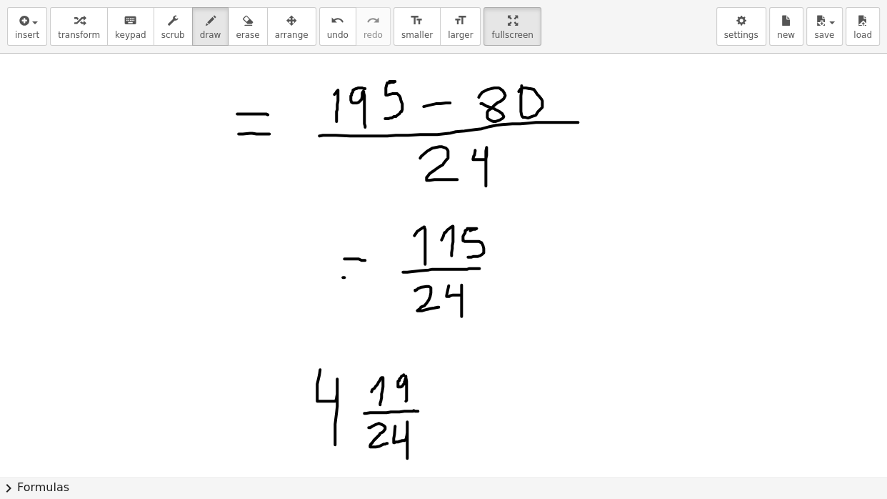
drag, startPoint x: 343, startPoint y: 274, endPoint x: 356, endPoint y: 274, distance: 13.6
drag, startPoint x: 239, startPoint y: 396, endPoint x: 261, endPoint y: 396, distance: 22.2
drag, startPoint x: 238, startPoint y: 411, endPoint x: 261, endPoint y: 413, distance: 23.6
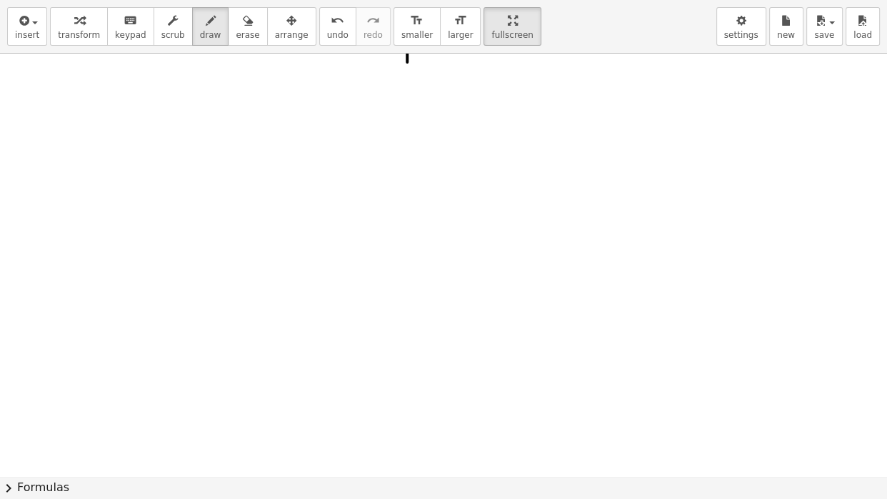
scroll to position [5650, 0]
drag, startPoint x: 121, startPoint y: 91, endPoint x: 128, endPoint y: 129, distance: 37.7
drag, startPoint x: 140, startPoint y: 84, endPoint x: 159, endPoint y: 116, distance: 38.1
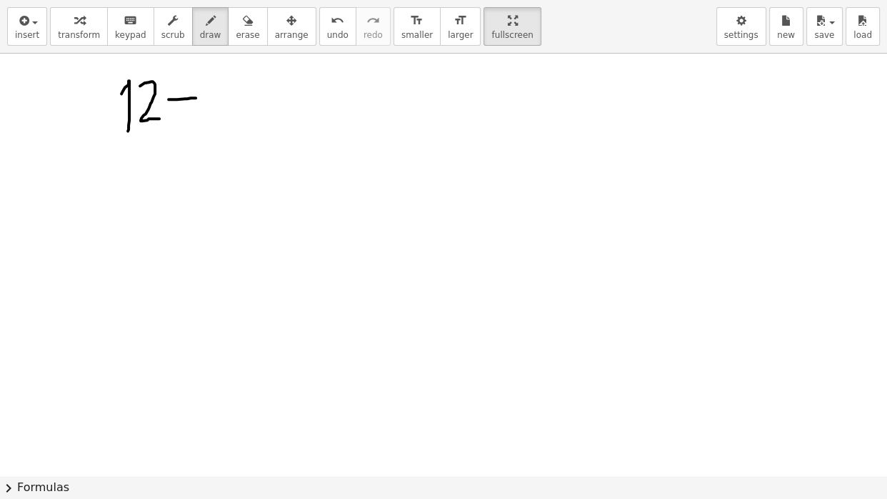
drag, startPoint x: 169, startPoint y: 97, endPoint x: 199, endPoint y: 95, distance: 30.1
drag, startPoint x: 178, startPoint y: 76, endPoint x: 184, endPoint y: 106, distance: 30.5
drag, startPoint x: 172, startPoint y: 107, endPoint x: 172, endPoint y: 130, distance: 22.9
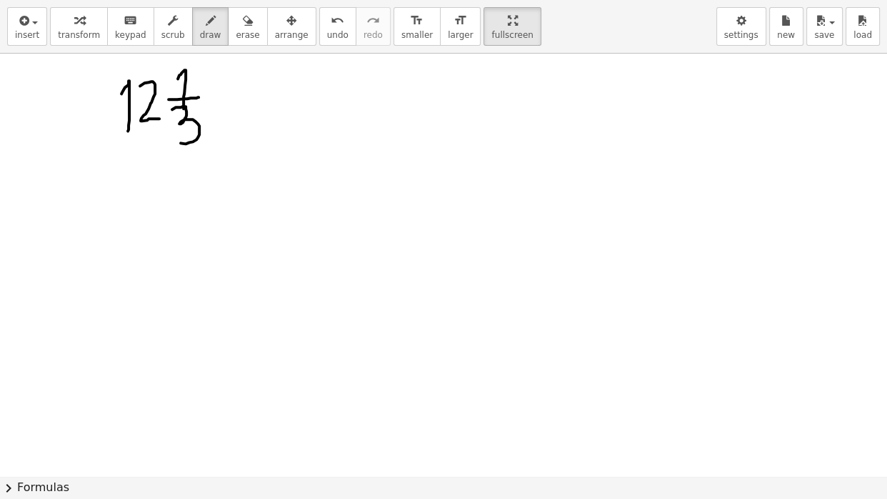
click at [245, 26] on div "button" at bounding box center [248, 19] width 24 height 17
drag, startPoint x: 121, startPoint y: 79, endPoint x: 119, endPoint y: 129, distance: 49.4
click at [213, 31] on span "draw" at bounding box center [210, 35] width 21 height 10
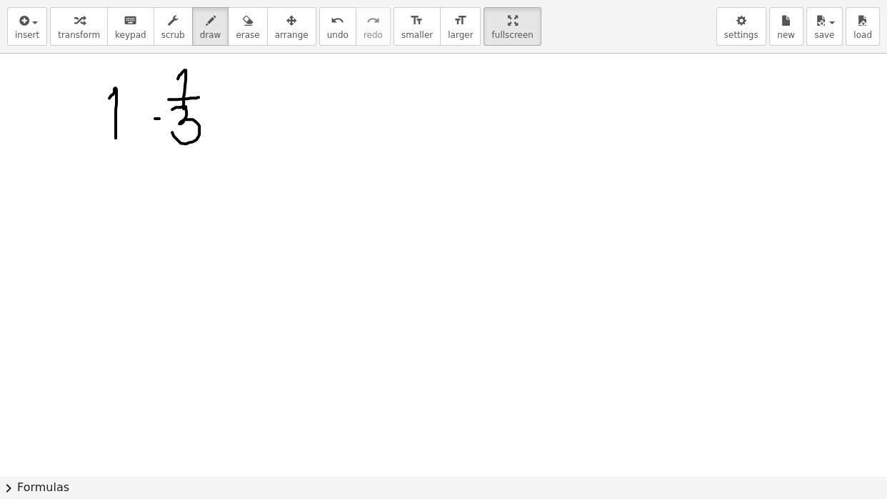
drag, startPoint x: 109, startPoint y: 96, endPoint x: 116, endPoint y: 136, distance: 40.5
drag, startPoint x: 135, startPoint y: 85, endPoint x: 154, endPoint y: 133, distance: 51.6
click at [246, 31] on span "erase" at bounding box center [248, 35] width 24 height 10
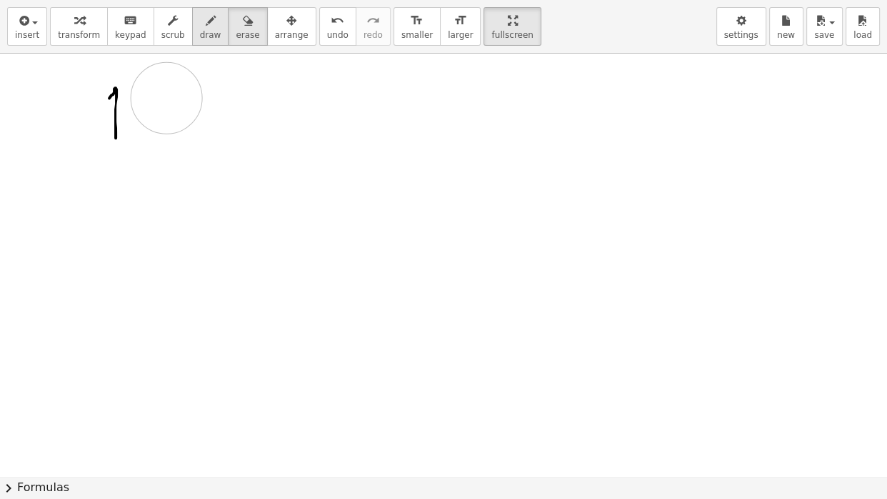
drag, startPoint x: 184, startPoint y: 74, endPoint x: 217, endPoint y: 26, distance: 58.5
click at [216, 26] on icon "button" at bounding box center [211, 20] width 10 height 17
drag, startPoint x: 116, startPoint y: 94, endPoint x: 116, endPoint y: 132, distance: 38.6
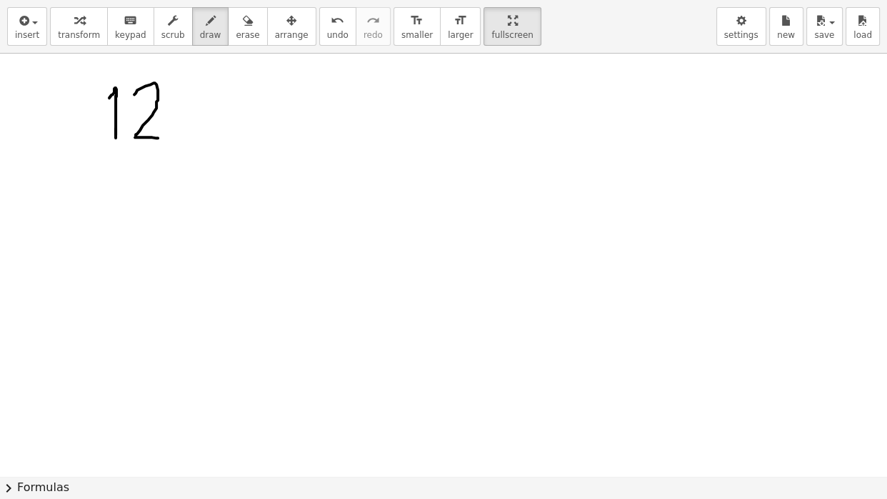
drag, startPoint x: 134, startPoint y: 92, endPoint x: 159, endPoint y: 136, distance: 49.9
drag, startPoint x: 190, startPoint y: 86, endPoint x: 200, endPoint y: 96, distance: 14.7
drag, startPoint x: 191, startPoint y: 107, endPoint x: 216, endPoint y: 110, distance: 25.2
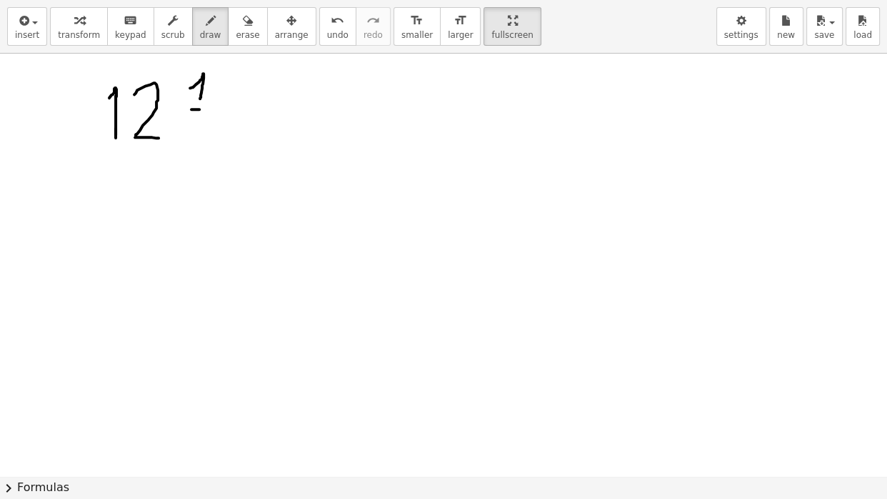
drag, startPoint x: 197, startPoint y: 125, endPoint x: 192, endPoint y: 151, distance: 26.9
drag, startPoint x: 283, startPoint y: 112, endPoint x: 384, endPoint y: 109, distance: 101.5
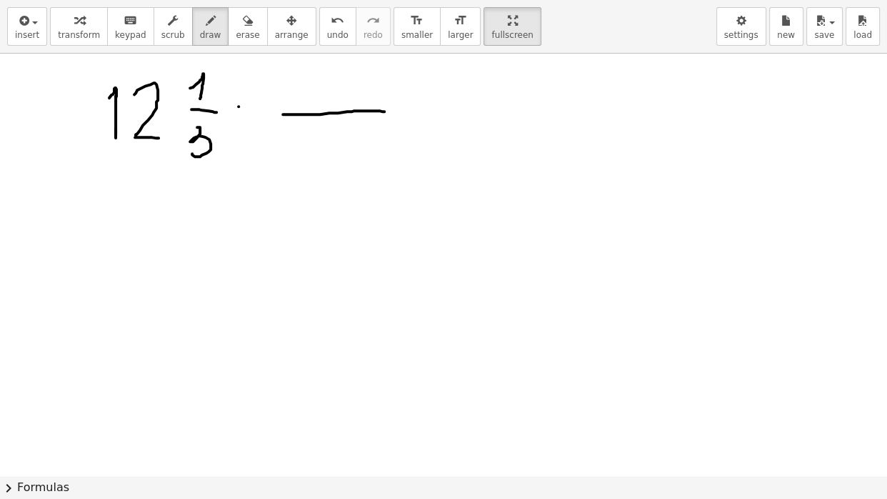
drag, startPoint x: 239, startPoint y: 117, endPoint x: 246, endPoint y: 118, distance: 7.2
drag, startPoint x: 197, startPoint y: 126, endPoint x: 183, endPoint y: 128, distance: 14.4
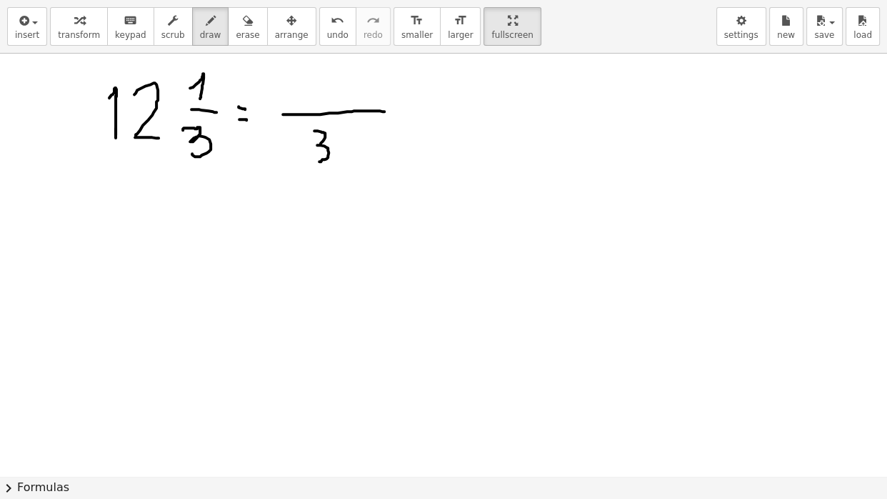
drag, startPoint x: 314, startPoint y: 129, endPoint x: 311, endPoint y: 155, distance: 26.7
drag, startPoint x: 297, startPoint y: 72, endPoint x: 296, endPoint y: 99, distance: 27.2
drag, startPoint x: 332, startPoint y: 67, endPoint x: 349, endPoint y: 95, distance: 32.3
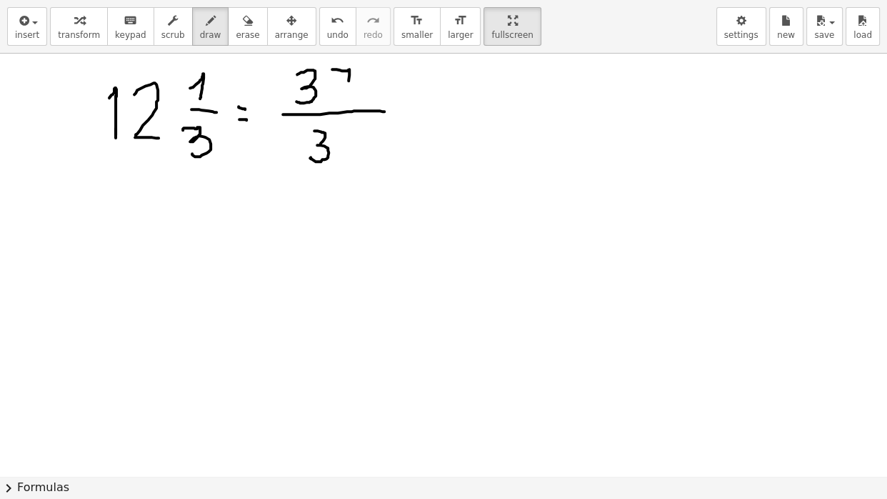
drag, startPoint x: 339, startPoint y: 85, endPoint x: 369, endPoint y: 82, distance: 30.1
drag, startPoint x: 268, startPoint y: 243, endPoint x: 289, endPoint y: 262, distance: 28.8
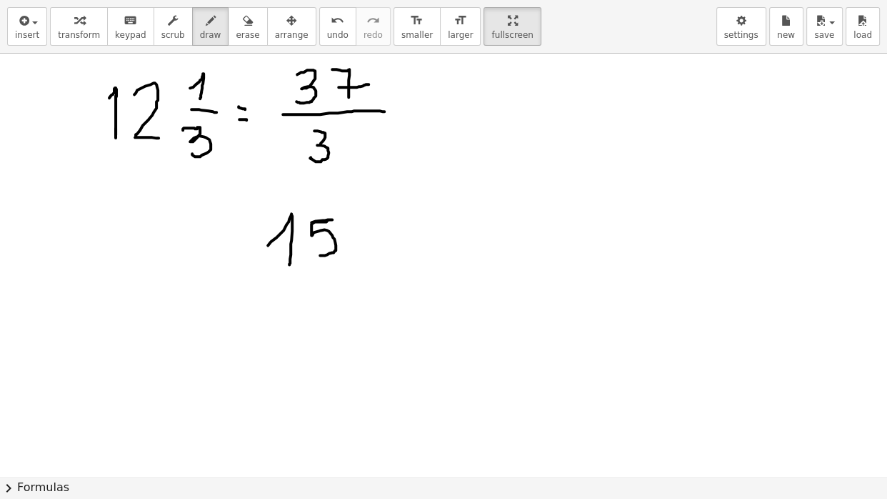
drag, startPoint x: 311, startPoint y: 220, endPoint x: 311, endPoint y: 251, distance: 30.7
drag, startPoint x: 361, startPoint y: 239, endPoint x: 395, endPoint y: 239, distance: 33.6
drag, startPoint x: 422, startPoint y: 215, endPoint x: 427, endPoint y: 254, distance: 39.6
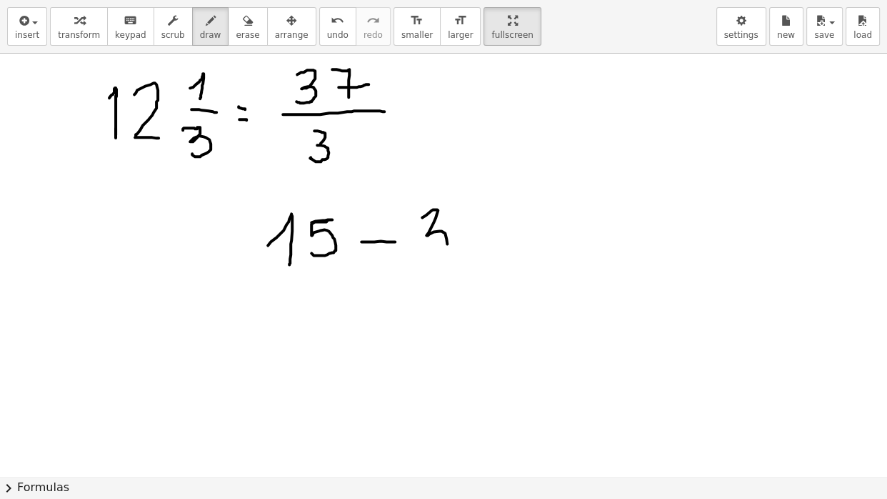
drag, startPoint x: 457, startPoint y: 211, endPoint x: 470, endPoint y: 249, distance: 40.7
drag, startPoint x: 461, startPoint y: 222, endPoint x: 479, endPoint y: 221, distance: 17.9
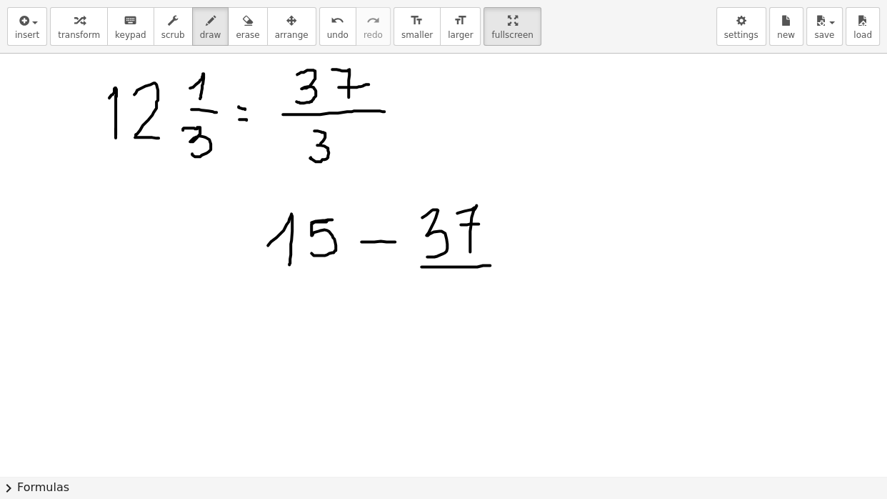
drag, startPoint x: 421, startPoint y: 264, endPoint x: 490, endPoint y: 263, distance: 68.6
drag, startPoint x: 436, startPoint y: 283, endPoint x: 431, endPoint y: 306, distance: 24.3
drag, startPoint x: 271, startPoint y: 275, endPoint x: 335, endPoint y: 276, distance: 63.6
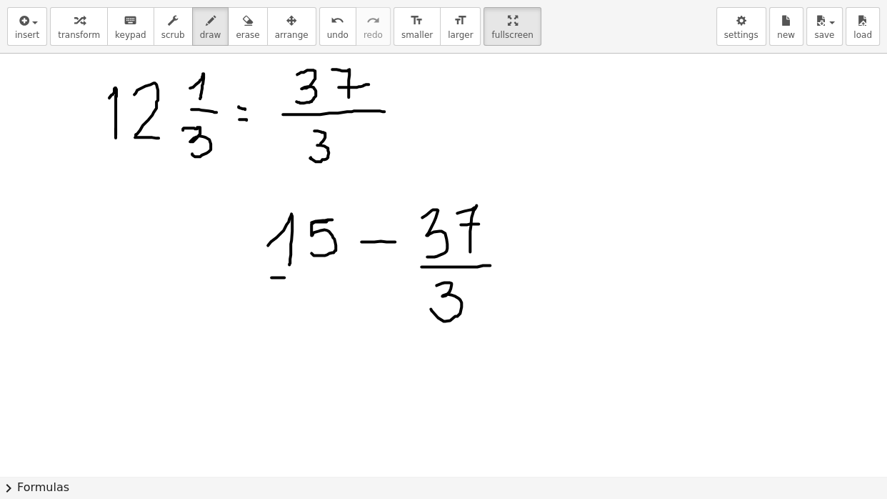
drag, startPoint x: 306, startPoint y: 300, endPoint x: 311, endPoint y: 322, distance: 22.7
drag, startPoint x: 574, startPoint y: 261, endPoint x: 735, endPoint y: 250, distance: 161.1
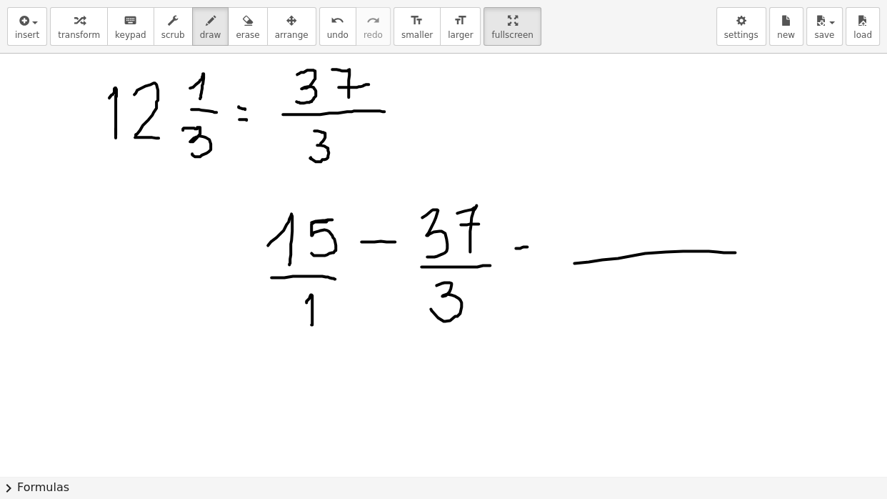
drag, startPoint x: 516, startPoint y: 246, endPoint x: 528, endPoint y: 244, distance: 12.2
drag, startPoint x: 518, startPoint y: 256, endPoint x: 529, endPoint y: 255, distance: 10.8
drag, startPoint x: 656, startPoint y: 278, endPoint x: 648, endPoint y: 311, distance: 34.5
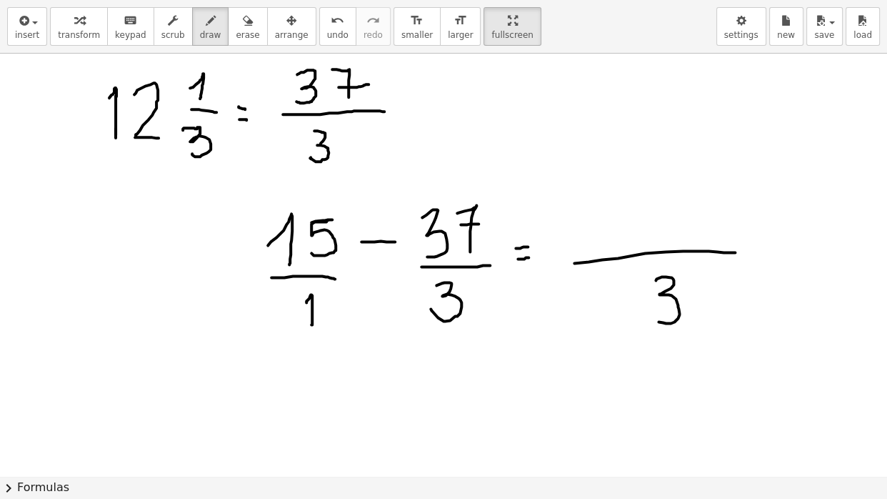
drag, startPoint x: 606, startPoint y: 204, endPoint x: 605, endPoint y: 233, distance: 28.6
drag, startPoint x: 579, startPoint y: 205, endPoint x: 588, endPoint y: 248, distance: 43.8
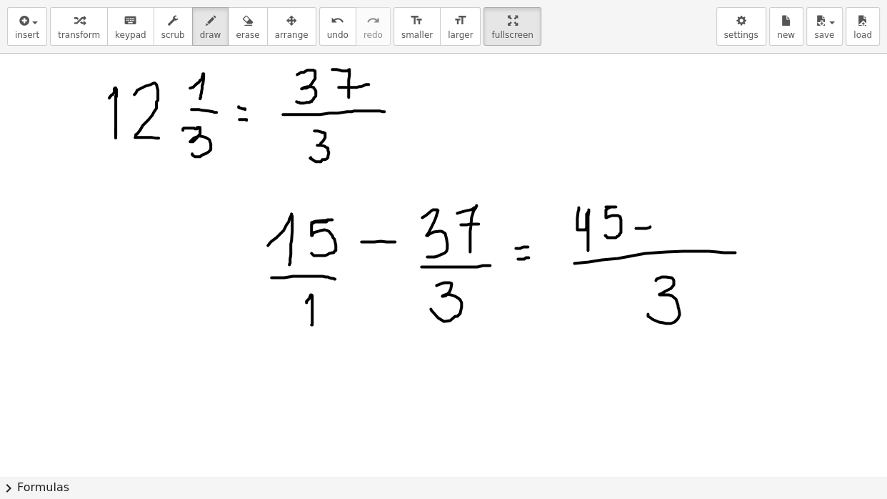
drag, startPoint x: 636, startPoint y: 226, endPoint x: 652, endPoint y: 224, distance: 16.6
drag, startPoint x: 696, startPoint y: 208, endPoint x: 686, endPoint y: 229, distance: 22.7
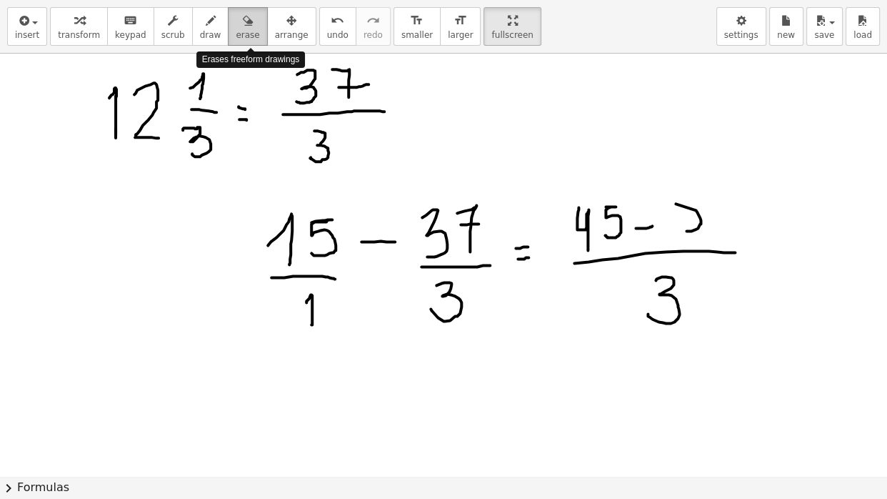
click at [252, 37] on span "erase" at bounding box center [248, 35] width 24 height 10
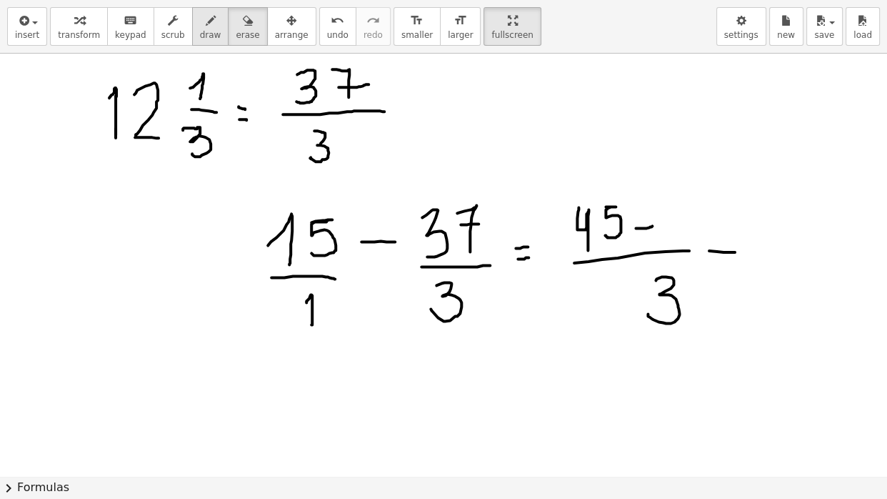
click at [213, 41] on button "draw" at bounding box center [210, 26] width 37 height 39
drag, startPoint x: 675, startPoint y: 196, endPoint x: 671, endPoint y: 227, distance: 31.0
drag, startPoint x: 696, startPoint y: 202, endPoint x: 704, endPoint y: 236, distance: 34.3
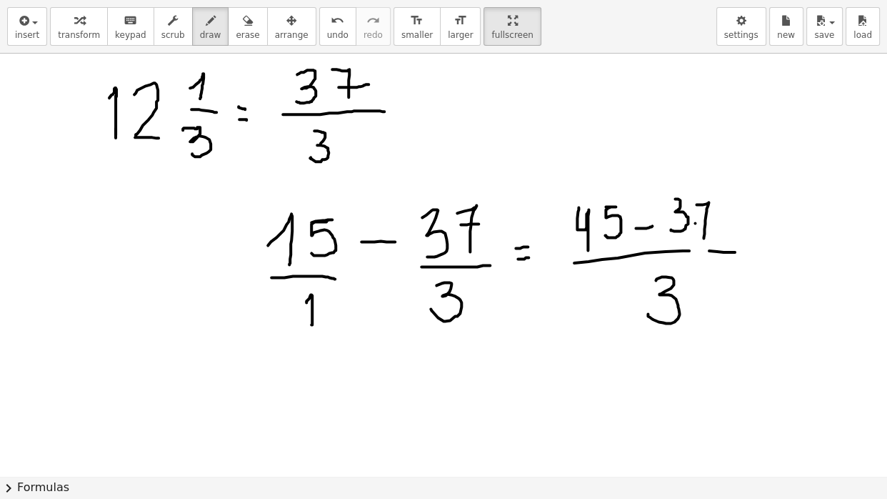
drag, startPoint x: 695, startPoint y: 221, endPoint x: 711, endPoint y: 221, distance: 16.4
drag, startPoint x: 685, startPoint y: 250, endPoint x: 717, endPoint y: 250, distance: 32.1
drag, startPoint x: 524, startPoint y: 374, endPoint x: 541, endPoint y: 374, distance: 17.2
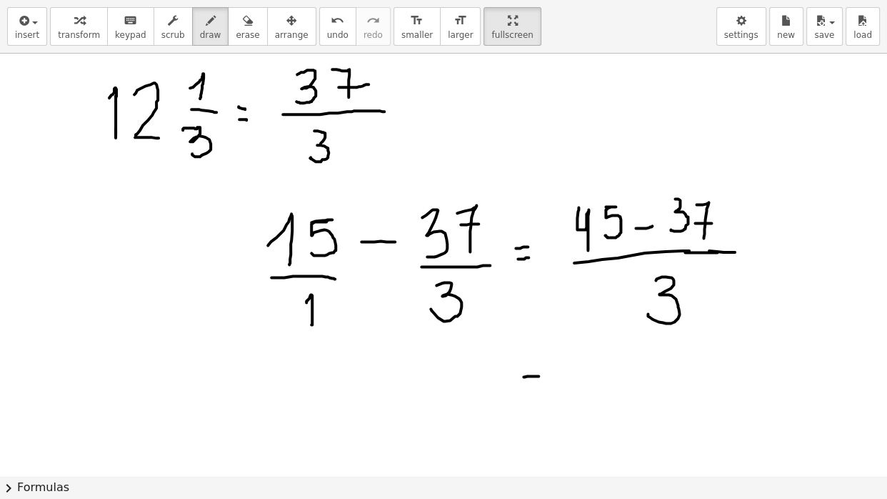
drag, startPoint x: 524, startPoint y: 391, endPoint x: 546, endPoint y: 391, distance: 22.2
drag, startPoint x: 579, startPoint y: 396, endPoint x: 730, endPoint y: 386, distance: 151.7
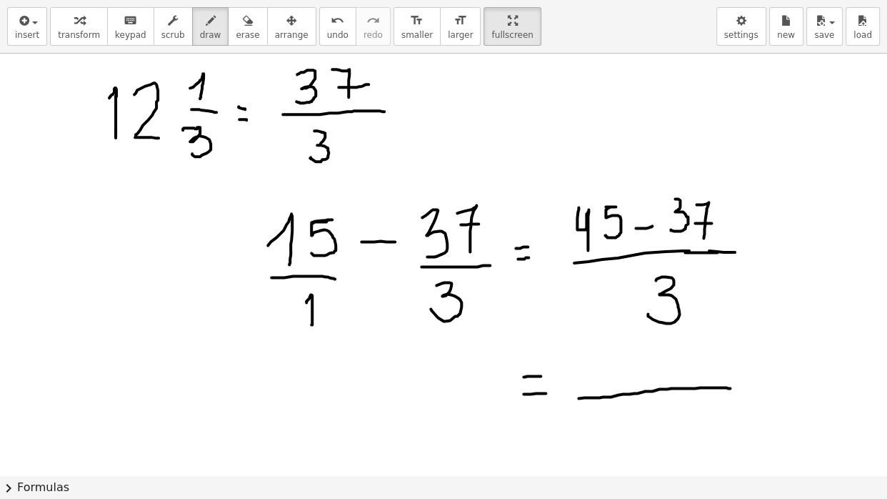
scroll to position [5734, 0]
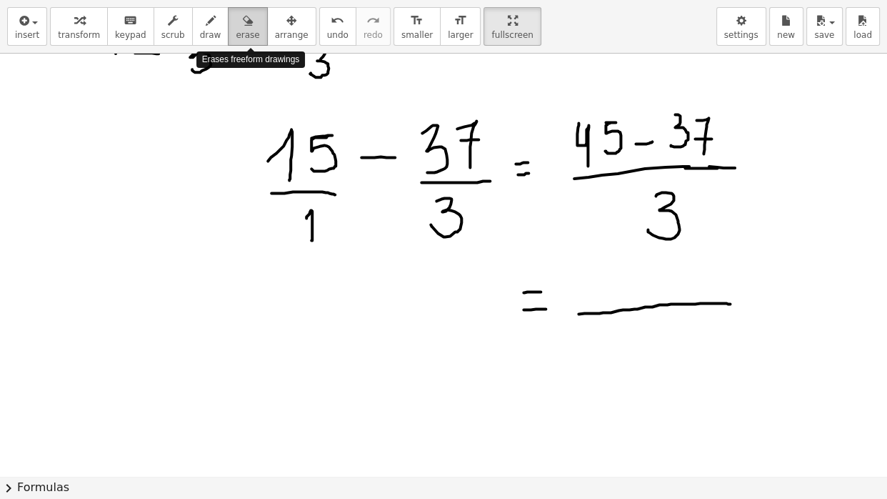
click at [256, 30] on span "erase" at bounding box center [248, 35] width 24 height 10
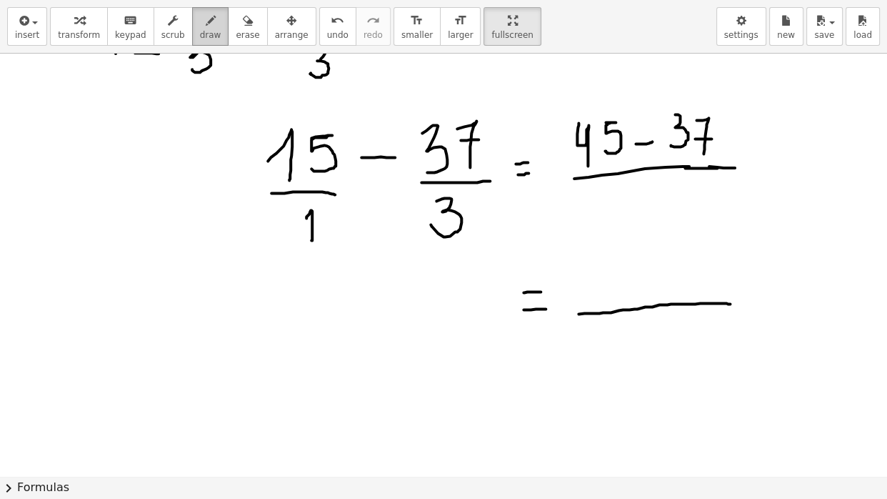
click at [214, 24] on icon "button" at bounding box center [211, 20] width 10 height 17
drag, startPoint x: 642, startPoint y: 179, endPoint x: 641, endPoint y: 202, distance: 22.9
drag, startPoint x: 643, startPoint y: 329, endPoint x: 642, endPoint y: 358, distance: 29.3
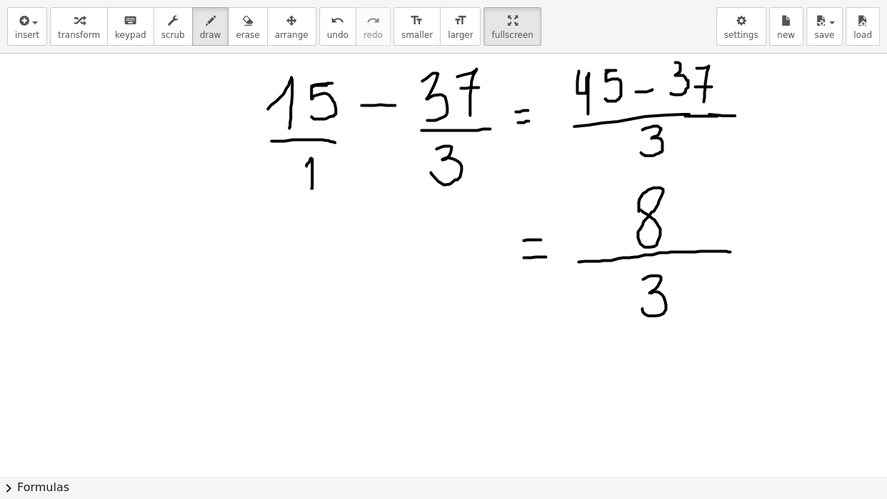
scroll to position [5807, 0]
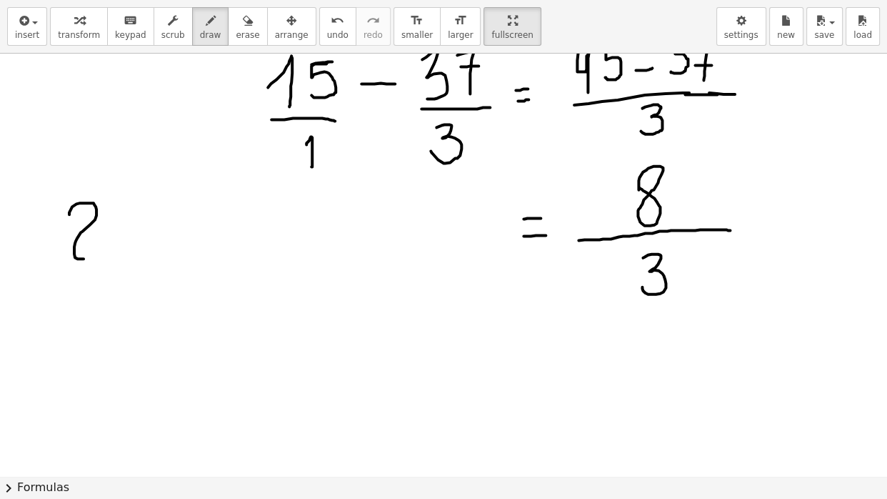
drag, startPoint x: 124, startPoint y: 206, endPoint x: 176, endPoint y: 259, distance: 73.7
drag, startPoint x: 143, startPoint y: 208, endPoint x: 131, endPoint y: 236, distance: 30.8
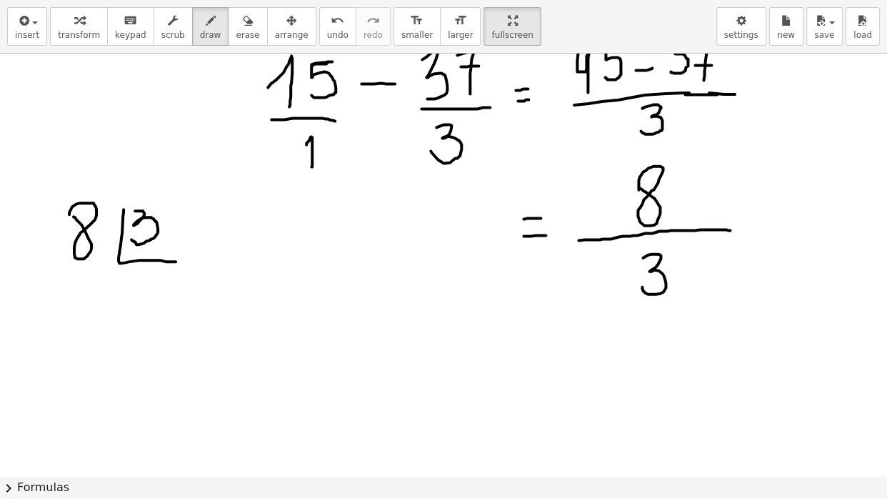
drag, startPoint x: 143, startPoint y: 208, endPoint x: 135, endPoint y: 208, distance: 7.9
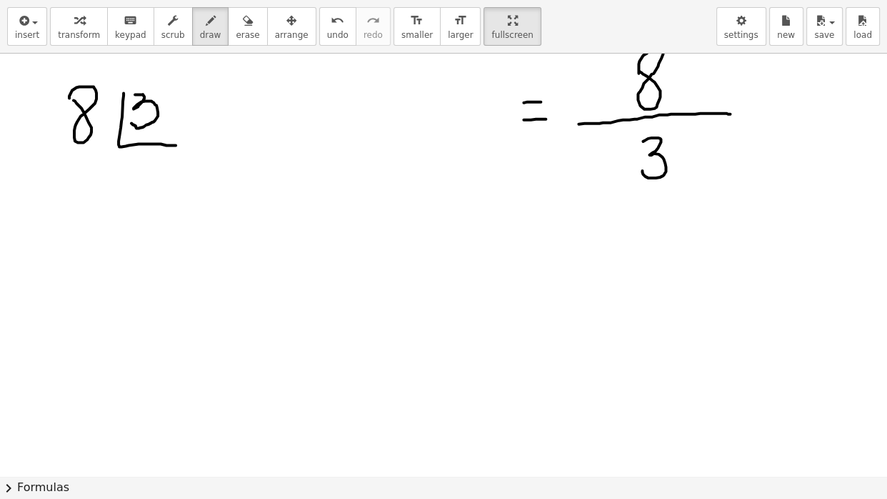
scroll to position [5890, 0]
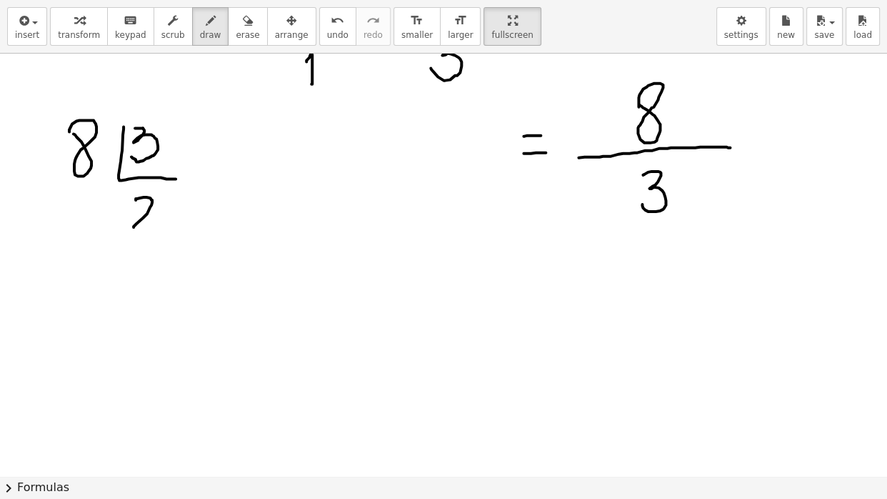
drag, startPoint x: 136, startPoint y: 197, endPoint x: 167, endPoint y: 227, distance: 43.4
drag, startPoint x: 79, startPoint y: 192, endPoint x: 69, endPoint y: 230, distance: 39.2
drag, startPoint x: 54, startPoint y: 259, endPoint x: 103, endPoint y: 255, distance: 48.7
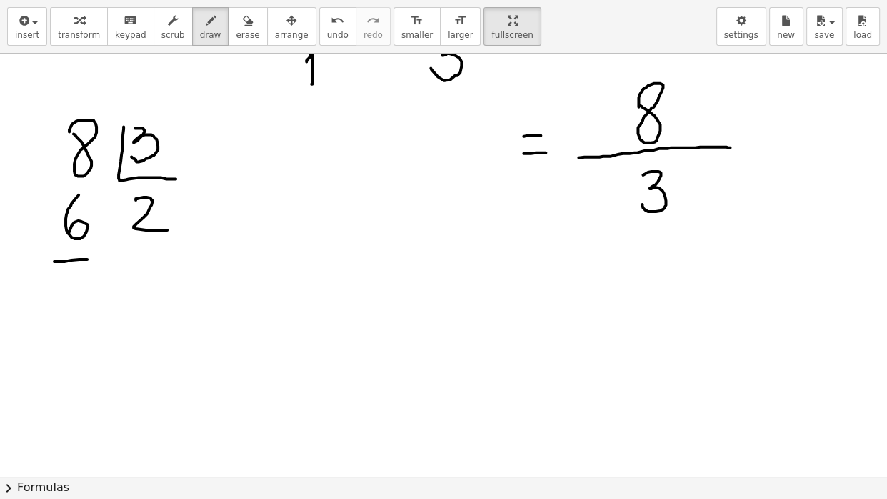
drag, startPoint x: 69, startPoint y: 279, endPoint x: 100, endPoint y: 302, distance: 38.3
drag, startPoint x: 361, startPoint y: 270, endPoint x: 401, endPoint y: 272, distance: 40.1
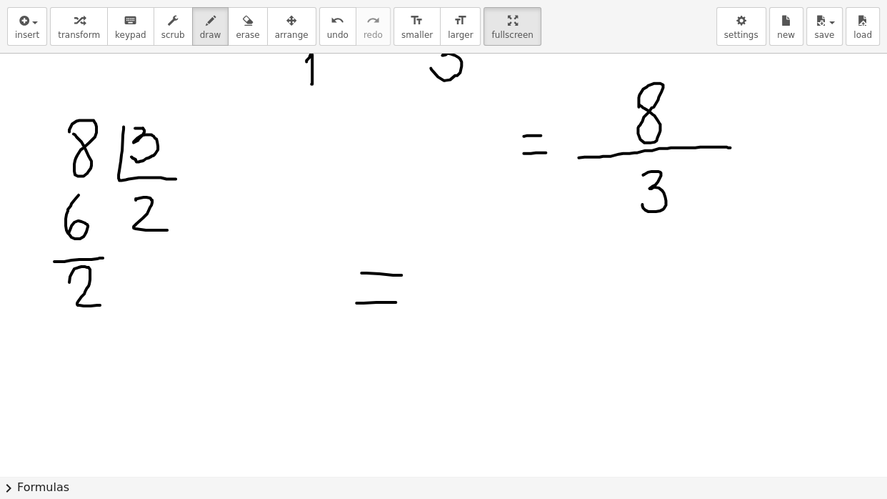
drag, startPoint x: 356, startPoint y: 300, endPoint x: 398, endPoint y: 299, distance: 41.4
drag, startPoint x: 436, startPoint y: 264, endPoint x: 482, endPoint y: 330, distance: 80.5
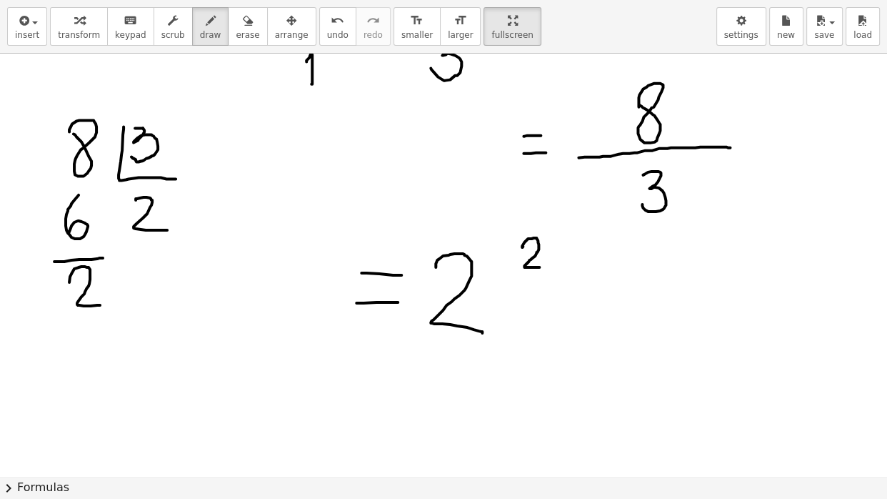
drag, startPoint x: 522, startPoint y: 244, endPoint x: 544, endPoint y: 266, distance: 30.3
drag, startPoint x: 515, startPoint y: 283, endPoint x: 572, endPoint y: 283, distance: 57.1
drag, startPoint x: 526, startPoint y: 301, endPoint x: 522, endPoint y: 329, distance: 28.8
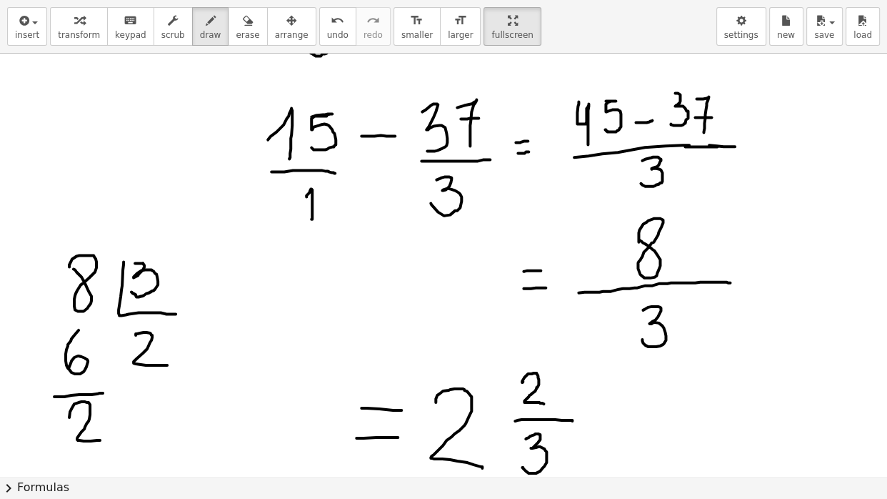
scroll to position [5766, 0]
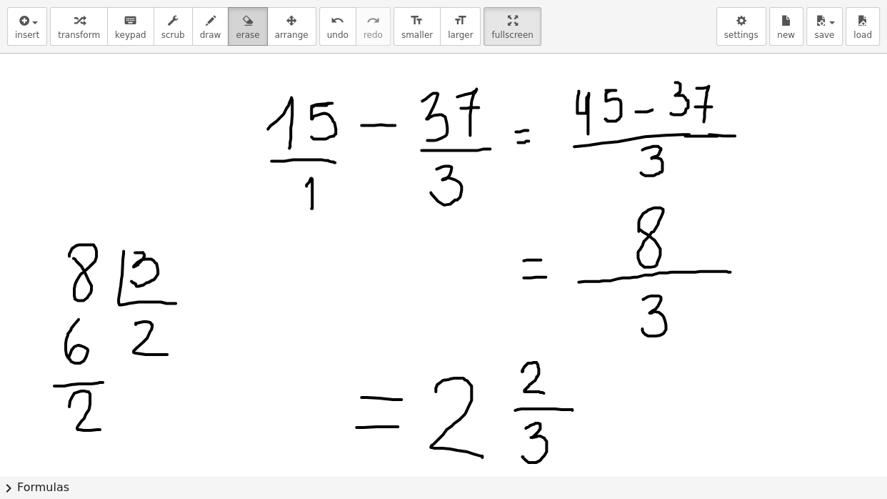
click at [246, 23] on icon "button" at bounding box center [248, 20] width 10 height 17
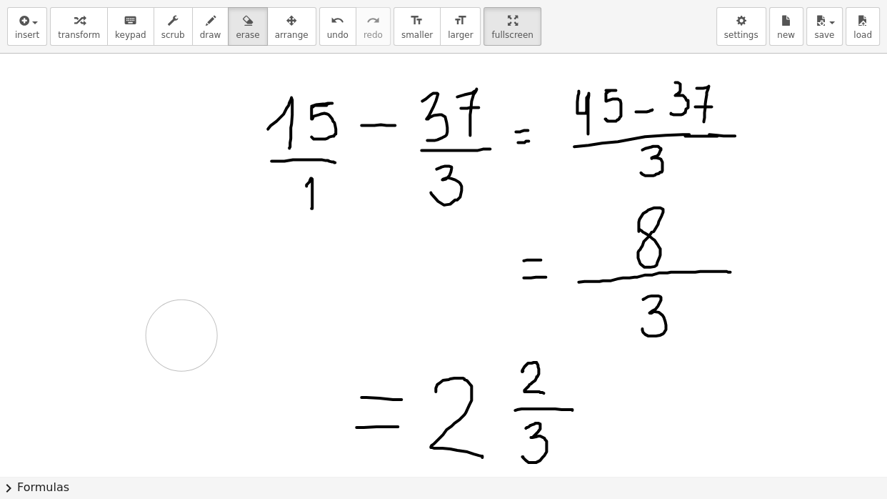
drag, startPoint x: 133, startPoint y: 252, endPoint x: 280, endPoint y: 284, distance: 150.6
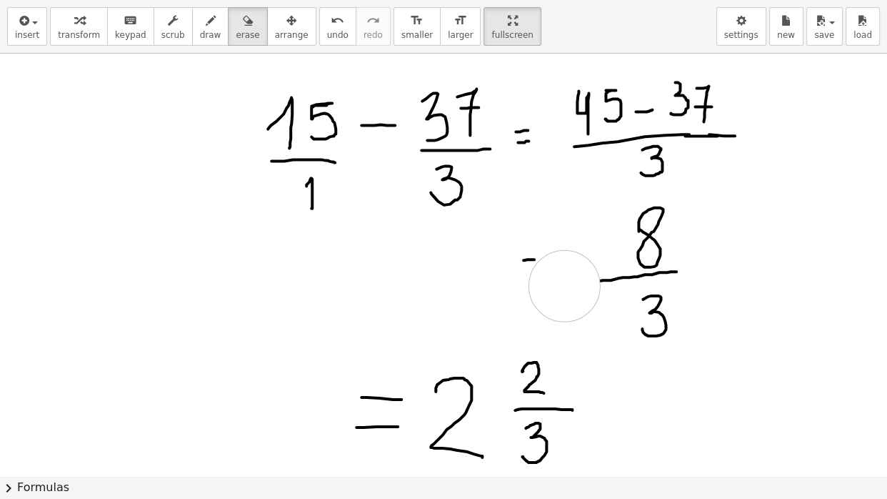
click at [217, 30] on span "draw" at bounding box center [210, 35] width 21 height 10
drag, startPoint x: 541, startPoint y: 263, endPoint x: 566, endPoint y: 261, distance: 25.8
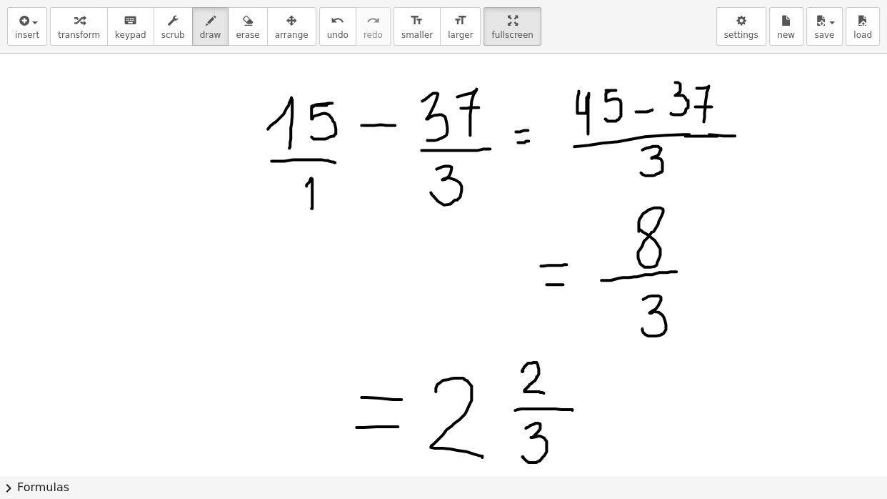
drag, startPoint x: 546, startPoint y: 281, endPoint x: 569, endPoint y: 281, distance: 22.9
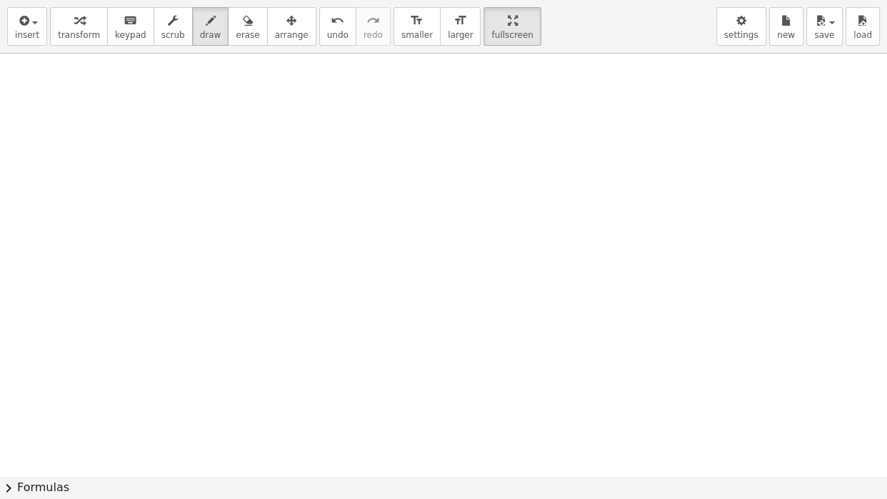
scroll to position [6194, 0]
drag, startPoint x: 123, startPoint y: 70, endPoint x: 121, endPoint y: 101, distance: 31.5
drag, startPoint x: 109, startPoint y: 114, endPoint x: 155, endPoint y: 111, distance: 46.5
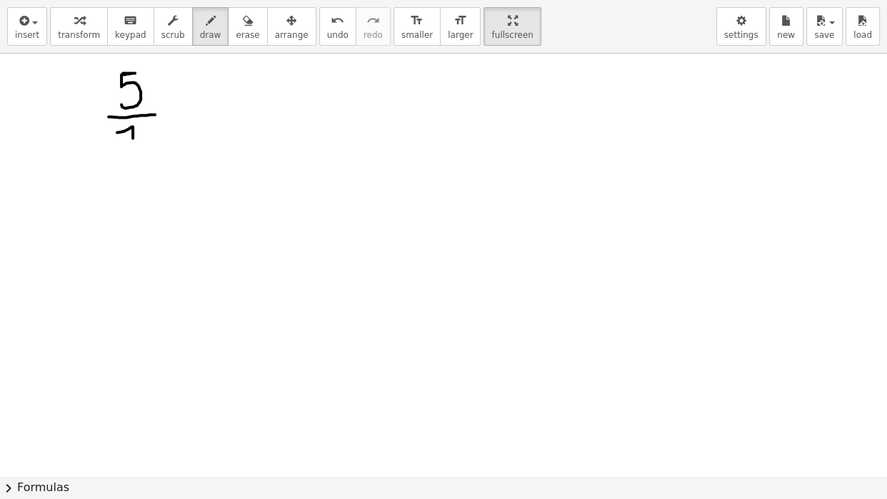
drag, startPoint x: 117, startPoint y: 129, endPoint x: 133, endPoint y: 170, distance: 43.6
drag, startPoint x: 125, startPoint y: 149, endPoint x: 147, endPoint y: 144, distance: 22.7
drag, startPoint x: 172, startPoint y: 141, endPoint x: 216, endPoint y: 140, distance: 43.6
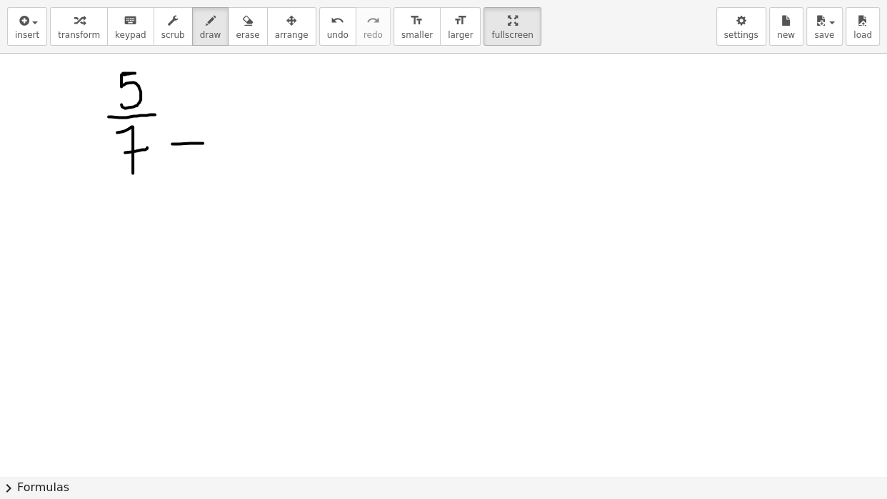
drag, startPoint x: 179, startPoint y: 131, endPoint x: 182, endPoint y: 155, distance: 24.5
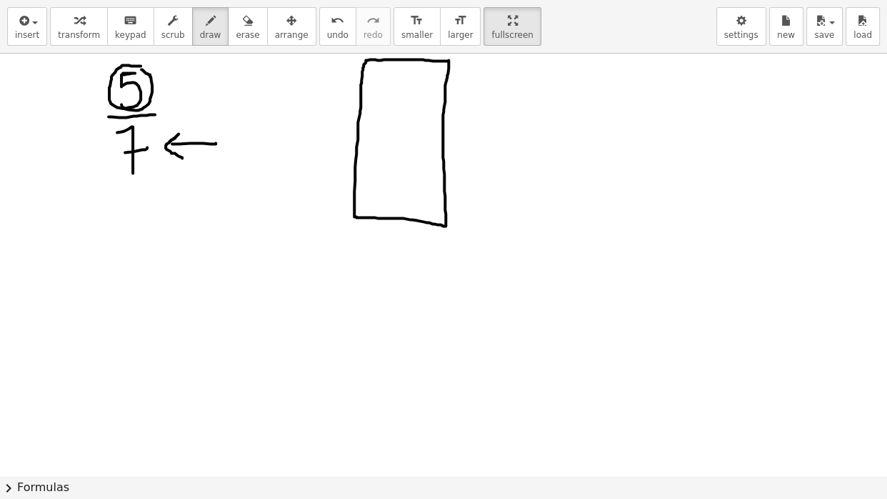
drag, startPoint x: 362, startPoint y: 69, endPoint x: 361, endPoint y: 80, distance: 10.7
click at [250, 21] on icon "button" at bounding box center [248, 20] width 10 height 17
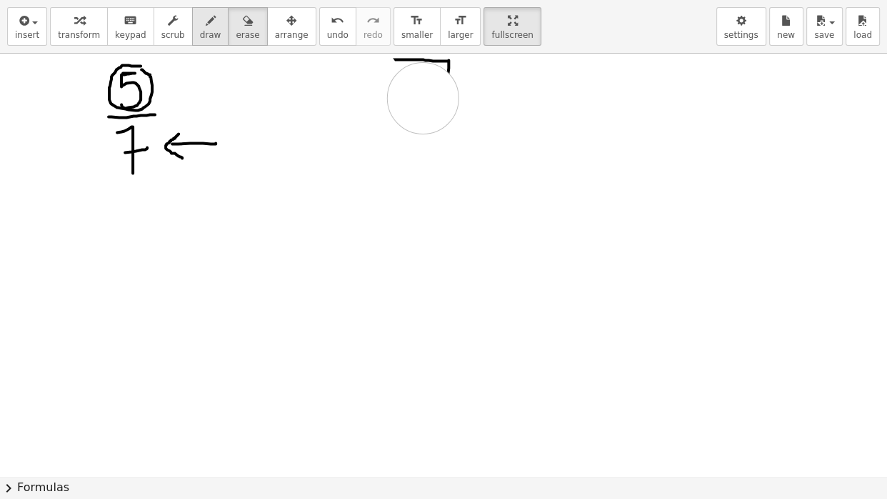
drag, startPoint x: 364, startPoint y: 76, endPoint x: 214, endPoint y: 19, distance: 160.8
click at [214, 19] on icon "button" at bounding box center [211, 20] width 10 height 17
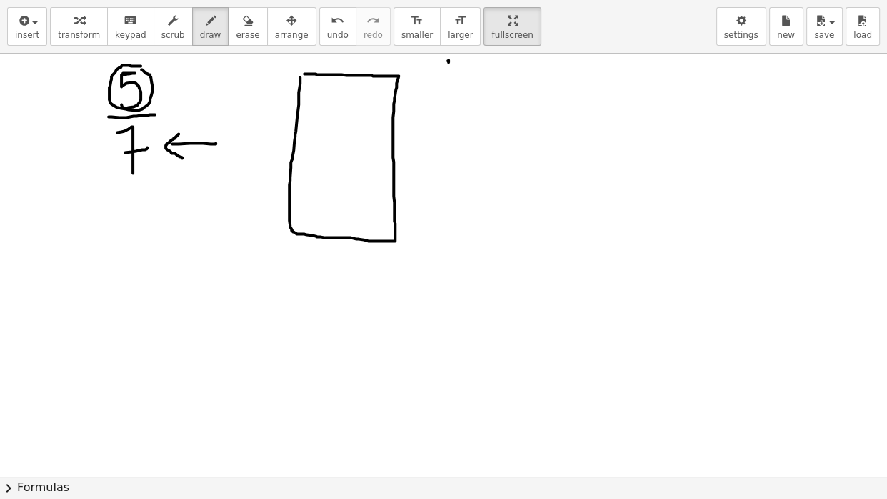
drag, startPoint x: 42, startPoint y: 149, endPoint x: 81, endPoint y: 148, distance: 38.6
drag, startPoint x: 78, startPoint y: 138, endPoint x: 70, endPoint y: 175, distance: 38.0
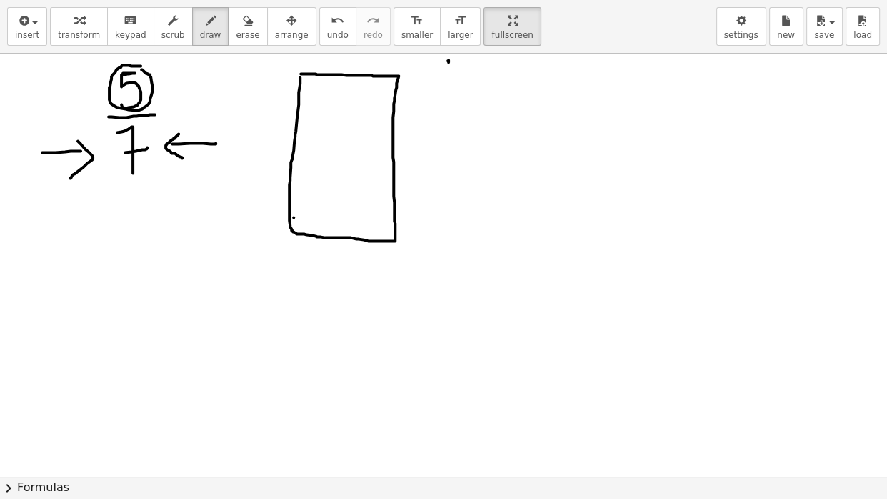
drag, startPoint x: 289, startPoint y: 216, endPoint x: 389, endPoint y: 220, distance: 100.1
drag, startPoint x: 286, startPoint y: 194, endPoint x: 388, endPoint y: 199, distance: 101.6
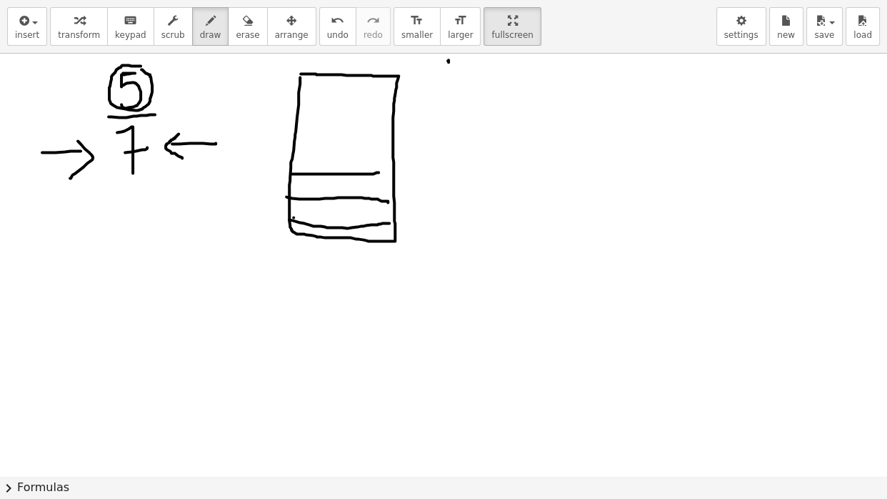
drag, startPoint x: 292, startPoint y: 171, endPoint x: 391, endPoint y: 169, distance: 98.6
drag, startPoint x: 293, startPoint y: 149, endPoint x: 389, endPoint y: 150, distance: 96.4
drag, startPoint x: 297, startPoint y: 131, endPoint x: 391, endPoint y: 128, distance: 94.3
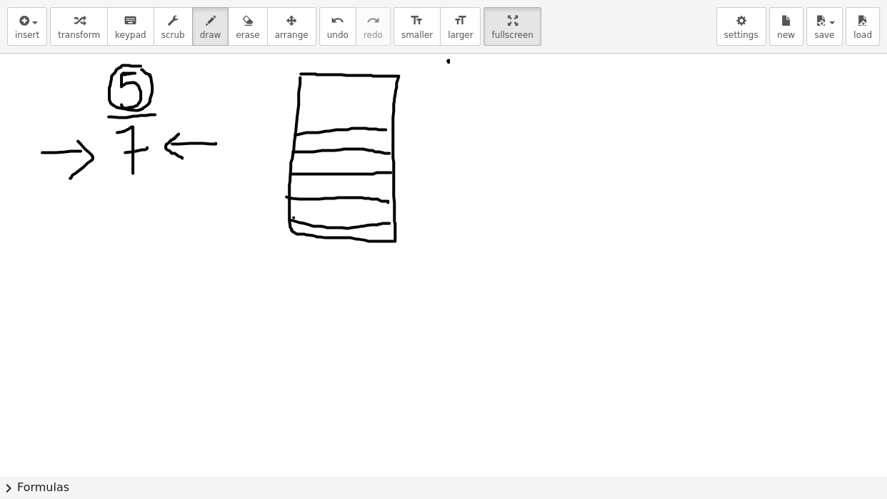
drag, startPoint x: 300, startPoint y: 100, endPoint x: 389, endPoint y: 103, distance: 88.6
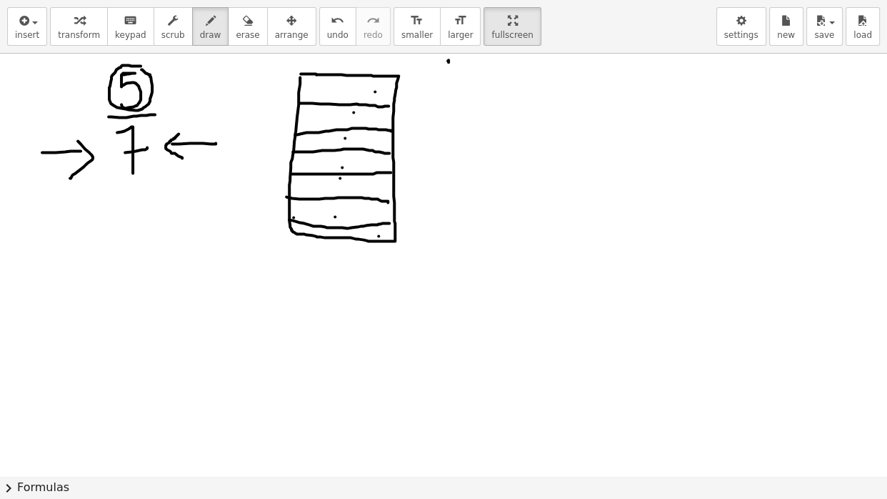
drag, startPoint x: 316, startPoint y: 71, endPoint x: 307, endPoint y: 86, distance: 17.6
drag, startPoint x: 340, startPoint y: 70, endPoint x: 374, endPoint y: 111, distance: 53.3
drag, startPoint x: 309, startPoint y: 102, endPoint x: 386, endPoint y: 115, distance: 77.5
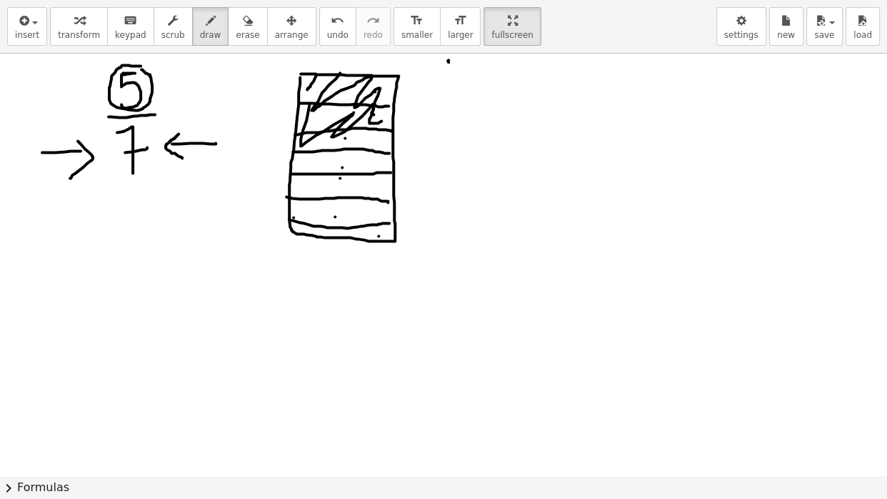
drag, startPoint x: 307, startPoint y: 129, endPoint x: 391, endPoint y: 141, distance: 84.4
drag, startPoint x: 299, startPoint y: 156, endPoint x: 384, endPoint y: 161, distance: 85.1
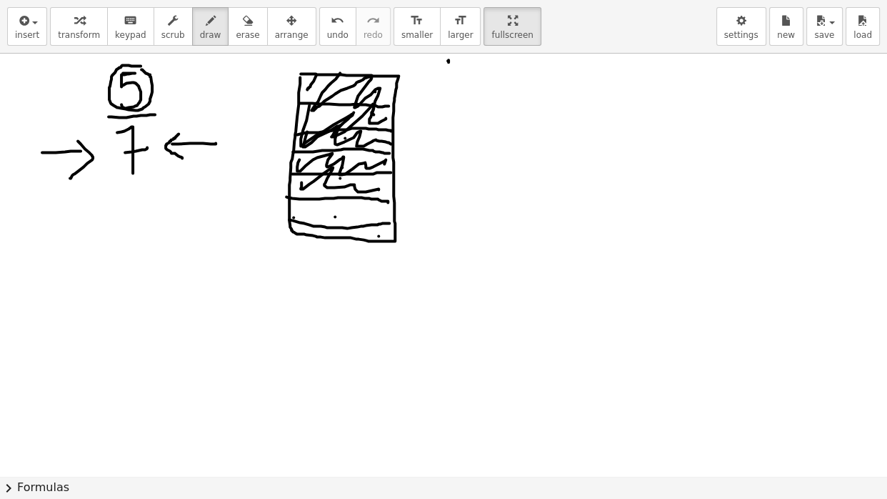
drag, startPoint x: 301, startPoint y: 179, endPoint x: 387, endPoint y: 190, distance: 86.4
click at [246, 22] on icon "button" at bounding box center [248, 20] width 10 height 17
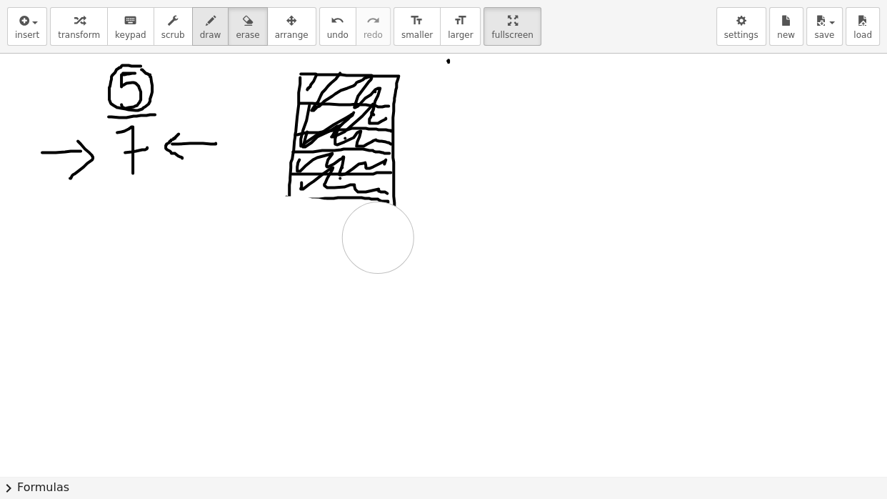
drag, startPoint x: 281, startPoint y: 229, endPoint x: 199, endPoint y: 22, distance: 221.9
click at [216, 21] on icon "button" at bounding box center [211, 20] width 10 height 17
drag, startPoint x: 289, startPoint y: 190, endPoint x: 386, endPoint y: 234, distance: 106.1
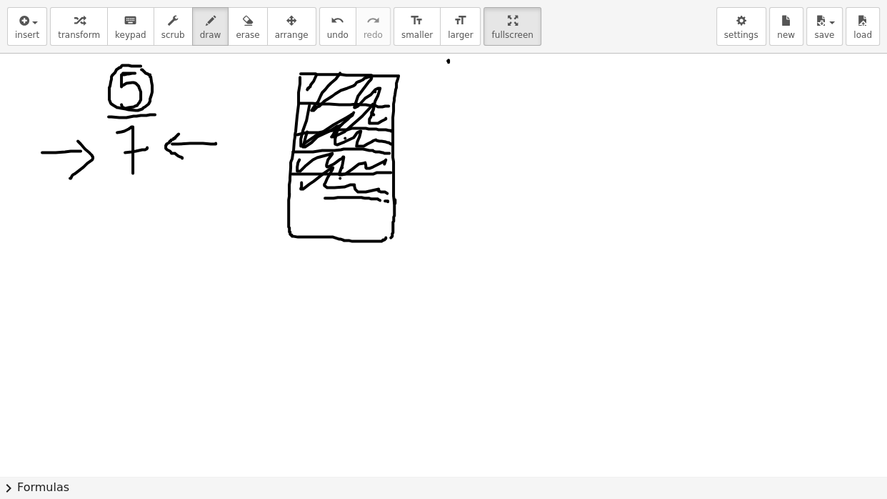
drag, startPoint x: 395, startPoint y: 196, endPoint x: 383, endPoint y: 236, distance: 41.8
drag, startPoint x: 290, startPoint y: 195, endPoint x: 328, endPoint y: 198, distance: 38.0
drag, startPoint x: 288, startPoint y: 215, endPoint x: 394, endPoint y: 221, distance: 105.9
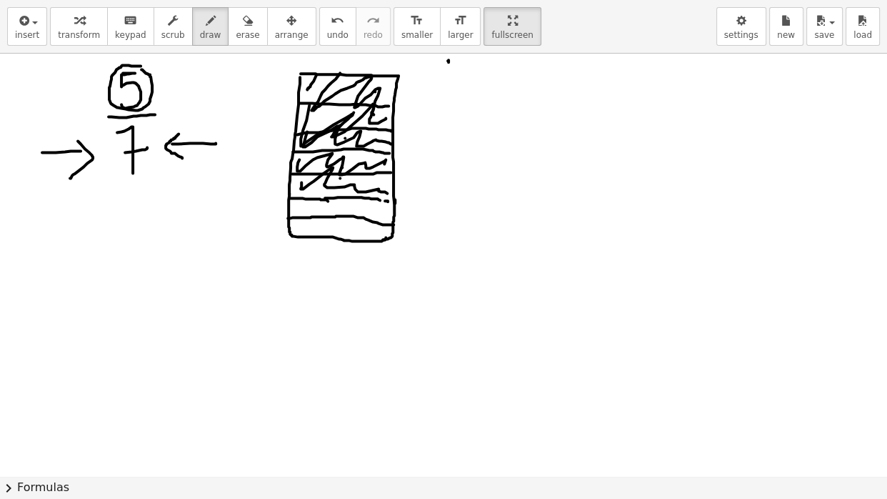
drag, startPoint x: 374, startPoint y: 196, endPoint x: 392, endPoint y: 198, distance: 17.9
drag, startPoint x: 297, startPoint y: 171, endPoint x: 338, endPoint y: 191, distance: 45.0
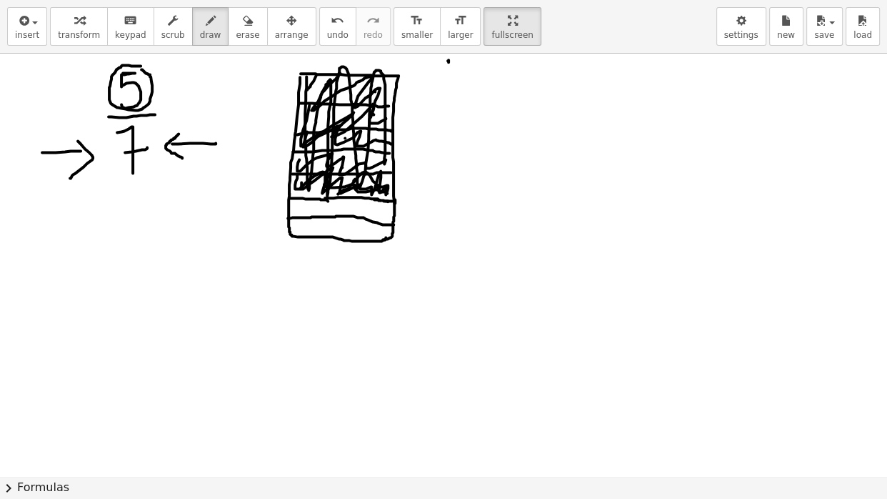
drag, startPoint x: 306, startPoint y: 74, endPoint x: 384, endPoint y: 191, distance: 140.6
click at [245, 30] on span "erase" at bounding box center [248, 35] width 24 height 10
drag, startPoint x: 311, startPoint y: 62, endPoint x: 223, endPoint y: 29, distance: 94.0
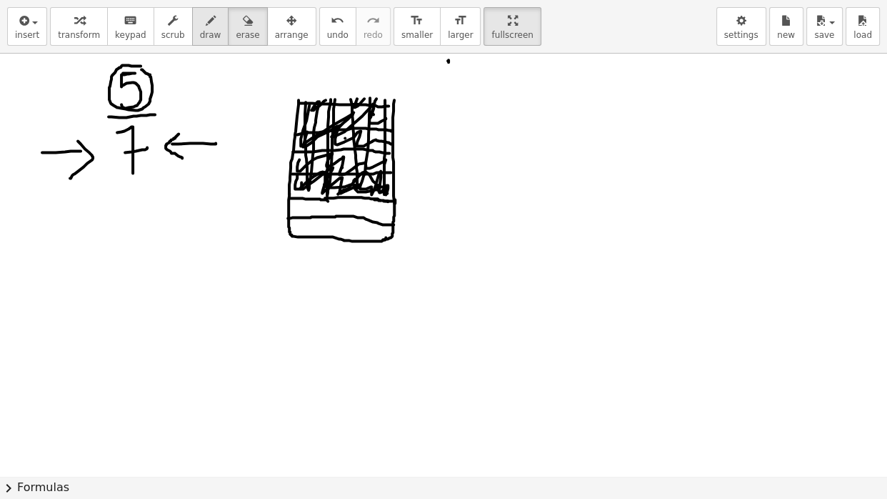
click at [221, 30] on span "draw" at bounding box center [210, 35] width 21 height 10
drag, startPoint x: 295, startPoint y: 72, endPoint x: 300, endPoint y: 114, distance: 41.7
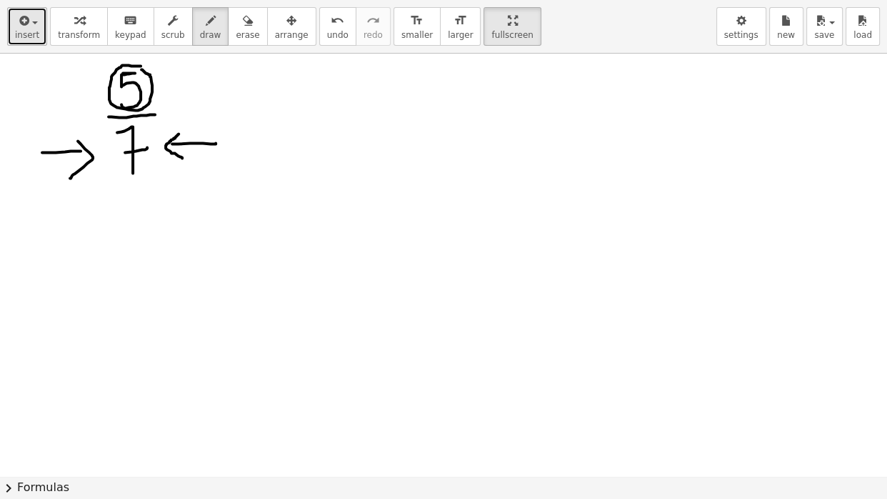
click at [36, 26] on div "button" at bounding box center [27, 19] width 24 height 17
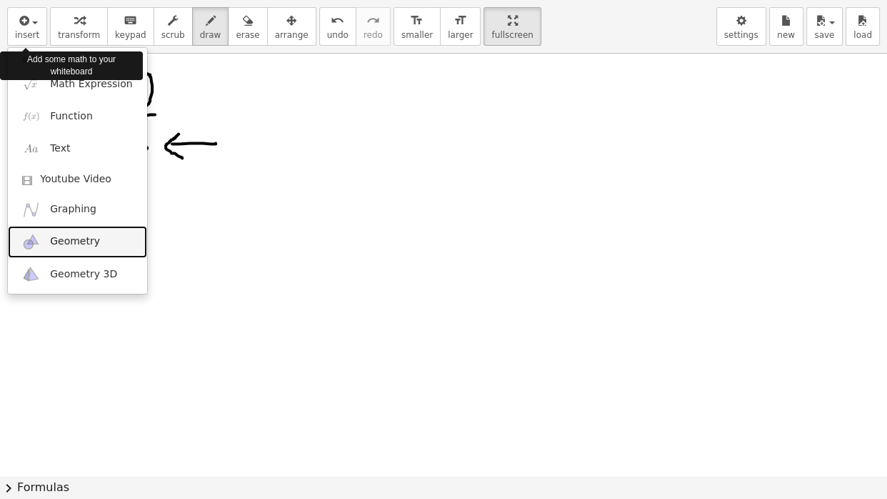
click at [93, 243] on link "Geometry" at bounding box center [77, 242] width 139 height 32
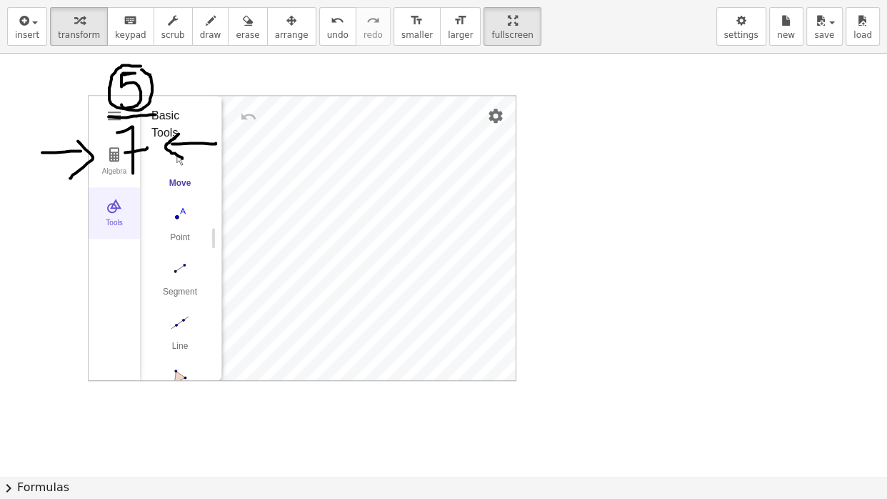
click at [111, 207] on img "Geometry" at bounding box center [114, 205] width 17 height 17
click at [118, 209] on img "Geometry" at bounding box center [114, 205] width 17 height 17
click at [177, 214] on img "Point. Select position or line, function, or curve" at bounding box center [179, 213] width 57 height 23
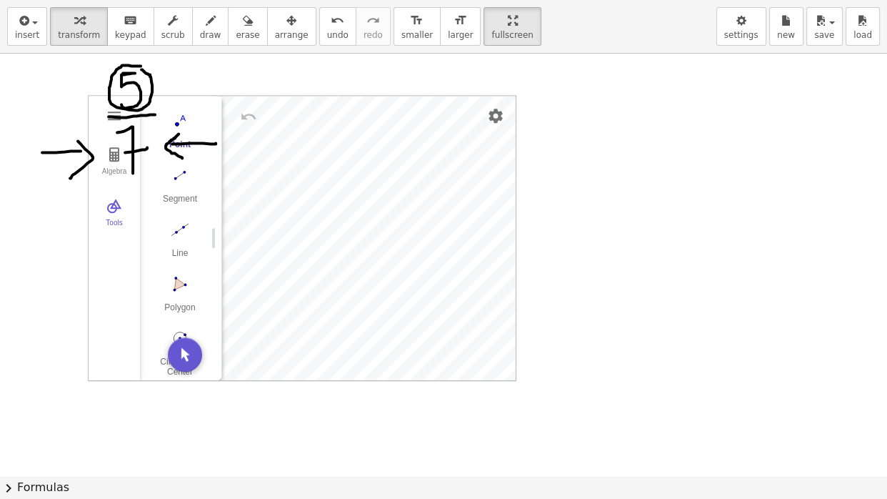
scroll to position [146, 0]
click at [186, 283] on img "Circle with Center through Point. Select center point, then point on circle" at bounding box center [179, 290] width 57 height 23
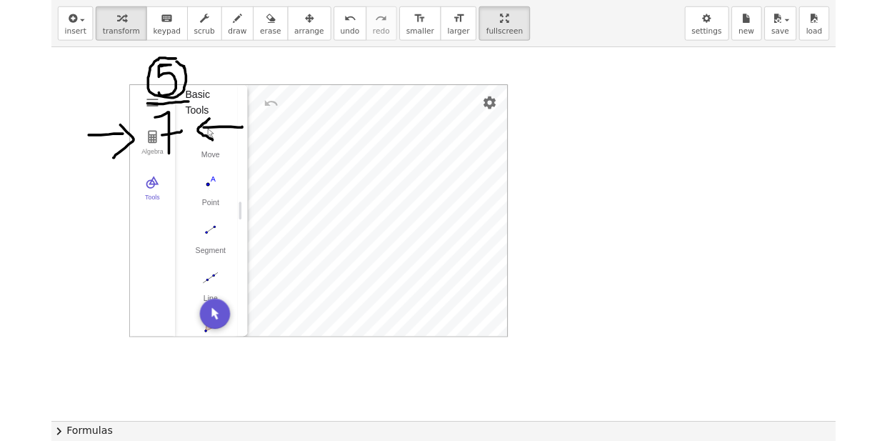
scroll to position [8, 0]
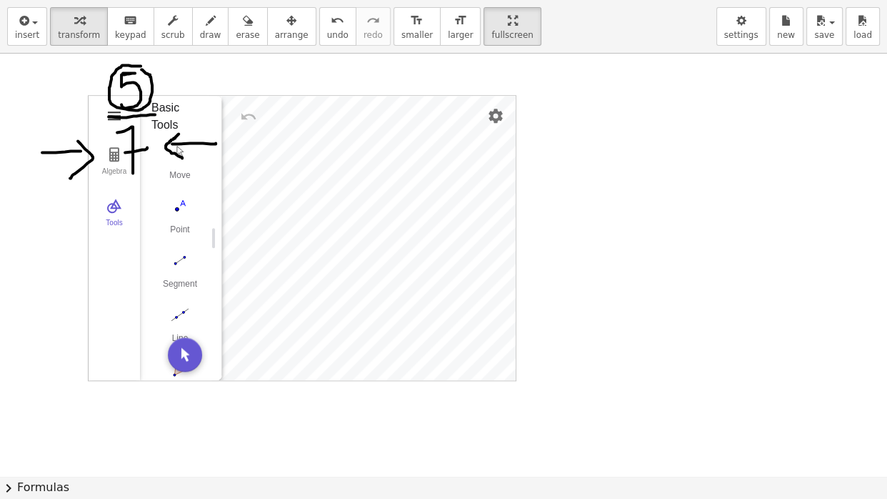
click at [115, 113] on img "Geometry" at bounding box center [114, 115] width 17 height 17
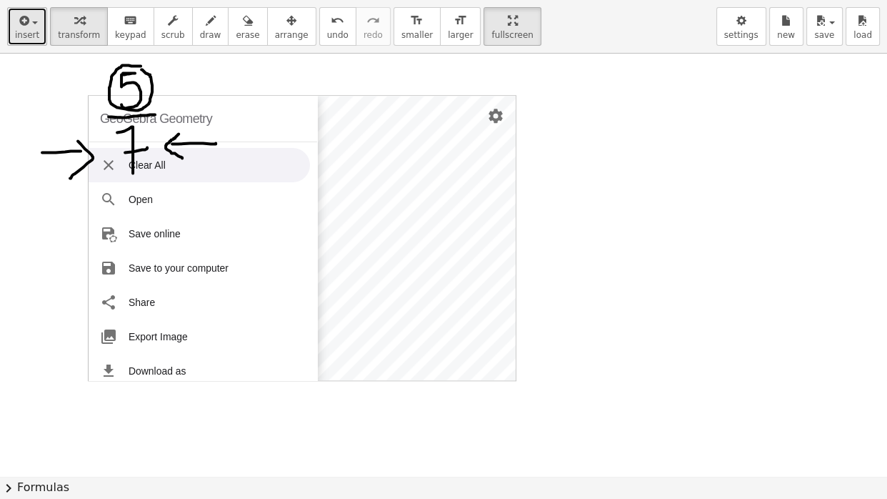
click at [28, 26] on div "button" at bounding box center [27, 19] width 24 height 17
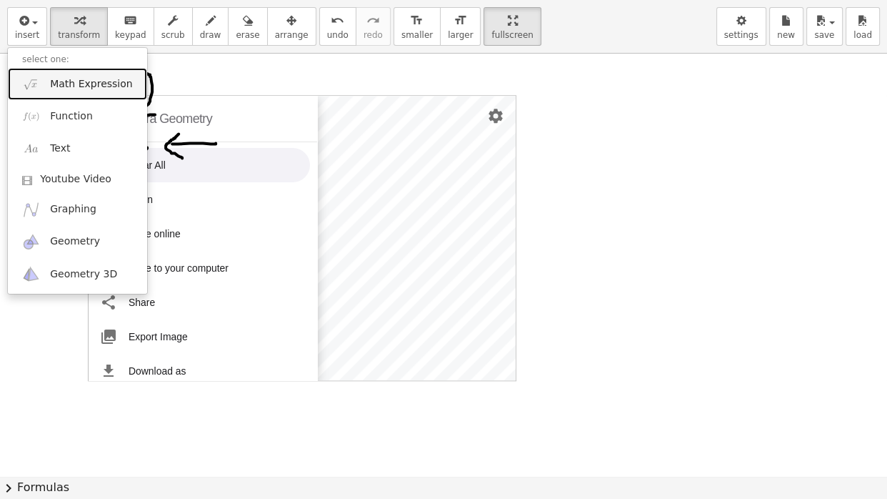
click at [85, 86] on span "Math Expression" at bounding box center [91, 84] width 82 height 14
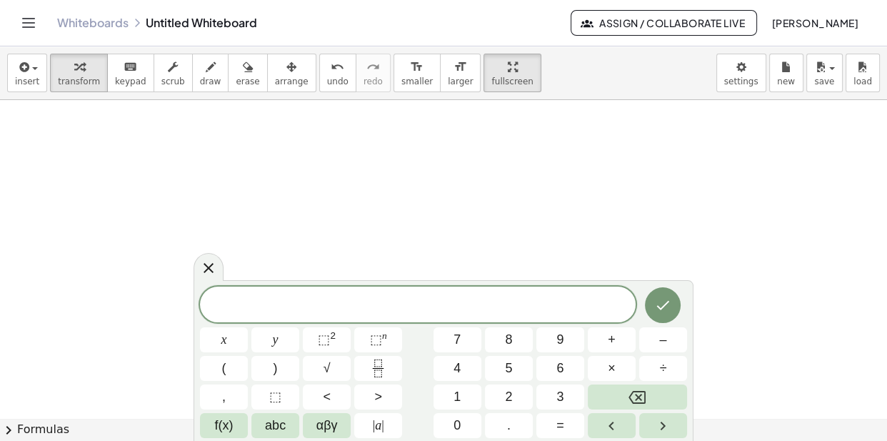
scroll to position [6727, 0]
click at [205, 264] on icon at bounding box center [208, 267] width 17 height 17
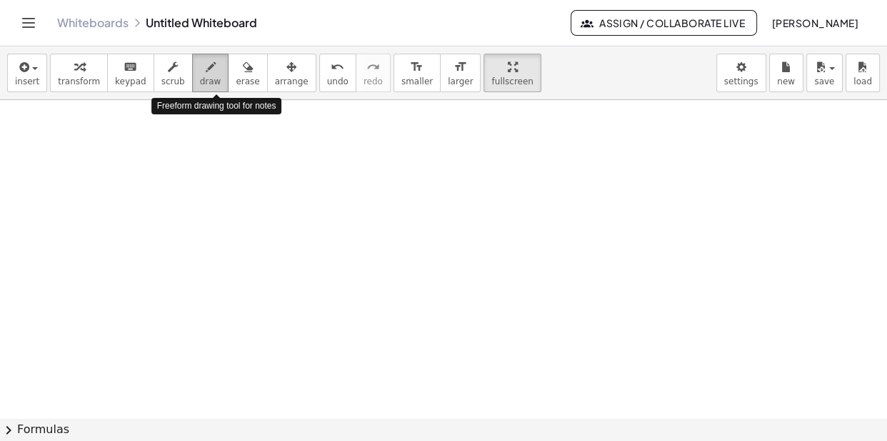
click at [219, 76] on span "draw" at bounding box center [210, 81] width 21 height 10
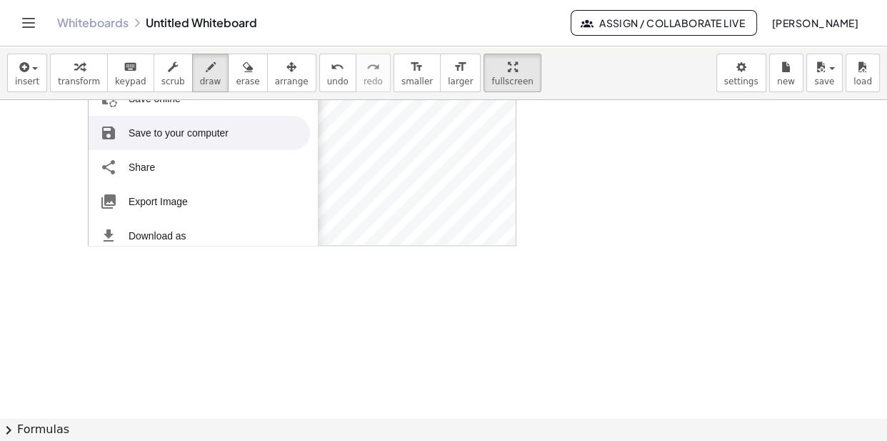
scroll to position [6456, 0]
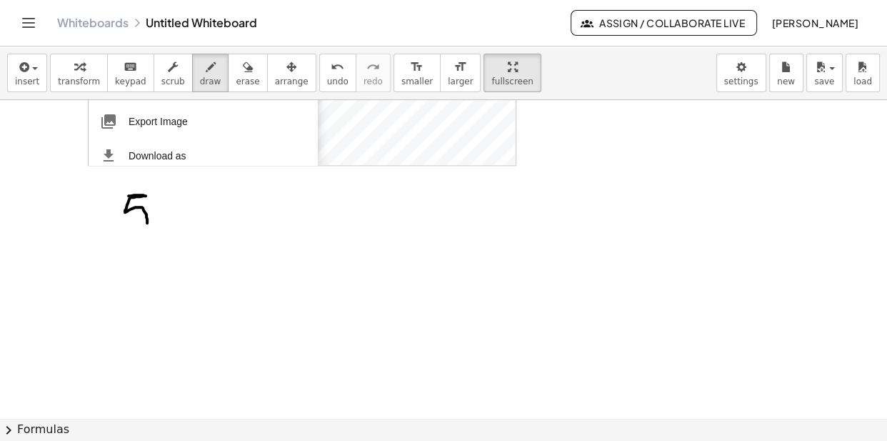
drag, startPoint x: 129, startPoint y: 193, endPoint x: 121, endPoint y: 226, distance: 34.3
drag, startPoint x: 111, startPoint y: 238, endPoint x: 155, endPoint y: 236, distance: 43.6
drag, startPoint x: 122, startPoint y: 248, endPoint x: 134, endPoint y: 293, distance: 46.4
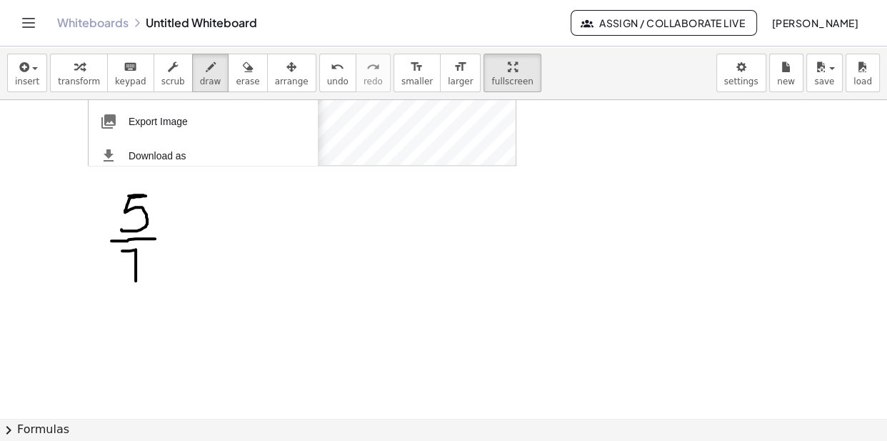
drag, startPoint x: 129, startPoint y: 272, endPoint x: 143, endPoint y: 271, distance: 14.4
drag, startPoint x: 224, startPoint y: 176, endPoint x: 215, endPoint y: 279, distance: 103.9
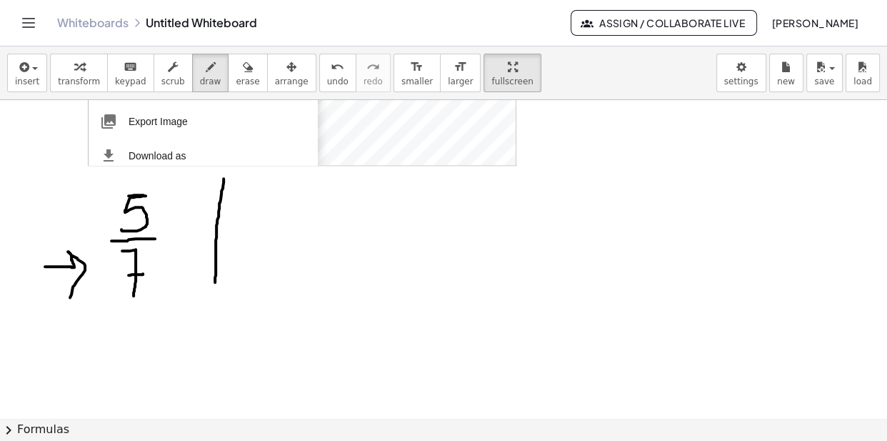
drag, startPoint x: 45, startPoint y: 264, endPoint x: 70, endPoint y: 294, distance: 39.6
click at [243, 76] on span "erase" at bounding box center [248, 81] width 24 height 10
drag, startPoint x: 214, startPoint y: 201, endPoint x: 208, endPoint y: 16, distance: 185.1
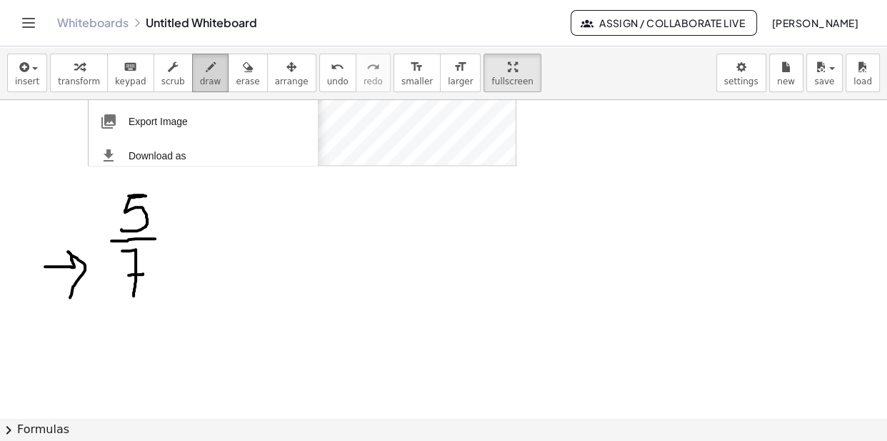
click at [214, 69] on icon "button" at bounding box center [211, 67] width 10 height 17
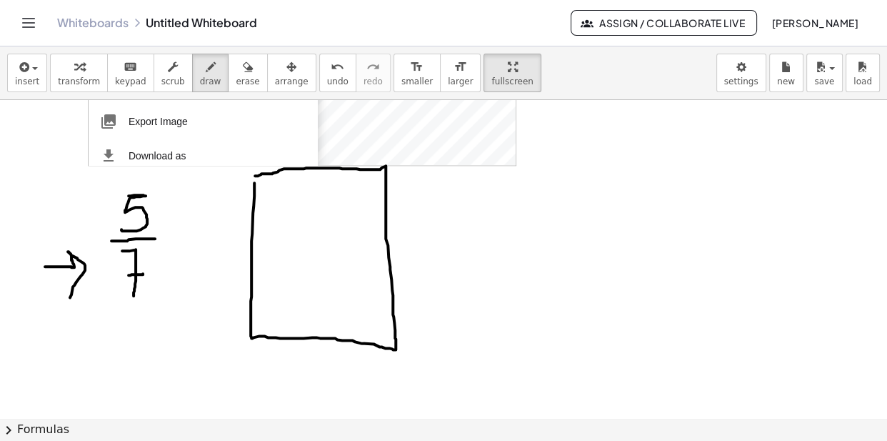
drag, startPoint x: 254, startPoint y: 180, endPoint x: 255, endPoint y: 173, distance: 7.2
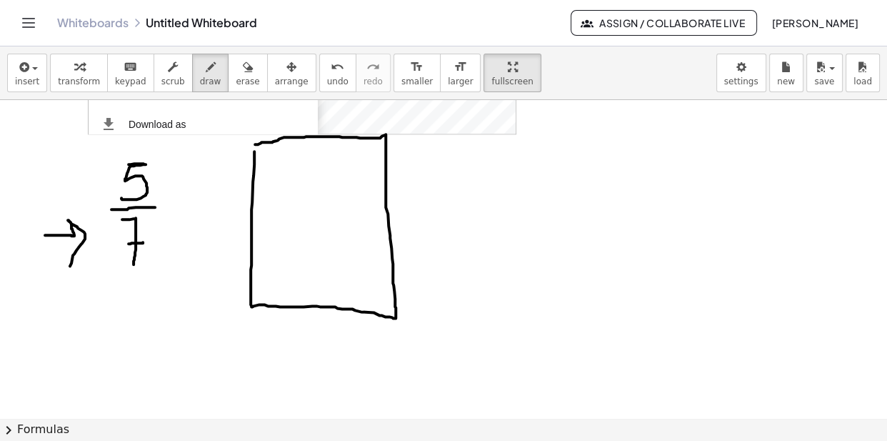
scroll to position [6519, 0]
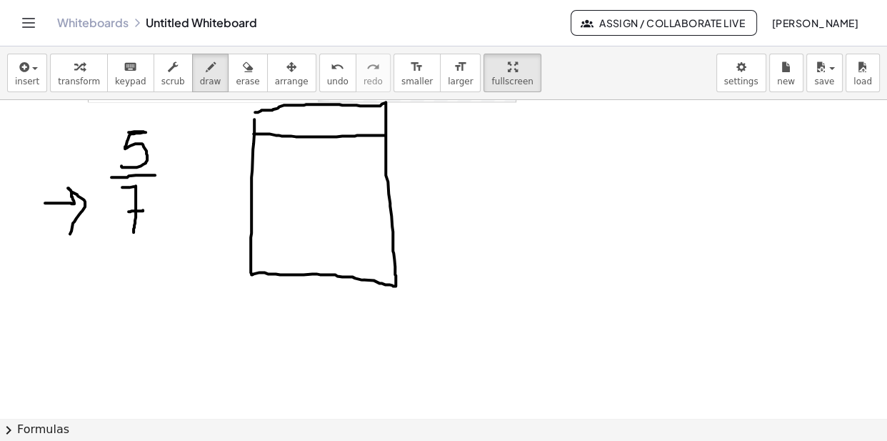
drag, startPoint x: 254, startPoint y: 131, endPoint x: 385, endPoint y: 132, distance: 131.4
drag, startPoint x: 252, startPoint y: 161, endPoint x: 381, endPoint y: 158, distance: 129.3
drag, startPoint x: 249, startPoint y: 194, endPoint x: 383, endPoint y: 193, distance: 133.6
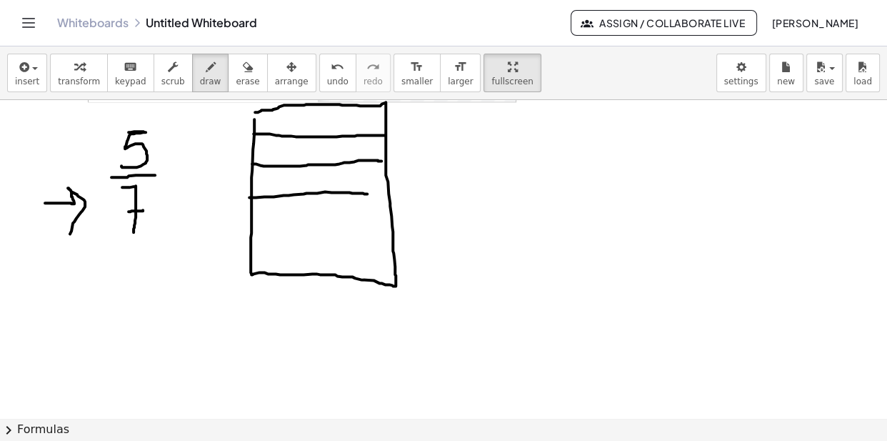
drag, startPoint x: 248, startPoint y: 225, endPoint x: 389, endPoint y: 220, distance: 141.5
drag, startPoint x: 252, startPoint y: 248, endPoint x: 391, endPoint y: 245, distance: 138.6
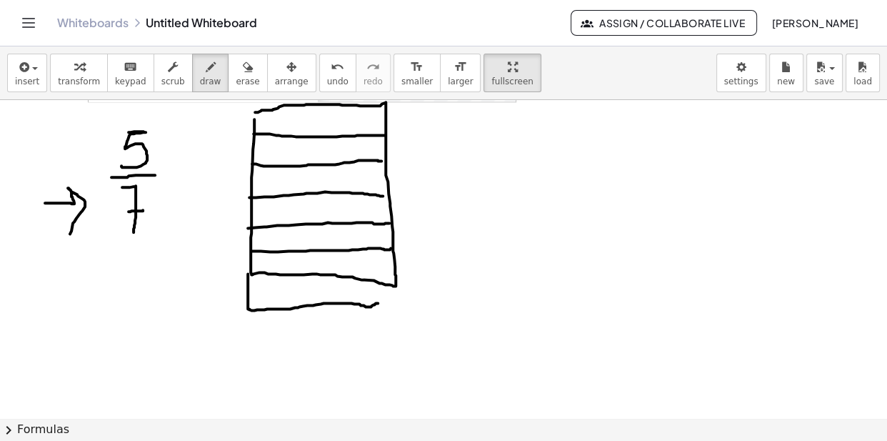
drag, startPoint x: 248, startPoint y: 271, endPoint x: 387, endPoint y: 300, distance: 142.3
drag, startPoint x: 387, startPoint y: 300, endPoint x: 398, endPoint y: 281, distance: 21.4
drag, startPoint x: 265, startPoint y: 109, endPoint x: 349, endPoint y: 117, distance: 84.0
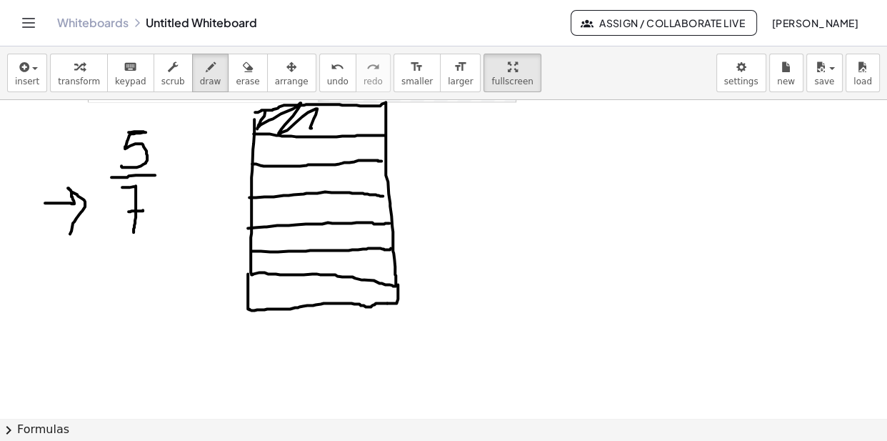
drag, startPoint x: 39, startPoint y: 144, endPoint x: 61, endPoint y: 165, distance: 30.8
drag, startPoint x: 87, startPoint y: 114, endPoint x: 95, endPoint y: 133, distance: 20.8
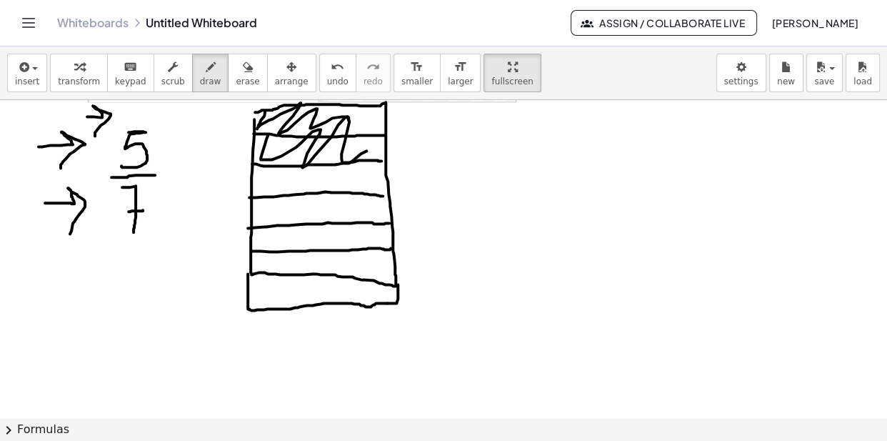
drag, startPoint x: 268, startPoint y: 132, endPoint x: 379, endPoint y: 154, distance: 113.6
drag, startPoint x: 272, startPoint y: 167, endPoint x: 375, endPoint y: 175, distance: 103.1
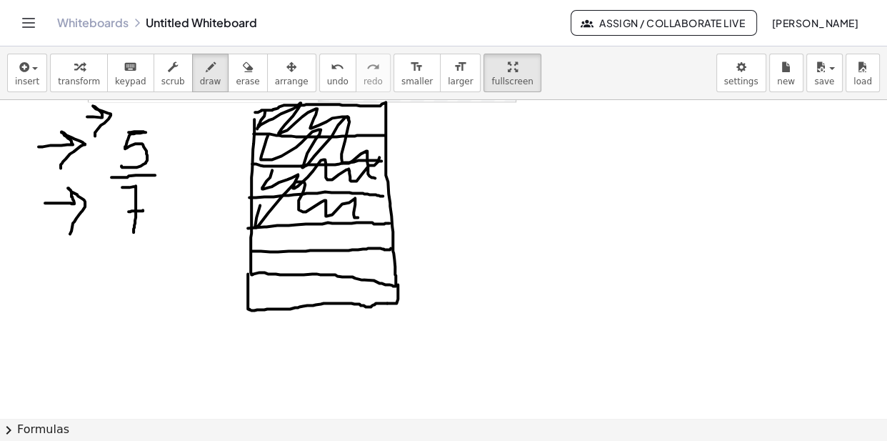
drag, startPoint x: 260, startPoint y: 202, endPoint x: 386, endPoint y: 216, distance: 127.2
drag, startPoint x: 255, startPoint y: 234, endPoint x: 386, endPoint y: 235, distance: 130.7
drag, startPoint x: 368, startPoint y: 113, endPoint x: 366, endPoint y: 214, distance: 101.4
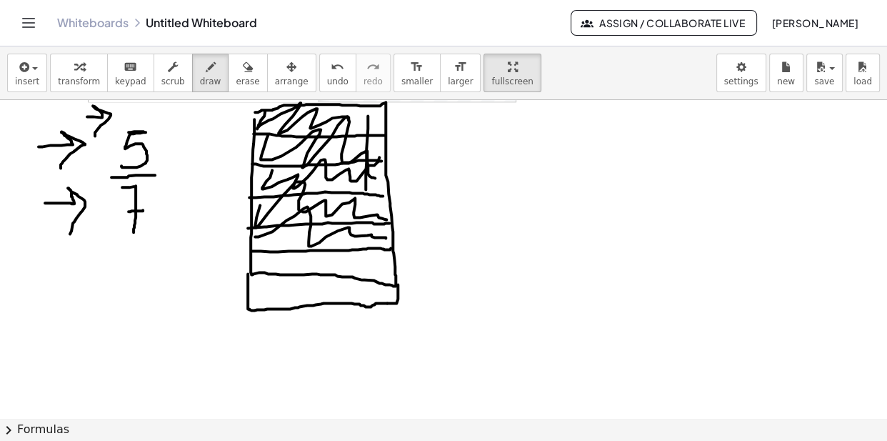
drag, startPoint x: 526, startPoint y: 124, endPoint x: 544, endPoint y: 143, distance: 25.3
drag, startPoint x: 521, startPoint y: 160, endPoint x: 551, endPoint y: 159, distance: 30.7
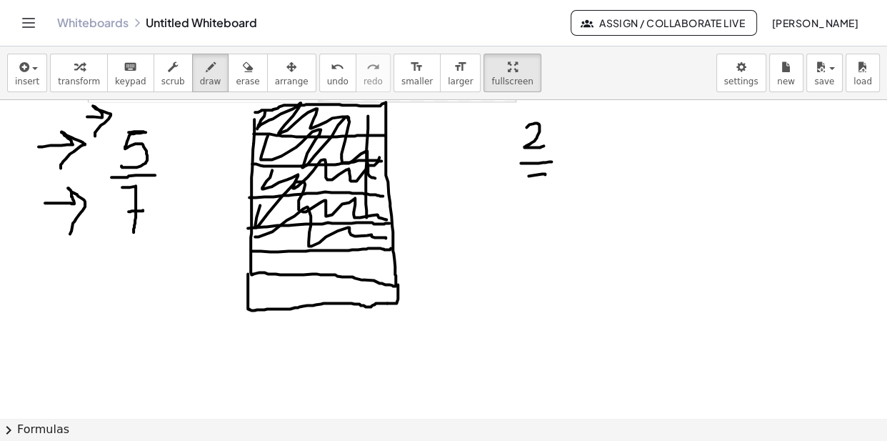
drag, startPoint x: 529, startPoint y: 173, endPoint x: 541, endPoint y: 214, distance: 42.7
drag, startPoint x: 526, startPoint y: 194, endPoint x: 561, endPoint y: 193, distance: 34.3
click at [248, 61] on icon "button" at bounding box center [248, 67] width 10 height 17
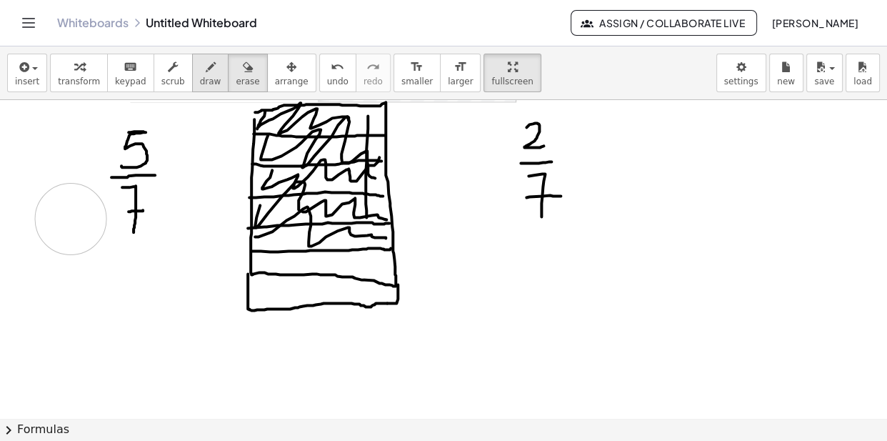
drag, startPoint x: 96, startPoint y: 111, endPoint x: 216, endPoint y: 68, distance: 127.4
click at [216, 71] on icon "button" at bounding box center [211, 67] width 10 height 17
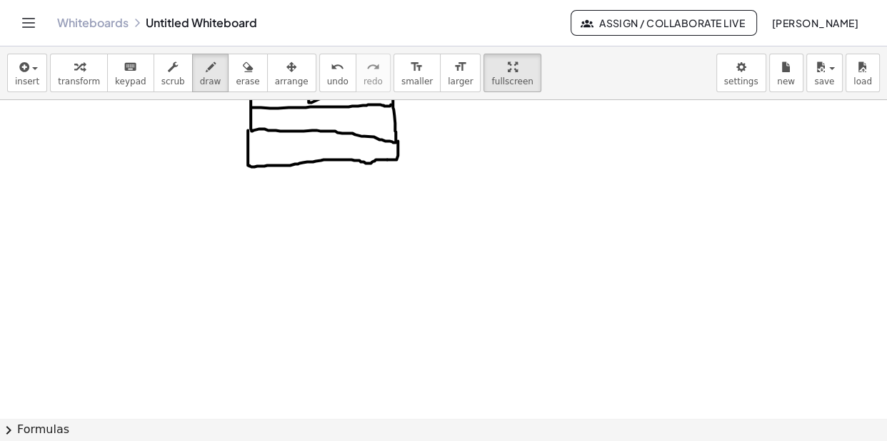
scroll to position [6678, 0]
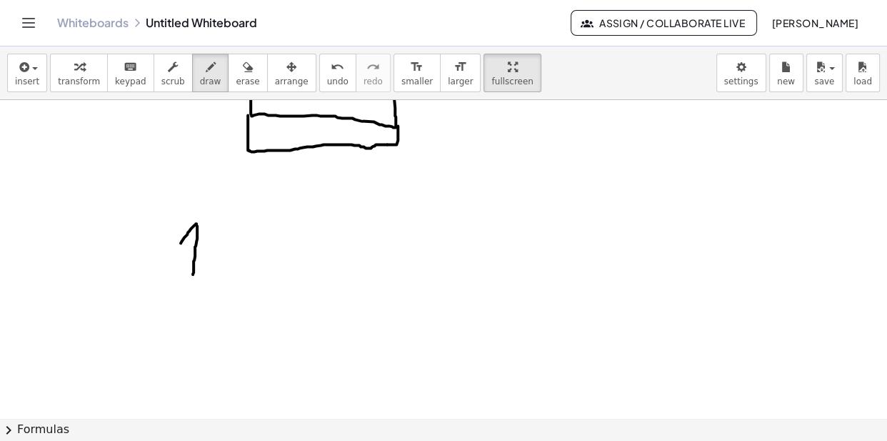
drag, startPoint x: 181, startPoint y: 239, endPoint x: 193, endPoint y: 271, distance: 33.7
drag, startPoint x: 216, startPoint y: 261, endPoint x: 239, endPoint y: 262, distance: 22.9
drag, startPoint x: 279, startPoint y: 214, endPoint x: 284, endPoint y: 250, distance: 36.0
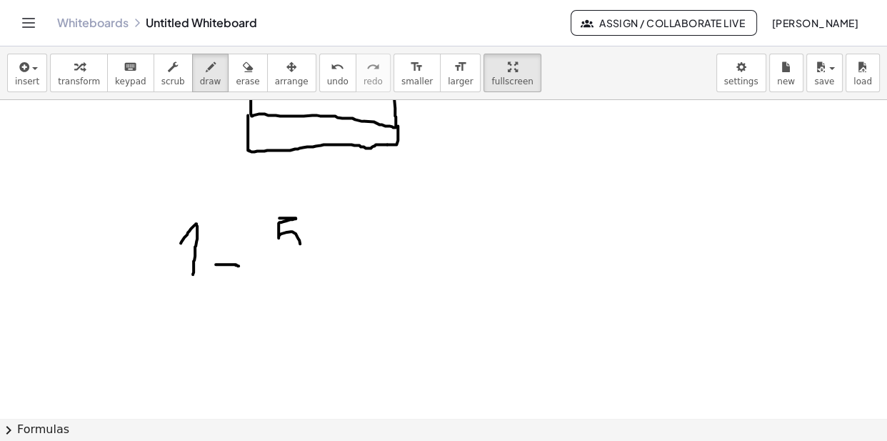
drag, startPoint x: 269, startPoint y: 261, endPoint x: 309, endPoint y: 264, distance: 40.1
drag, startPoint x: 273, startPoint y: 276, endPoint x: 284, endPoint y: 319, distance: 44.4
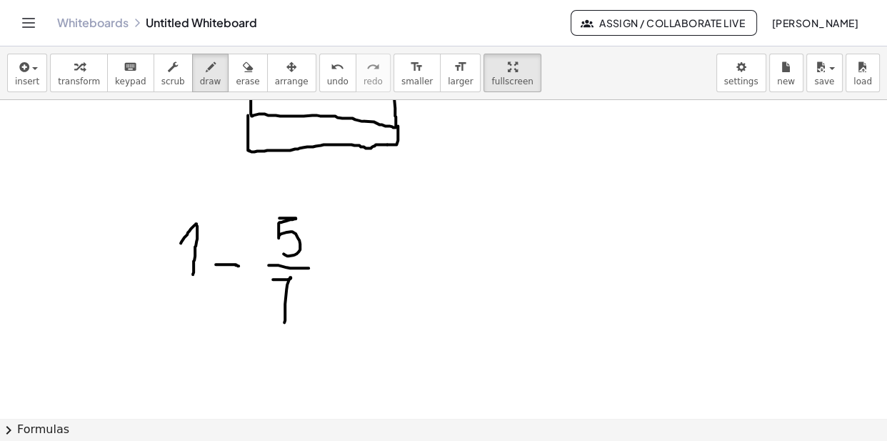
drag, startPoint x: 277, startPoint y: 306, endPoint x: 299, endPoint y: 308, distance: 21.5
drag, startPoint x: 179, startPoint y: 279, endPoint x: 201, endPoint y: 279, distance: 21.4
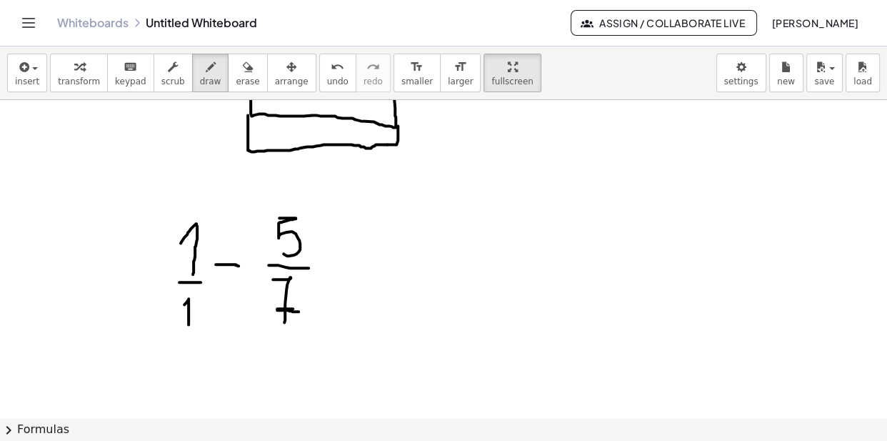
drag, startPoint x: 184, startPoint y: 301, endPoint x: 189, endPoint y: 334, distance: 33.8
drag, startPoint x: 351, startPoint y: 244, endPoint x: 384, endPoint y: 244, distance: 33.6
drag, startPoint x: 352, startPoint y: 259, endPoint x: 391, endPoint y: 259, distance: 39.3
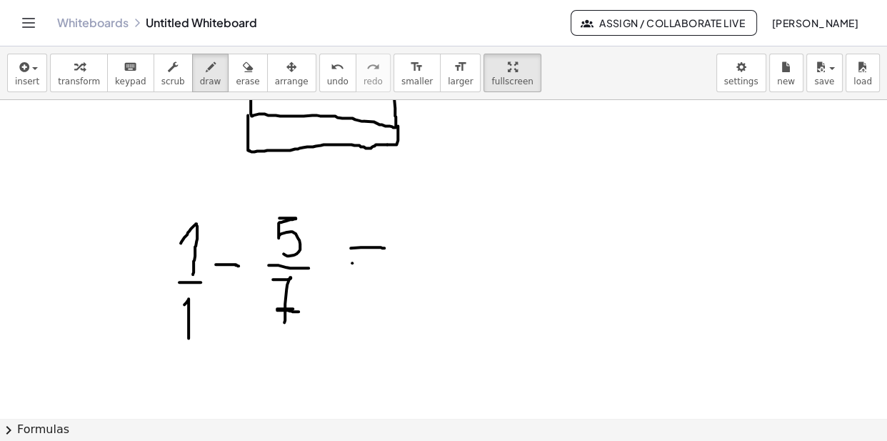
drag, startPoint x: 431, startPoint y: 261, endPoint x: 521, endPoint y: 264, distance: 90.0
drag, startPoint x: 460, startPoint y: 284, endPoint x: 486, endPoint y: 317, distance: 41.7
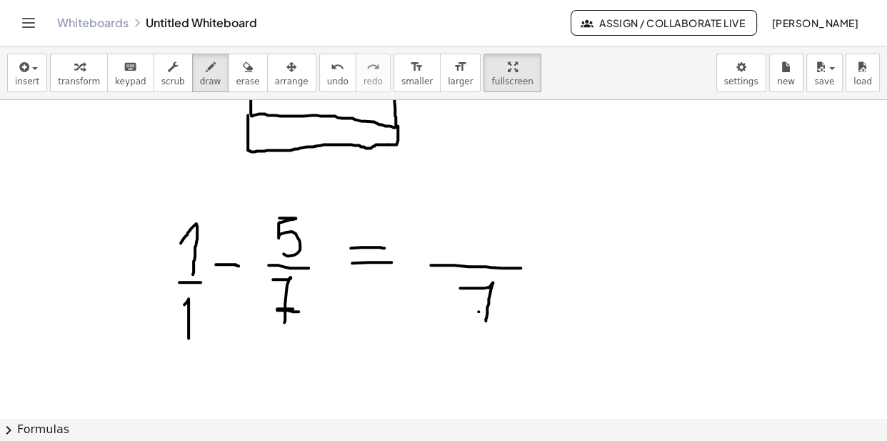
drag, startPoint x: 479, startPoint y: 308, endPoint x: 499, endPoint y: 306, distance: 20.1
drag, startPoint x: 418, startPoint y: 212, endPoint x: 424, endPoint y: 244, distance: 31.9
drag, startPoint x: 416, startPoint y: 233, endPoint x: 430, endPoint y: 233, distance: 13.6
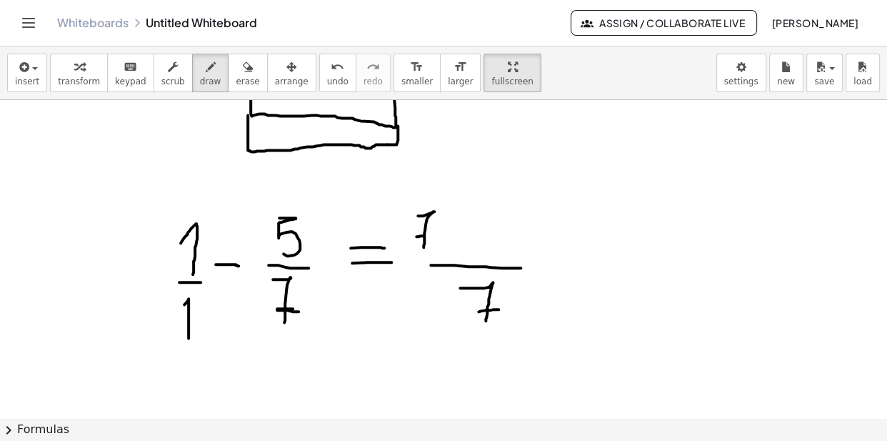
drag, startPoint x: 449, startPoint y: 237, endPoint x: 461, endPoint y: 236, distance: 12.2
drag, startPoint x: 493, startPoint y: 207, endPoint x: 488, endPoint y: 256, distance: 48.8
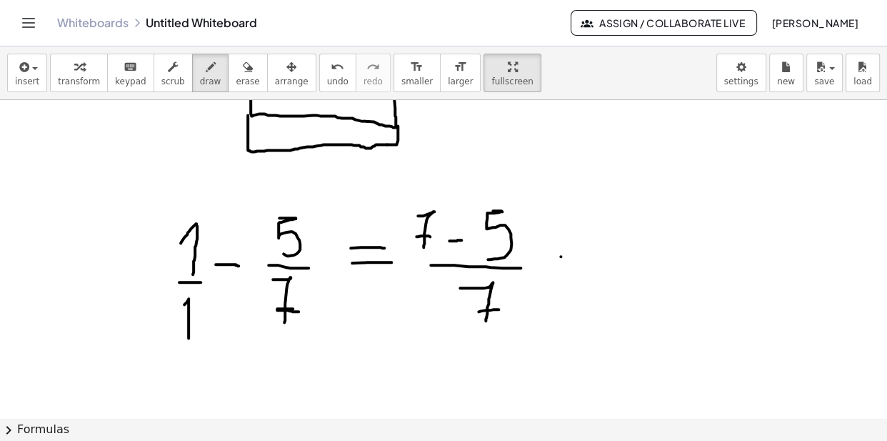
drag, startPoint x: 561, startPoint y: 253, endPoint x: 586, endPoint y: 249, distance: 26.0
drag, startPoint x: 565, startPoint y: 266, endPoint x: 593, endPoint y: 266, distance: 27.9
drag, startPoint x: 646, startPoint y: 220, endPoint x: 674, endPoint y: 249, distance: 40.4
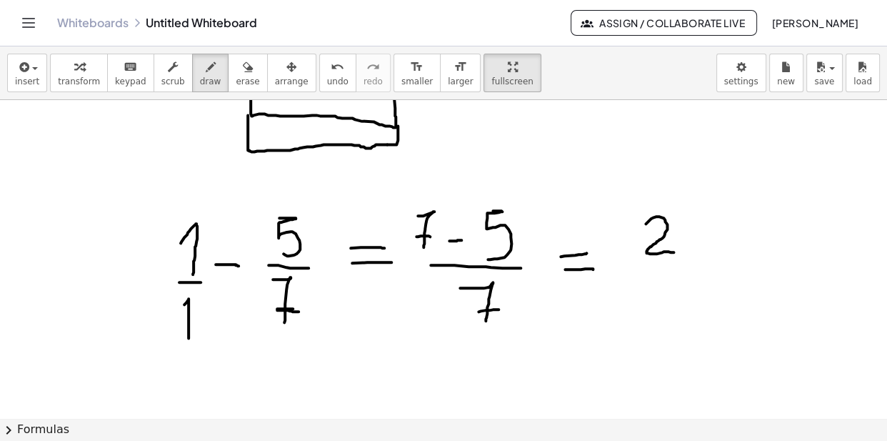
drag, startPoint x: 636, startPoint y: 265, endPoint x: 691, endPoint y: 264, distance: 54.3
drag, startPoint x: 414, startPoint y: 261, endPoint x: 434, endPoint y: 264, distance: 20.2
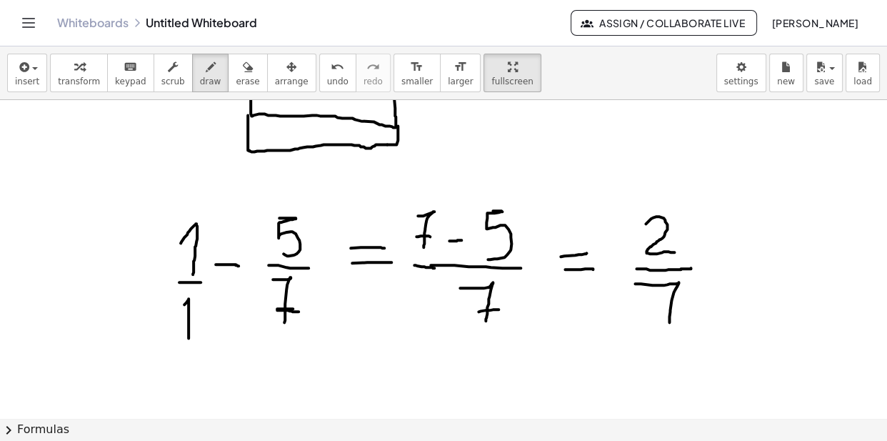
drag, startPoint x: 635, startPoint y: 280, endPoint x: 668, endPoint y: 326, distance: 56.3
drag, startPoint x: 656, startPoint y: 303, endPoint x: 684, endPoint y: 301, distance: 27.9
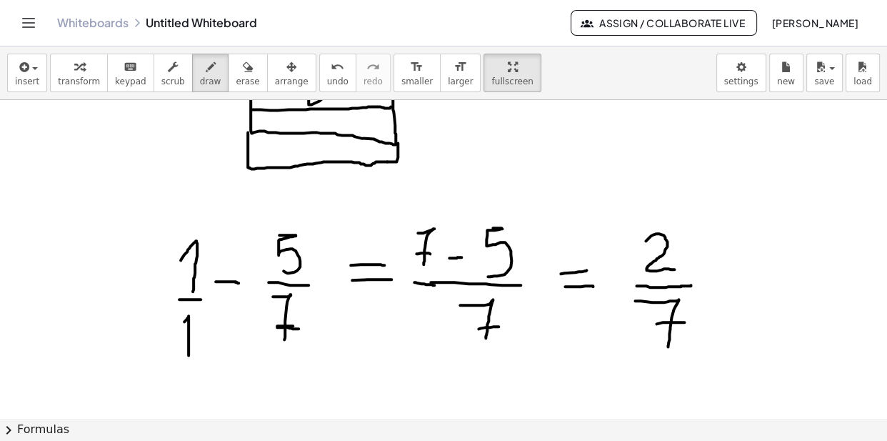
scroll to position [6694, 0]
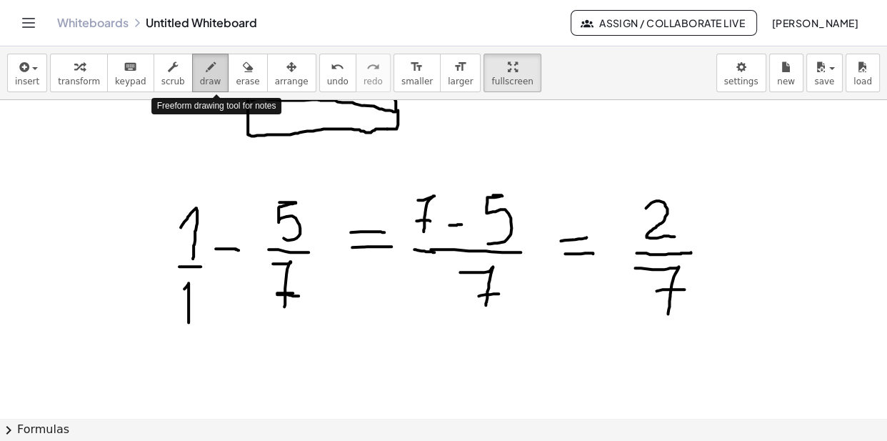
click at [214, 69] on icon "button" at bounding box center [211, 67] width 10 height 17
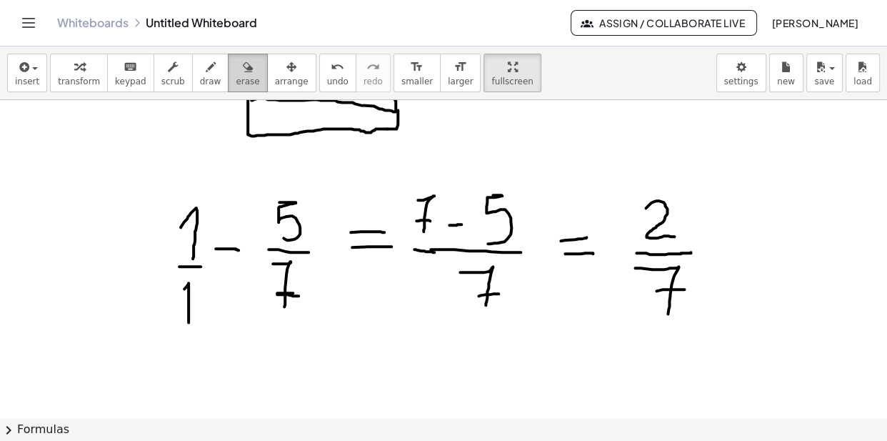
click at [255, 74] on div "button" at bounding box center [248, 66] width 24 height 17
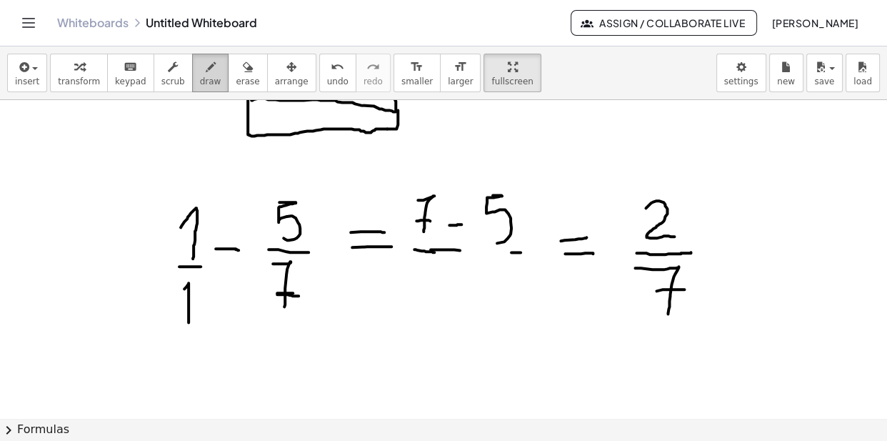
click at [221, 73] on div "button" at bounding box center [210, 66] width 21 height 17
drag, startPoint x: 457, startPoint y: 248, endPoint x: 516, endPoint y: 250, distance: 58.6
click at [253, 69] on icon "button" at bounding box center [248, 67] width 10 height 17
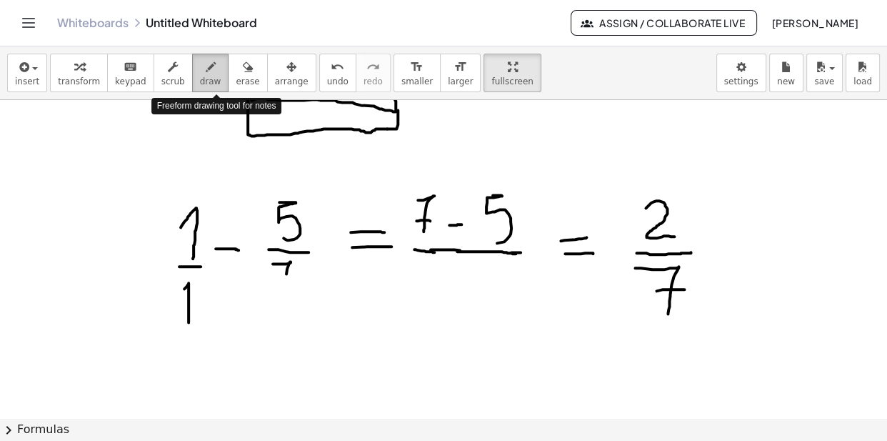
click at [215, 63] on icon "button" at bounding box center [211, 67] width 10 height 17
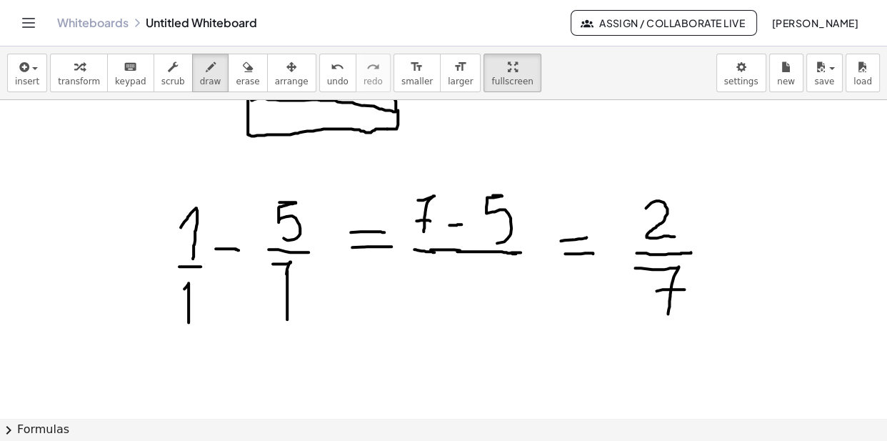
drag, startPoint x: 287, startPoint y: 267, endPoint x: 287, endPoint y: 316, distance: 48.6
drag, startPoint x: 281, startPoint y: 293, endPoint x: 294, endPoint y: 291, distance: 12.9
drag, startPoint x: 449, startPoint y: 265, endPoint x: 466, endPoint y: 306, distance: 44.2
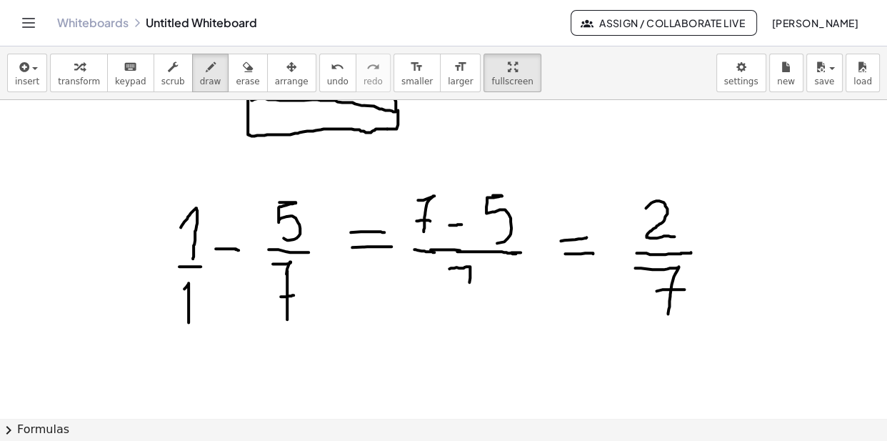
drag, startPoint x: 456, startPoint y: 287, endPoint x: 479, endPoint y: 286, distance: 22.9
